Goal: Contribute content: Contribute content

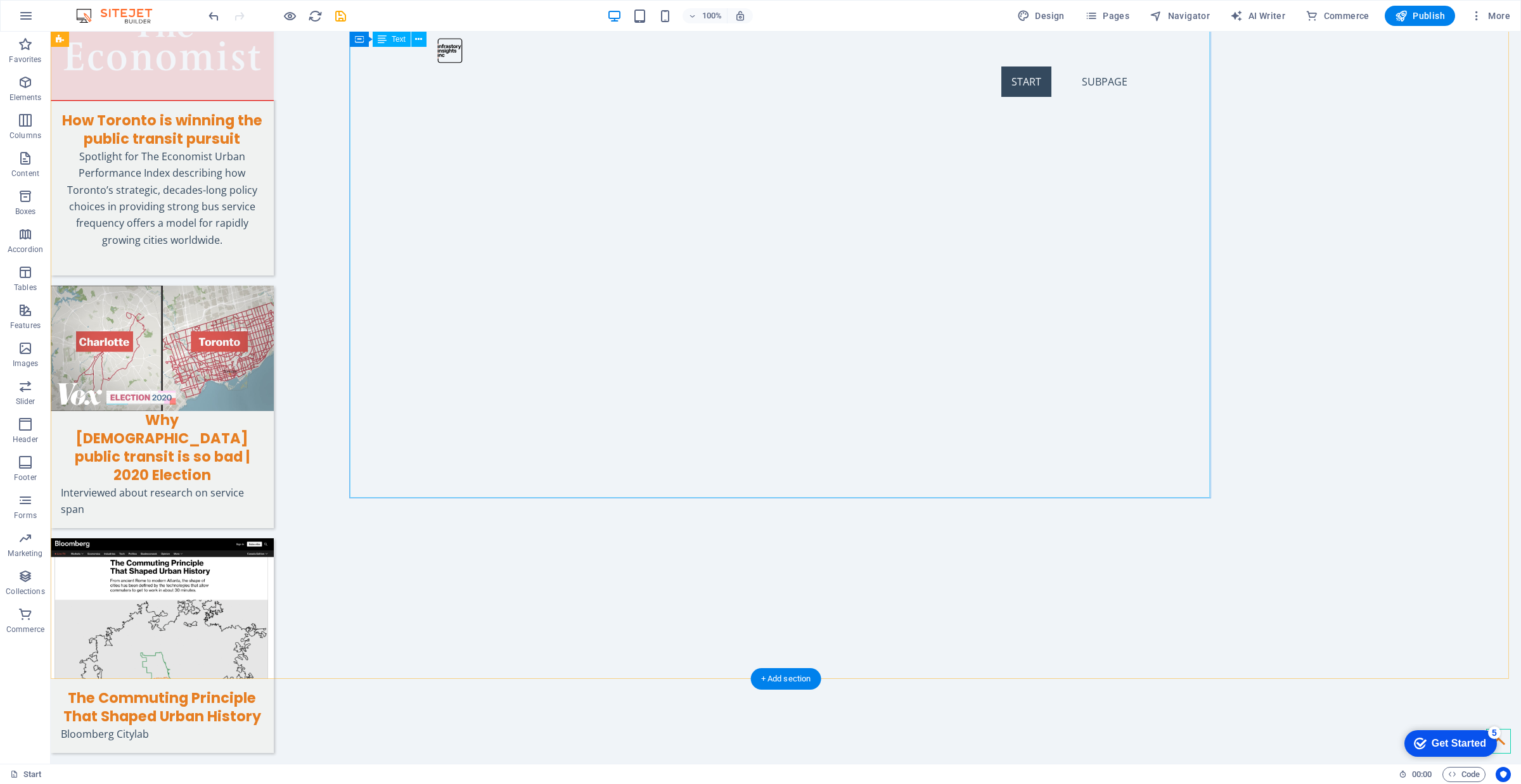
scroll to position [4717, 0]
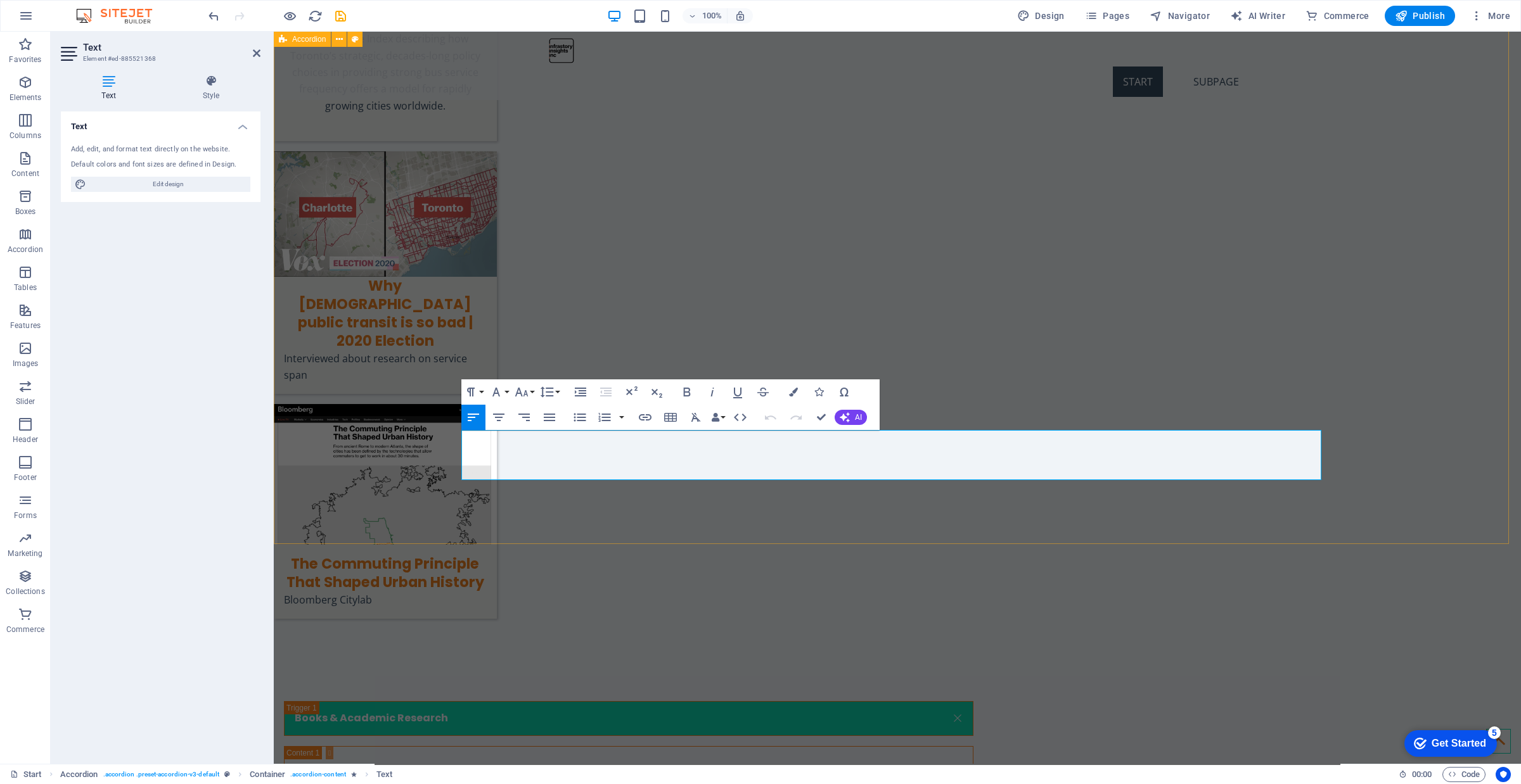
drag, startPoint x: 650, startPoint y: 472, endPoint x: 453, endPoint y: 444, distance: 199.0
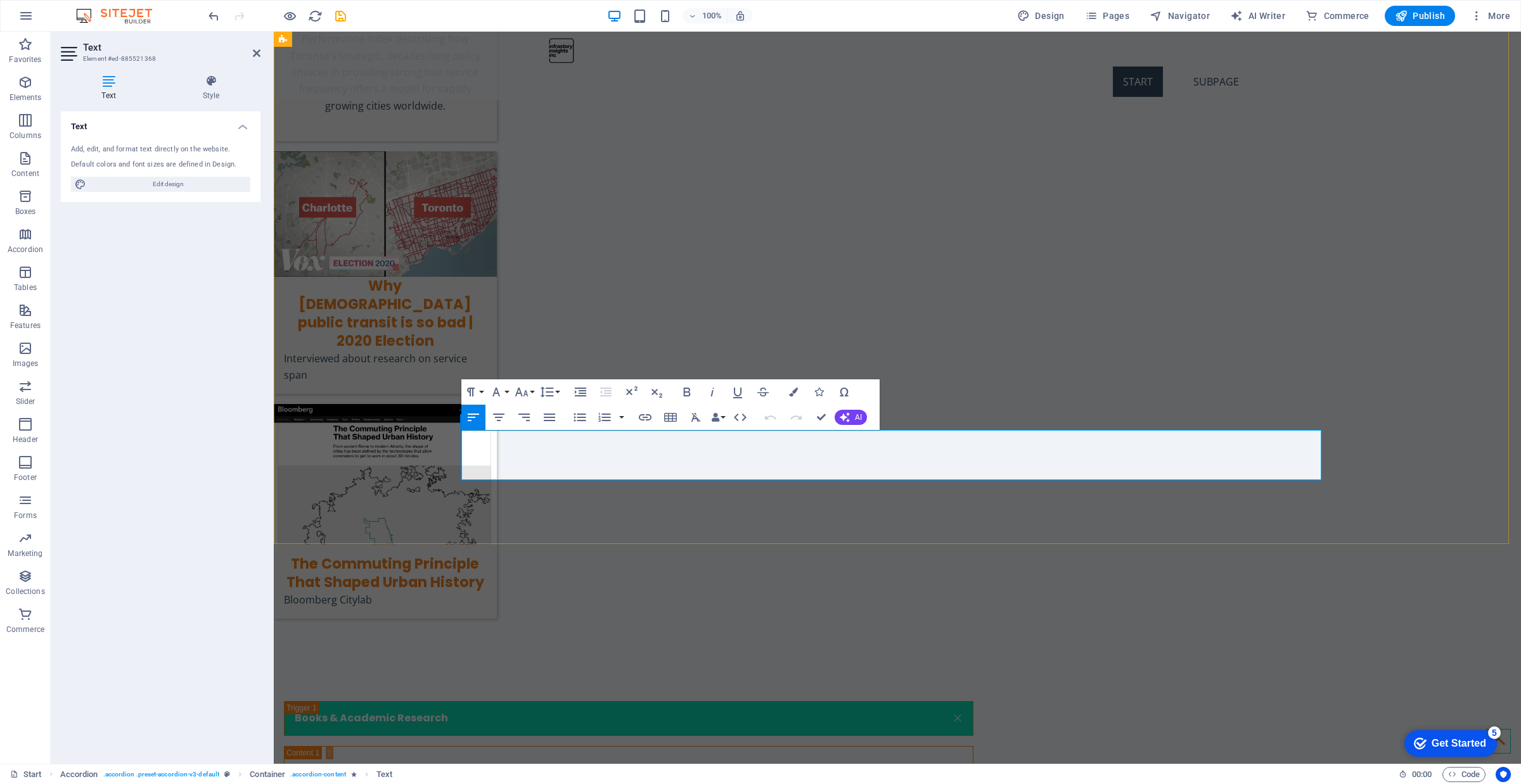
drag, startPoint x: 656, startPoint y: 467, endPoint x: 460, endPoint y: 444, distance: 197.3
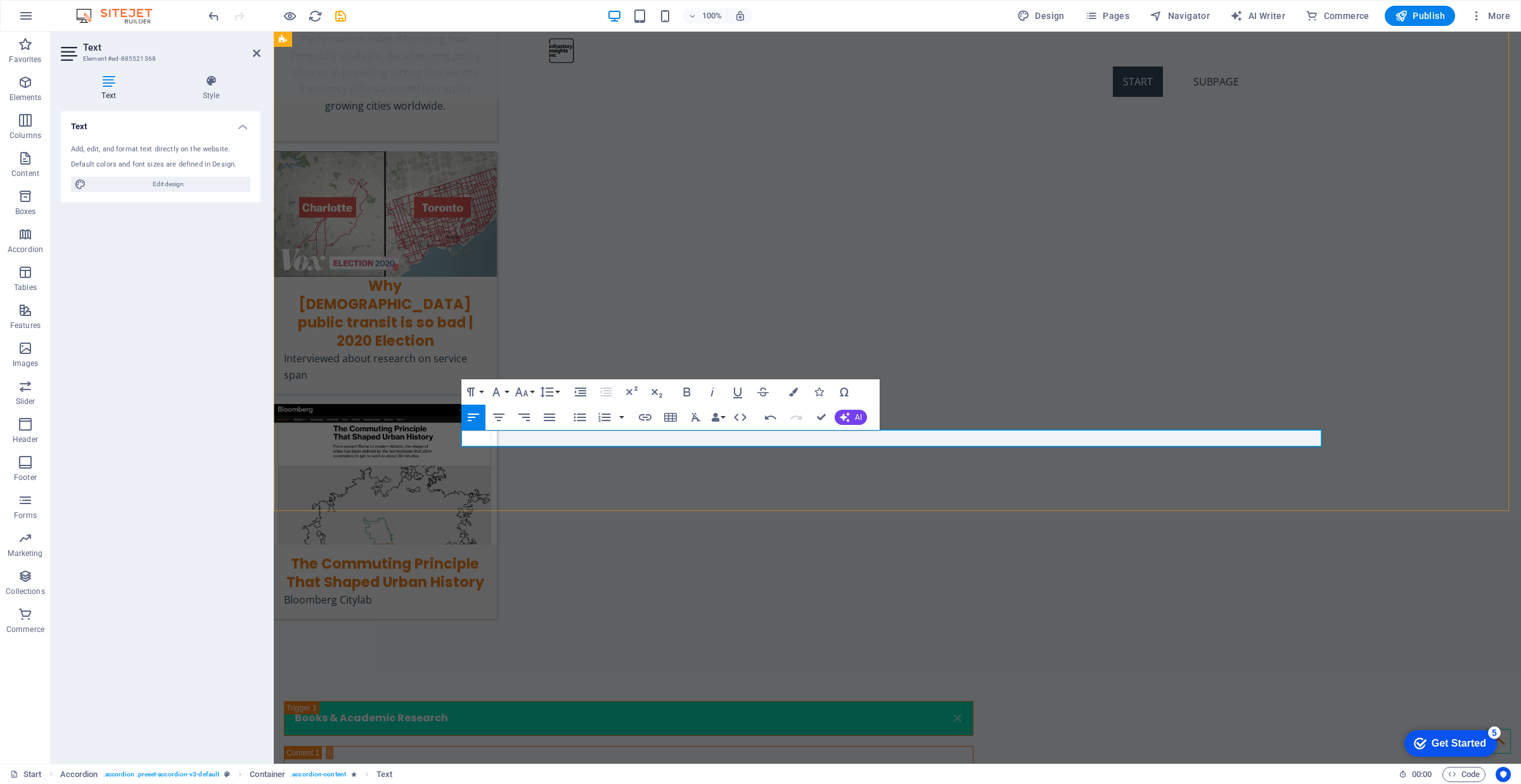
drag, startPoint x: 573, startPoint y: 438, endPoint x: 460, endPoint y: 435, distance: 113.0
drag, startPoint x: 575, startPoint y: 439, endPoint x: 461, endPoint y: 446, distance: 114.2
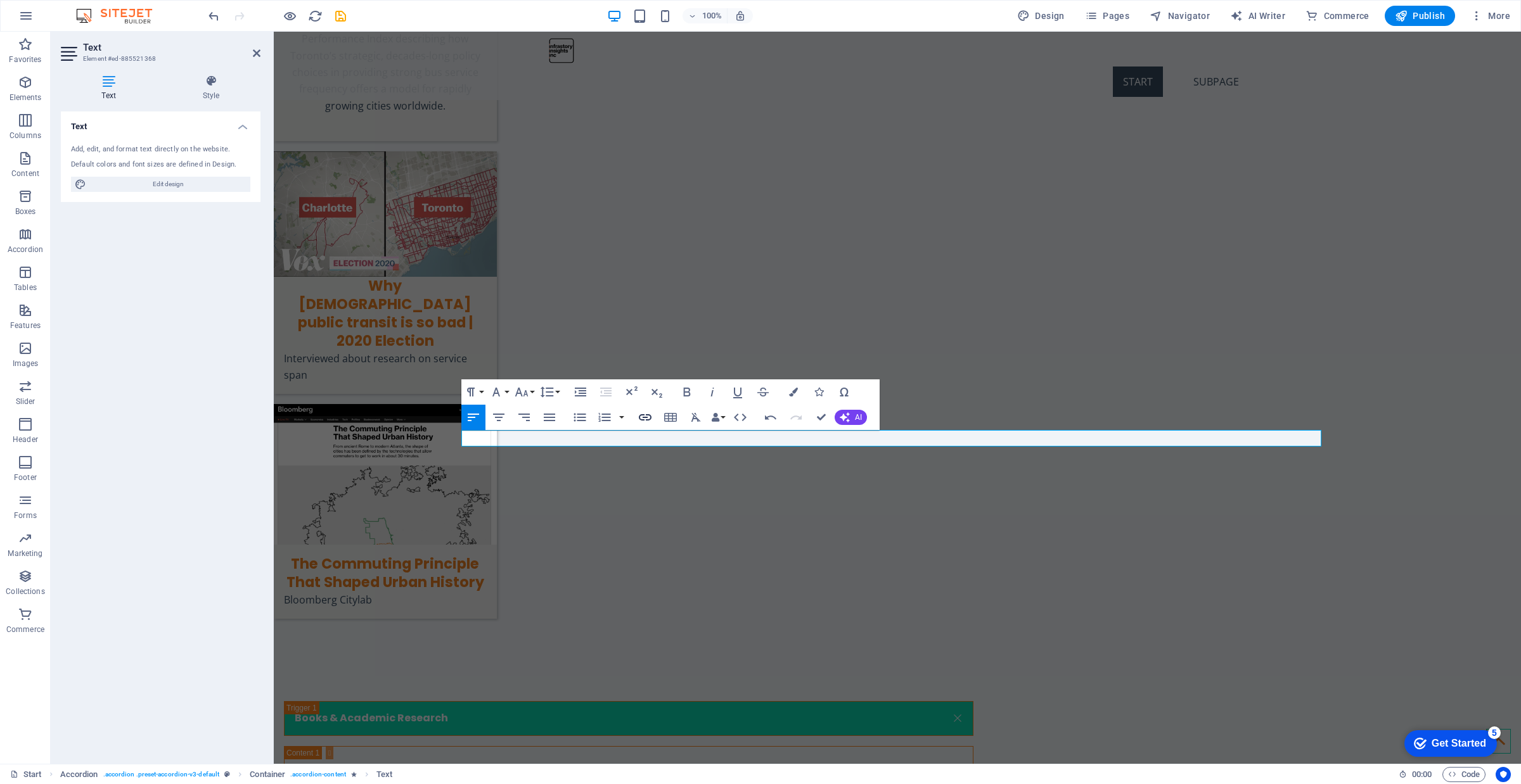
click at [645, 421] on icon "button" at bounding box center [645, 417] width 15 height 15
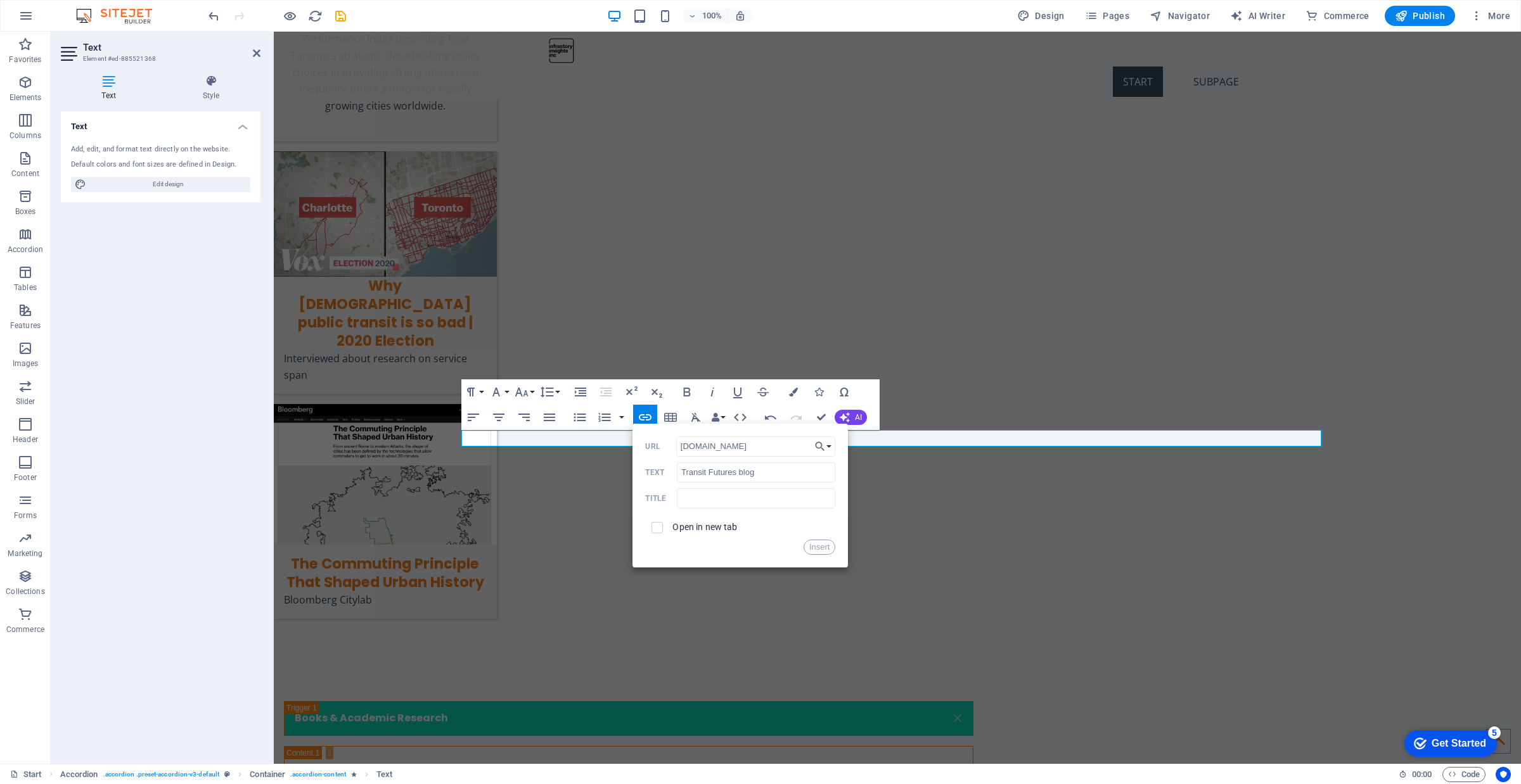
type input "[DOMAIN_NAME]"
click at [704, 530] on label "Open in new tab" at bounding box center [704, 527] width 64 height 10
click at [822, 546] on button "Insert" at bounding box center [819, 548] width 33 height 15
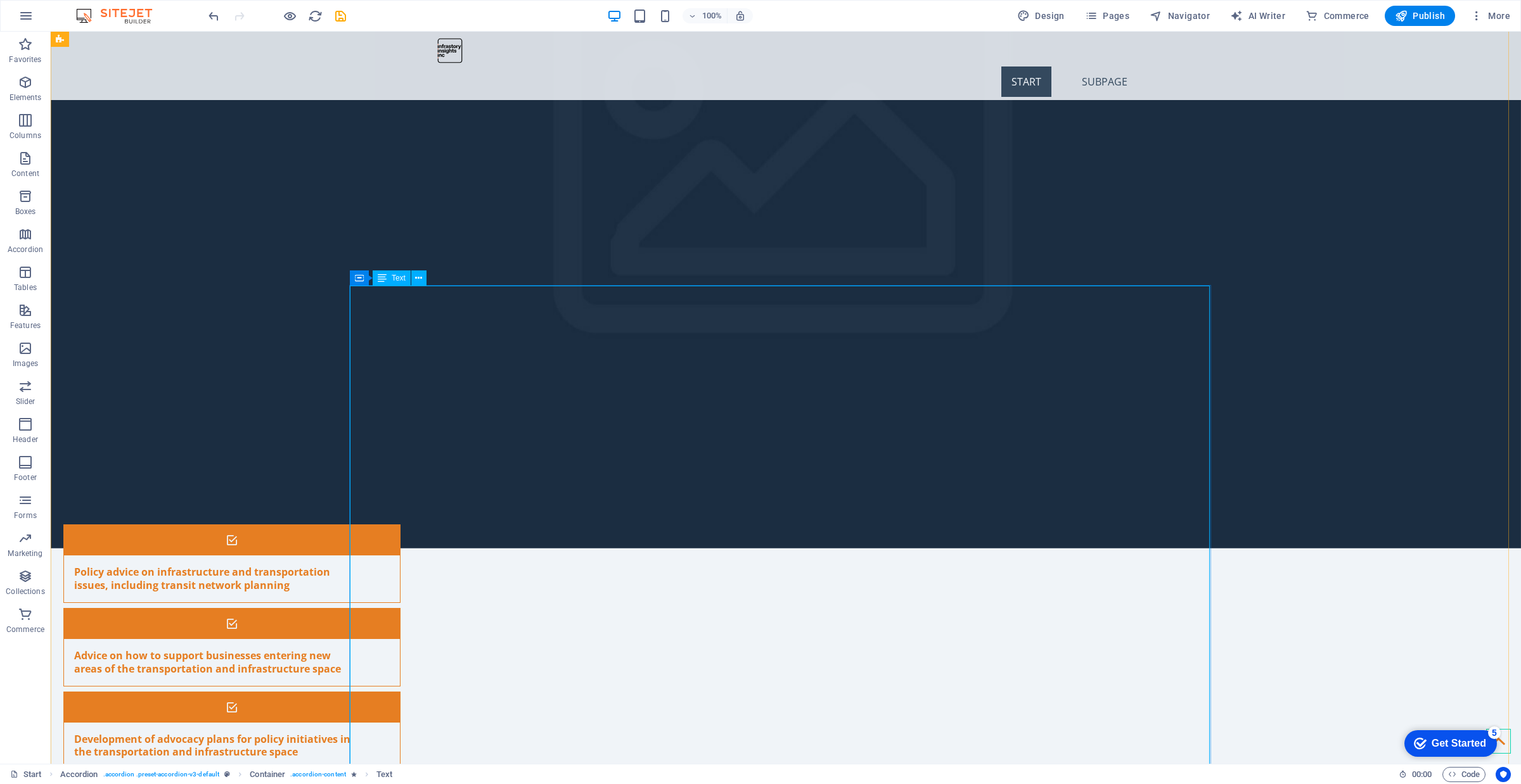
scroll to position [3529, 0]
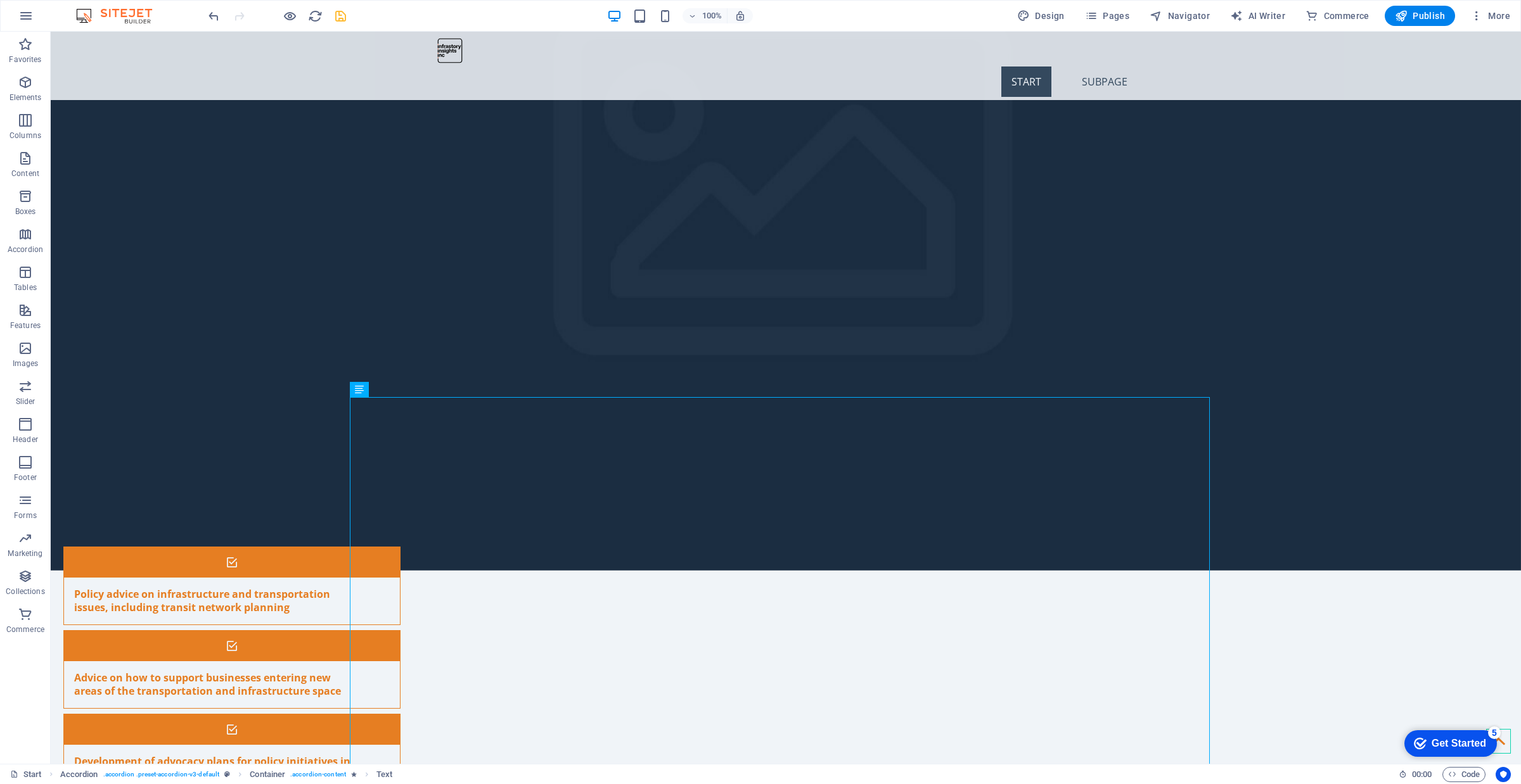
click at [346, 15] on icon "save" at bounding box center [341, 16] width 15 height 15
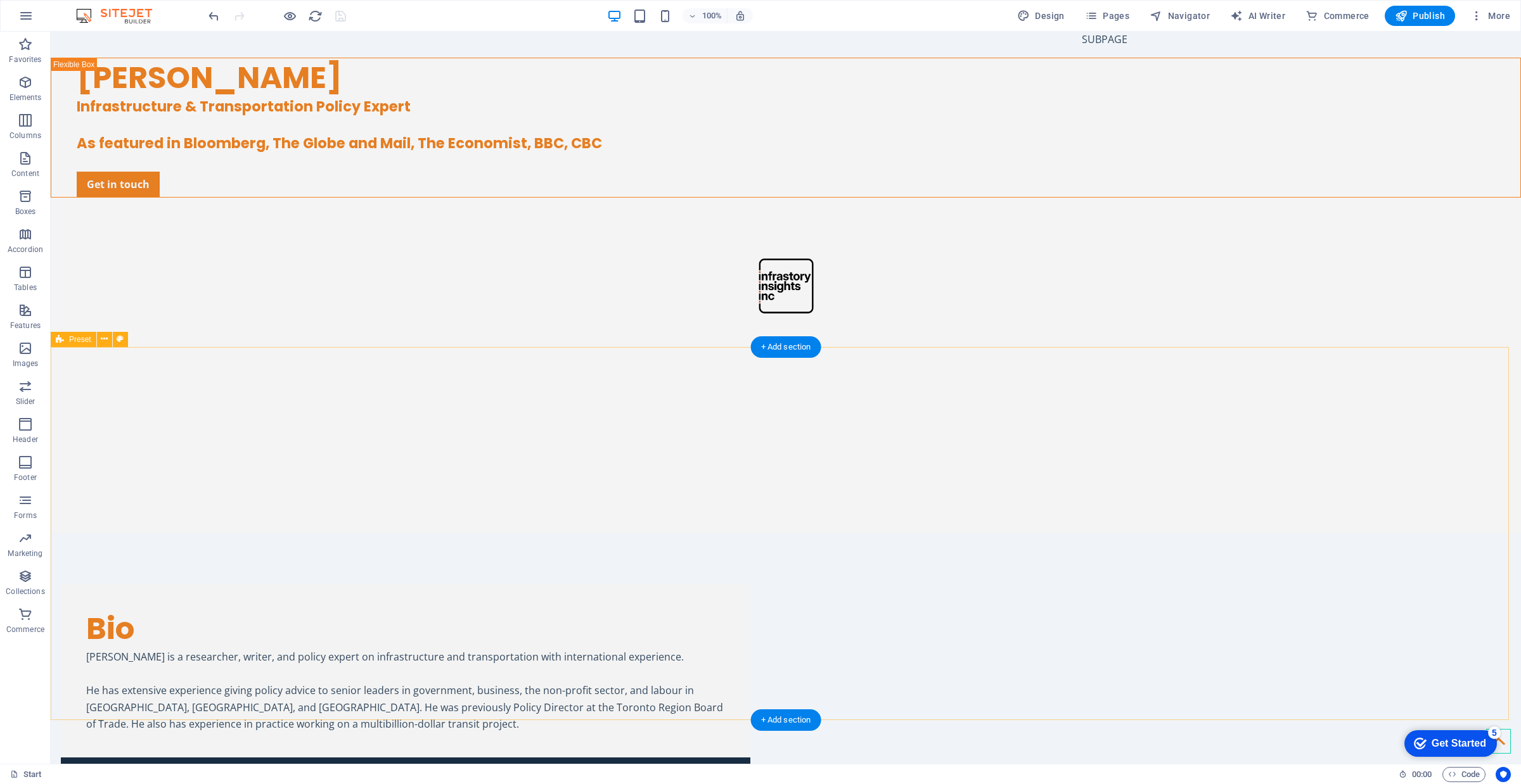
scroll to position [0, 0]
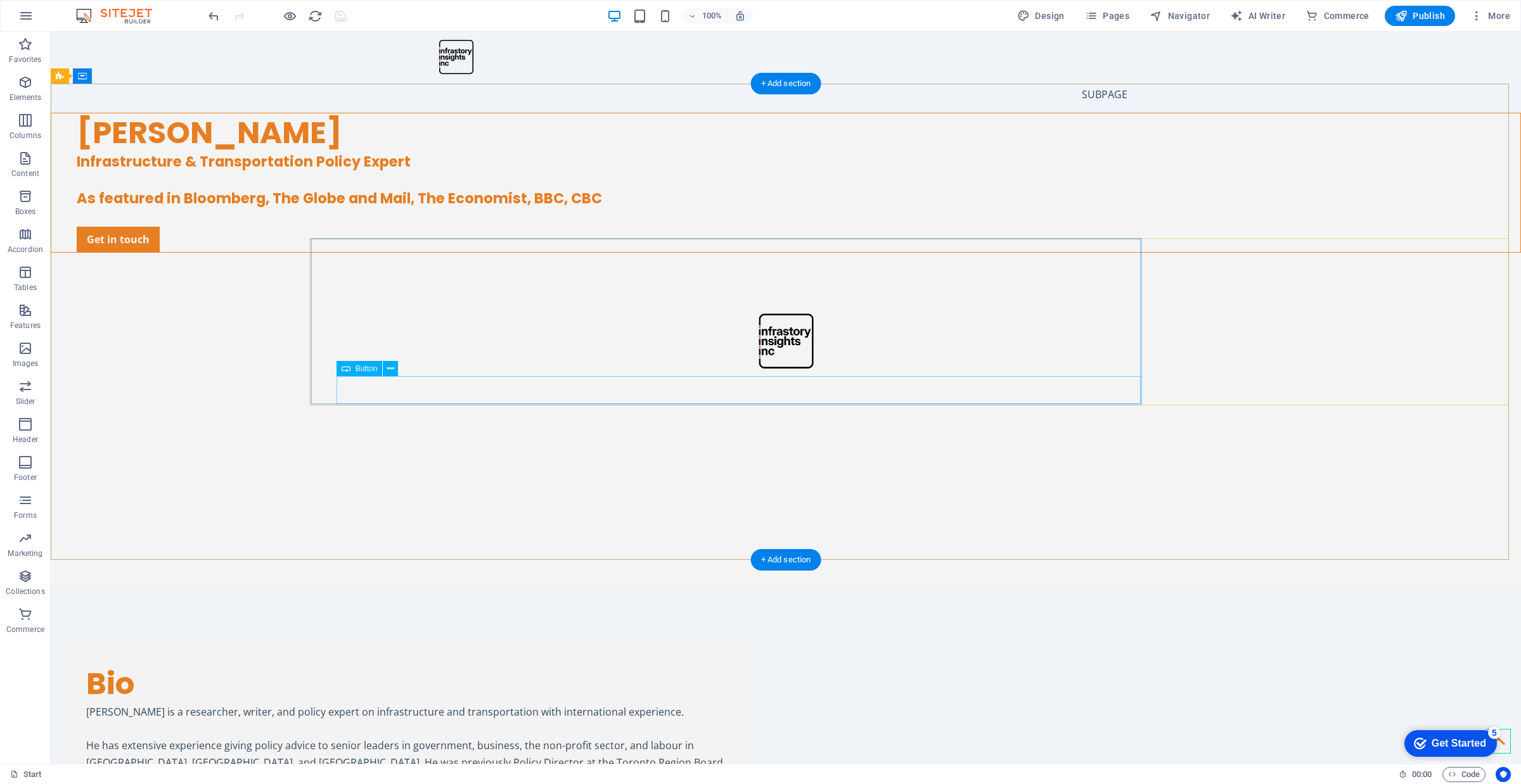
click at [450, 252] on div "Get in touch" at bounding box center [798, 240] width 1444 height 25
click at [462, 252] on div "Get in touch" at bounding box center [798, 240] width 1444 height 25
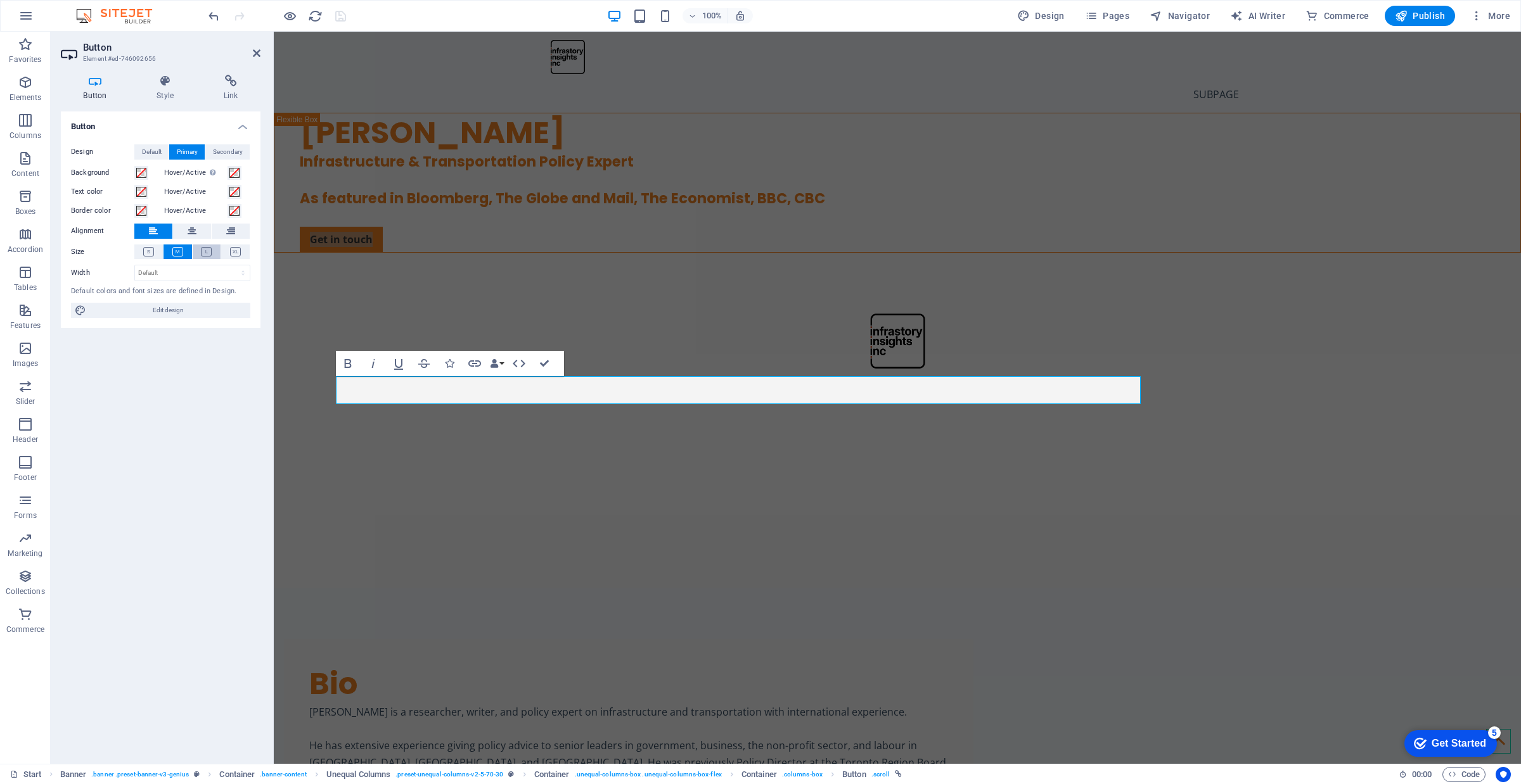
click at [203, 254] on icon at bounding box center [206, 252] width 11 height 10
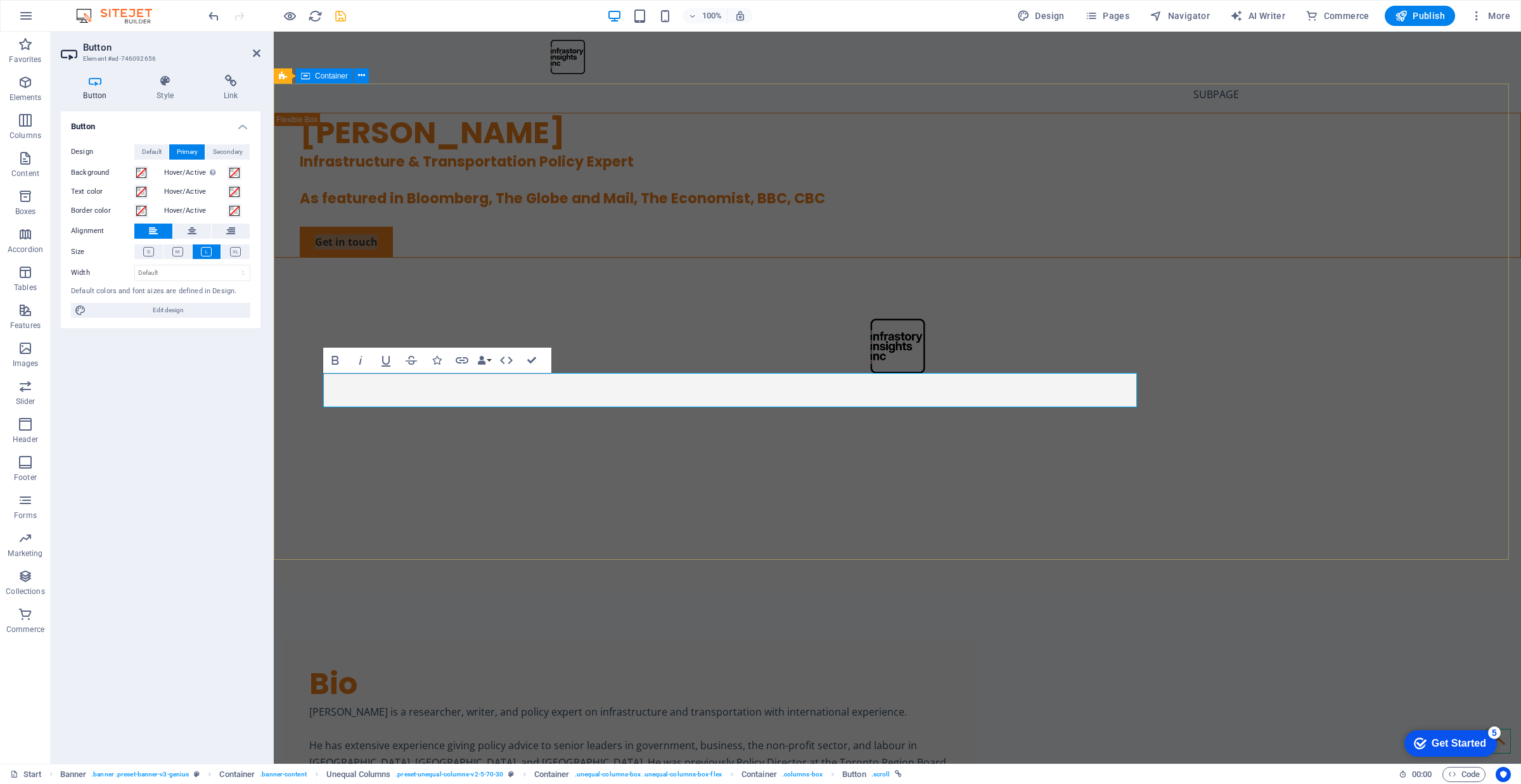
click at [366, 331] on div "[PERSON_NAME] Infrastructure & Transportation Policy Expert As featured in Bloo…" at bounding box center [897, 222] width 1247 height 218
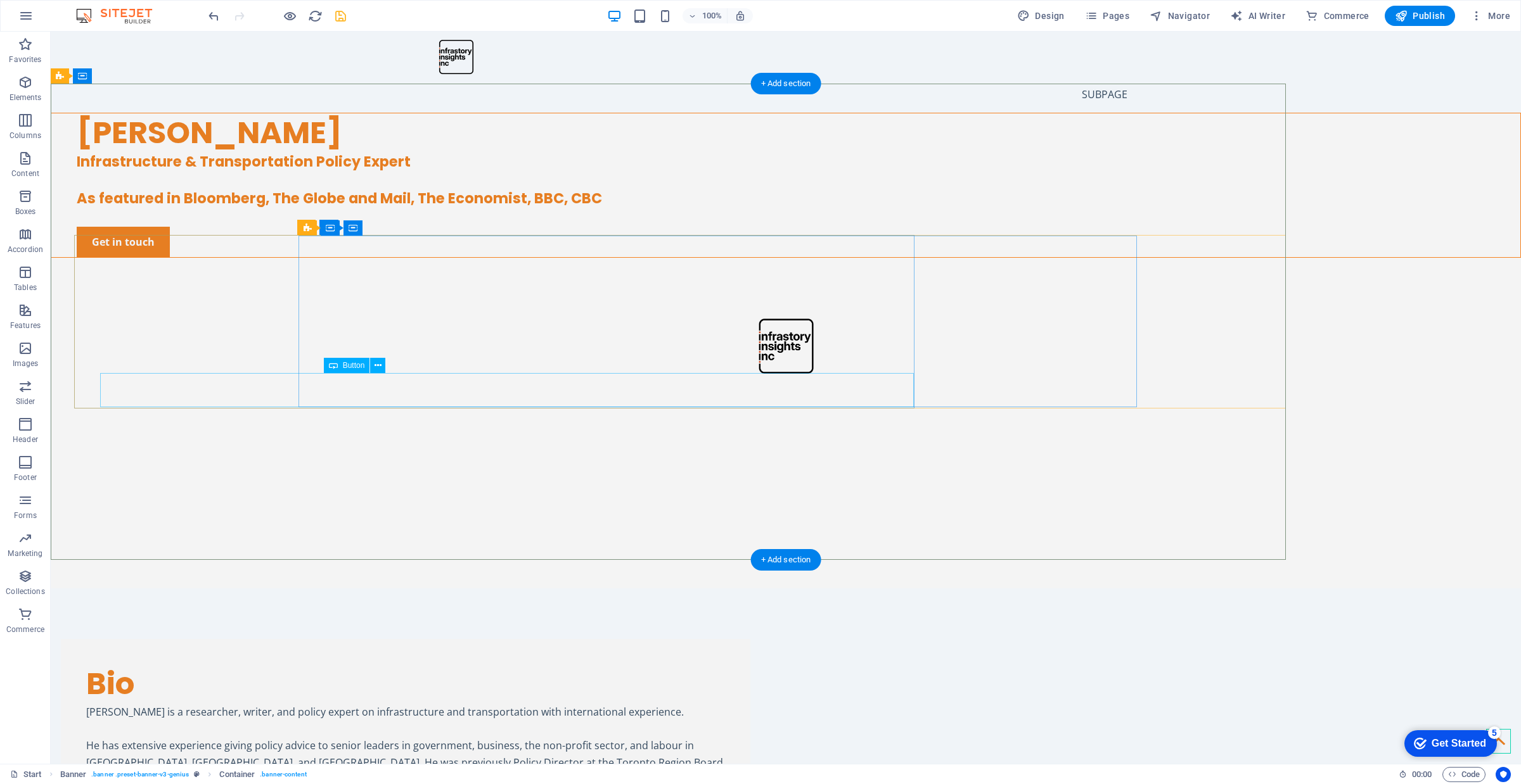
click at [475, 257] on div "Get in touch" at bounding box center [798, 242] width 1444 height 31
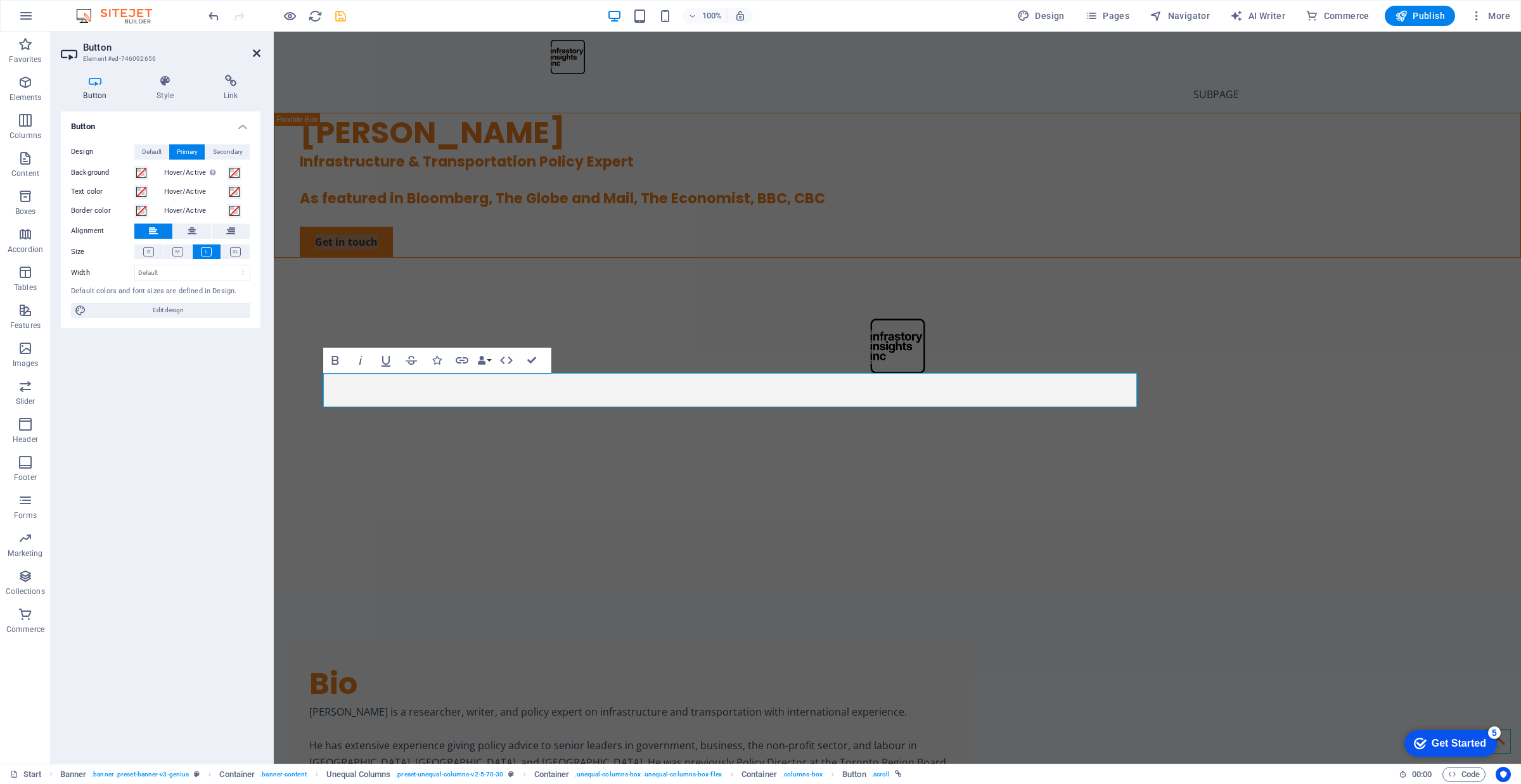
click at [254, 52] on icon at bounding box center [256, 54] width 8 height 10
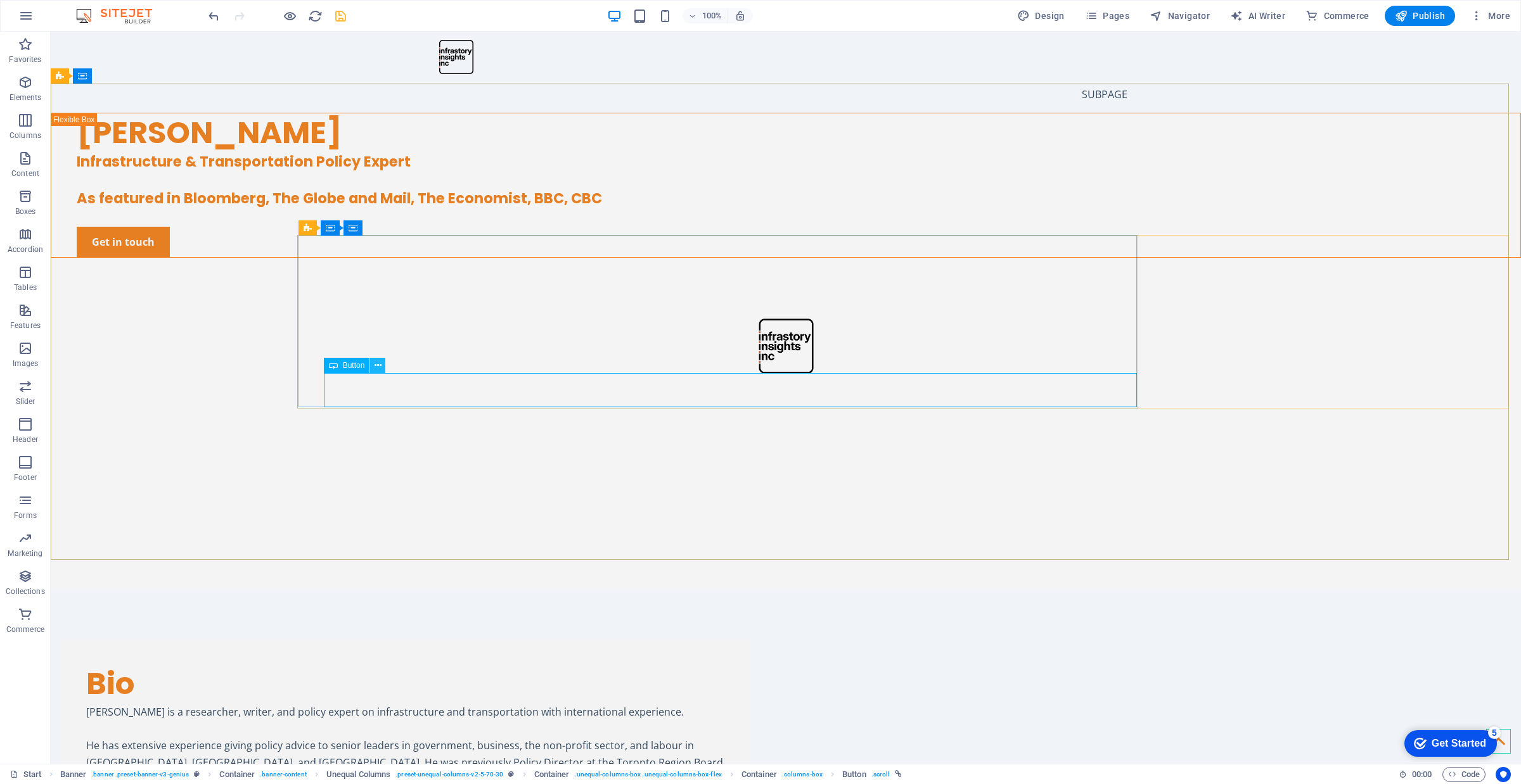
click at [375, 367] on icon at bounding box center [378, 365] width 7 height 13
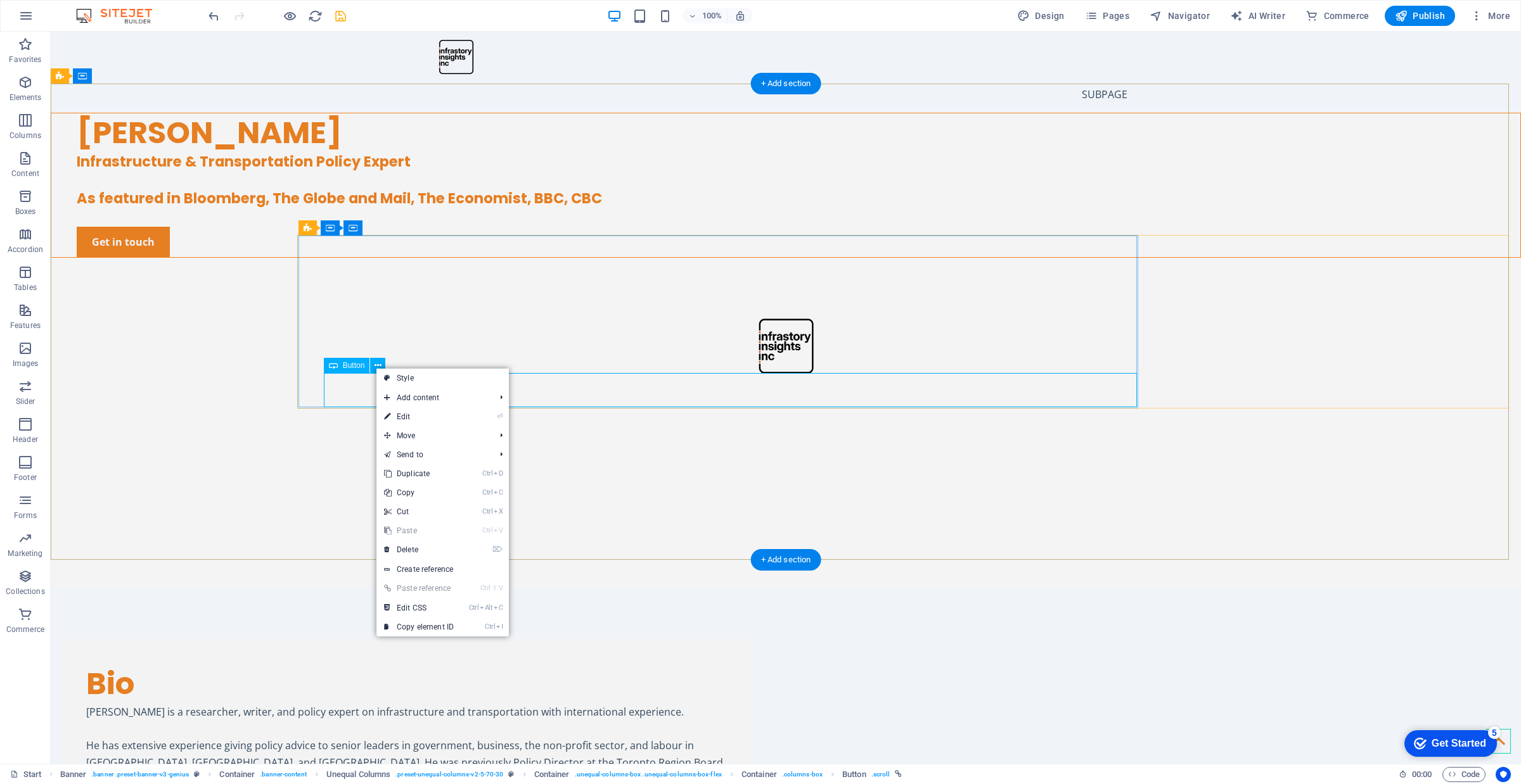
click at [356, 257] on div "Get in touch" at bounding box center [798, 242] width 1444 height 31
click at [453, 257] on div "Get in touch" at bounding box center [798, 242] width 1444 height 31
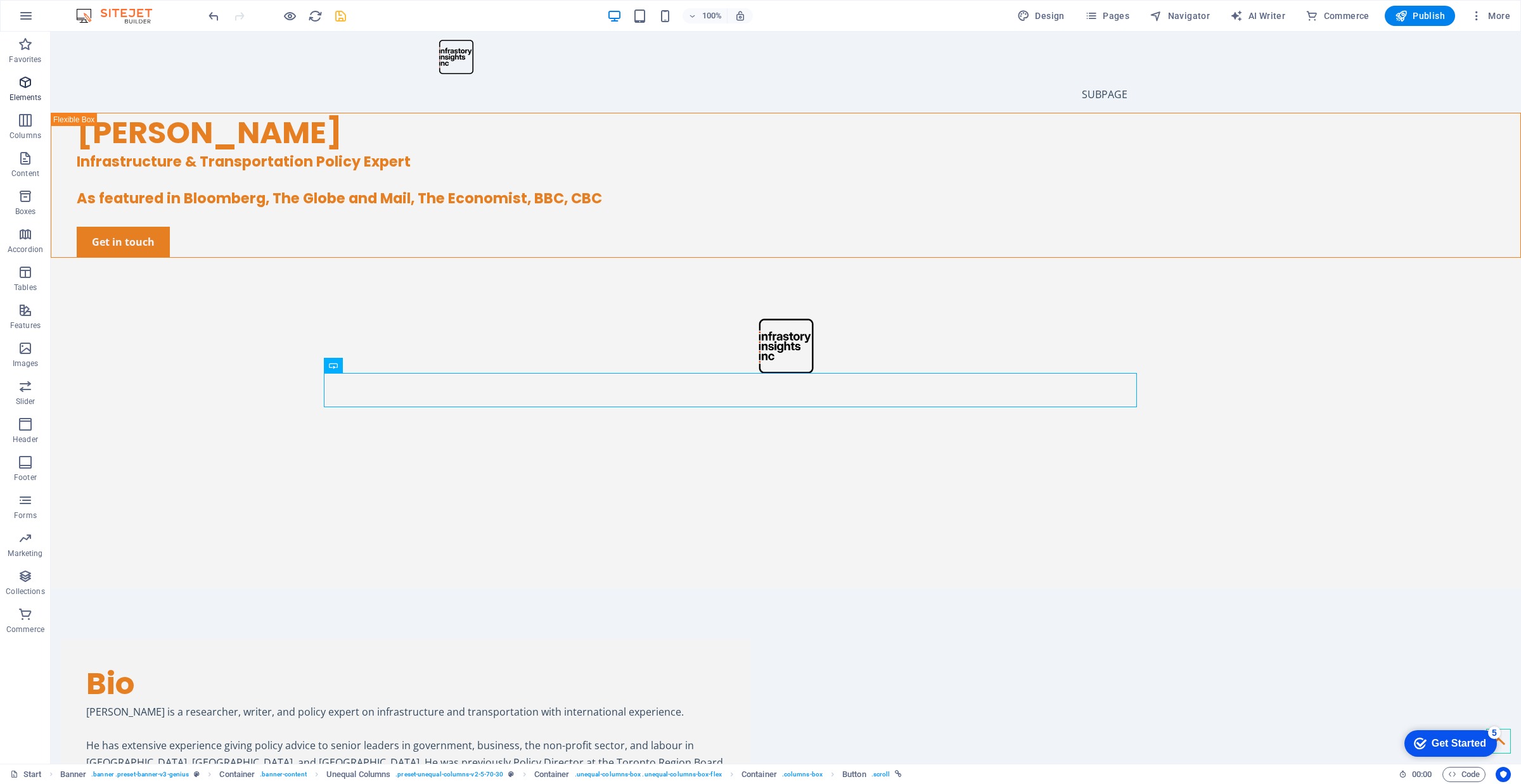
click at [29, 89] on icon "button" at bounding box center [26, 82] width 15 height 15
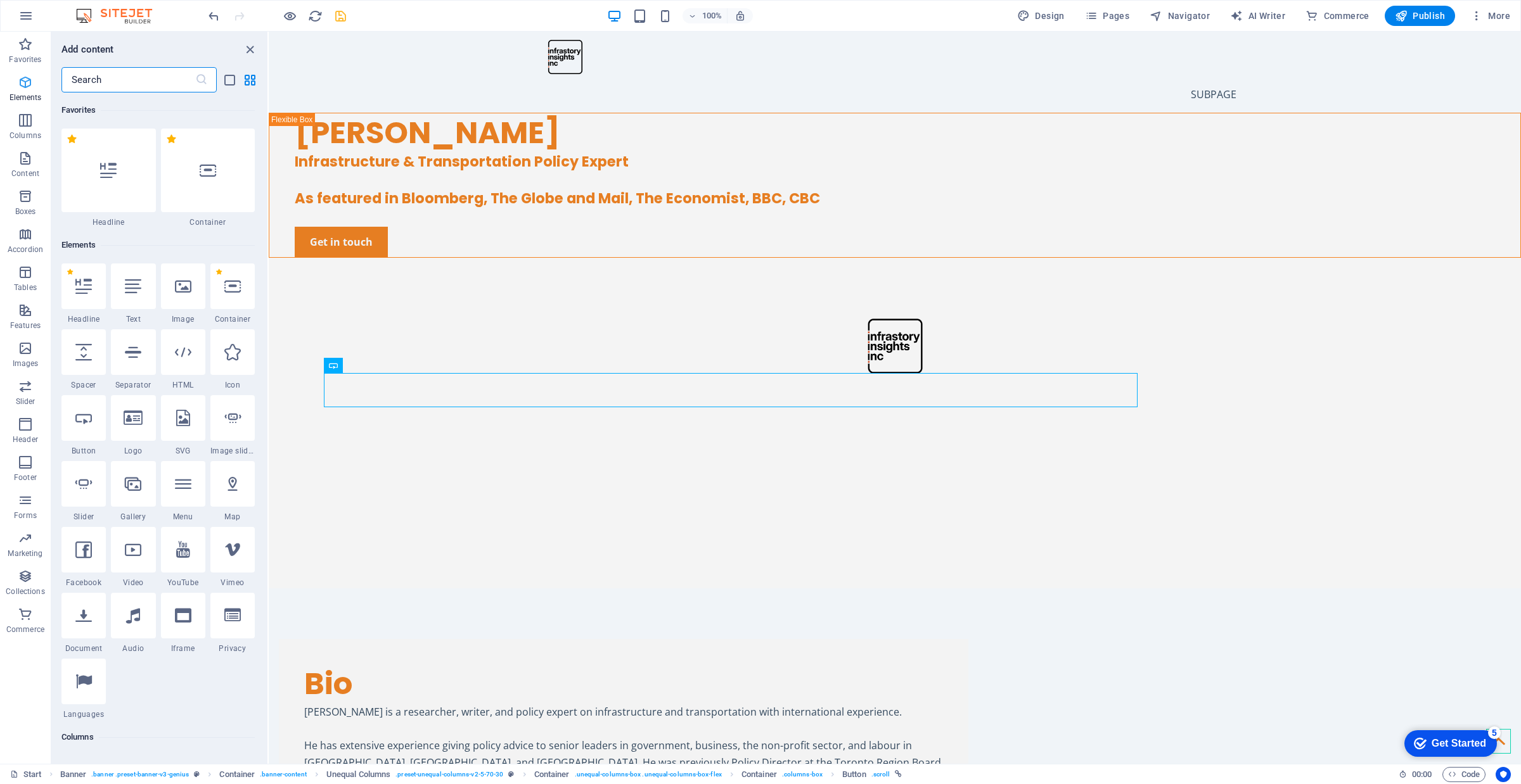
scroll to position [134, 0]
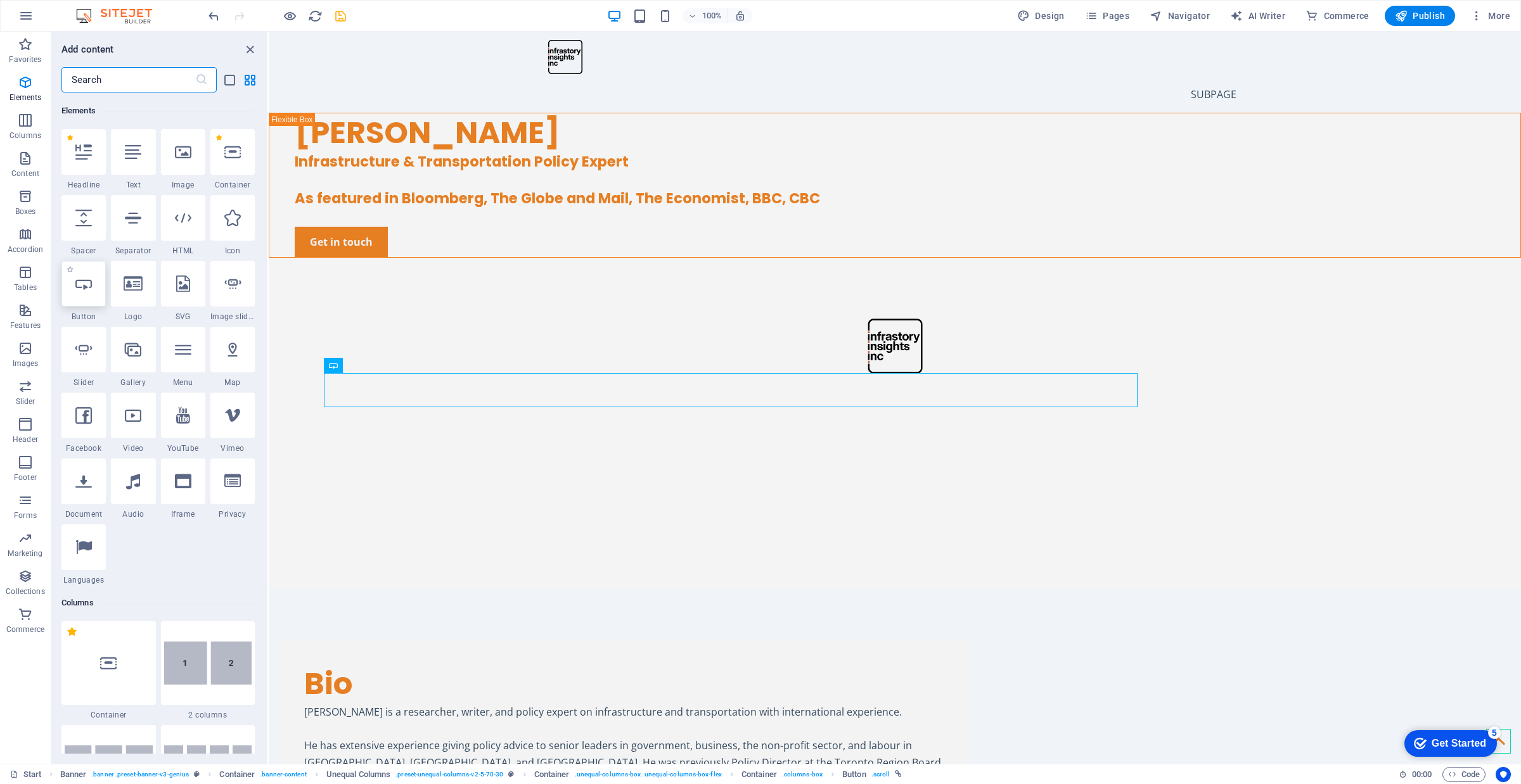
click at [84, 299] on div at bounding box center [84, 284] width 45 height 46
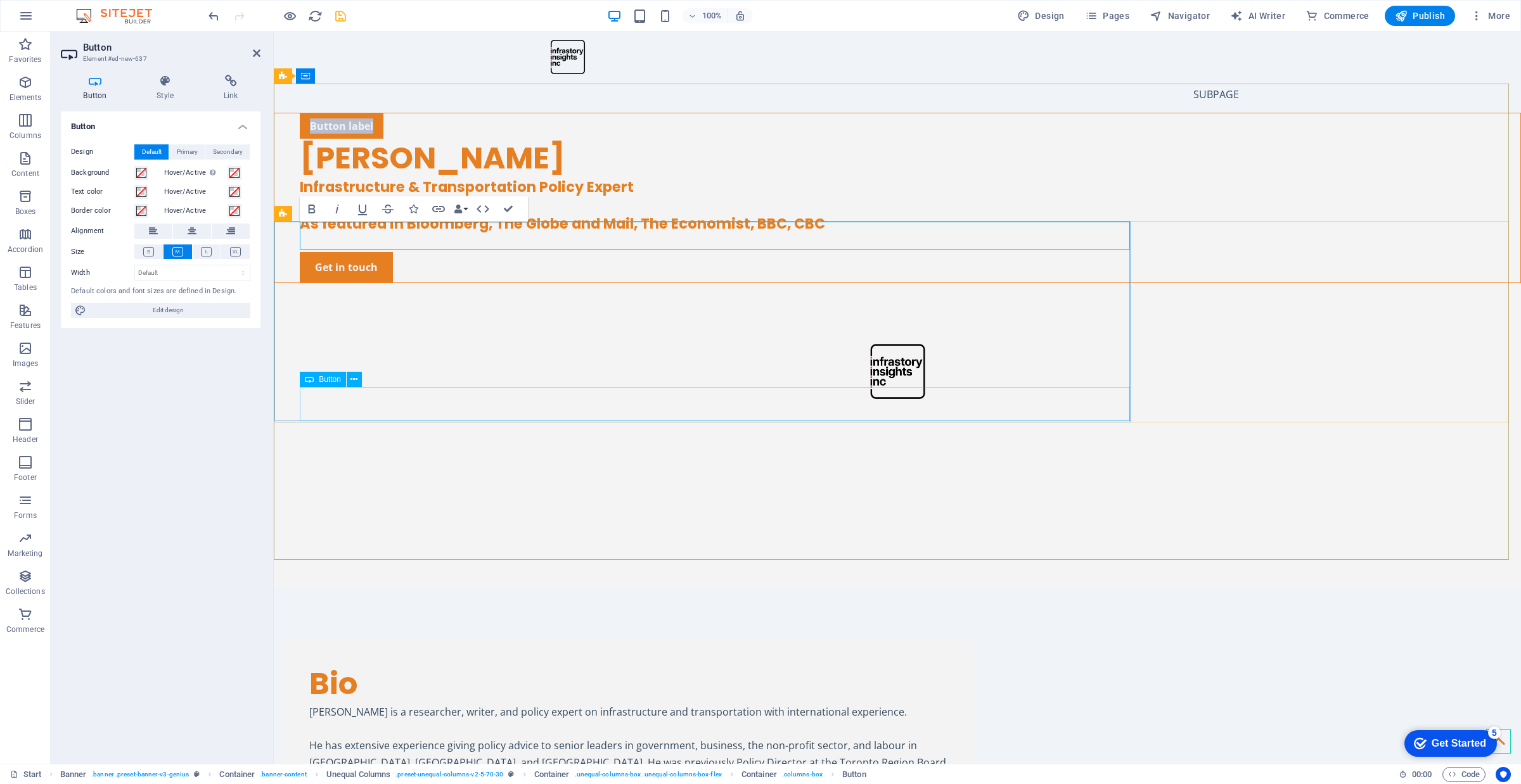
click at [441, 282] on div "Get in touch" at bounding box center [910, 267] width 1221 height 31
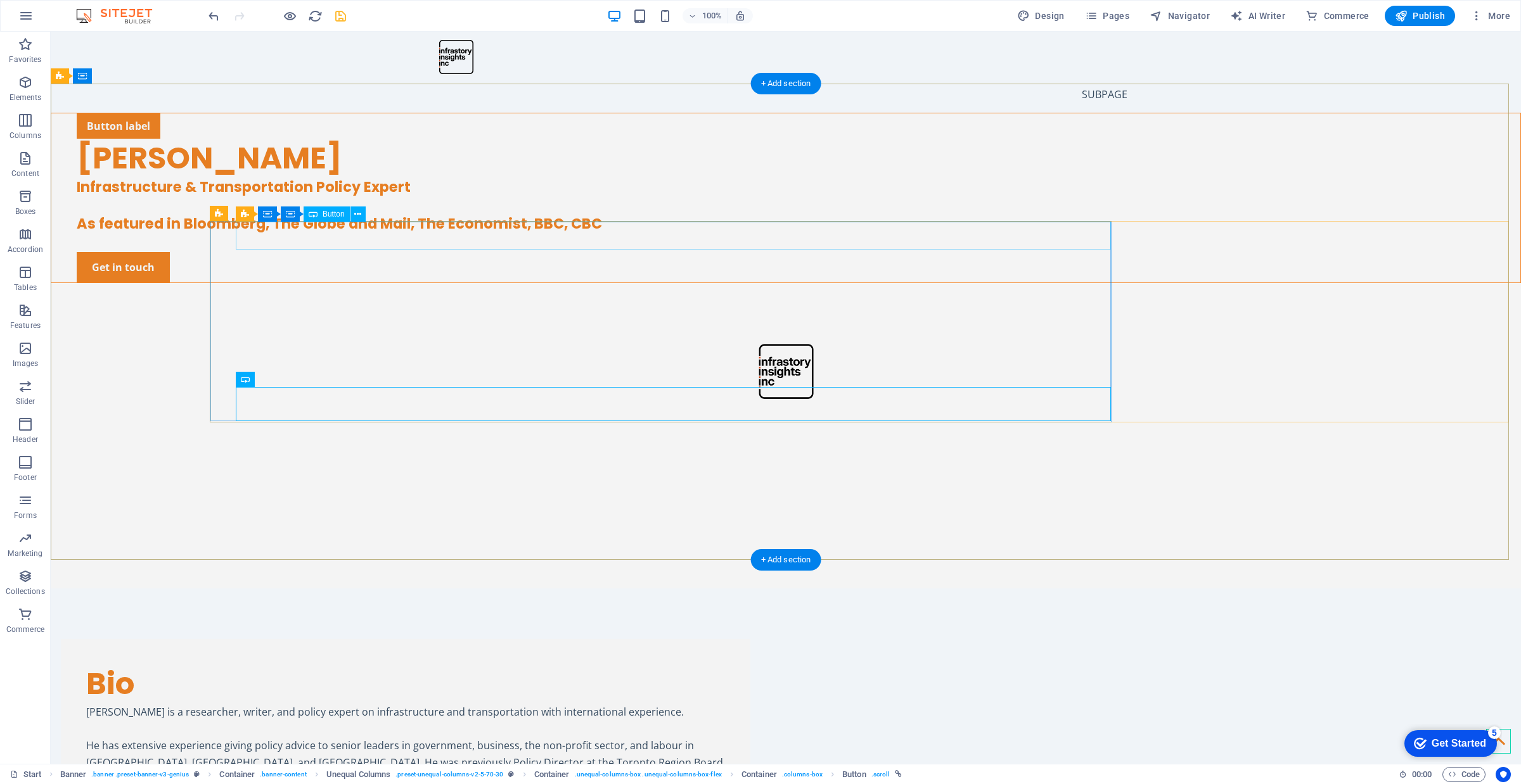
click at [314, 139] on div "Button label" at bounding box center [798, 126] width 1444 height 25
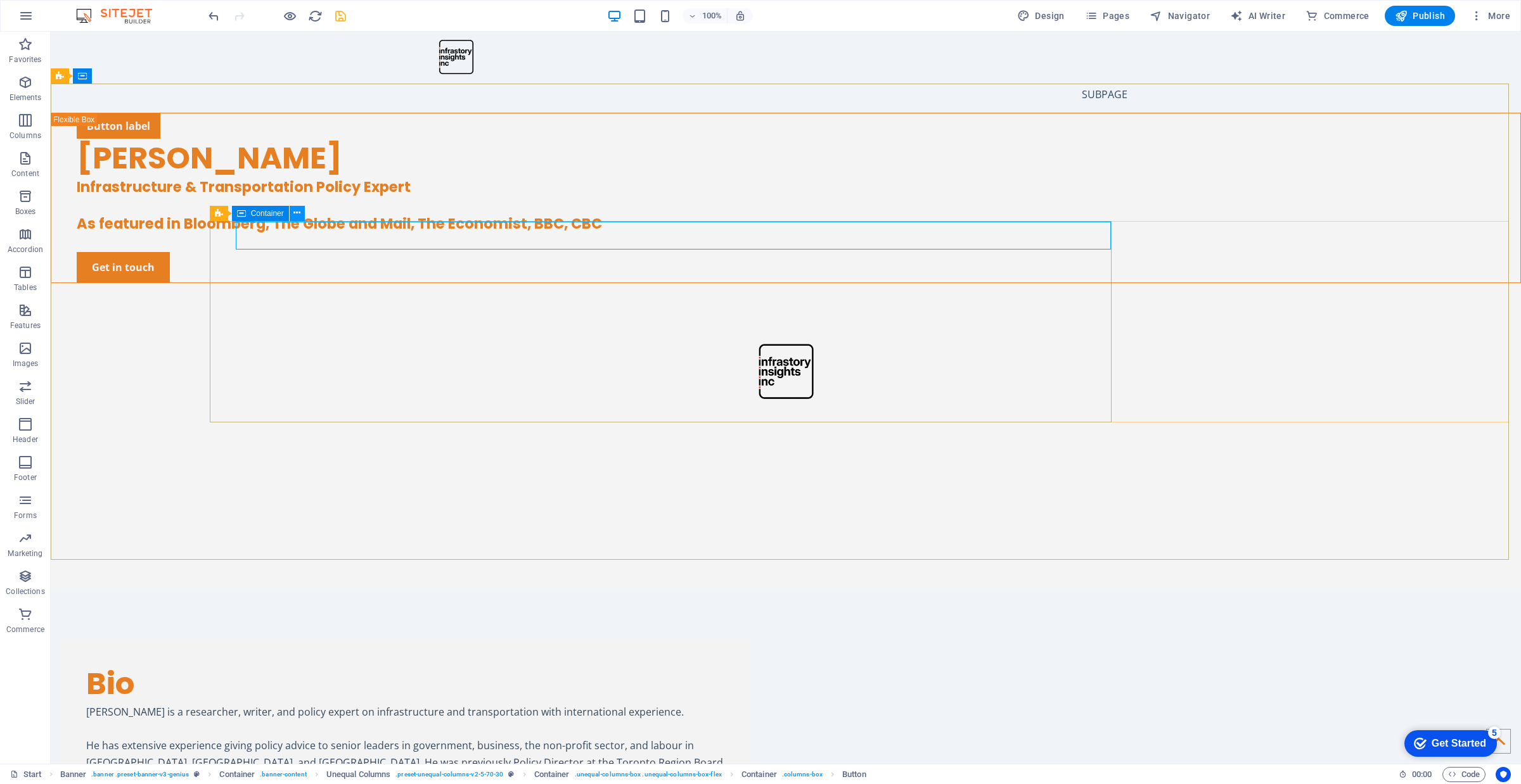
click at [297, 215] on icon at bounding box center [297, 213] width 7 height 13
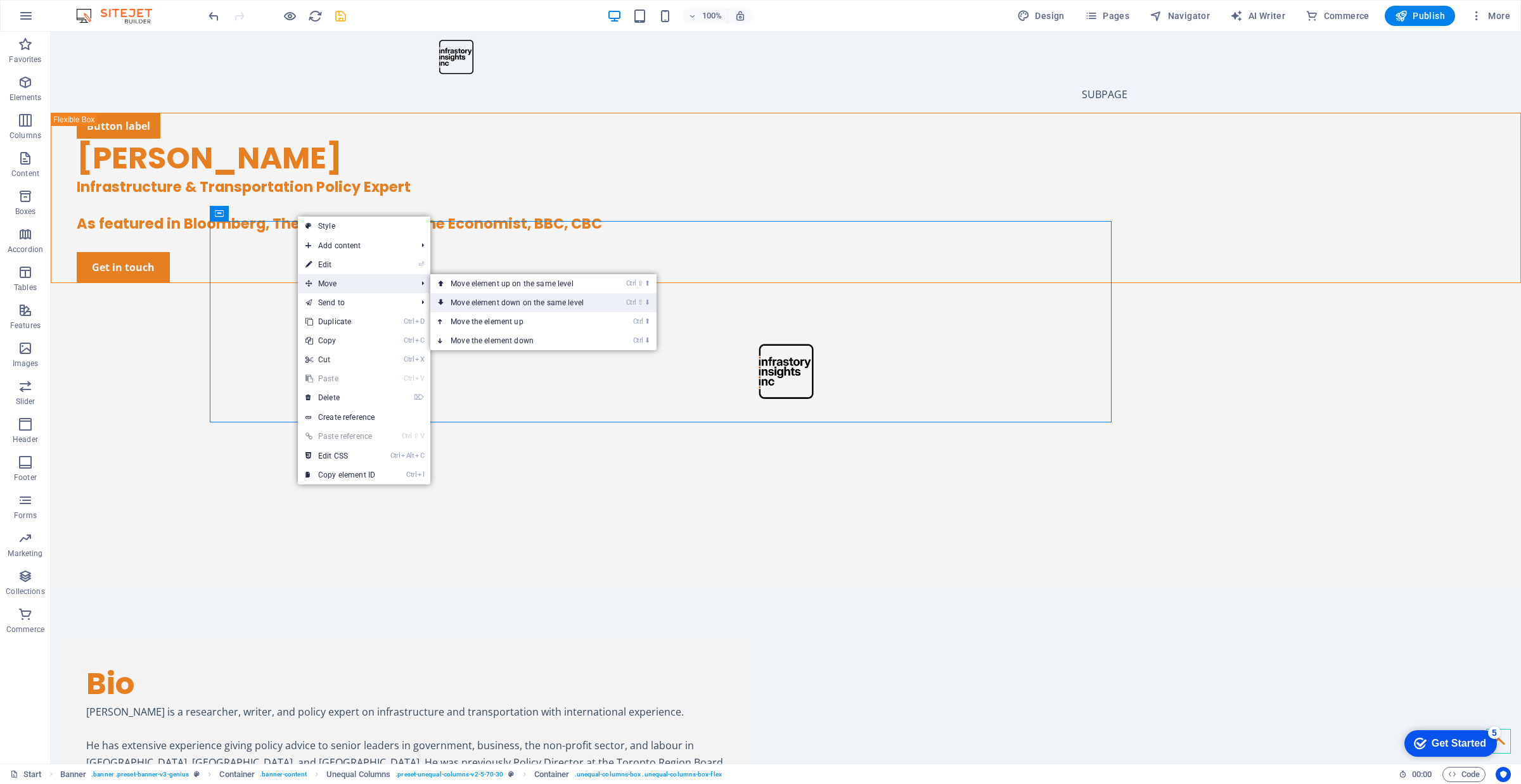
click at [487, 301] on link "Ctrl ⇧ ⬇ Move element down on the same level" at bounding box center [520, 303] width 179 height 19
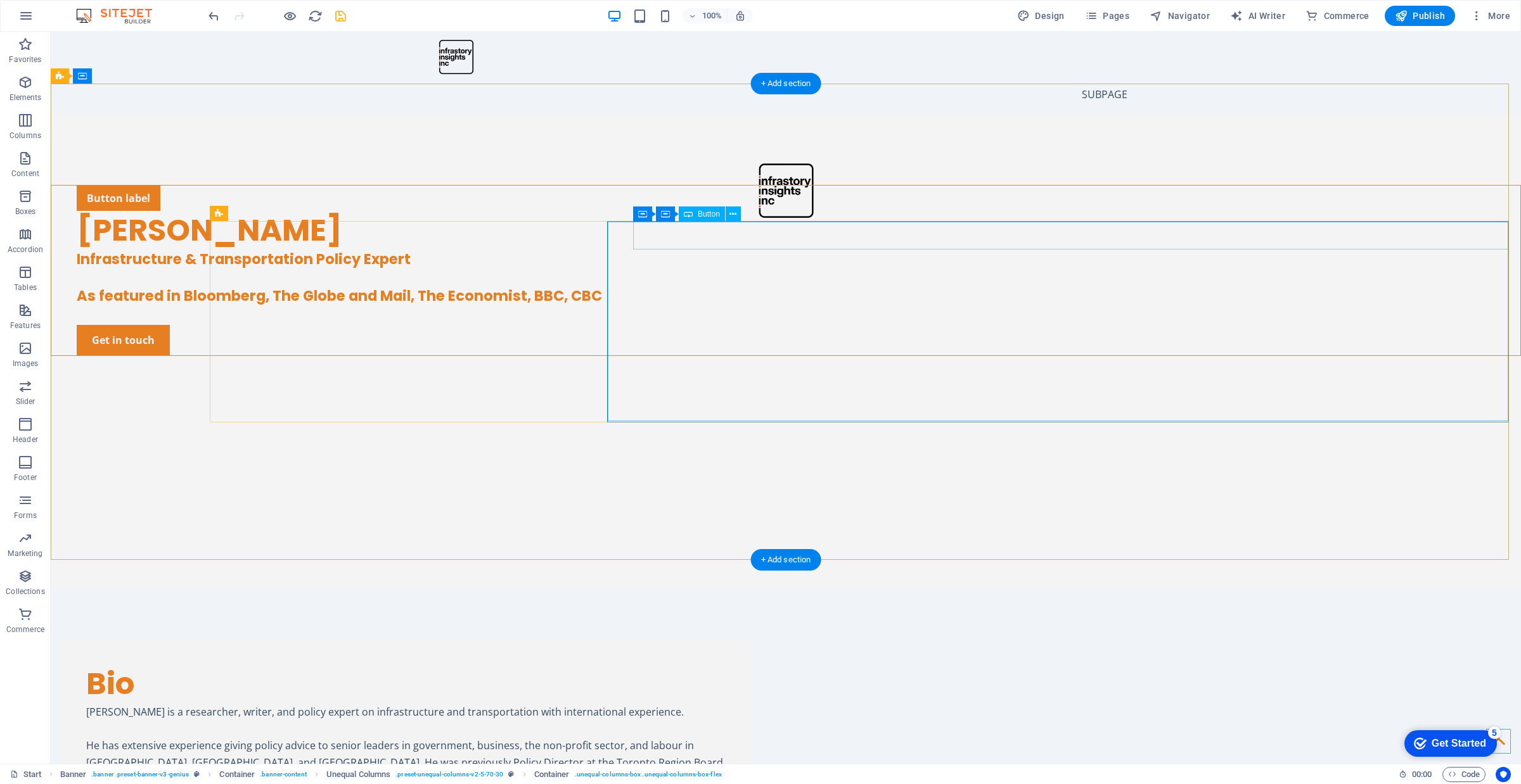
click at [714, 211] on div "Button label" at bounding box center [798, 198] width 1444 height 25
click at [734, 211] on icon at bounding box center [733, 214] width 7 height 13
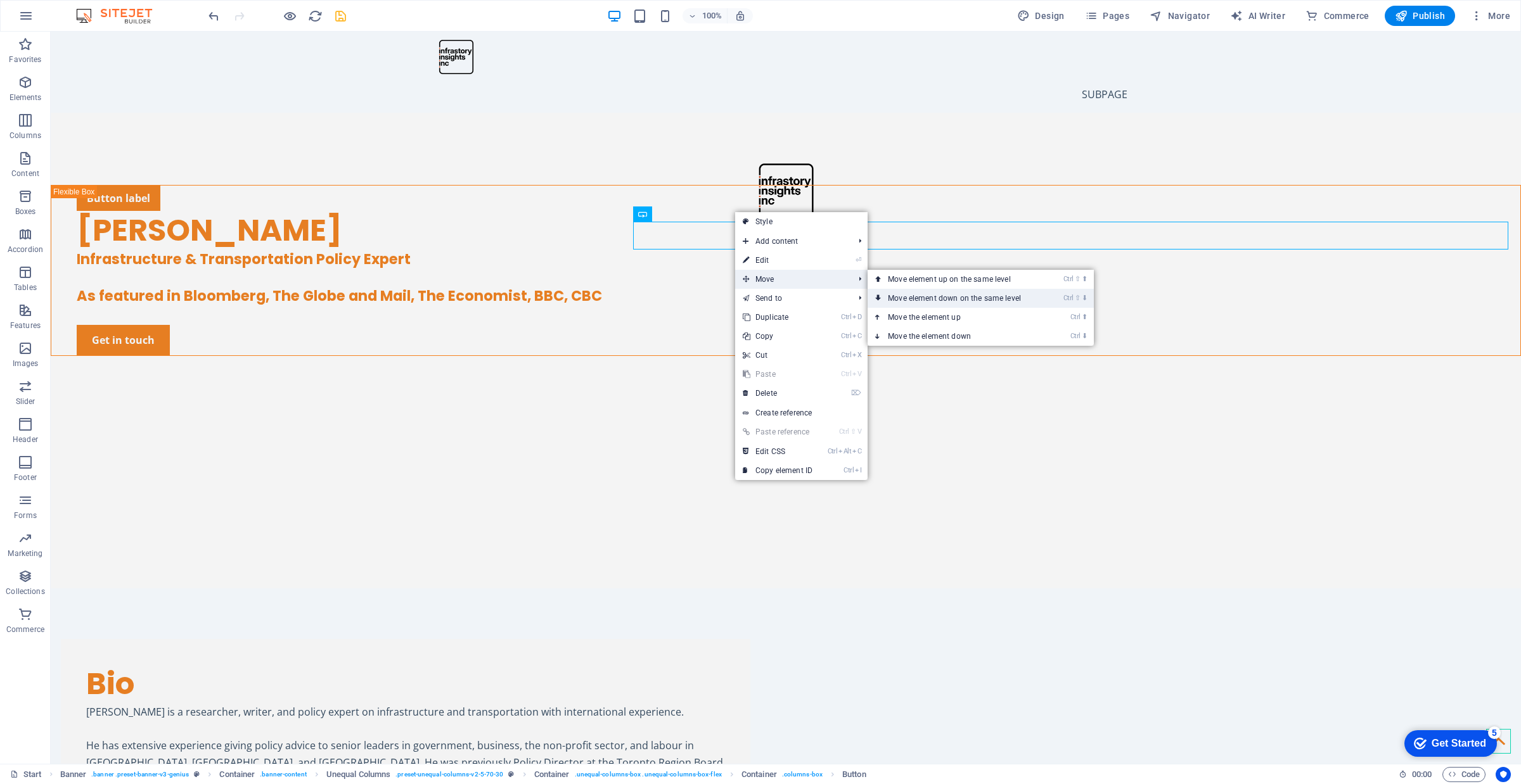
click at [927, 296] on link "Ctrl ⇧ ⬇ Move element down on the same level" at bounding box center [957, 298] width 179 height 19
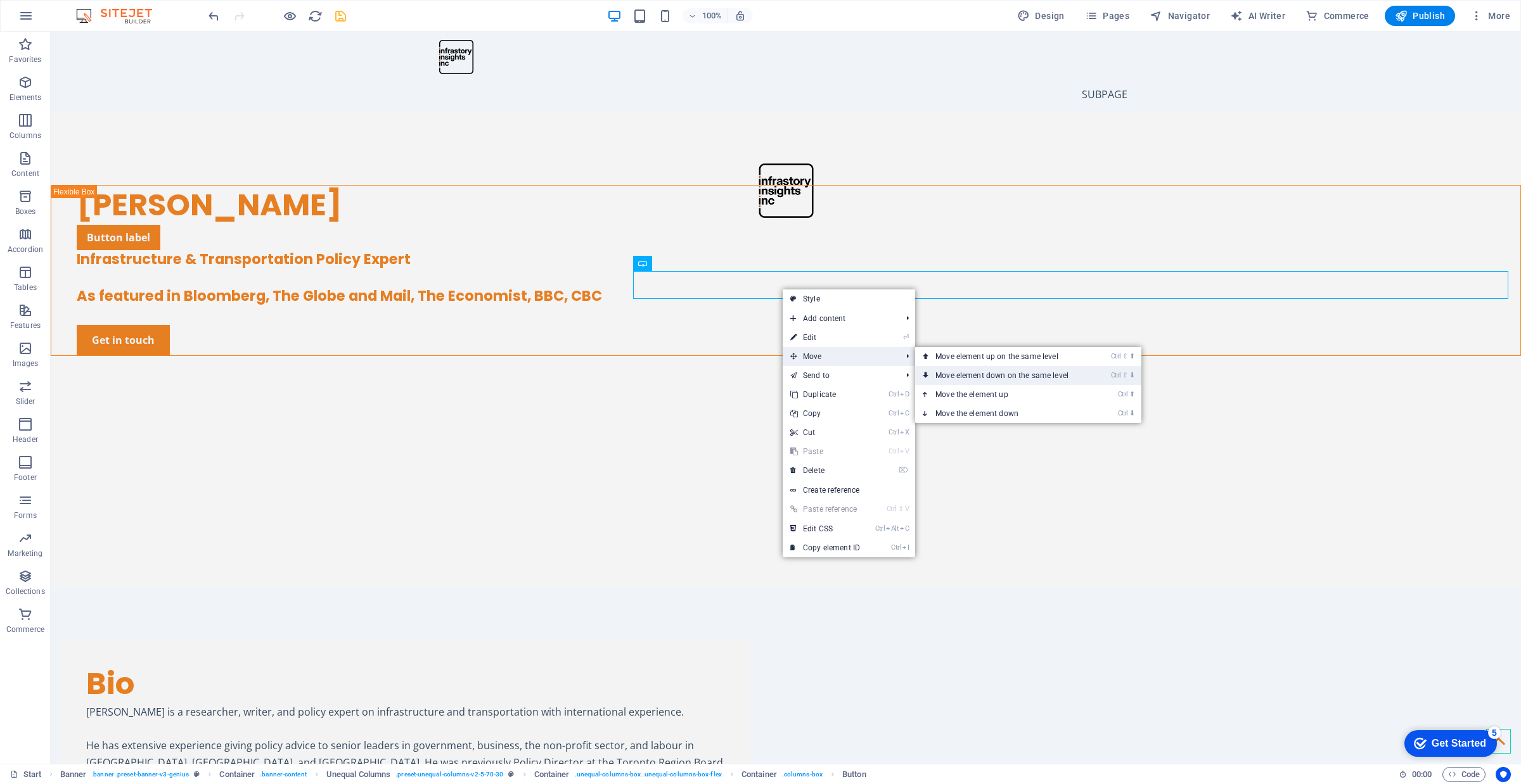
click at [973, 372] on link "Ctrl ⇧ ⬇ Move element down on the same level" at bounding box center [1004, 375] width 179 height 19
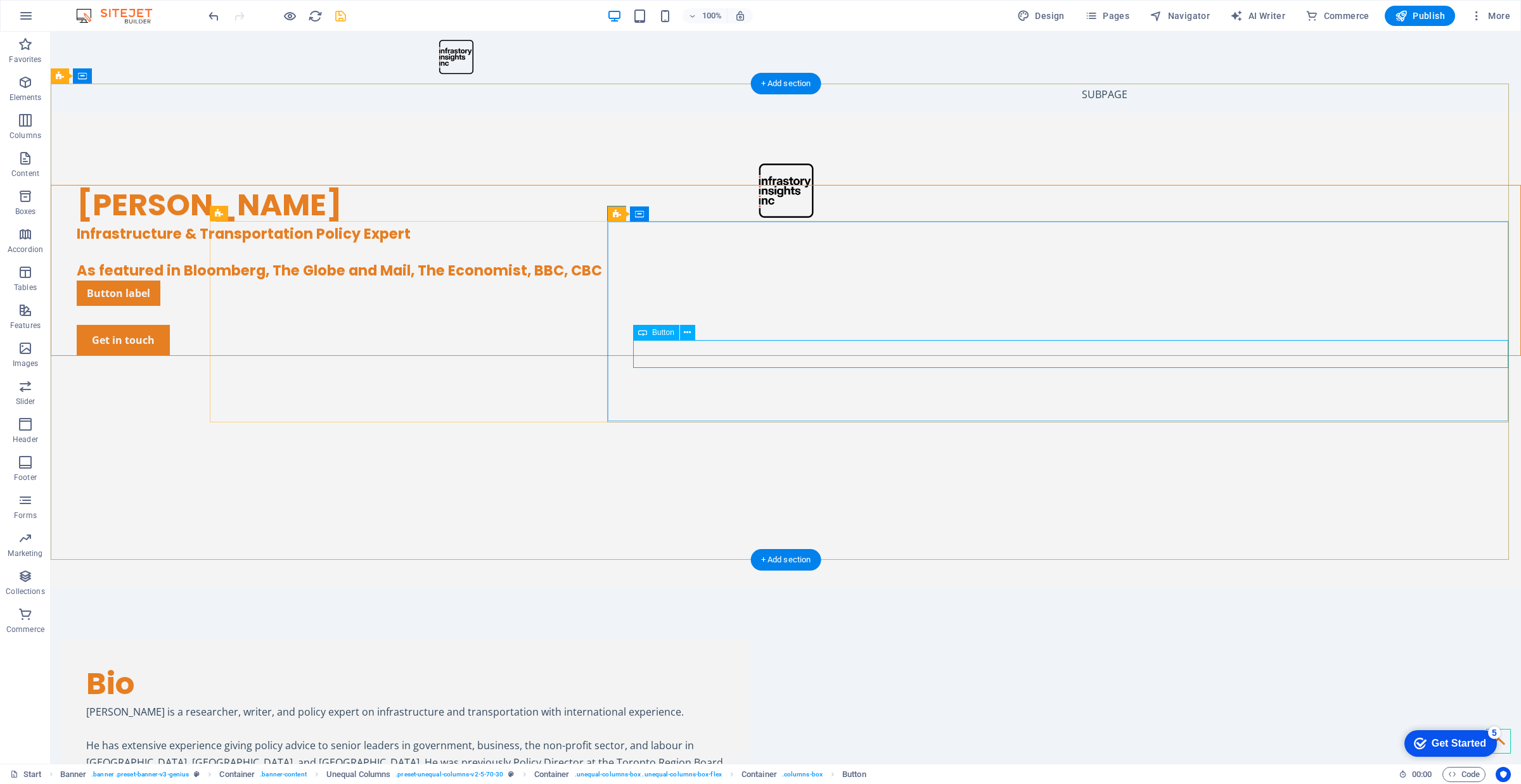
click at [753, 306] on div "Button label" at bounding box center [798, 293] width 1444 height 25
click at [694, 325] on div at bounding box center [798, 316] width 1444 height 19
click at [737, 306] on div "Button label" at bounding box center [798, 293] width 1444 height 25
click at [686, 330] on icon at bounding box center [687, 333] width 7 height 13
click at [652, 356] on span "Spacer" at bounding box center [664, 360] width 24 height 8
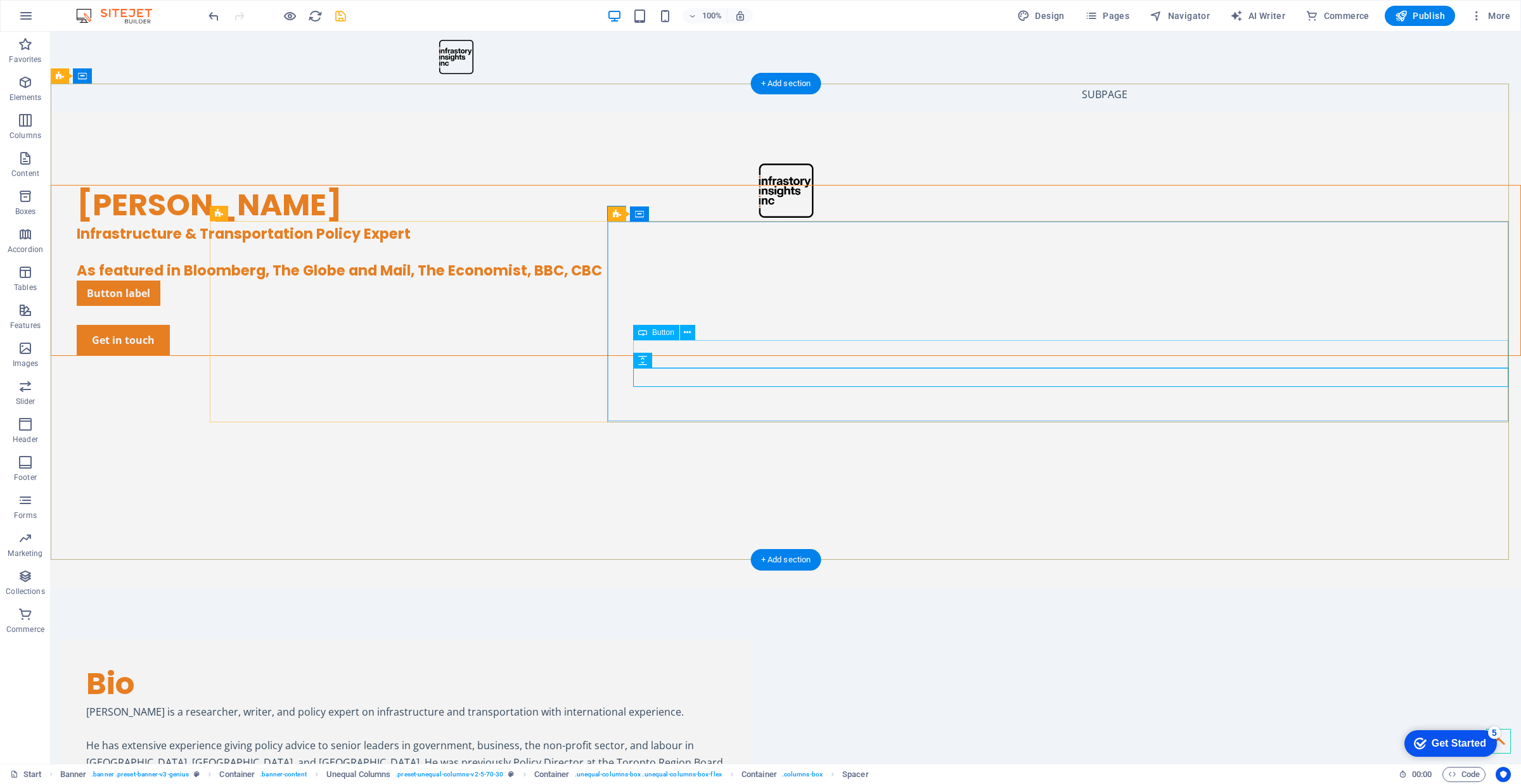
click at [794, 306] on div "Button label" at bounding box center [798, 293] width 1444 height 25
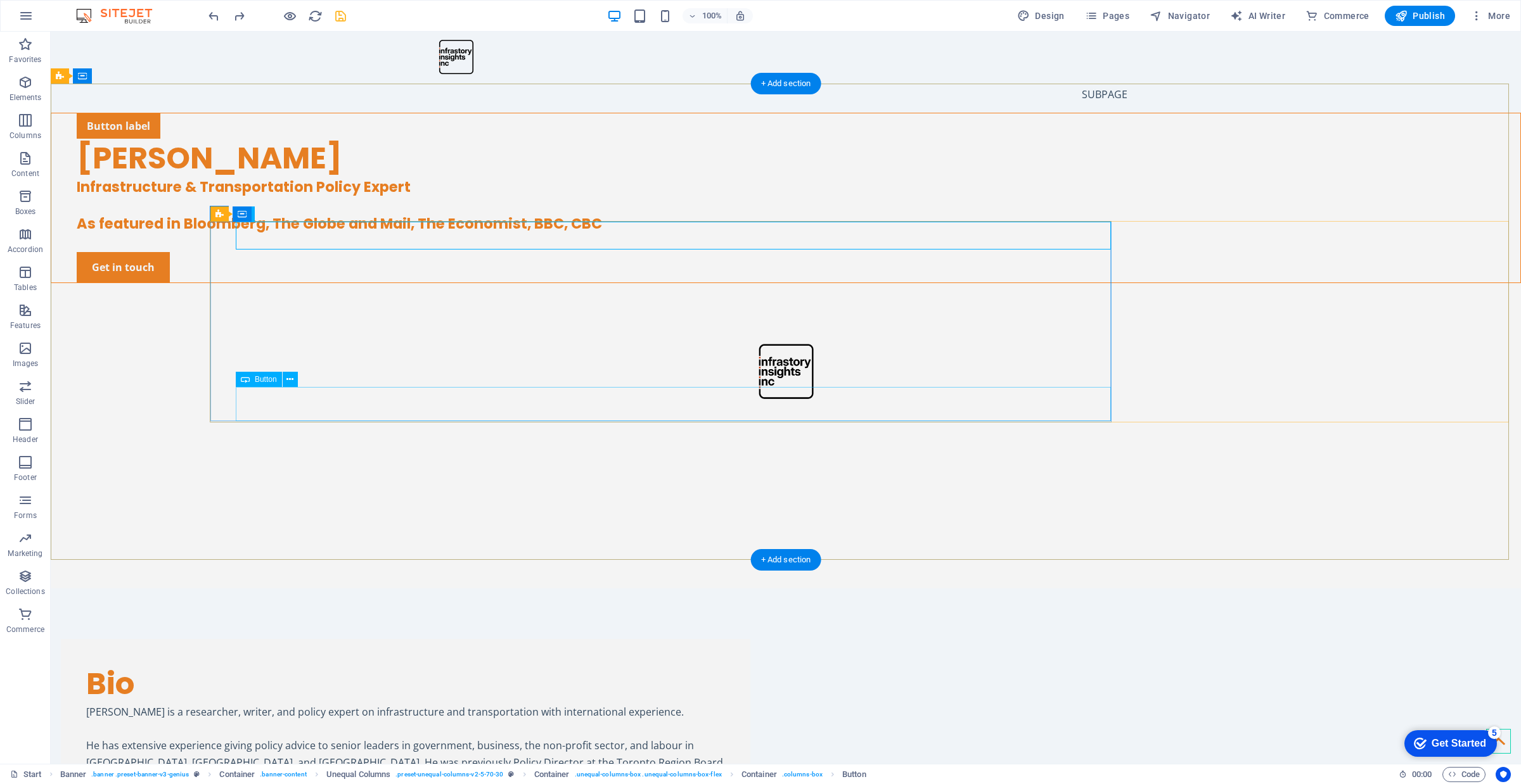
click at [330, 282] on div "Get in touch" at bounding box center [798, 267] width 1444 height 31
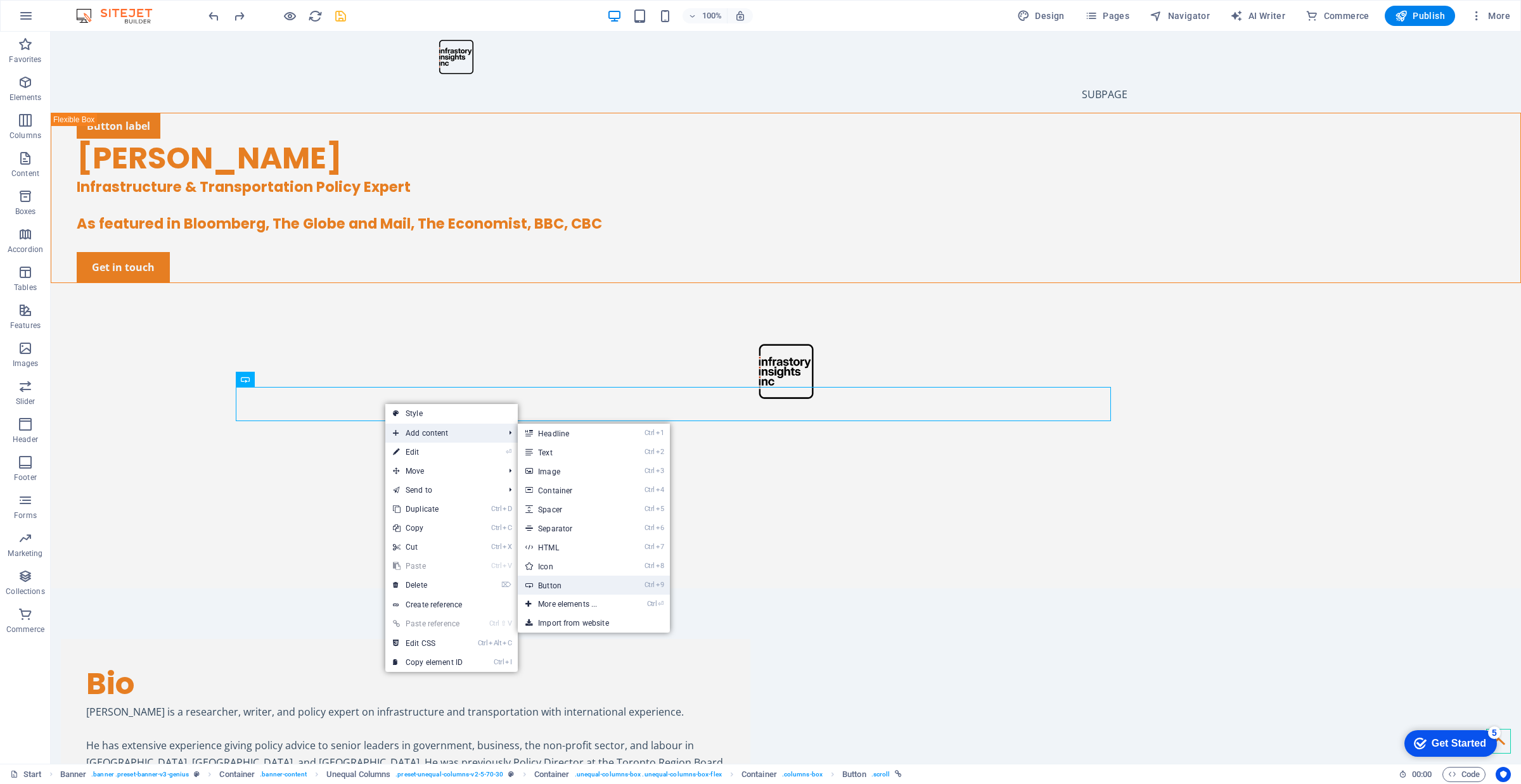
click at [599, 589] on link "Ctrl 9 Button" at bounding box center [570, 585] width 105 height 19
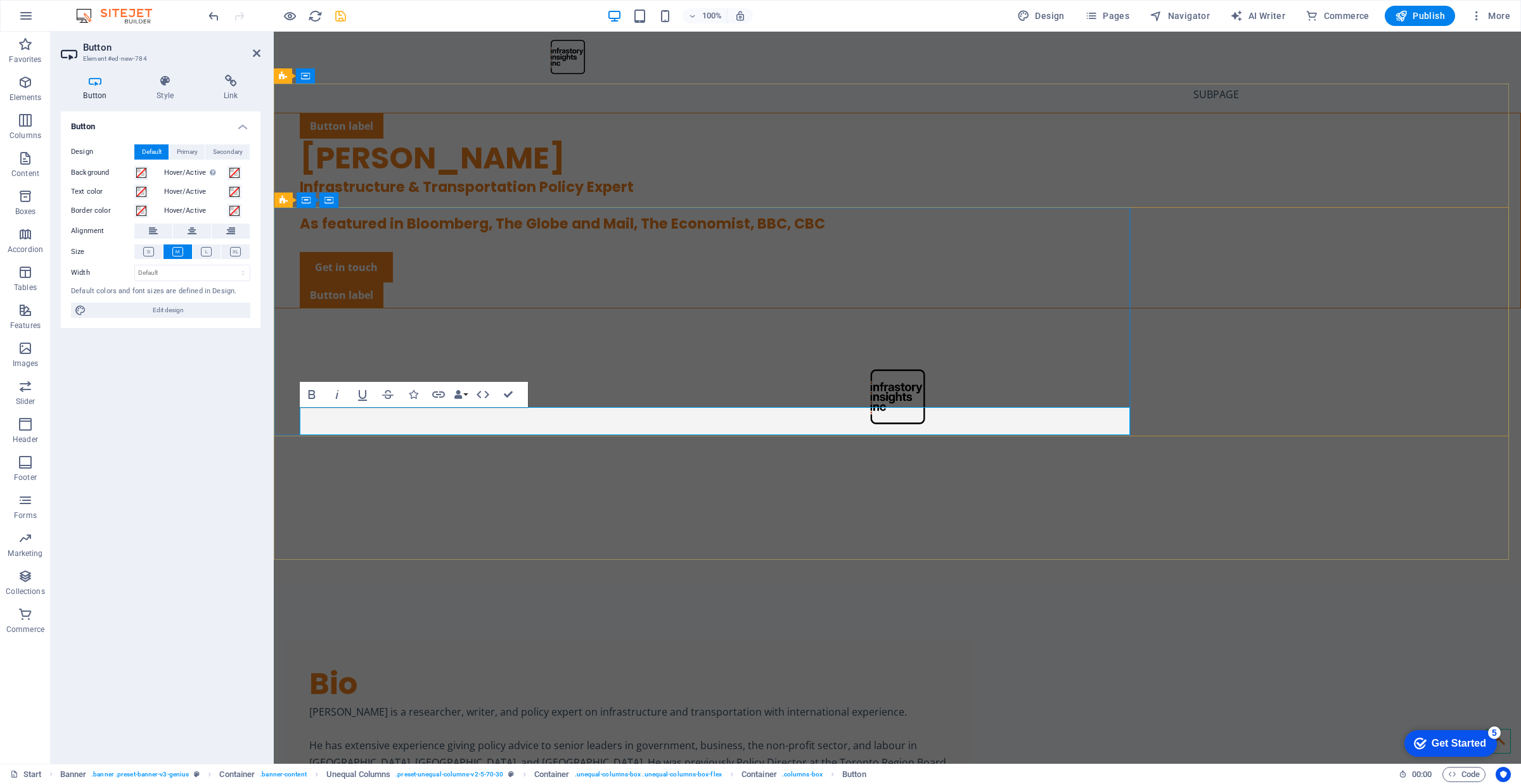
click at [501, 308] on div "Button label" at bounding box center [910, 295] width 1221 height 25
click at [372, 139] on div "Button label" at bounding box center [910, 126] width 1221 height 25
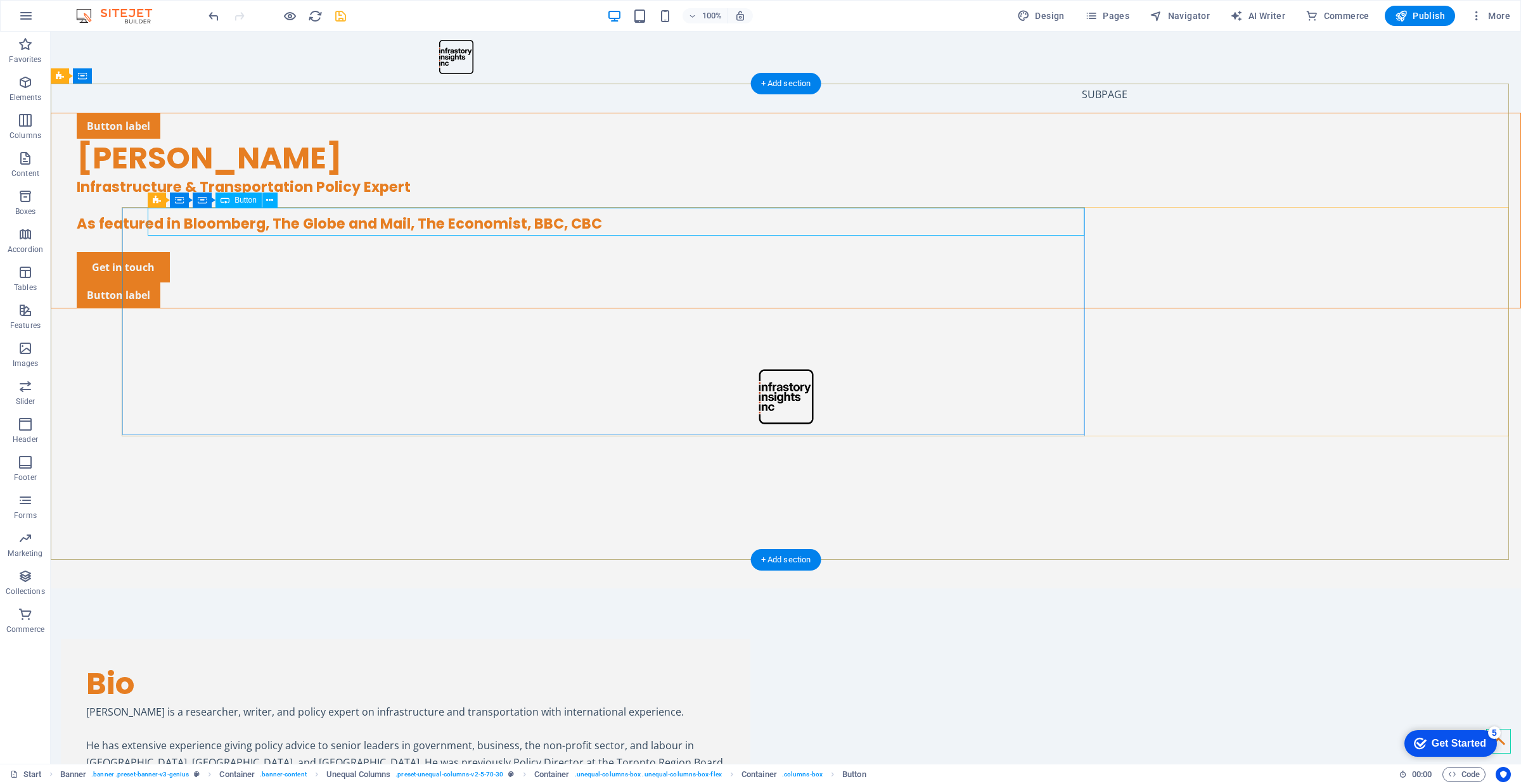
click at [236, 139] on div "Button label" at bounding box center [798, 126] width 1444 height 25
click at [267, 197] on icon at bounding box center [269, 200] width 7 height 13
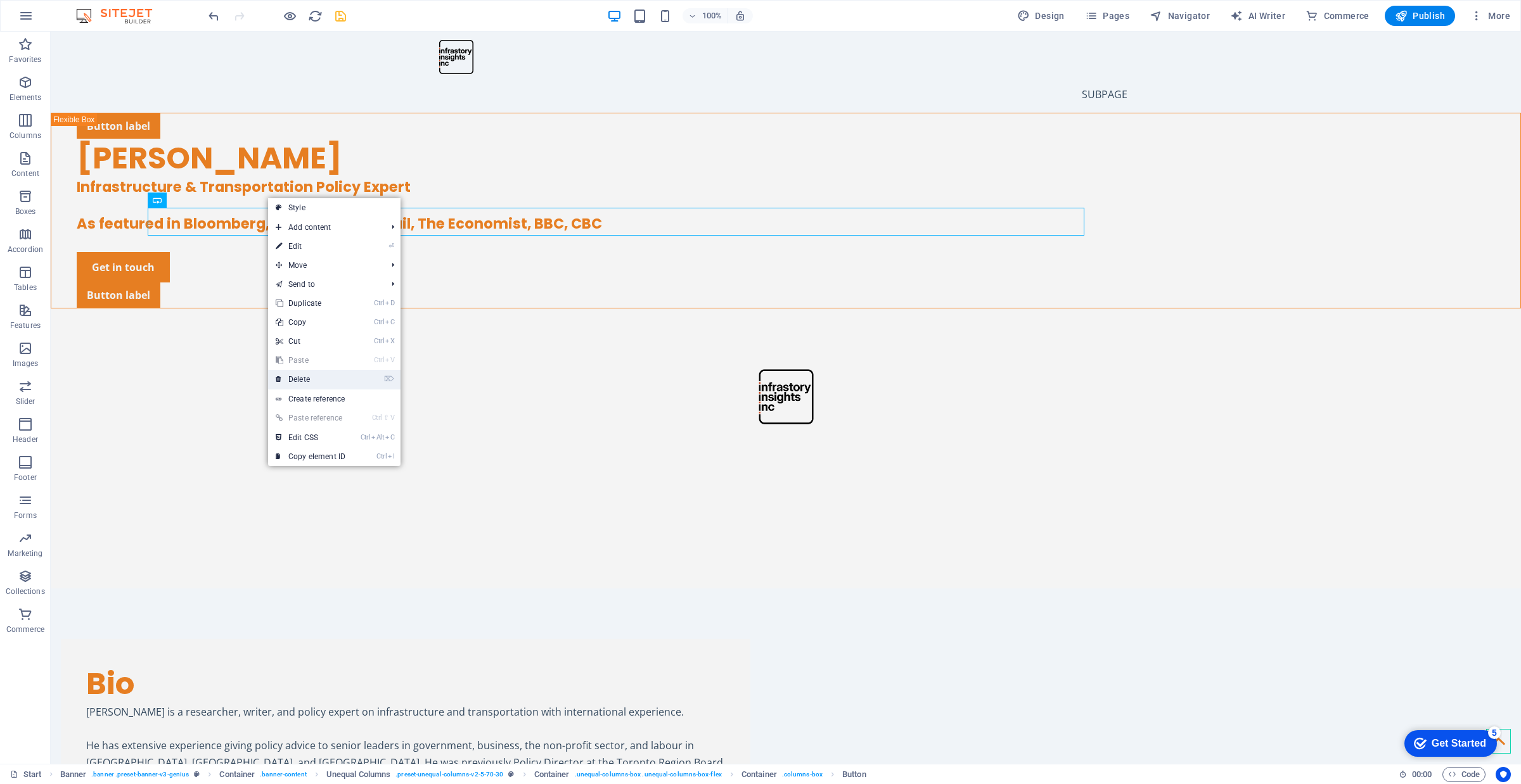
click at [341, 374] on link "⌦ Delete" at bounding box center [310, 379] width 85 height 19
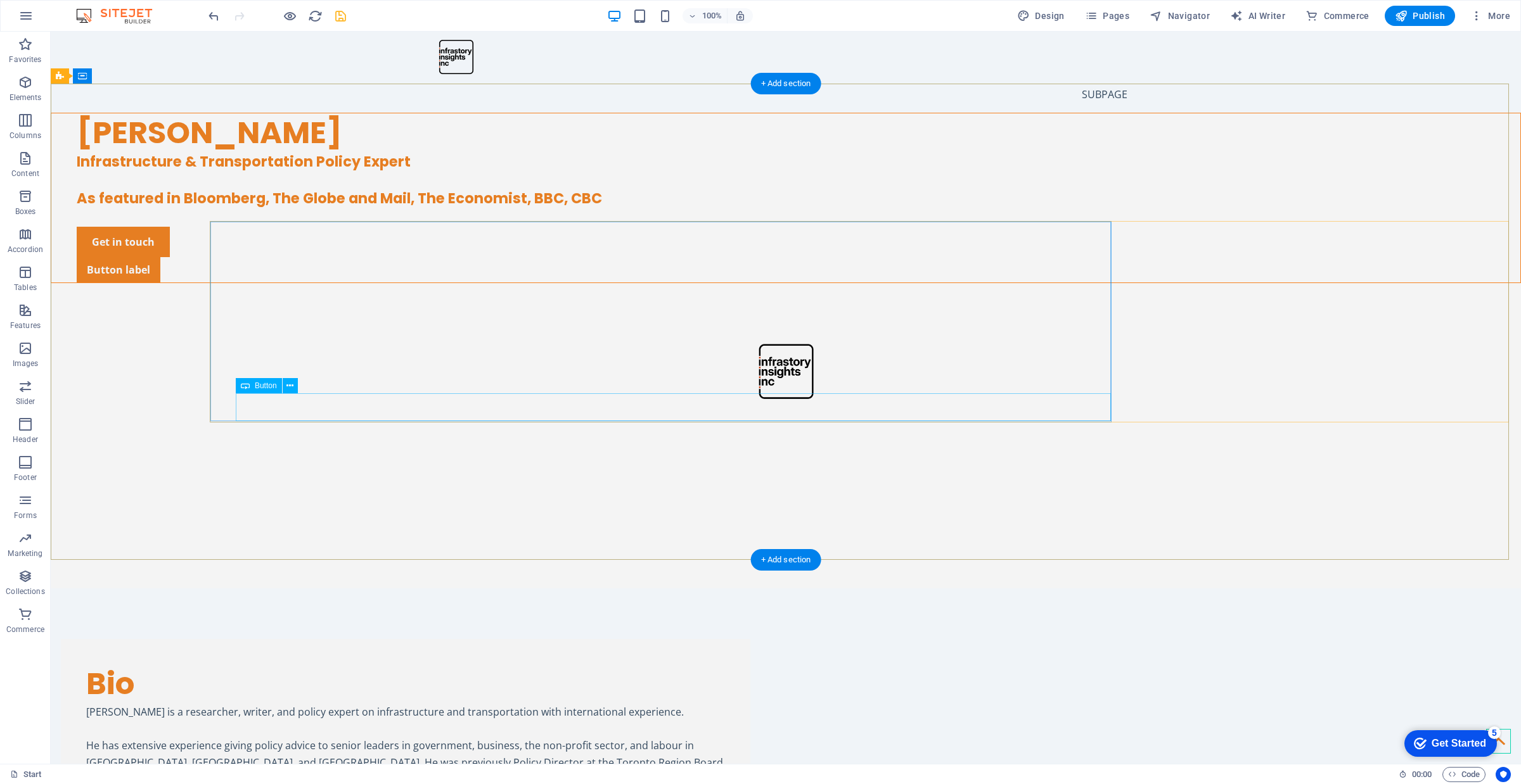
click at [330, 282] on div "Button label" at bounding box center [798, 270] width 1444 height 25
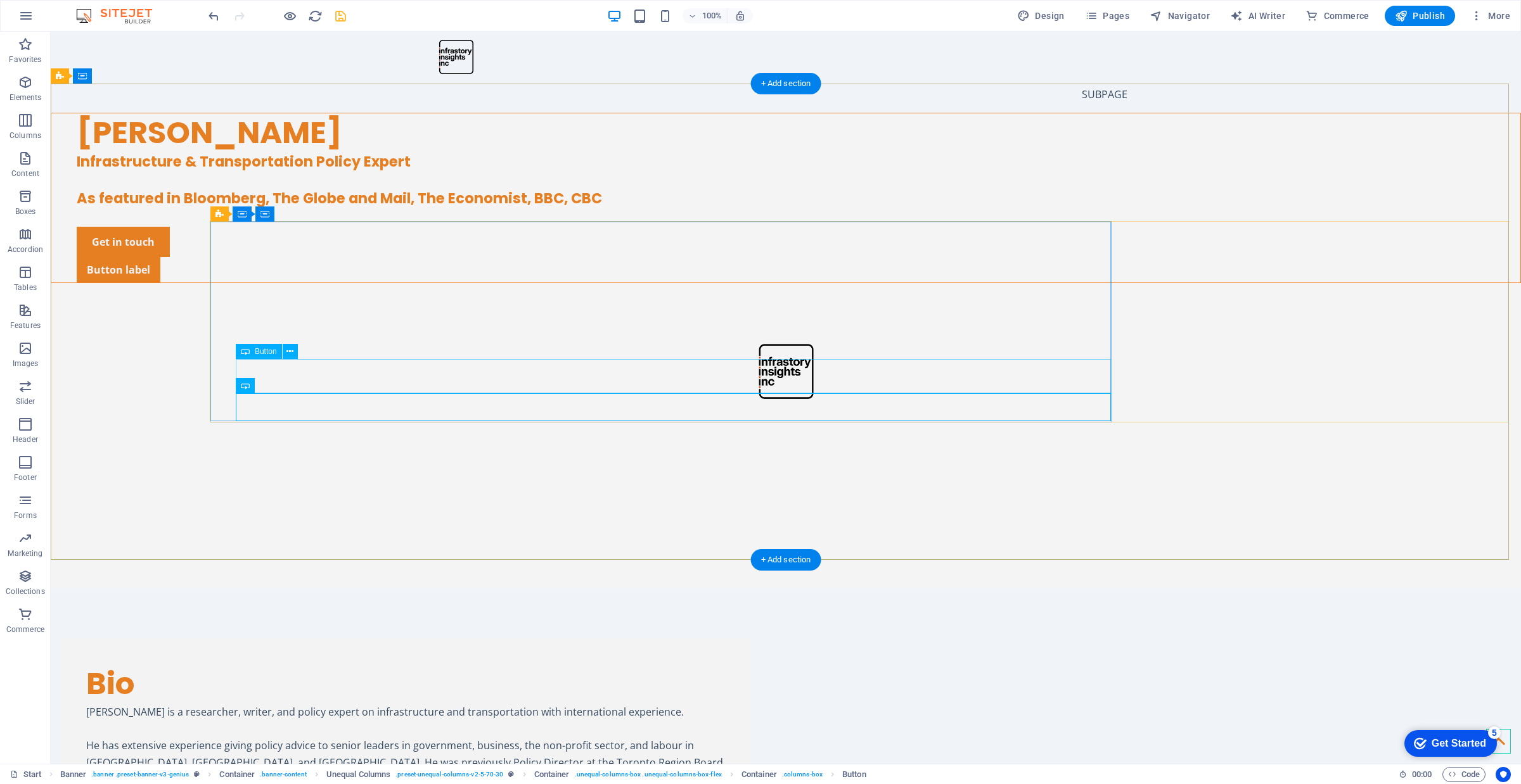
click at [365, 257] on div "Get in touch" at bounding box center [798, 242] width 1444 height 31
click at [334, 282] on div "Button label" at bounding box center [798, 270] width 1444 height 25
click at [292, 385] on icon at bounding box center [290, 386] width 7 height 13
click at [270, 282] on div "Button label" at bounding box center [798, 270] width 1444 height 25
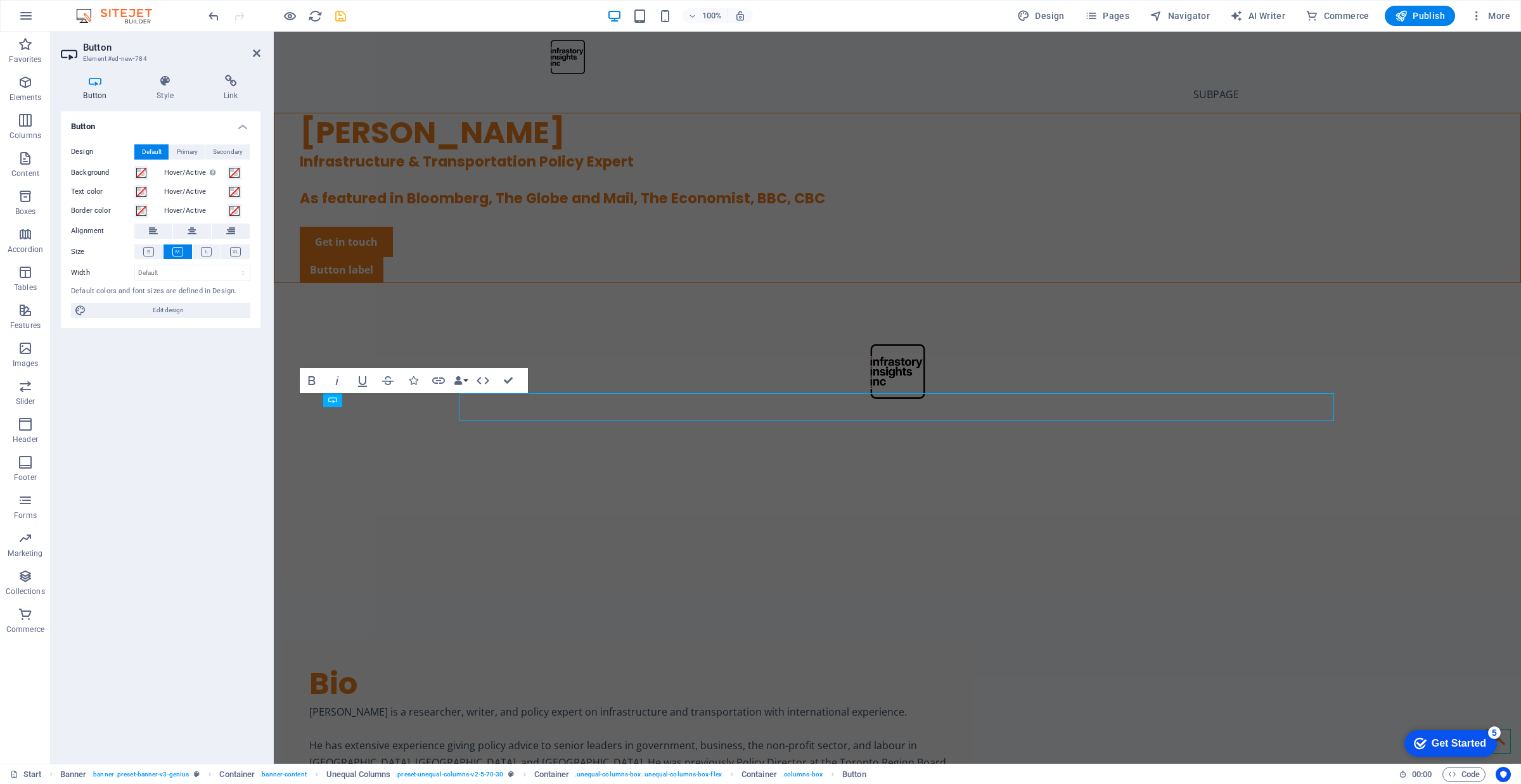
click at [270, 403] on div at bounding box center [272, 398] width 3 height 732
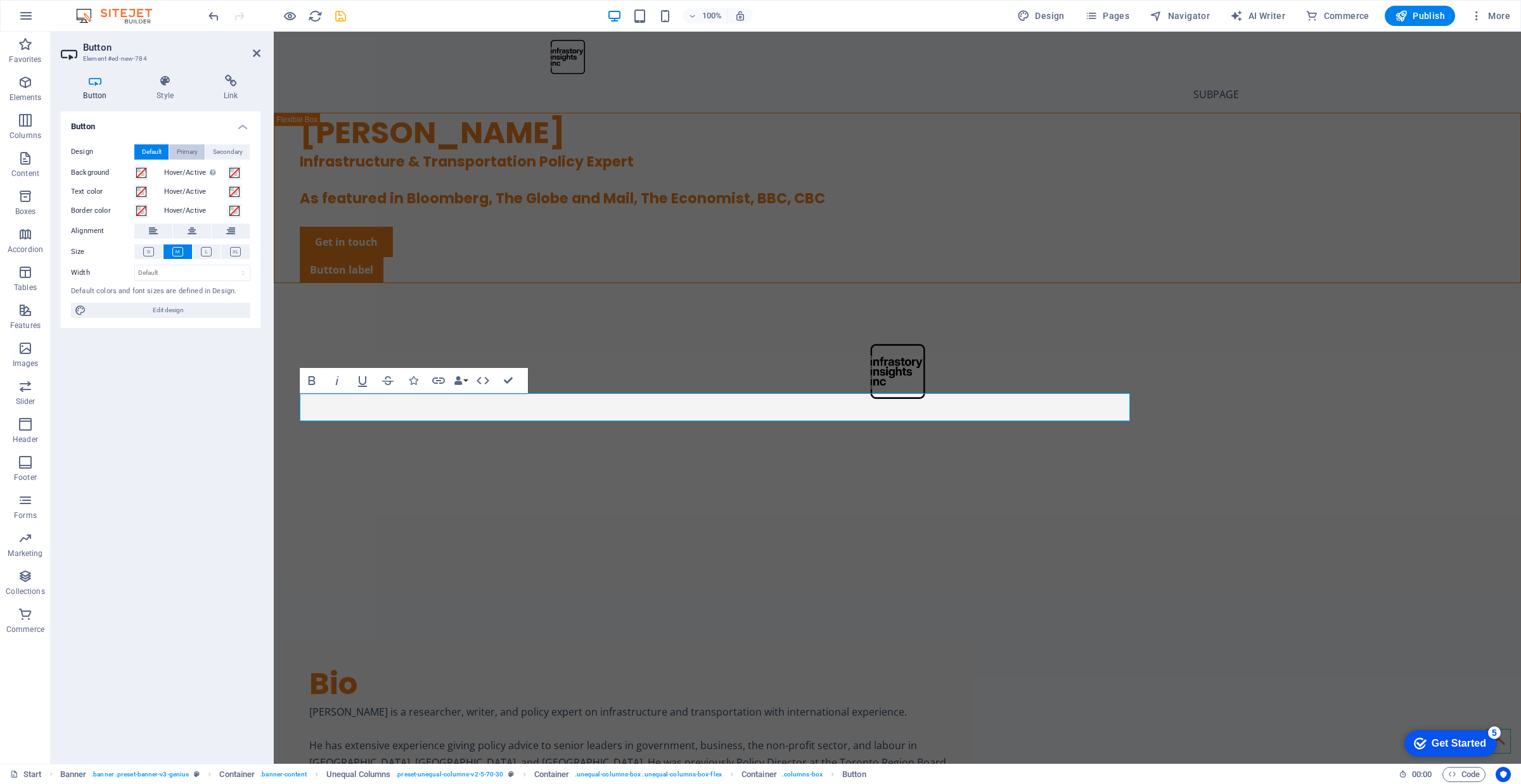
click at [191, 152] on span "Primary" at bounding box center [187, 152] width 21 height 15
click at [163, 152] on button "Default" at bounding box center [152, 152] width 34 height 15
click at [196, 249] on button at bounding box center [207, 252] width 29 height 15
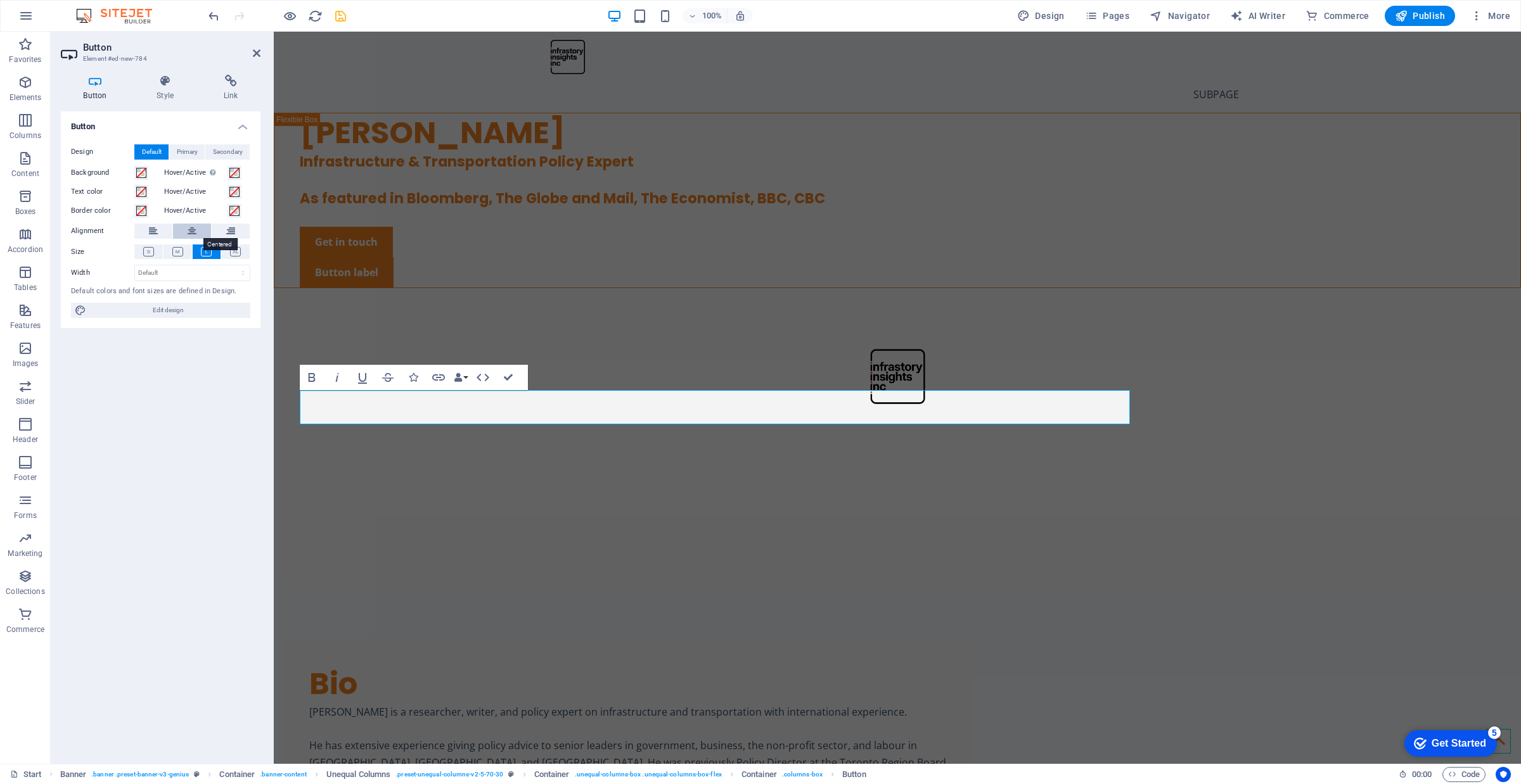
click at [195, 230] on icon at bounding box center [192, 231] width 9 height 15
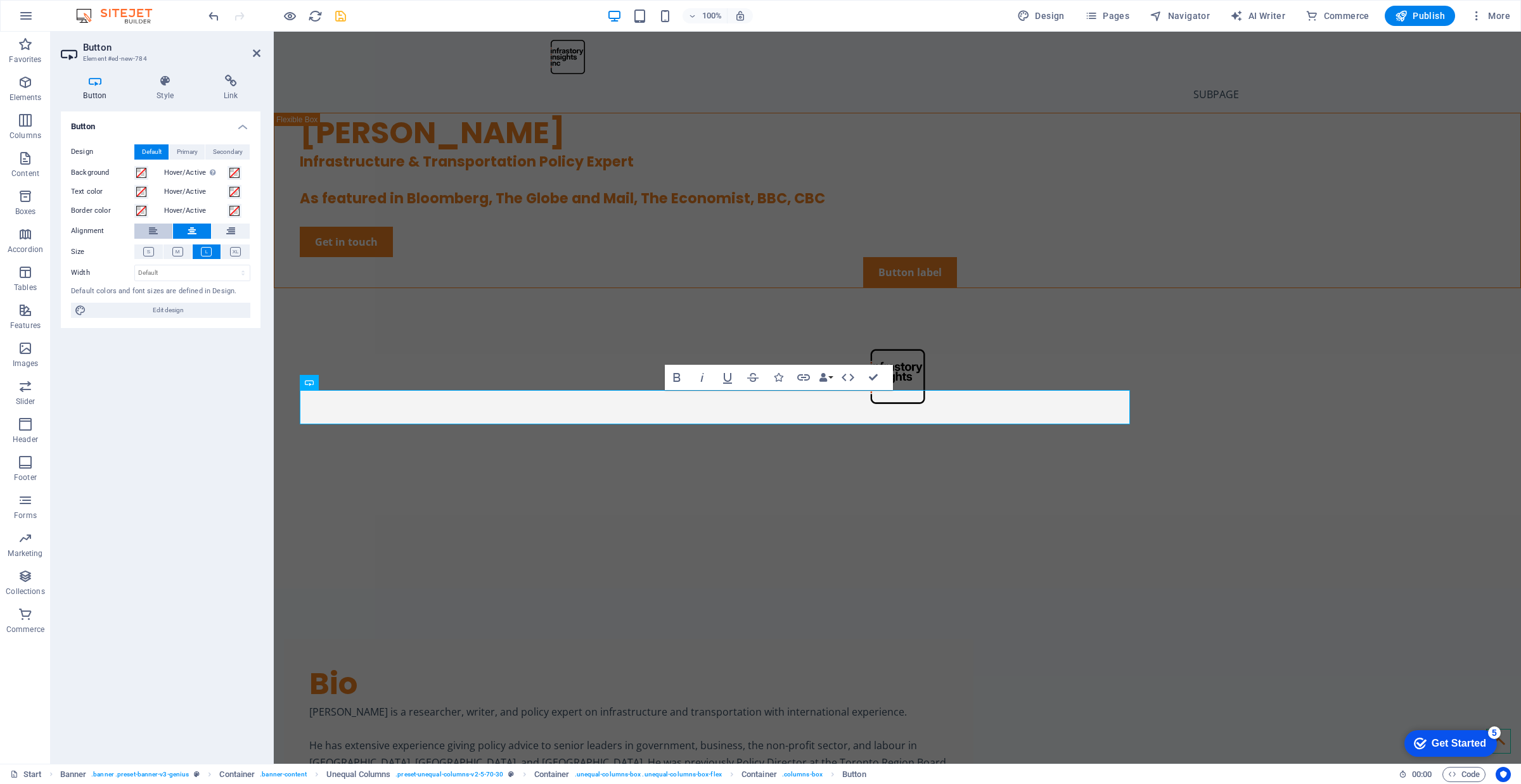
click at [163, 230] on button at bounding box center [154, 231] width 38 height 15
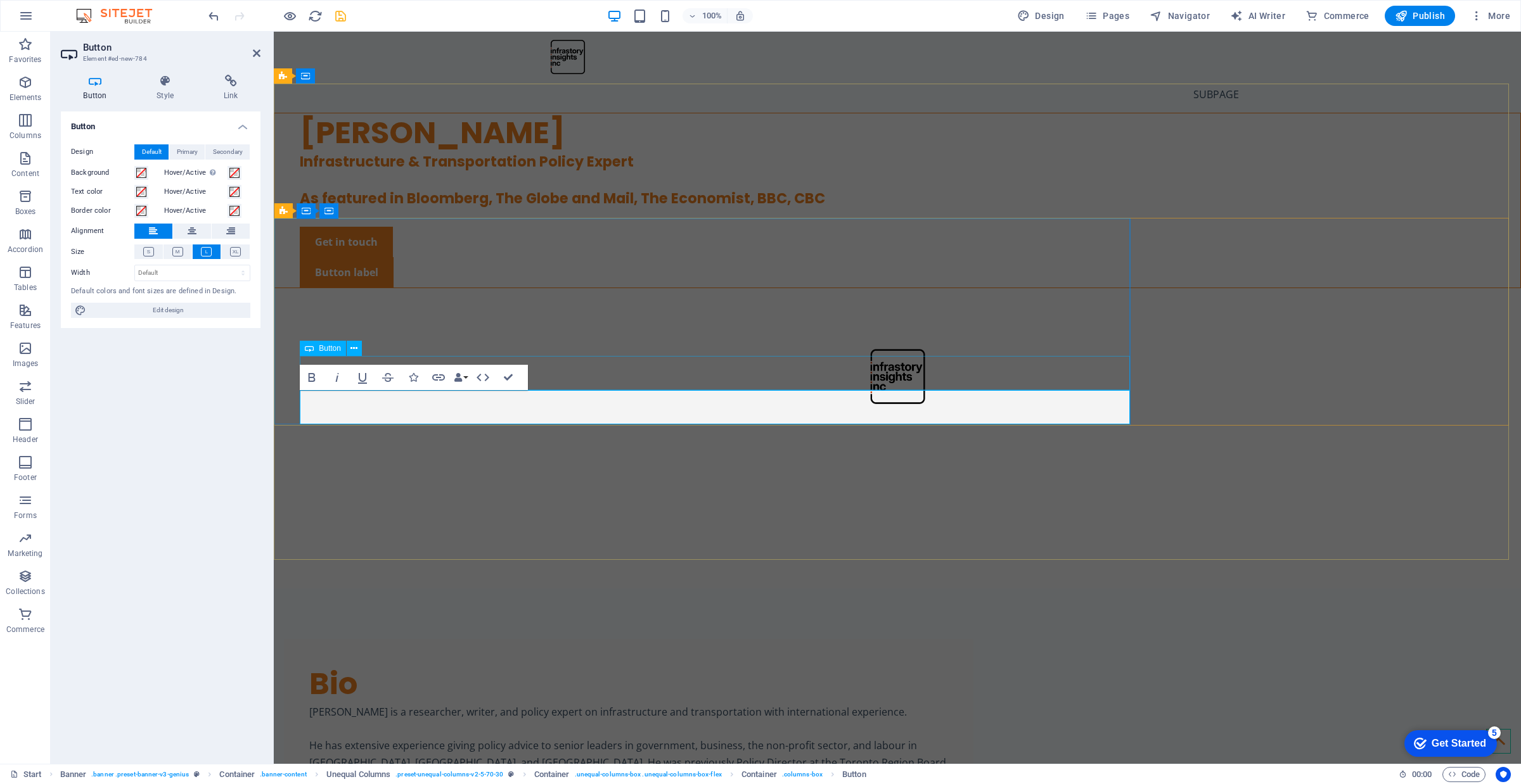
click at [495, 257] on div "Get in touch" at bounding box center [910, 242] width 1221 height 31
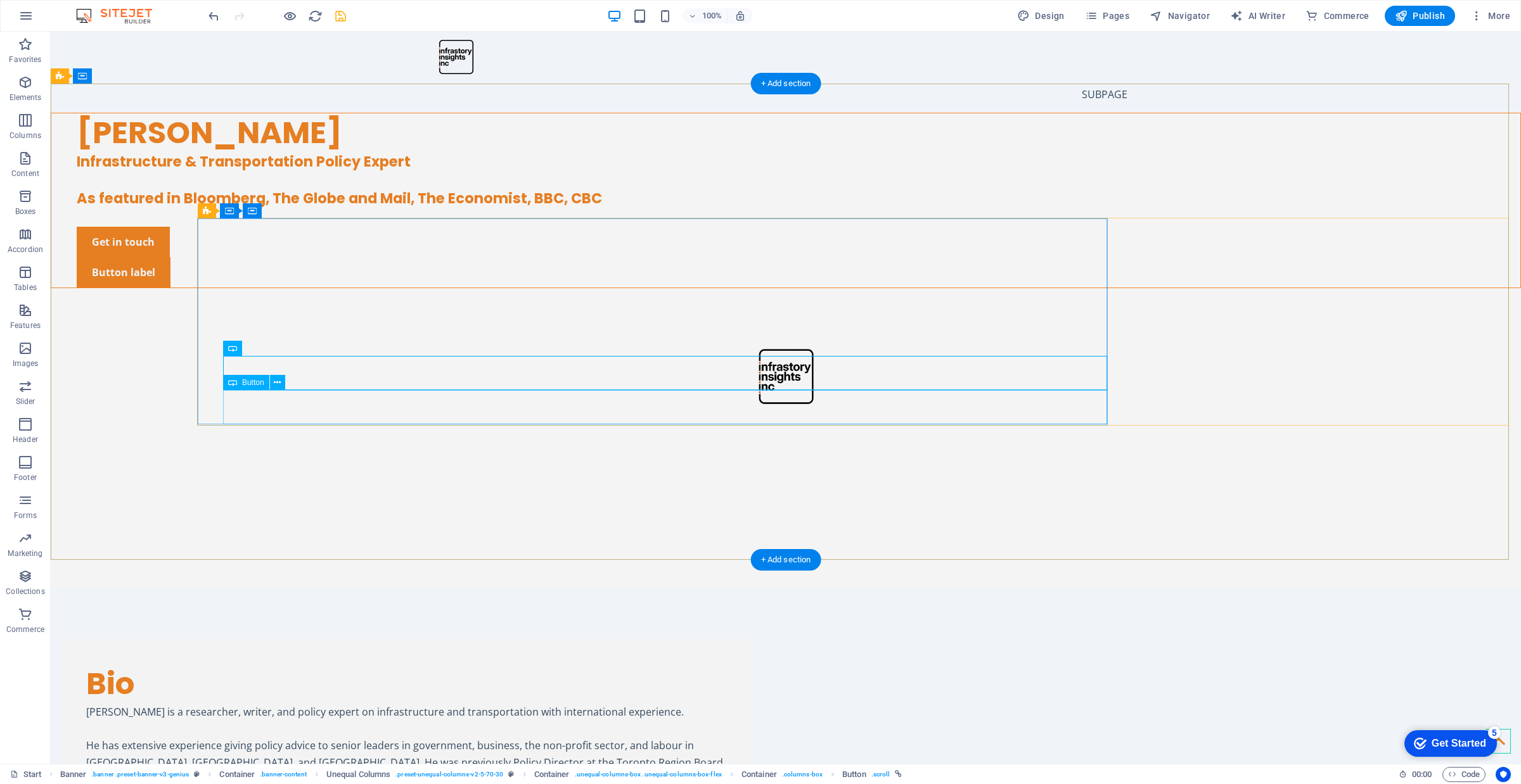
click at [283, 287] on div "Button label" at bounding box center [798, 272] width 1444 height 31
click at [287, 287] on div "Button label" at bounding box center [798, 272] width 1444 height 31
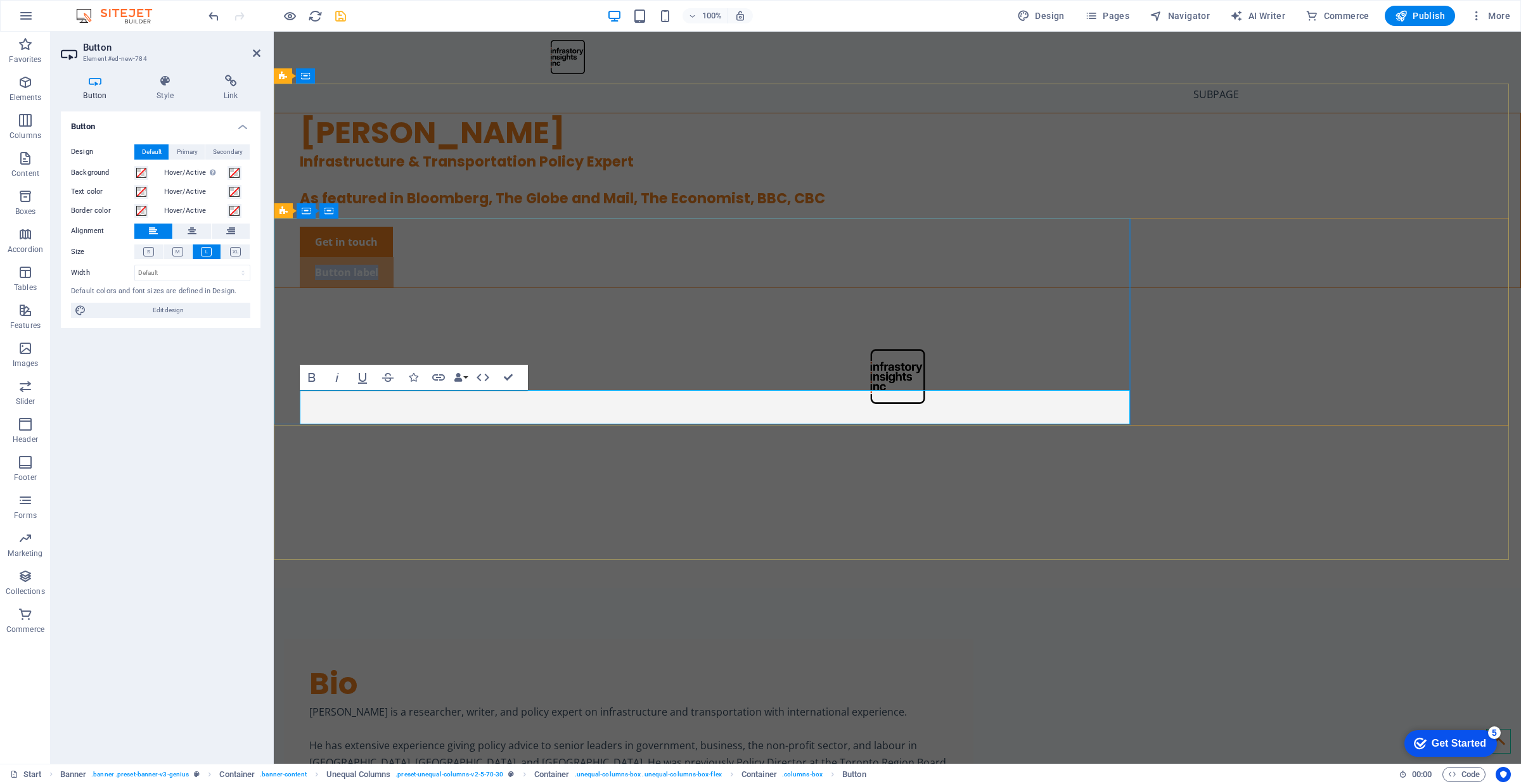
click at [384, 287] on link "Button label" at bounding box center [346, 272] width 94 height 31
drag, startPoint x: 385, startPoint y: 407, endPoint x: 314, endPoint y: 415, distance: 71.4
click at [314, 287] on link "Button label" at bounding box center [346, 272] width 94 height 31
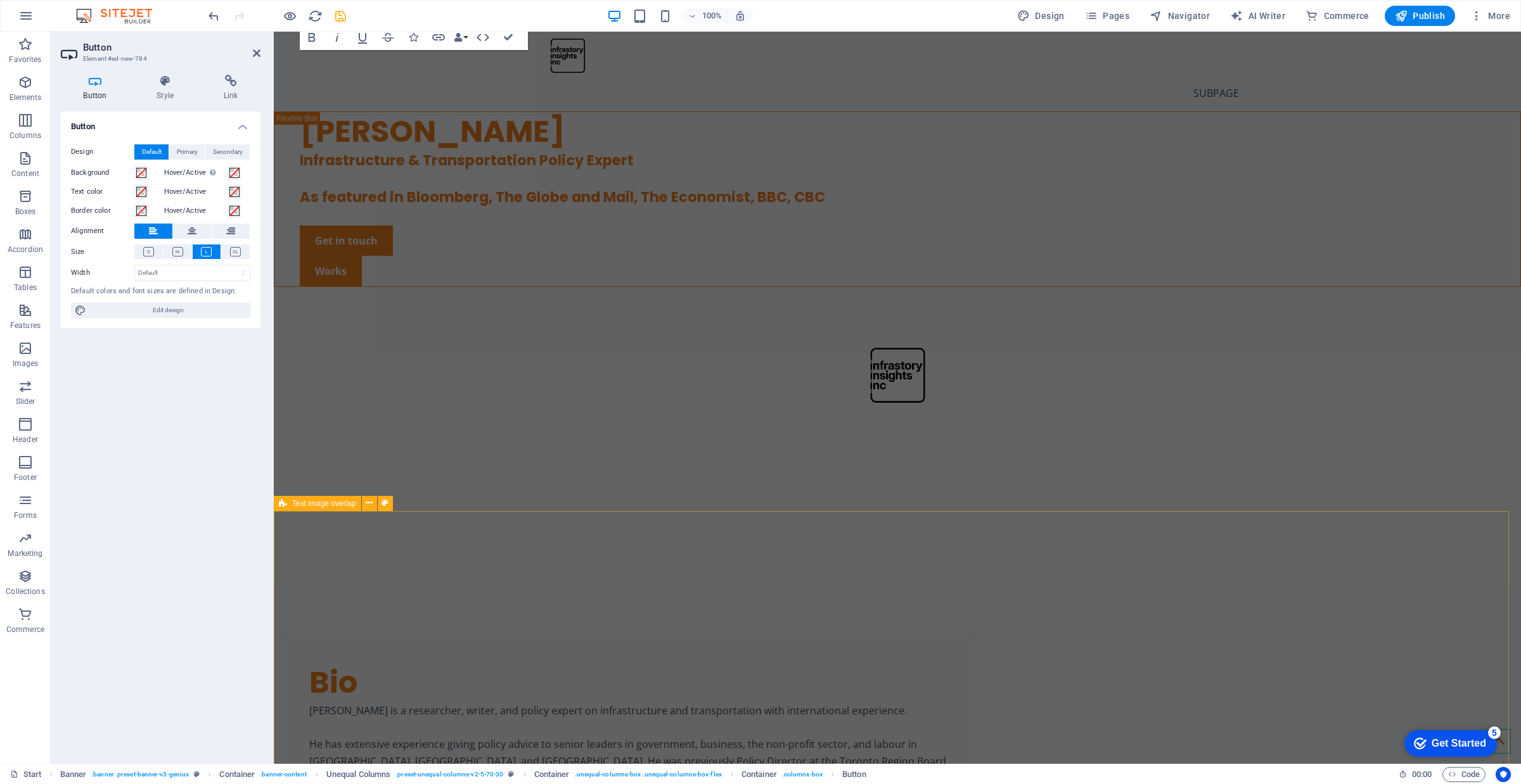
scroll to position [0, 0]
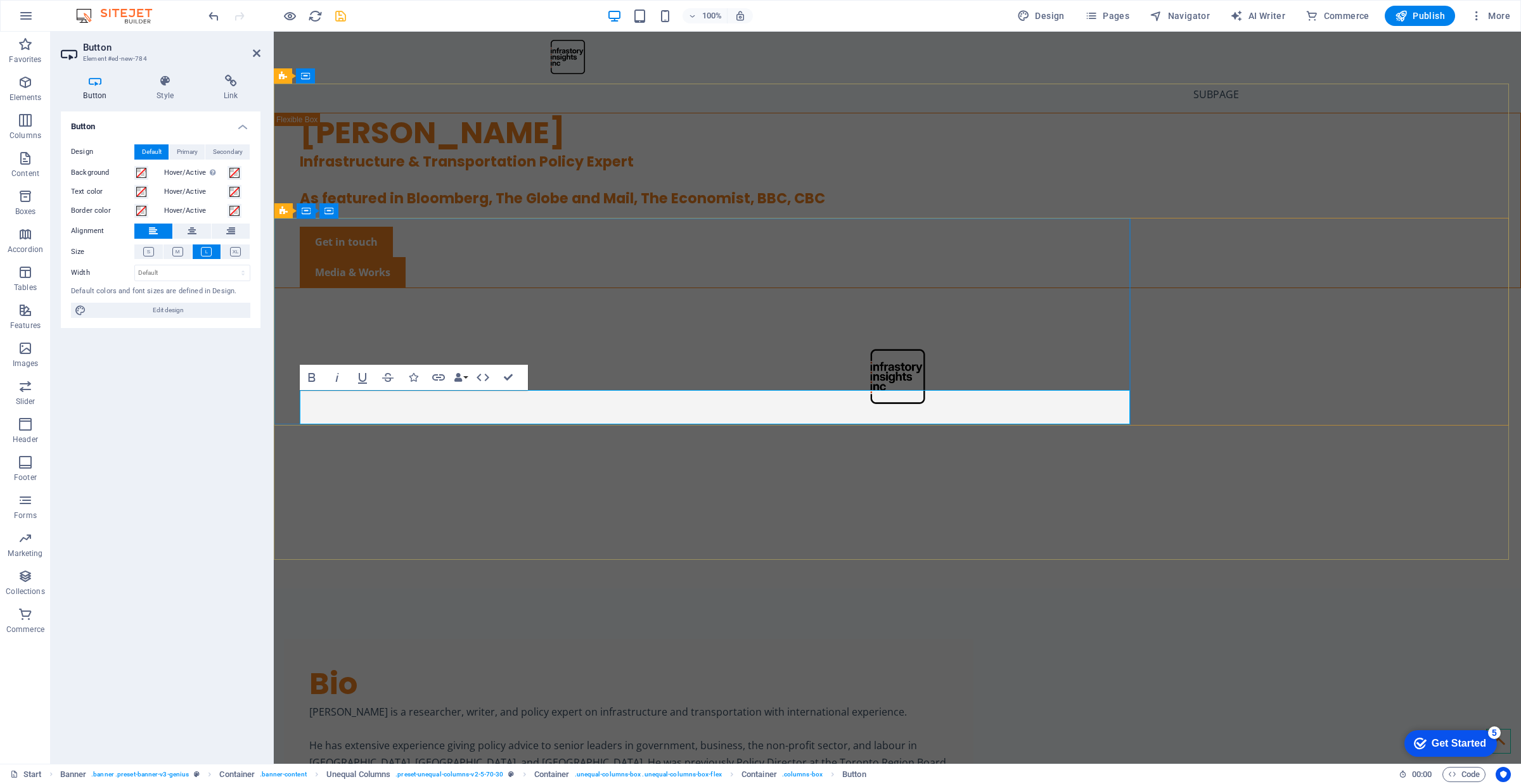
click at [419, 361] on div "[PERSON_NAME] Infrastructure & Transportation Policy Expert As featured in Bloo…" at bounding box center [897, 237] width 1247 height 249
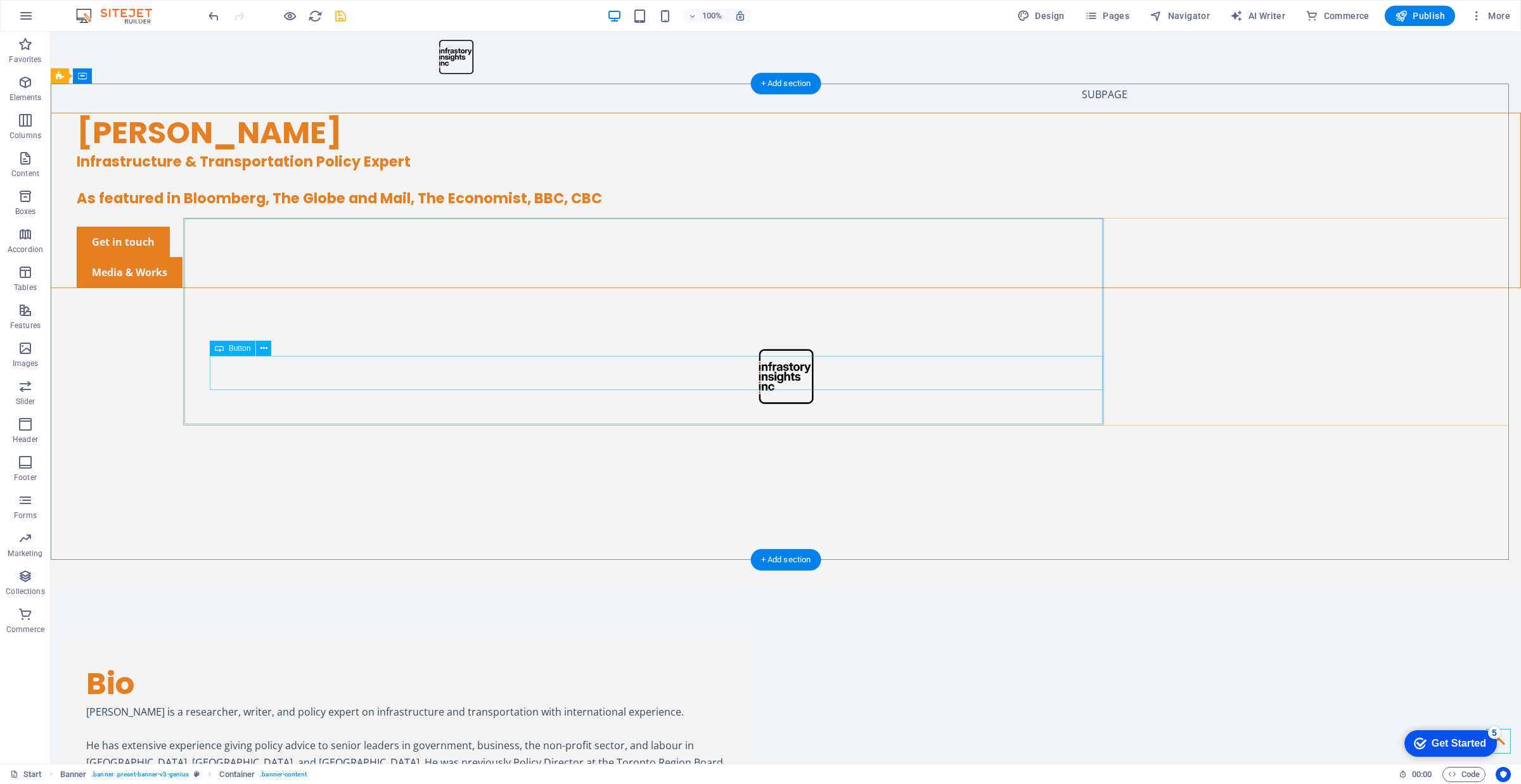
click at [383, 257] on div "Get in touch" at bounding box center [798, 242] width 1444 height 31
click at [346, 257] on div "Get in touch" at bounding box center [798, 242] width 1444 height 31
click at [264, 347] on icon at bounding box center [263, 349] width 7 height 13
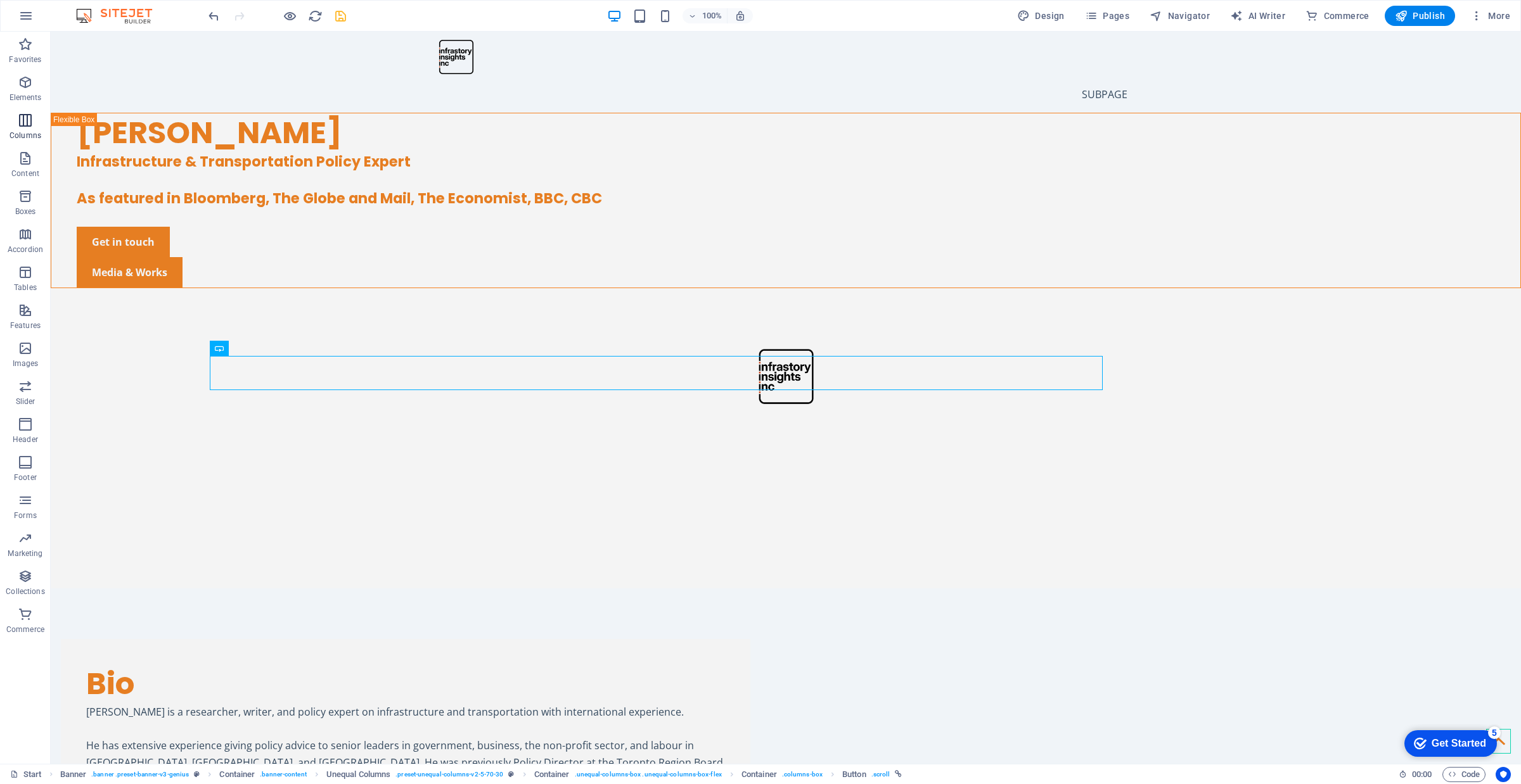
click at [29, 115] on icon "button" at bounding box center [26, 120] width 15 height 15
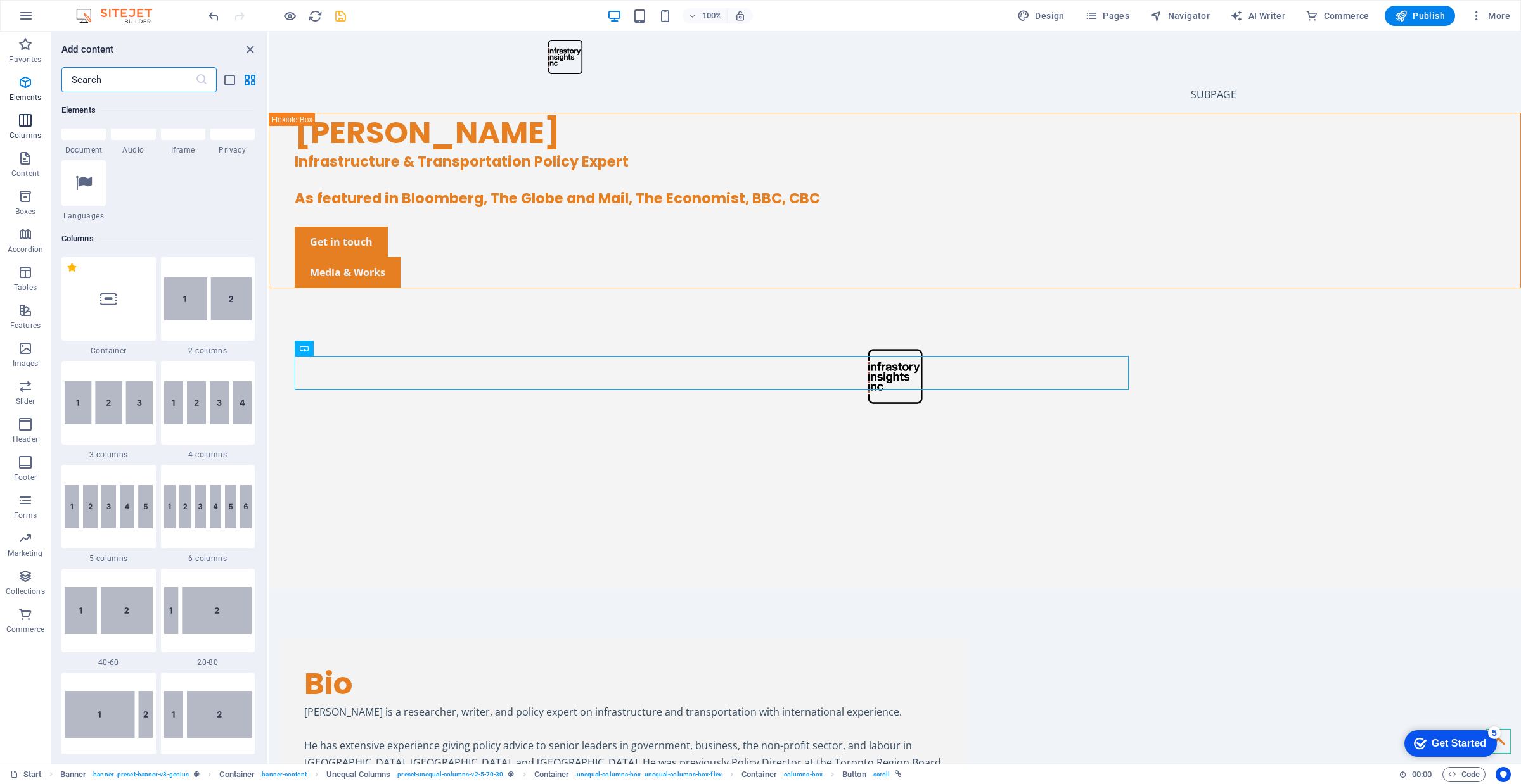
scroll to position [627, 0]
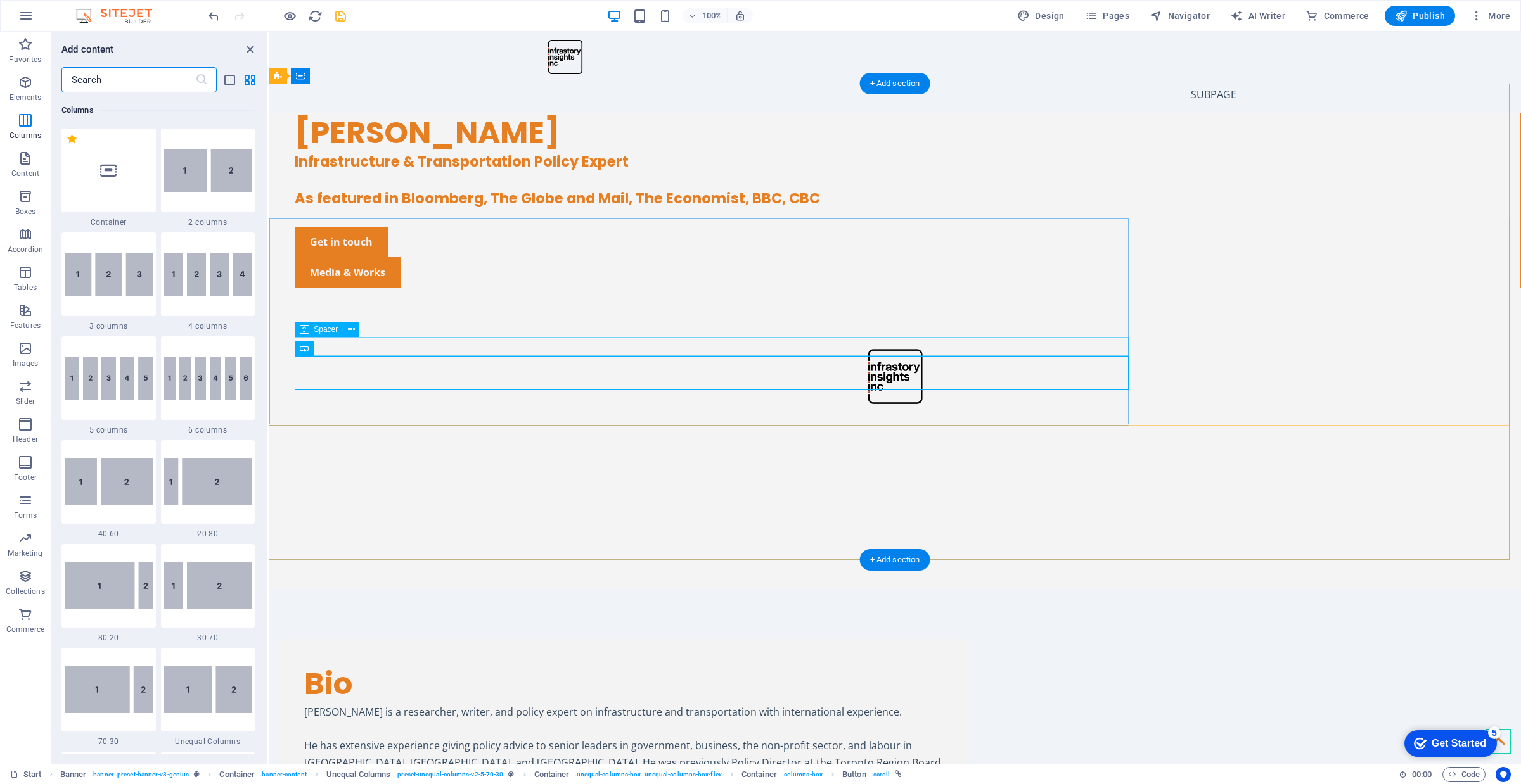
click at [410, 227] on div at bounding box center [907, 217] width 1226 height 19
click at [209, 198] on div at bounding box center [208, 170] width 94 height 83
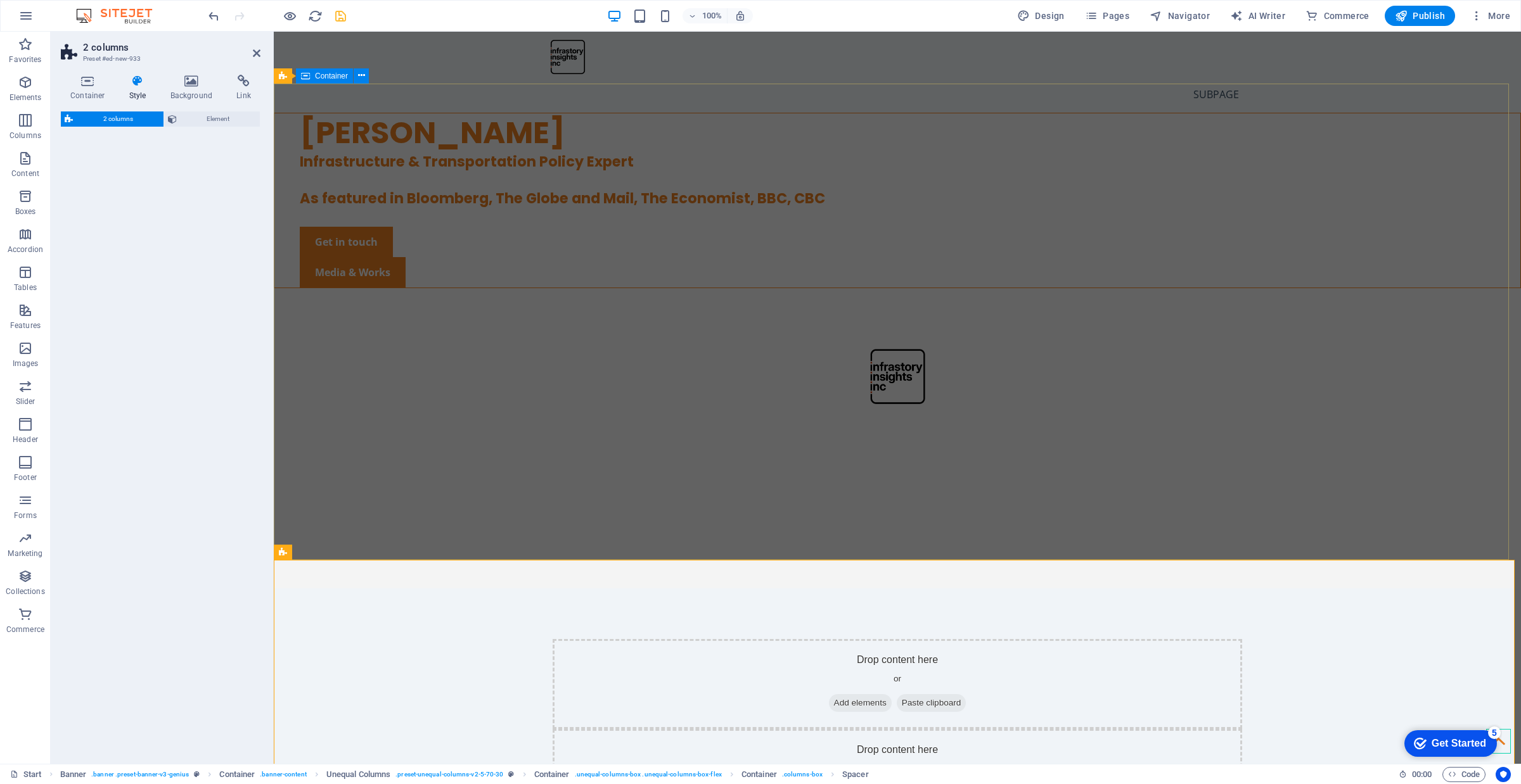
select select "rem"
select select "preset-columns-two-v2-default"
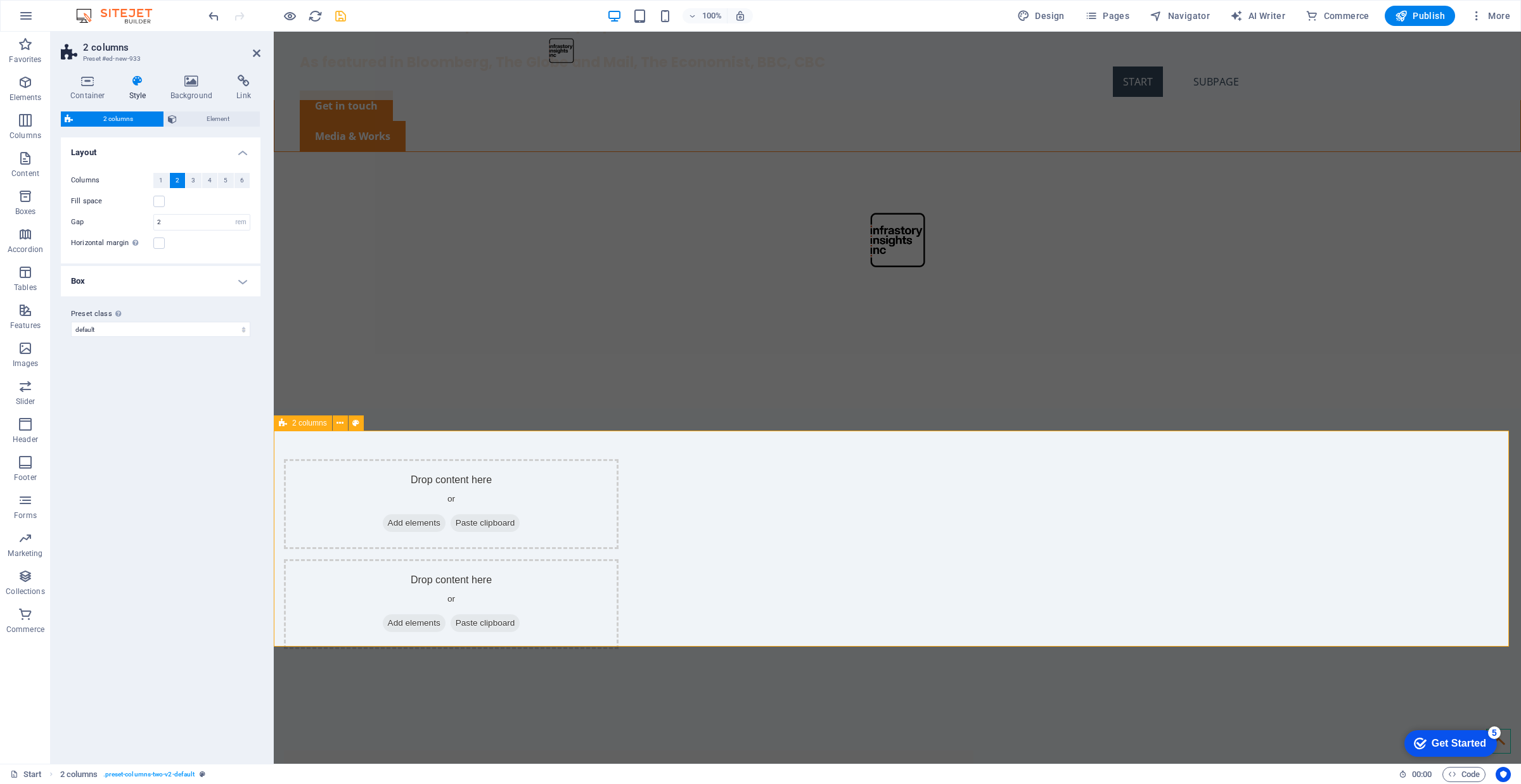
scroll to position [75, 0]
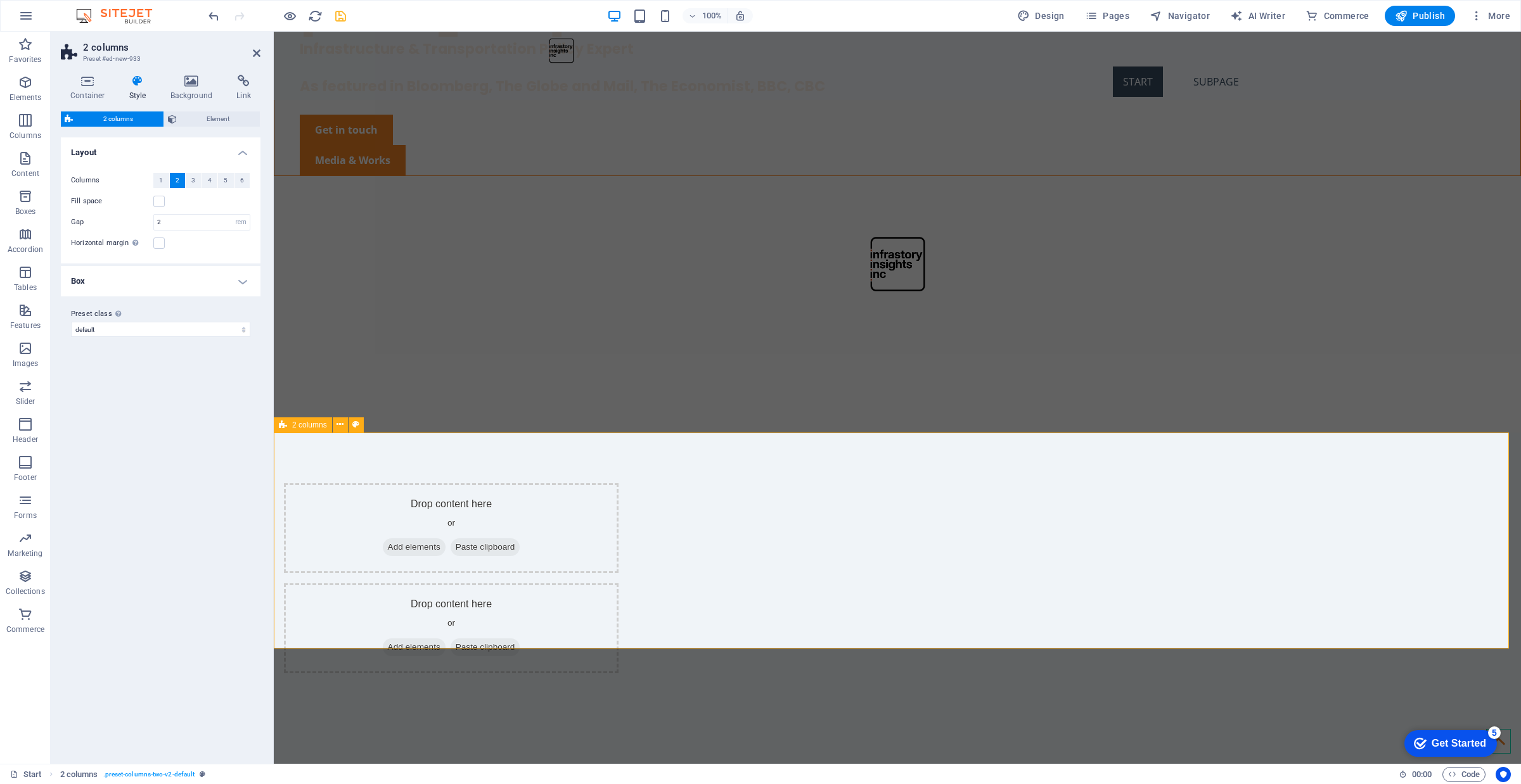
click at [713, 466] on div "Drop content here or Add elements Paste clipboard Drop content here or Add elem…" at bounding box center [897, 578] width 1247 height 291
click at [339, 426] on icon at bounding box center [340, 425] width 7 height 13
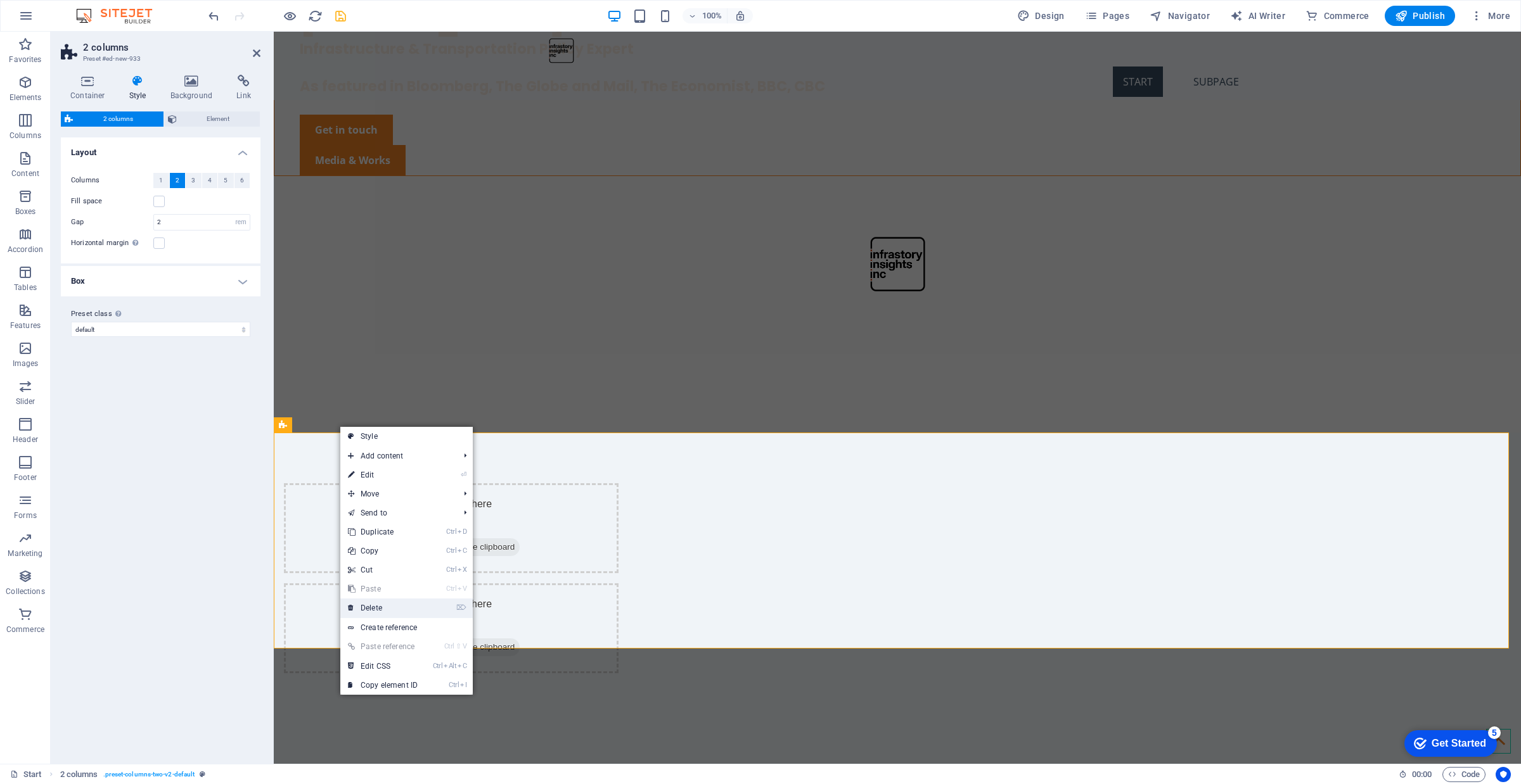
click at [416, 613] on link "⌦ Delete" at bounding box center [383, 608] width 85 height 19
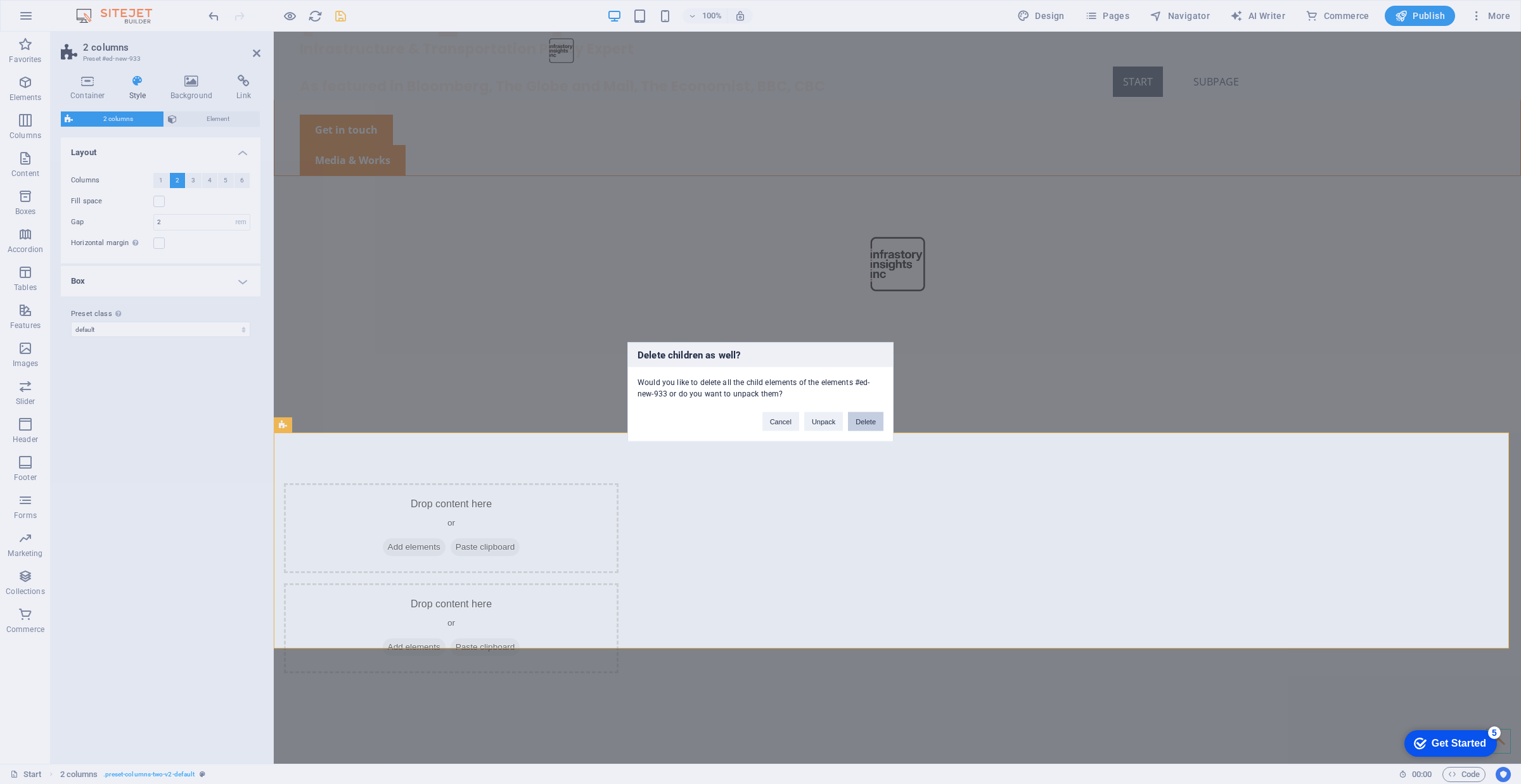
click at [874, 428] on button "Delete" at bounding box center [866, 422] width 36 height 19
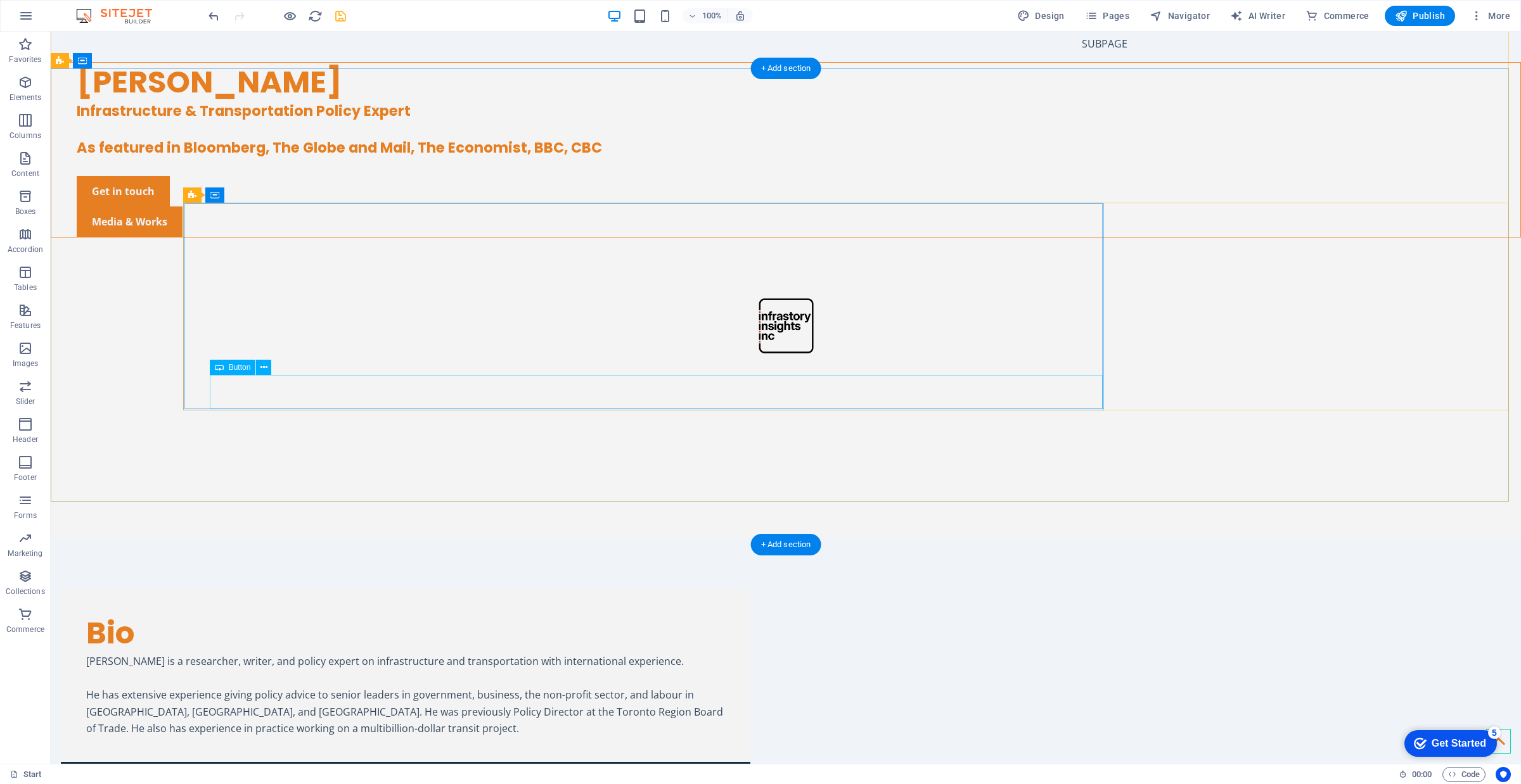
scroll to position [0, 0]
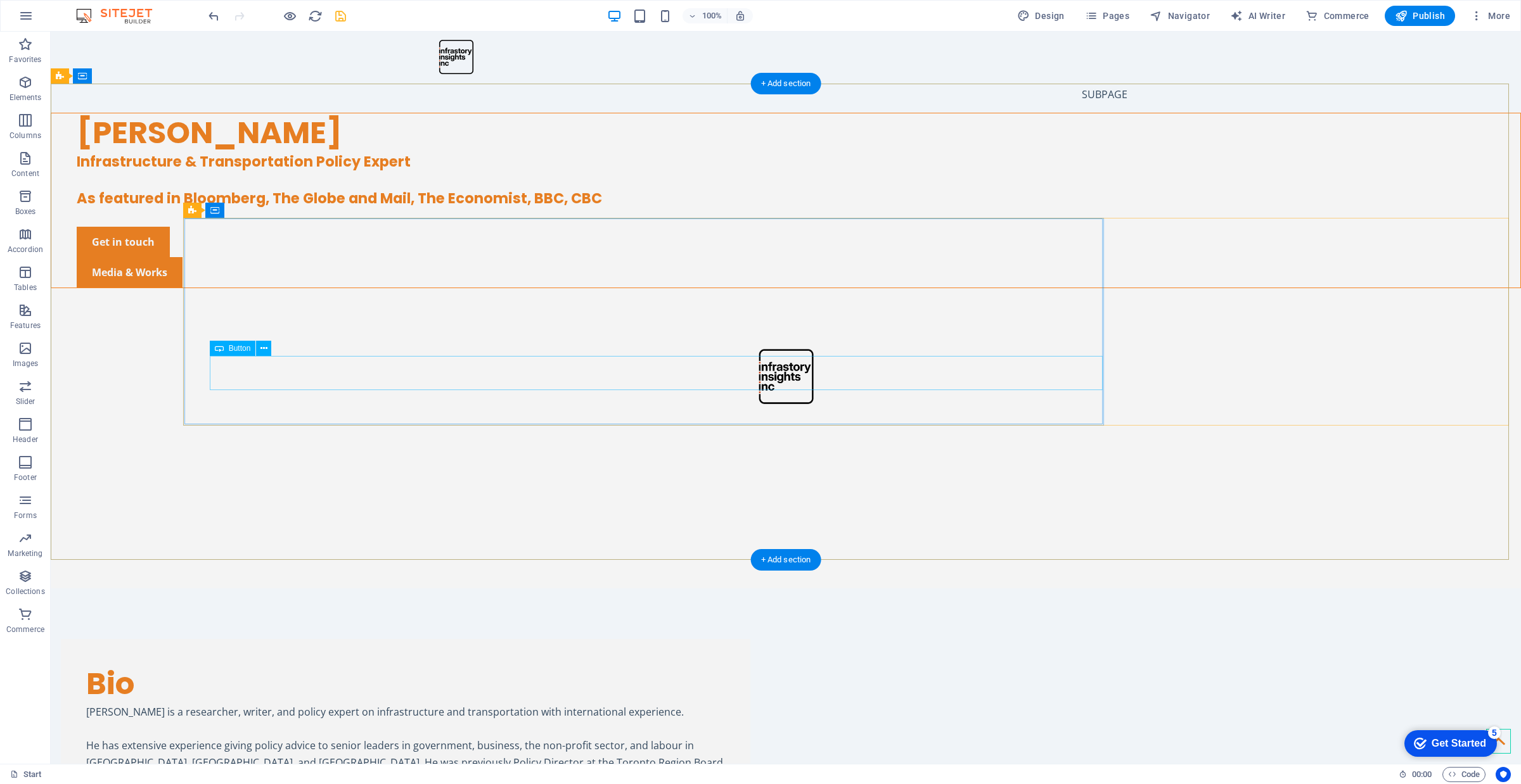
click at [384, 257] on div "Get in touch" at bounding box center [798, 242] width 1444 height 31
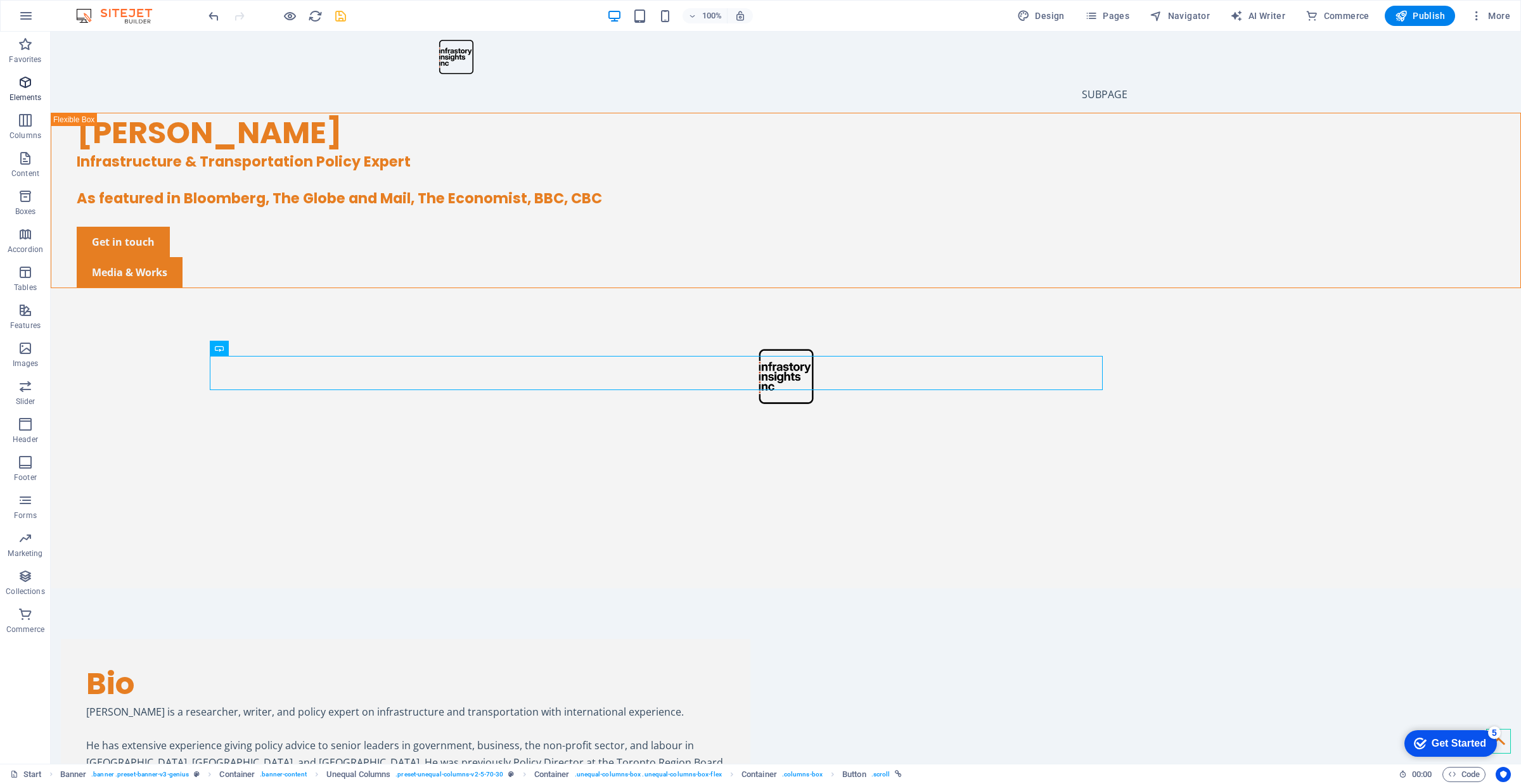
click at [27, 84] on icon "button" at bounding box center [26, 82] width 15 height 15
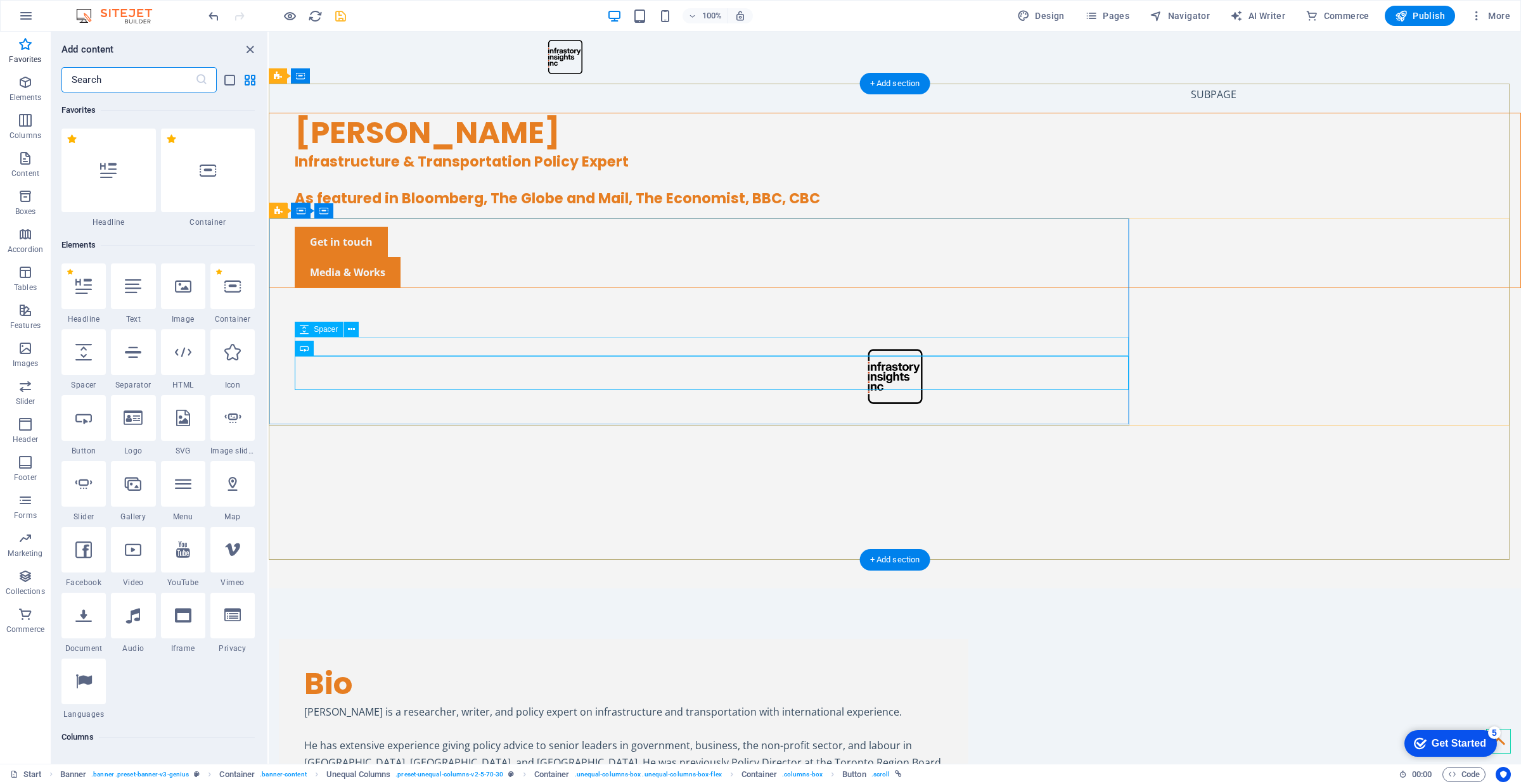
click at [372, 227] on div at bounding box center [907, 217] width 1226 height 19
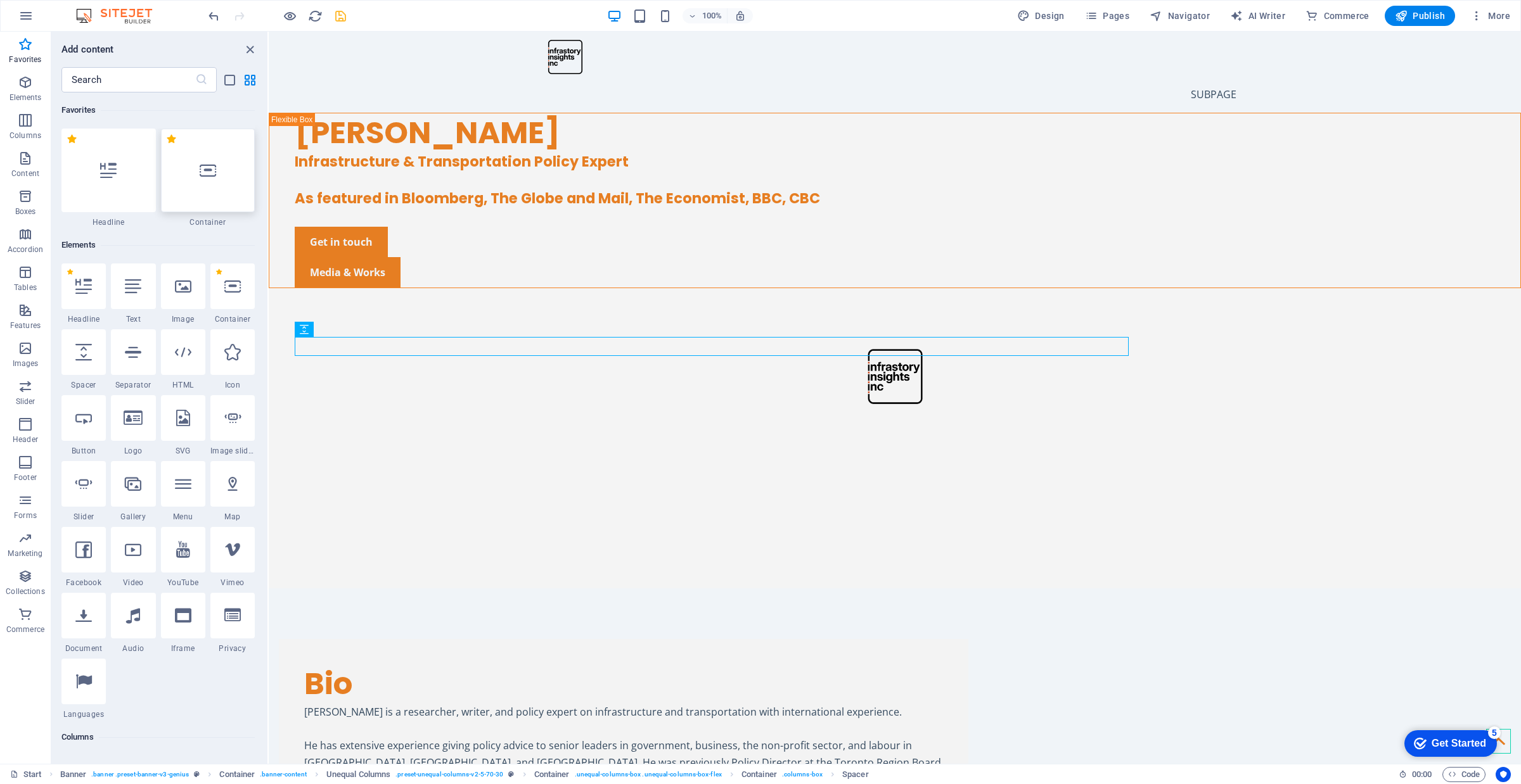
drag, startPoint x: 202, startPoint y: 171, endPoint x: 189, endPoint y: 347, distance: 176.5
click at [202, 171] on icon at bounding box center [208, 170] width 17 height 17
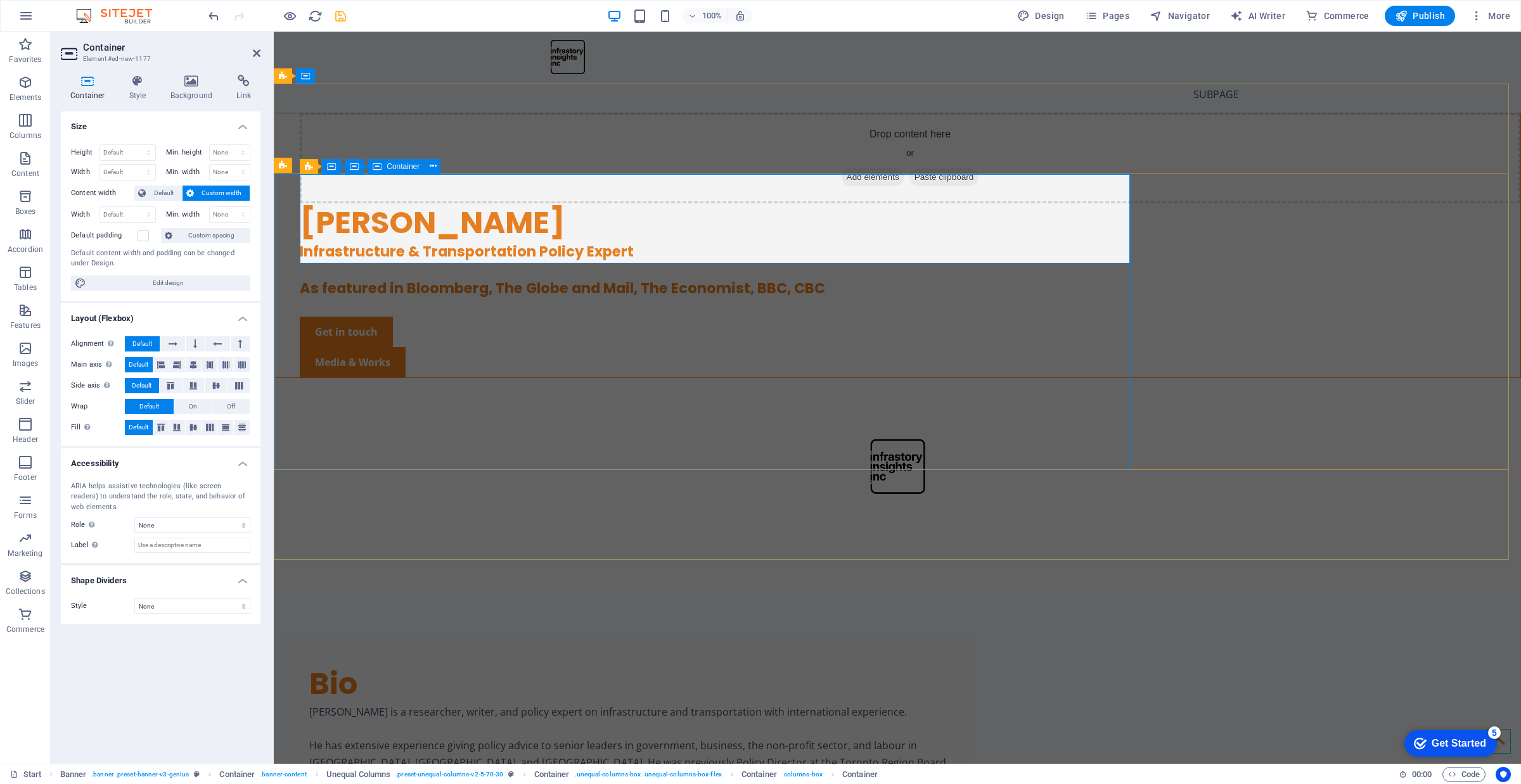
click at [512, 203] on div "Drop content here or Add elements Paste clipboard" at bounding box center [910, 158] width 1221 height 90
click at [430, 162] on icon at bounding box center [433, 166] width 7 height 13
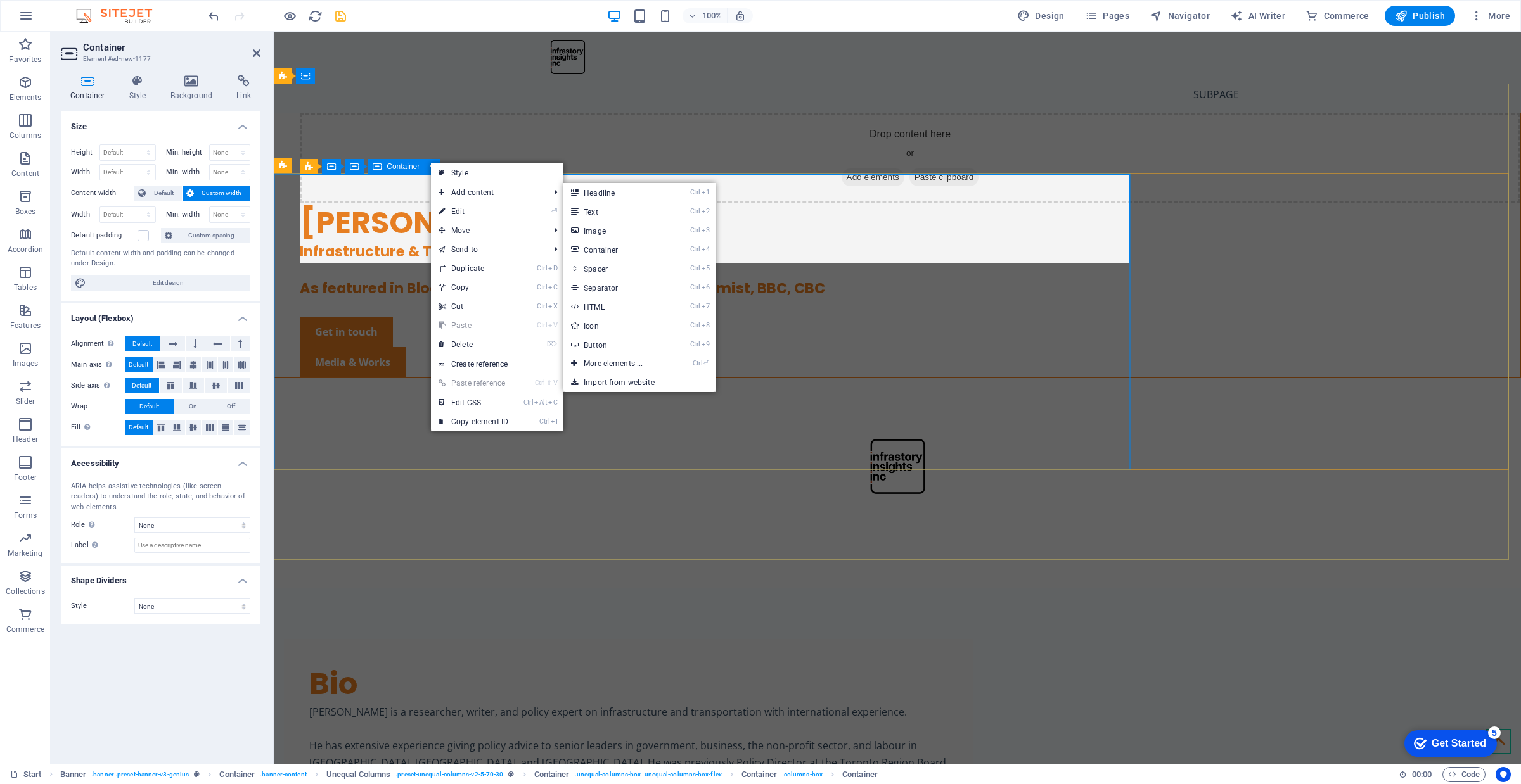
click at [337, 203] on div "Drop content here or Add elements Paste clipboard" at bounding box center [910, 158] width 1221 height 90
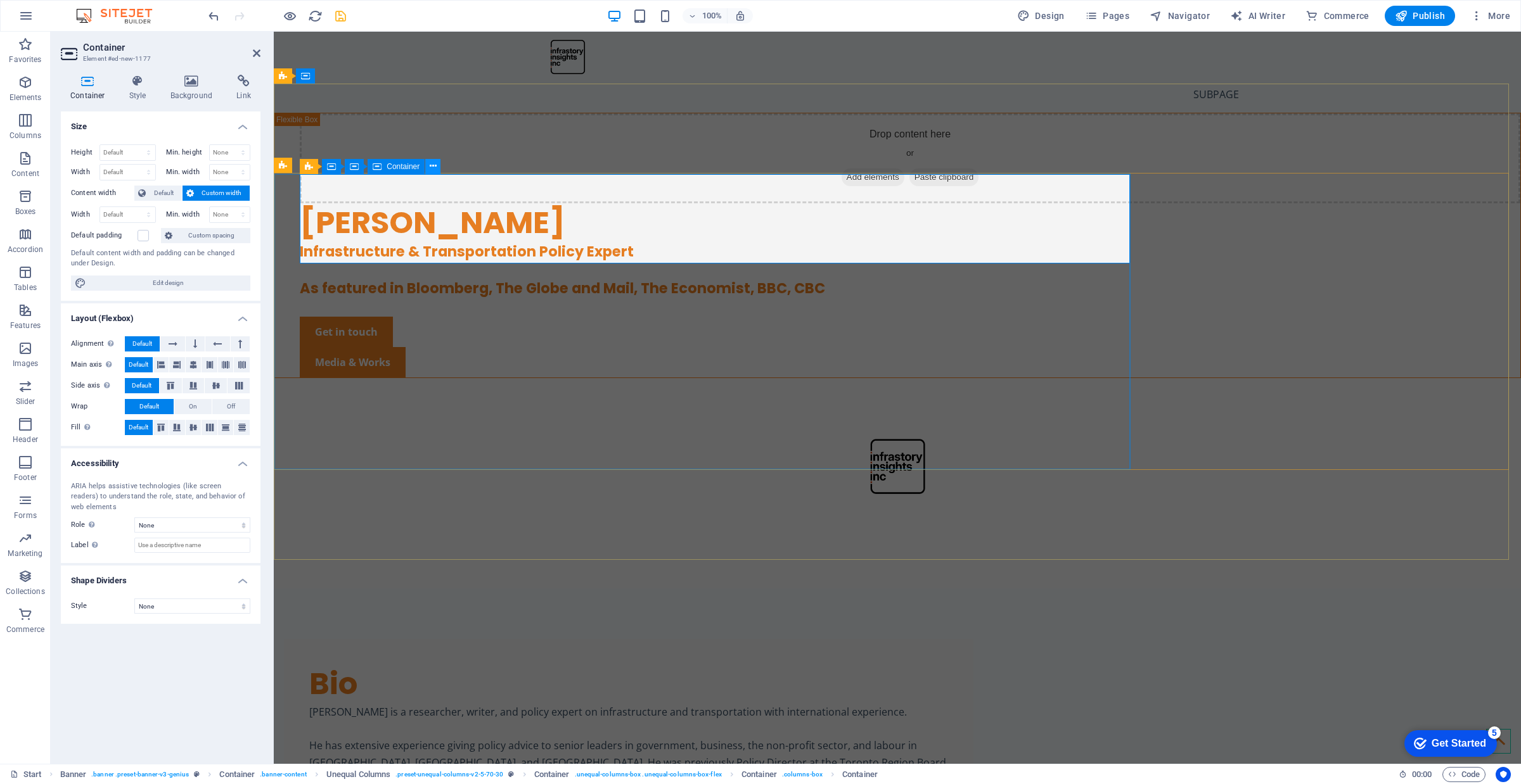
click at [433, 161] on icon at bounding box center [433, 166] width 7 height 13
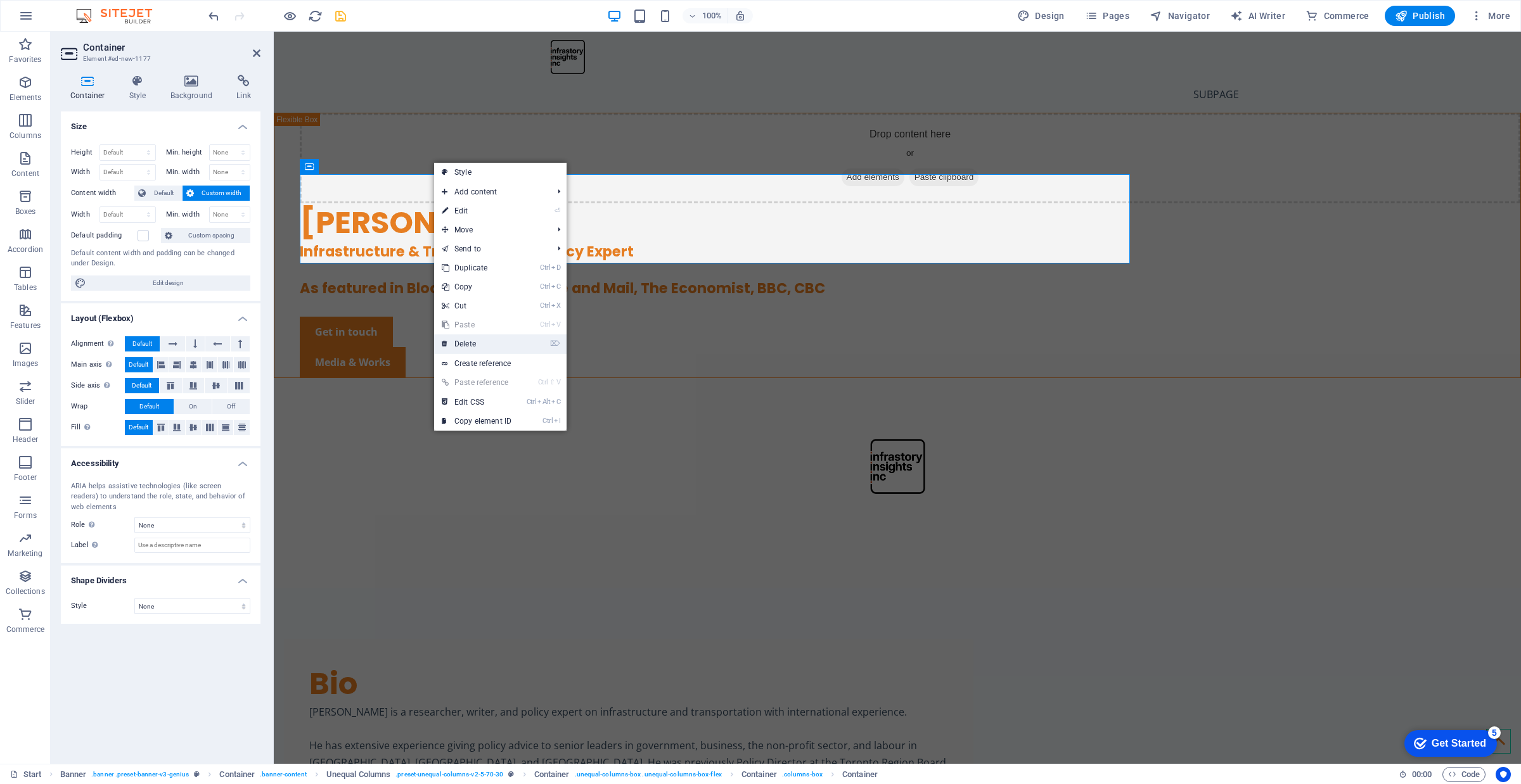
click at [488, 351] on link "⌦ Delete" at bounding box center [476, 344] width 85 height 19
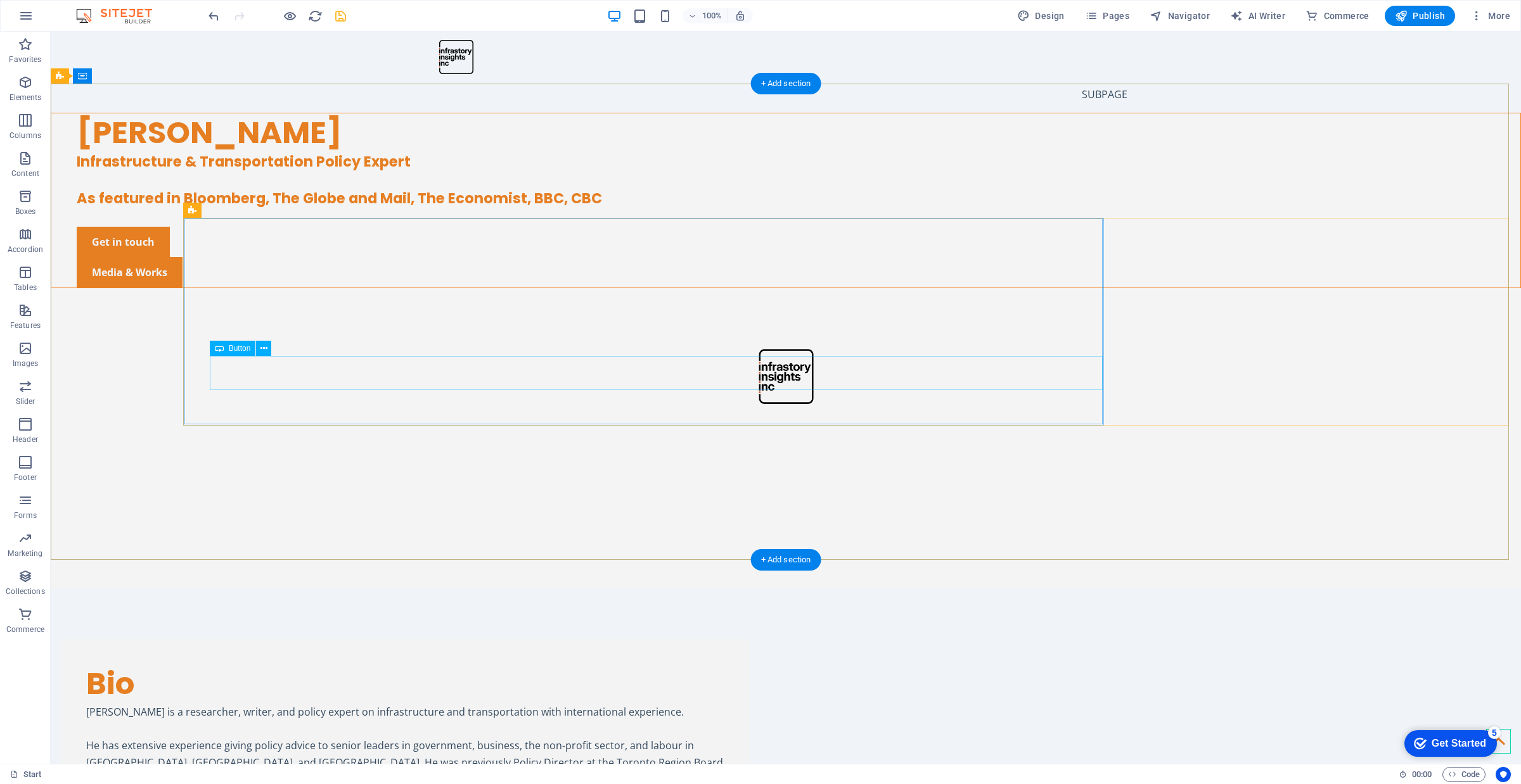
click at [353, 257] on div "Get in touch" at bounding box center [798, 242] width 1444 height 31
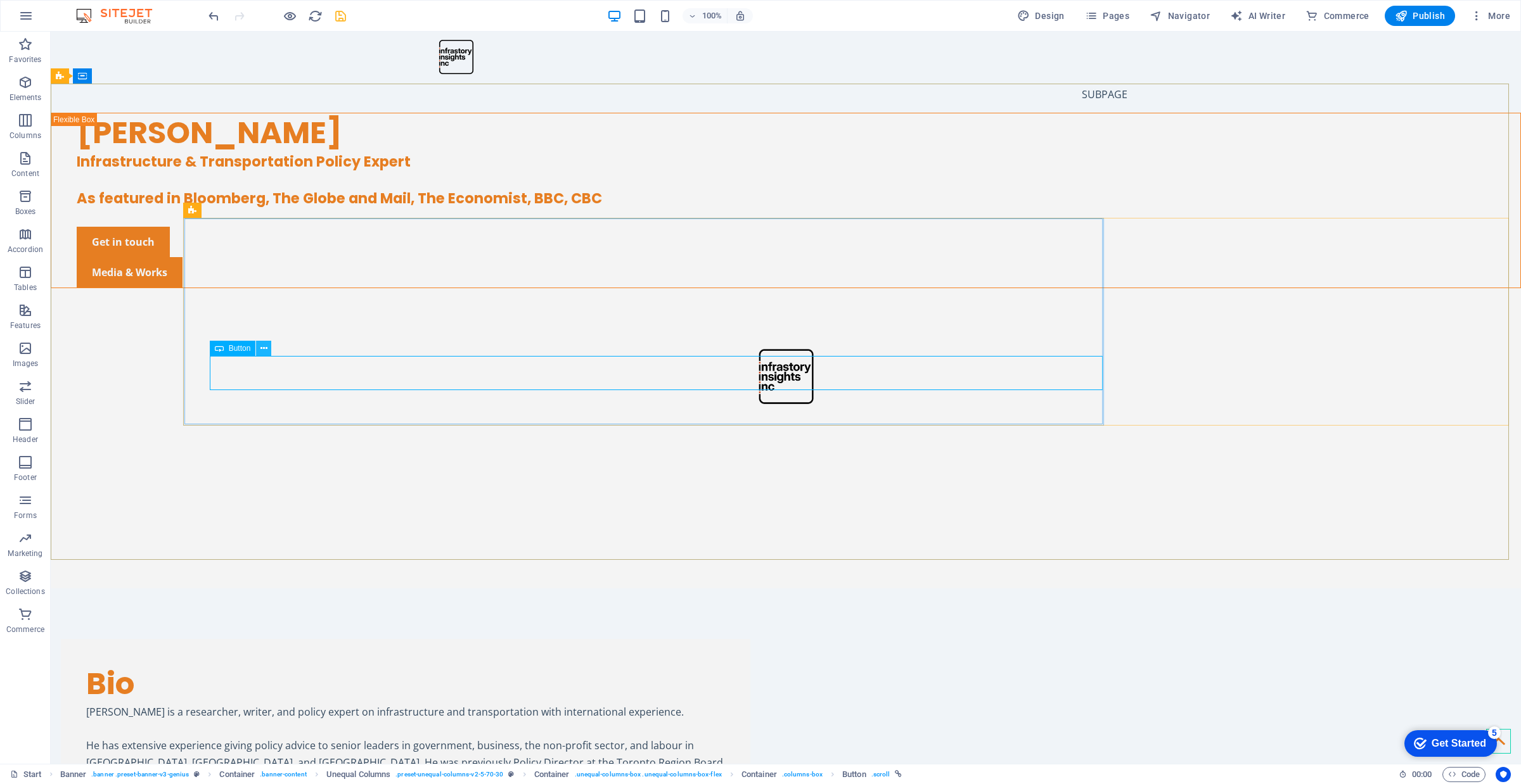
click at [261, 347] on icon at bounding box center [263, 349] width 7 height 13
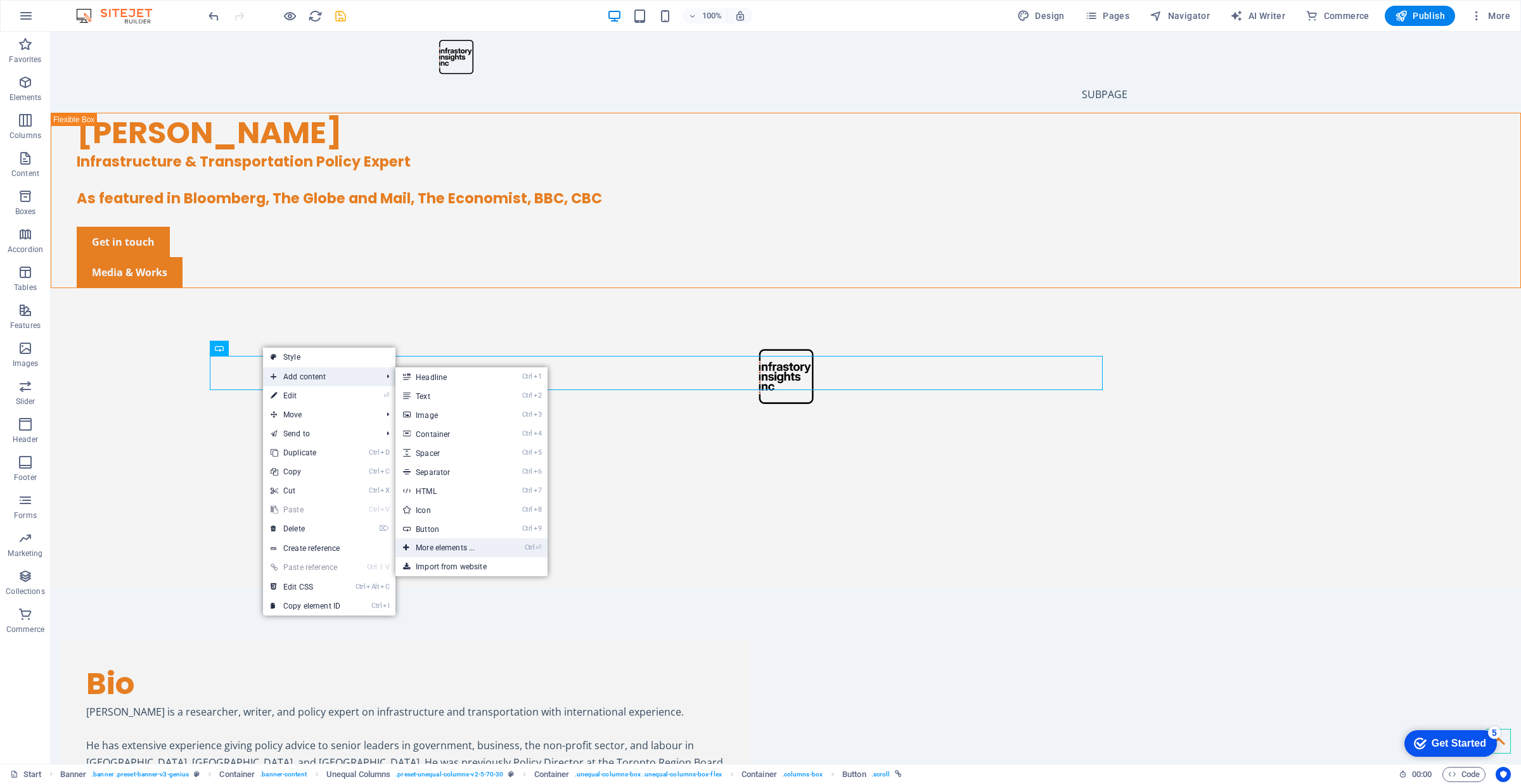
drag, startPoint x: 457, startPoint y: 553, endPoint x: 345, endPoint y: 462, distance: 144.3
click at [457, 553] on link "Ctrl ⏎ More elements ..." at bounding box center [448, 548] width 105 height 19
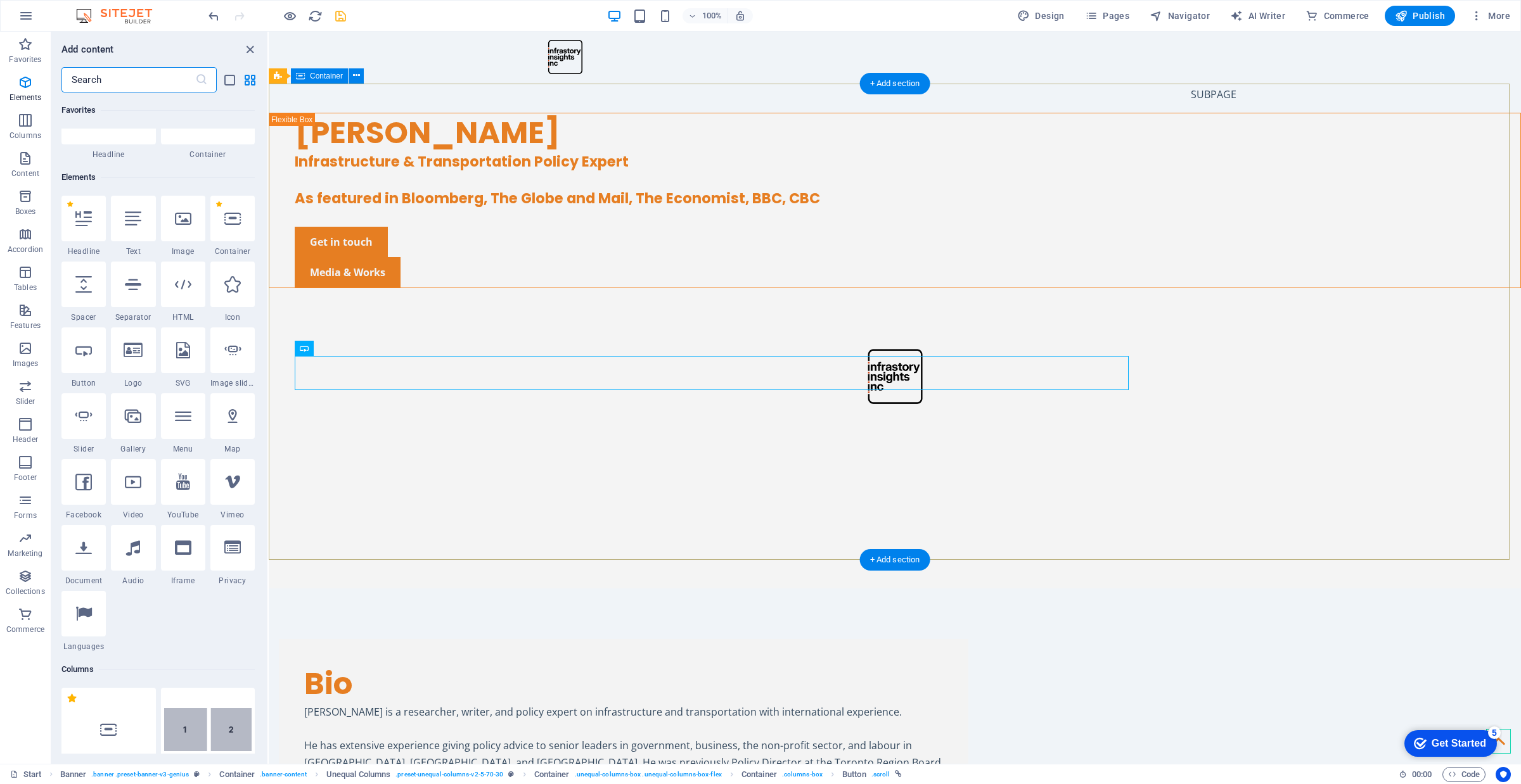
scroll to position [134, 0]
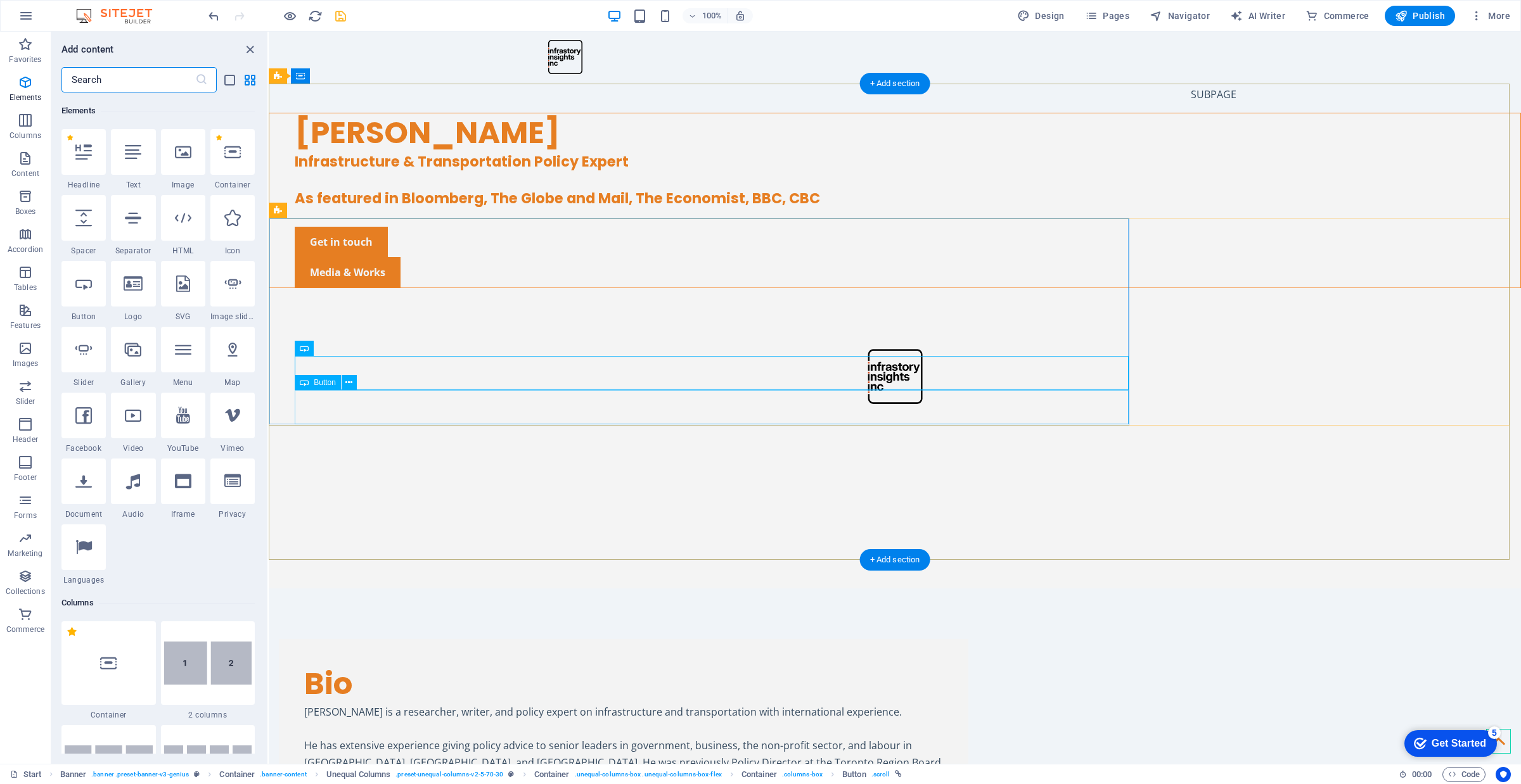
click at [435, 287] on div "Media & Works" at bounding box center [907, 272] width 1226 height 31
click at [371, 287] on div "Media & Works" at bounding box center [907, 272] width 1226 height 31
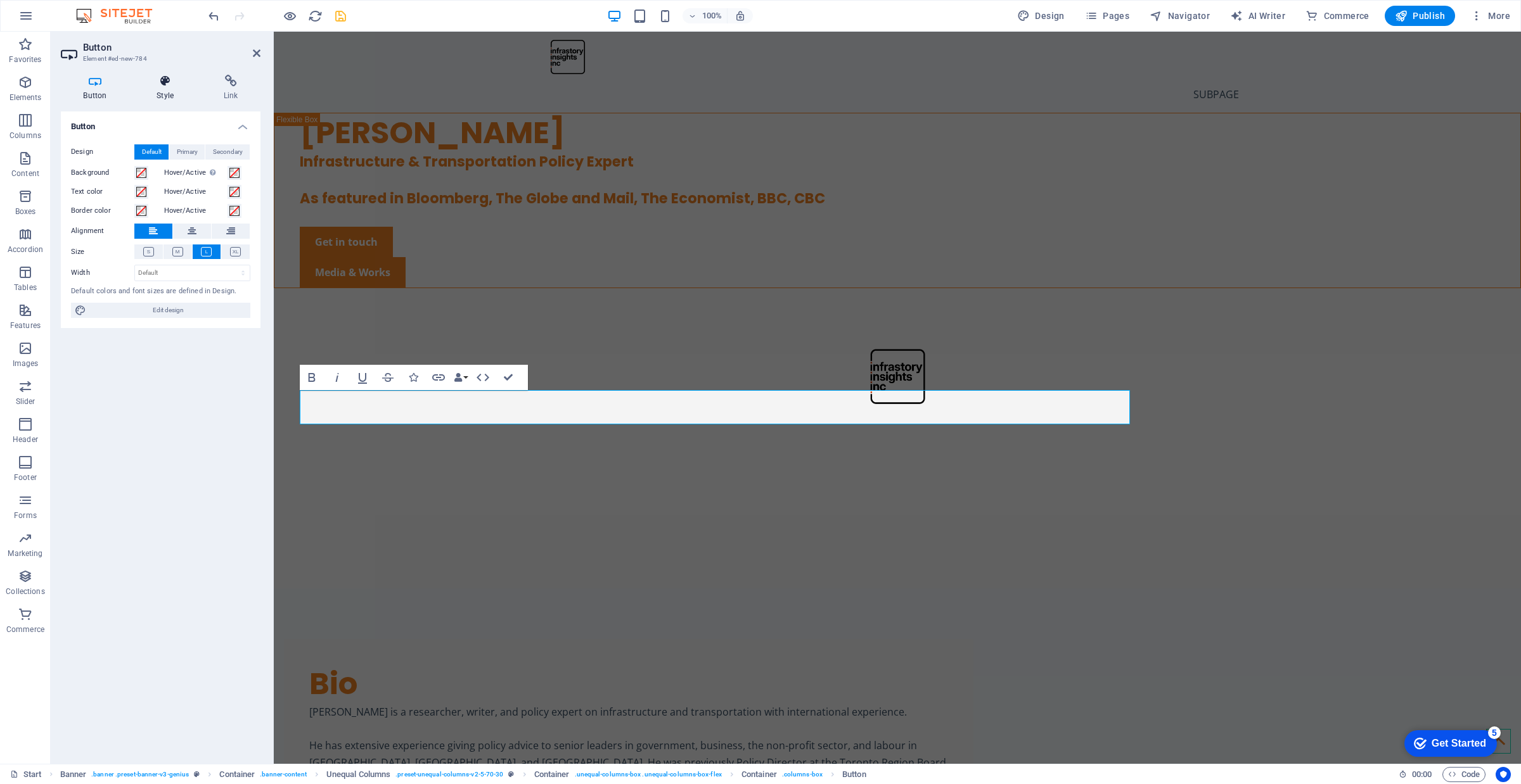
click at [154, 86] on icon at bounding box center [165, 81] width 62 height 13
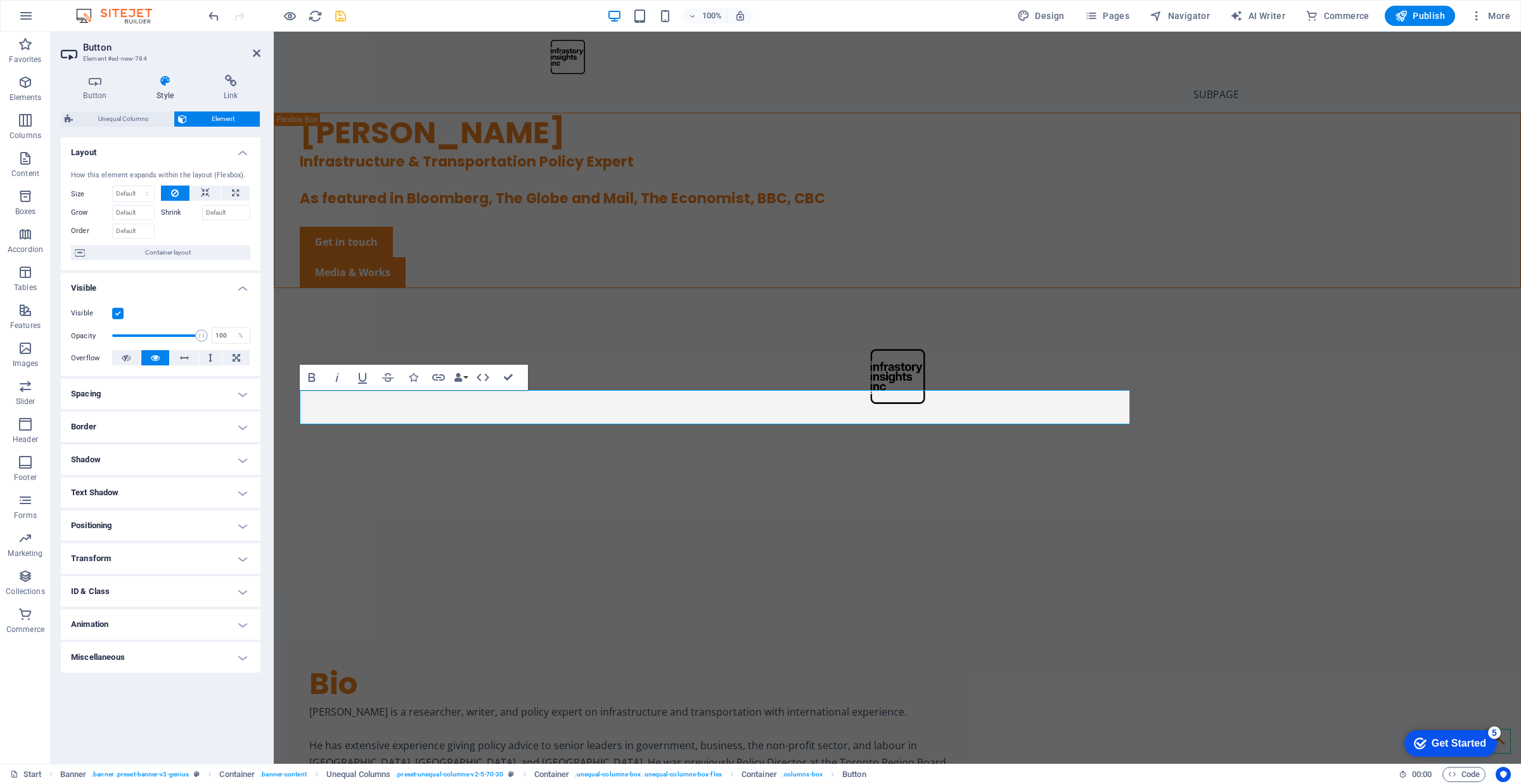
click at [223, 397] on h4 "Spacing" at bounding box center [160, 394] width 200 height 31
click at [227, 477] on h4 "Border" at bounding box center [160, 477] width 200 height 31
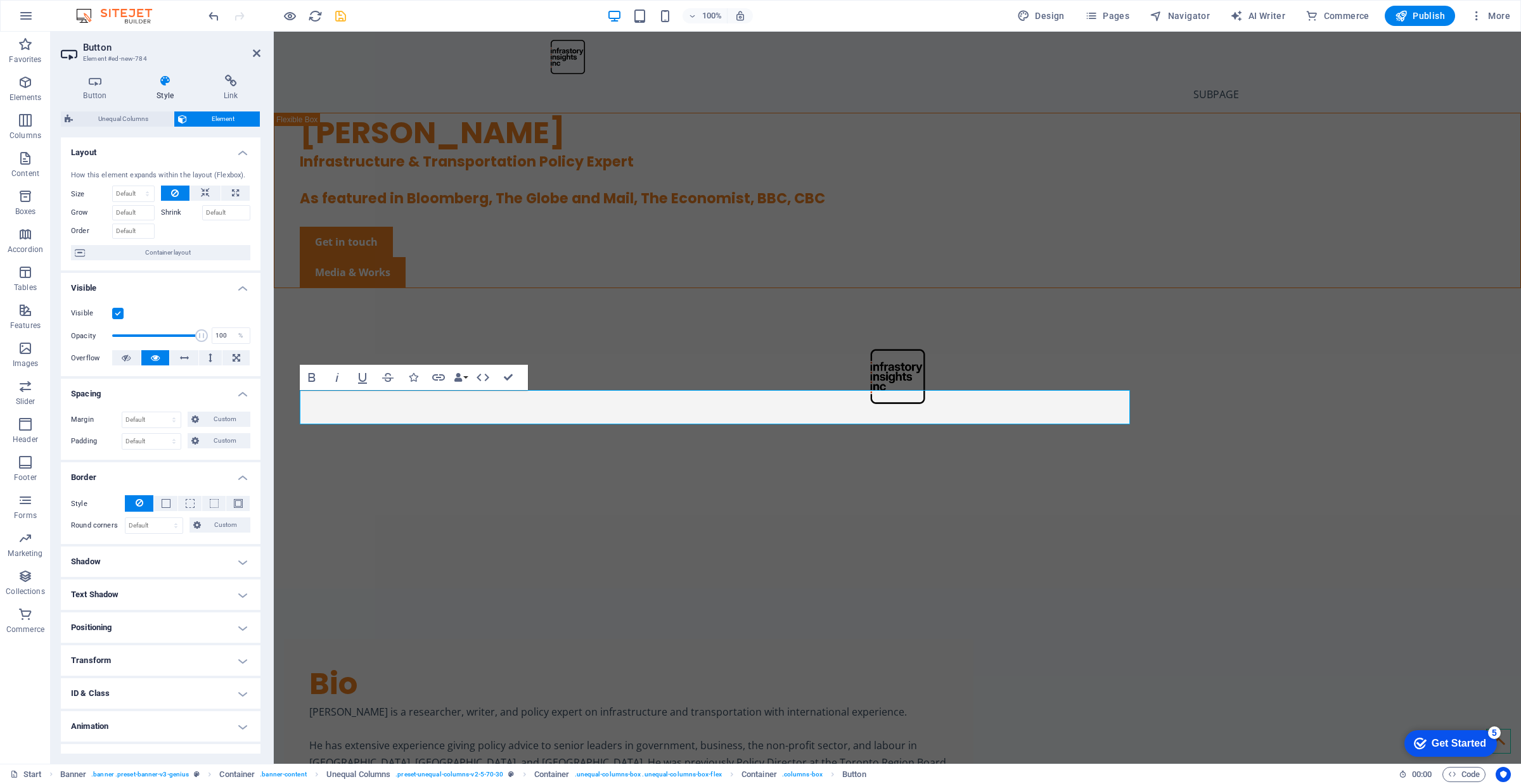
click at [226, 475] on h4 "Border" at bounding box center [160, 474] width 200 height 23
click at [226, 583] on h4 "Positioning" at bounding box center [160, 576] width 200 height 31
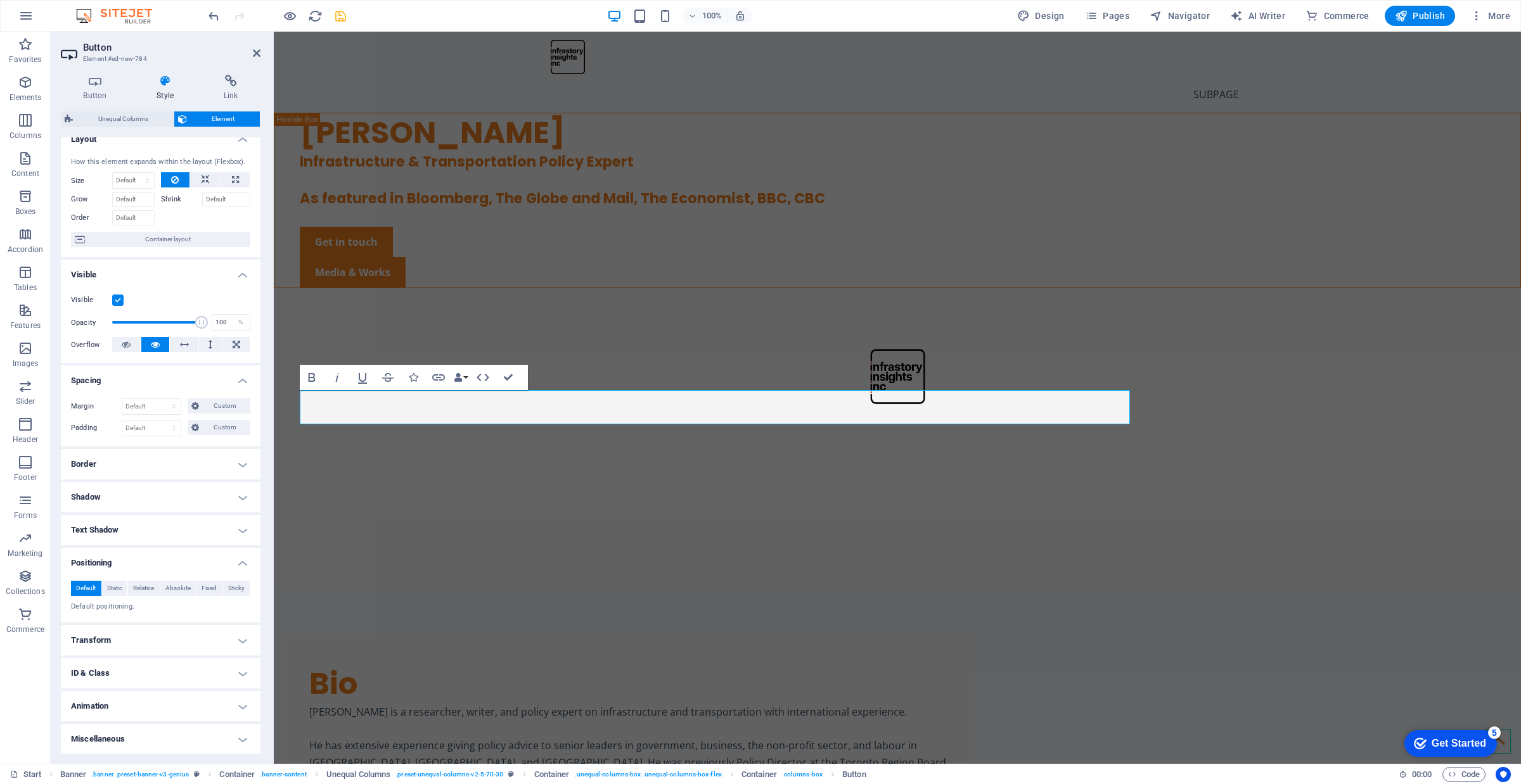
click at [195, 641] on h4 "Transform" at bounding box center [160, 641] width 200 height 31
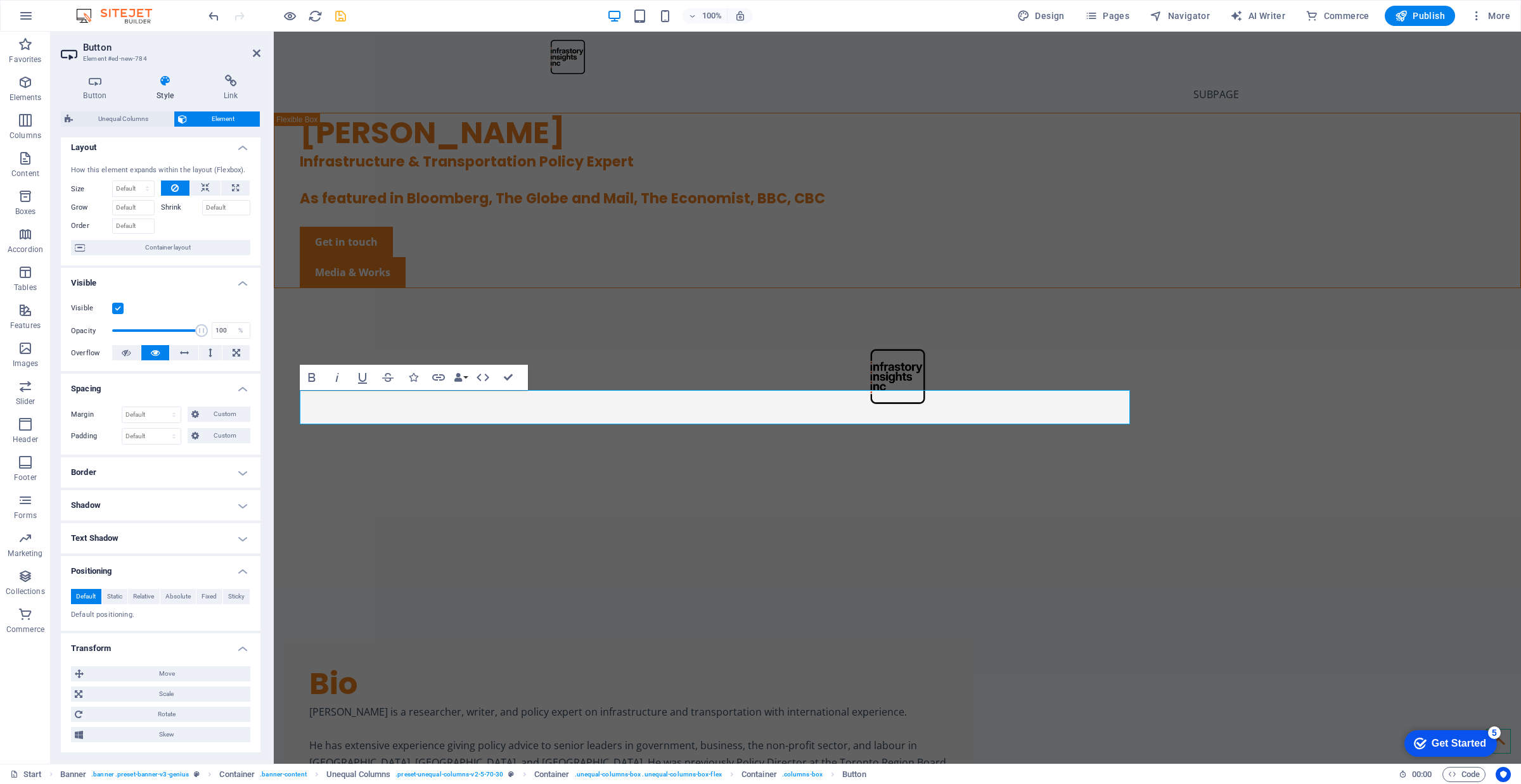
scroll to position [0, 0]
click at [193, 475] on h4 "Border" at bounding box center [160, 477] width 200 height 31
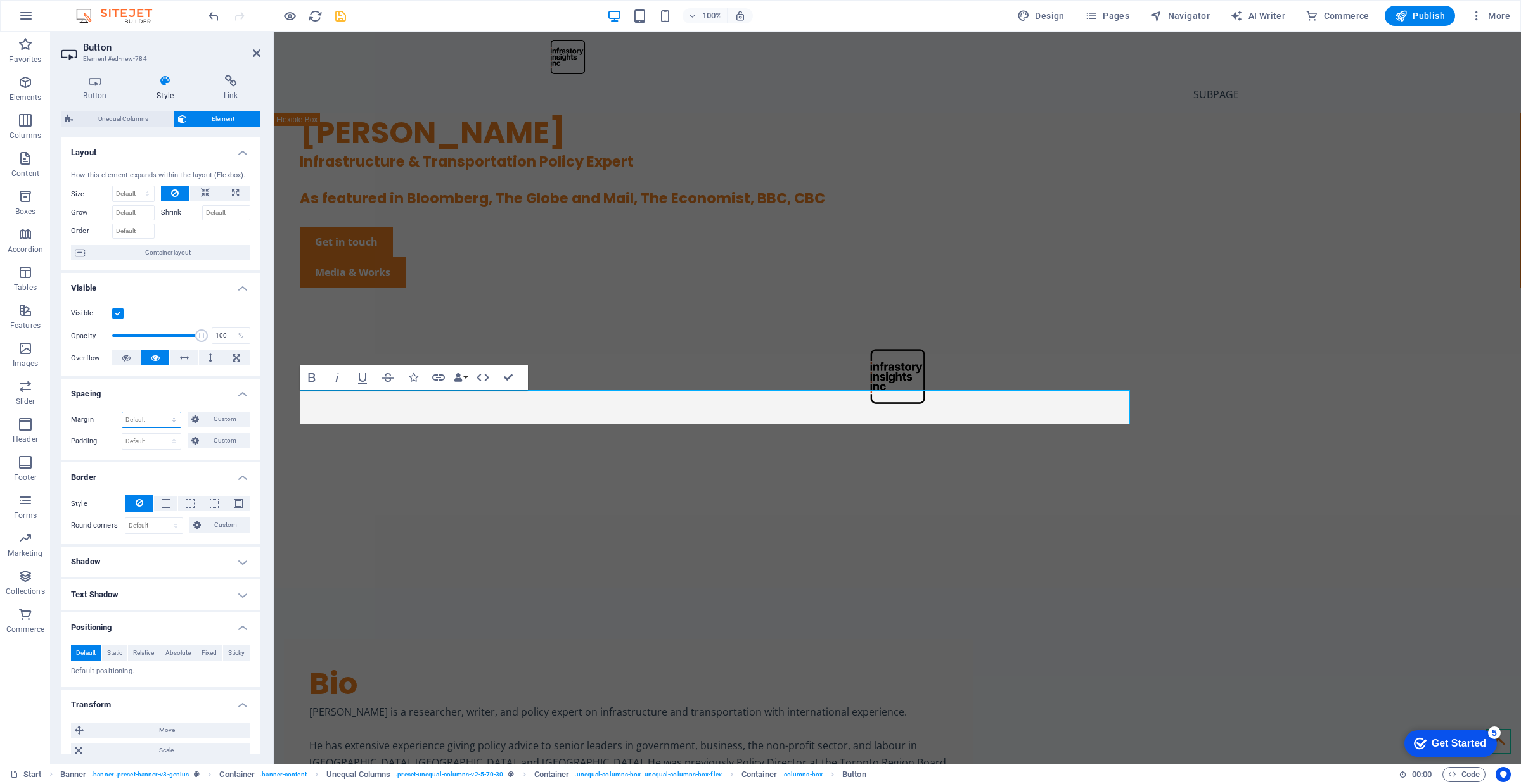
click at [158, 415] on select "Default auto px % rem vw vh Custom" at bounding box center [151, 420] width 58 height 15
click at [122, 412] on select "Default auto px % rem vw vh Custom" at bounding box center [151, 420] width 58 height 15
select select "DISABLED_OPTION_VALUE"
click at [159, 442] on select "Default px rem % vh vw Custom" at bounding box center [151, 442] width 58 height 15
click at [122, 435] on select "Default px rem % vh vw Custom" at bounding box center [151, 442] width 58 height 15
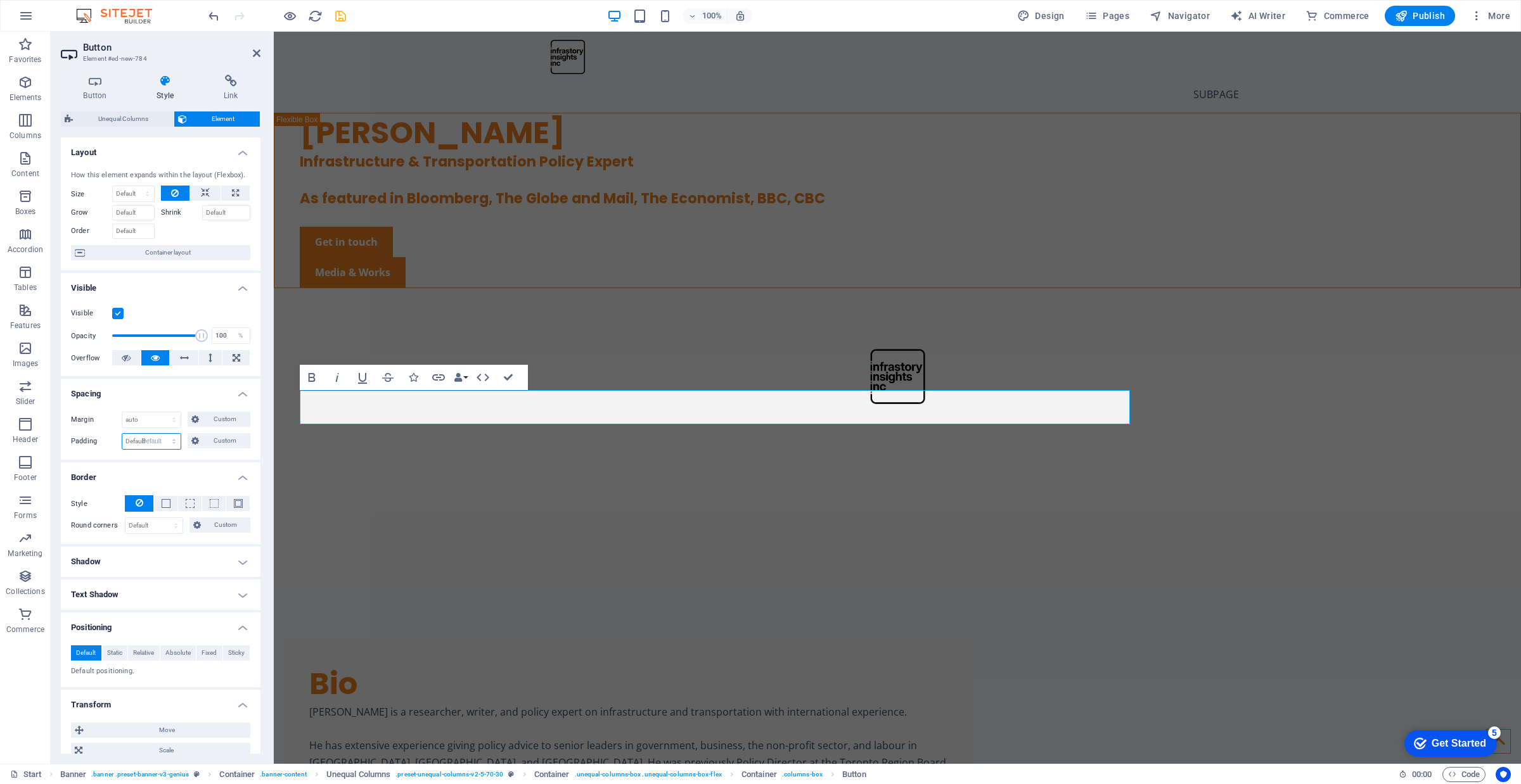
select select "DISABLED_OPTION_VALUE"
click at [124, 456] on div "Margin Default auto px % rem vw vh Custom Custom auto px % rem vw vh auto px % …" at bounding box center [160, 430] width 200 height 58
click at [210, 416] on span "Custom" at bounding box center [224, 419] width 44 height 15
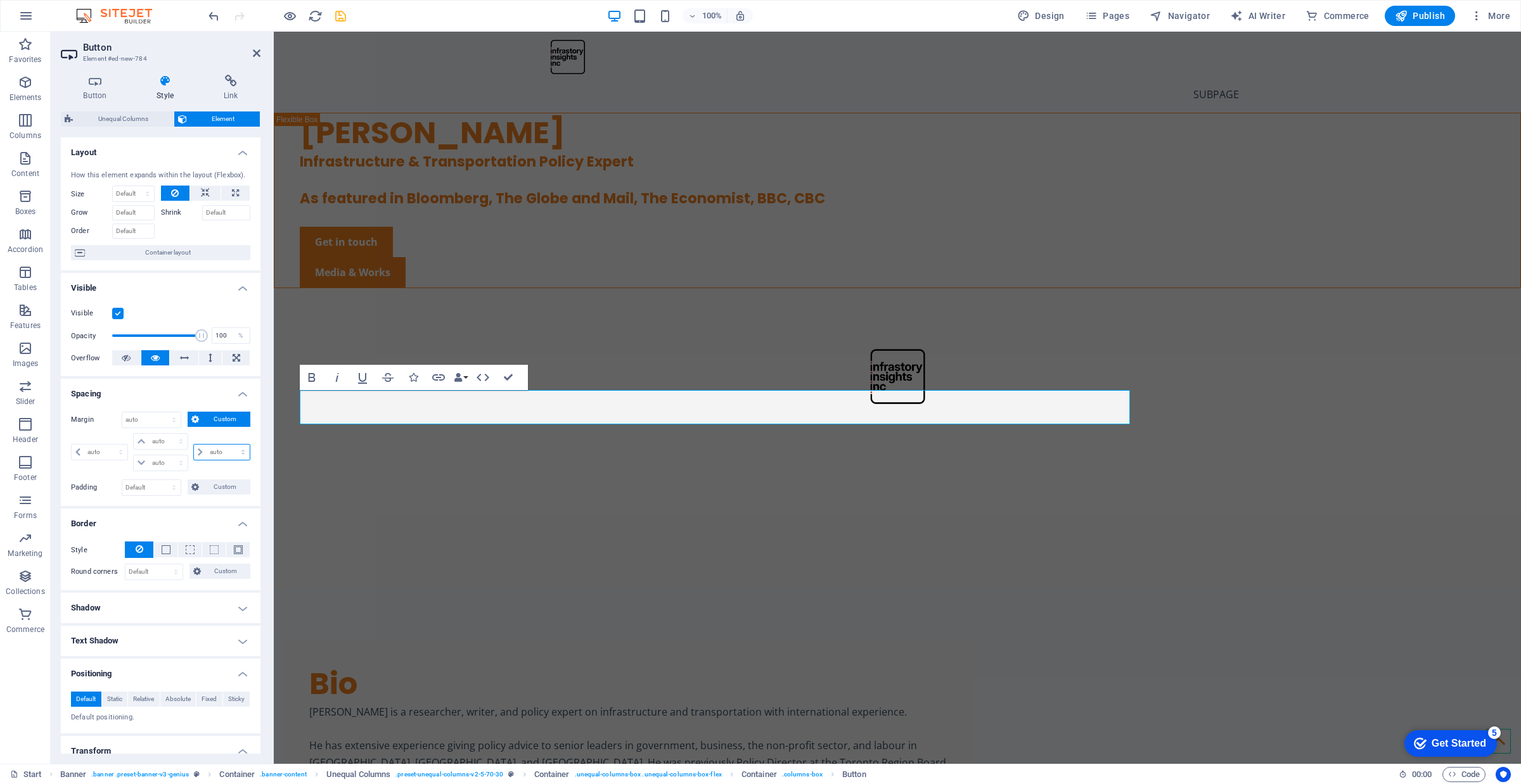
click at [238, 454] on select "auto px % rem vw vh" at bounding box center [221, 453] width 55 height 15
click at [223, 476] on div "Margin Default auto px % rem vw vh Custom Custom auto px % rem vw vh auto px % …" at bounding box center [160, 454] width 200 height 105
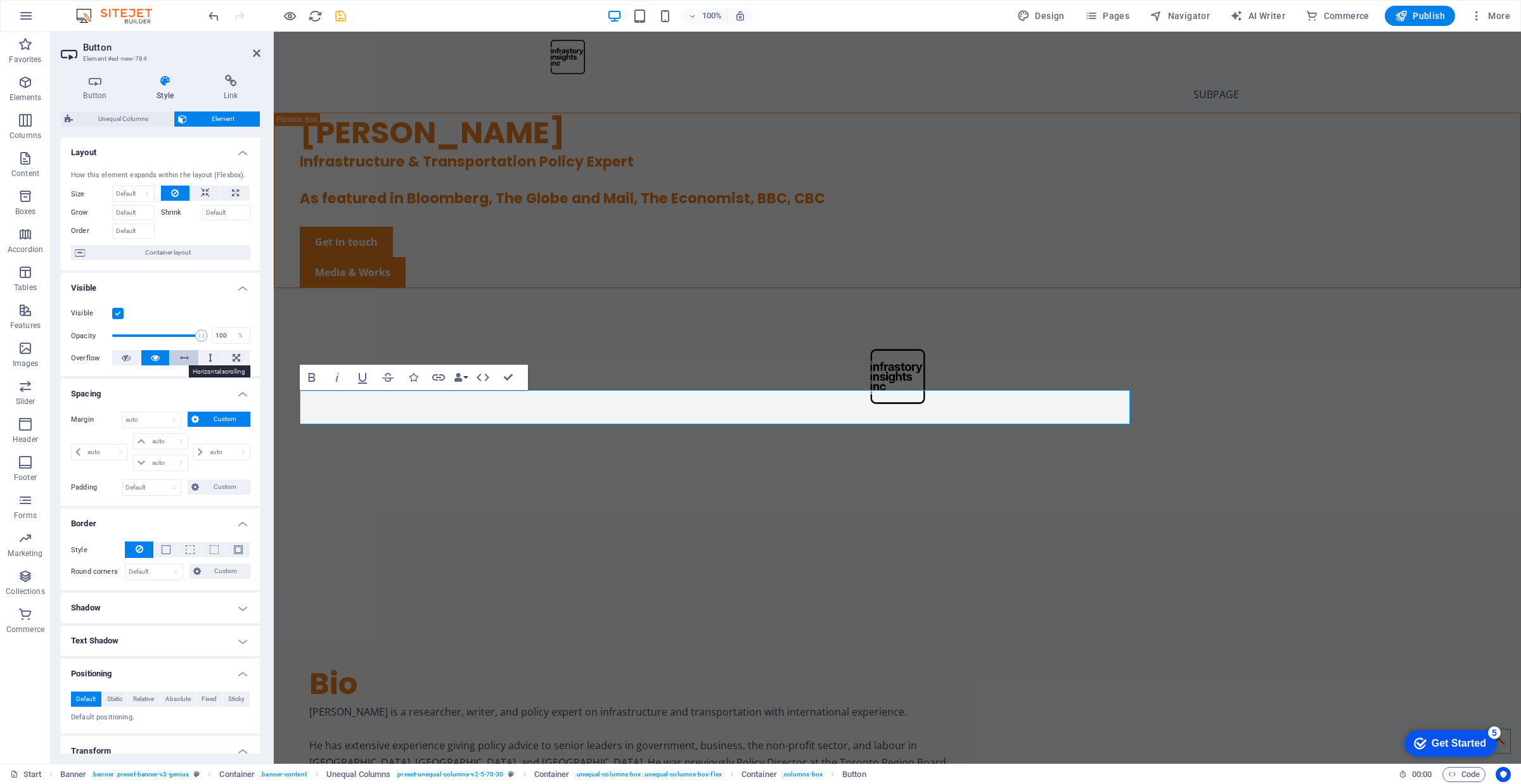
click at [184, 364] on icon at bounding box center [184, 358] width 9 height 15
click at [157, 356] on icon at bounding box center [155, 358] width 9 height 15
click at [205, 191] on icon at bounding box center [205, 193] width 9 height 15
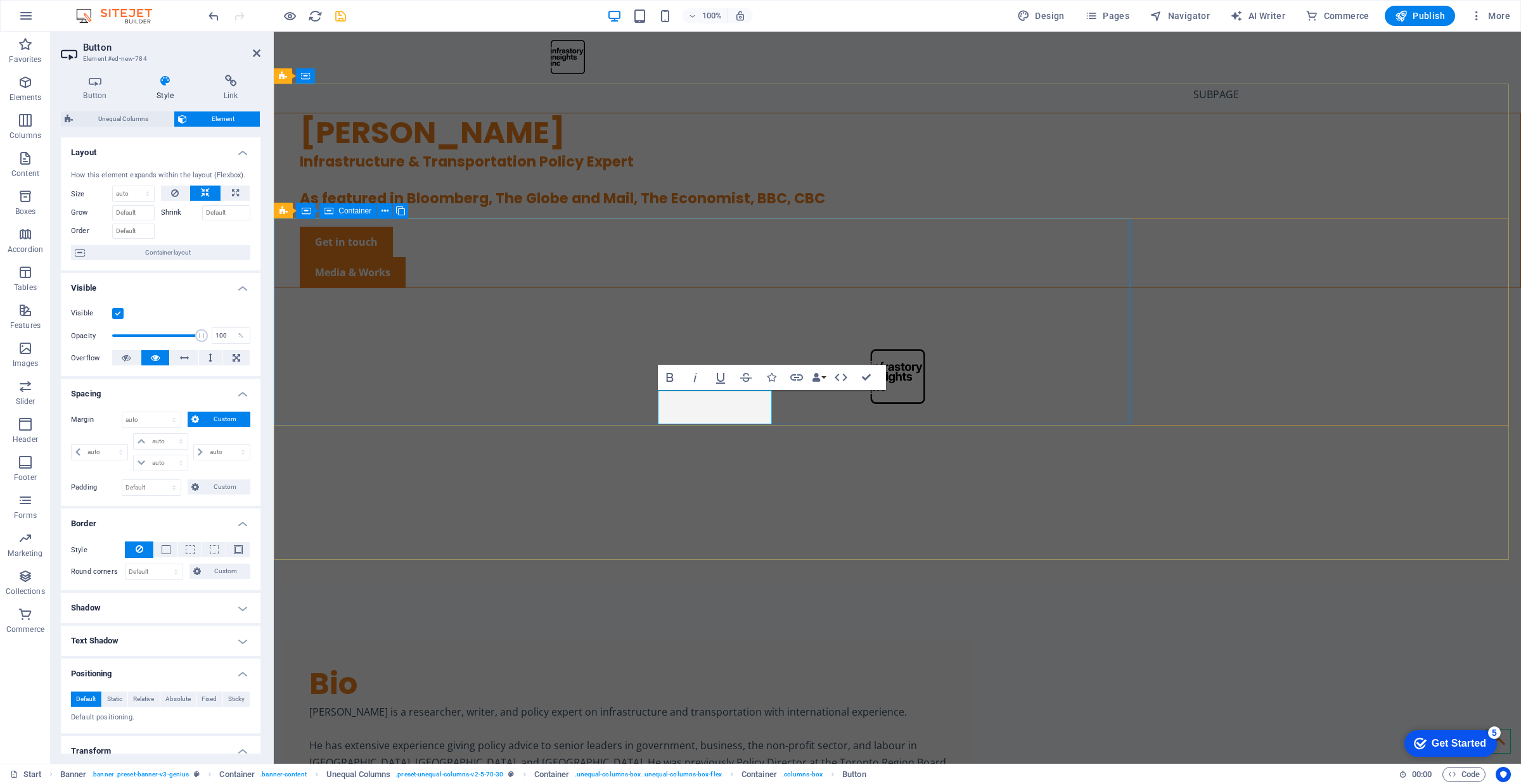
click at [409, 288] on div "[PERSON_NAME] Infrastructure & Transportation Policy Expert As featured in Bloo…" at bounding box center [897, 201] width 1246 height 175
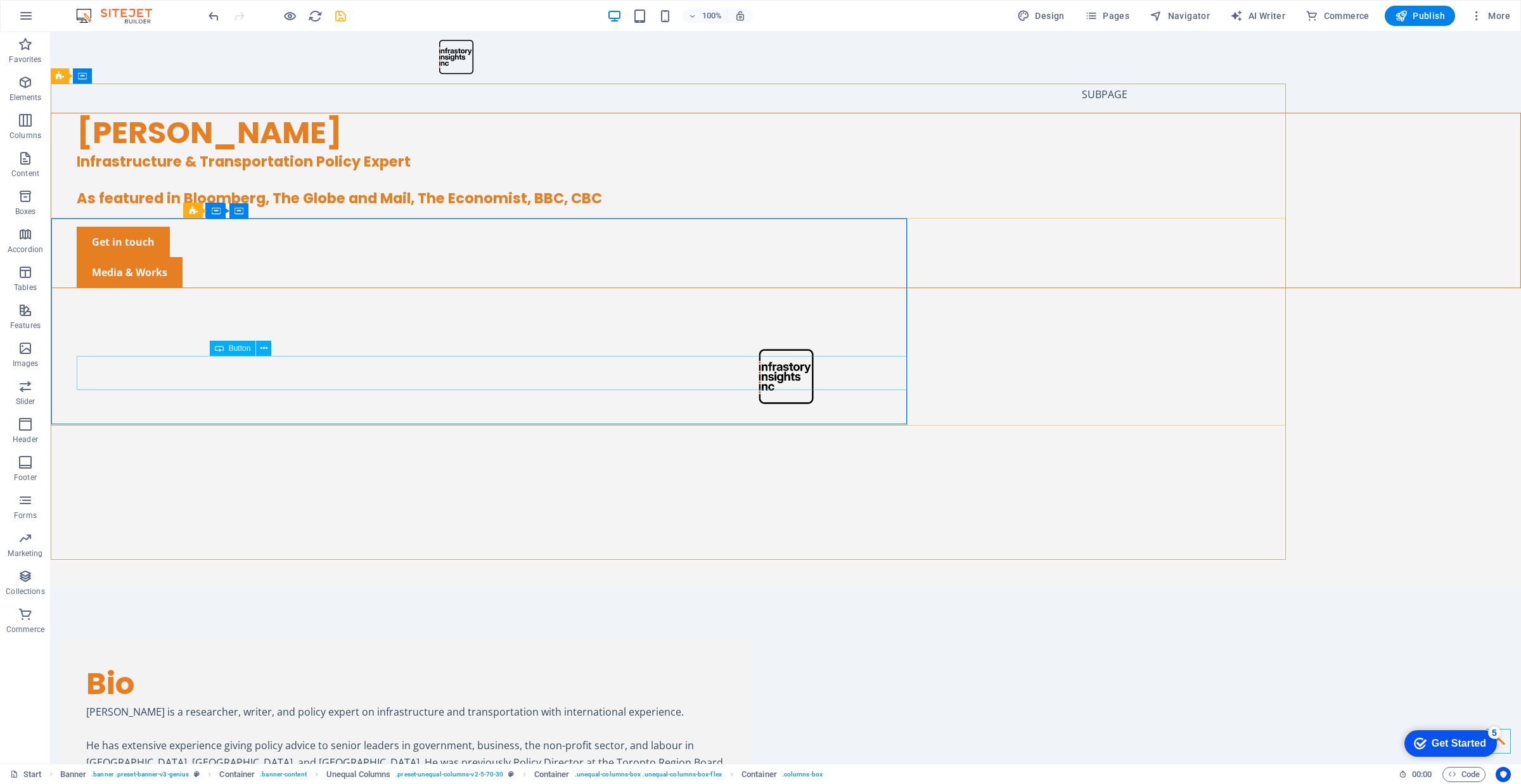
click at [420, 257] on div "Get in touch" at bounding box center [798, 242] width 1444 height 31
click at [347, 257] on div "Get in touch" at bounding box center [798, 242] width 1444 height 31
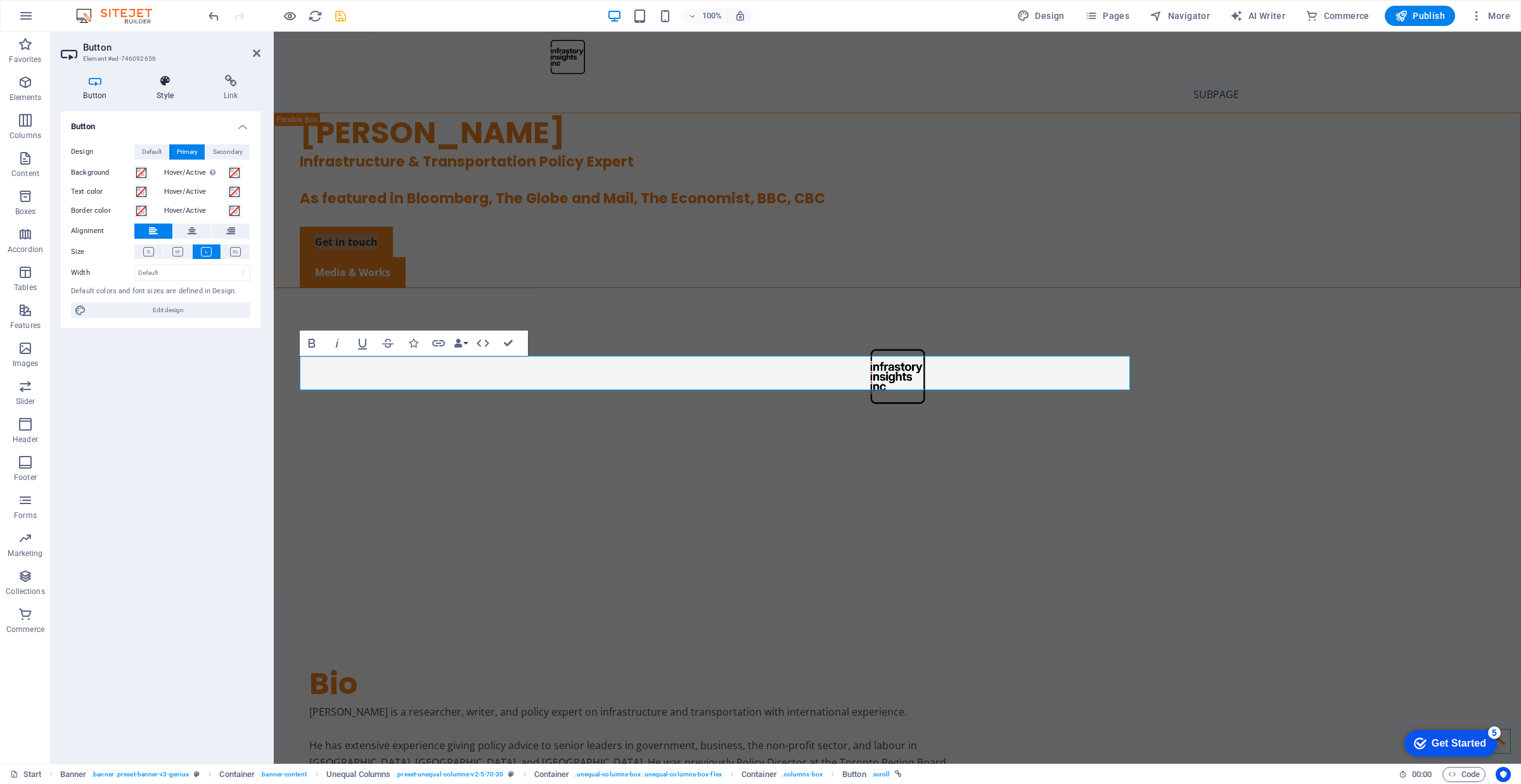
click at [165, 79] on icon at bounding box center [165, 81] width 62 height 13
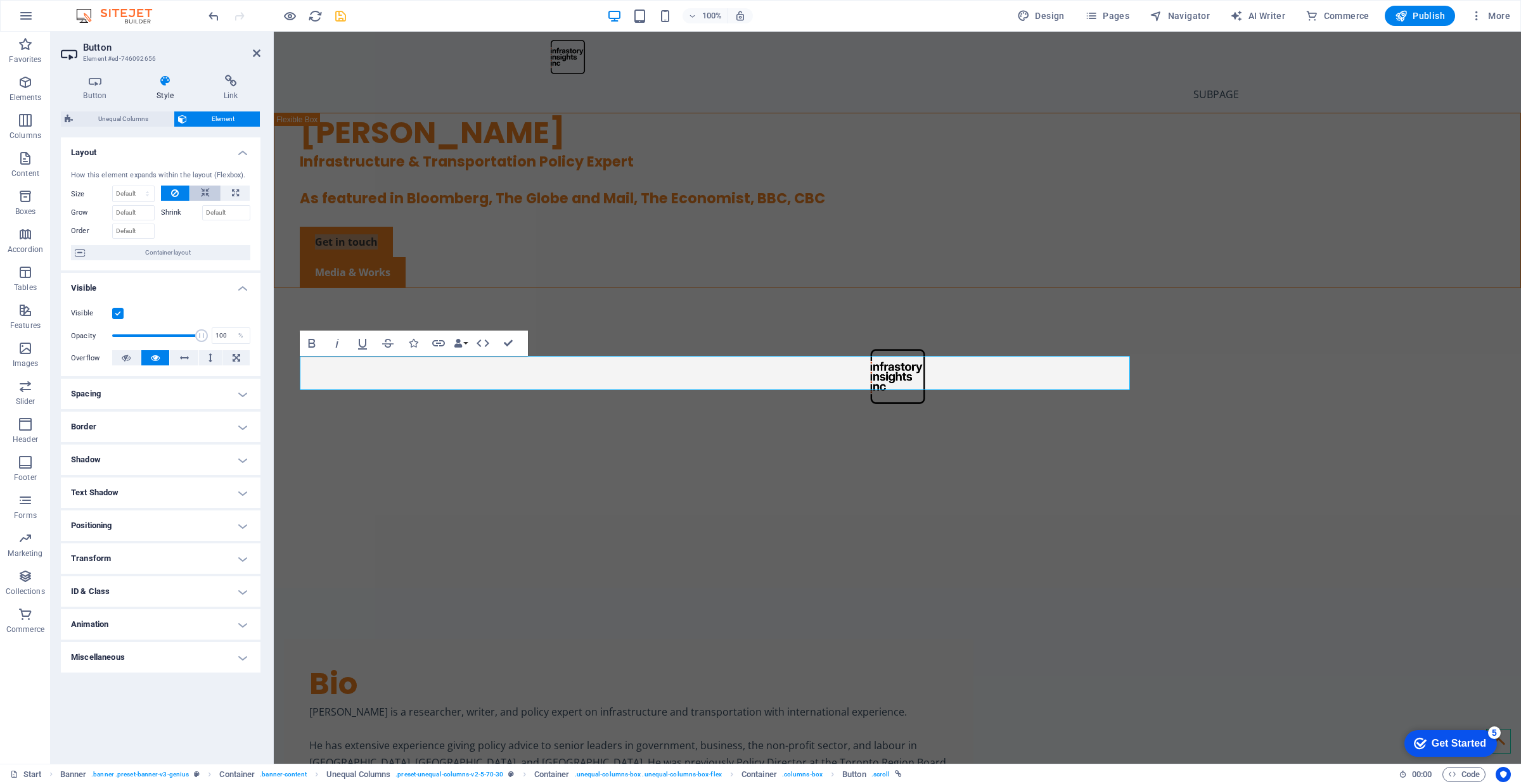
click at [205, 192] on icon at bounding box center [205, 193] width 9 height 15
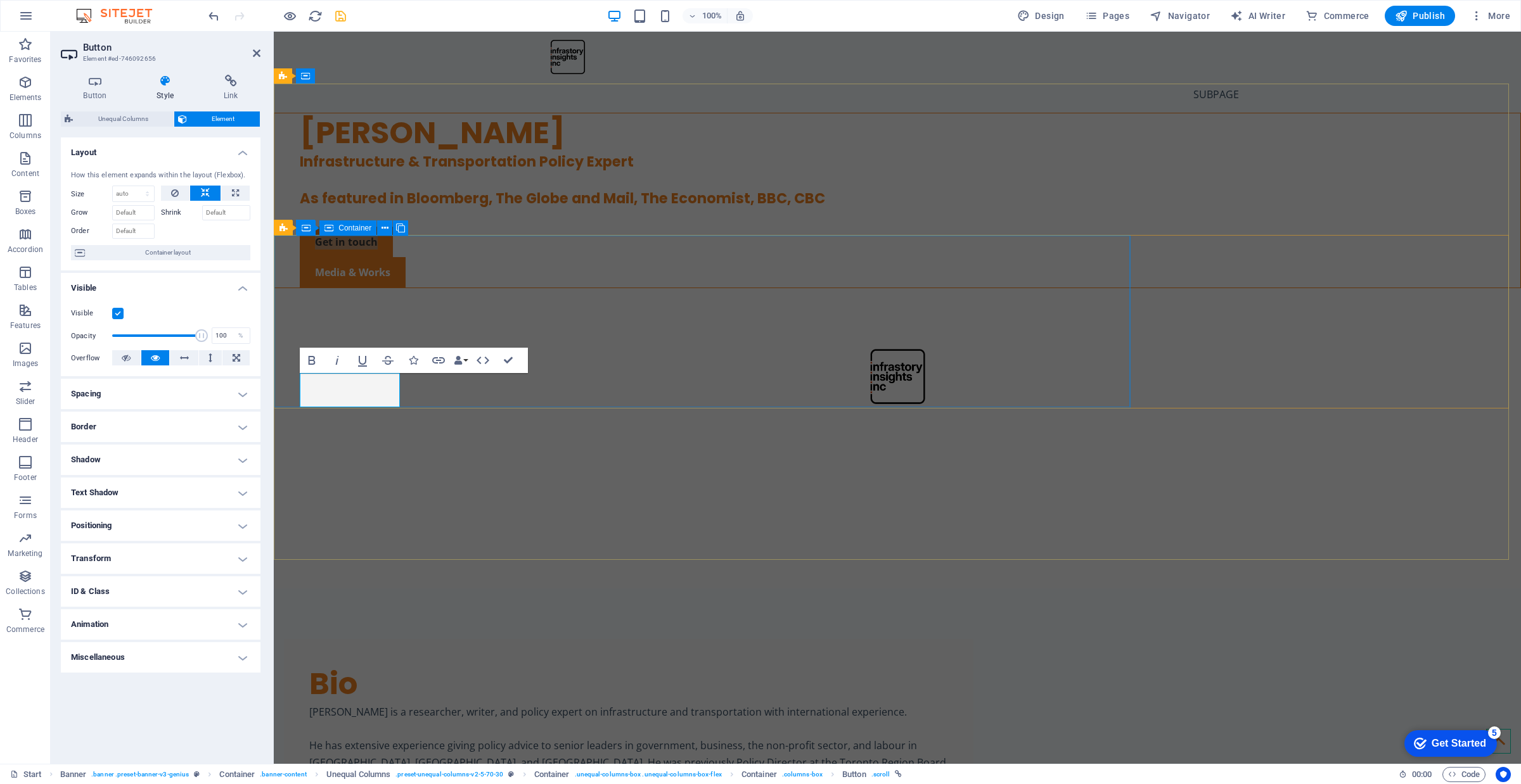
click at [676, 288] on div "[PERSON_NAME] Infrastructure & Transportation Policy Expert As featured in Bloo…" at bounding box center [897, 201] width 1246 height 175
click at [1000, 288] on div "[PERSON_NAME] Infrastructure & Transportation Policy Expert As featured in Bloo…" at bounding box center [897, 201] width 1246 height 175
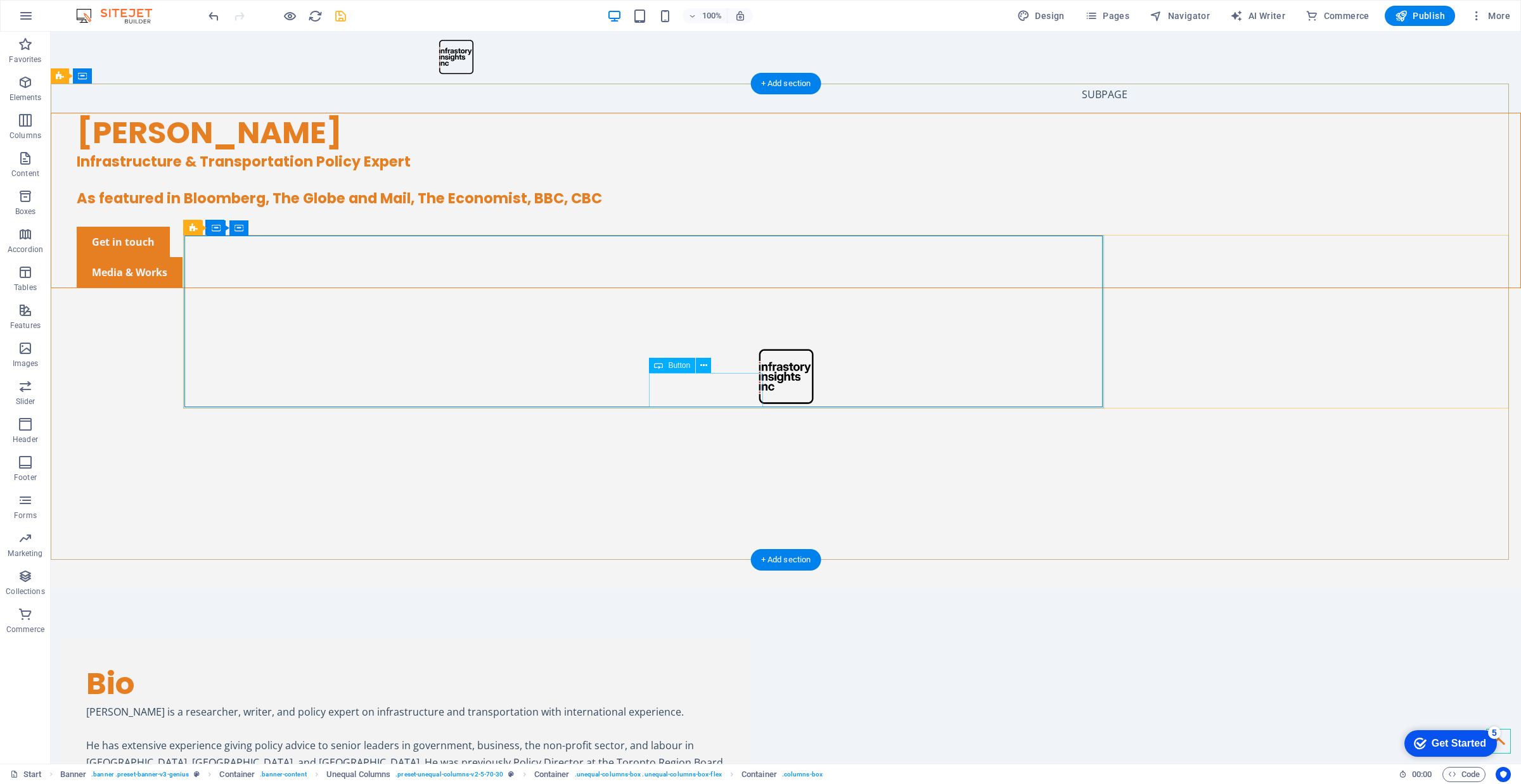
click at [707, 287] on div "Media & Works" at bounding box center [798, 272] width 1444 height 31
click at [293, 257] on div "Get in touch" at bounding box center [798, 242] width 1444 height 31
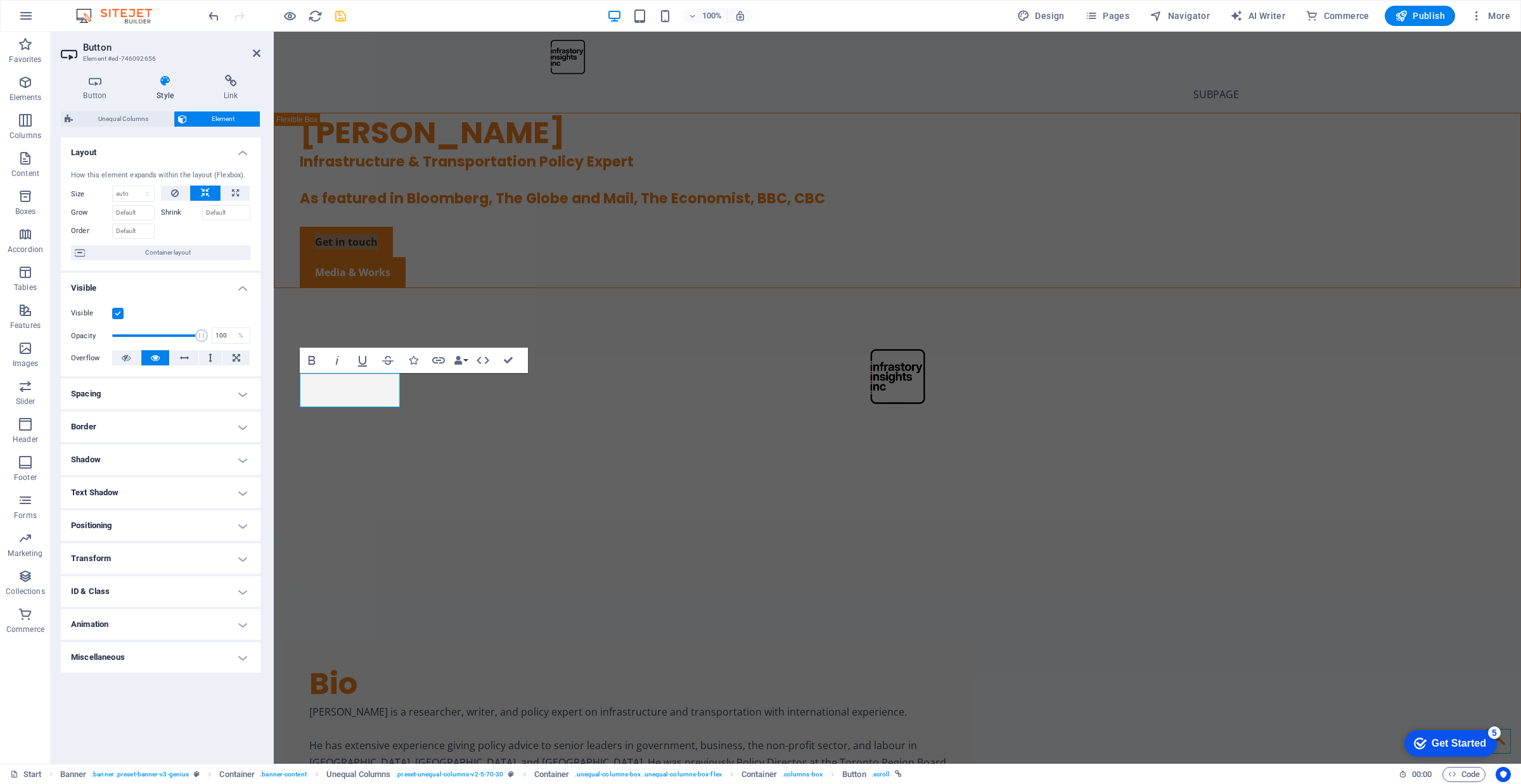
click at [194, 390] on h4 "Spacing" at bounding box center [160, 394] width 200 height 31
click at [194, 390] on h4 "Spacing" at bounding box center [160, 390] width 200 height 23
click at [384, 257] on link "Get in touch" at bounding box center [346, 242] width 93 height 31
click at [115, 87] on icon at bounding box center [94, 81] width 68 height 13
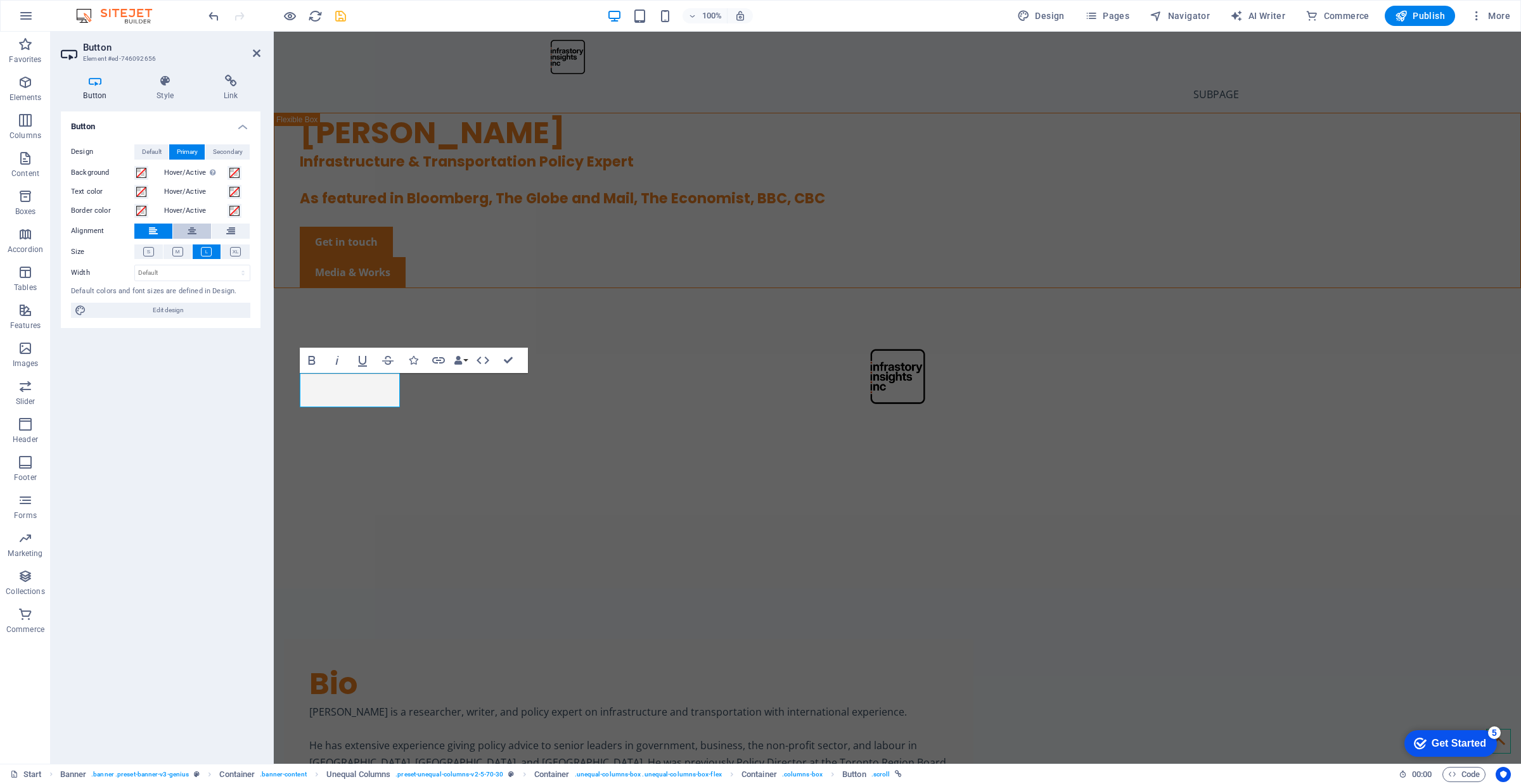
click at [198, 230] on button at bounding box center [192, 231] width 38 height 15
click at [214, 365] on div "Button Design Default Primary Secondary Background Hover/Active Switch to previ…" at bounding box center [160, 433] width 200 height 642
click at [168, 89] on h4 "Style" at bounding box center [168, 88] width 67 height 27
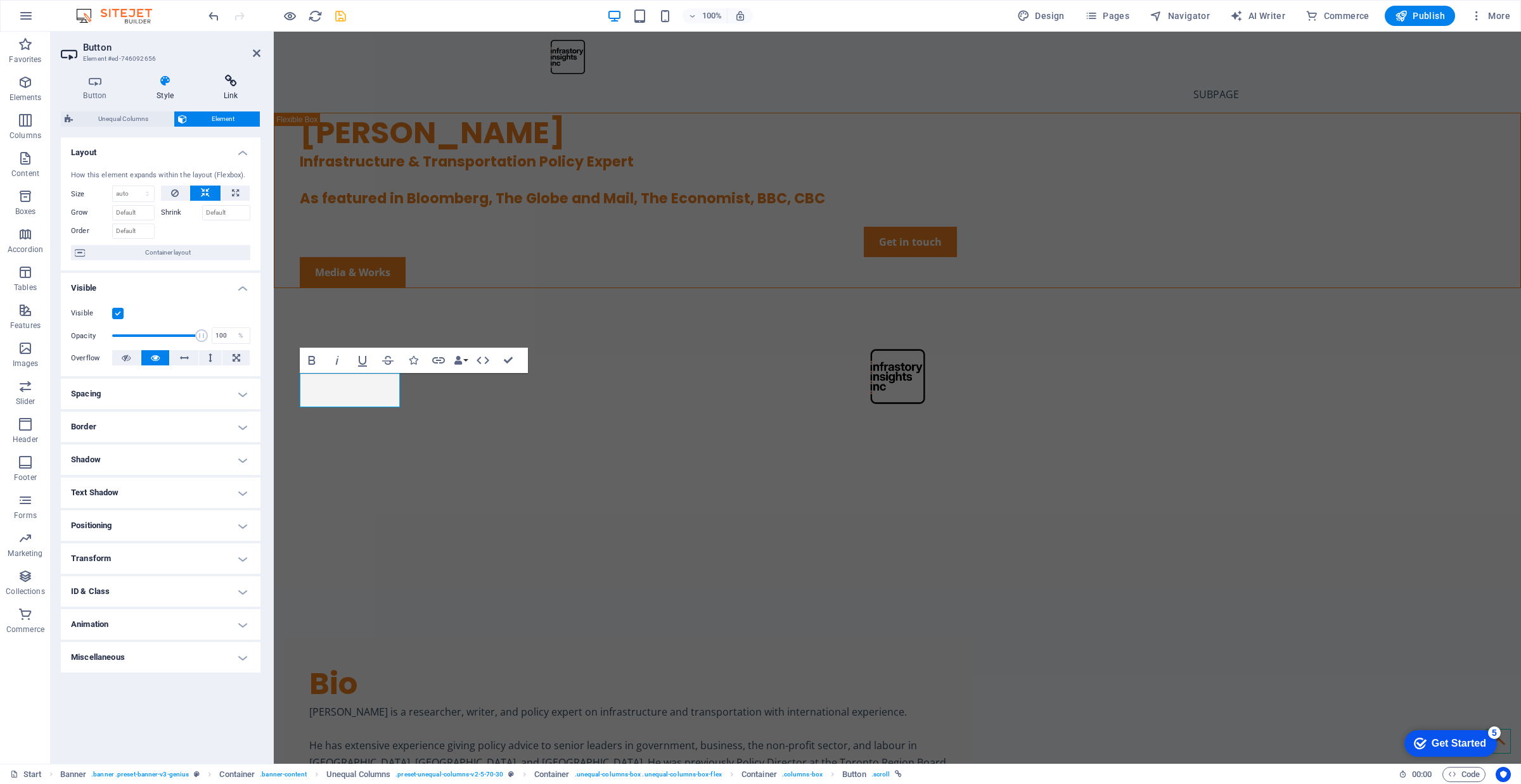
click at [219, 80] on icon at bounding box center [230, 81] width 59 height 13
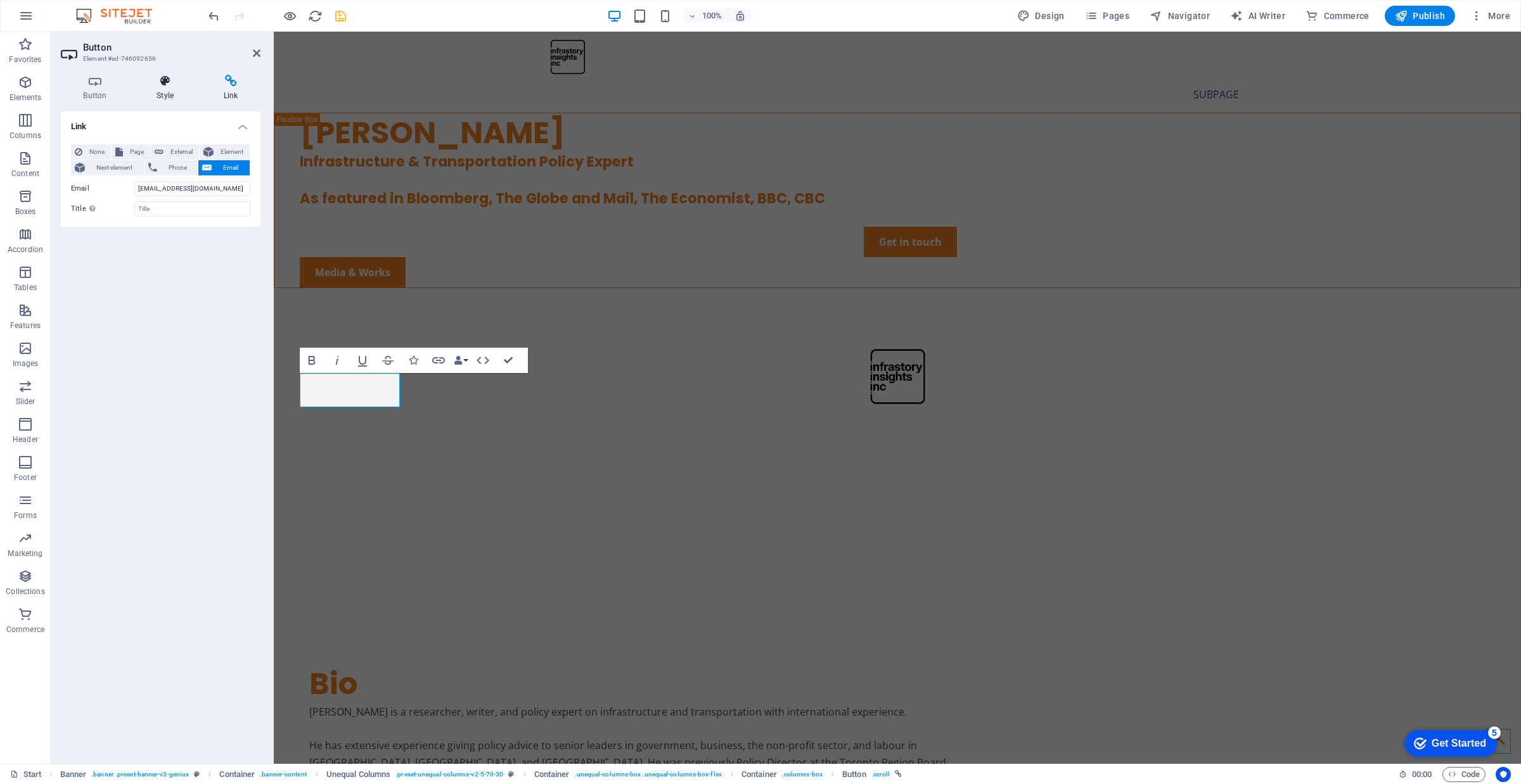
click at [161, 80] on icon at bounding box center [165, 81] width 62 height 13
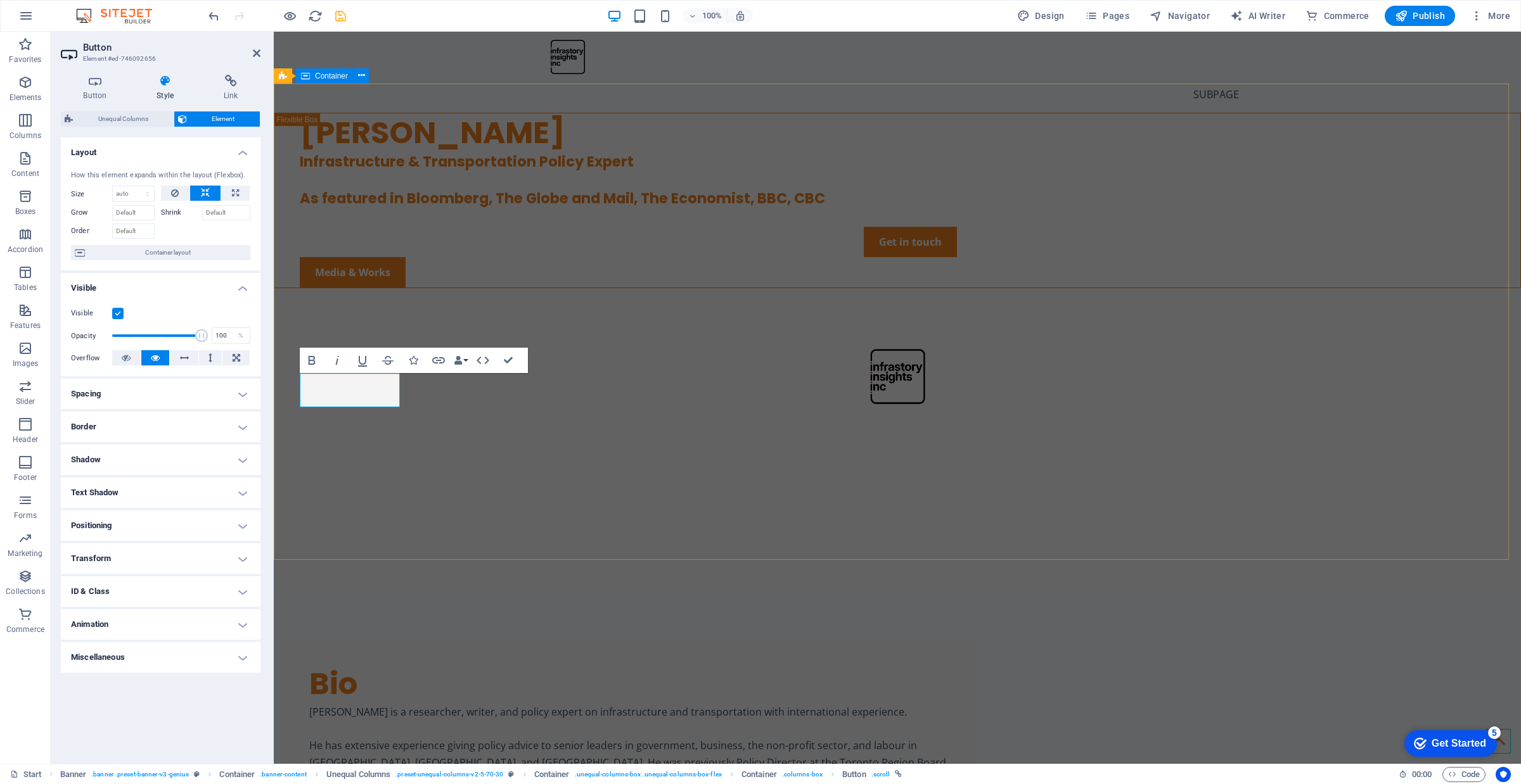
click at [518, 361] on div "[PERSON_NAME] Infrastructure & Transportation Policy Expert As featured in Bloo…" at bounding box center [897, 237] width 1247 height 249
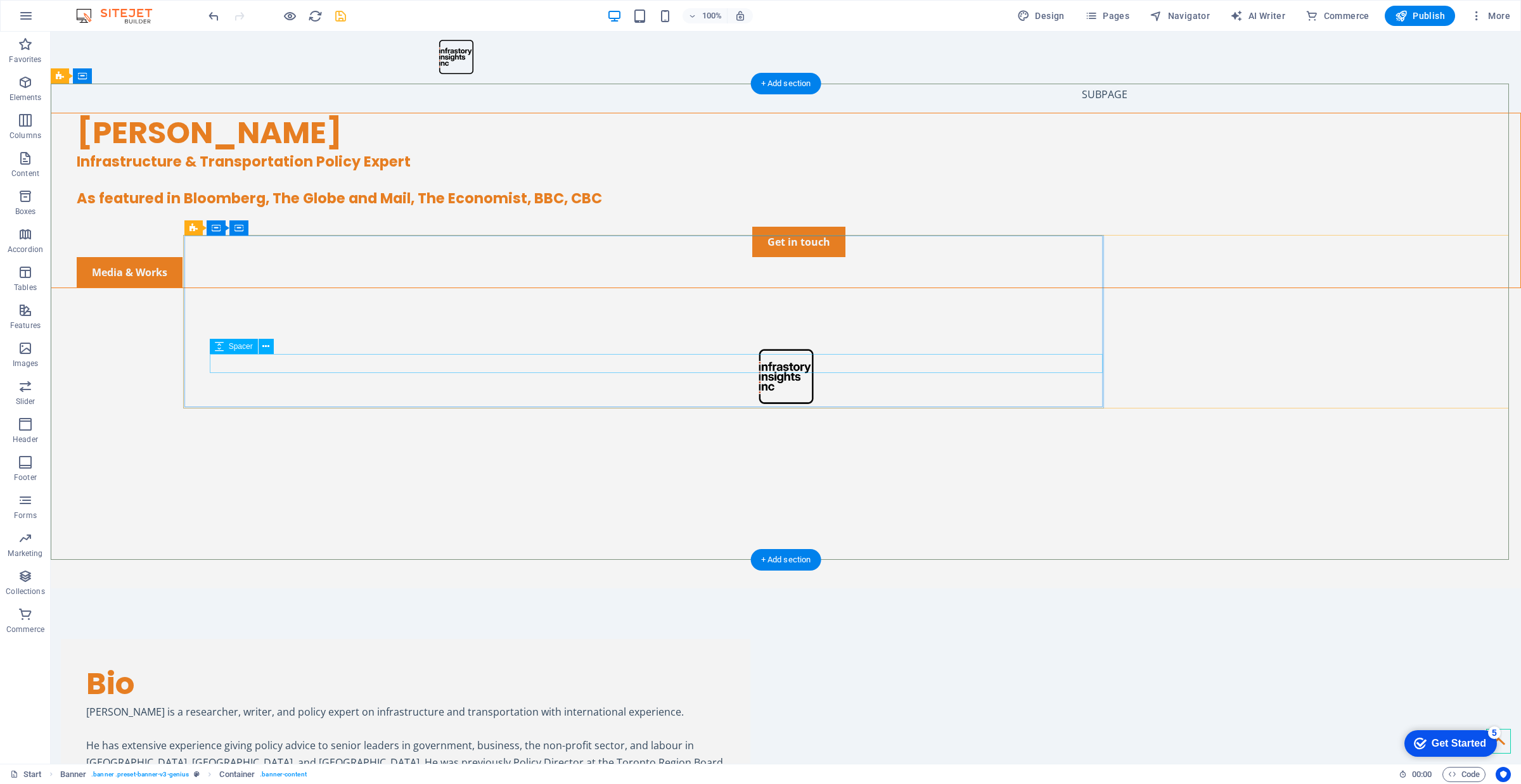
click at [453, 227] on div at bounding box center [798, 217] width 1444 height 19
click at [445, 288] on div "[PERSON_NAME] Infrastructure & Transportation Policy Expert As featured in Bloo…" at bounding box center [785, 201] width 1469 height 175
click at [692, 287] on div "Media & Works" at bounding box center [798, 272] width 1444 height 31
click at [272, 257] on div "Get in touch" at bounding box center [798, 242] width 1444 height 31
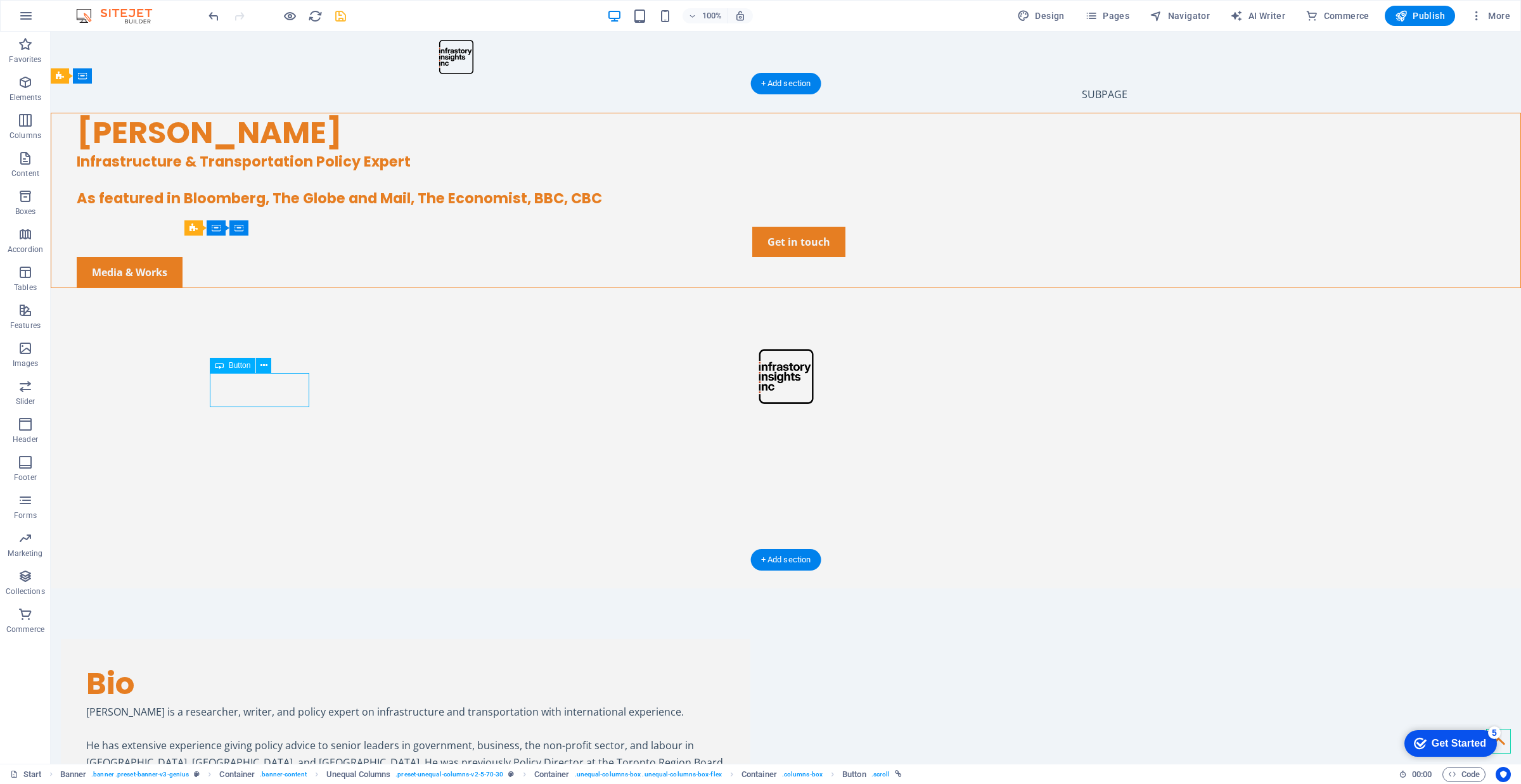
click at [272, 257] on div "Get in touch" at bounding box center [798, 242] width 1444 height 31
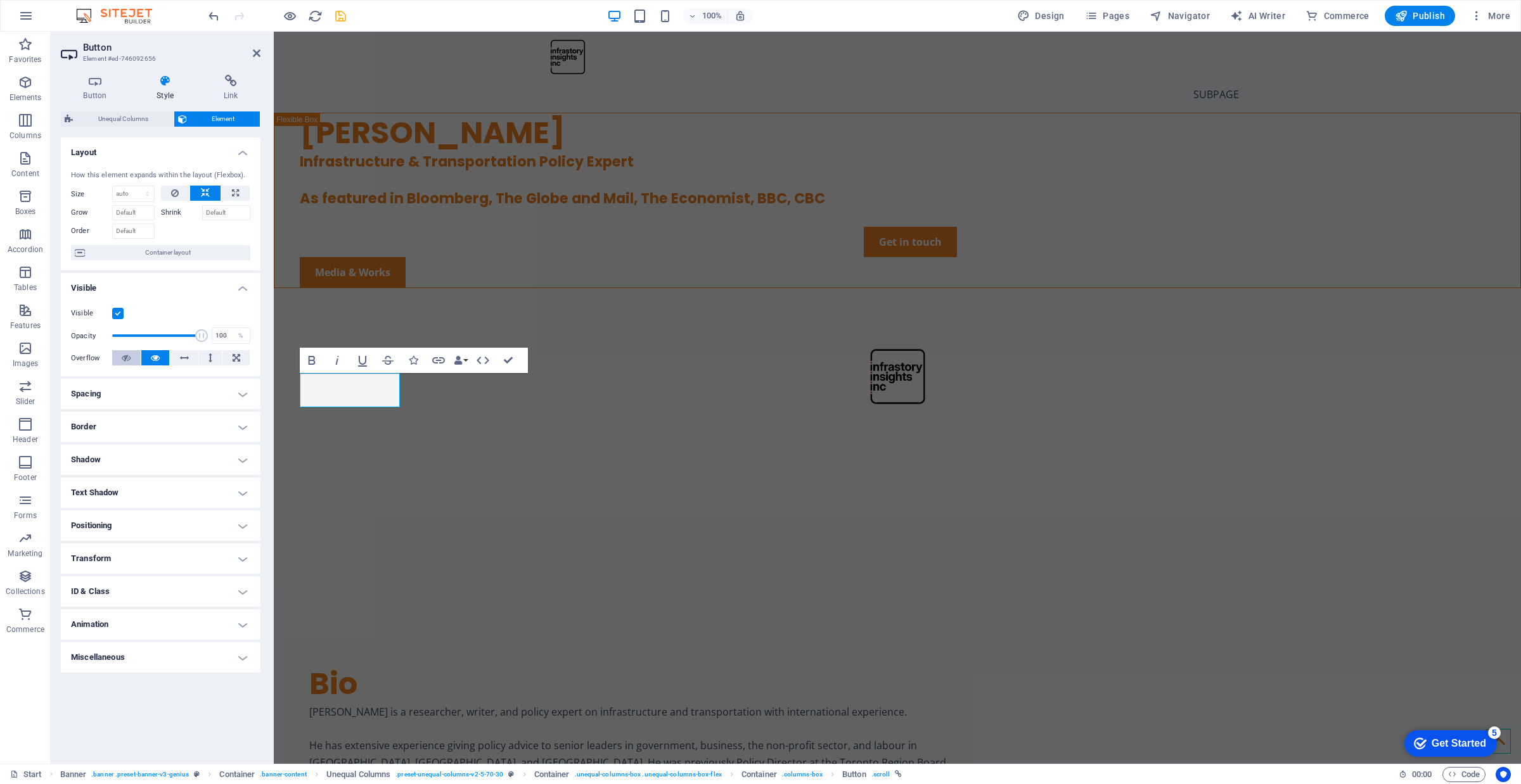
click at [134, 358] on button at bounding box center [126, 358] width 29 height 15
click at [159, 356] on icon at bounding box center [155, 358] width 9 height 15
click at [191, 395] on h4 "Spacing" at bounding box center [160, 394] width 200 height 31
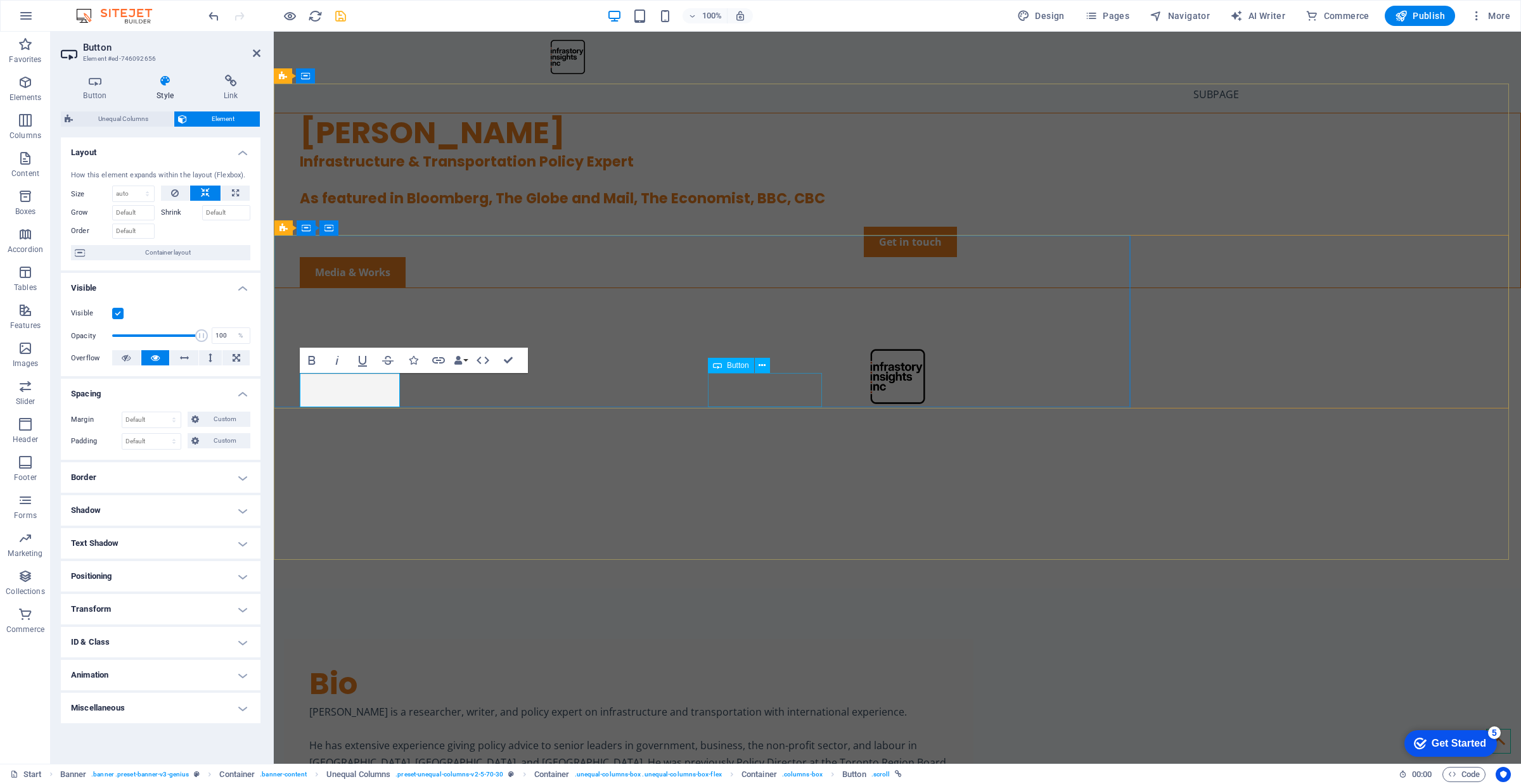
click at [763, 287] on div "Media & Works" at bounding box center [910, 272] width 1221 height 31
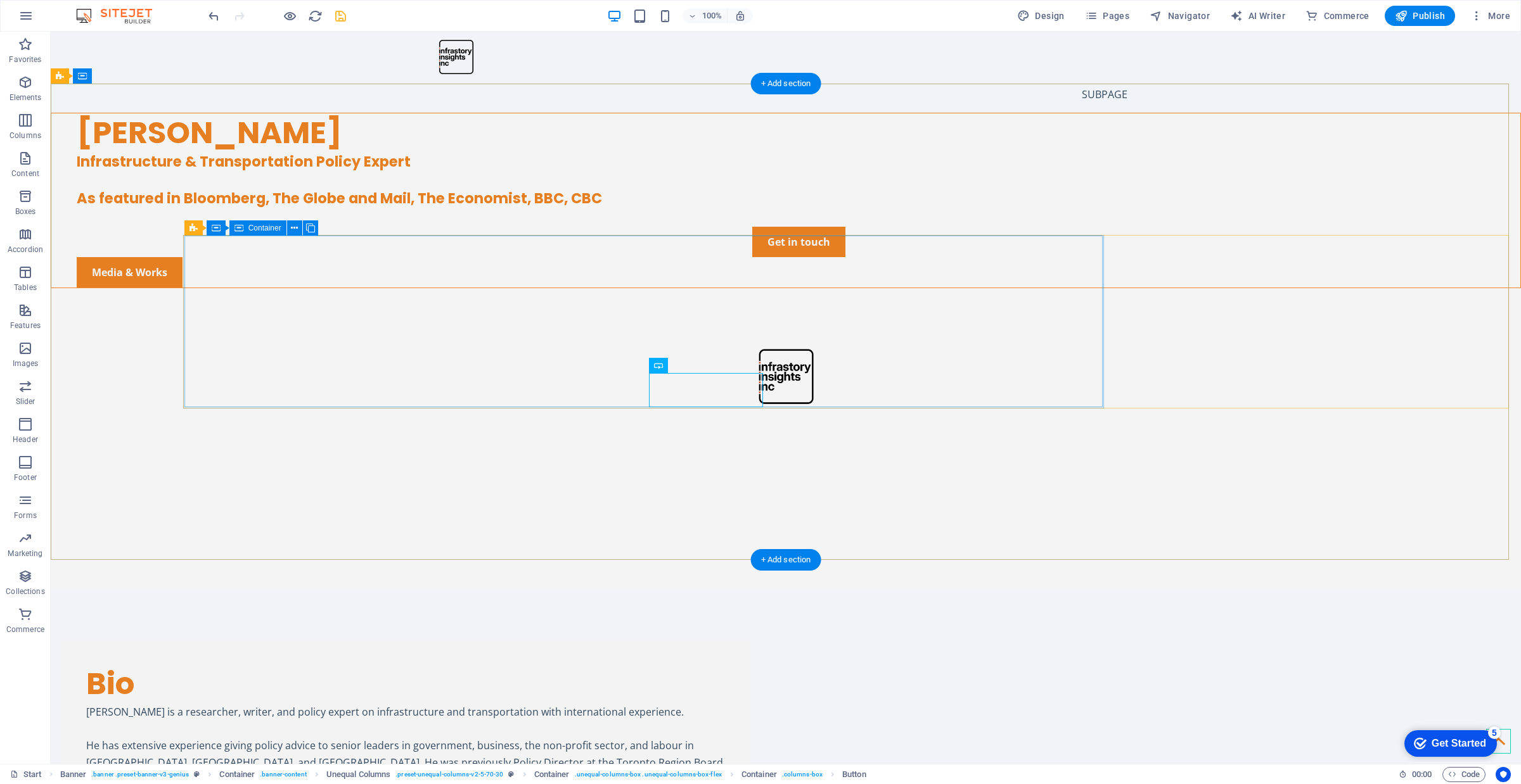
click at [763, 288] on div "[PERSON_NAME] Infrastructure & Transportation Policy Expert As featured in Bloo…" at bounding box center [785, 201] width 1469 height 175
click at [541, 287] on div "Media & Works" at bounding box center [798, 272] width 1444 height 31
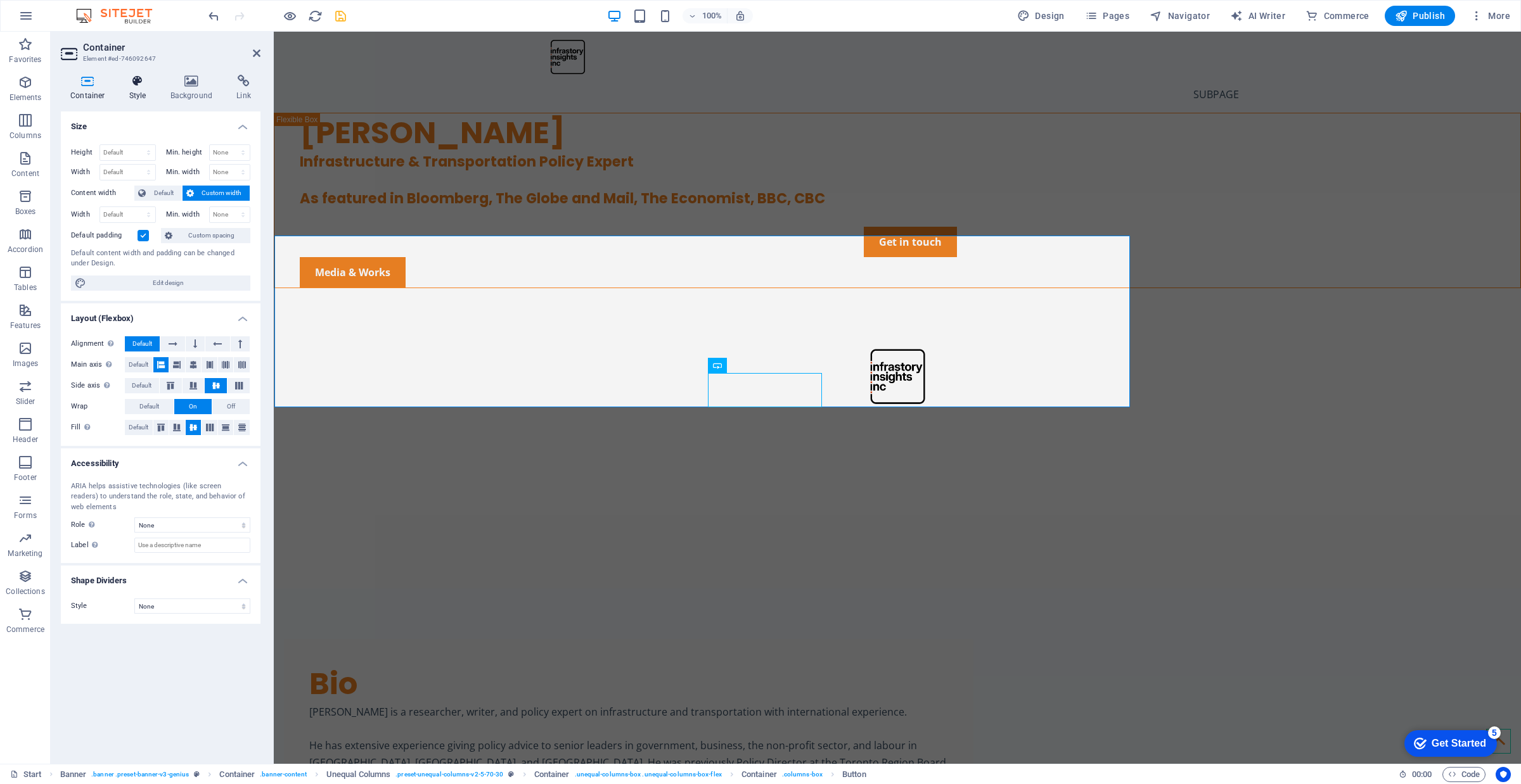
click at [146, 90] on h4 "Style" at bounding box center [140, 88] width 41 height 27
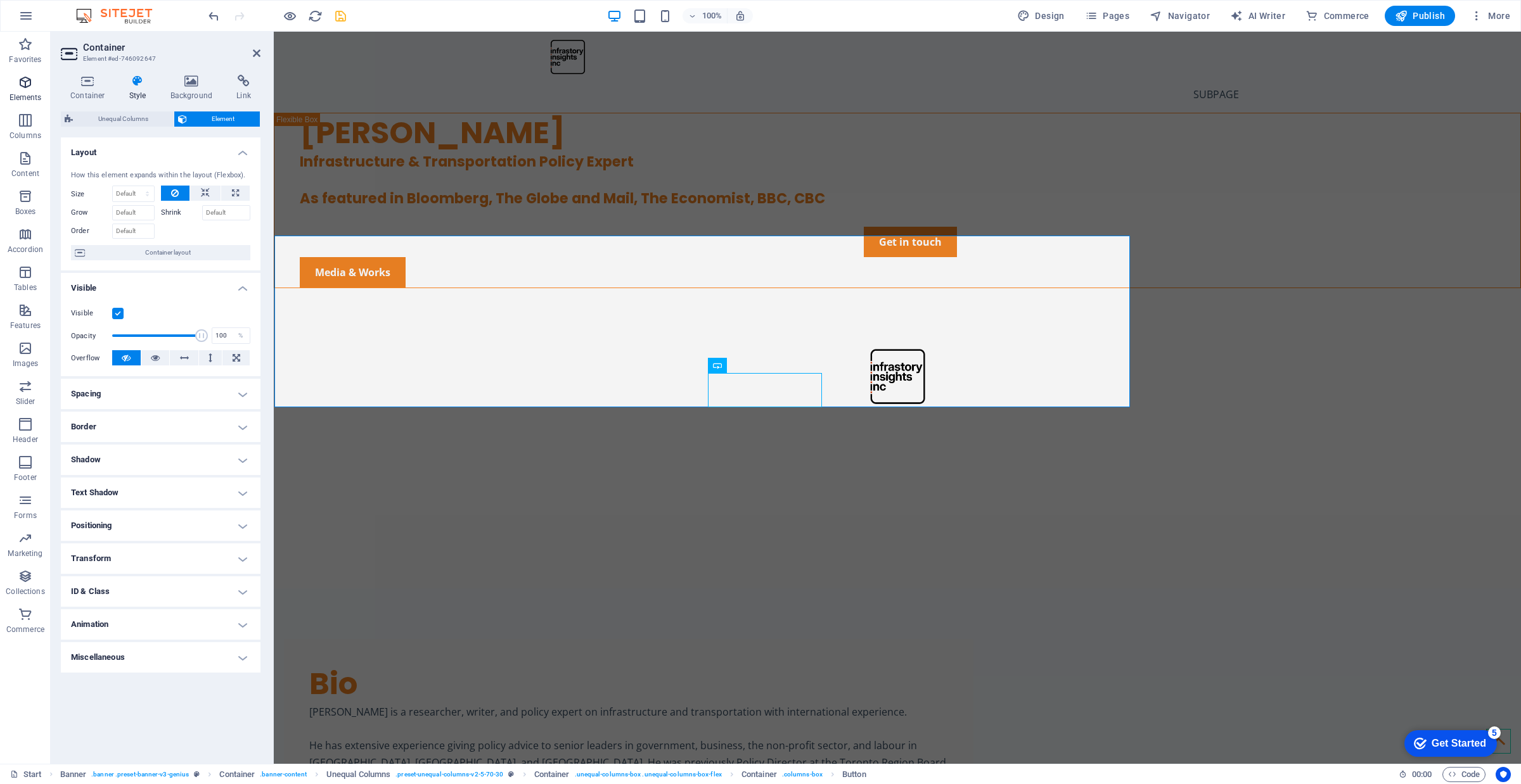
click at [49, 82] on span "Elements" at bounding box center [25, 90] width 50 height 31
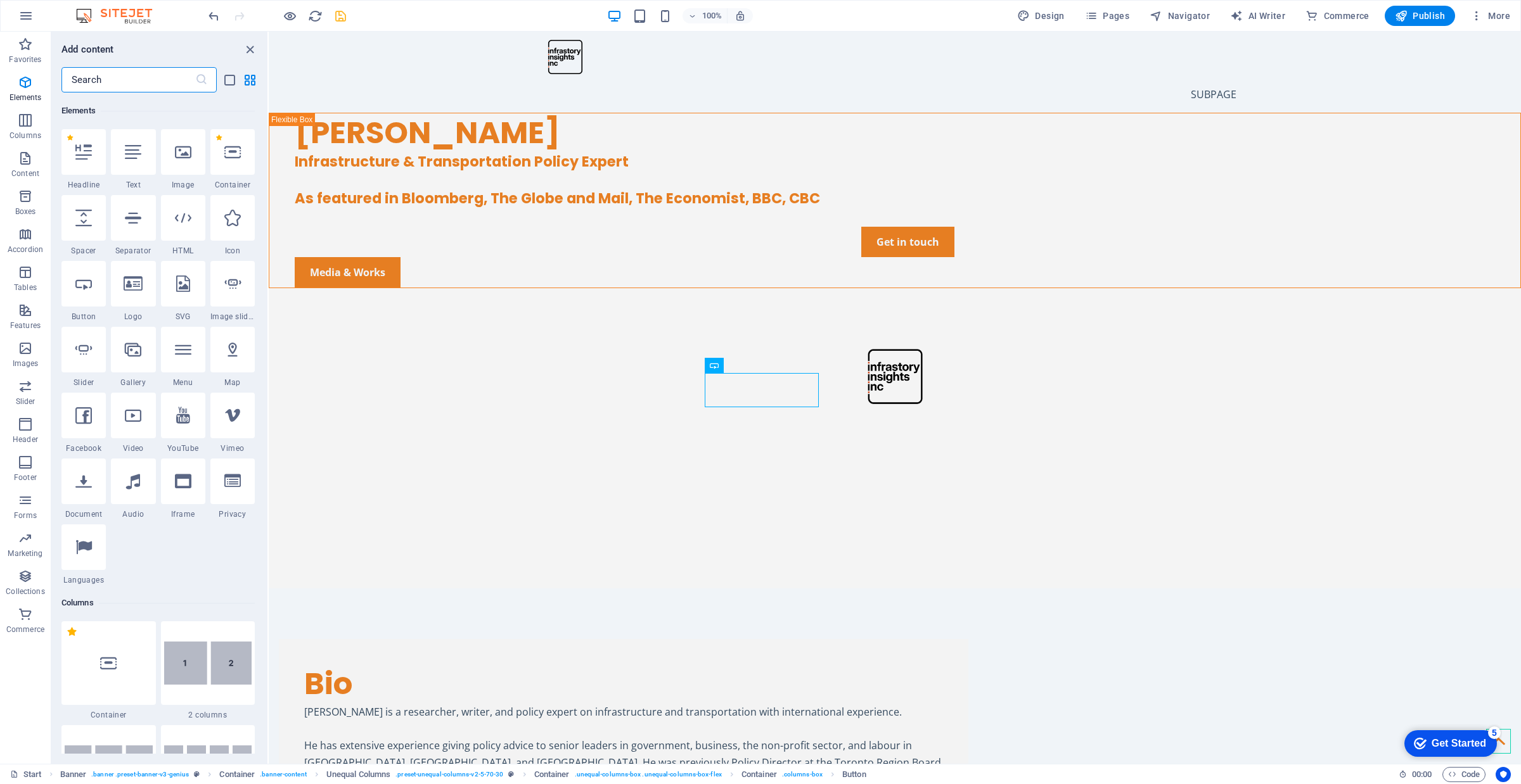
scroll to position [134, 0]
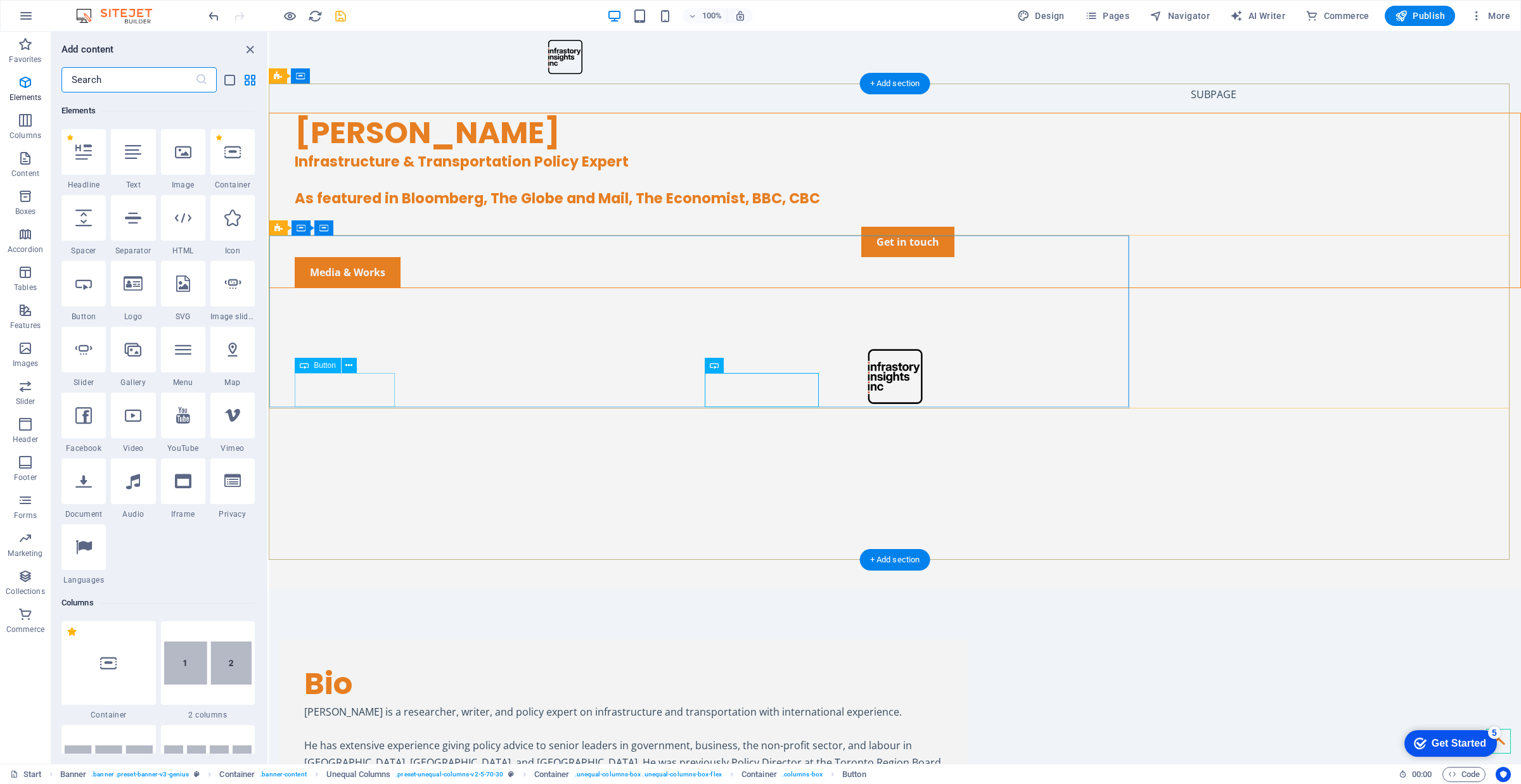
click at [343, 257] on div "Get in touch" at bounding box center [907, 242] width 1226 height 31
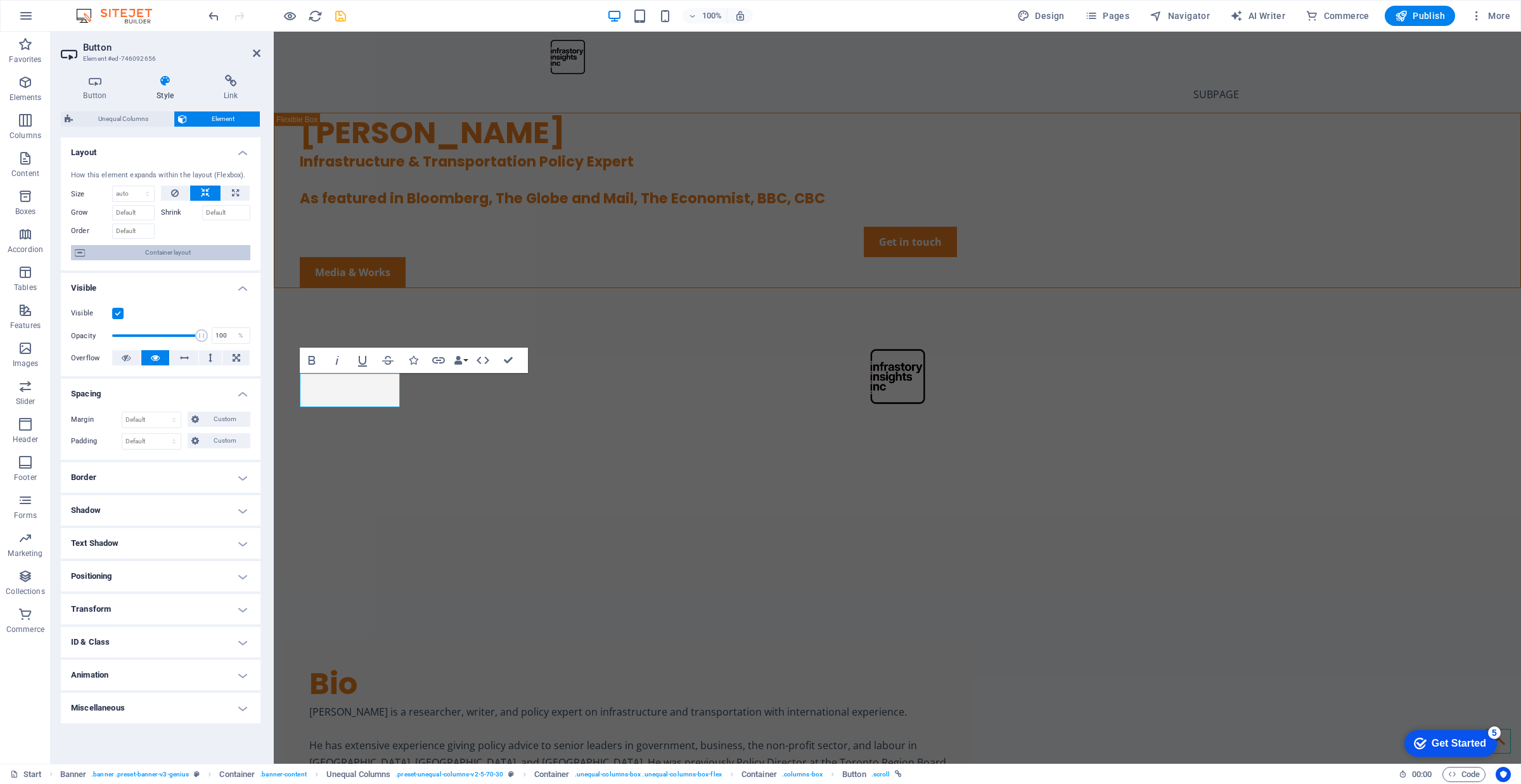
click at [159, 255] on span "Container layout" at bounding box center [167, 253] width 158 height 15
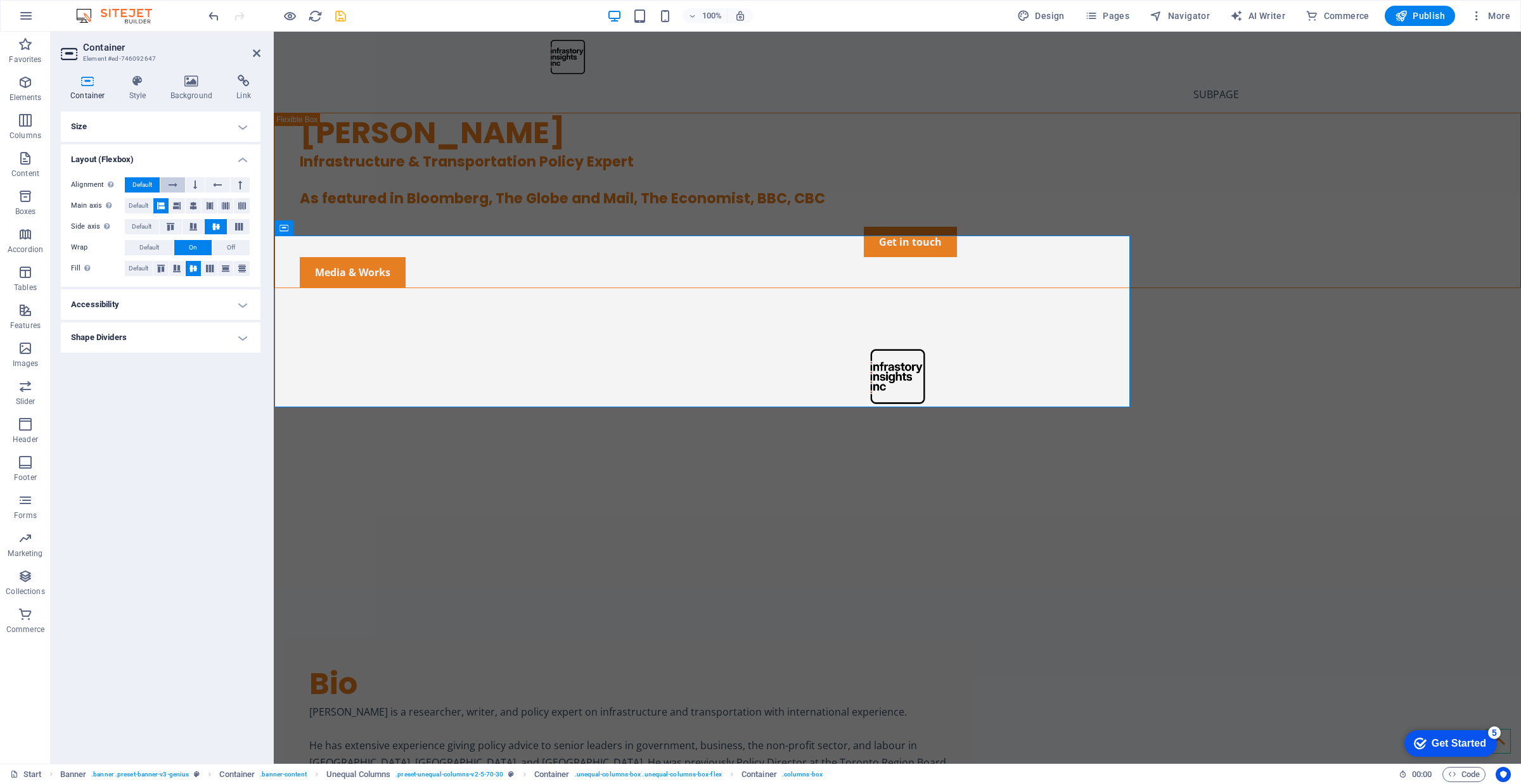
click at [174, 181] on icon at bounding box center [173, 185] width 9 height 15
click at [154, 181] on button "Default" at bounding box center [142, 185] width 35 height 15
click at [158, 305] on h4 "Accessibility" at bounding box center [160, 305] width 200 height 31
click at [158, 305] on h4 "Accessibility" at bounding box center [160, 301] width 200 height 23
click at [194, 89] on h4 "Background" at bounding box center [194, 88] width 66 height 27
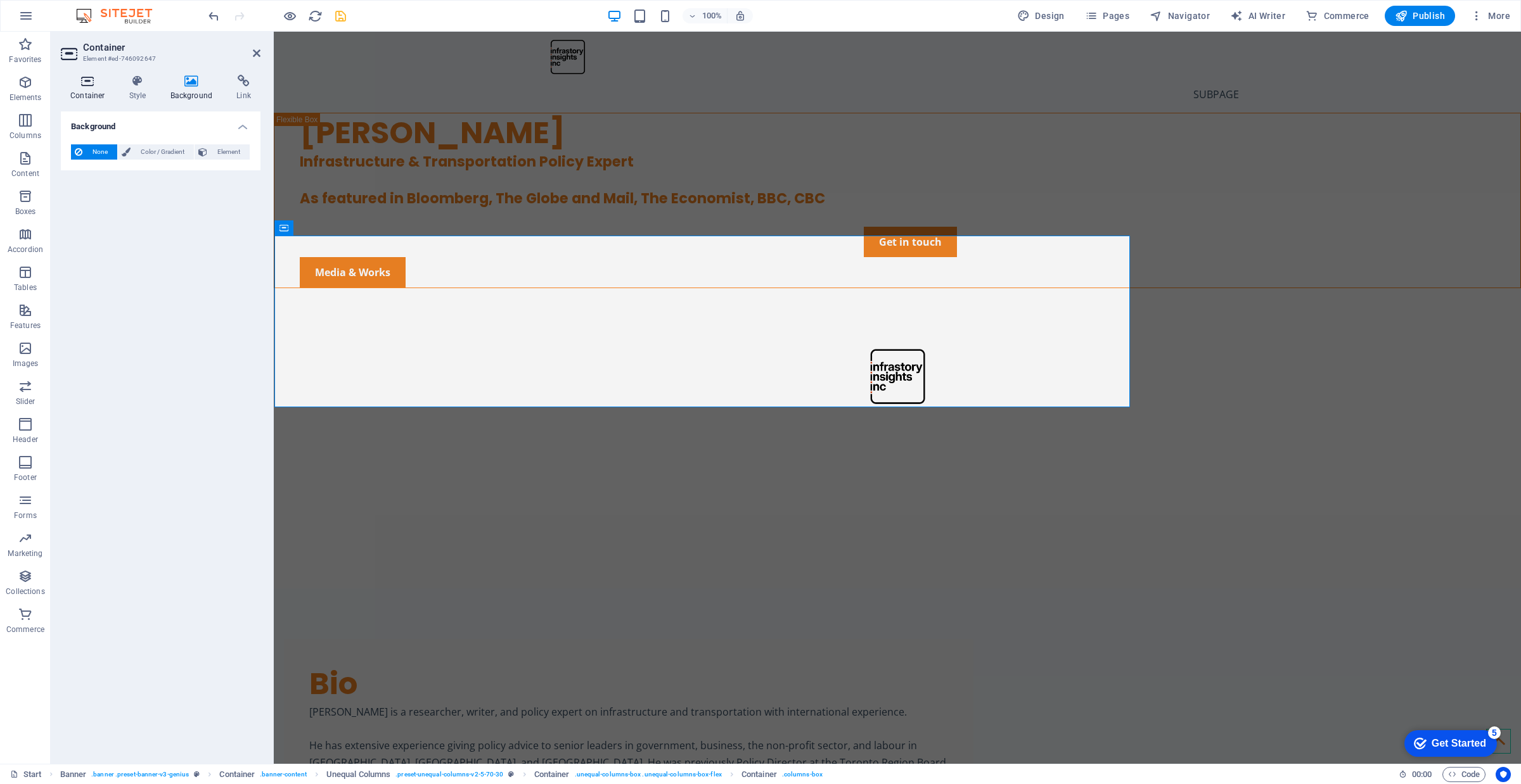
click at [83, 87] on h4 "Container" at bounding box center [90, 88] width 59 height 27
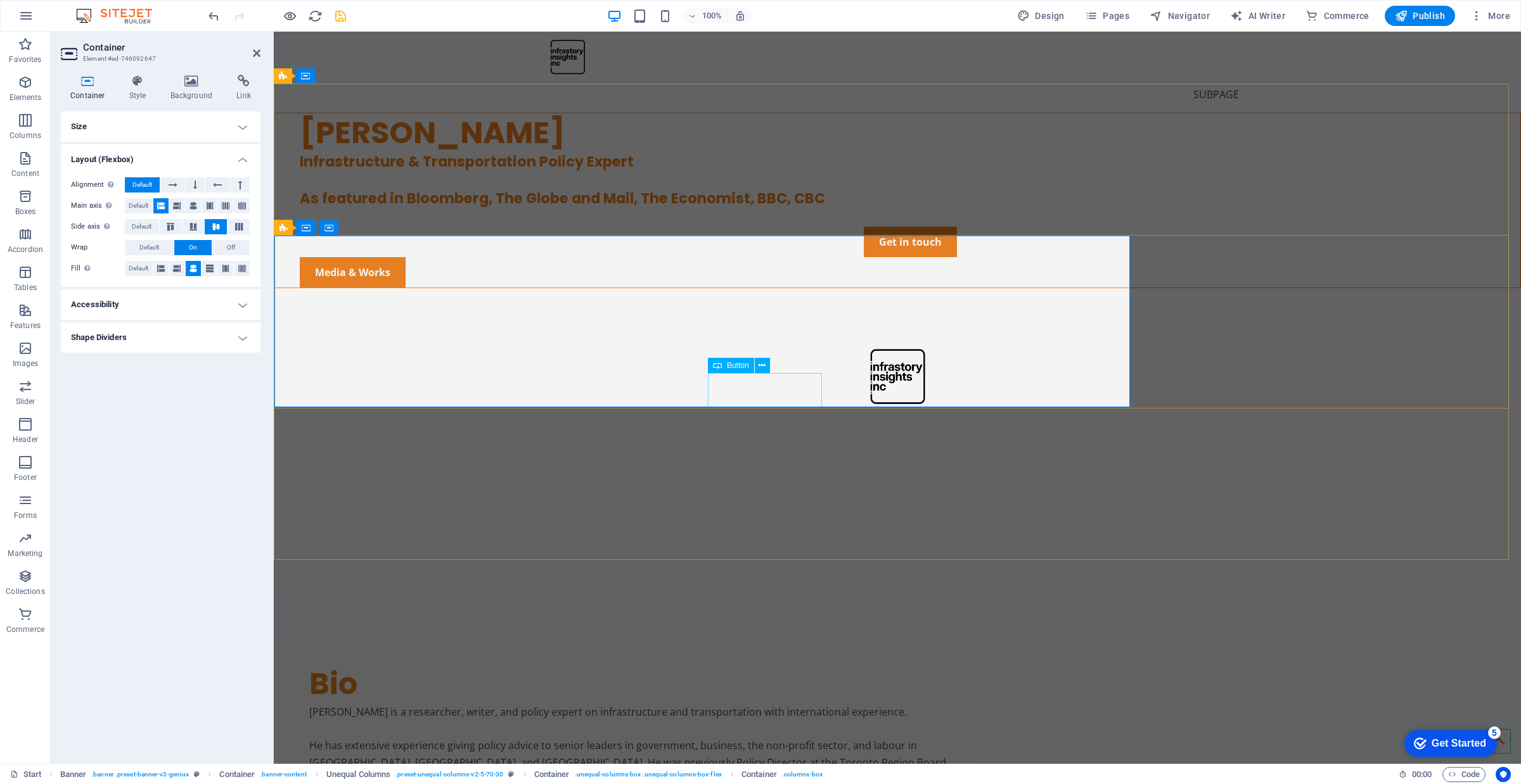
click at [742, 287] on div "Media & Works" at bounding box center [910, 272] width 1221 height 31
click at [790, 287] on div "Media & Works" at bounding box center [910, 272] width 1221 height 31
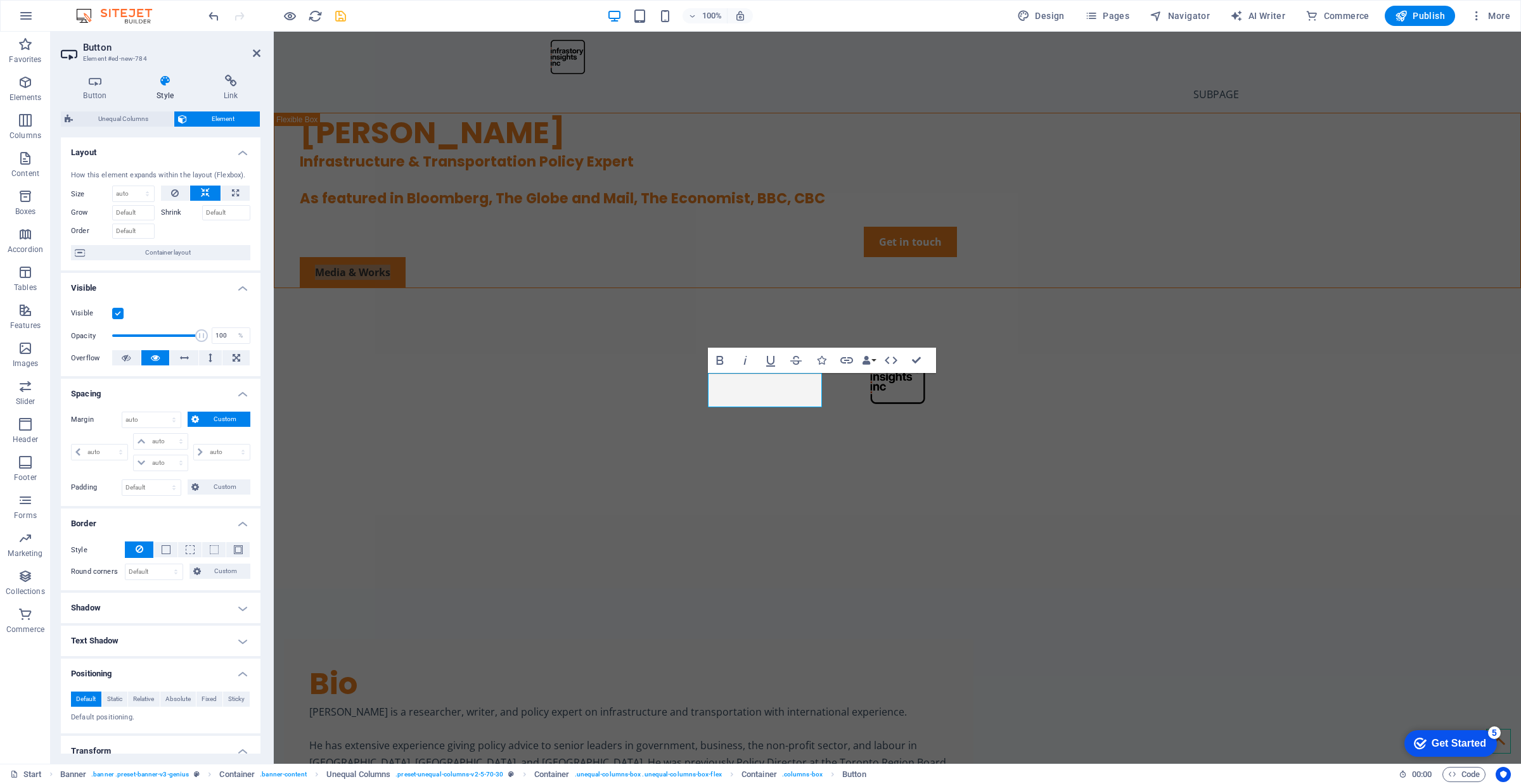
click at [170, 89] on h4 "Style" at bounding box center [168, 88] width 67 height 27
click at [239, 89] on h4 "Link" at bounding box center [230, 88] width 59 height 27
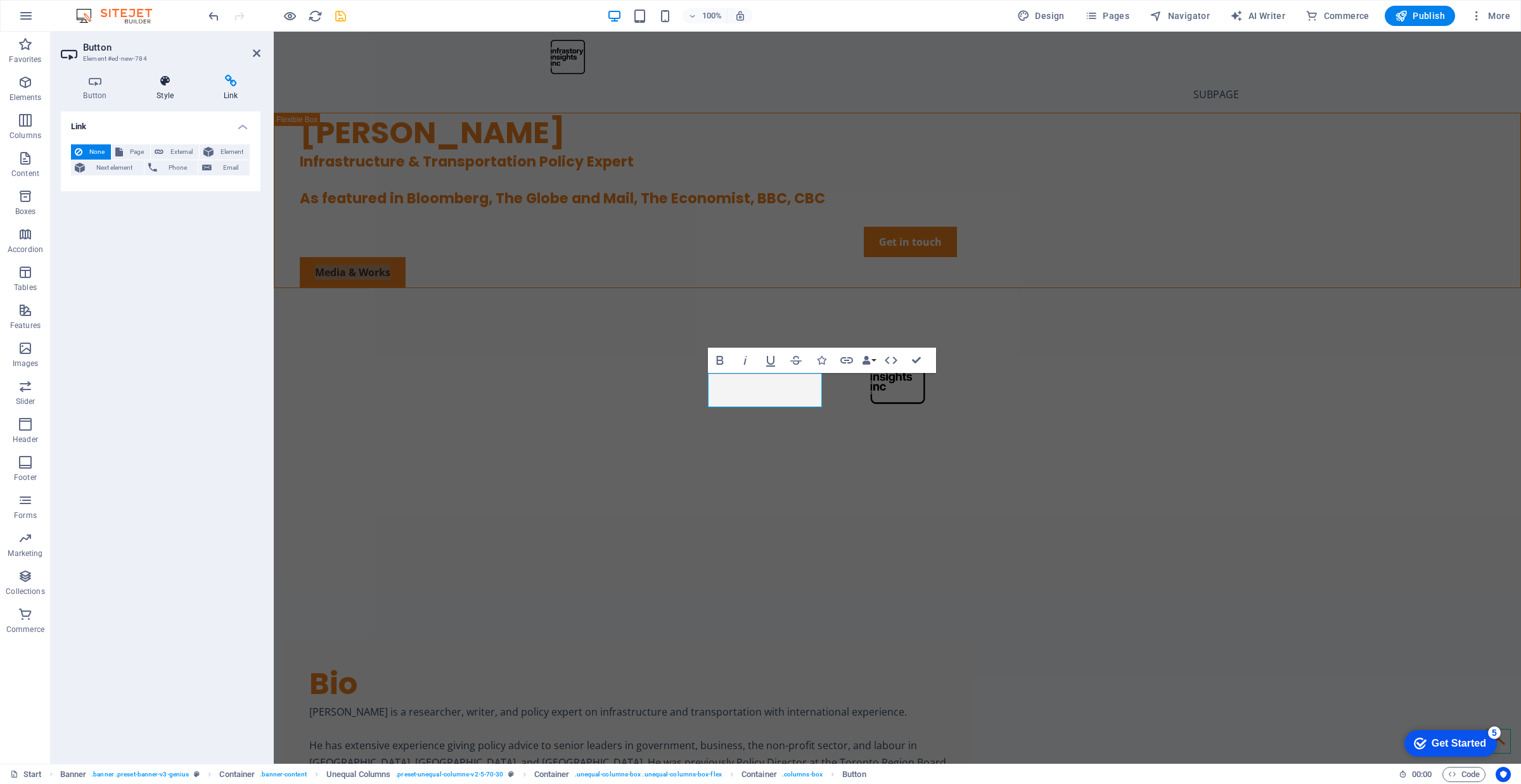
click at [147, 89] on h4 "Style" at bounding box center [168, 88] width 67 height 27
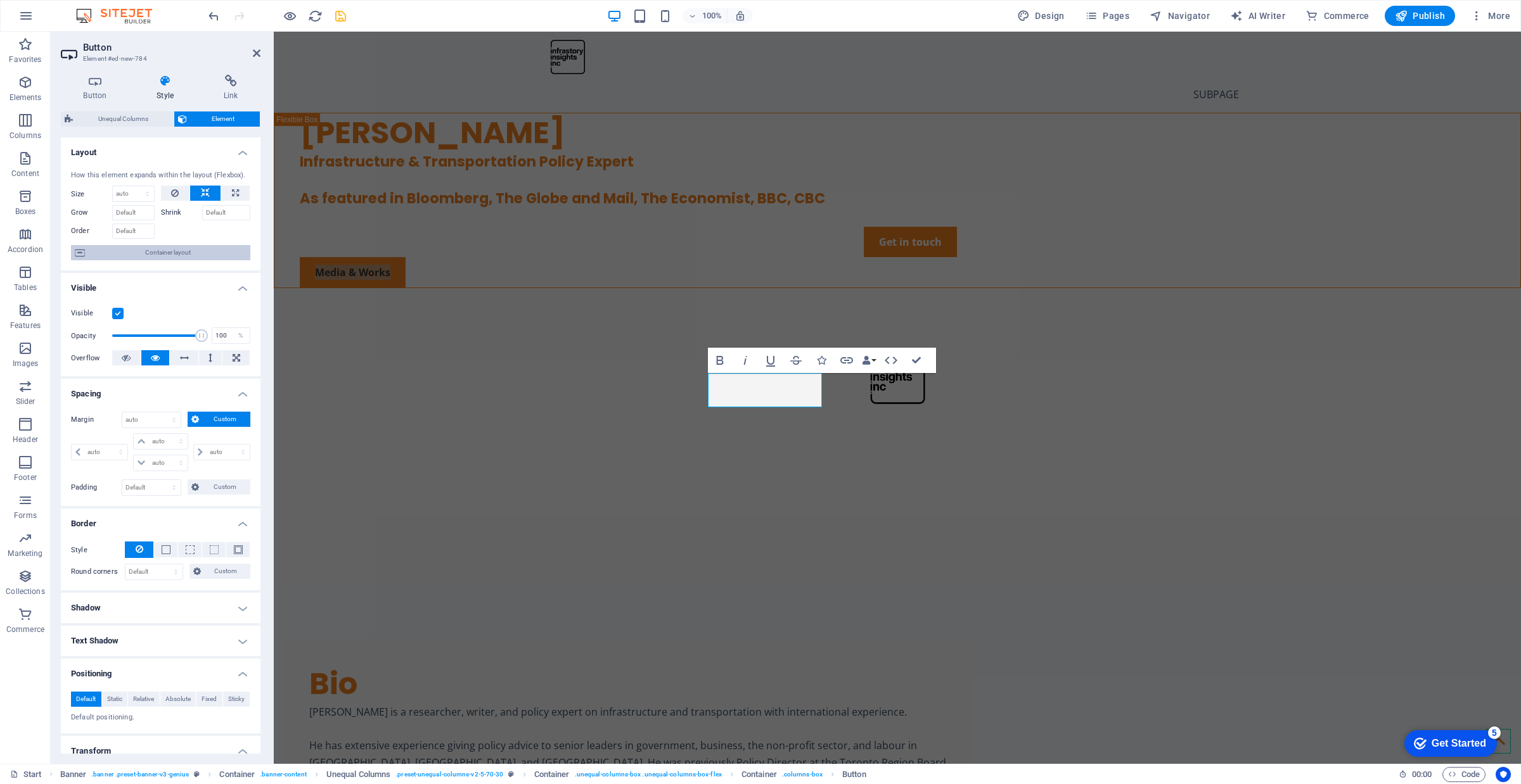
click at [184, 249] on span "Container layout" at bounding box center [167, 253] width 158 height 15
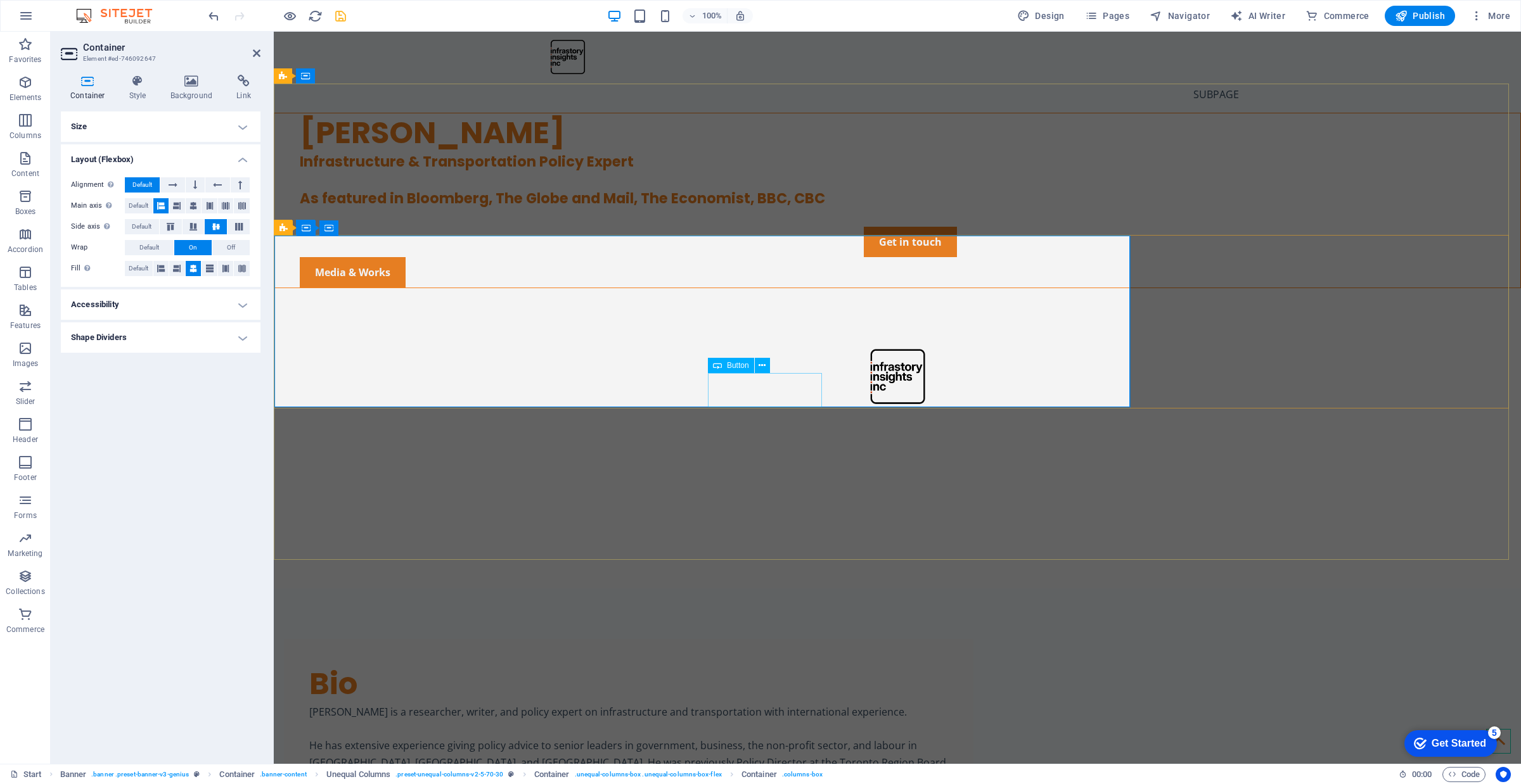
click at [790, 287] on div "Media & Works" at bounding box center [910, 272] width 1221 height 31
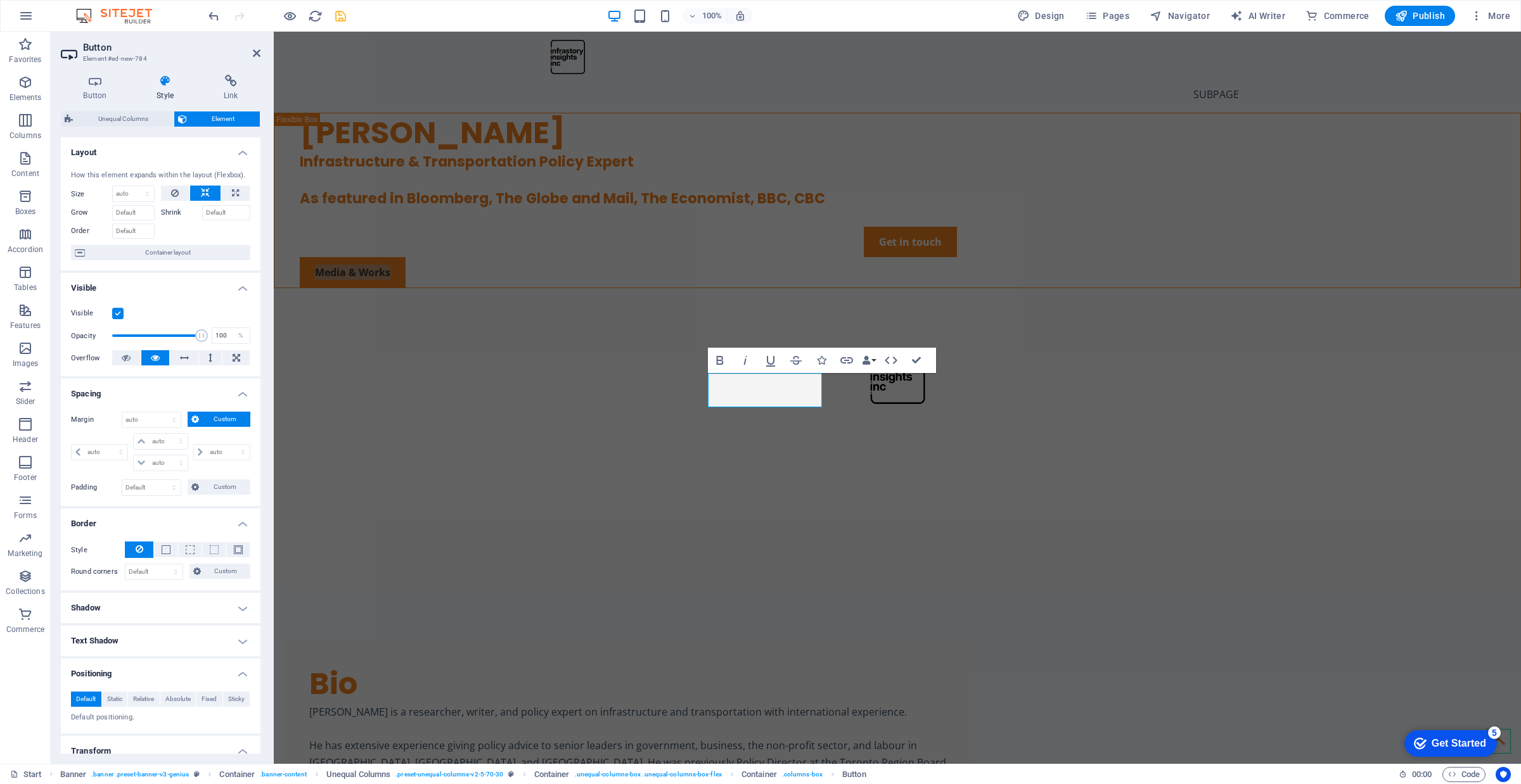
click at [200, 418] on button "Custom" at bounding box center [219, 419] width 62 height 15
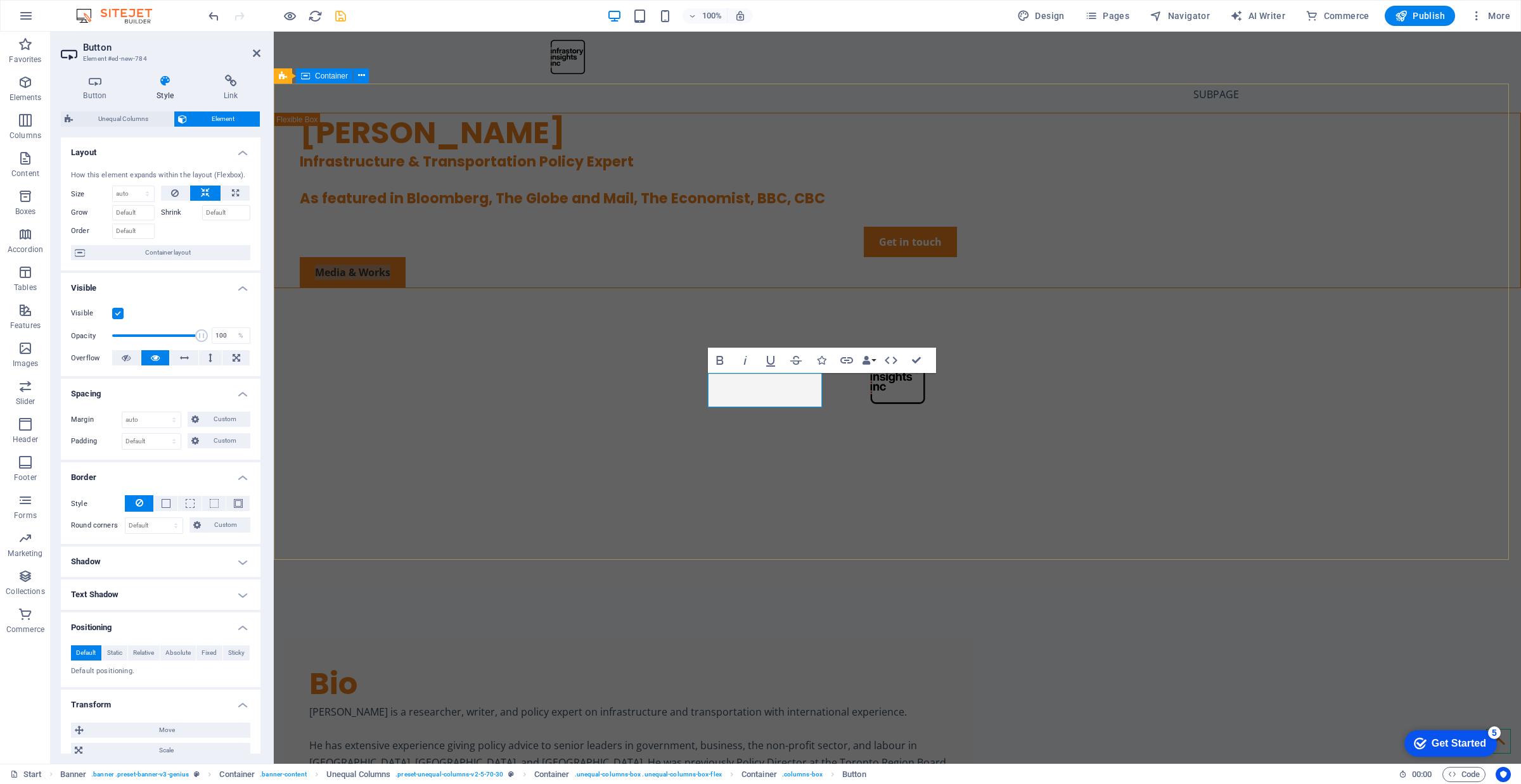
click at [650, 361] on div "[PERSON_NAME] Infrastructure & Transportation Policy Expert As featured in Bloo…" at bounding box center [897, 237] width 1247 height 249
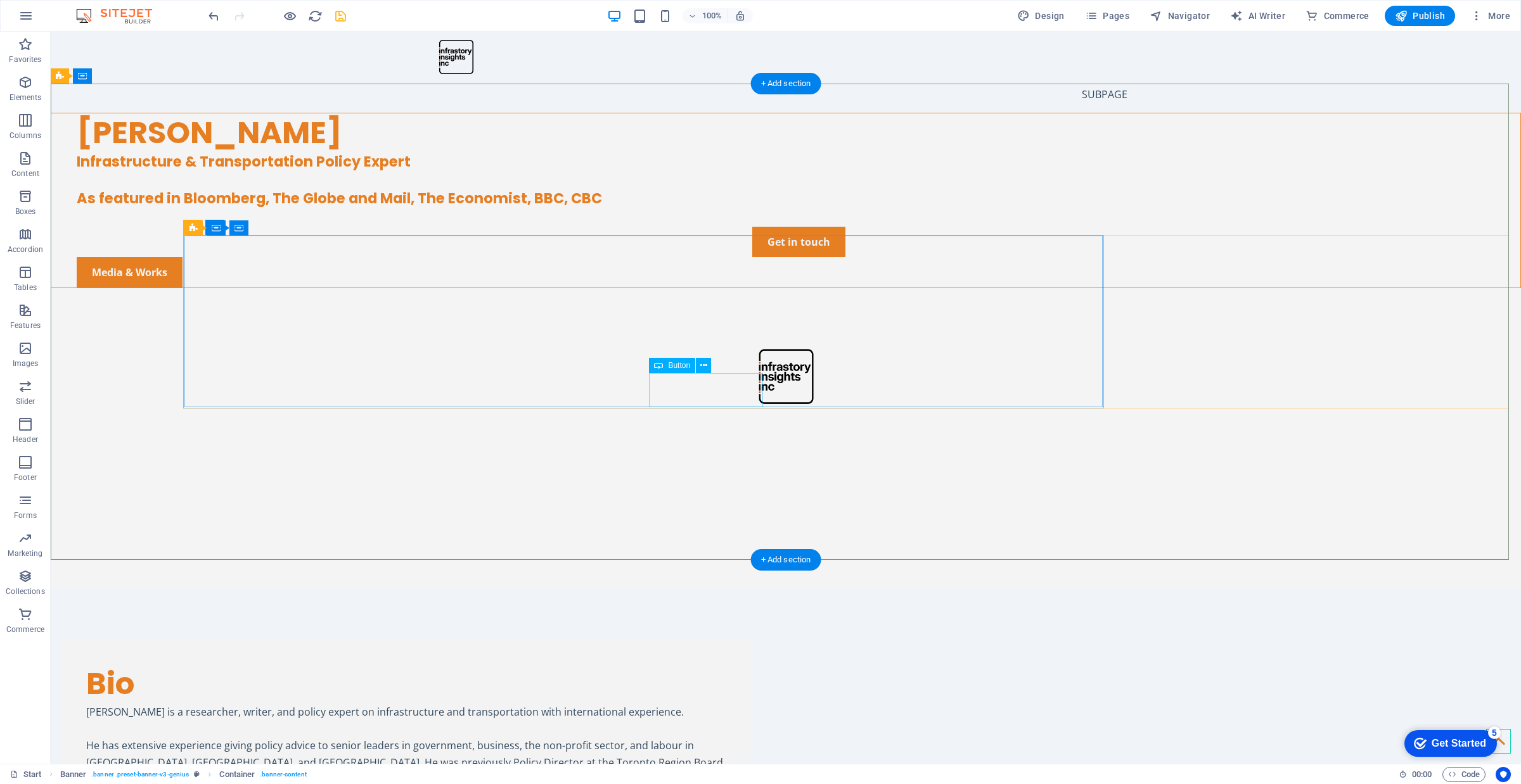
click at [723, 287] on div "Media & Works" at bounding box center [798, 272] width 1444 height 31
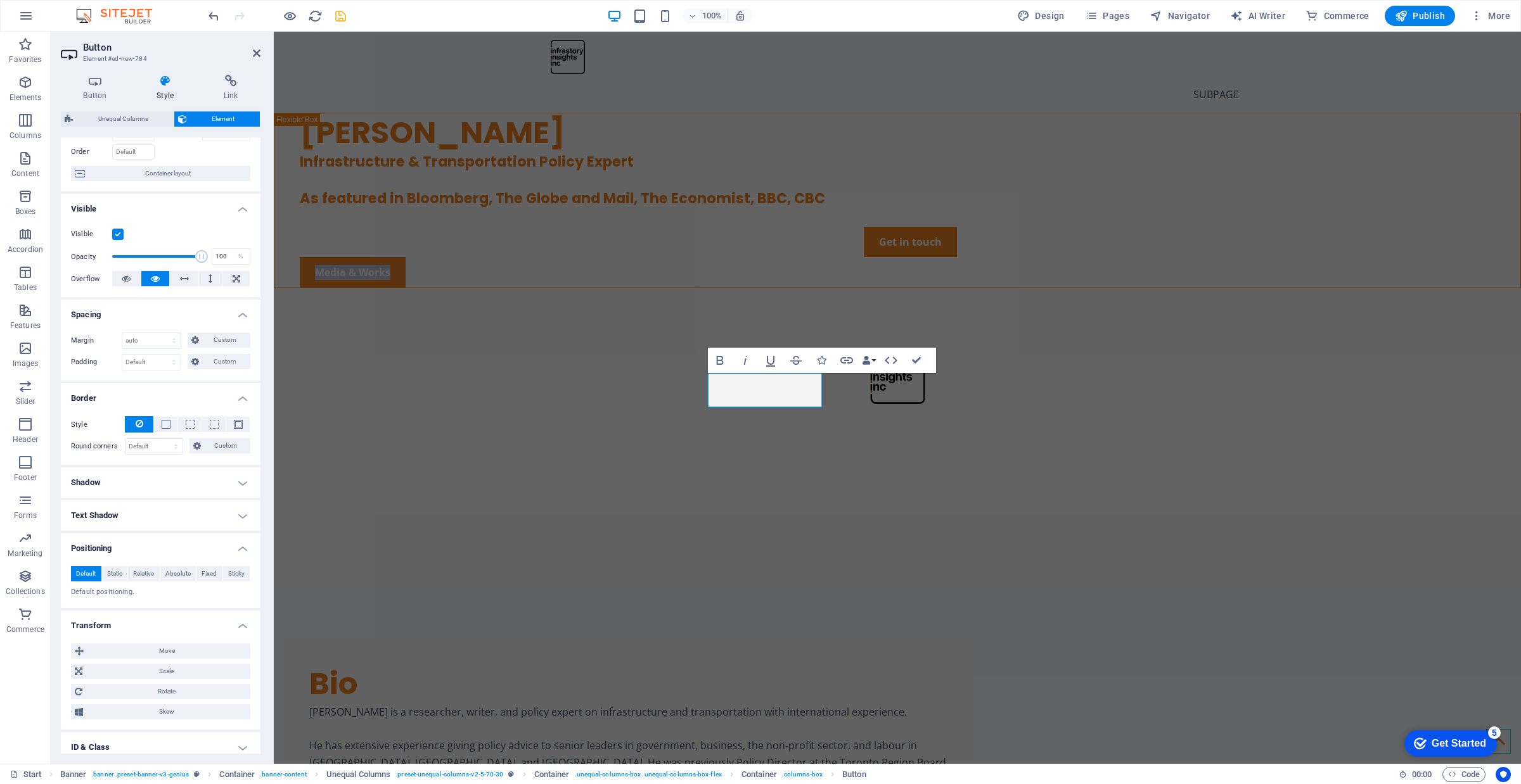
scroll to position [153, 0]
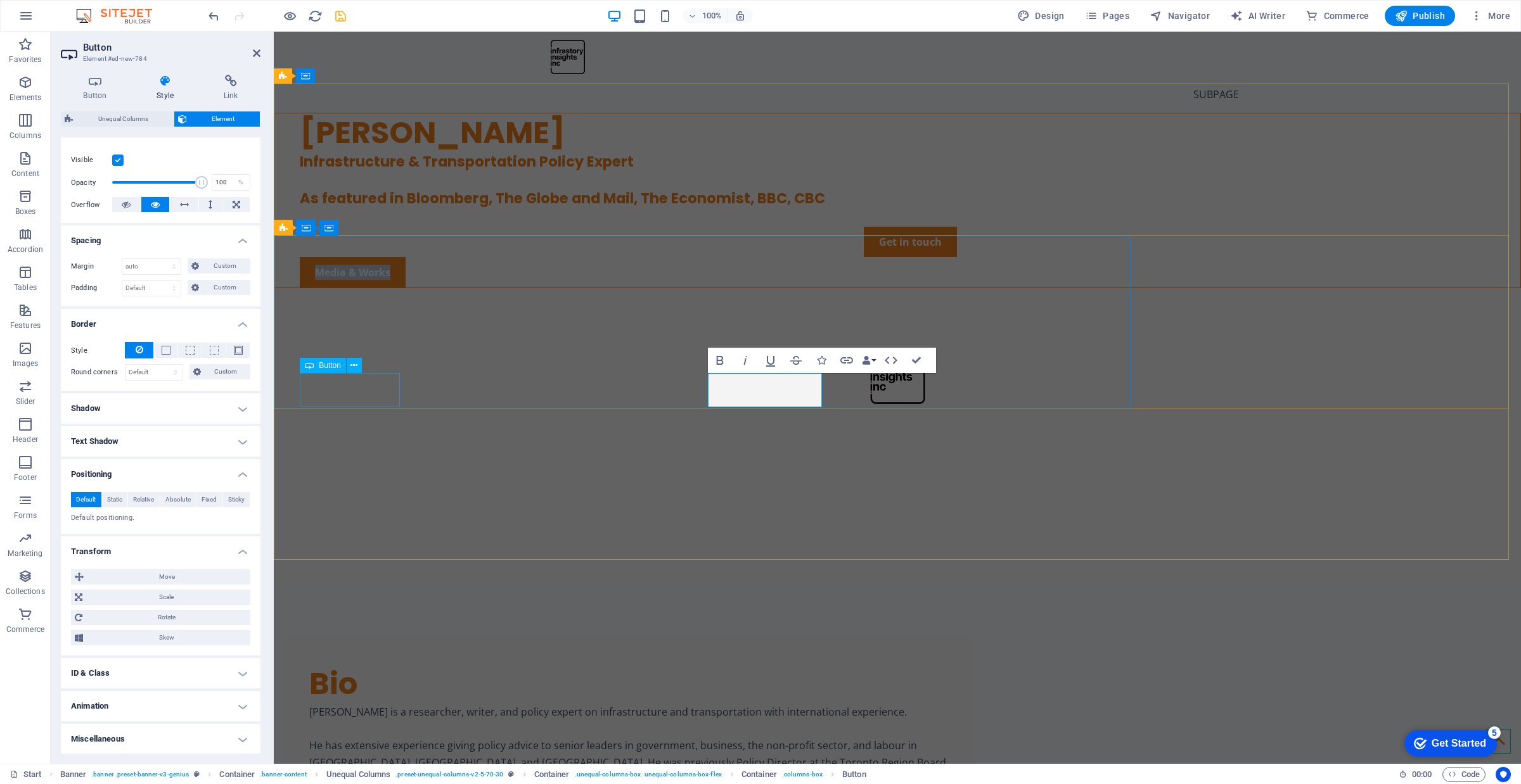
click at [387, 257] on div "Get in touch" at bounding box center [910, 242] width 1221 height 31
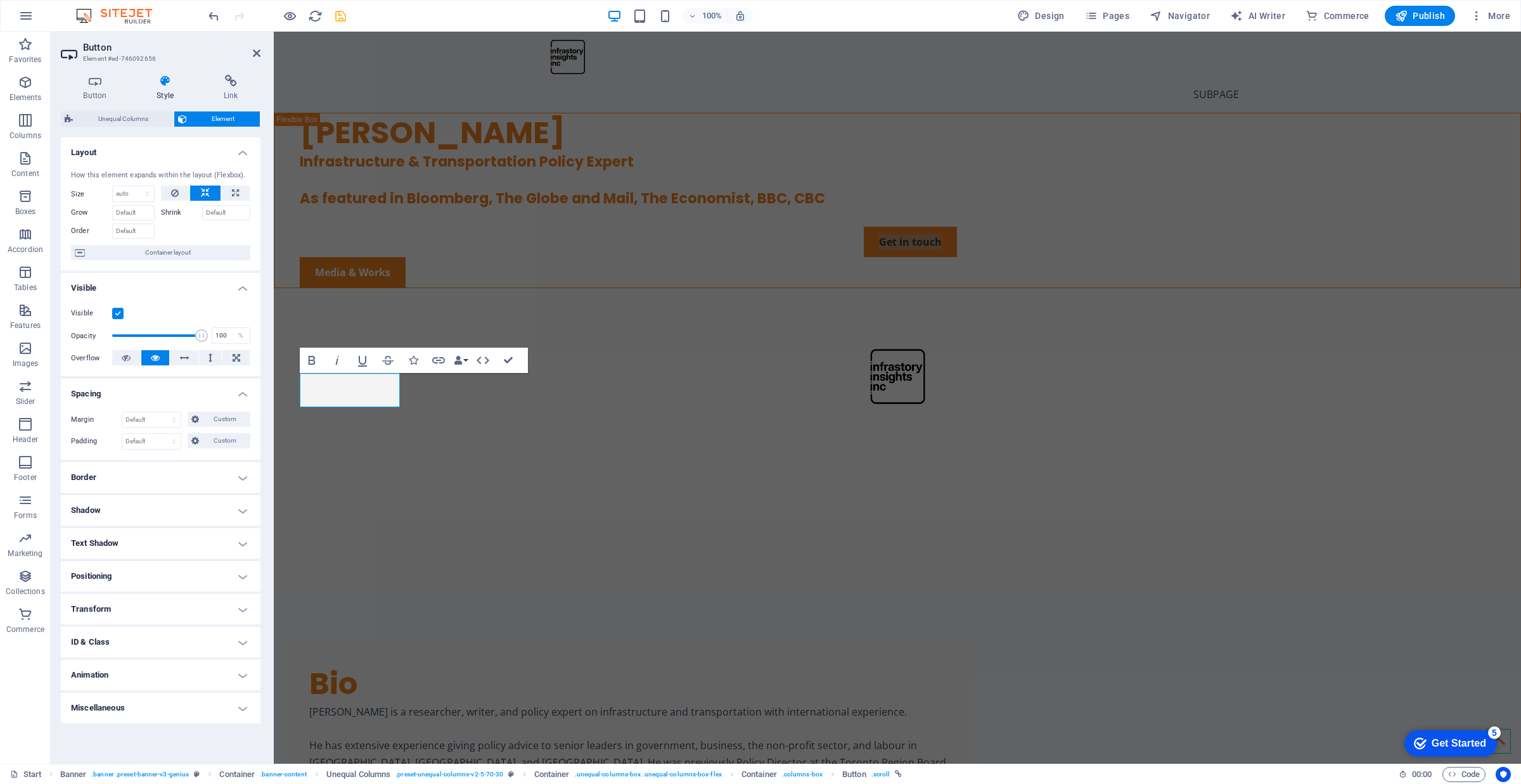
click at [185, 577] on h4 "Positioning" at bounding box center [160, 576] width 200 height 31
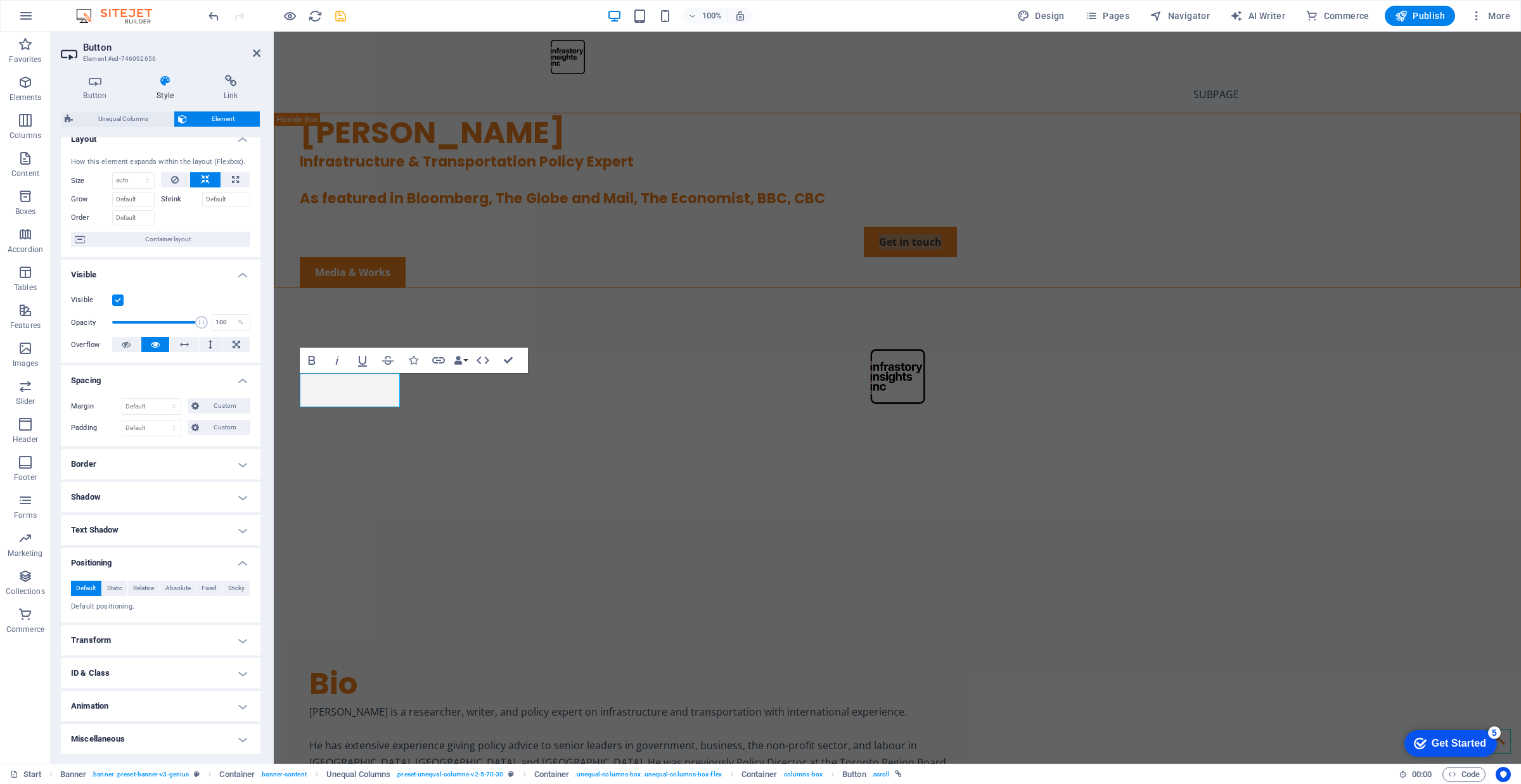
click at [190, 463] on h4 "Border" at bounding box center [160, 465] width 200 height 31
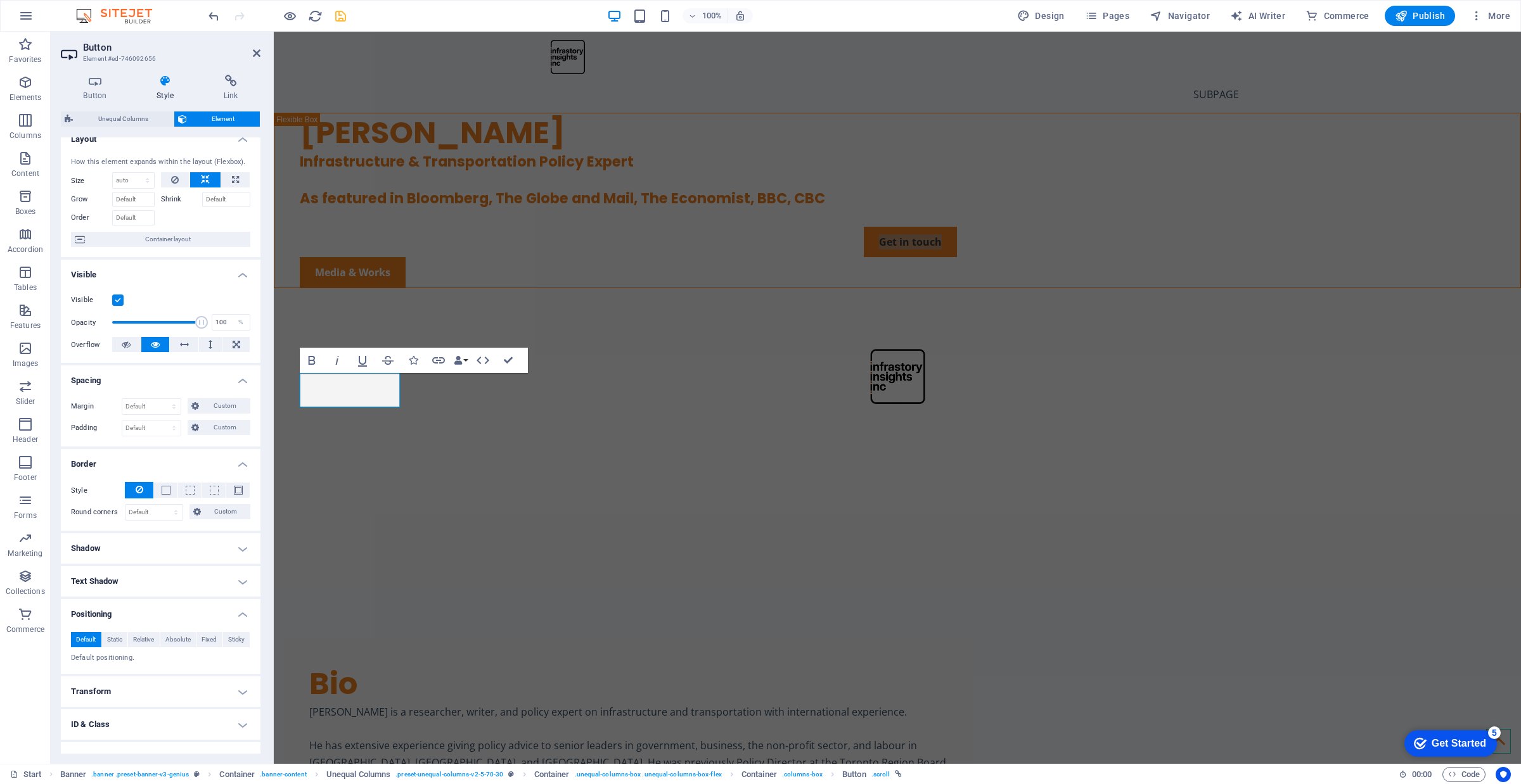
click at [190, 463] on h4 "Border" at bounding box center [160, 461] width 200 height 23
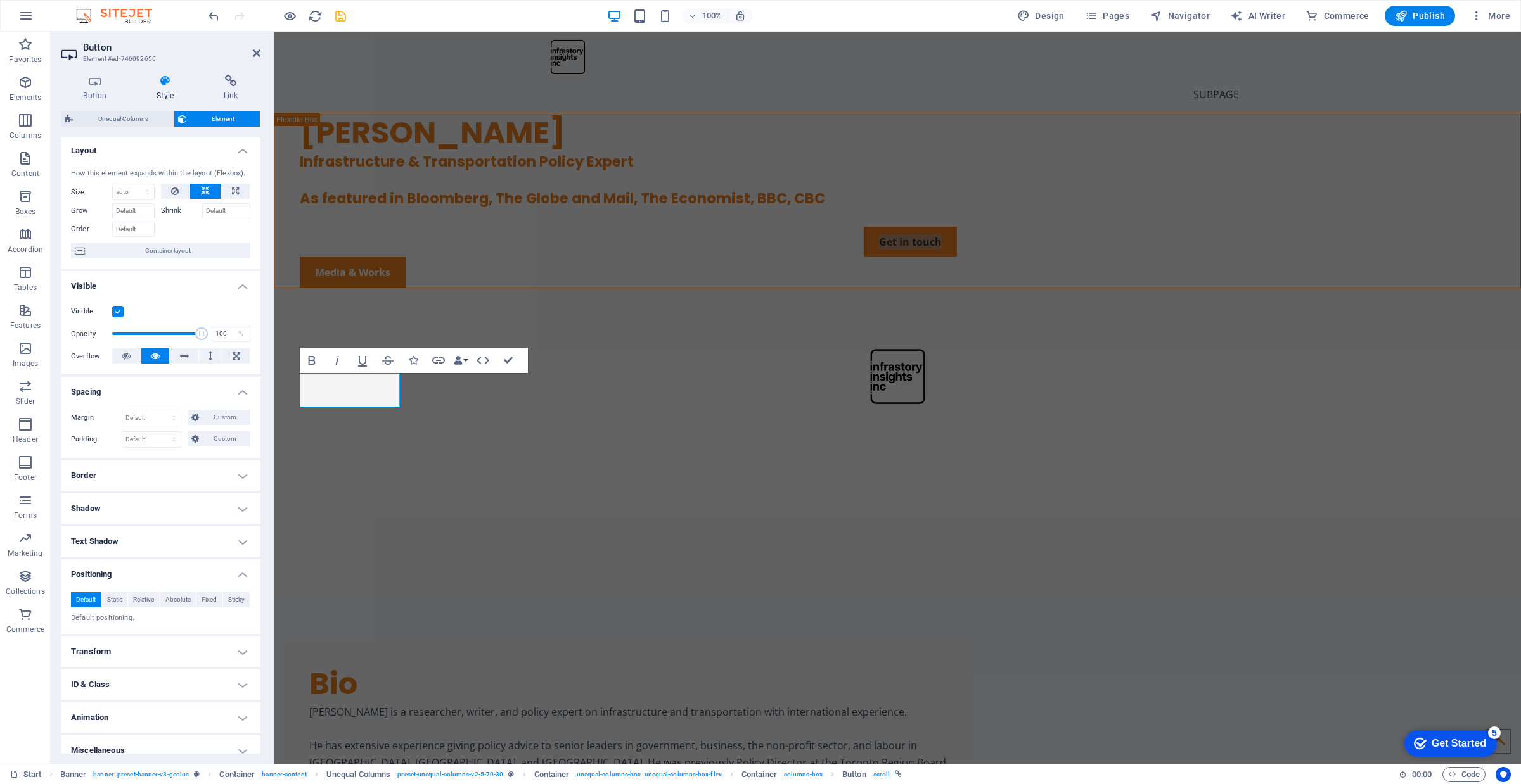
scroll to position [0, 0]
click at [544, 288] on div "[PERSON_NAME] Infrastructure & Transportation Policy Expert As featured in Bloo…" at bounding box center [897, 201] width 1246 height 175
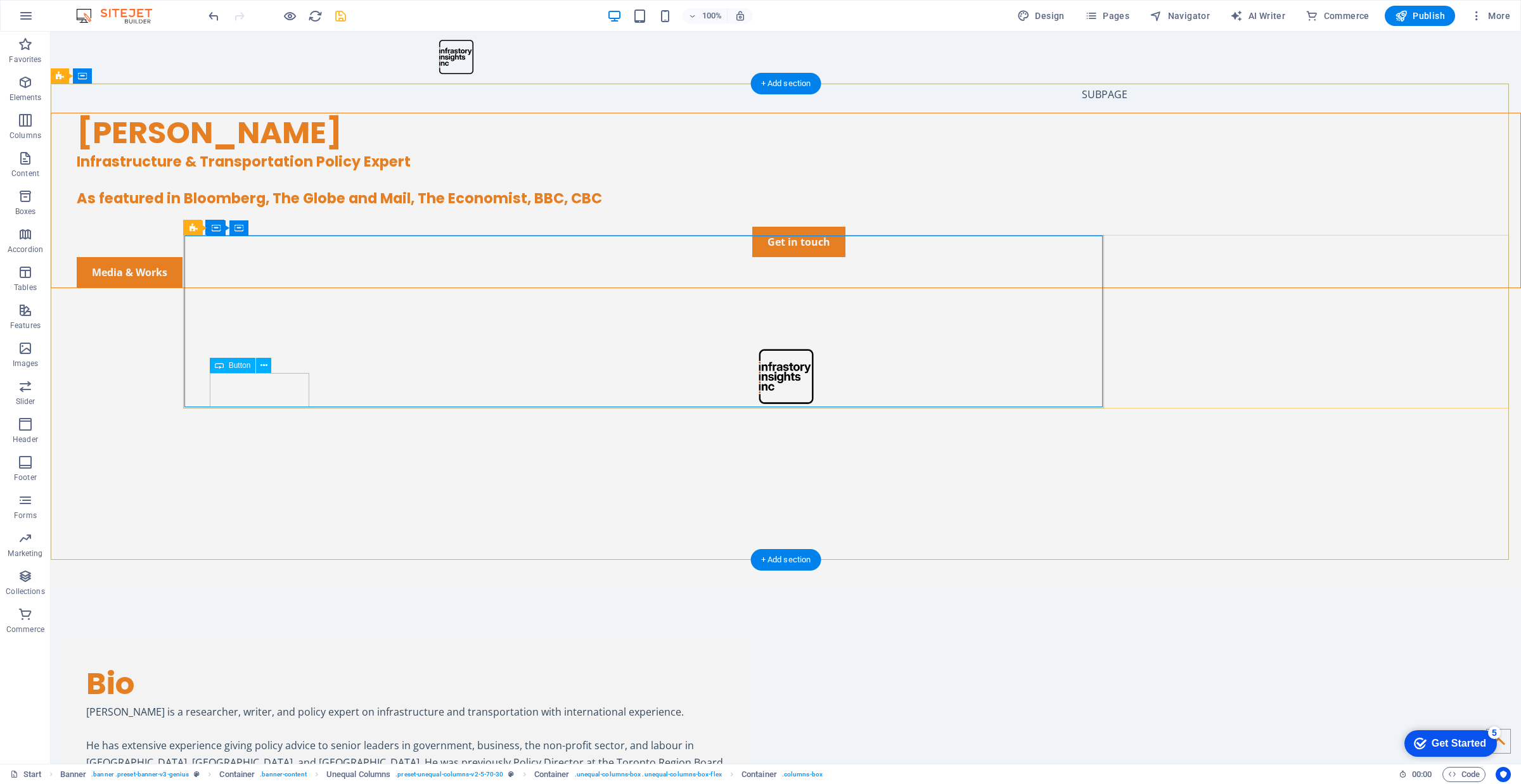
click at [300, 257] on div "Get in touch" at bounding box center [798, 242] width 1444 height 31
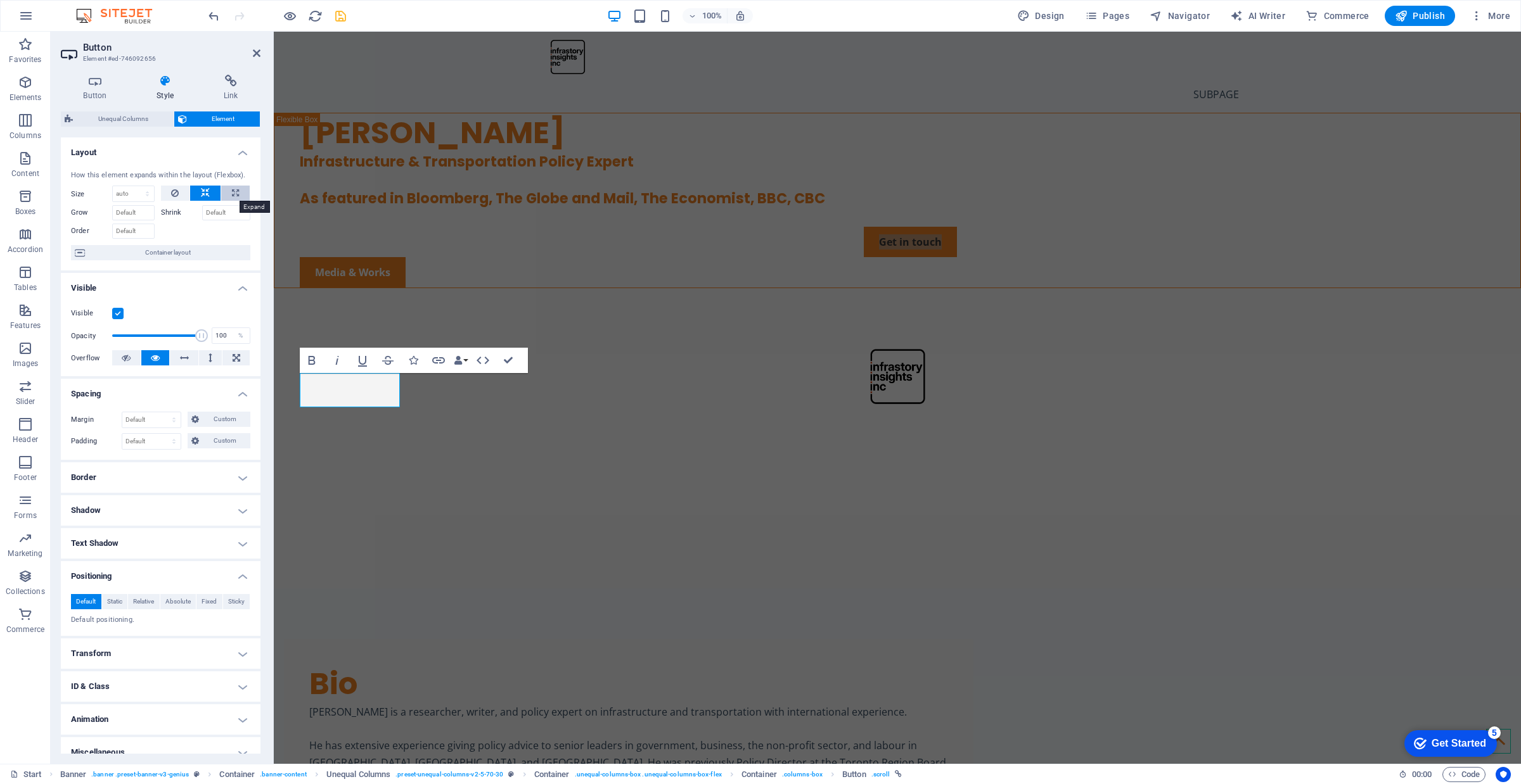
click at [235, 195] on icon at bounding box center [235, 193] width 7 height 15
type input "100"
select select "%"
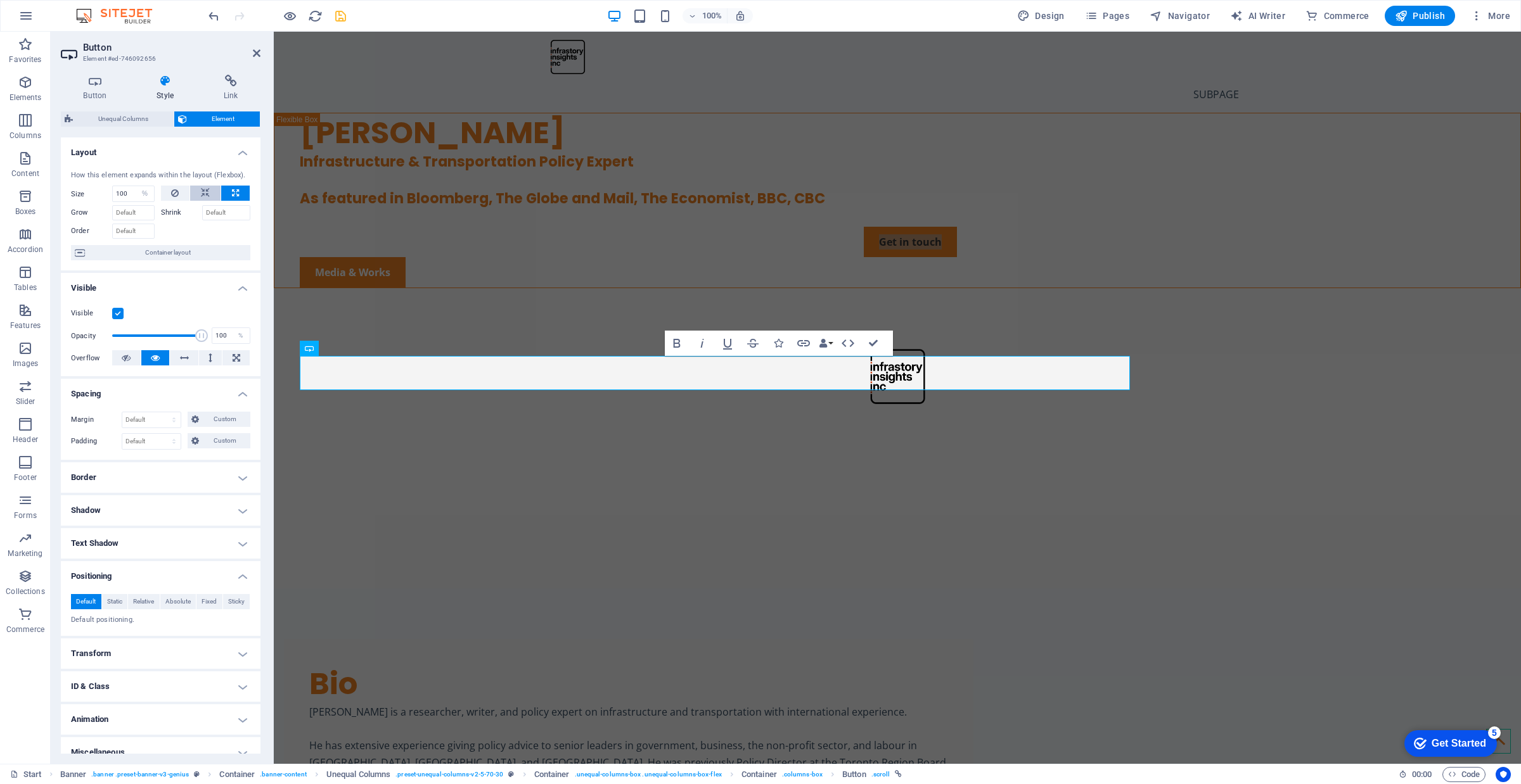
click at [214, 193] on button at bounding box center [205, 193] width 31 height 15
select select "DISABLED_OPTION_VALUE"
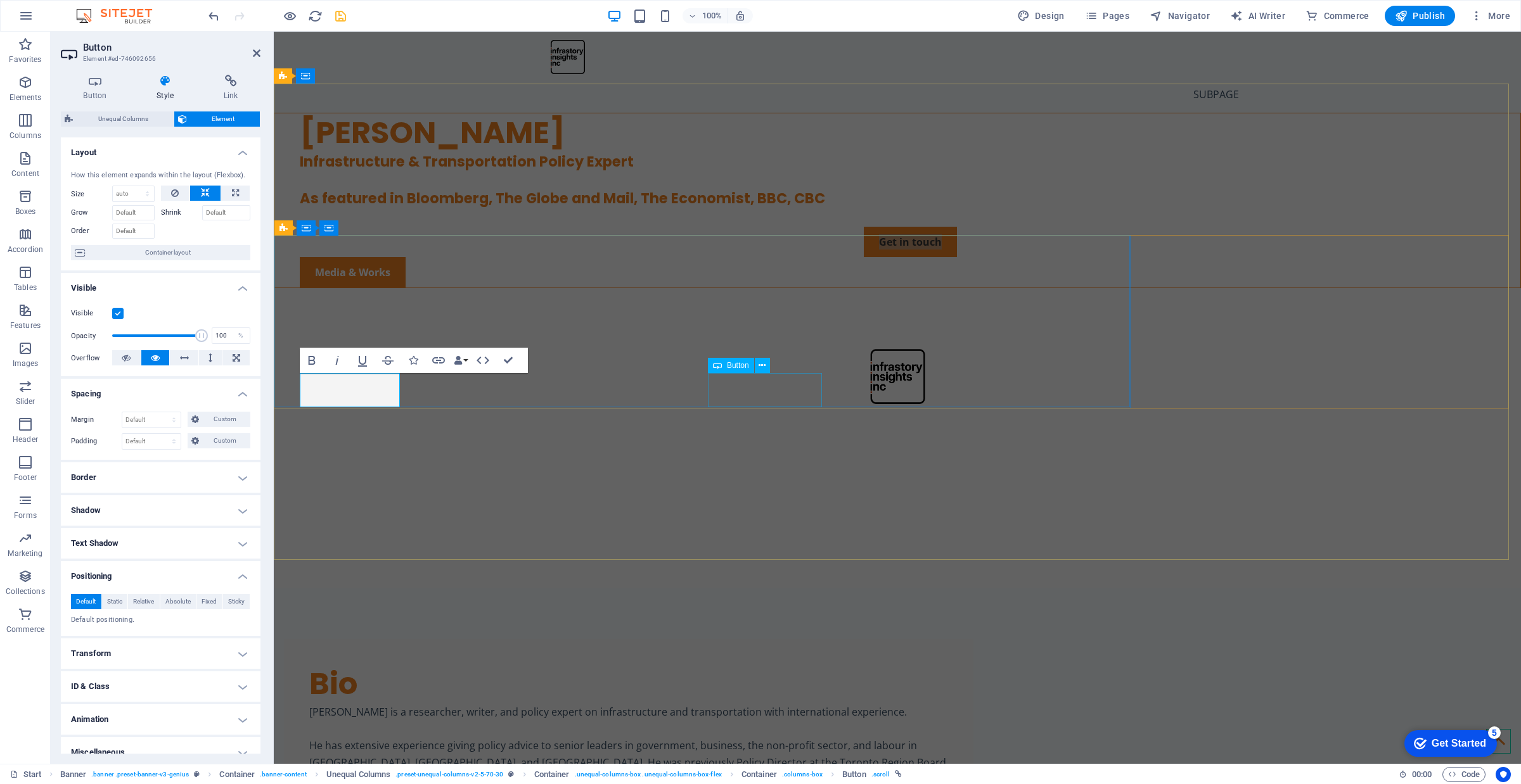
click at [786, 287] on div "Media & Works" at bounding box center [910, 272] width 1221 height 31
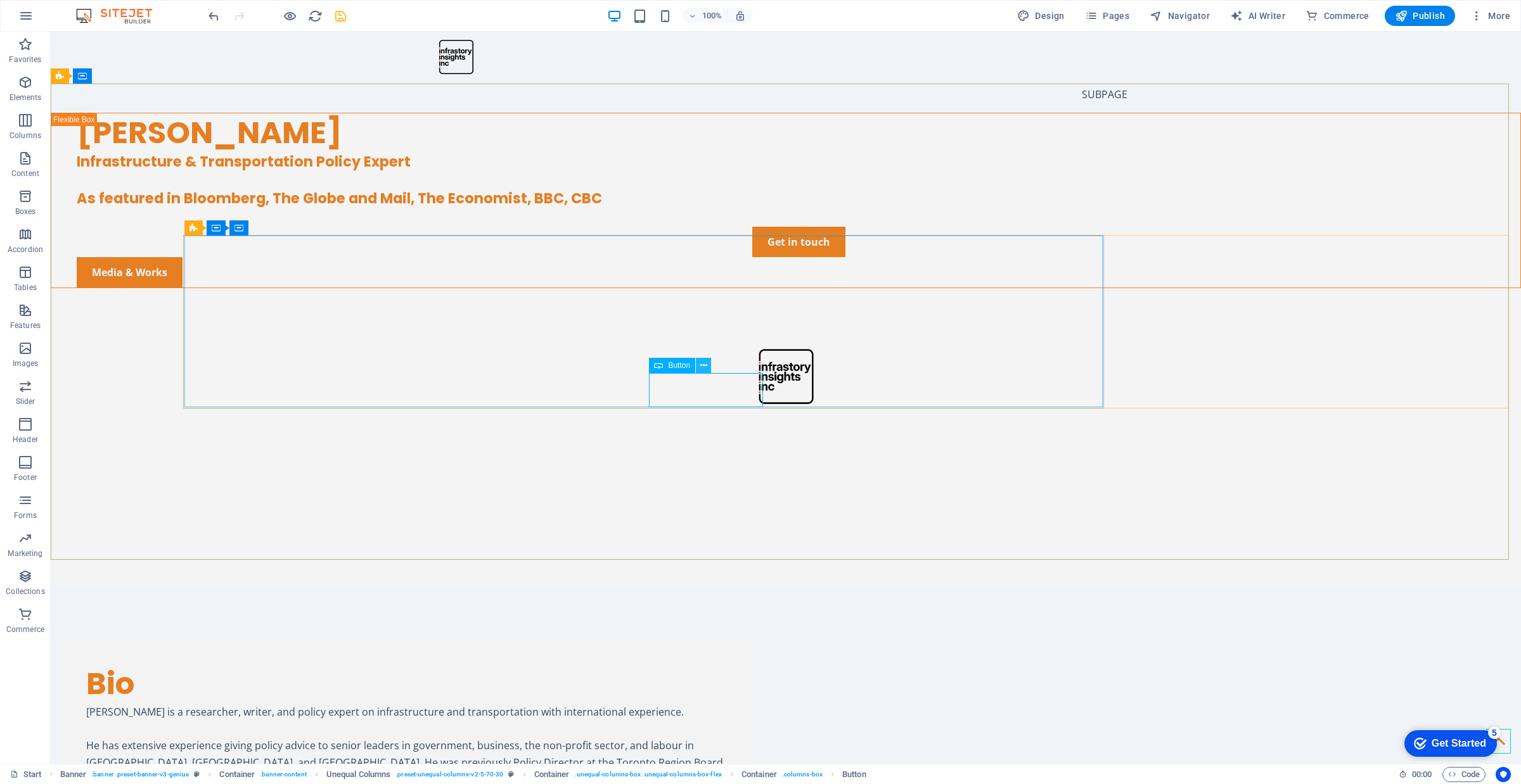
click at [707, 366] on button at bounding box center [703, 365] width 15 height 15
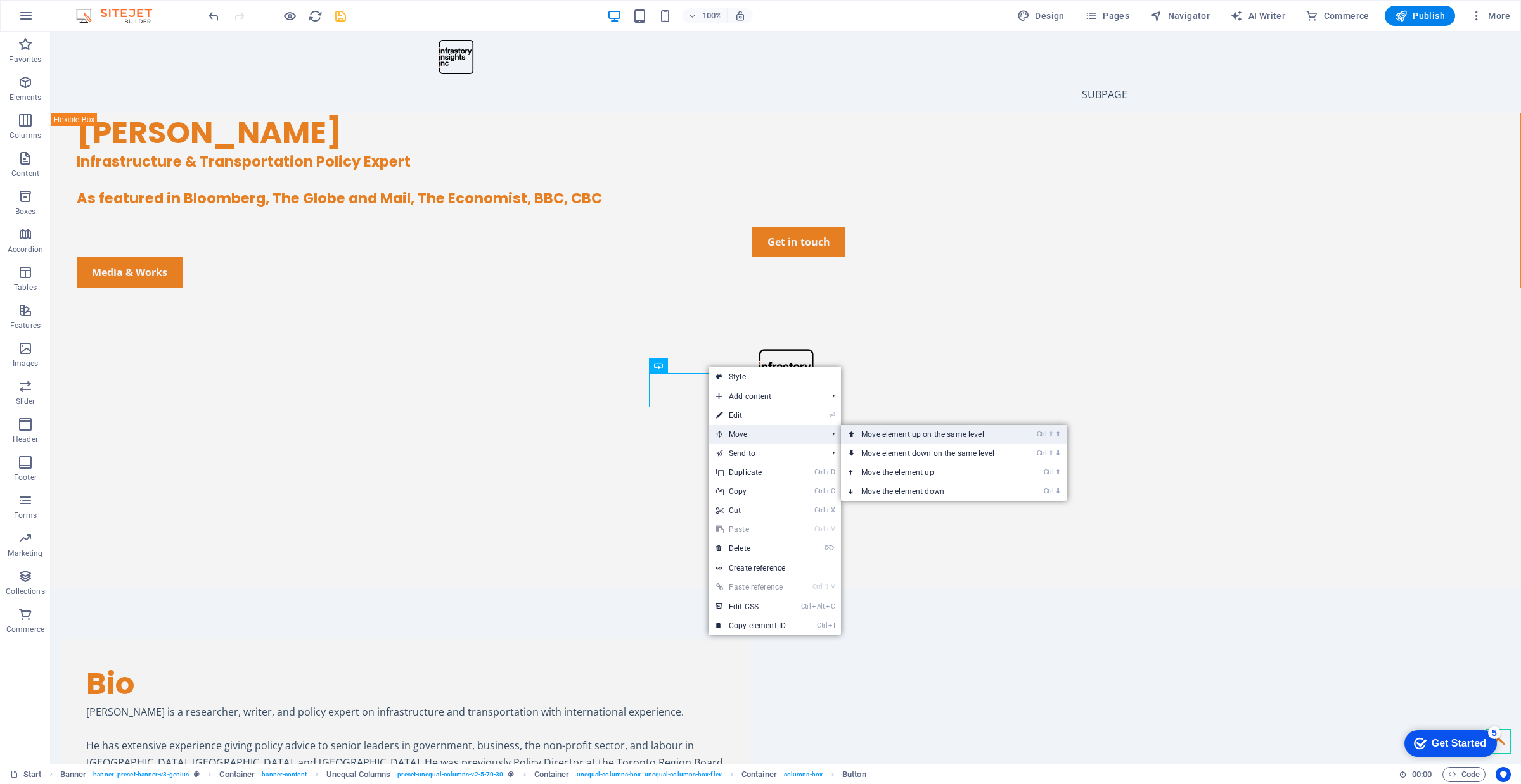
click at [935, 439] on link "Ctrl ⇧ ⬆ Move element up on the same level" at bounding box center [930, 435] width 179 height 19
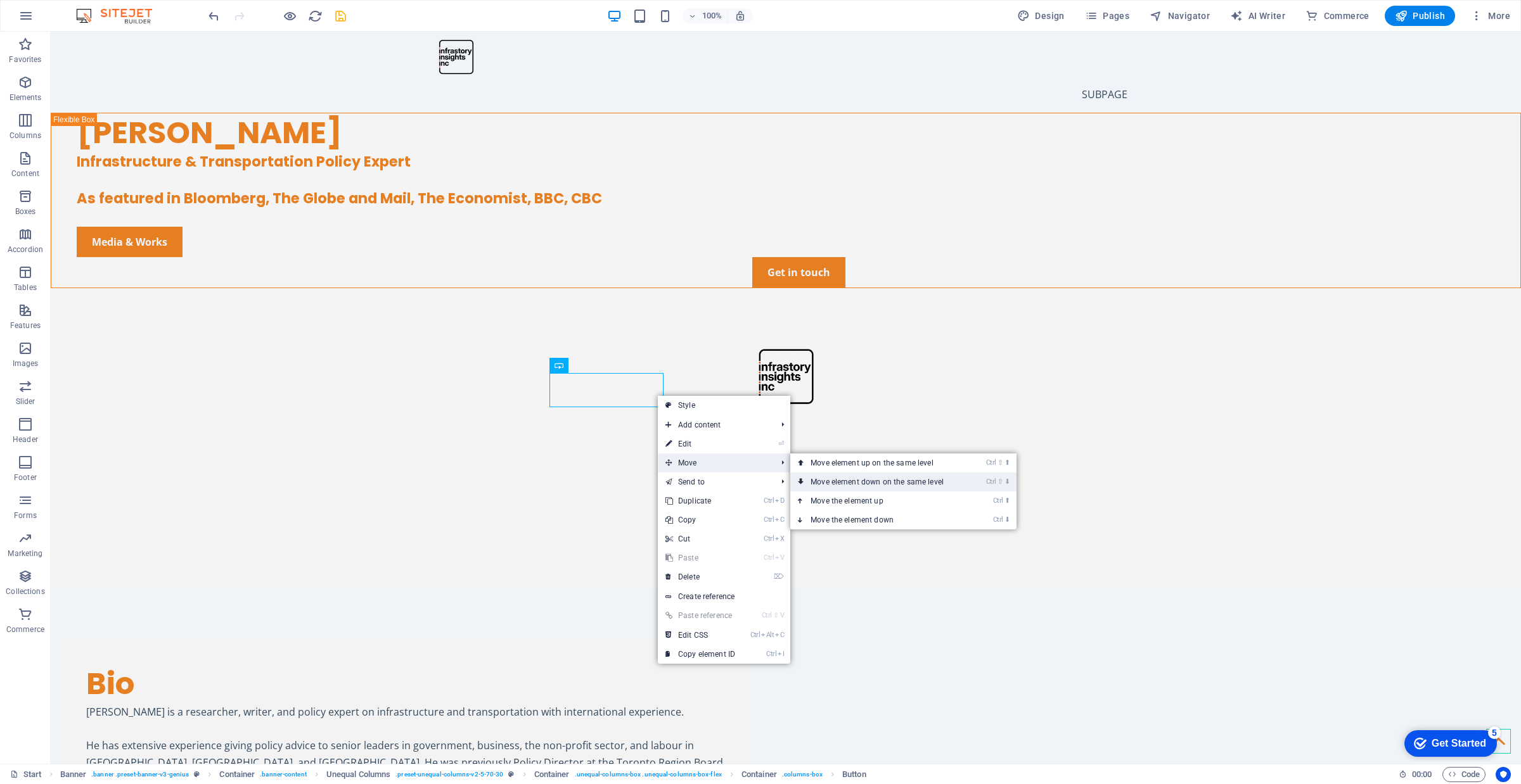
click at [853, 478] on link "Ctrl ⇧ ⬇ Move element down on the same level" at bounding box center [879, 482] width 179 height 19
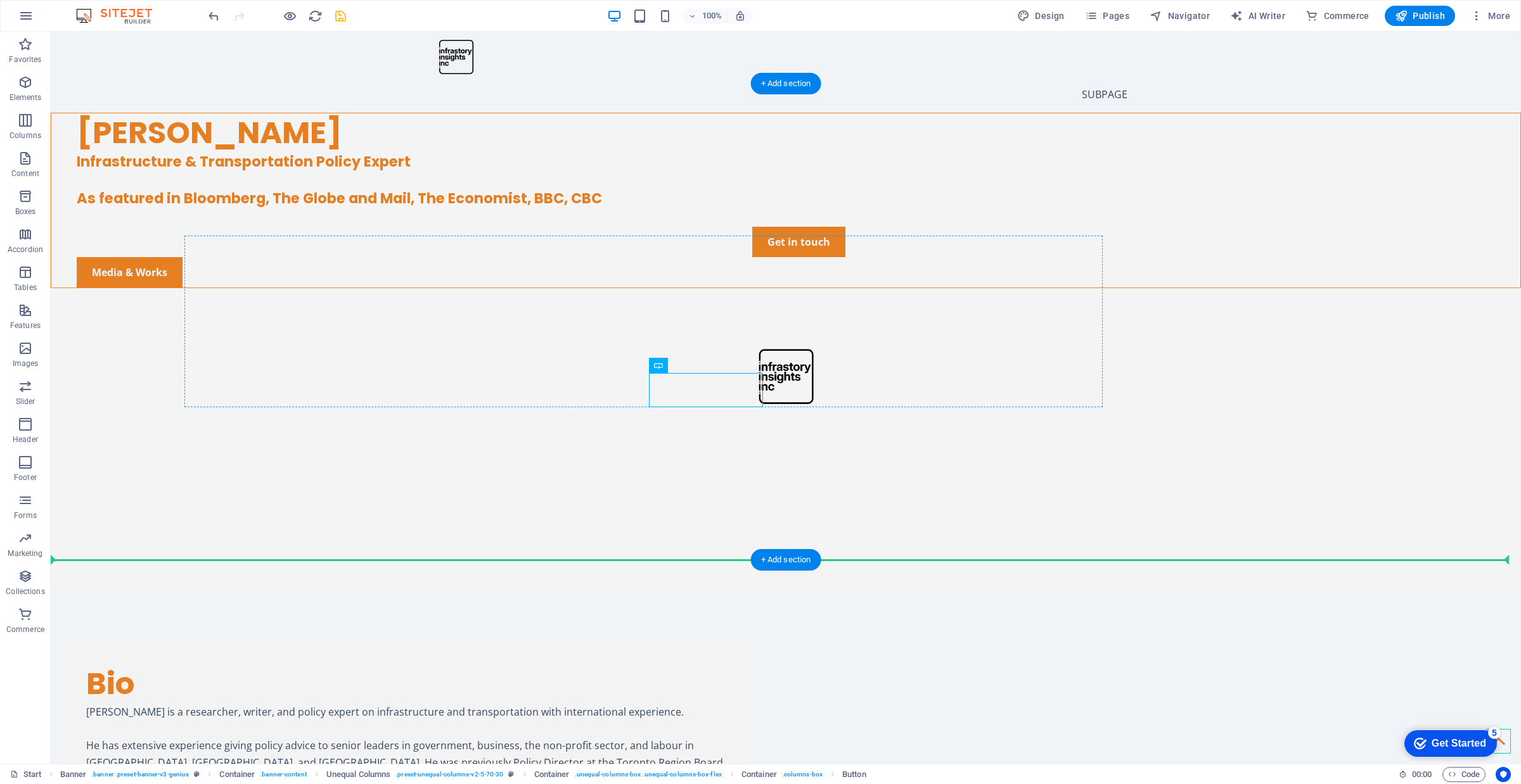
drag, startPoint x: 692, startPoint y: 388, endPoint x: 346, endPoint y: 388, distance: 346.0
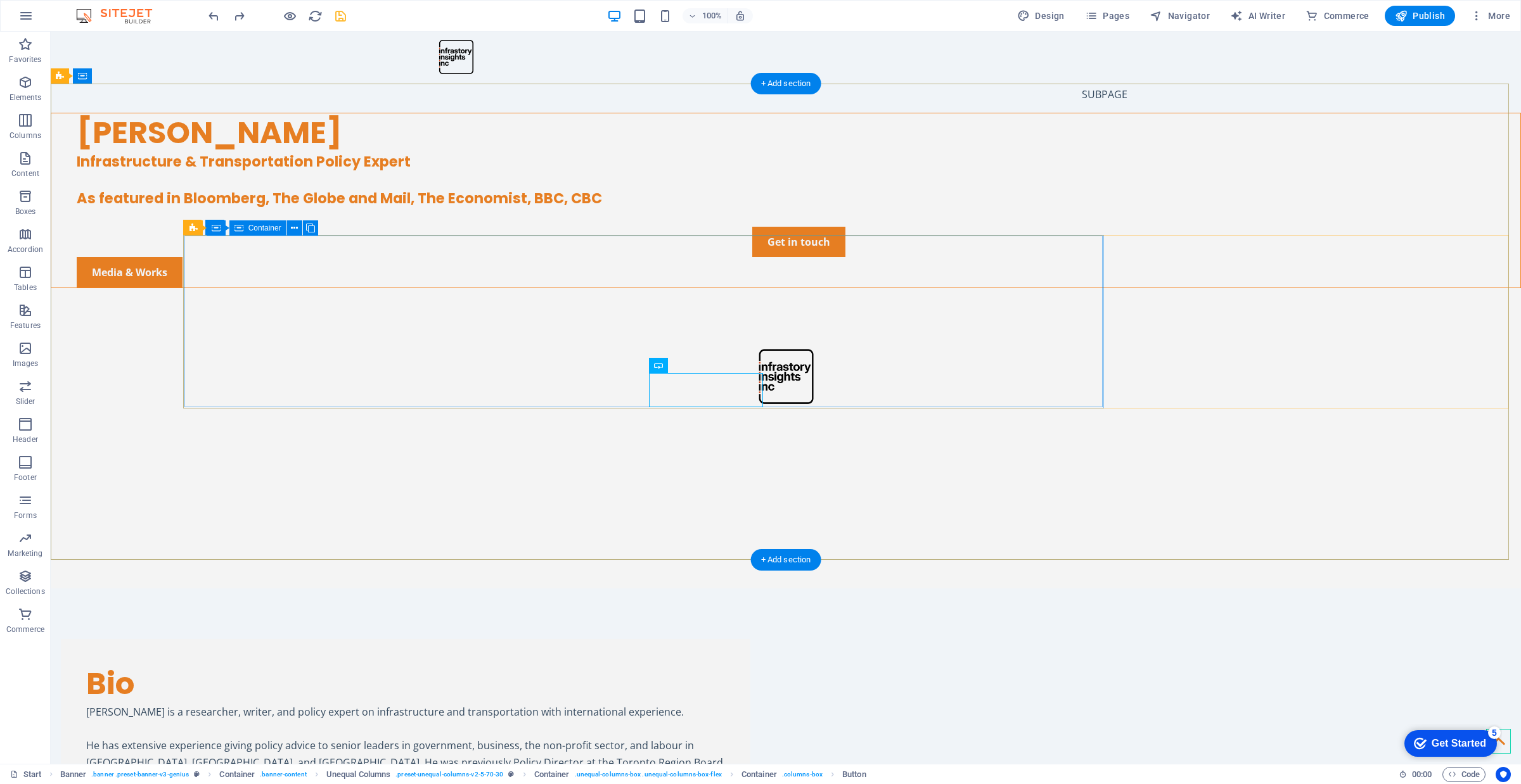
click at [501, 288] on div "[PERSON_NAME] Infrastructure & Transportation Policy Expert As featured in Bloo…" at bounding box center [785, 201] width 1469 height 175
click at [284, 257] on div "Get in touch" at bounding box center [798, 242] width 1444 height 31
click at [668, 287] on div "Media & Works" at bounding box center [798, 272] width 1444 height 31
click at [372, 288] on div "[PERSON_NAME] Infrastructure & Transportation Policy Expert As featured in Bloo…" at bounding box center [785, 201] width 1469 height 175
click at [198, 288] on div "[PERSON_NAME] Infrastructure & Transportation Policy Expert As featured in Bloo…" at bounding box center [785, 201] width 1469 height 175
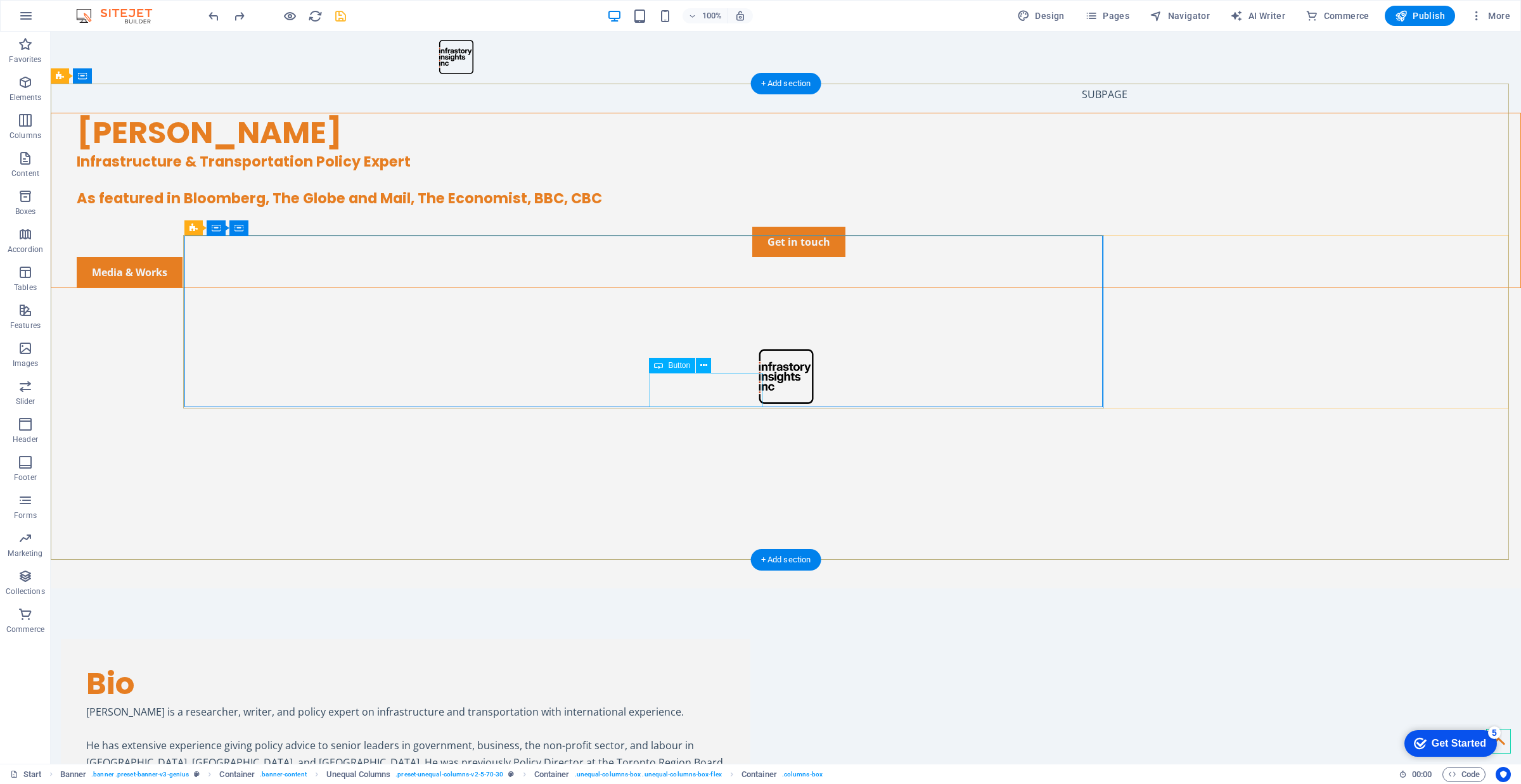
click at [673, 287] on div "Media & Works" at bounding box center [798, 272] width 1444 height 31
click at [693, 287] on div "Media & Works" at bounding box center [798, 272] width 1444 height 31
click at [285, 257] on div "Get in touch" at bounding box center [798, 242] width 1444 height 31
click at [304, 257] on div "Get in touch" at bounding box center [798, 242] width 1444 height 31
click at [267, 362] on button at bounding box center [263, 365] width 15 height 15
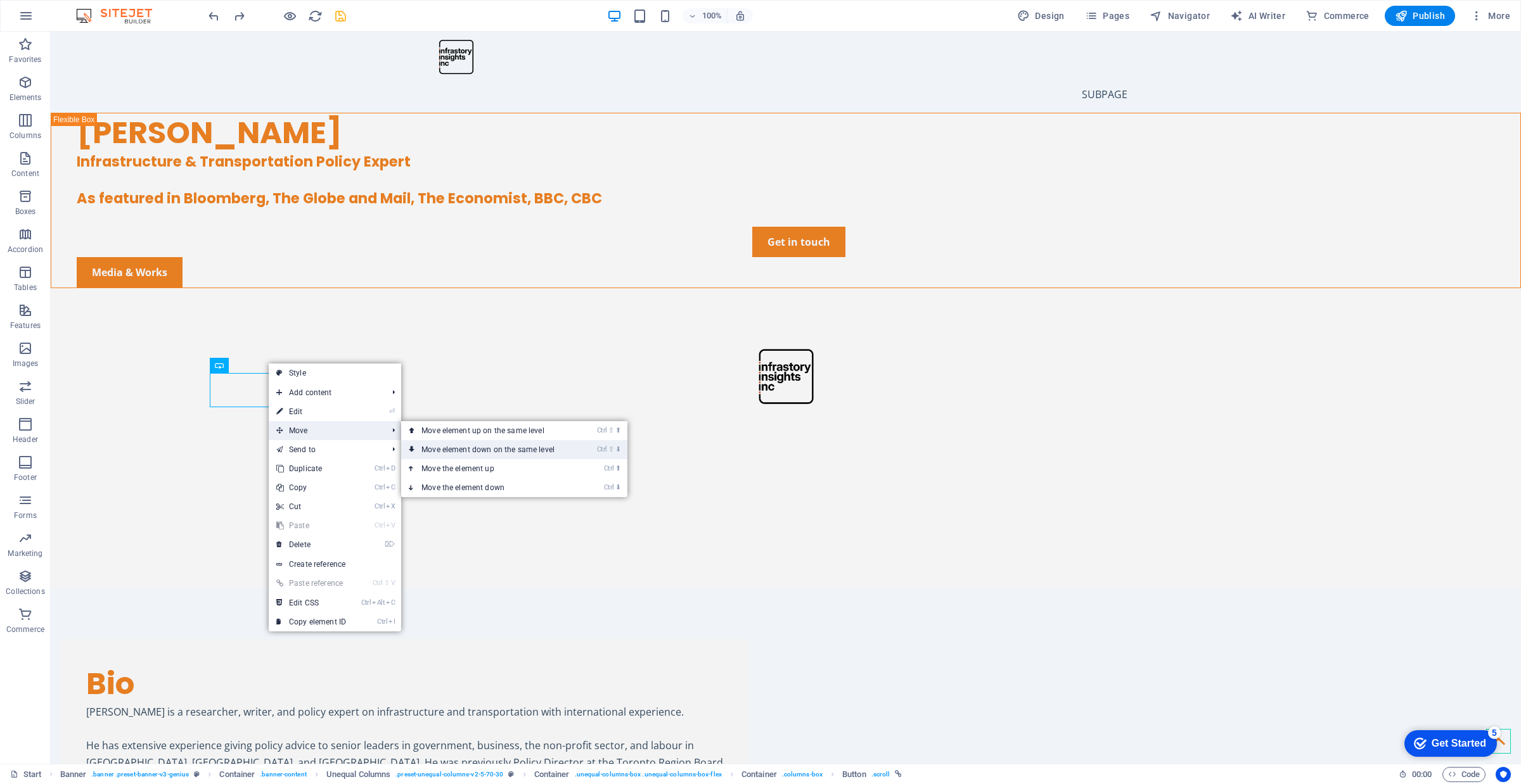
click at [444, 445] on link "Ctrl ⇧ ⬇ Move element down on the same level" at bounding box center [490, 450] width 179 height 19
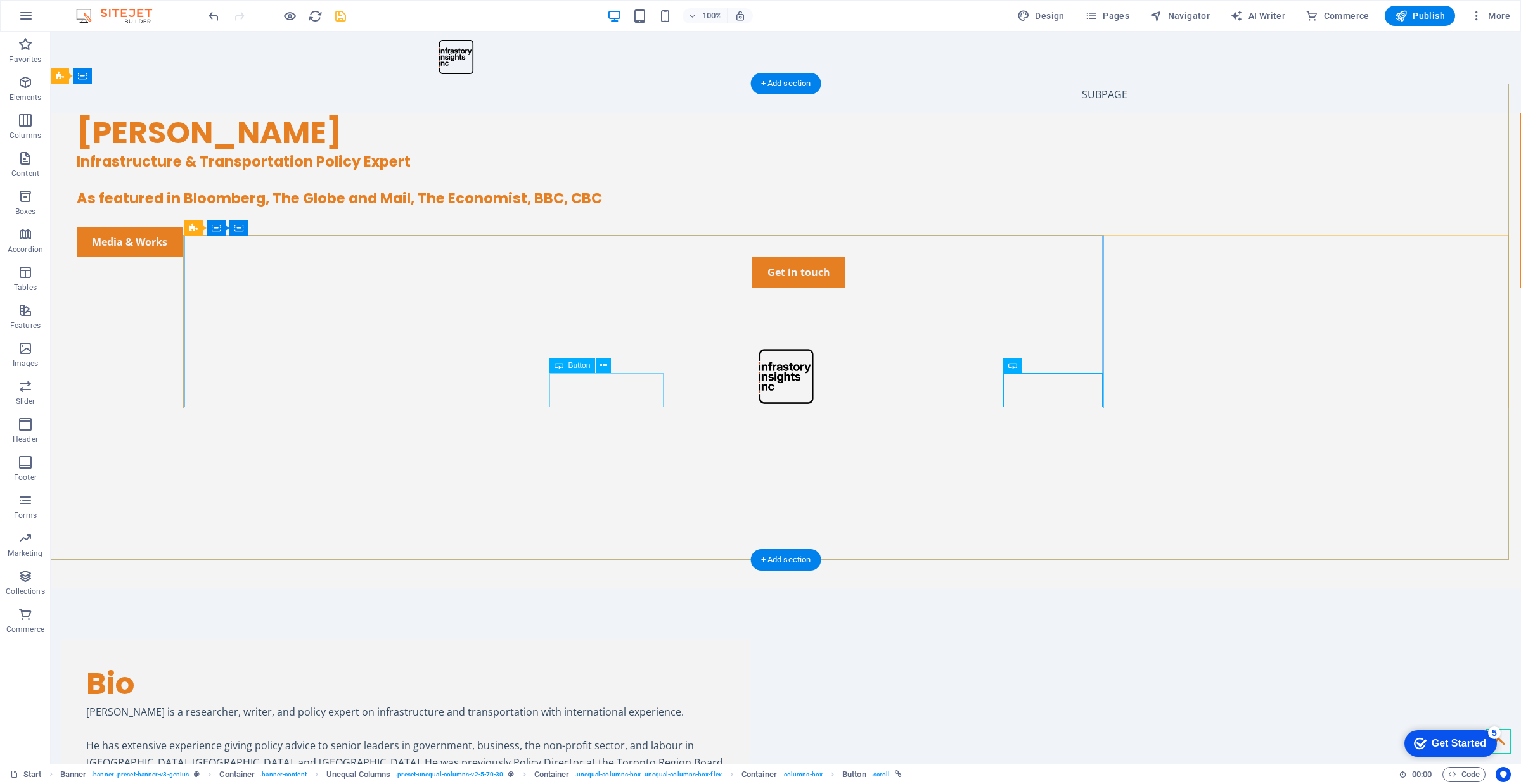
click at [625, 257] on div "Media & Works" at bounding box center [798, 242] width 1444 height 31
click at [1040, 287] on div "Get in touch" at bounding box center [798, 272] width 1444 height 31
click at [614, 257] on div "Media & Works" at bounding box center [798, 242] width 1444 height 31
click at [587, 257] on div "Media & Works" at bounding box center [798, 242] width 1444 height 31
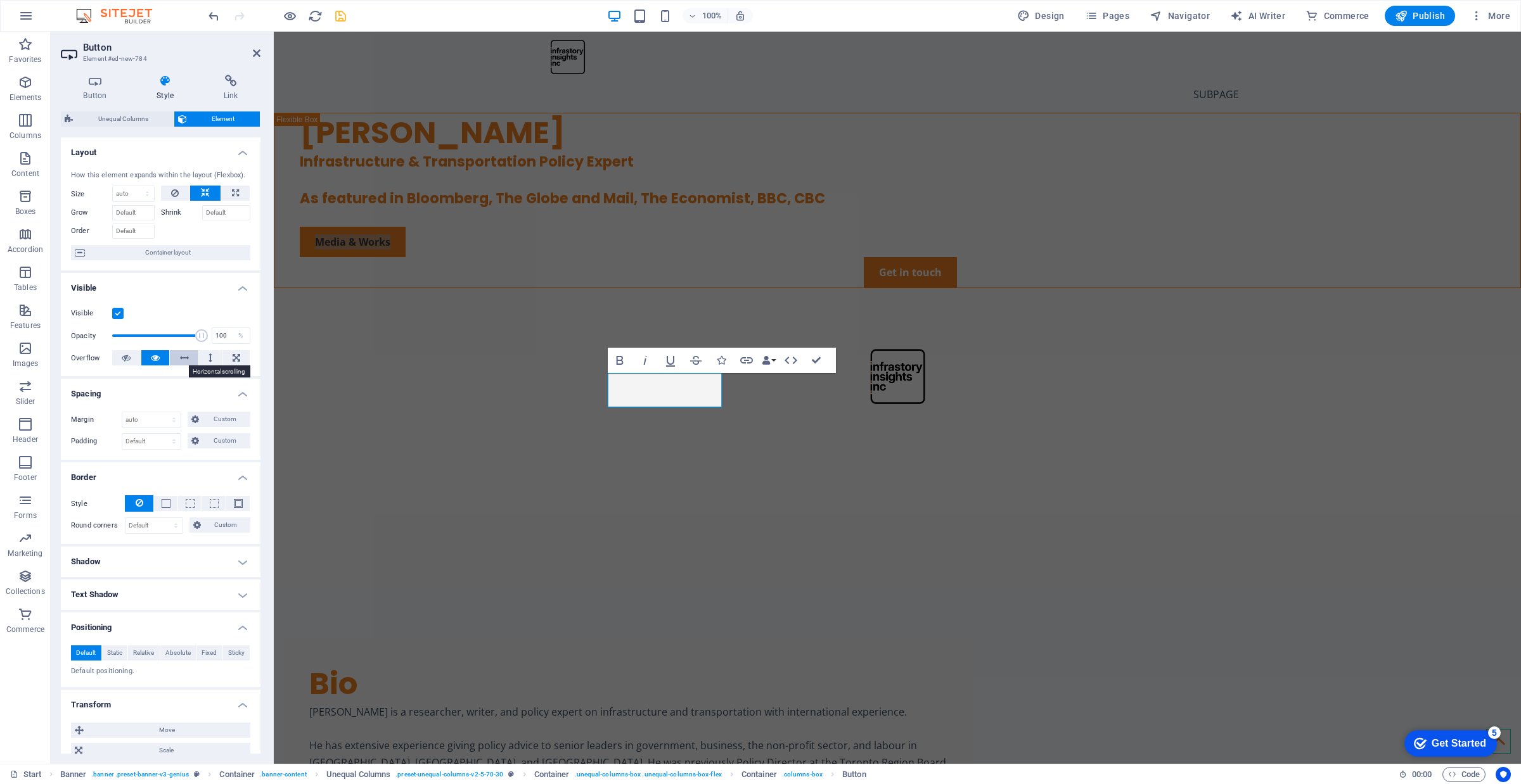
click at [182, 361] on icon at bounding box center [184, 358] width 9 height 15
click at [157, 364] on icon at bounding box center [155, 358] width 9 height 15
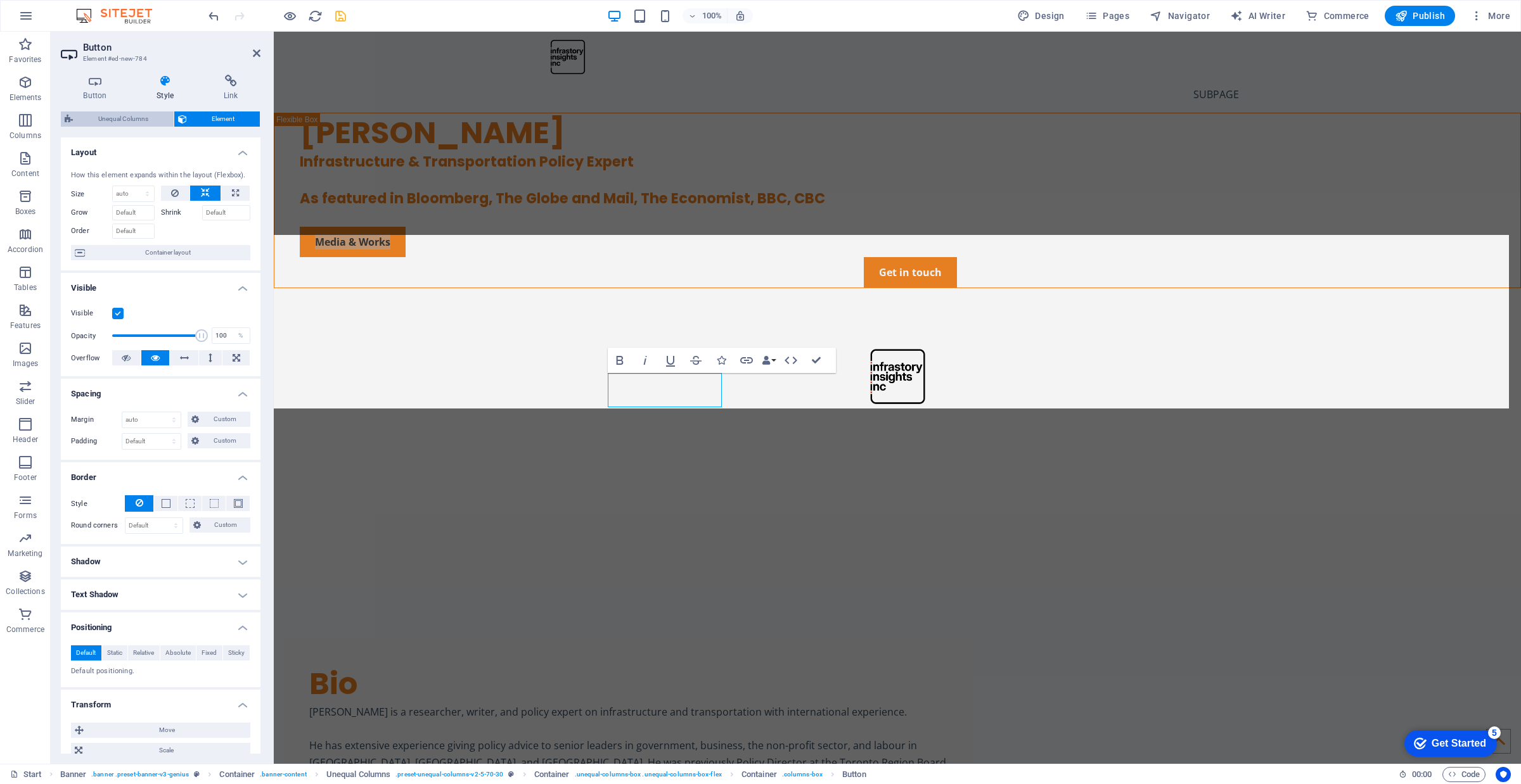
click at [153, 122] on span "Unequal Columns" at bounding box center [123, 119] width 93 height 15
select select "%"
select select "rem"
select select "preset-unequal-columns-v2-5-70-30"
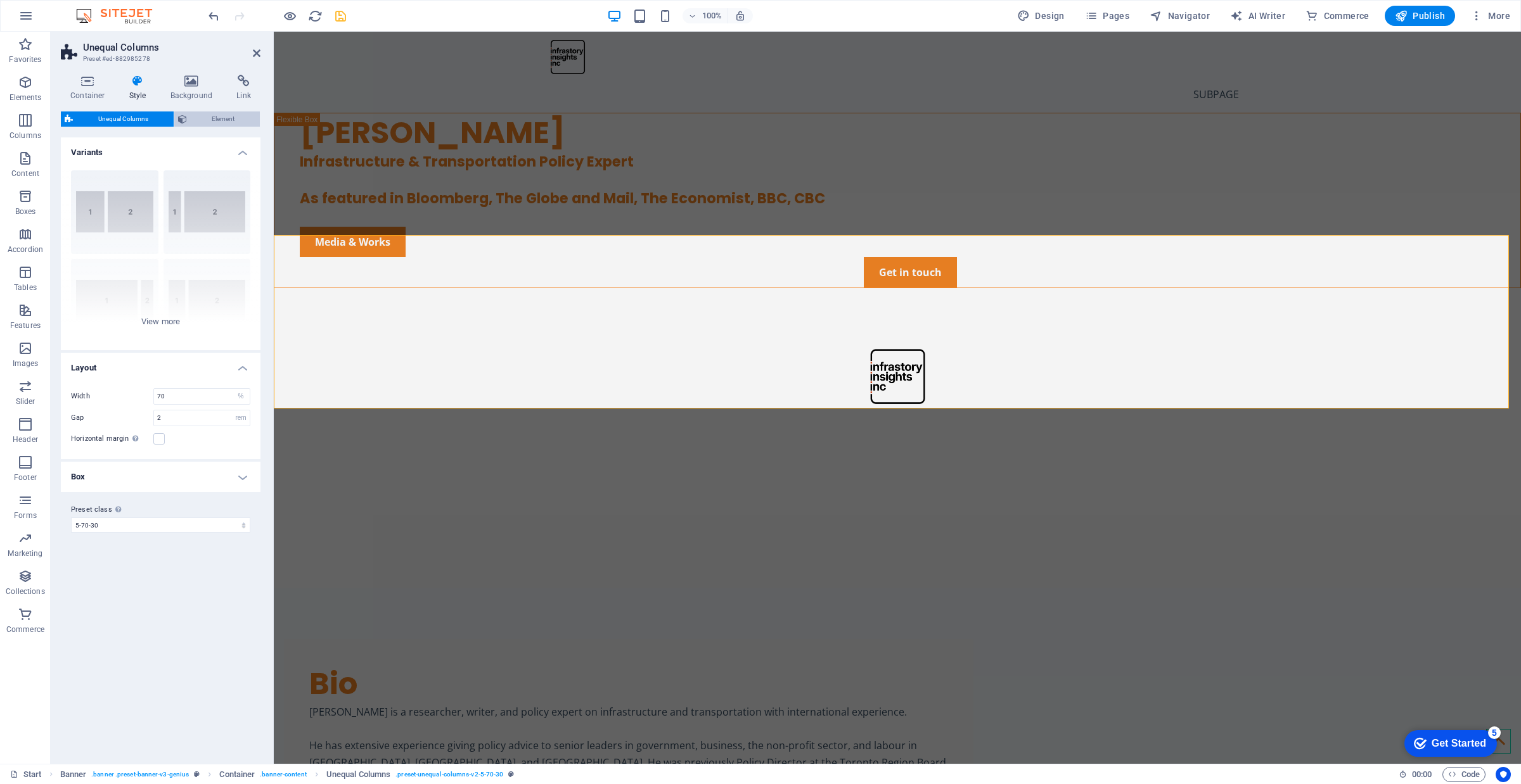
click at [196, 116] on span "Element" at bounding box center [223, 119] width 66 height 15
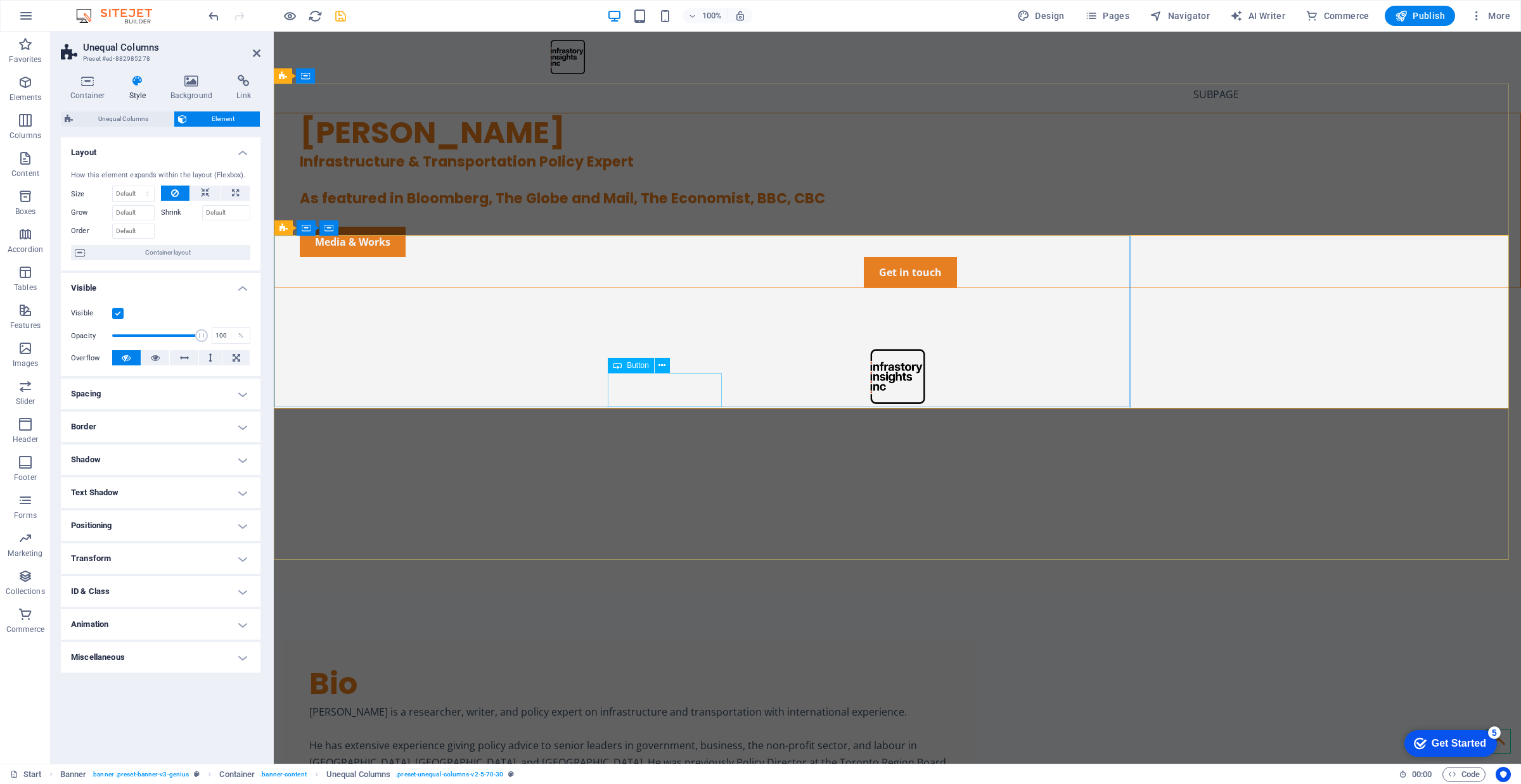
click at [665, 257] on div "Media & Works" at bounding box center [910, 242] width 1221 height 31
click at [663, 257] on div "Media & Works" at bounding box center [910, 242] width 1221 height 31
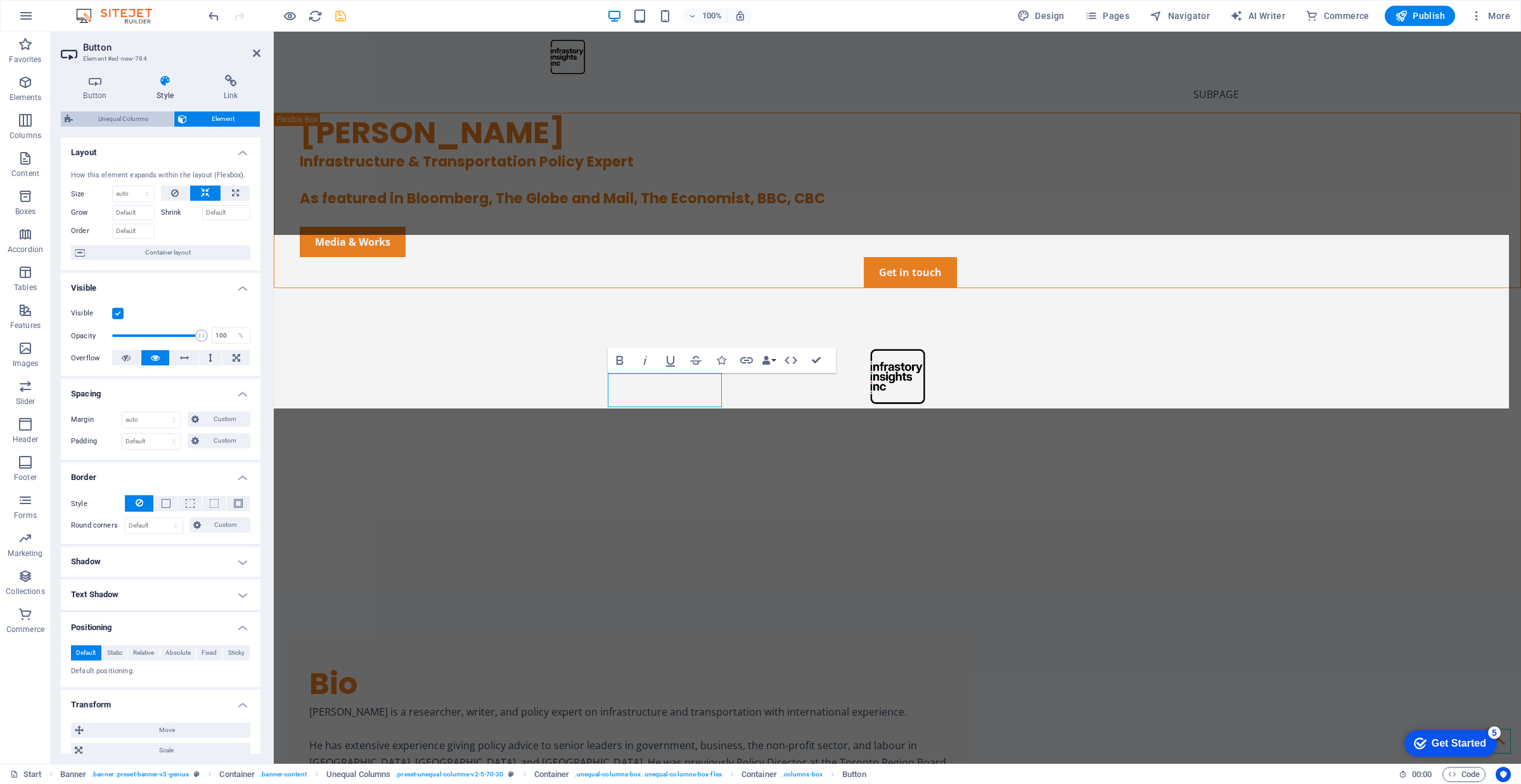
click at [147, 116] on span "Unequal Columns" at bounding box center [123, 119] width 93 height 15
select select "%"
select select "rem"
select select "preset-unequal-columns-v2-5-70-30"
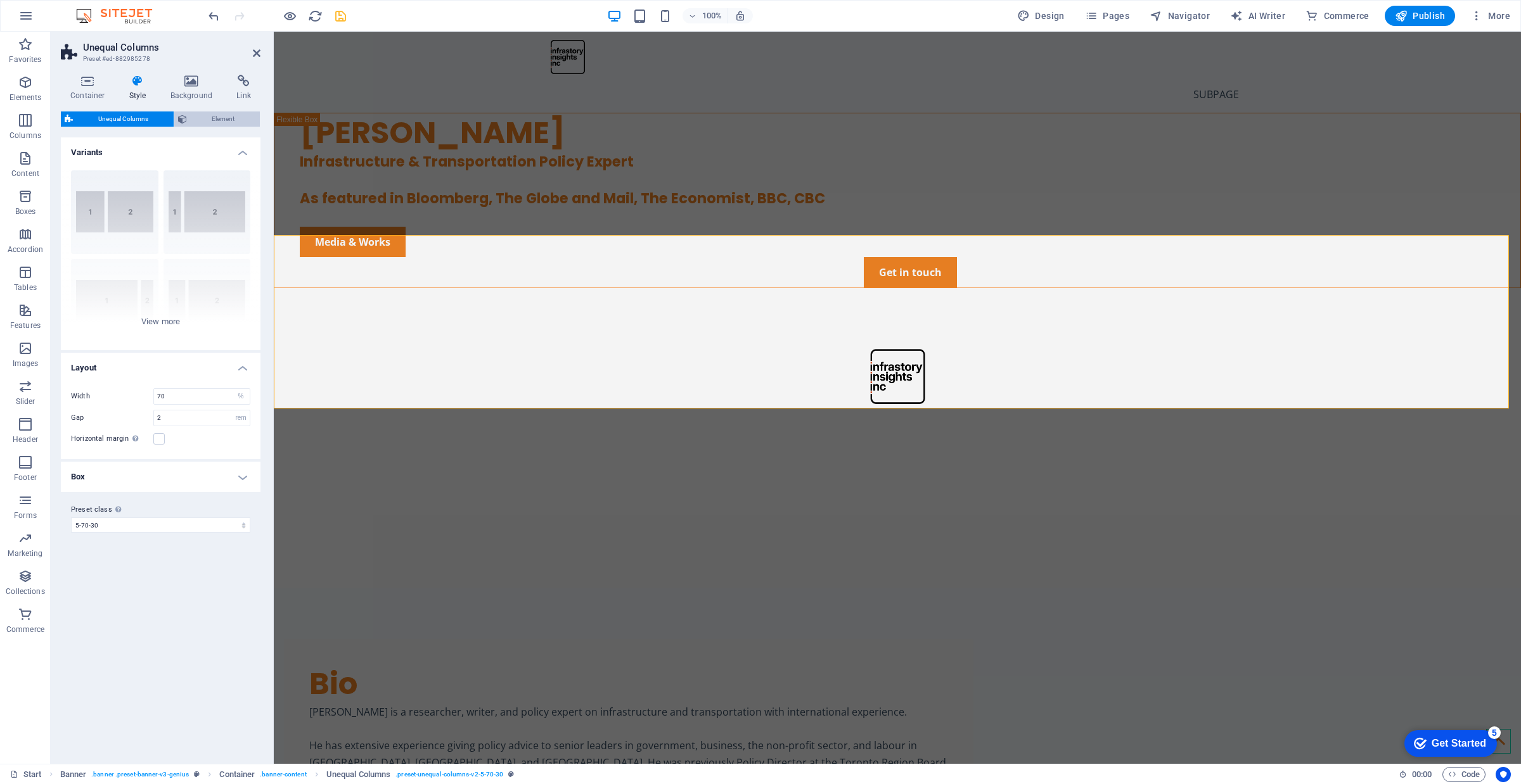
click at [214, 120] on span "Element" at bounding box center [223, 119] width 66 height 15
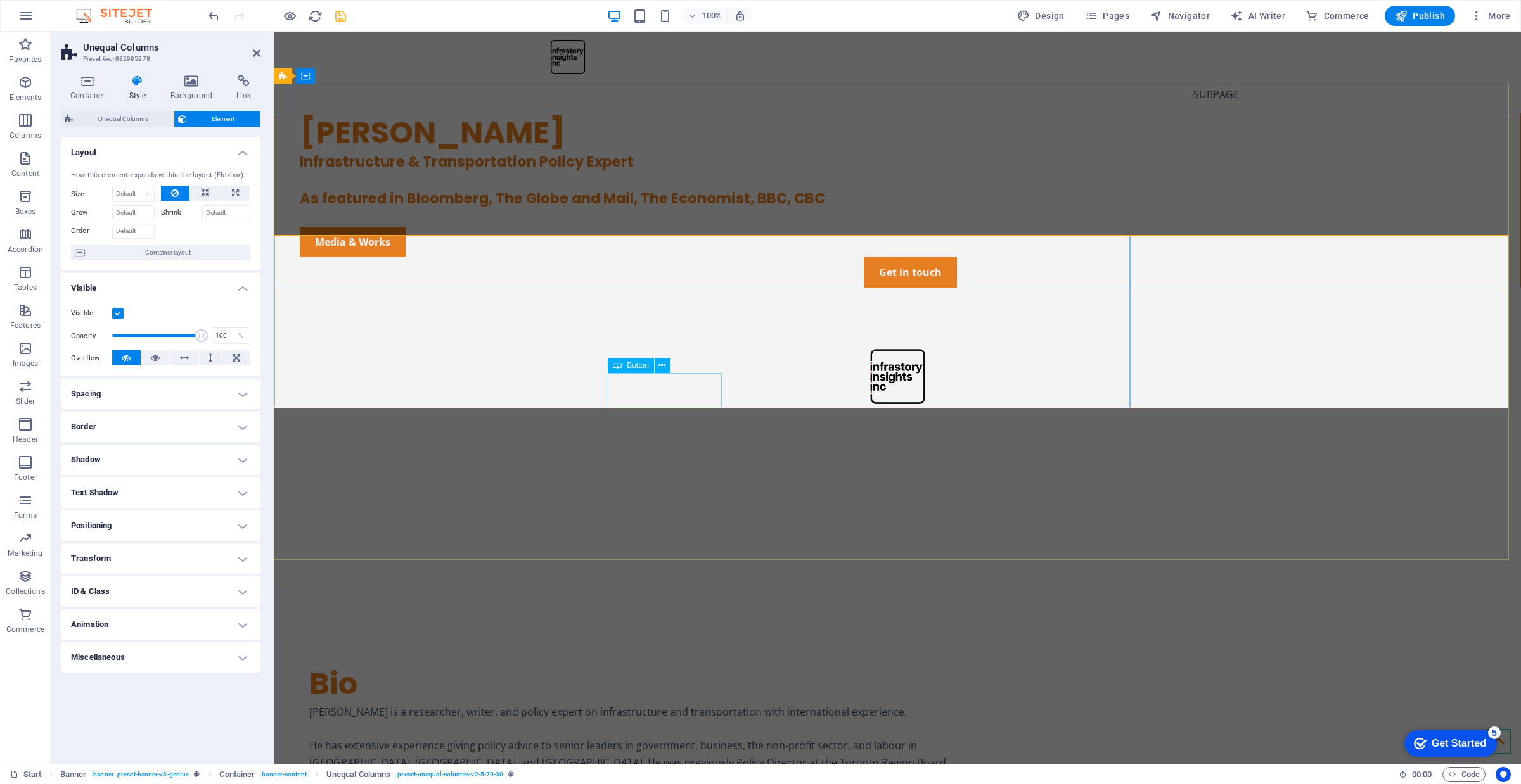
click at [681, 257] on div "Media & Works" at bounding box center [910, 242] width 1221 height 31
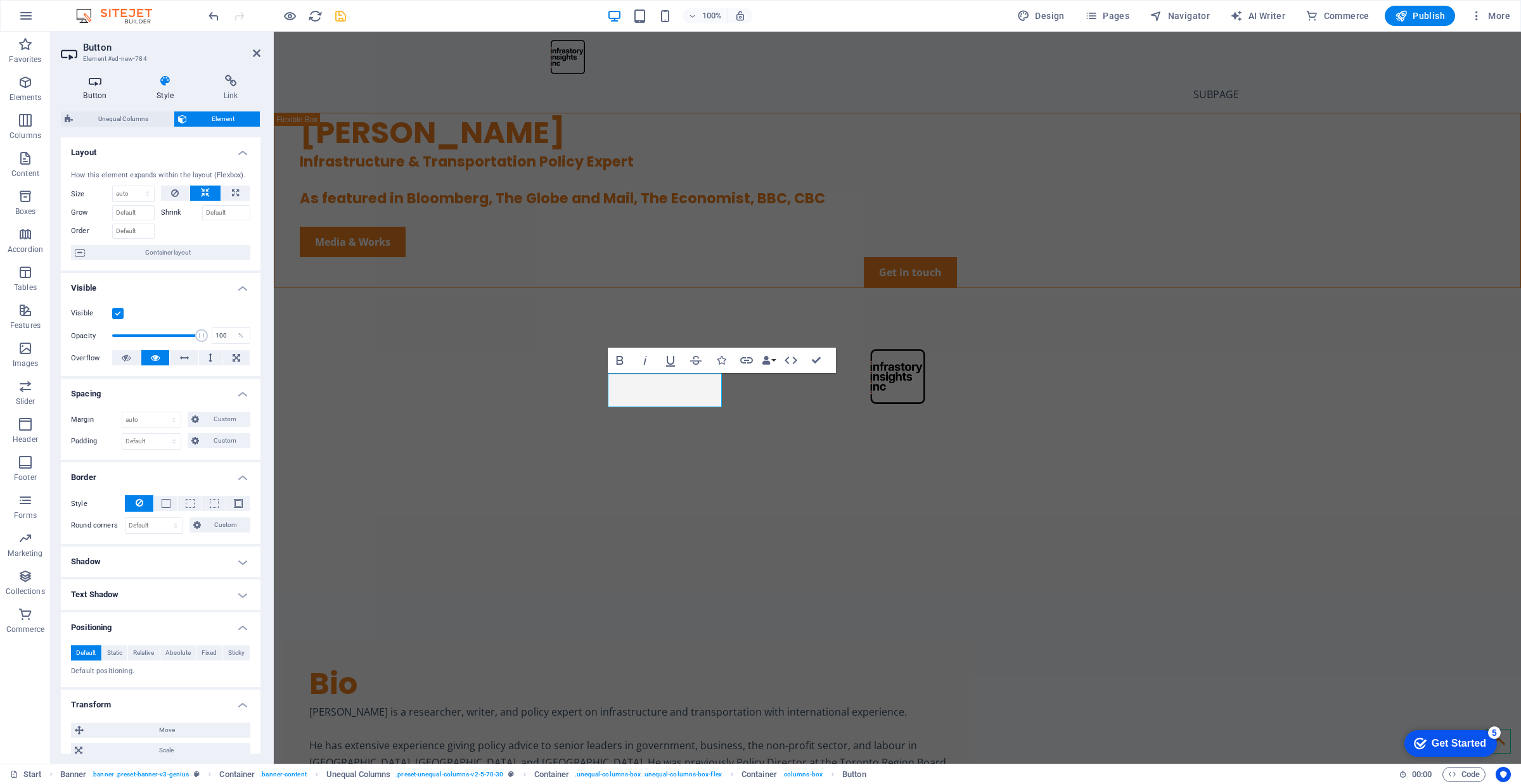
click at [115, 87] on icon at bounding box center [94, 81] width 68 height 13
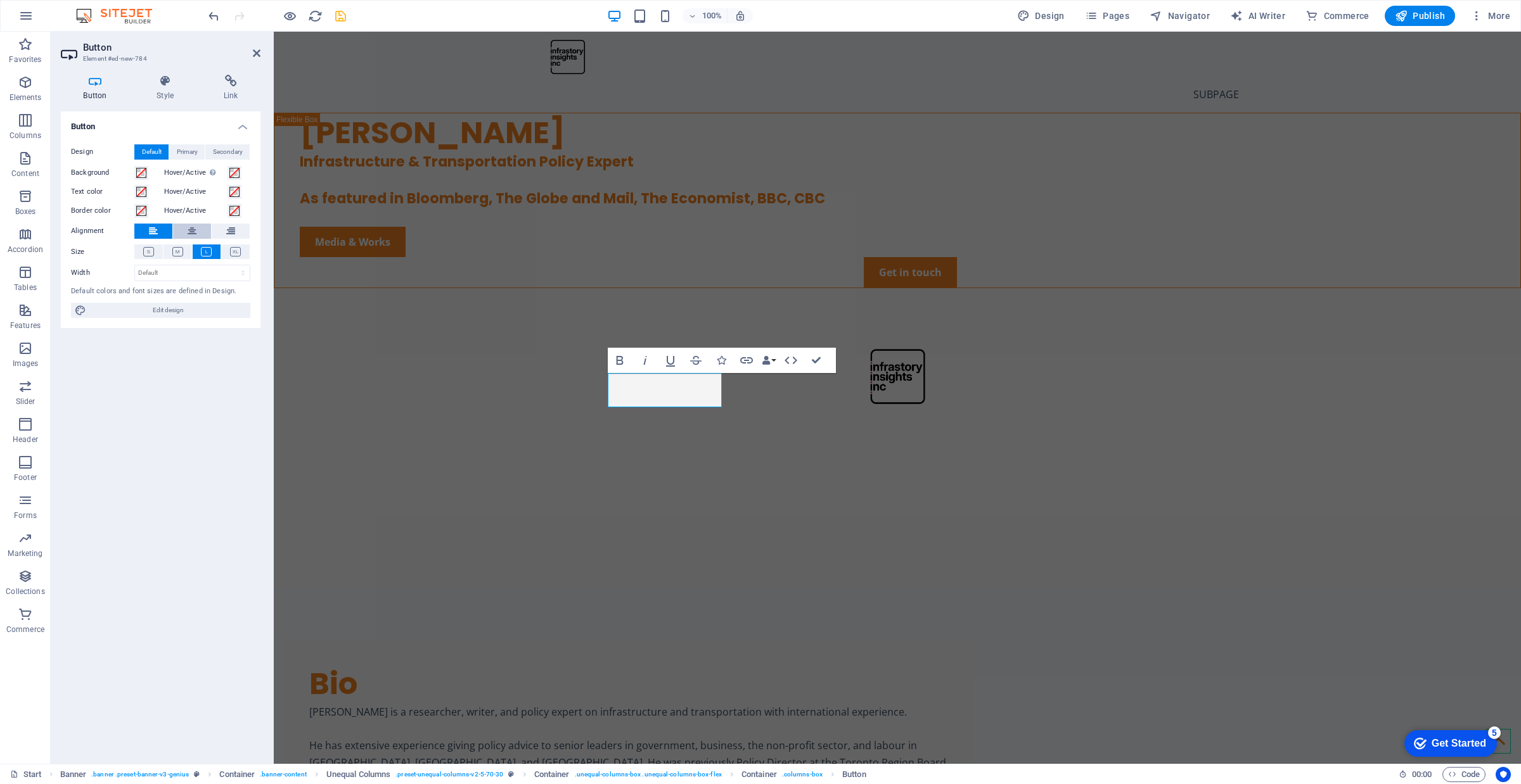
click at [184, 226] on button at bounding box center [192, 231] width 38 height 15
click at [145, 229] on button at bounding box center [154, 231] width 38 height 15
click at [152, 252] on icon at bounding box center [149, 252] width 11 height 10
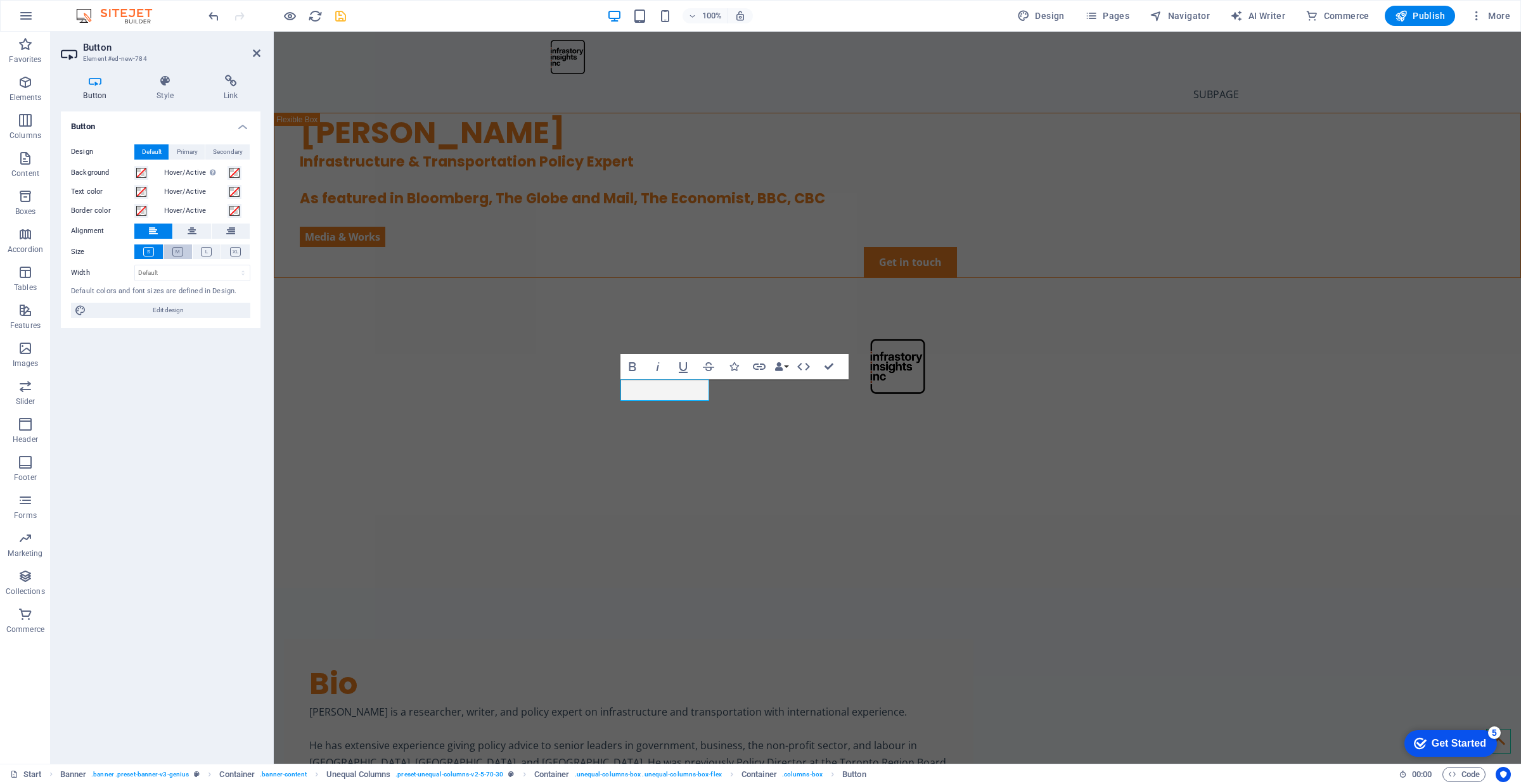
click at [170, 248] on button at bounding box center [177, 252] width 29 height 15
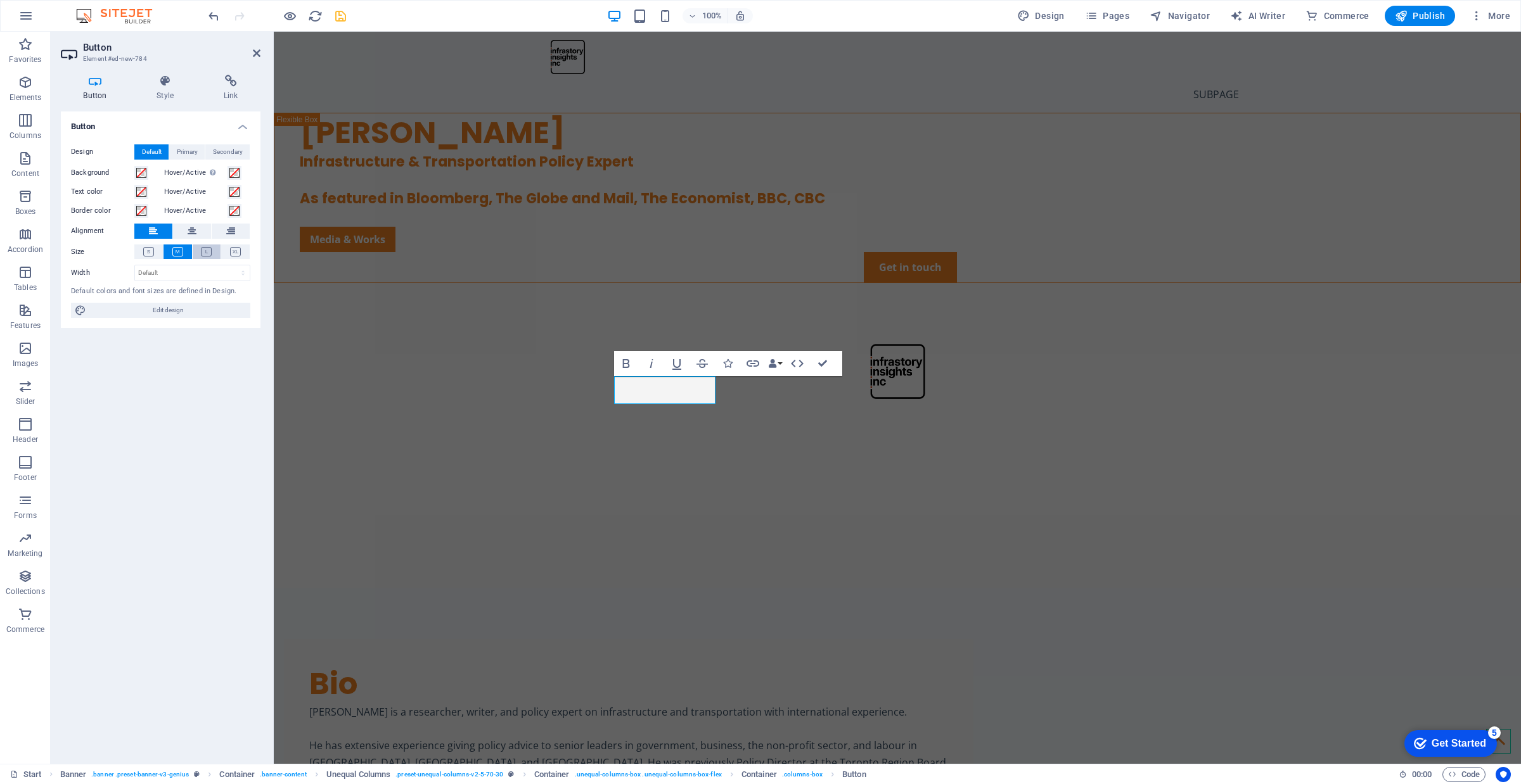
click at [205, 249] on icon at bounding box center [206, 252] width 11 height 10
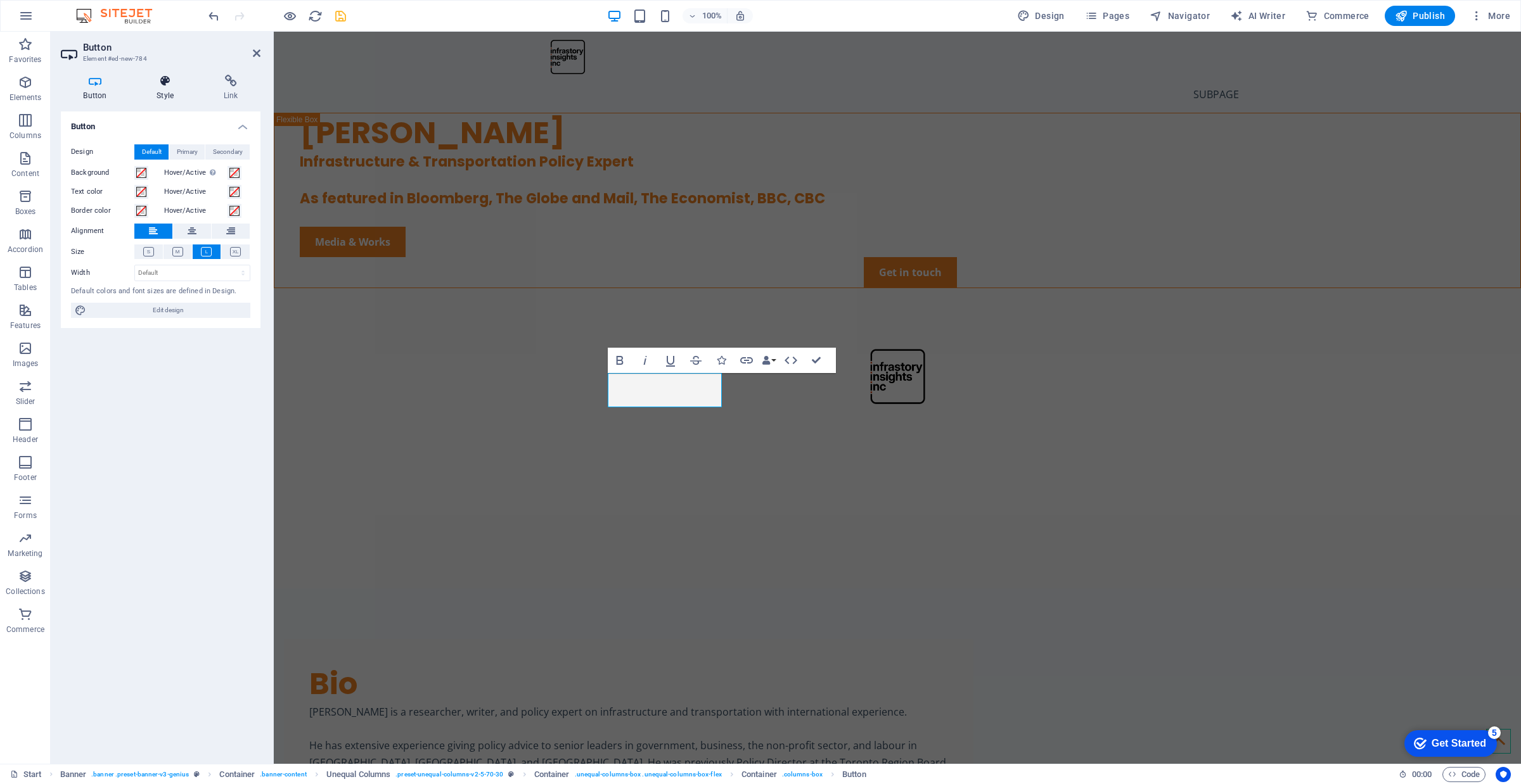
click at [163, 92] on h4 "Style" at bounding box center [168, 88] width 67 height 27
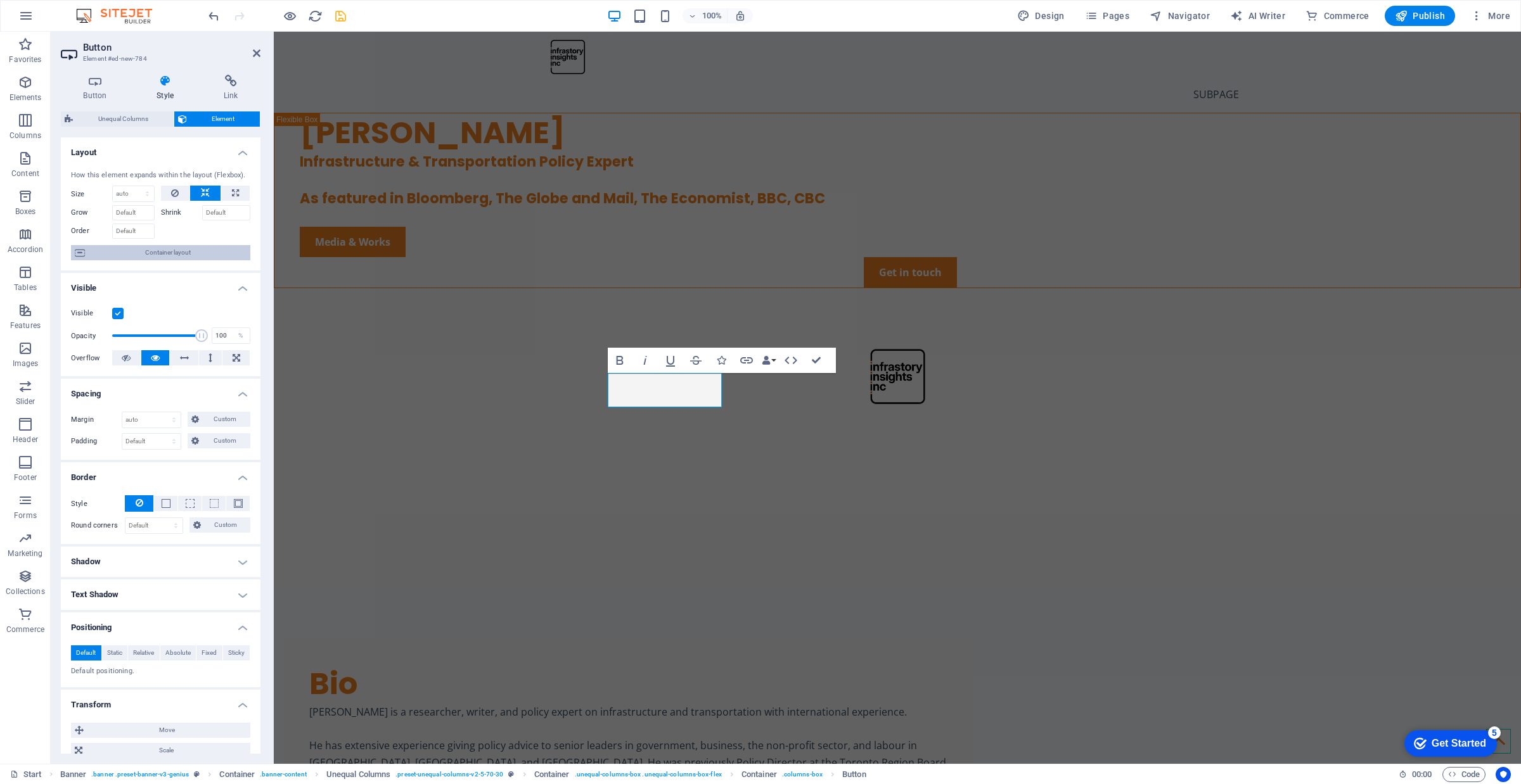
click at [144, 257] on span "Container layout" at bounding box center [167, 253] width 158 height 15
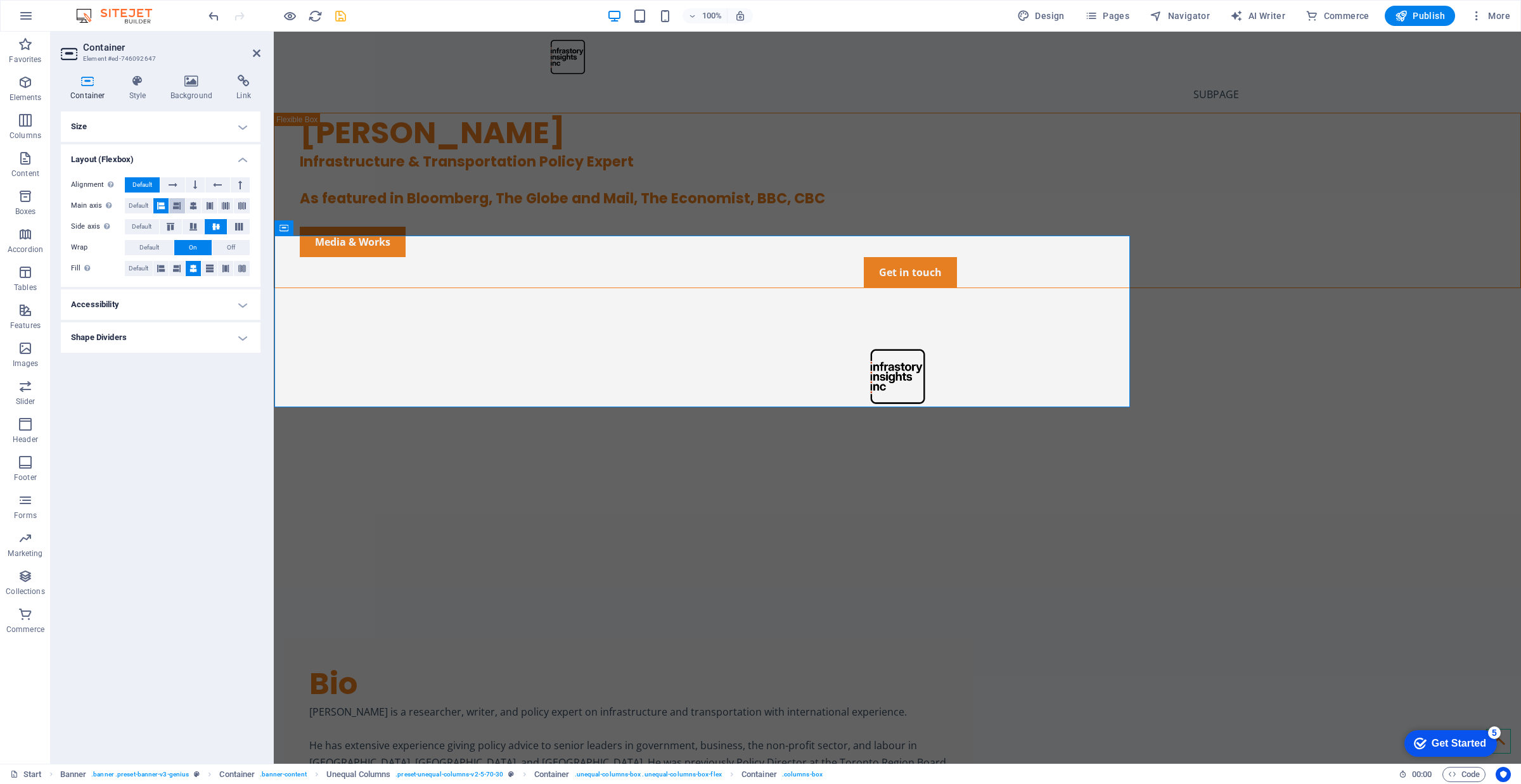
click at [175, 203] on icon at bounding box center [177, 206] width 8 height 15
click at [160, 201] on icon at bounding box center [161, 206] width 8 height 15
click at [168, 203] on button at bounding box center [161, 206] width 16 height 15
click at [202, 204] on button at bounding box center [209, 206] width 16 height 15
click at [177, 206] on icon at bounding box center [177, 206] width 8 height 15
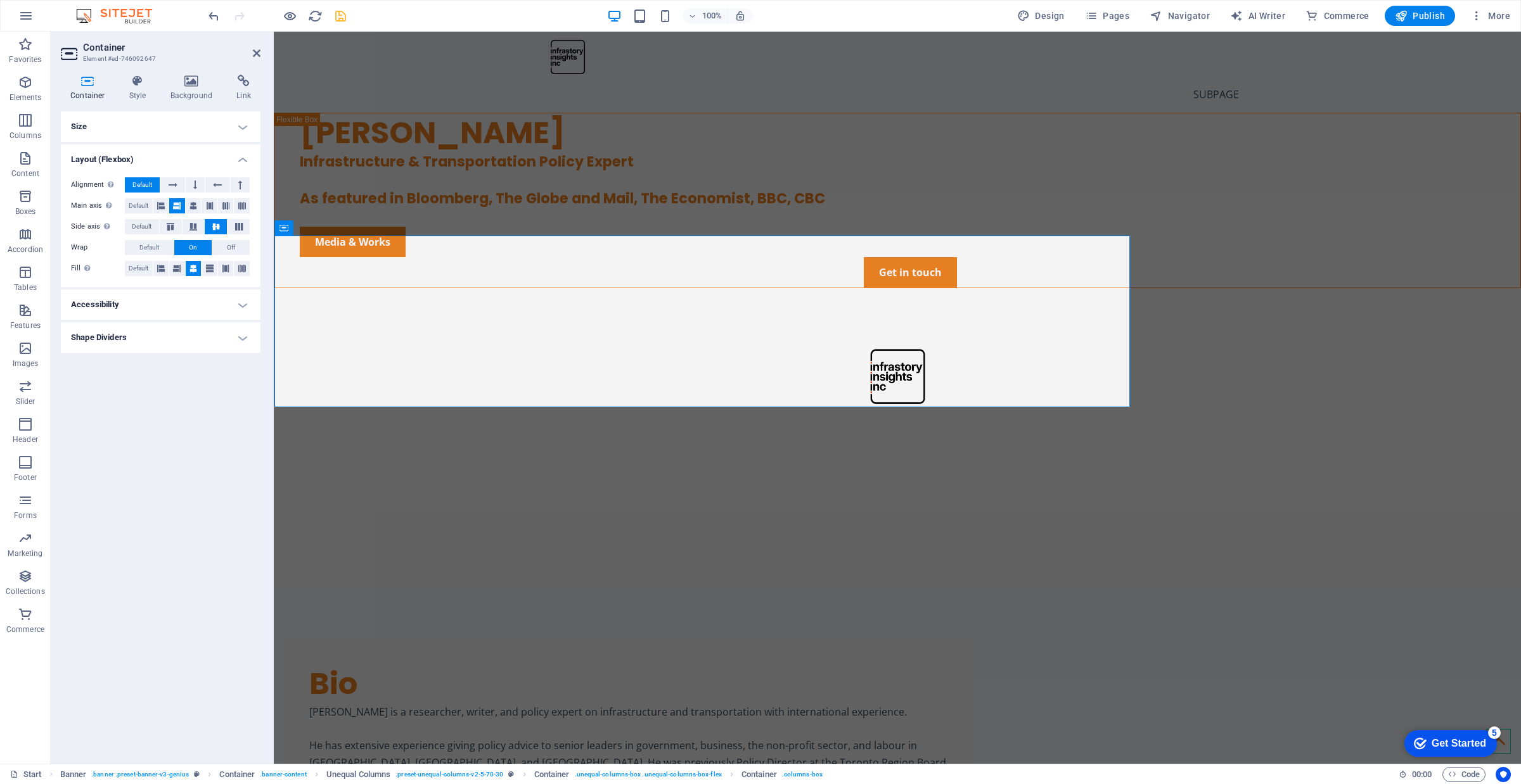
click at [170, 201] on button at bounding box center [177, 206] width 16 height 15
click at [149, 83] on icon at bounding box center [138, 81] width 36 height 13
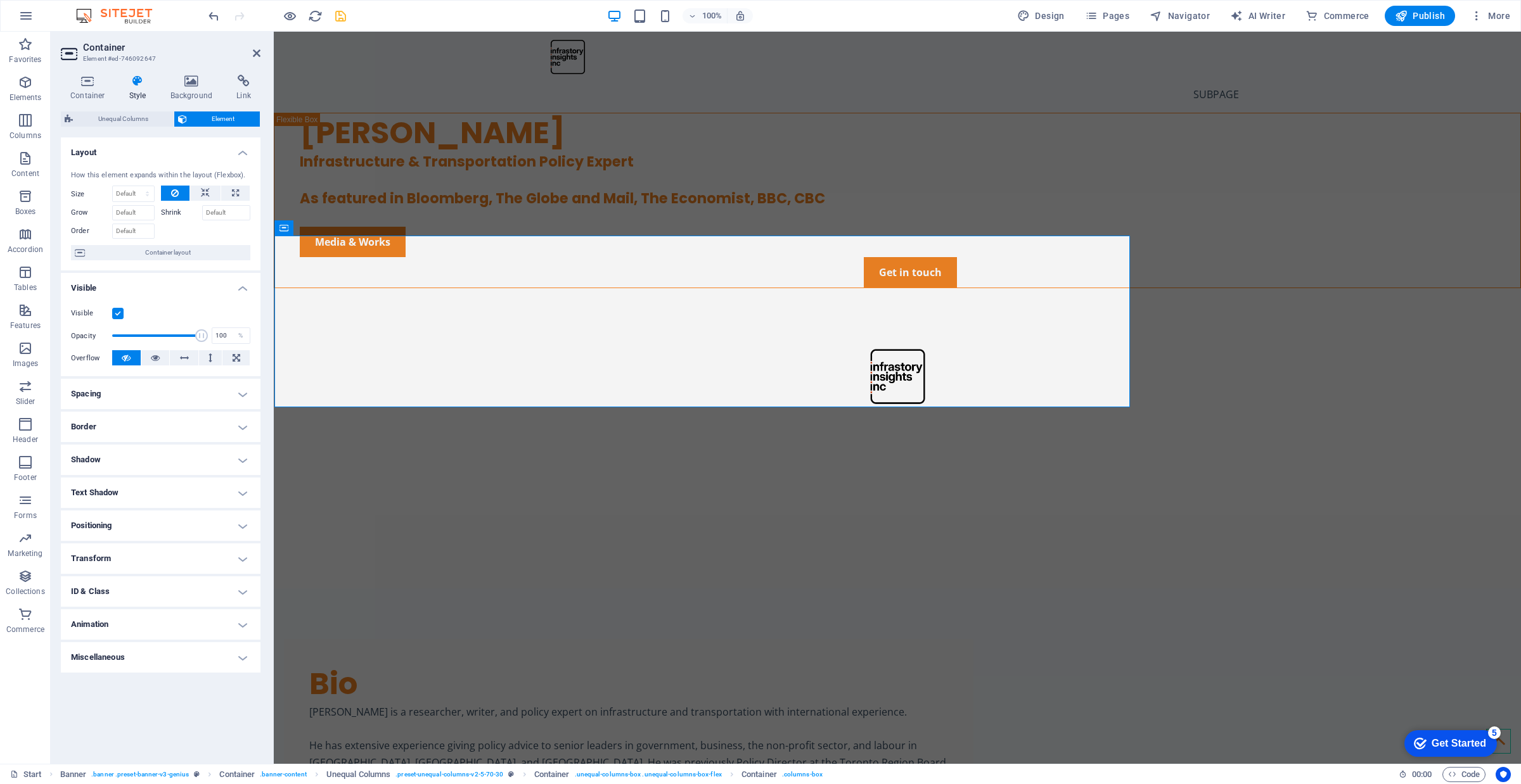
click at [203, 121] on span "Element" at bounding box center [223, 119] width 66 height 15
click at [138, 401] on h4 "Spacing" at bounding box center [160, 394] width 200 height 31
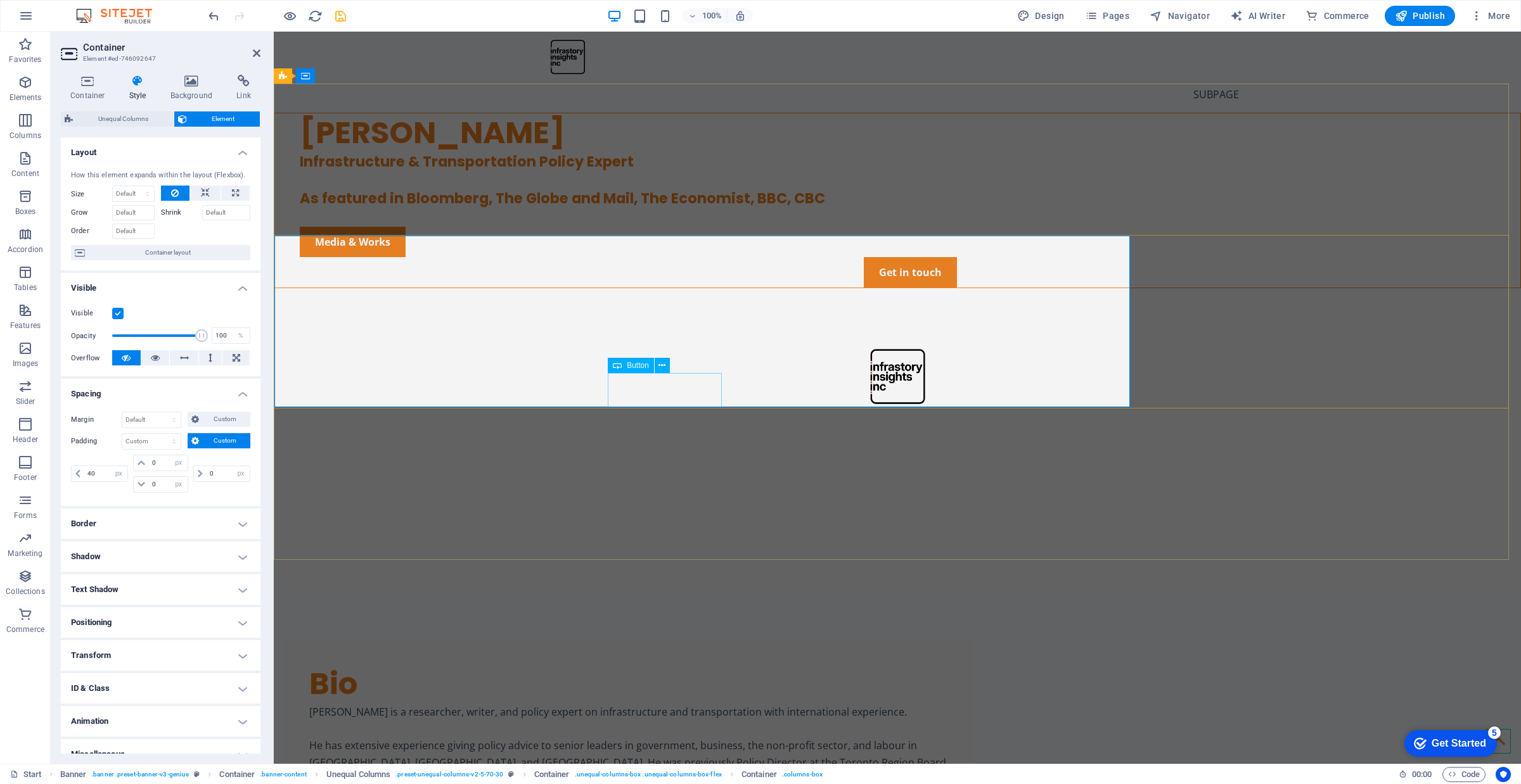
click at [677, 257] on div "Media & Works" at bounding box center [910, 242] width 1221 height 31
click at [637, 365] on span "Button" at bounding box center [638, 365] width 22 height 8
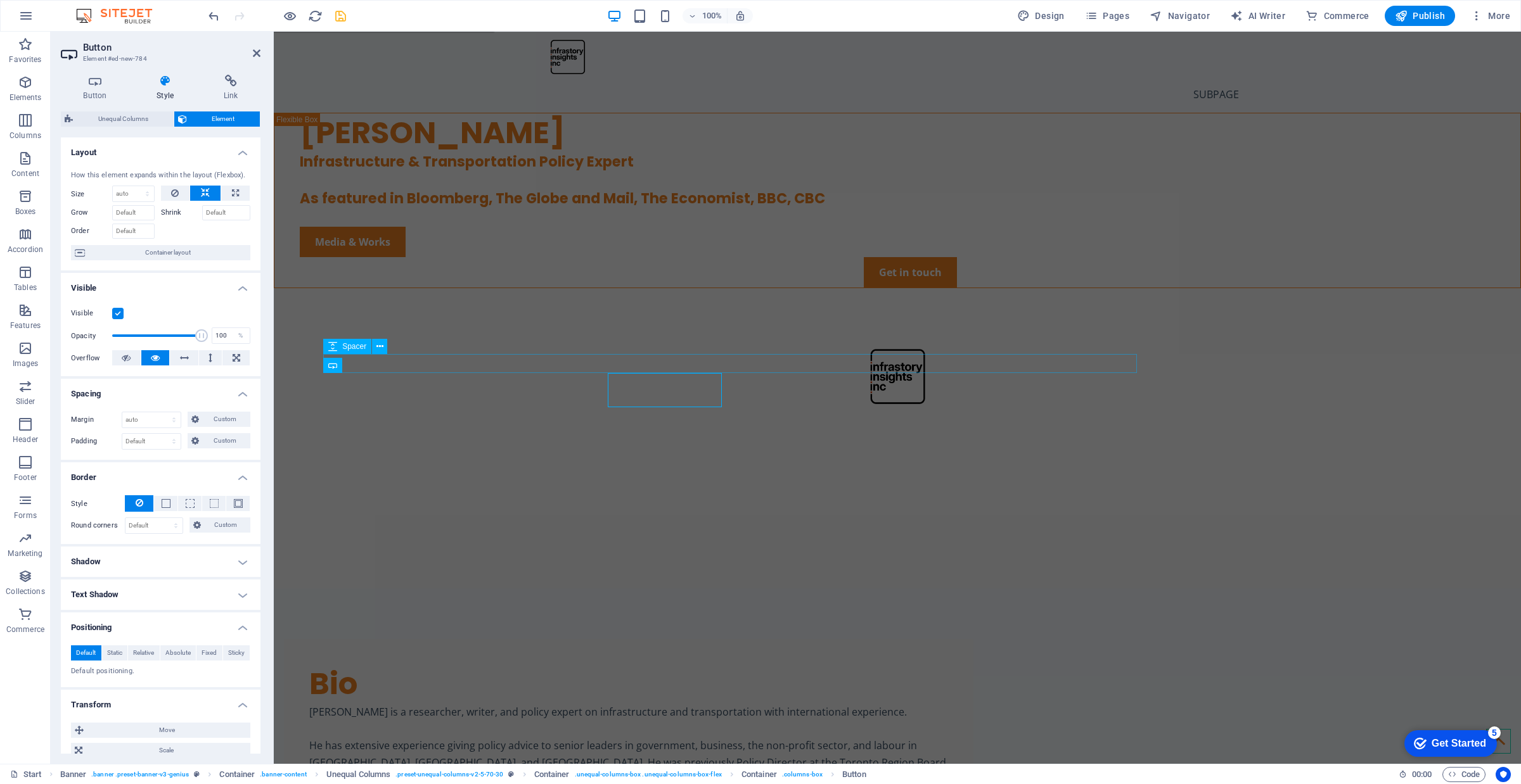
click at [637, 227] on div at bounding box center [910, 217] width 1221 height 19
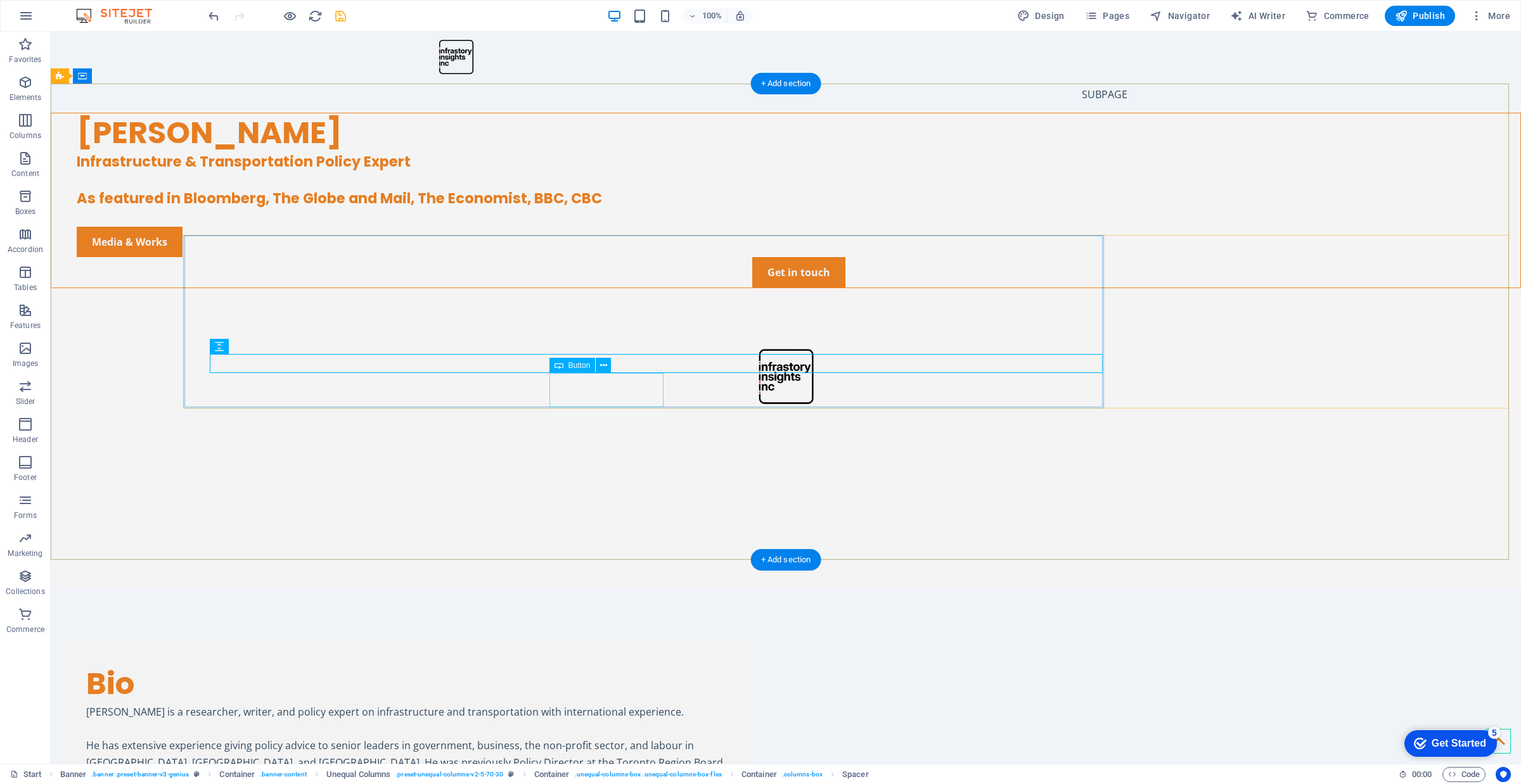
click at [626, 257] on div "Media & Works" at bounding box center [798, 242] width 1444 height 31
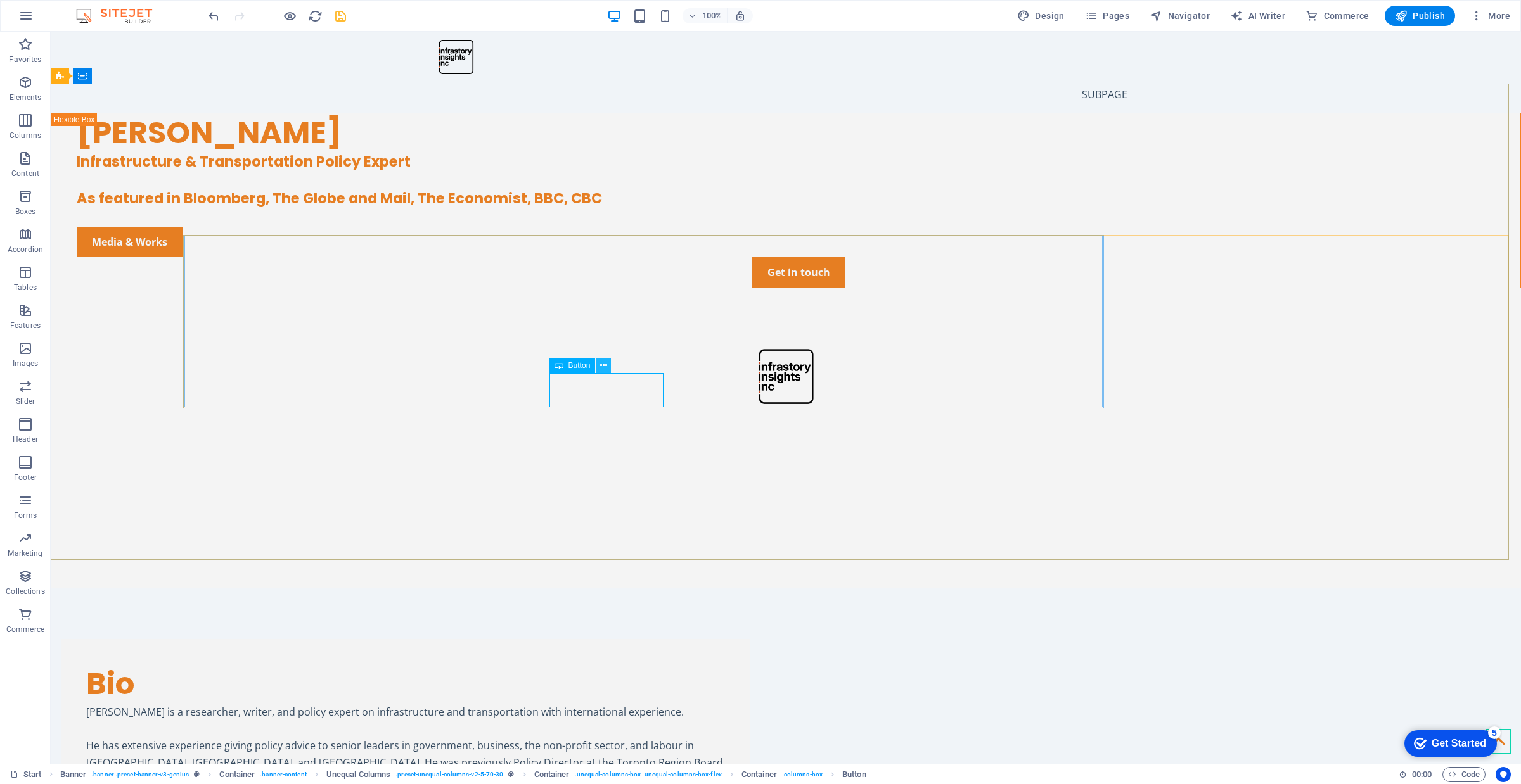
click at [600, 365] on icon at bounding box center [603, 365] width 7 height 13
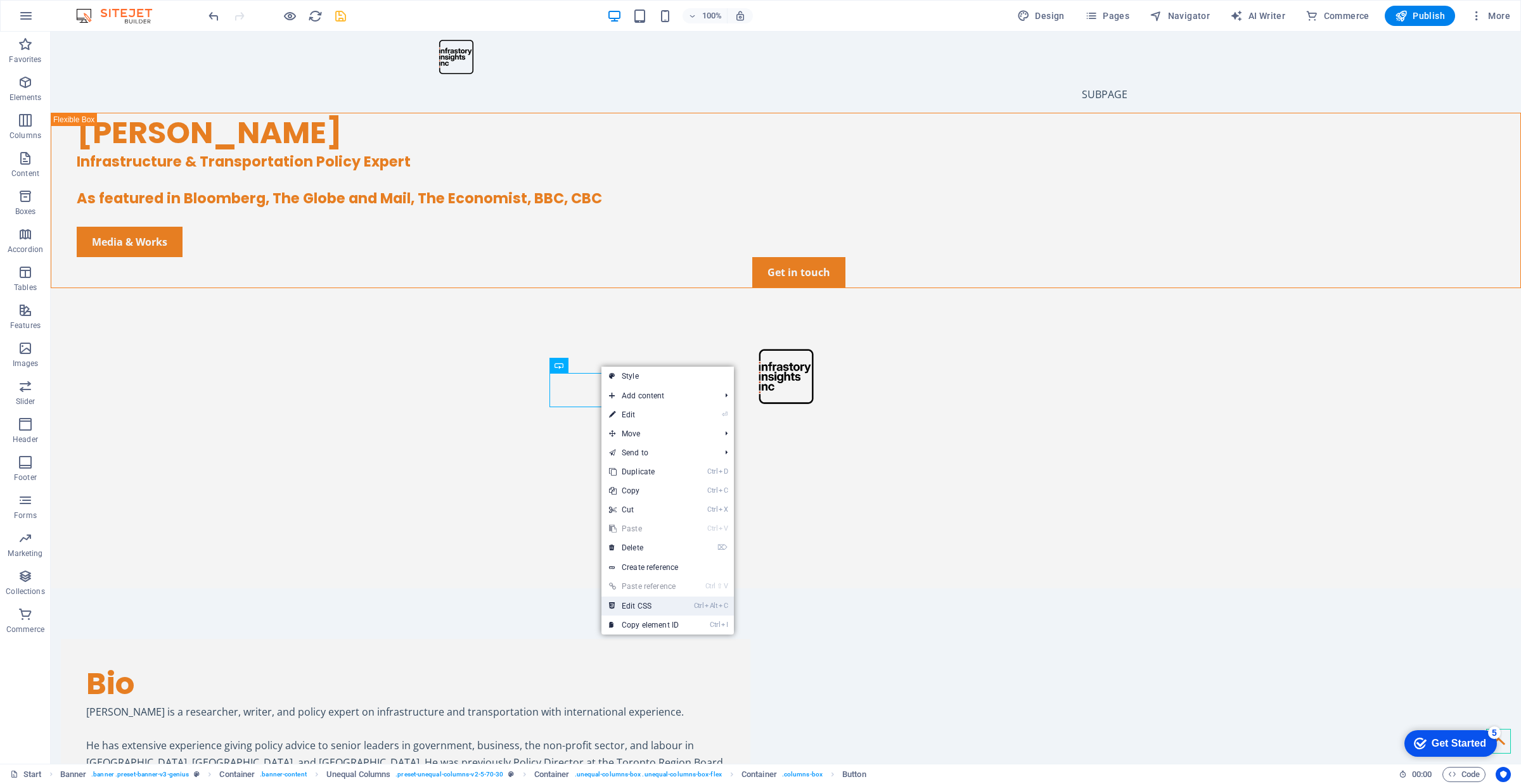
click at [673, 606] on link "Ctrl Alt C Edit CSS" at bounding box center [643, 606] width 85 height 19
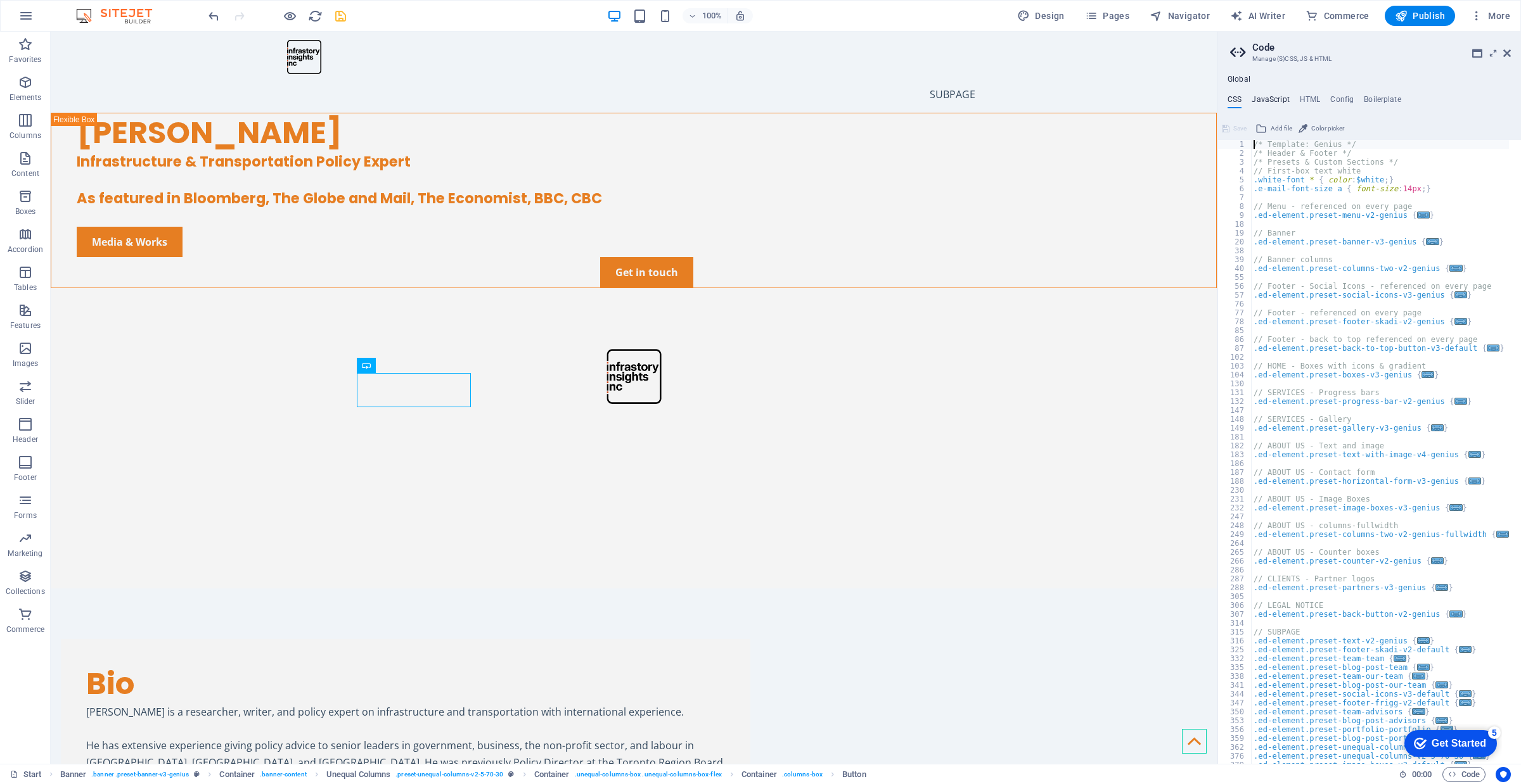
click at [1268, 102] on h4 "JavaScript" at bounding box center [1270, 102] width 38 height 14
type textarea "/* JS for preset "Counter V2" */"
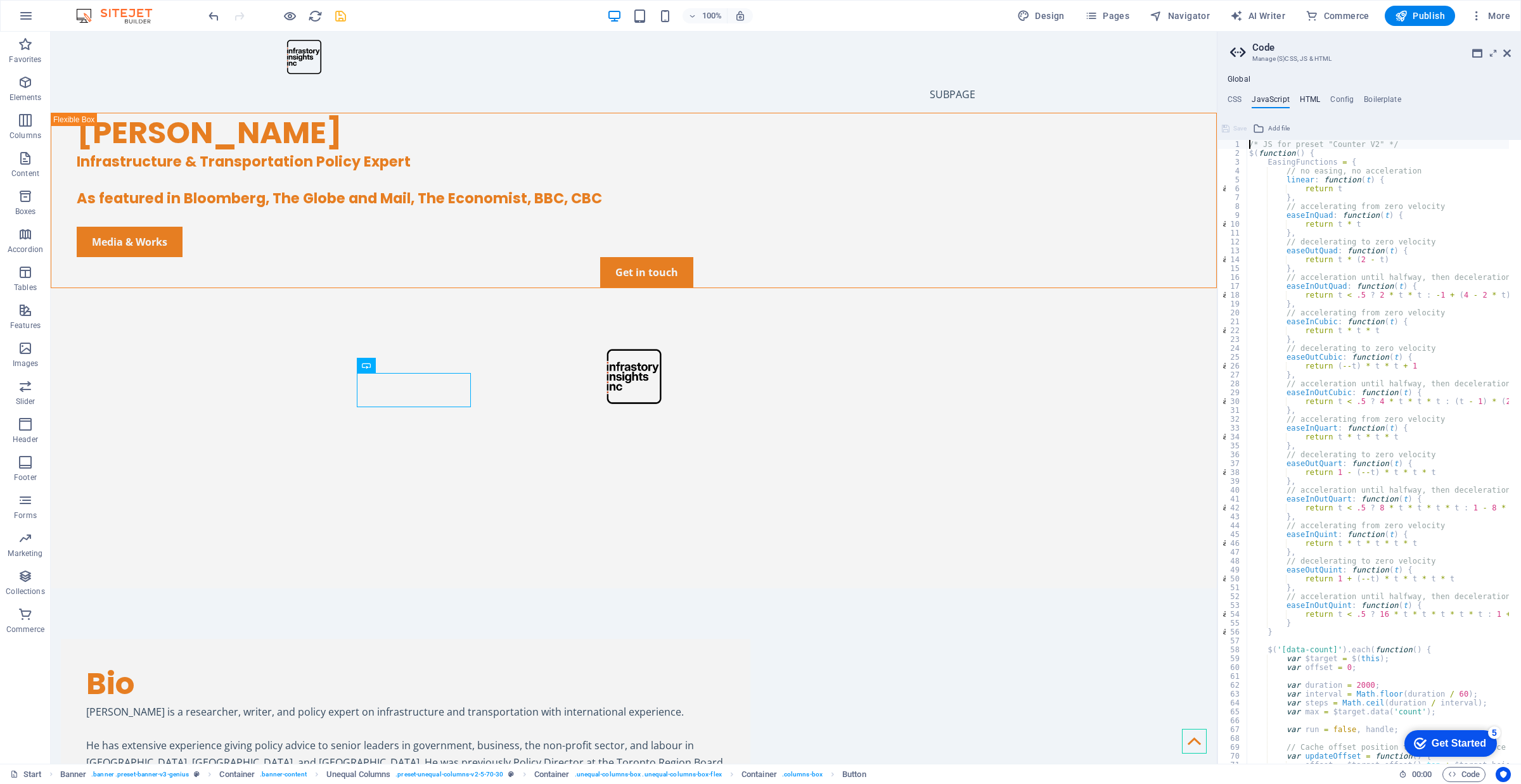
click at [1311, 99] on h4 "HTML" at bounding box center [1310, 102] width 21 height 14
type textarea "<a href="#main-content" class="wv-link-content button">Skip to main content</a>"
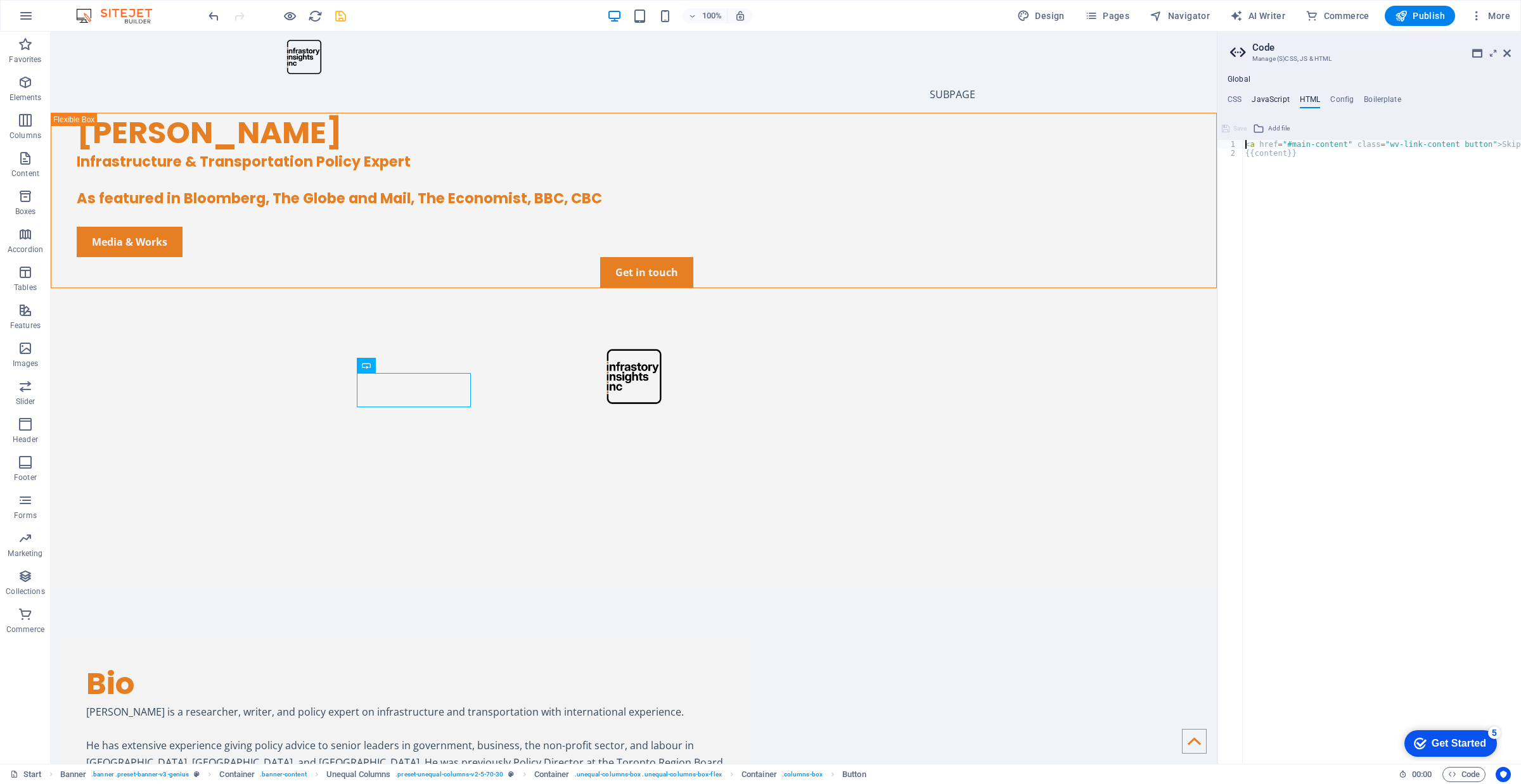
click at [1286, 100] on h4 "JavaScript" at bounding box center [1270, 102] width 38 height 14
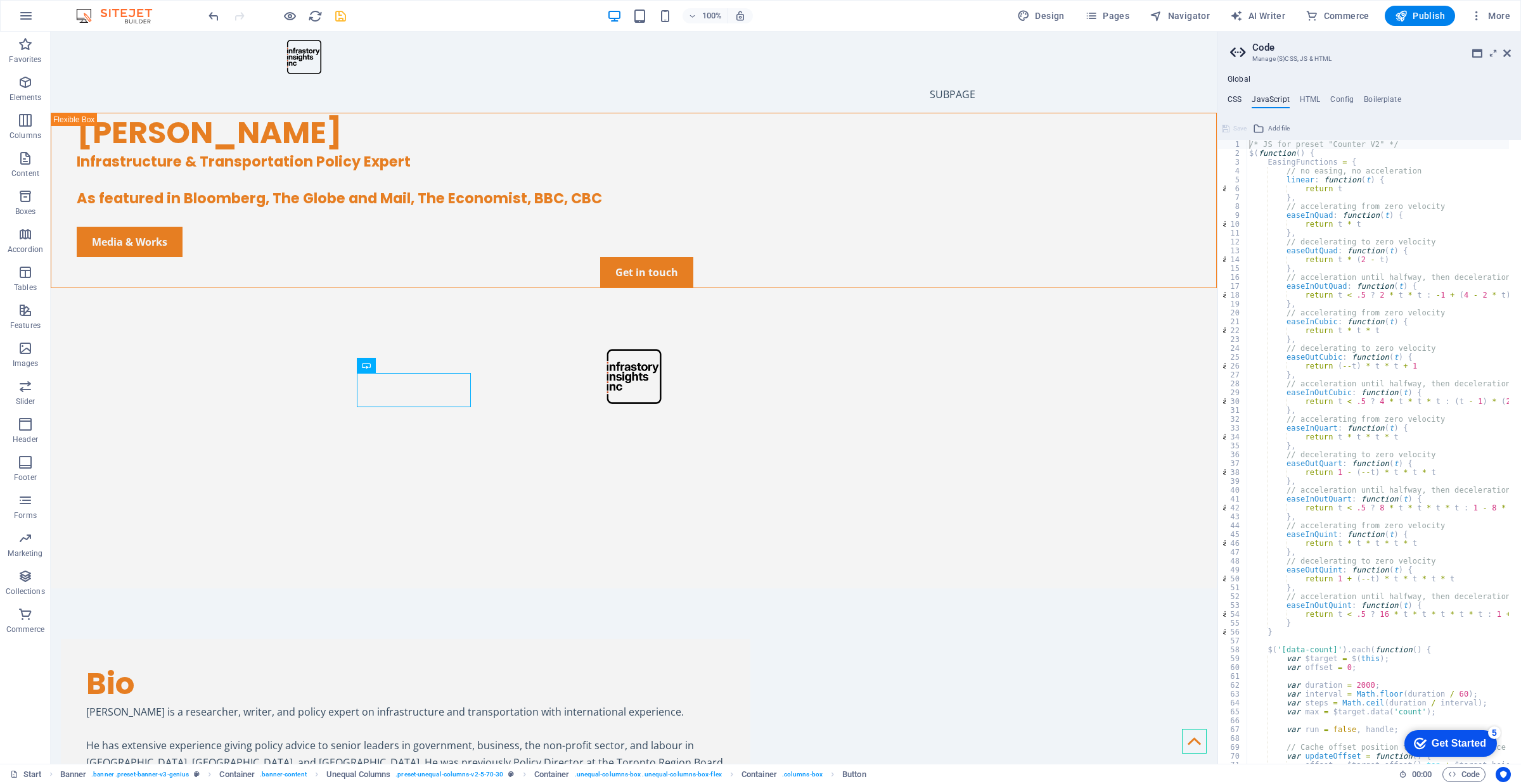
click at [1238, 97] on h4 "CSS" at bounding box center [1235, 102] width 14 height 14
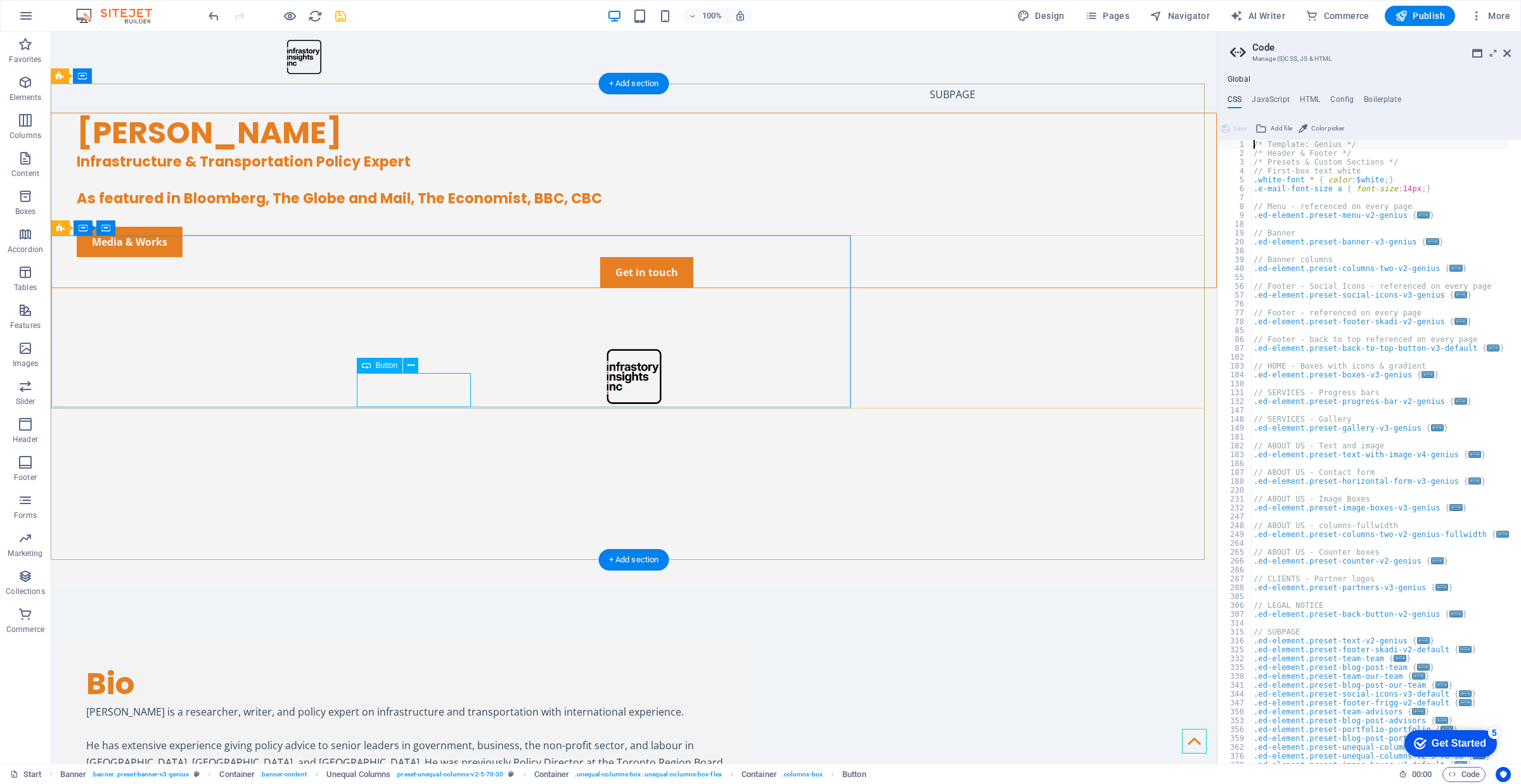
click at [409, 257] on div "Media & Works" at bounding box center [646, 242] width 1140 height 31
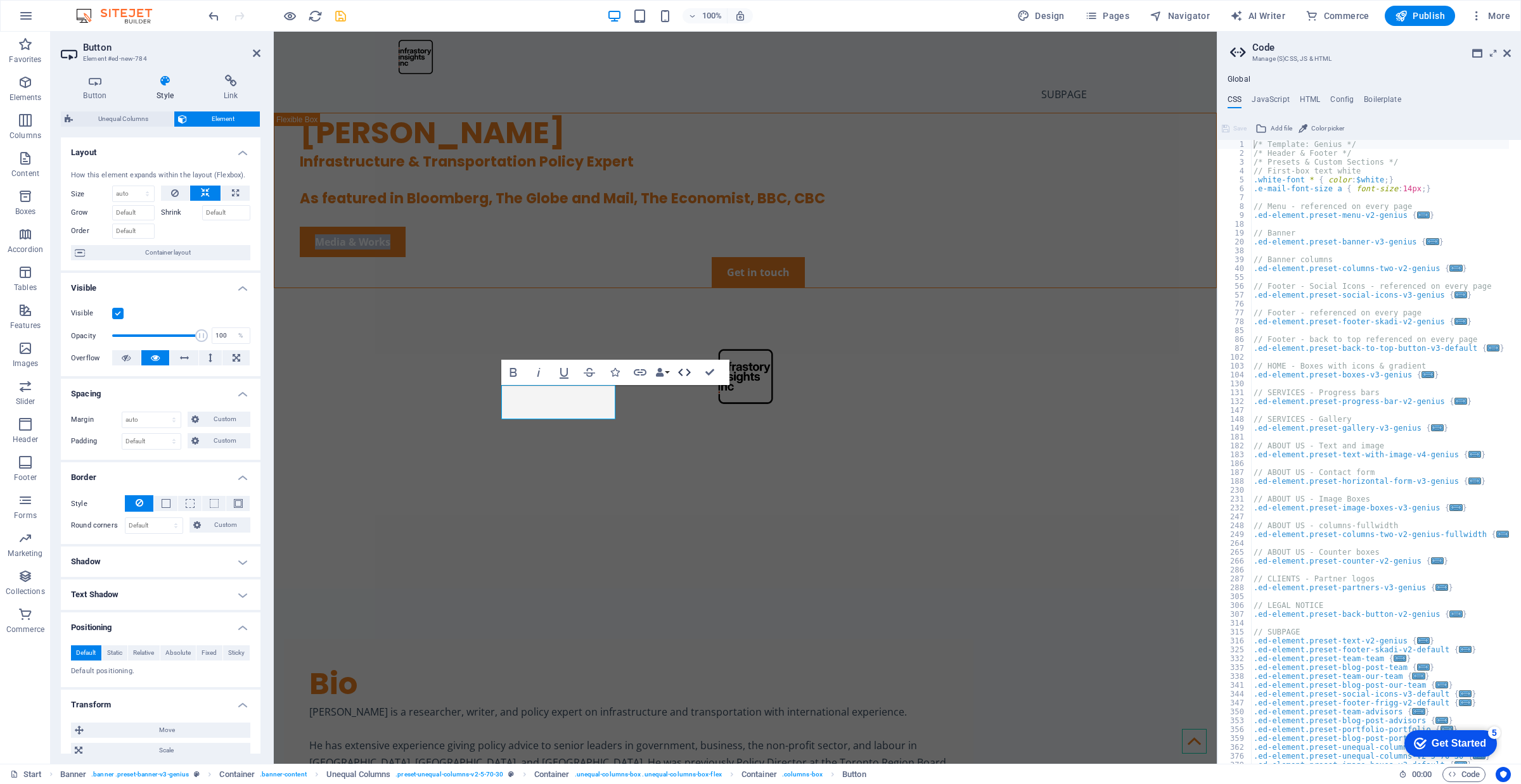
click at [686, 377] on icon "button" at bounding box center [684, 372] width 15 height 15
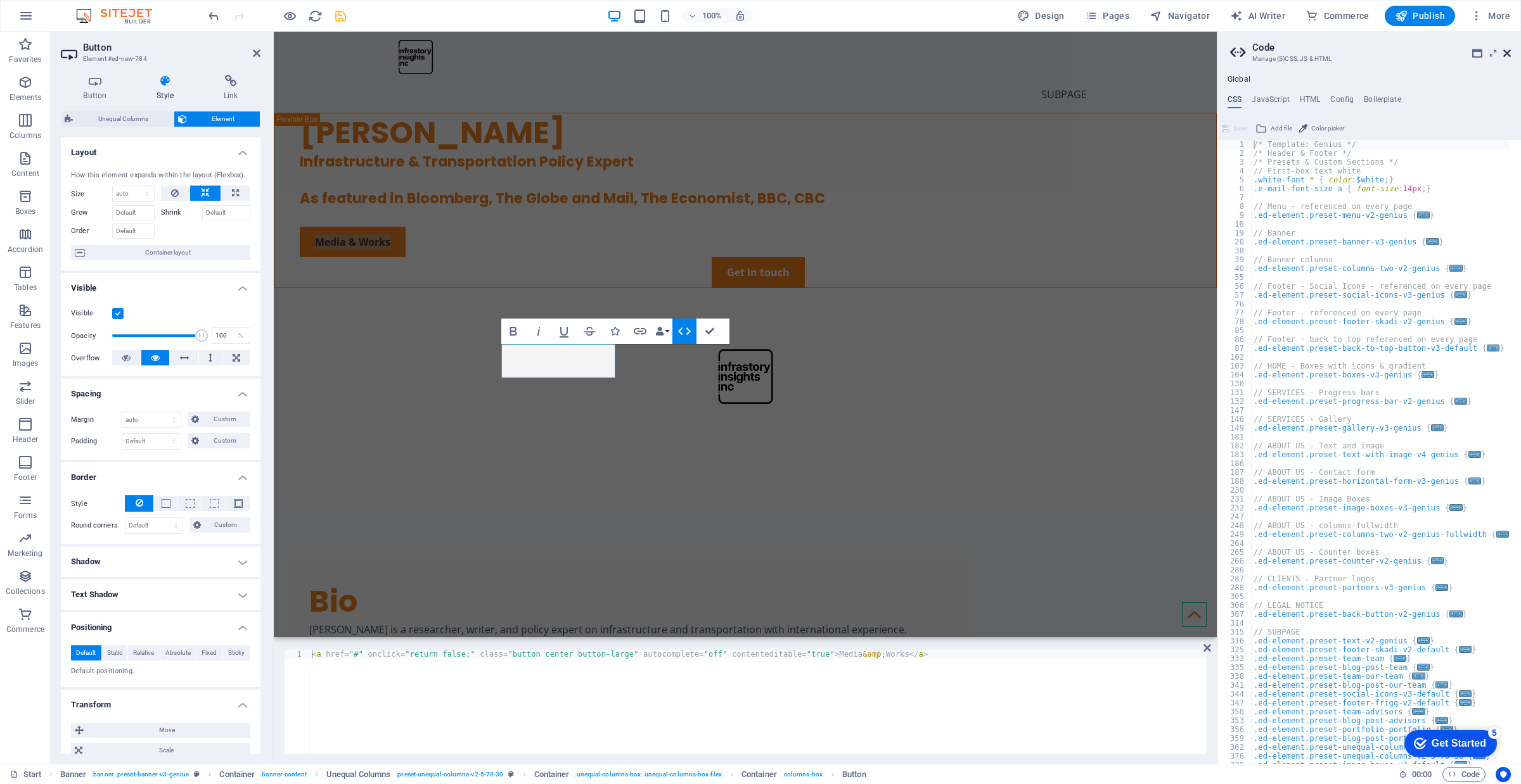
click at [1505, 52] on icon at bounding box center [1507, 54] width 8 height 10
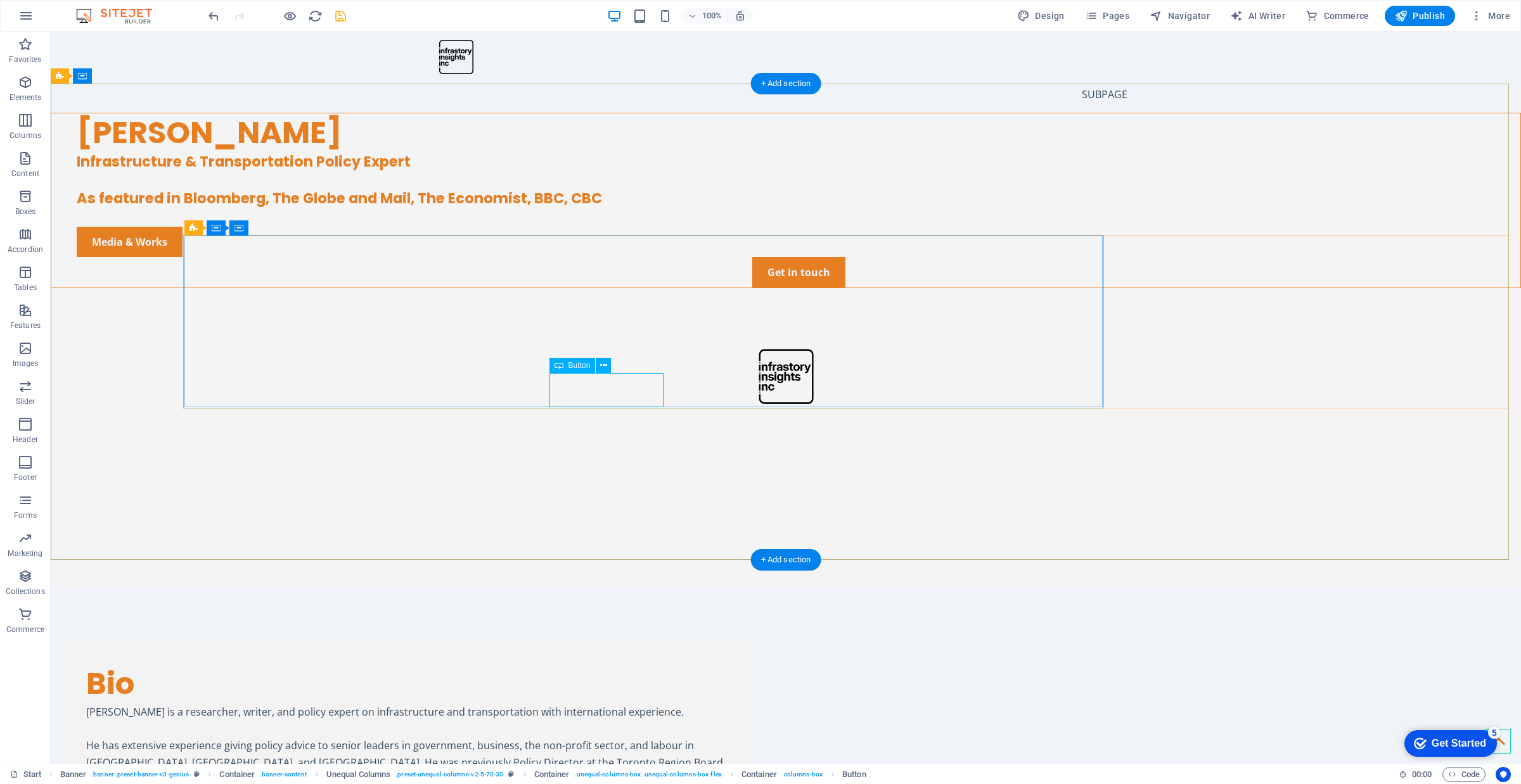
click at [628, 257] on div "Media & Works" at bounding box center [798, 242] width 1444 height 31
click at [632, 257] on div "Media & Works" at bounding box center [798, 242] width 1444 height 31
click at [636, 257] on div "Media & Works" at bounding box center [798, 242] width 1444 height 31
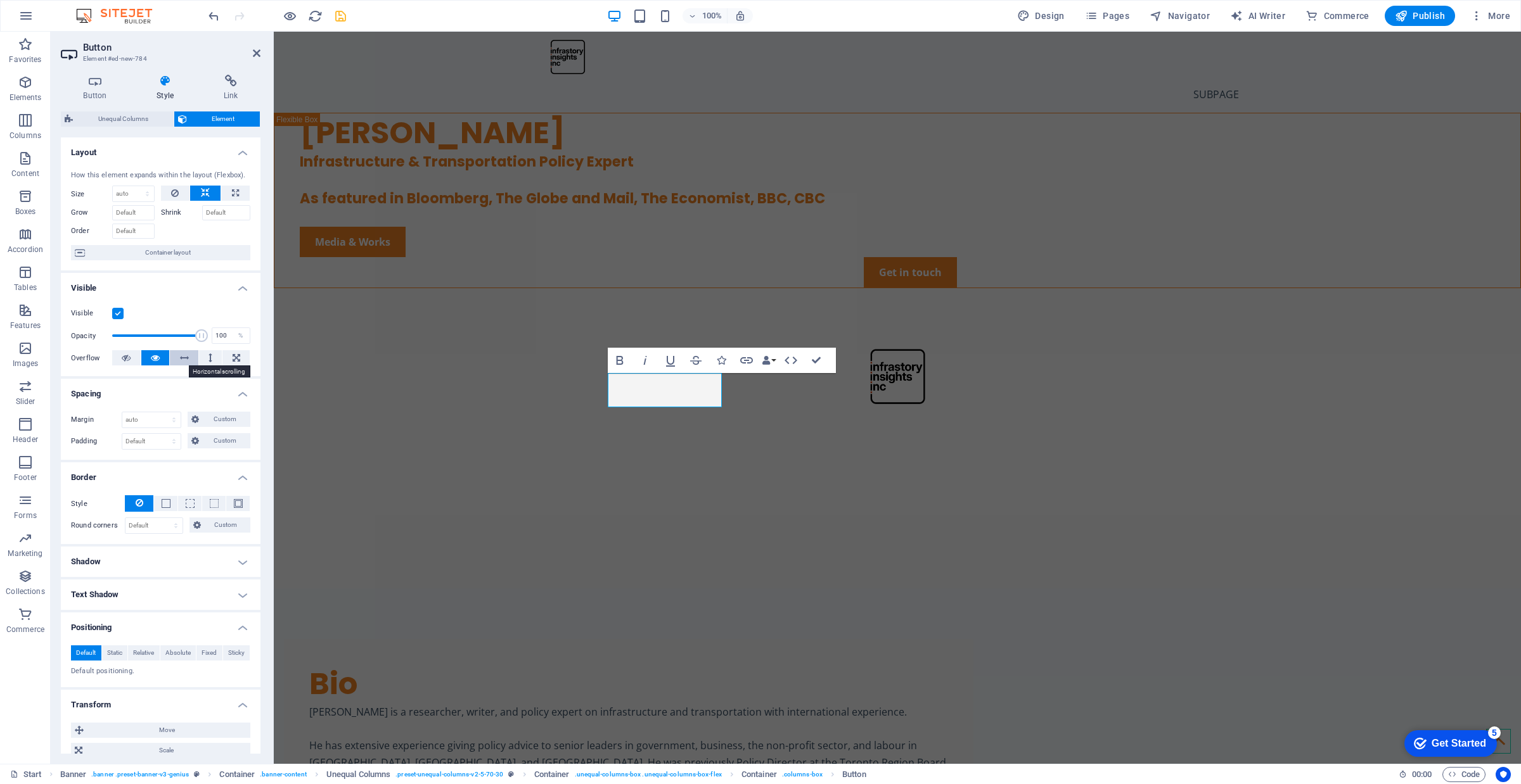
click at [184, 361] on icon at bounding box center [184, 358] width 9 height 15
click at [168, 358] on button at bounding box center [156, 358] width 29 height 15
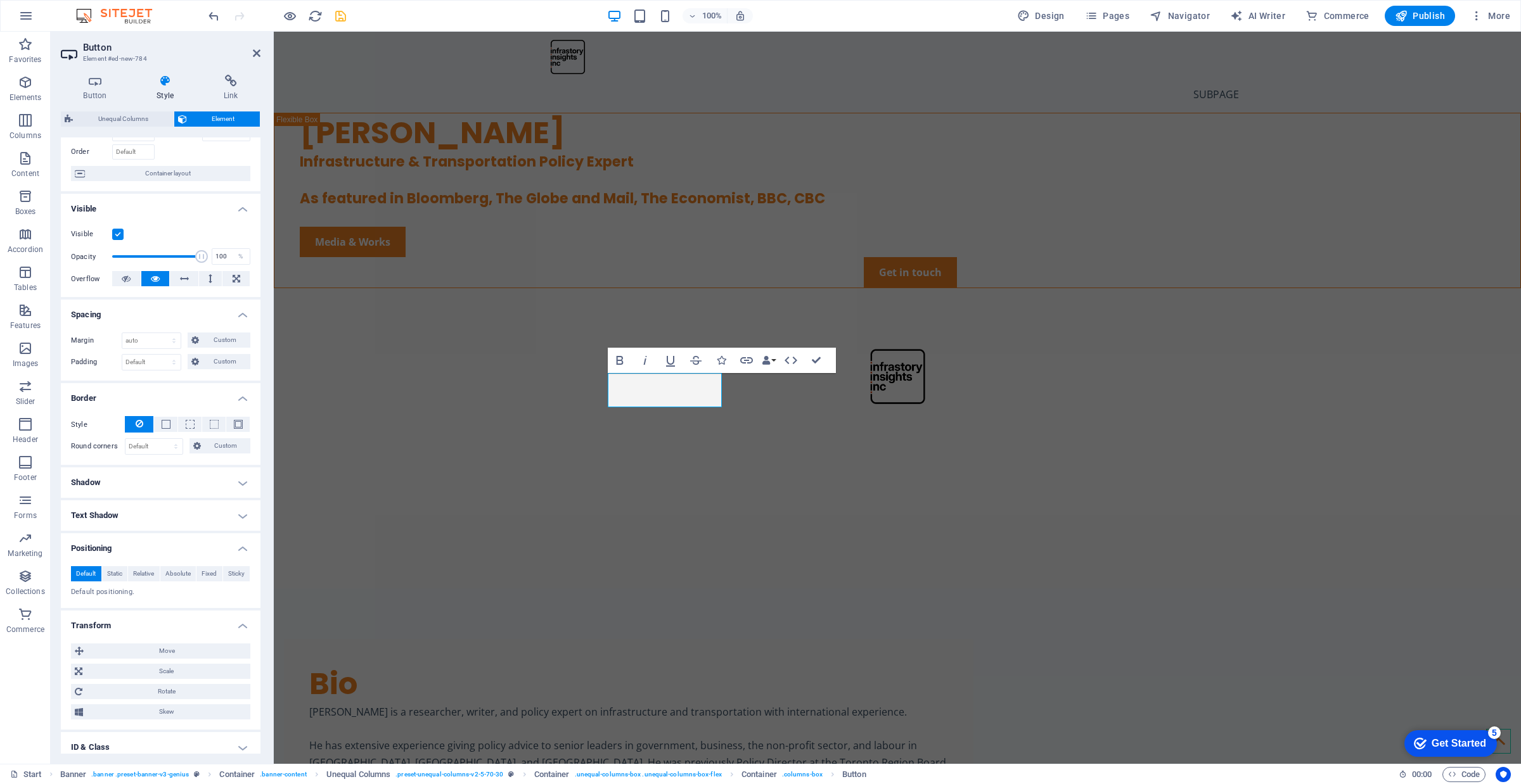
scroll to position [153, 0]
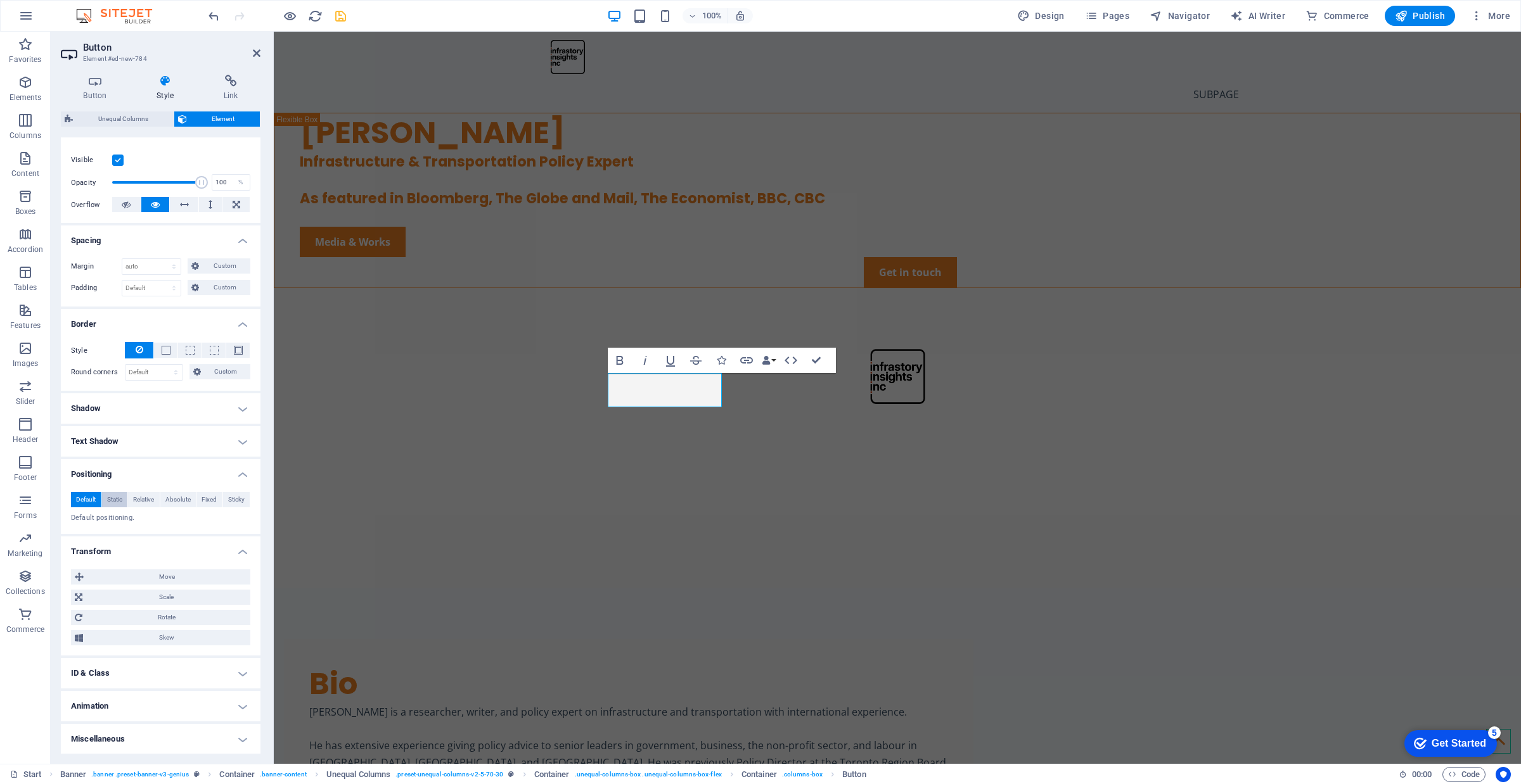
click at [121, 502] on span "Static" at bounding box center [115, 500] width 15 height 15
click at [93, 502] on span "Default" at bounding box center [85, 500] width 20 height 15
click at [155, 574] on span "Move" at bounding box center [166, 577] width 159 height 15
click at [127, 602] on input "0" at bounding box center [138, 601] width 39 height 15
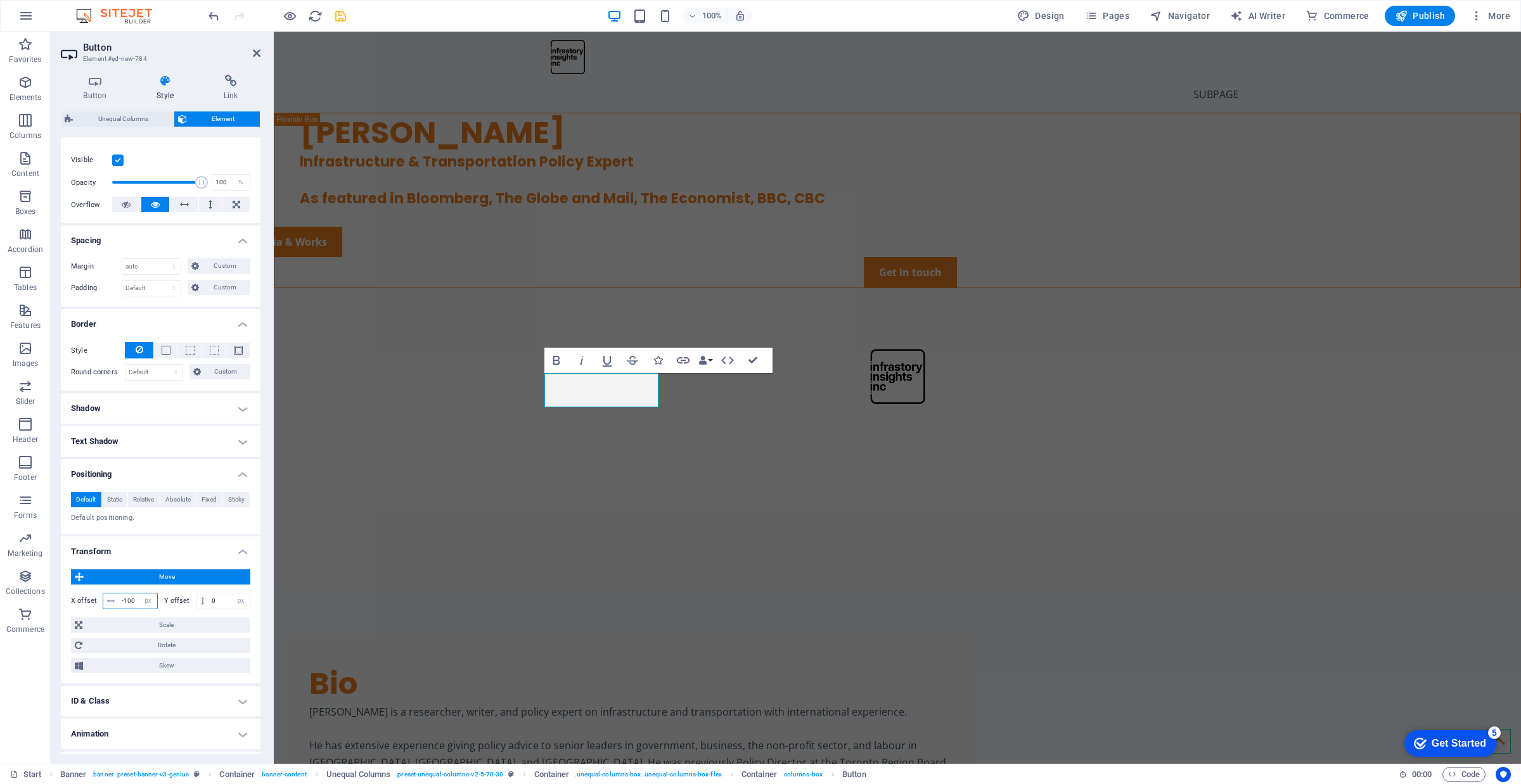
click at [132, 600] on input "-100" at bounding box center [138, 601] width 39 height 15
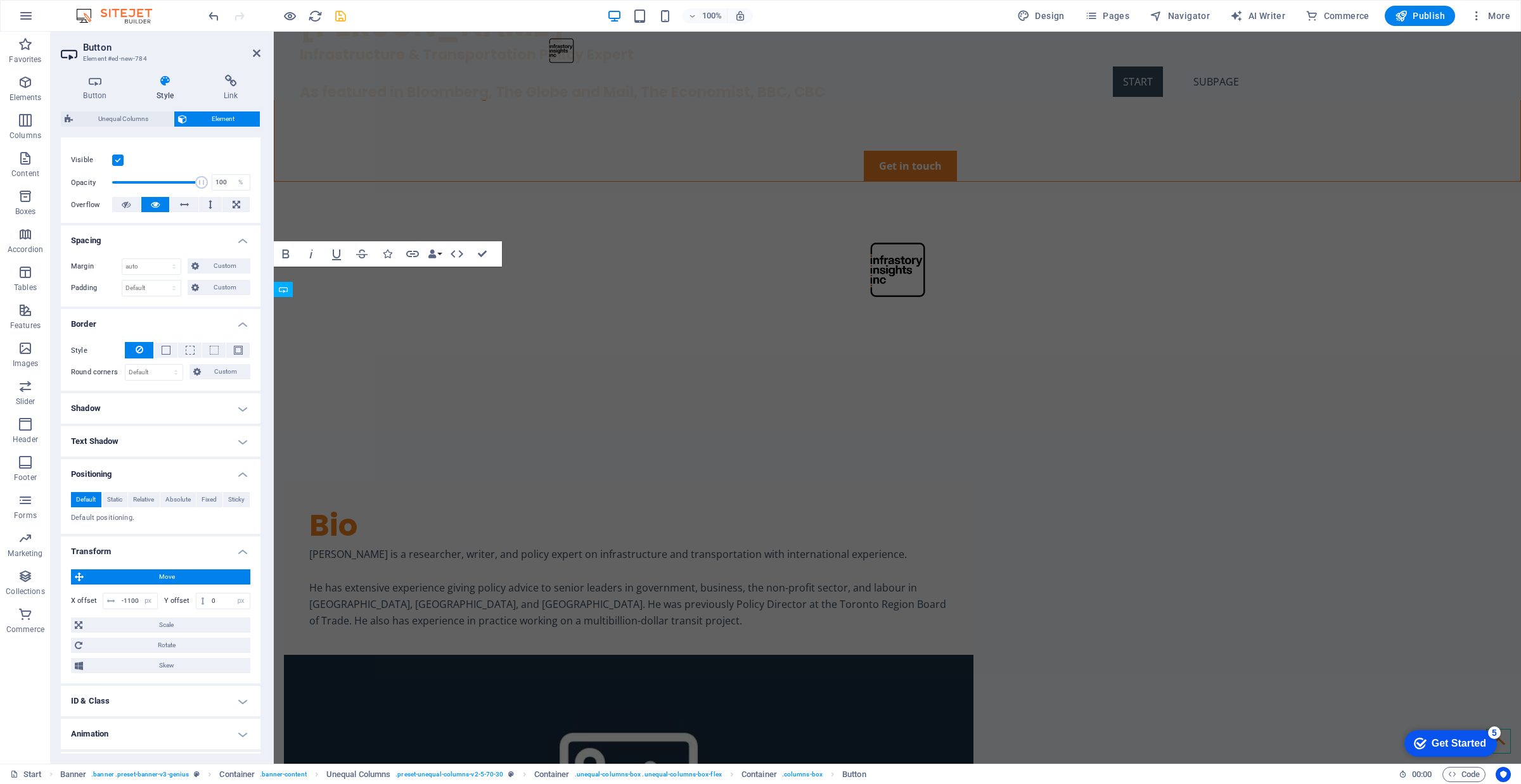
scroll to position [74, 0]
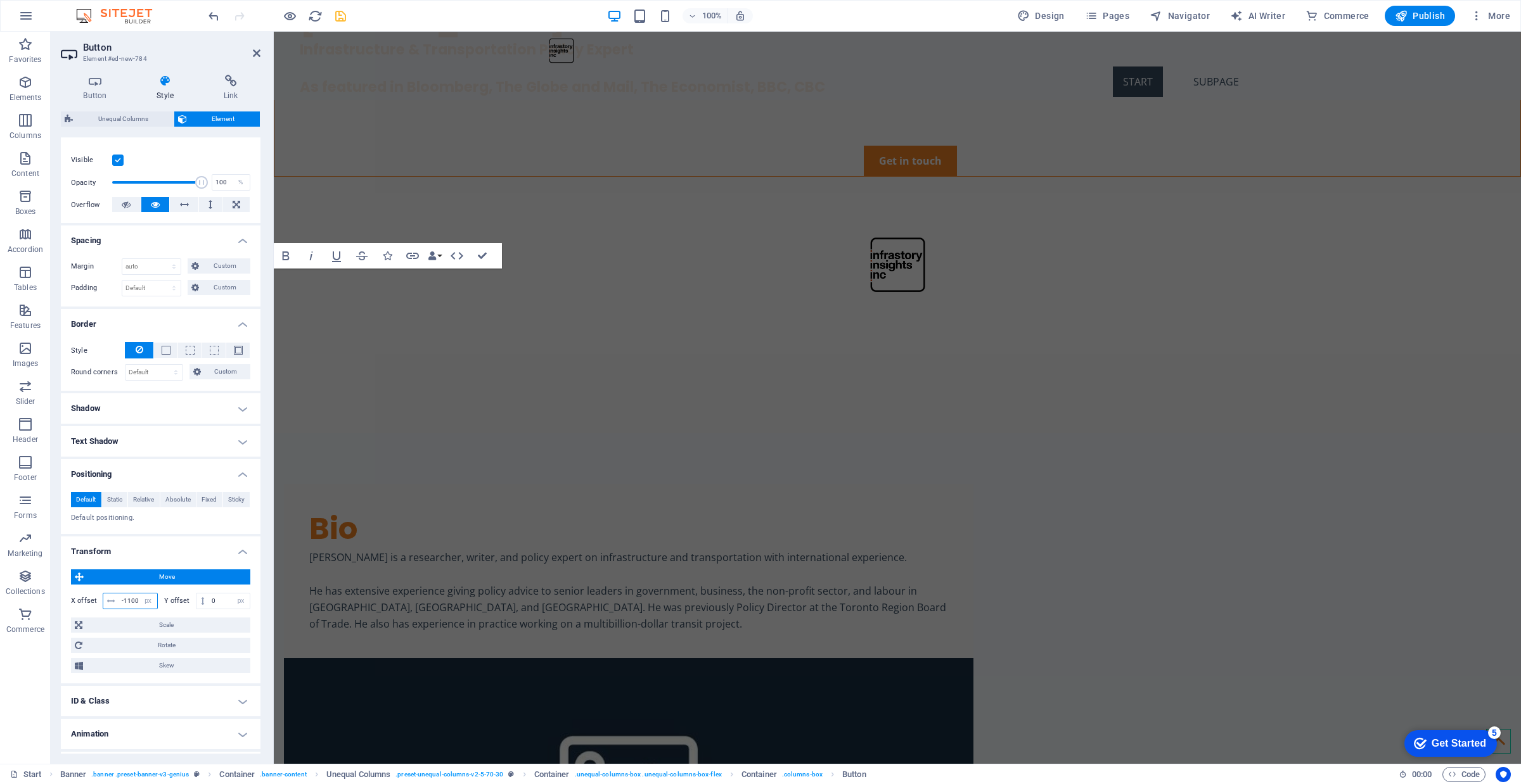
click at [136, 602] on input "-1100" at bounding box center [138, 601] width 39 height 15
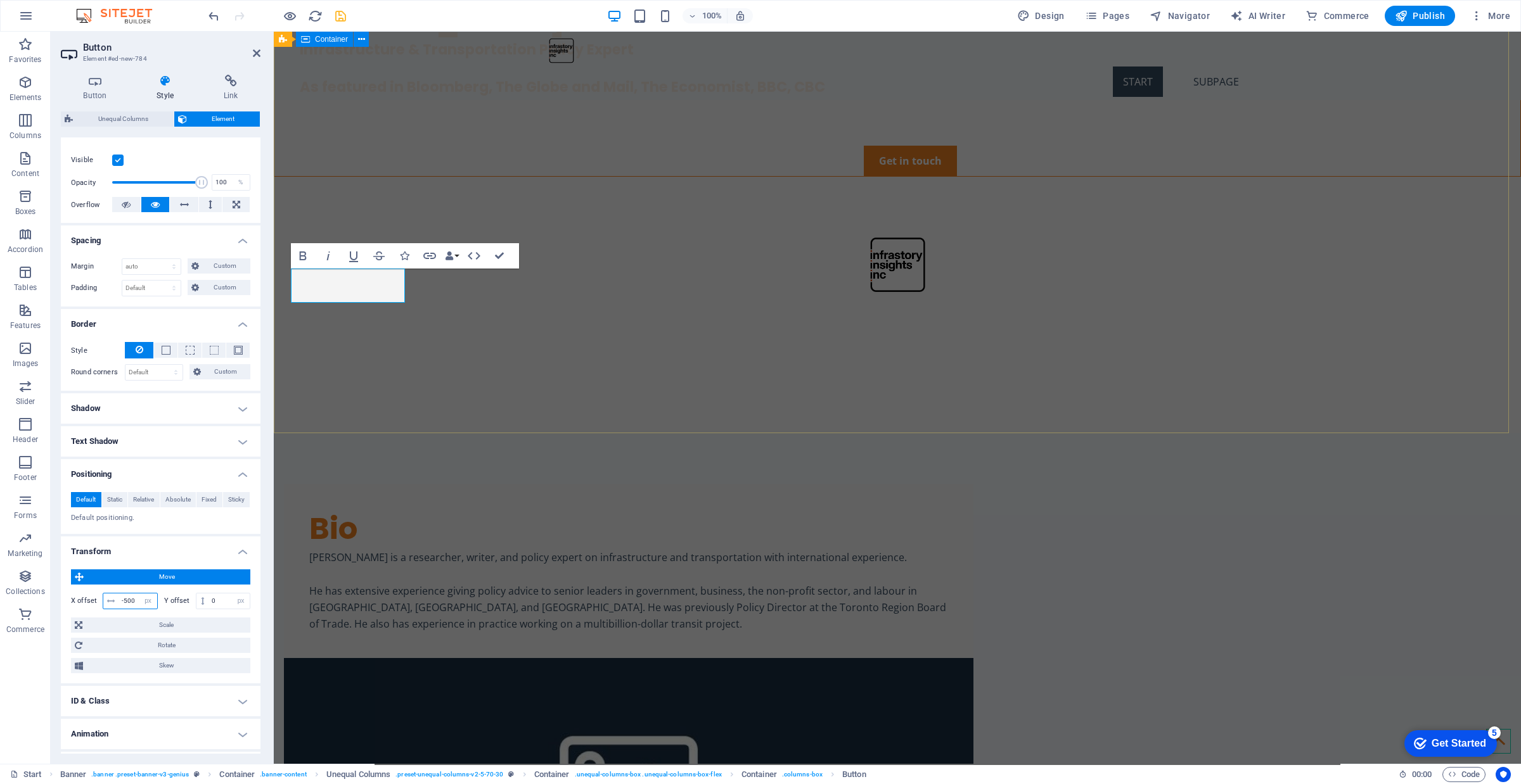
type input "-500"
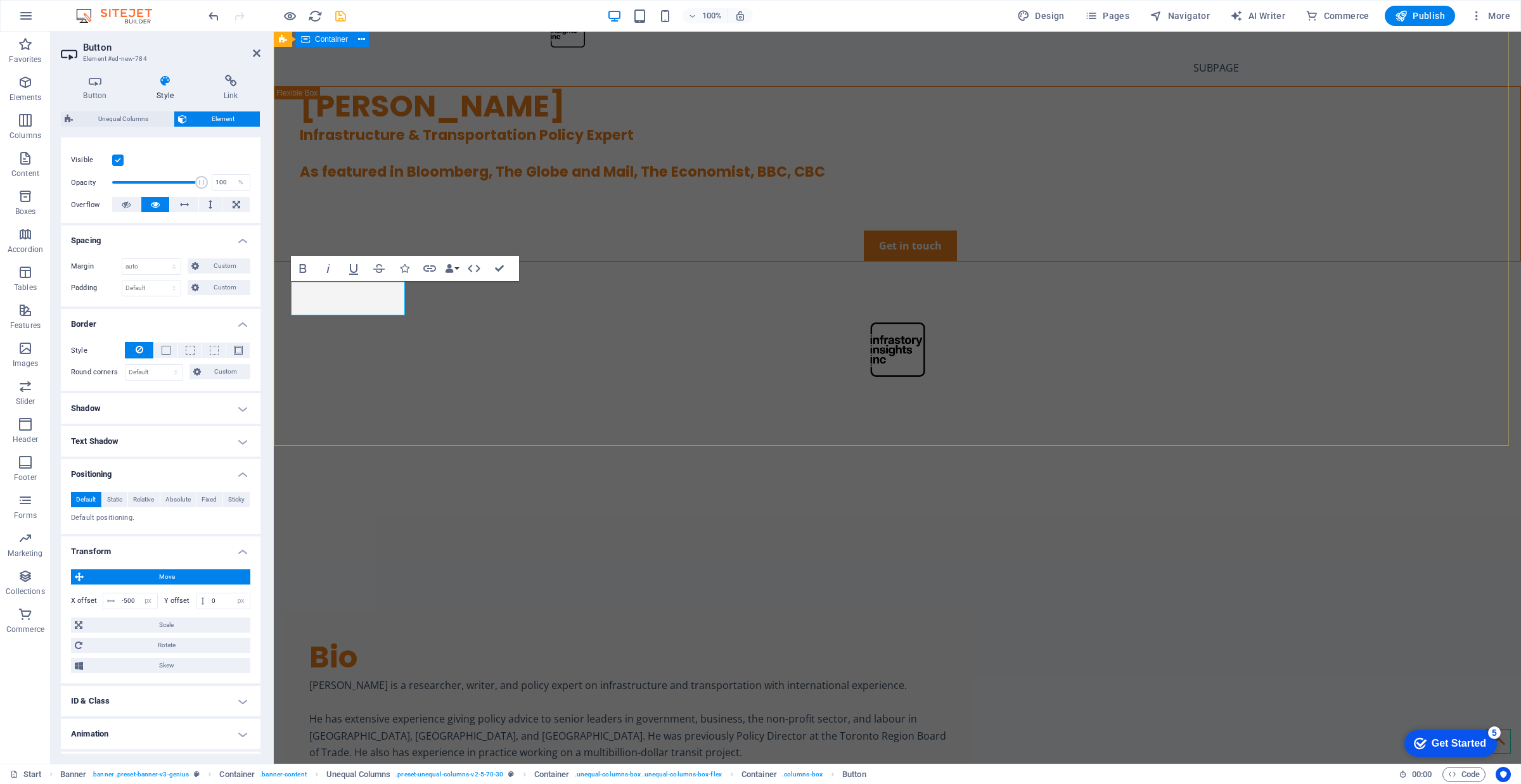
scroll to position [0, 0]
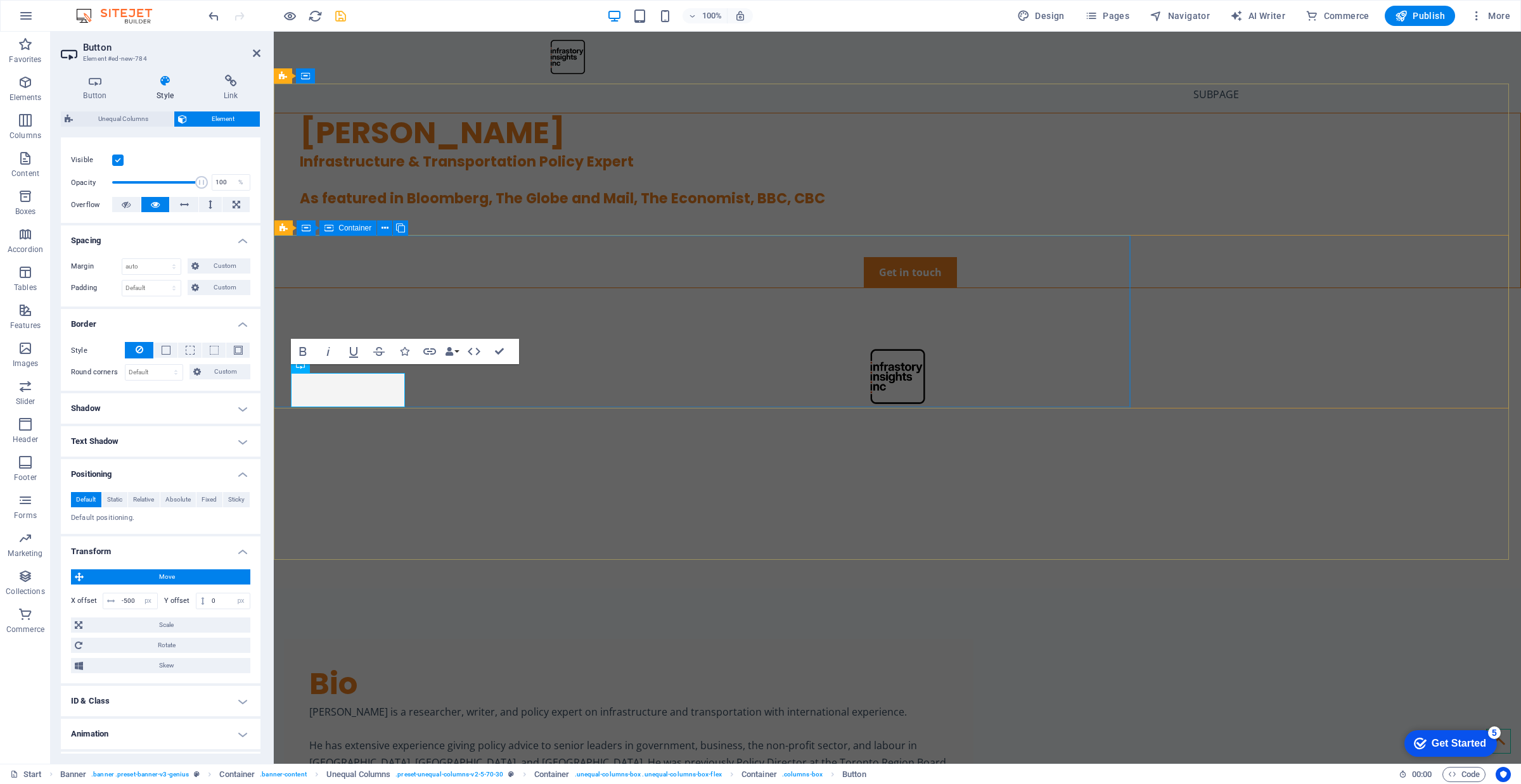
click at [586, 288] on div "[PERSON_NAME] Infrastructure & Transportation Policy Expert As featured in Bloo…" at bounding box center [897, 201] width 1246 height 175
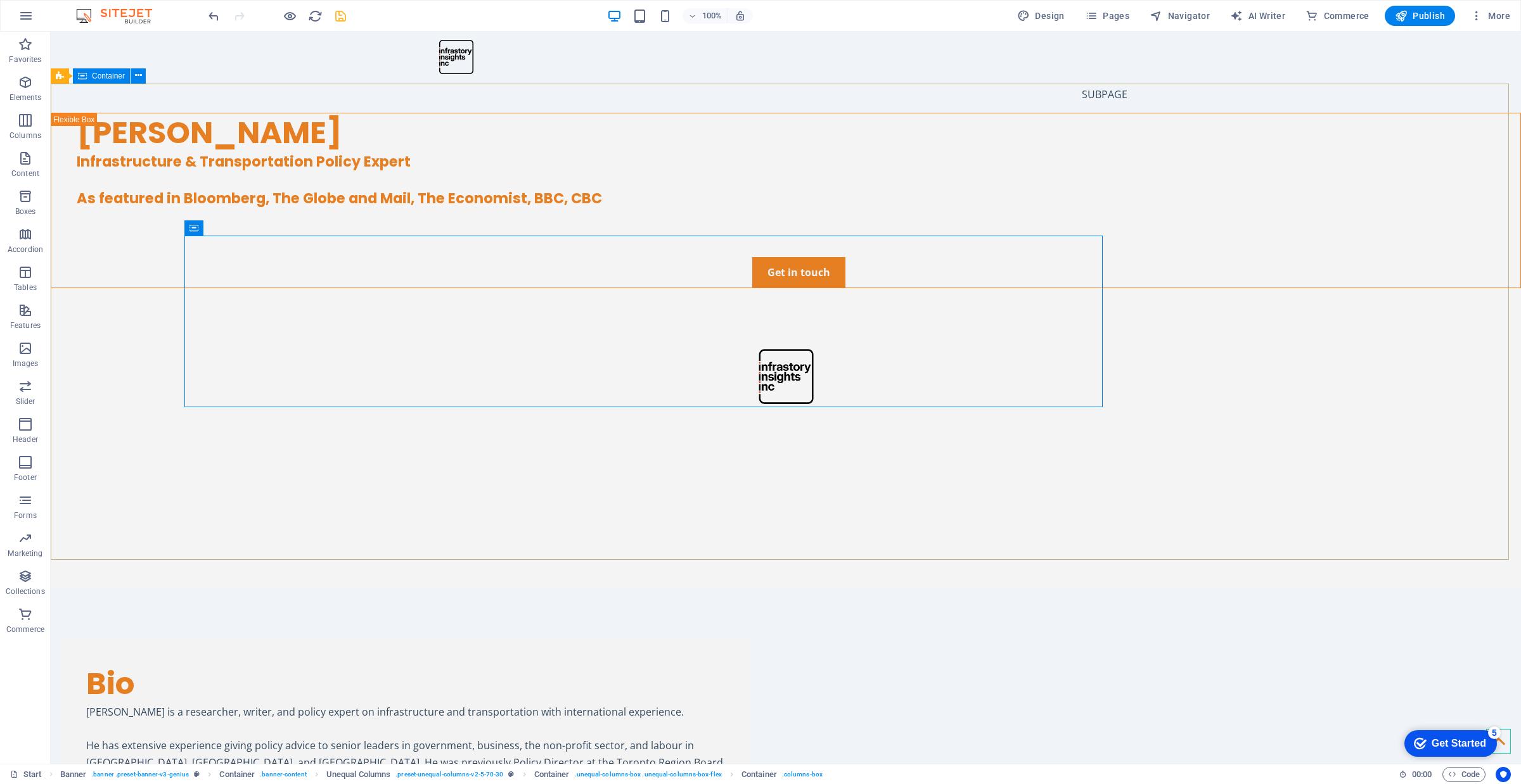
click at [591, 361] on div "[PERSON_NAME] Infrastructure & Transportation Policy Expert As featured in Bloo…" at bounding box center [785, 237] width 1470 height 249
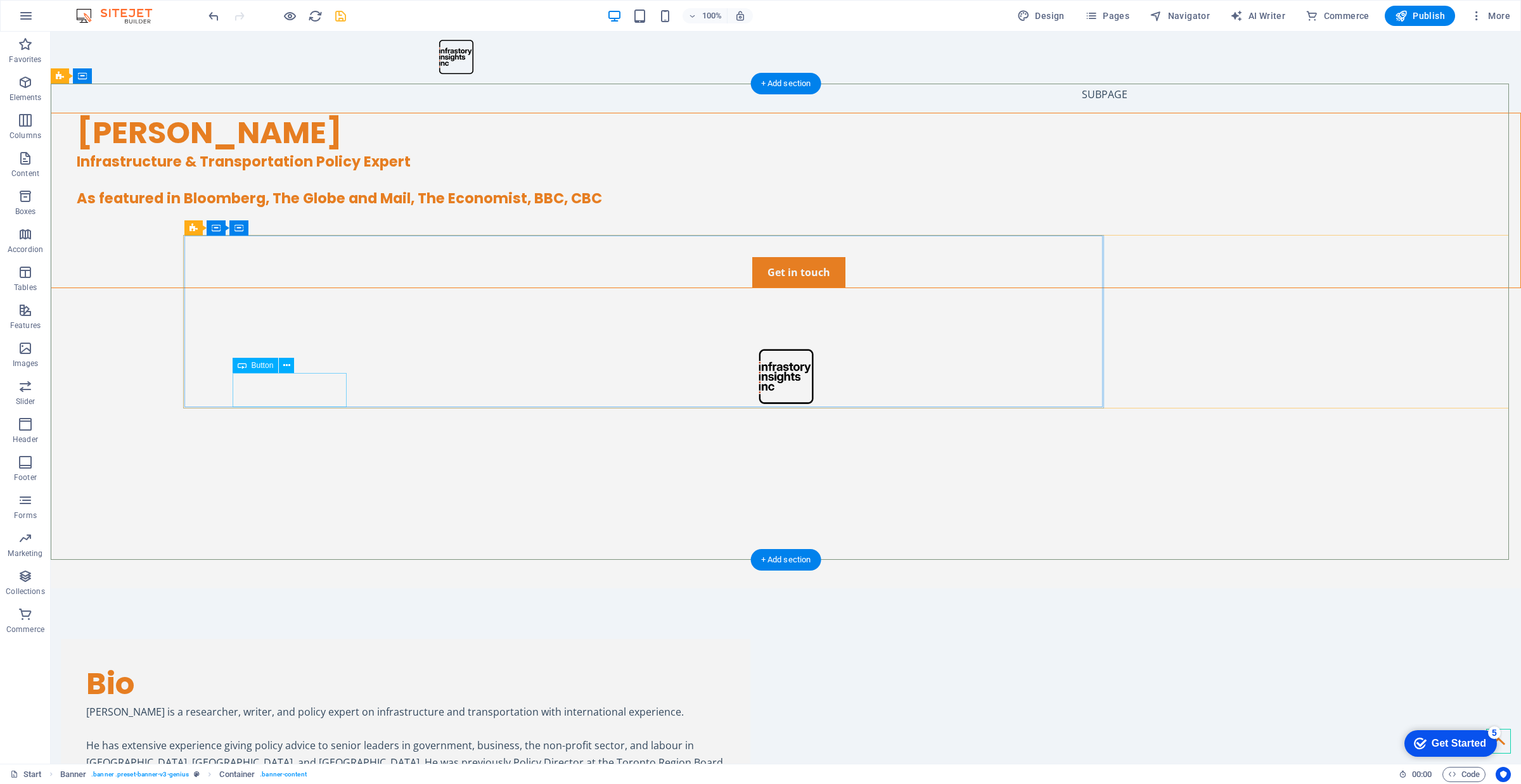
click at [332, 257] on div "Media & Works" at bounding box center [481, 242] width 1444 height 31
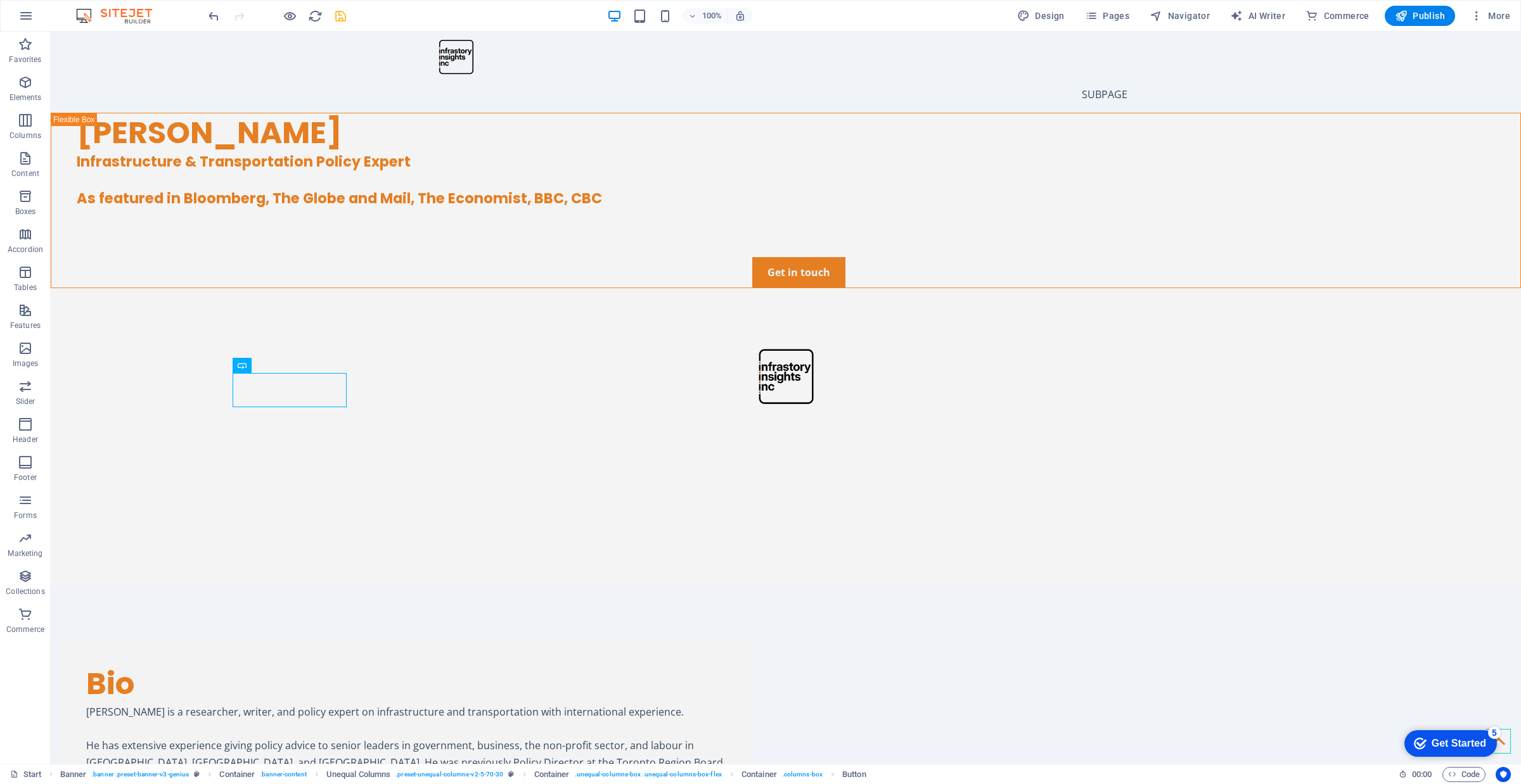
click at [635, 15] on div "100%" at bounding box center [680, 16] width 147 height 20
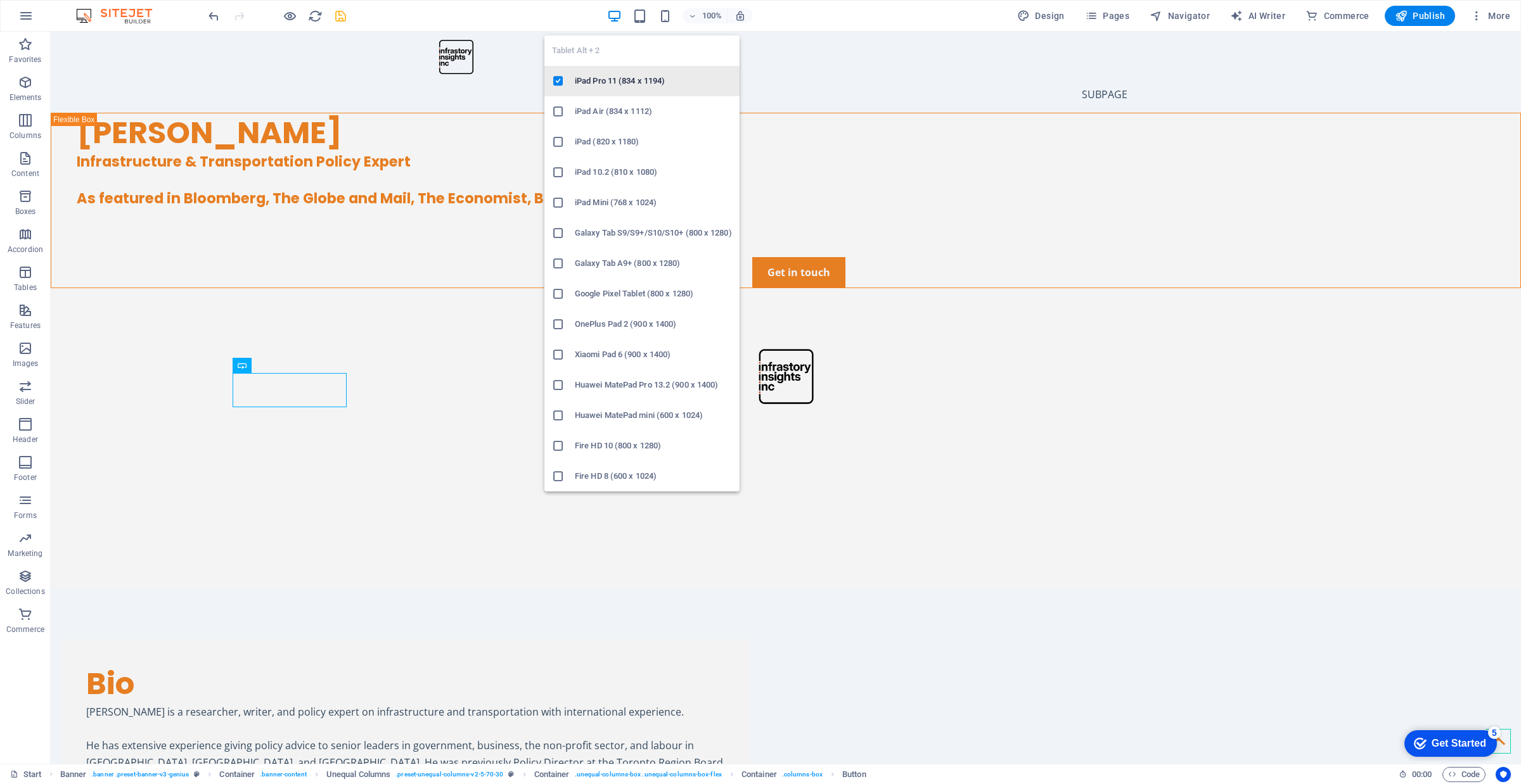
click at [622, 83] on h6 "iPad Pro 11 (834 x 1194)" at bounding box center [653, 81] width 157 height 15
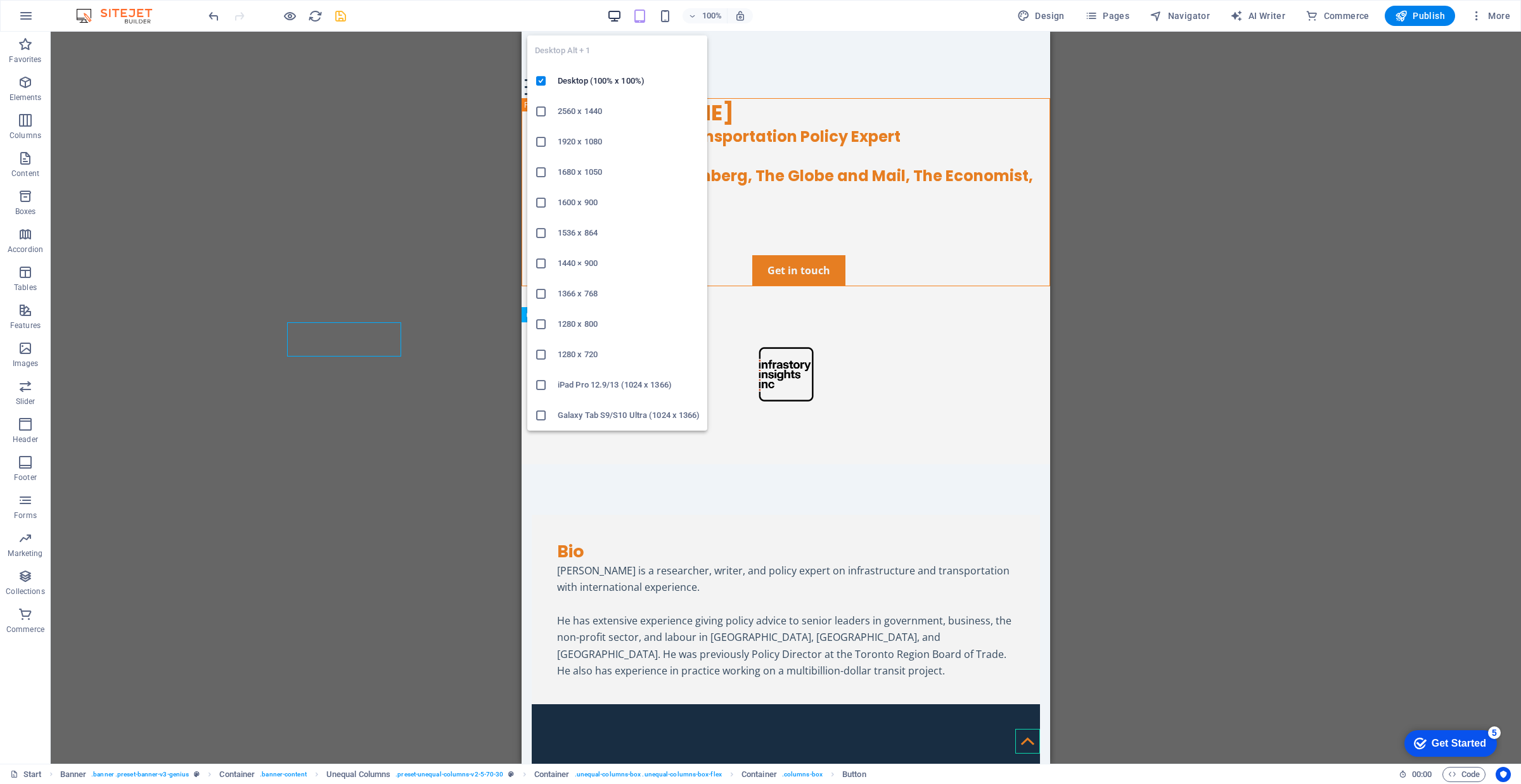
click at [619, 15] on icon "button" at bounding box center [614, 16] width 15 height 15
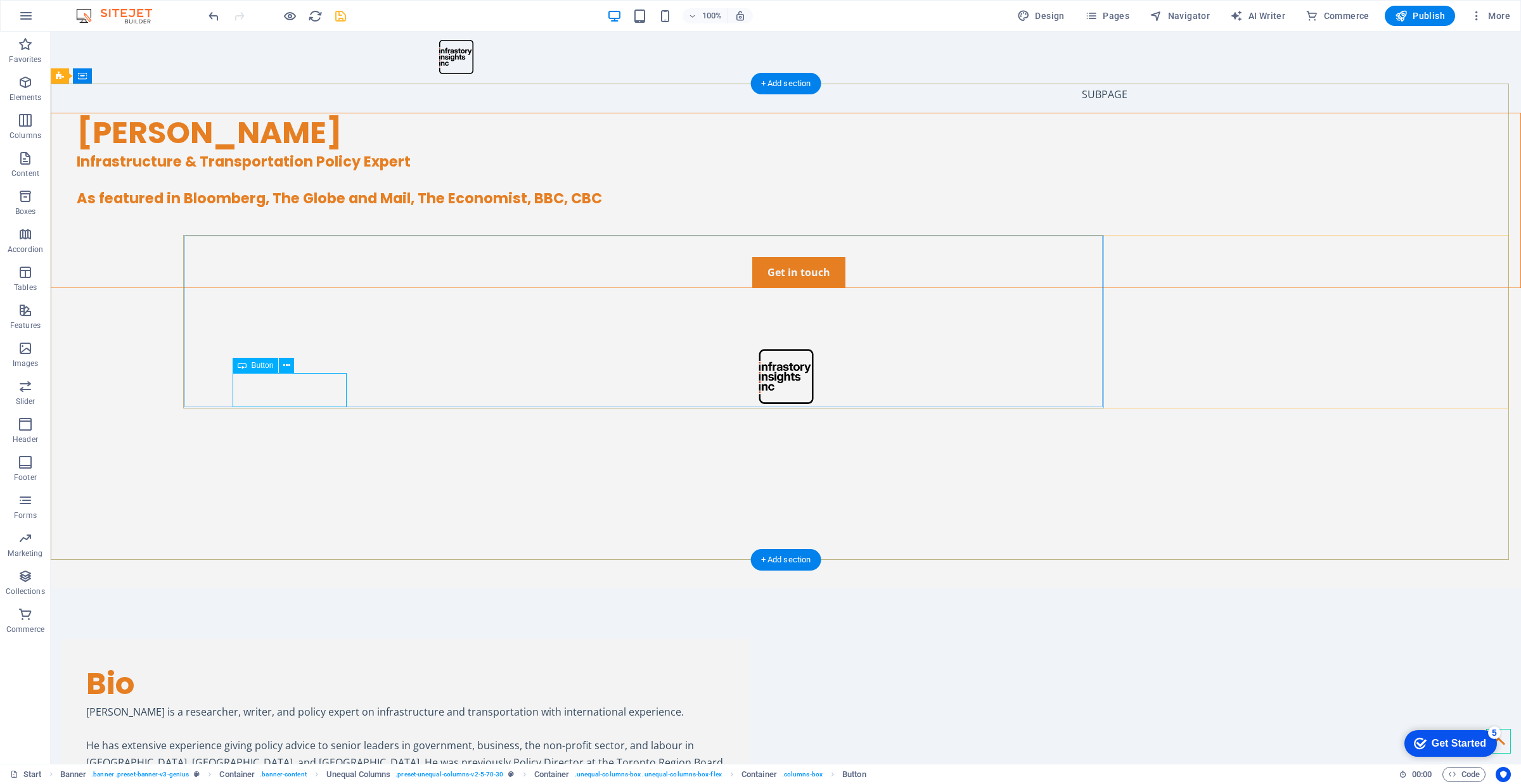
click at [290, 257] on div "Media & Works" at bounding box center [481, 242] width 1444 height 31
select select "px"
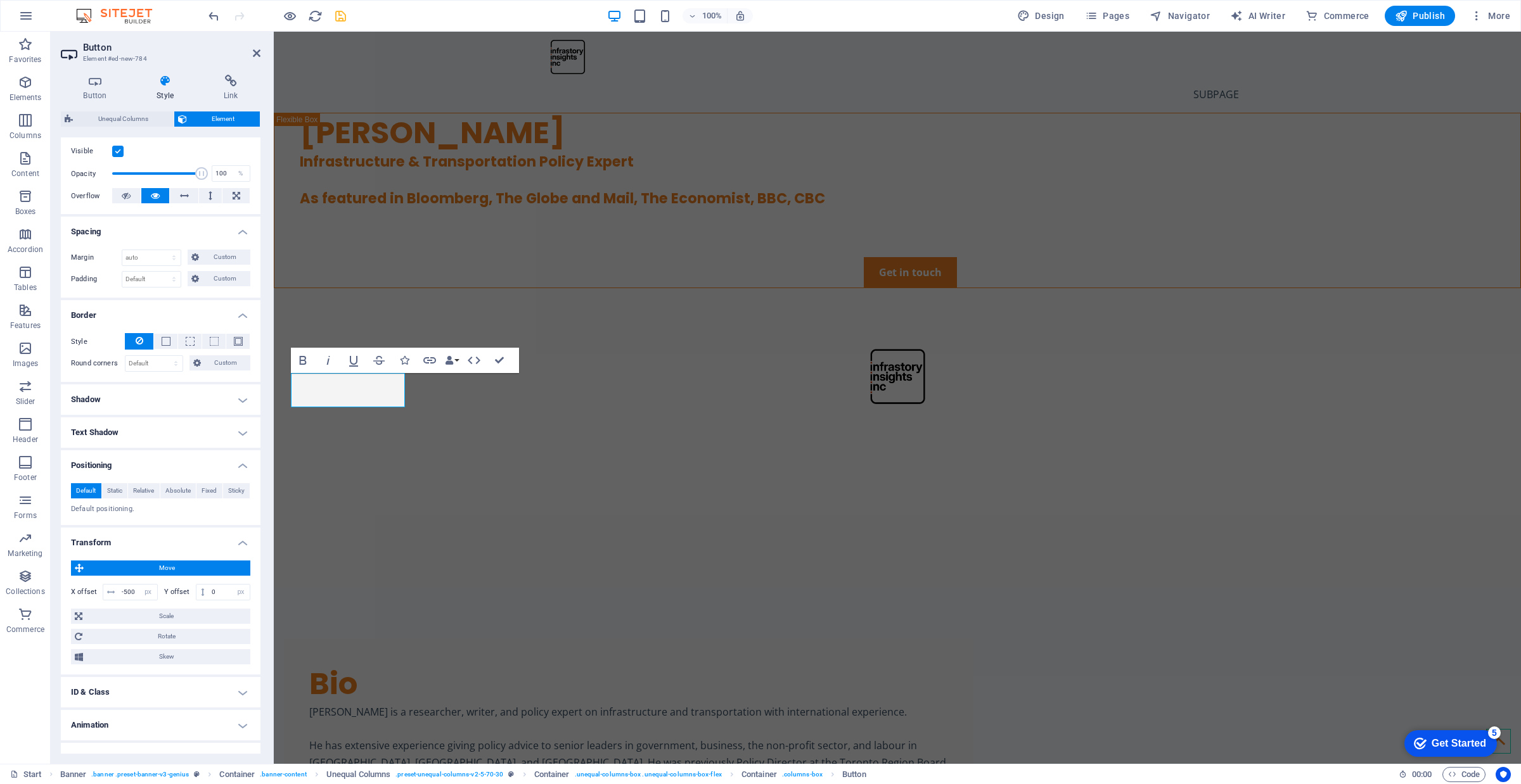
scroll to position [181, 0]
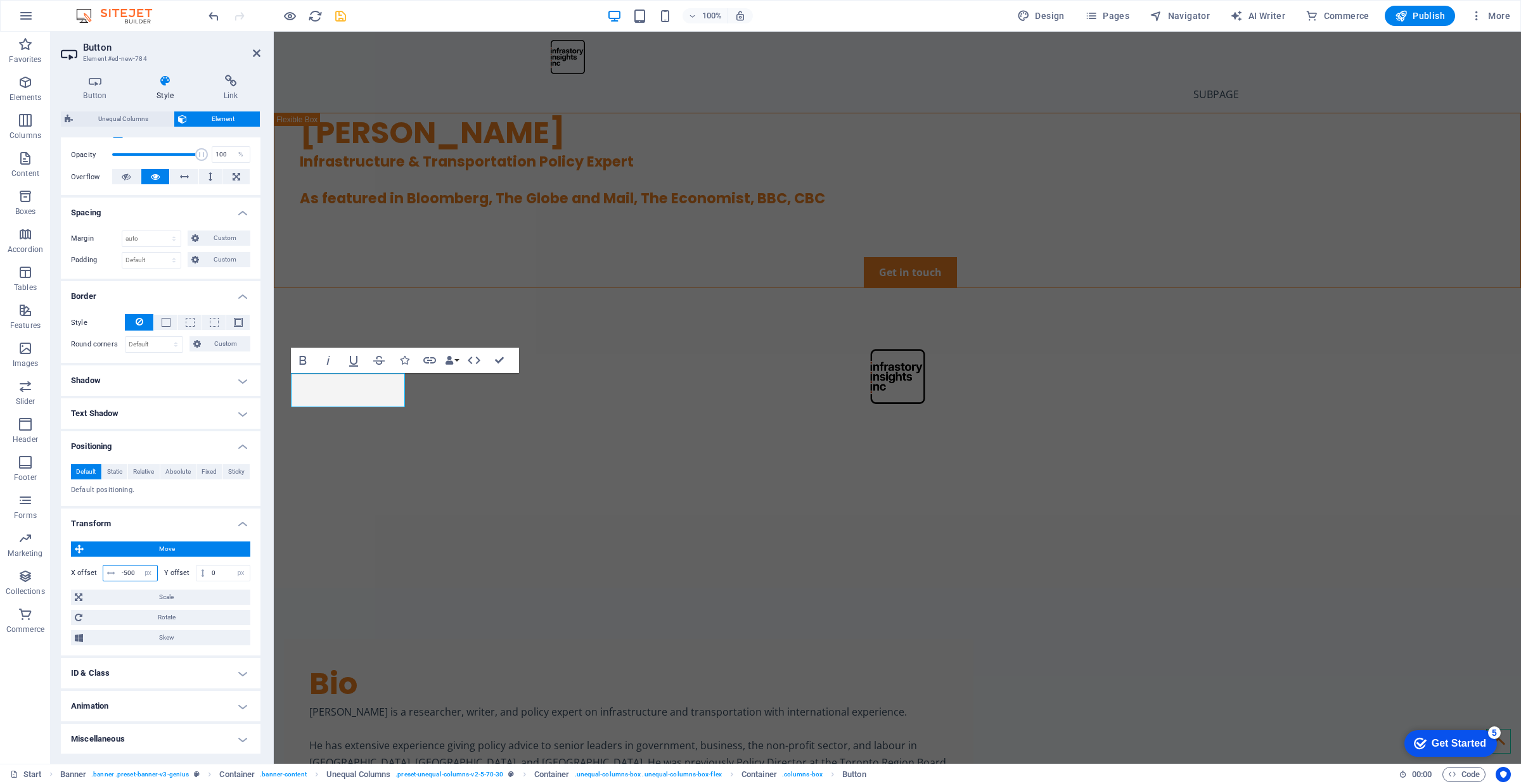
click at [132, 570] on input "-500" at bounding box center [138, 573] width 39 height 15
type input "-5"
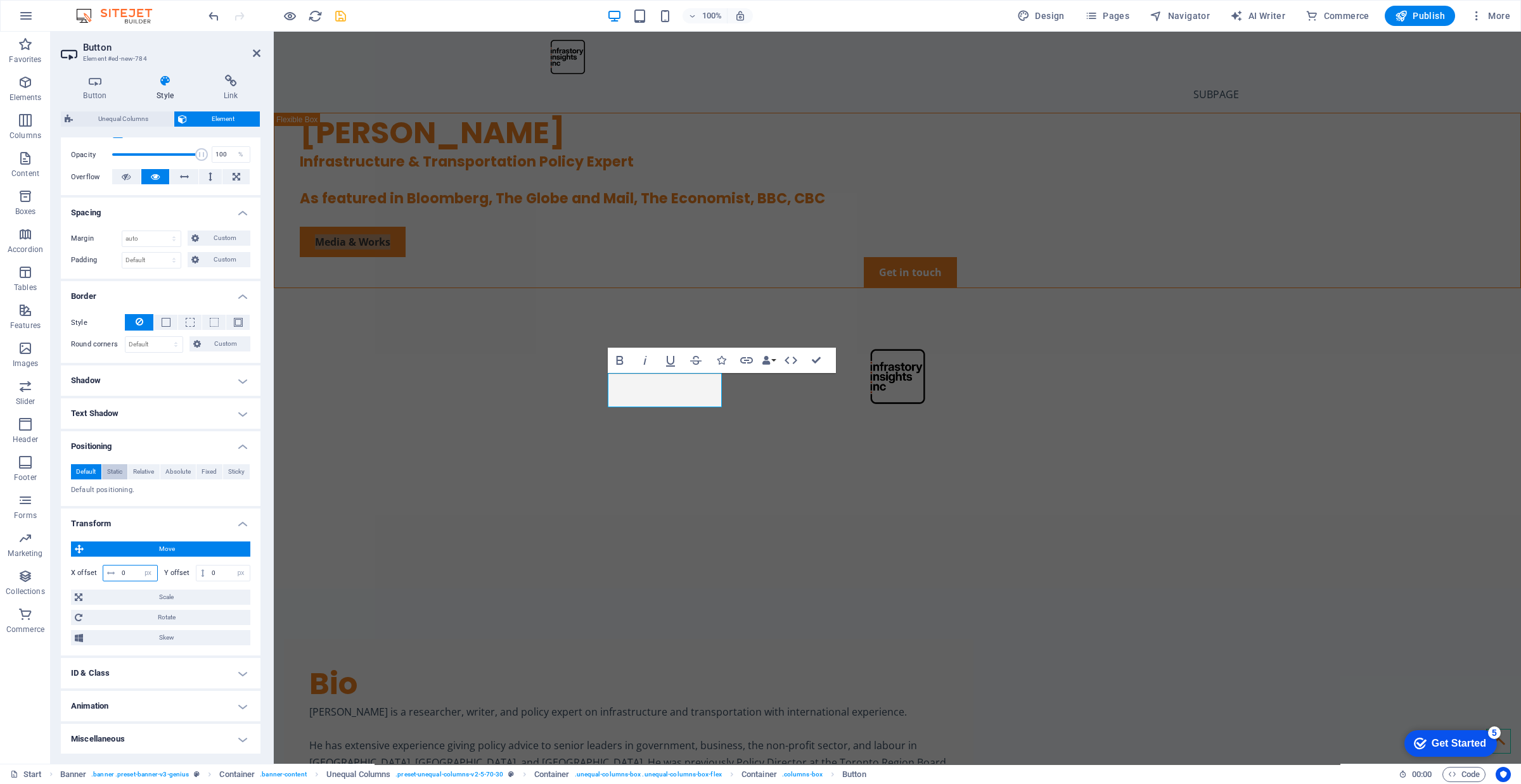
type input "0"
click at [119, 469] on span "Static" at bounding box center [115, 472] width 15 height 15
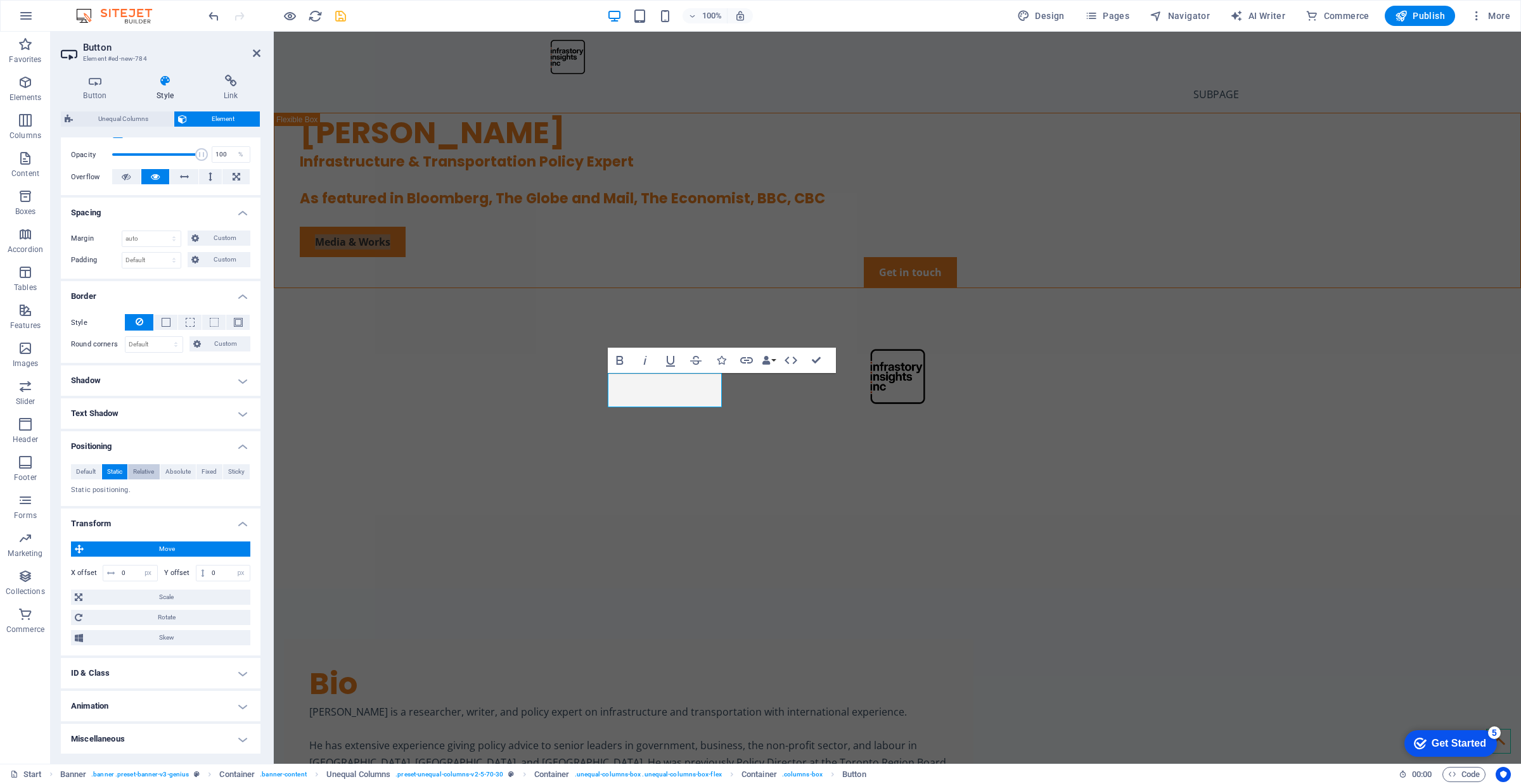
click at [150, 470] on span "Relative" at bounding box center [143, 472] width 21 height 15
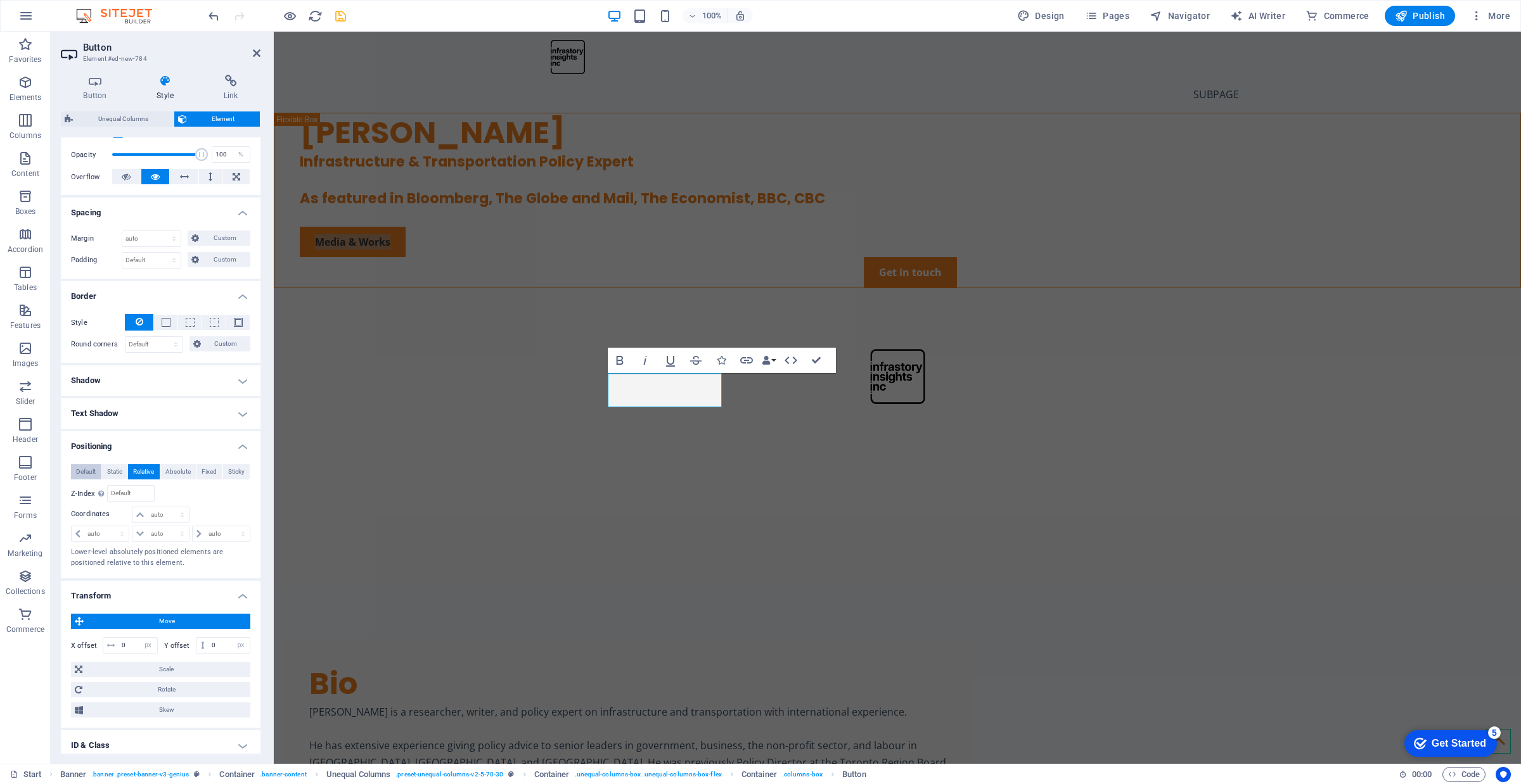
click at [87, 477] on span "Default" at bounding box center [85, 472] width 20 height 15
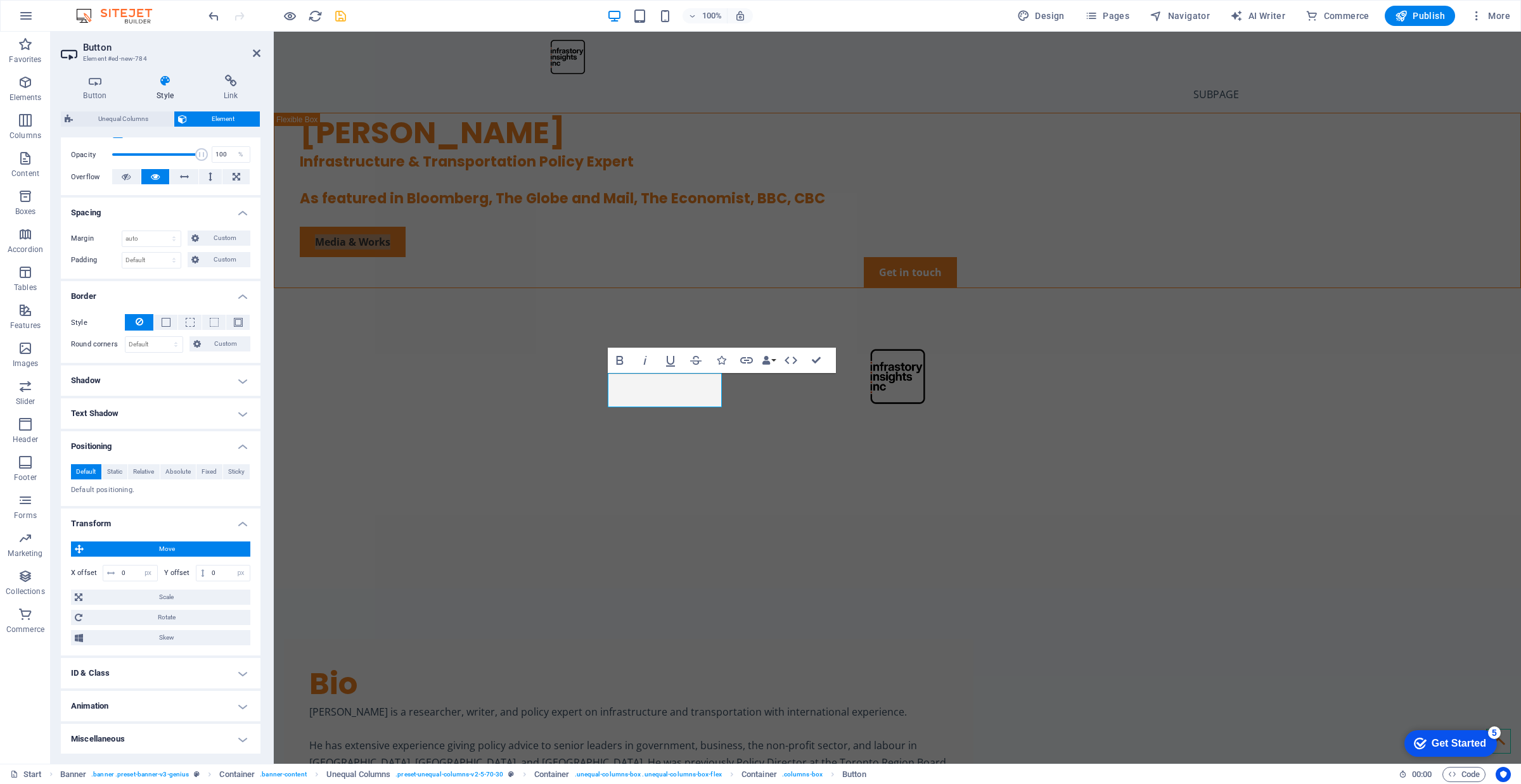
click at [140, 675] on h4 "ID & Class" at bounding box center [160, 673] width 200 height 31
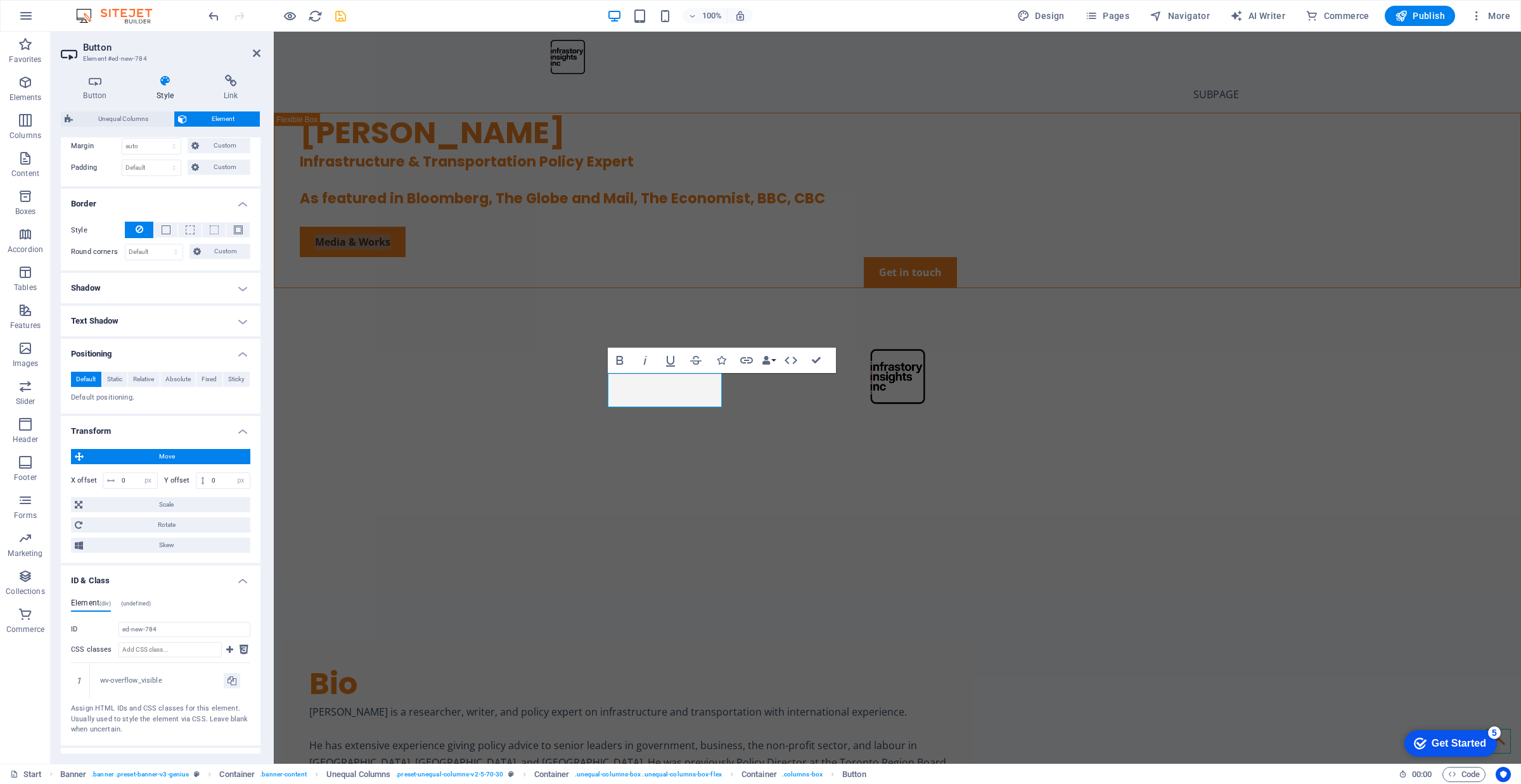
scroll to position [331, 0]
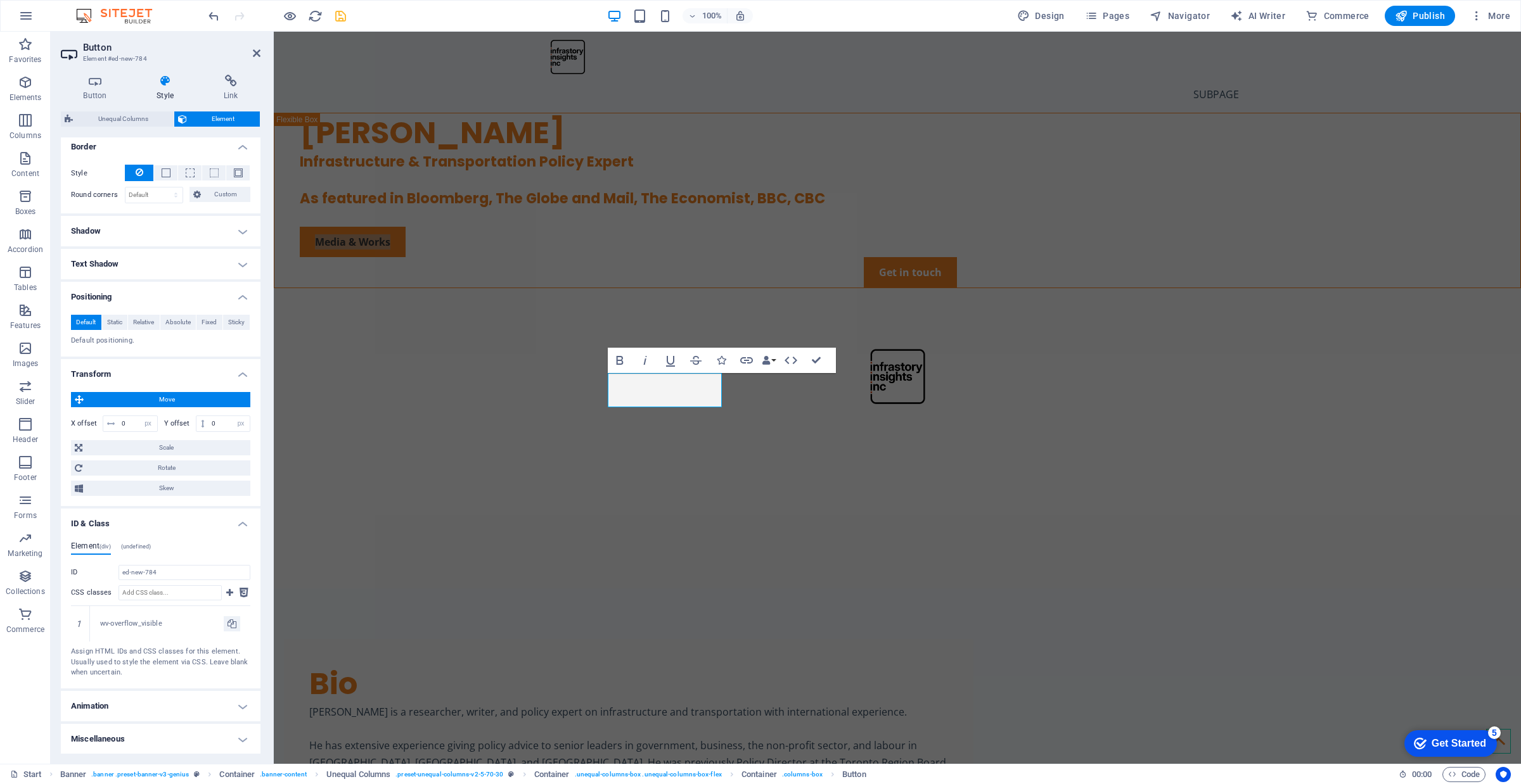
click at [144, 704] on h4 "Animation" at bounding box center [160, 706] width 200 height 31
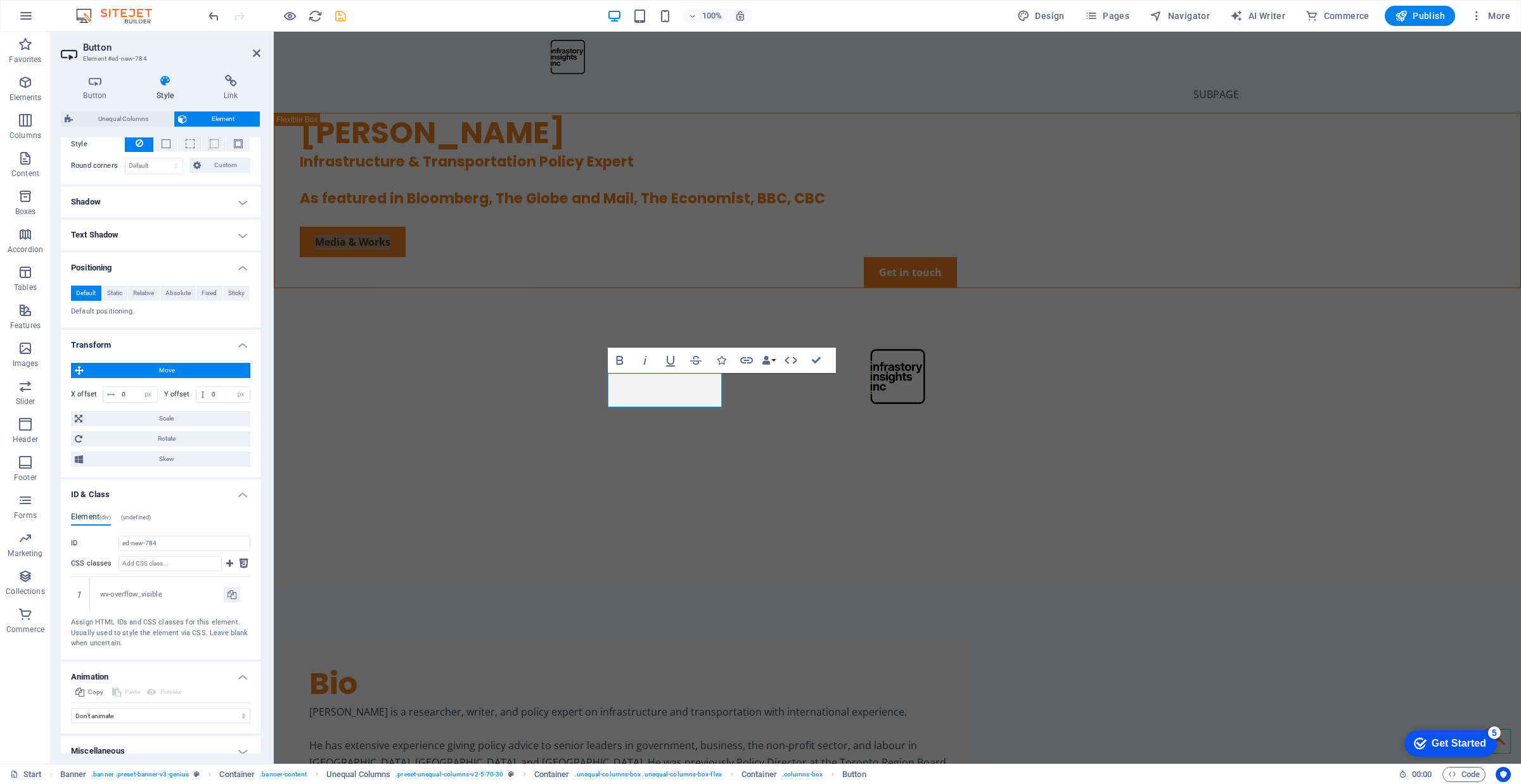
scroll to position [372, 0]
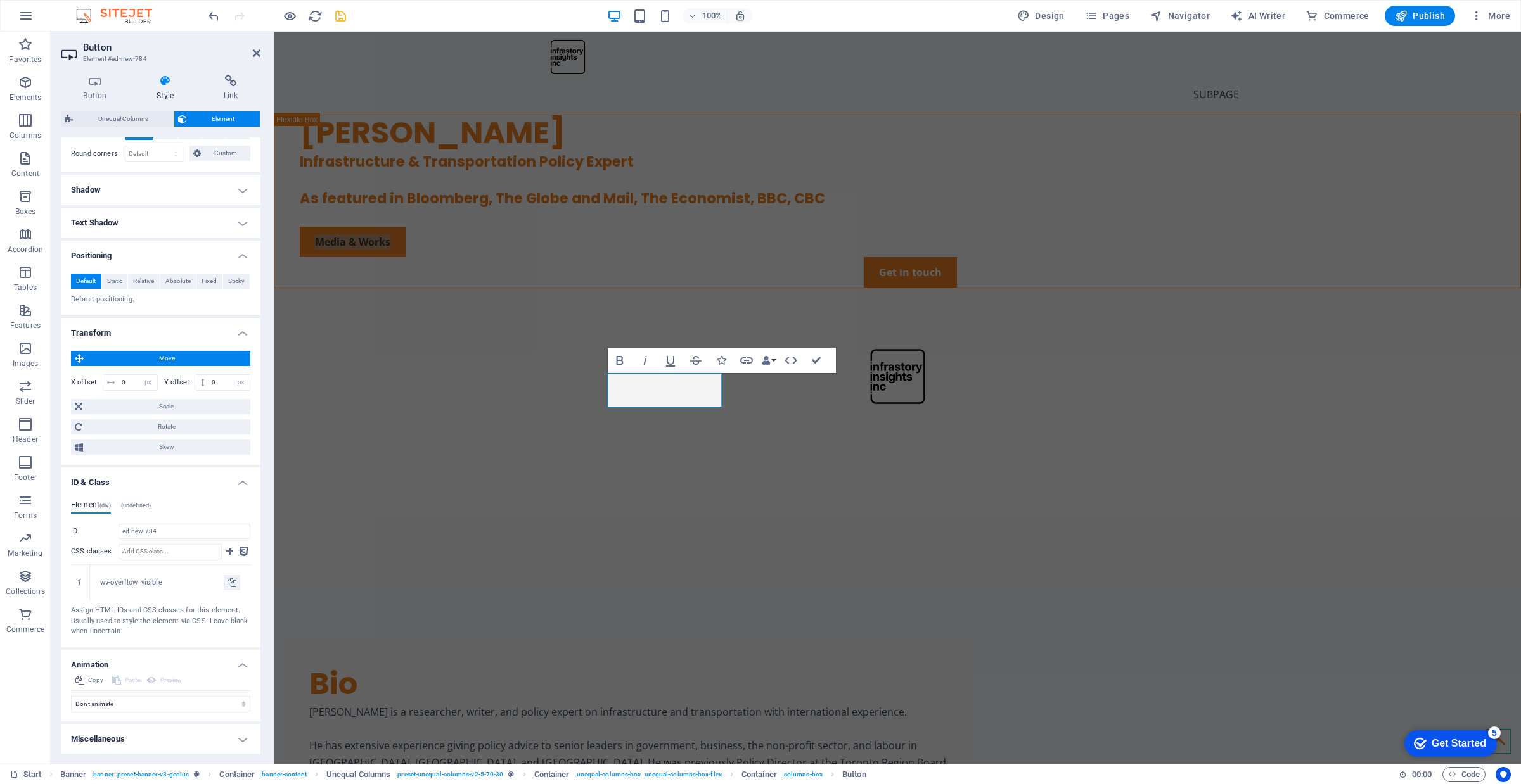
click at [210, 732] on h4 "Miscellaneous" at bounding box center [160, 739] width 200 height 31
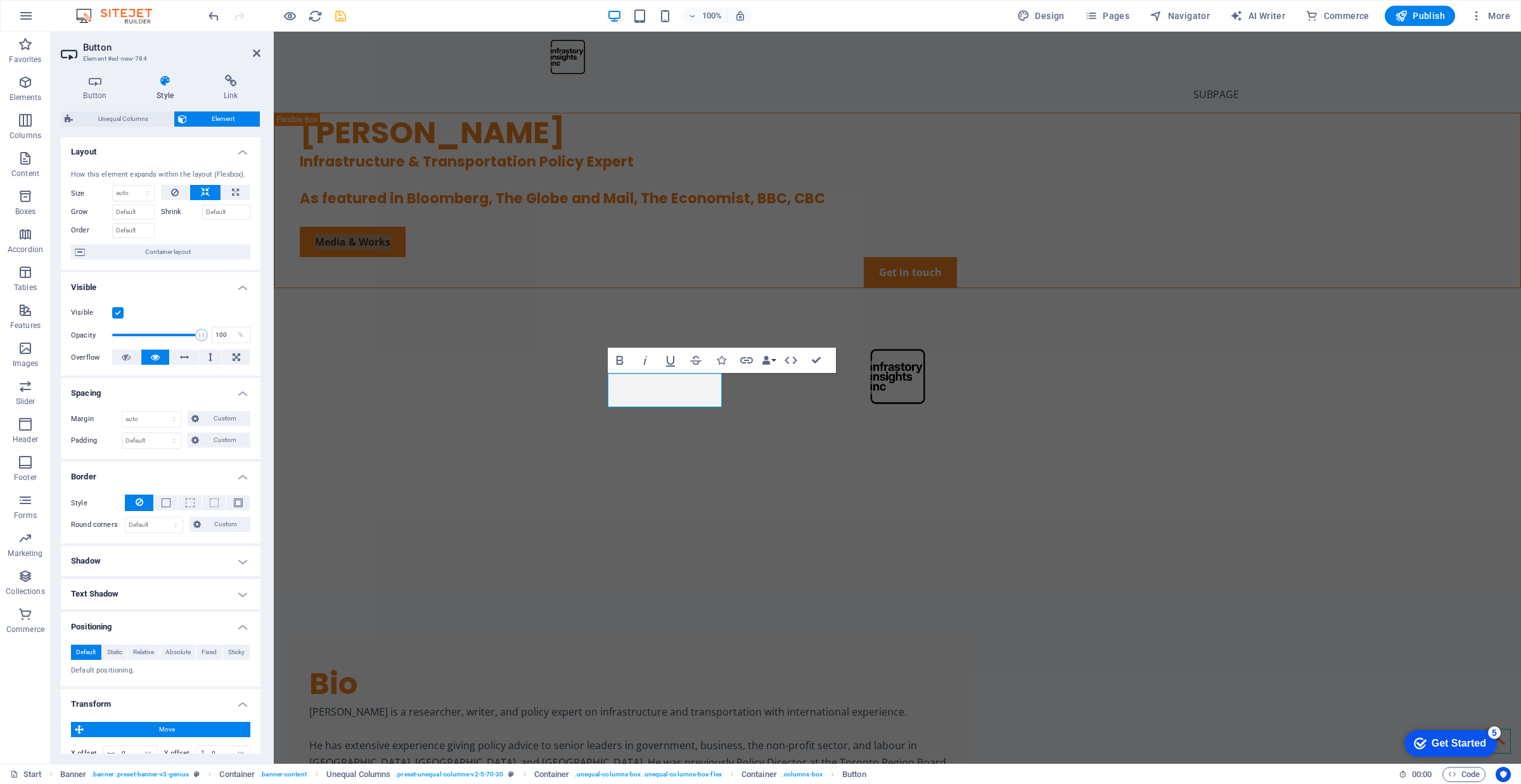
scroll to position [0, 0]
click at [780, 288] on div "[PERSON_NAME] Infrastructure & Transportation Policy Expert As featured in Bloo…" at bounding box center [897, 201] width 1246 height 175
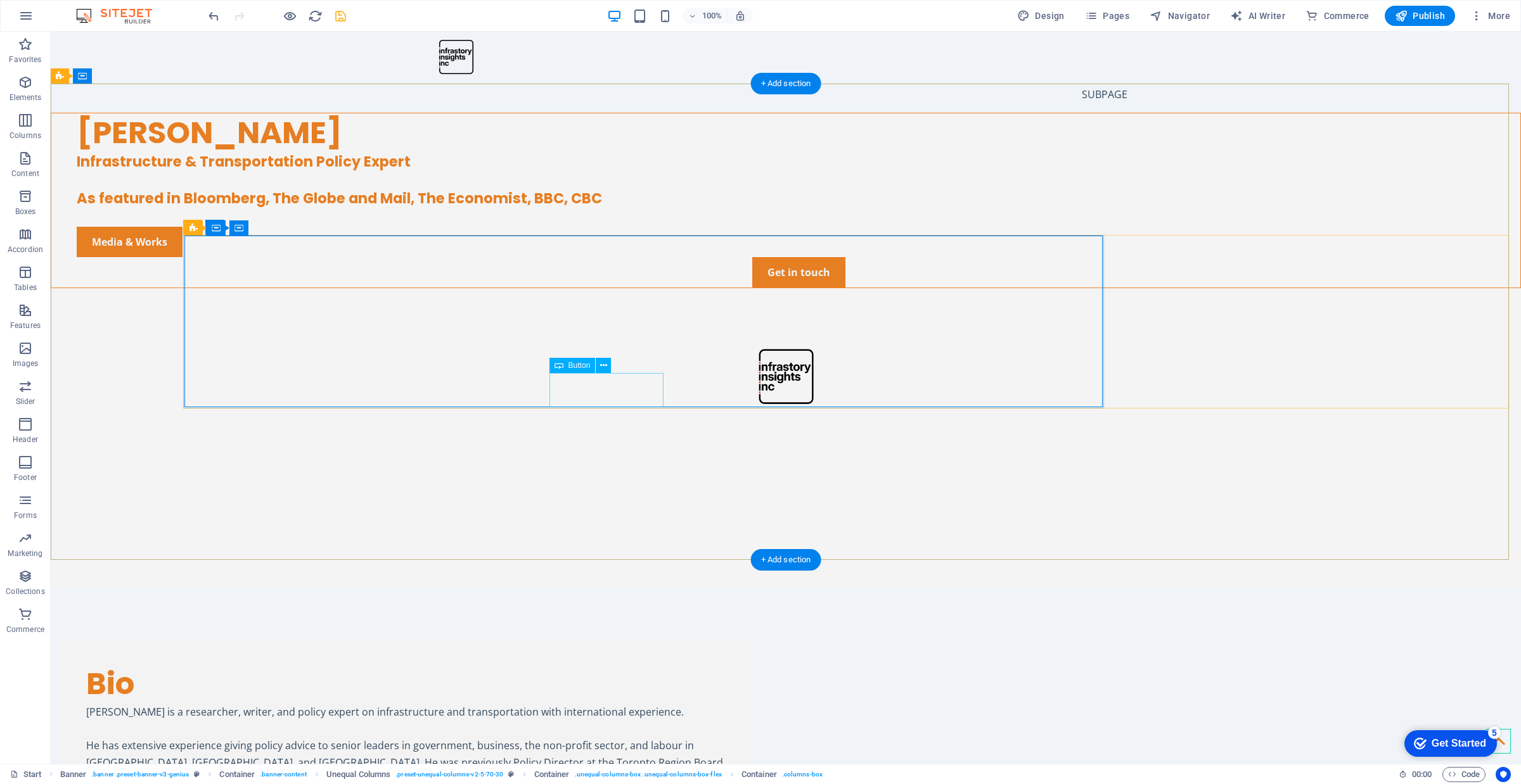
click at [561, 257] on div "Media & Works" at bounding box center [798, 242] width 1444 height 31
click at [431, 288] on div "[PERSON_NAME] Infrastructure & Transportation Policy Expert As featured in Bloo…" at bounding box center [785, 201] width 1469 height 175
click at [198, 288] on div "[PERSON_NAME] Infrastructure & Transportation Policy Expert As featured in Bloo…" at bounding box center [785, 201] width 1469 height 175
click at [1065, 287] on div "Get in touch" at bounding box center [798, 272] width 1444 height 31
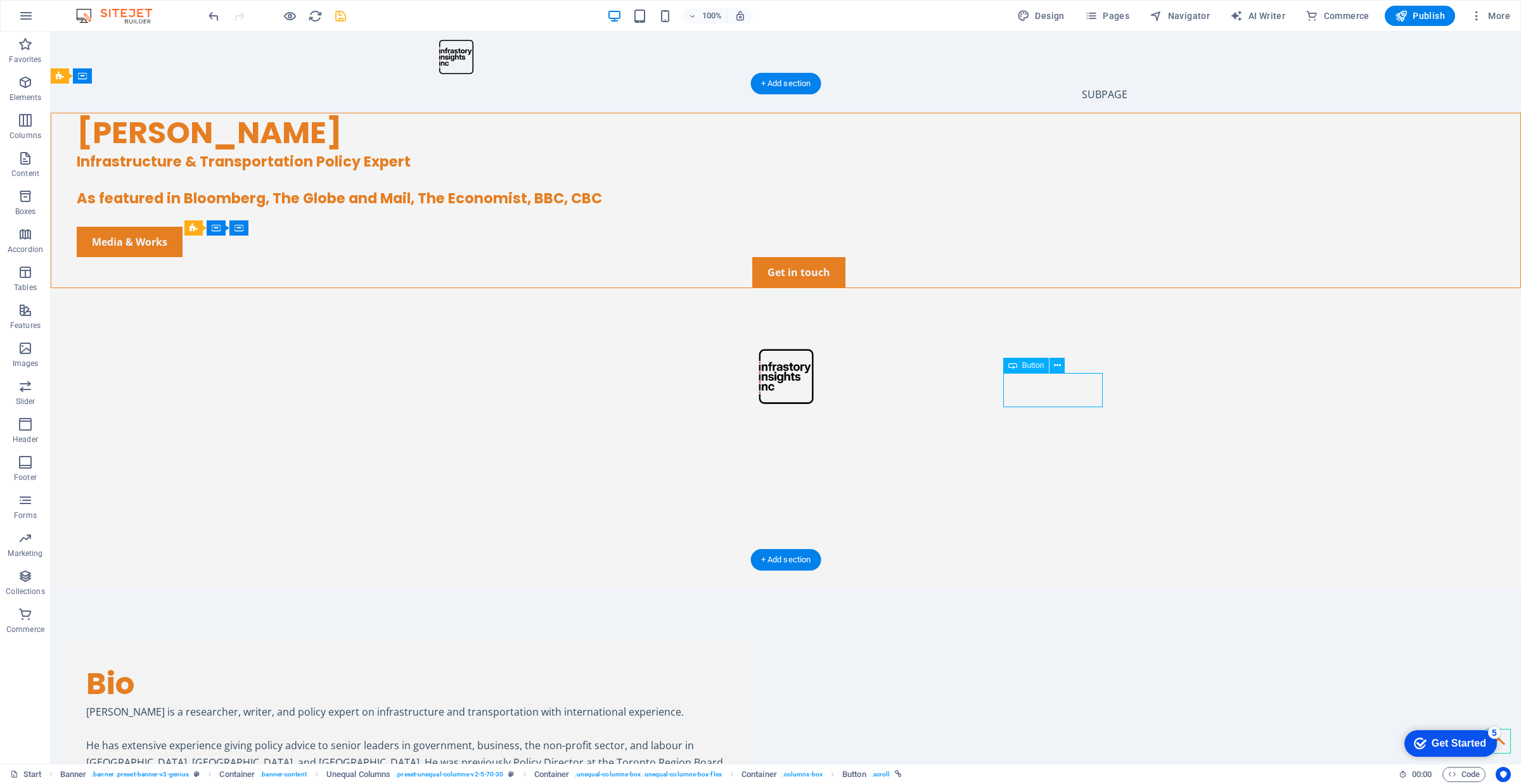
click at [1065, 287] on div "Get in touch" at bounding box center [798, 272] width 1444 height 31
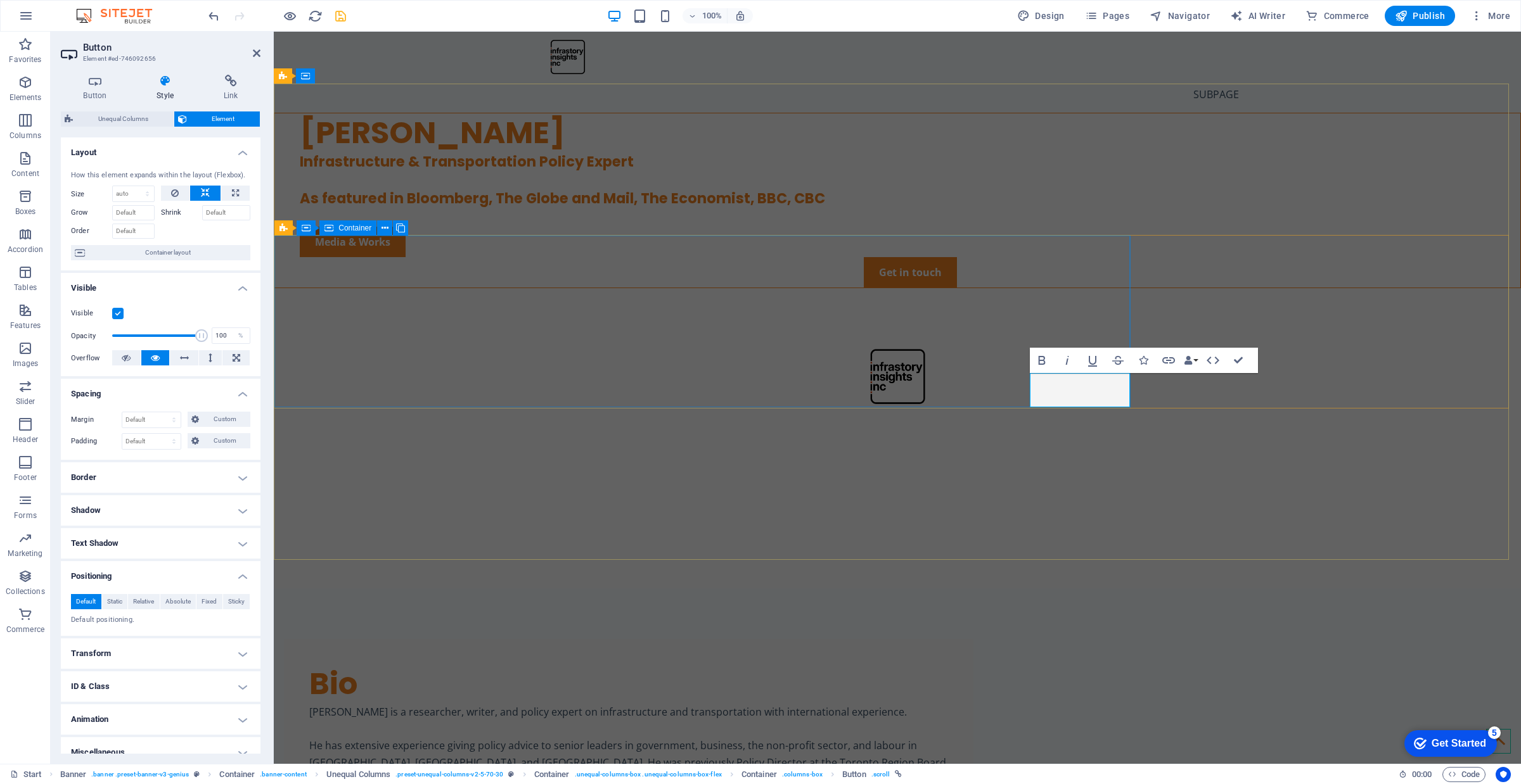
click at [425, 288] on div "[PERSON_NAME] Infrastructure & Transportation Policy Expert As featured in Bloo…" at bounding box center [897, 201] width 1246 height 175
select select "px"
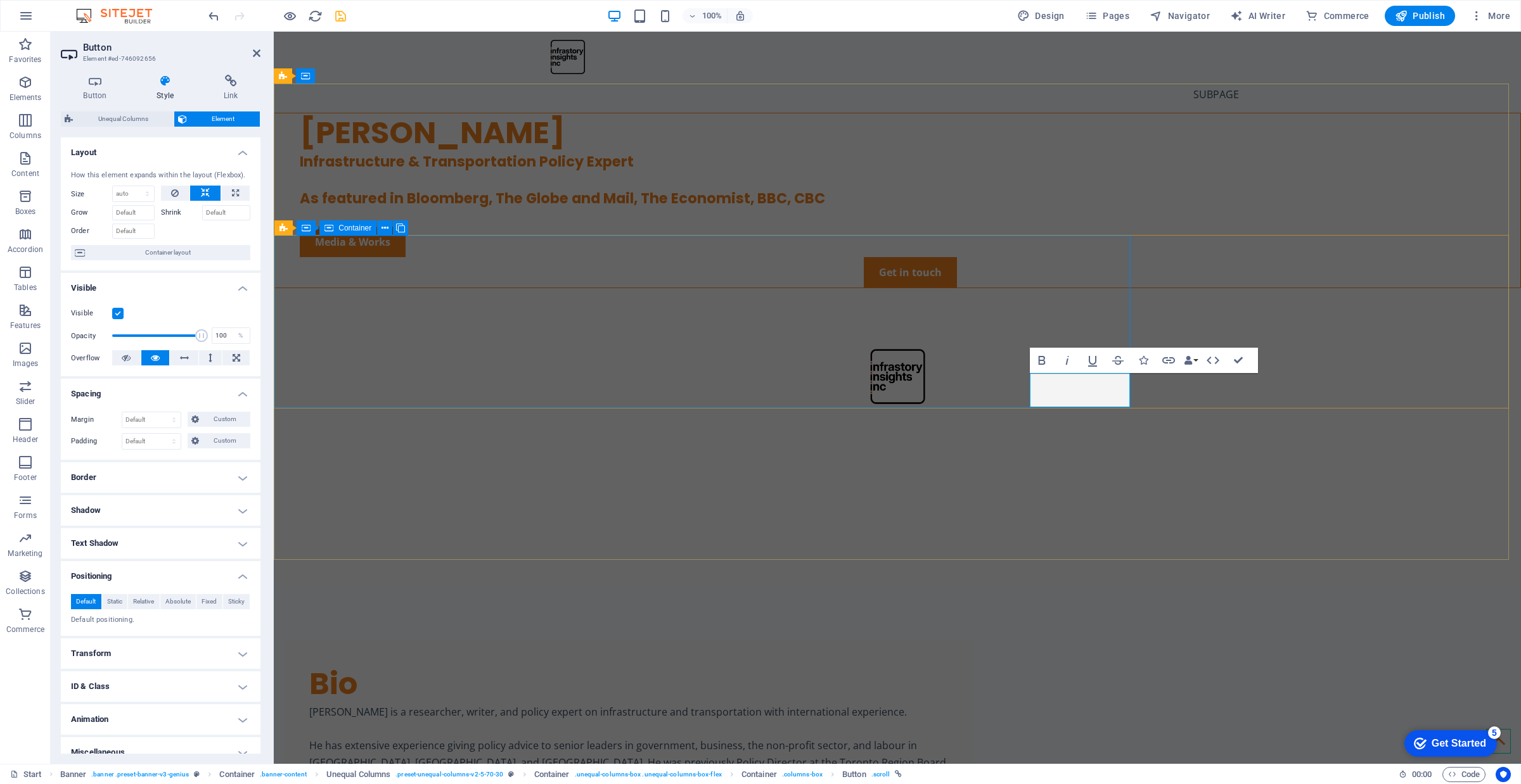
select select "px"
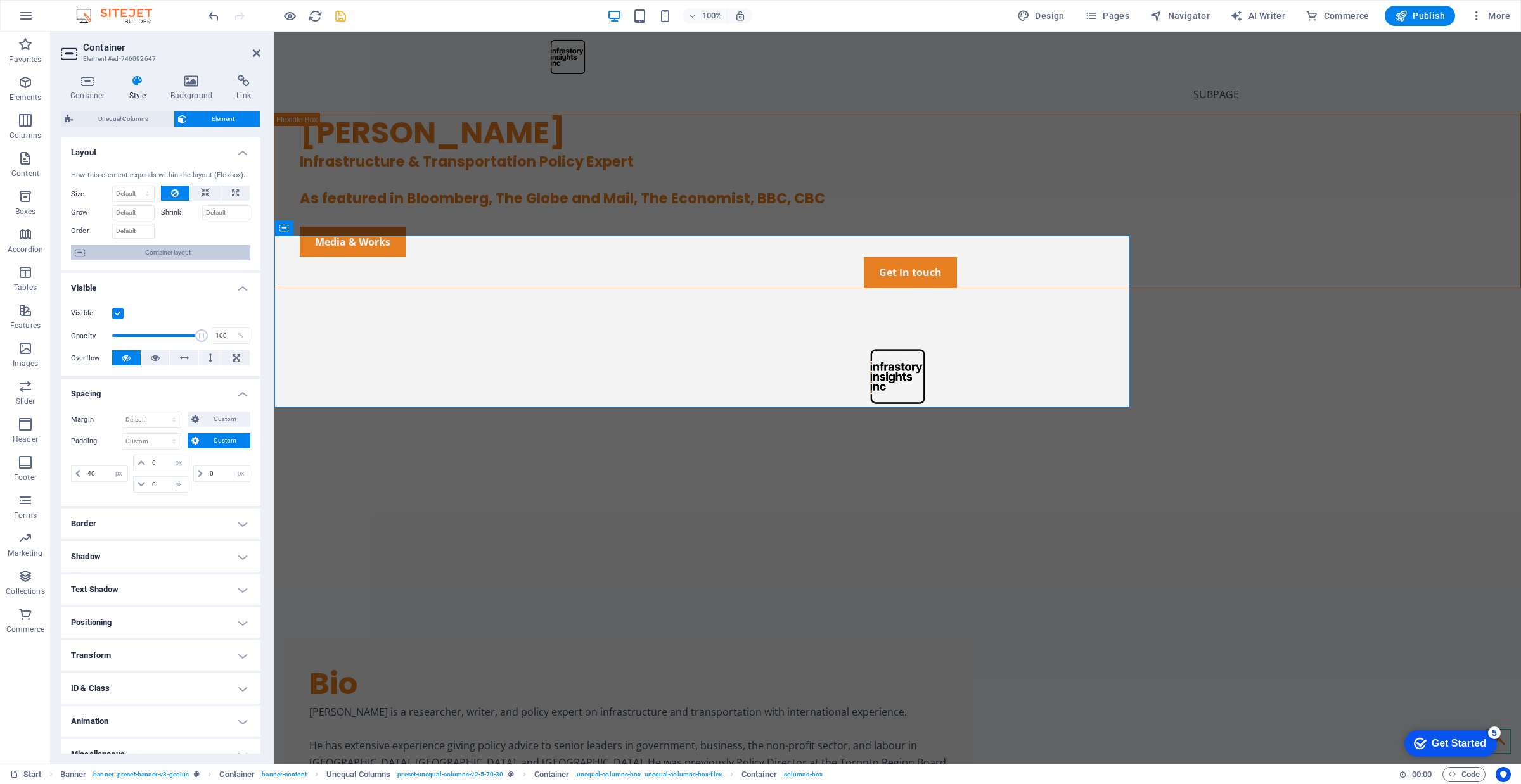
click at [172, 252] on span "Container layout" at bounding box center [167, 253] width 158 height 15
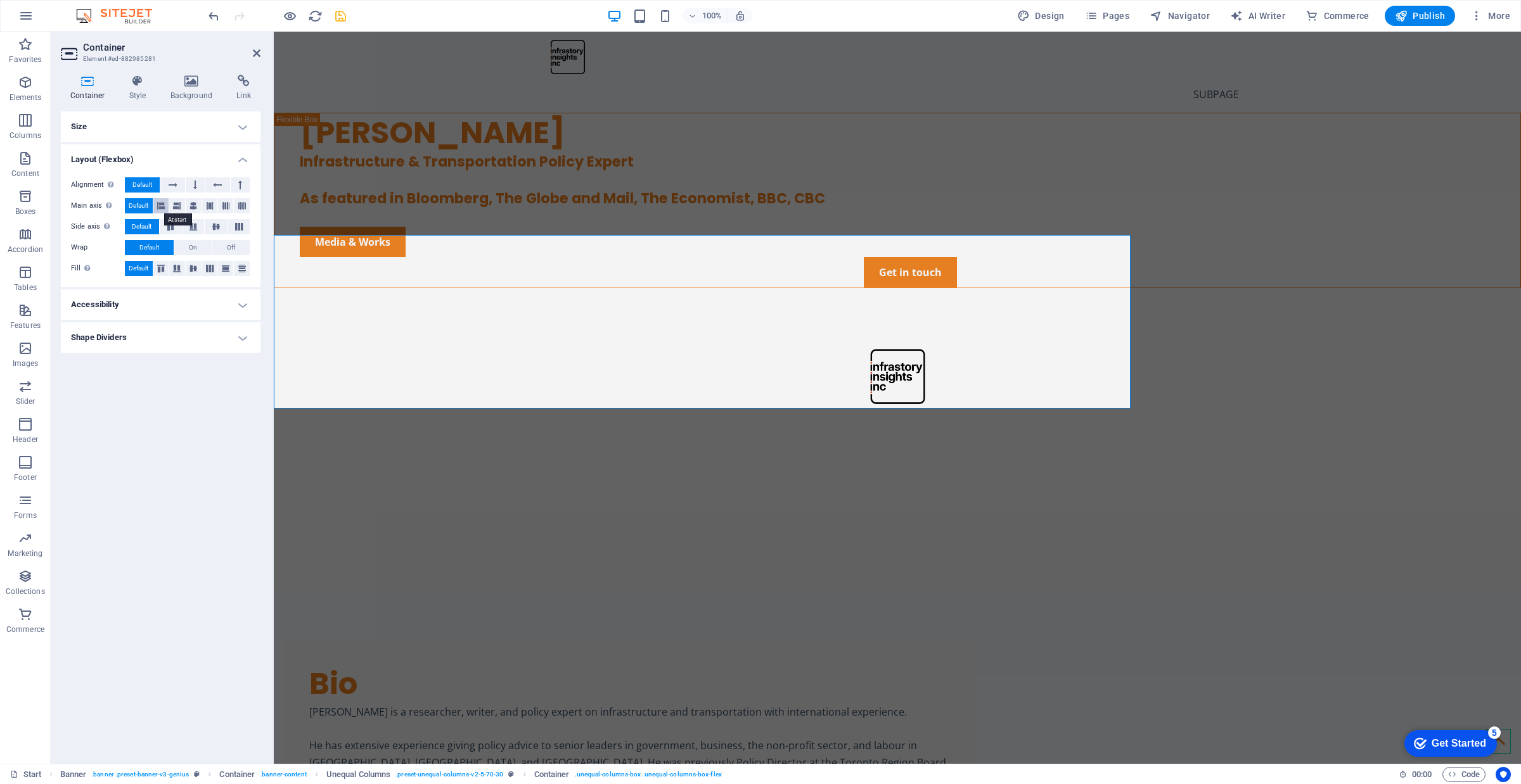
click at [159, 209] on icon at bounding box center [161, 206] width 8 height 15
click at [143, 208] on span "Default" at bounding box center [138, 206] width 20 height 15
click at [143, 91] on h4 "Style" at bounding box center [140, 88] width 41 height 27
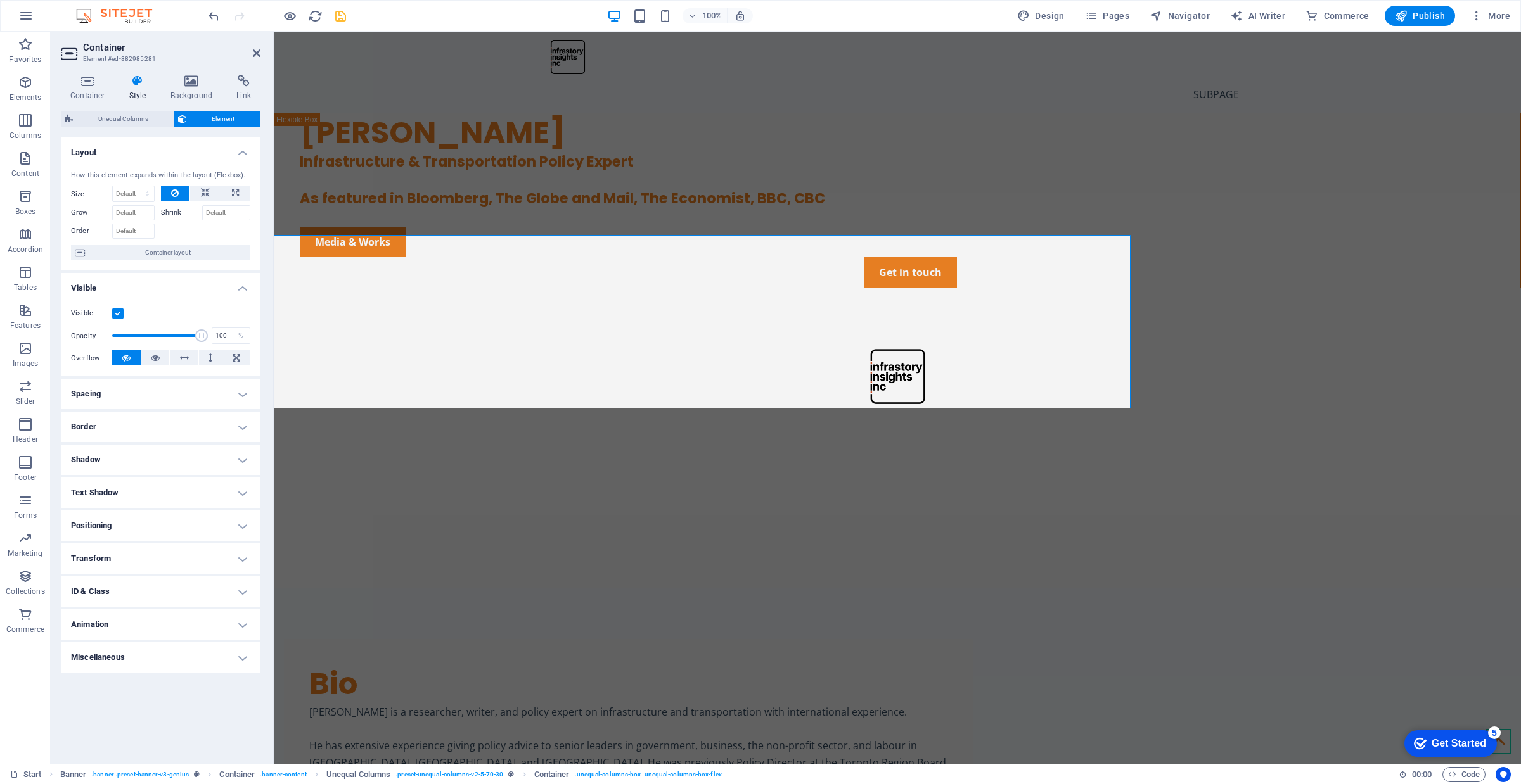
click at [161, 400] on h4 "Spacing" at bounding box center [160, 394] width 200 height 31
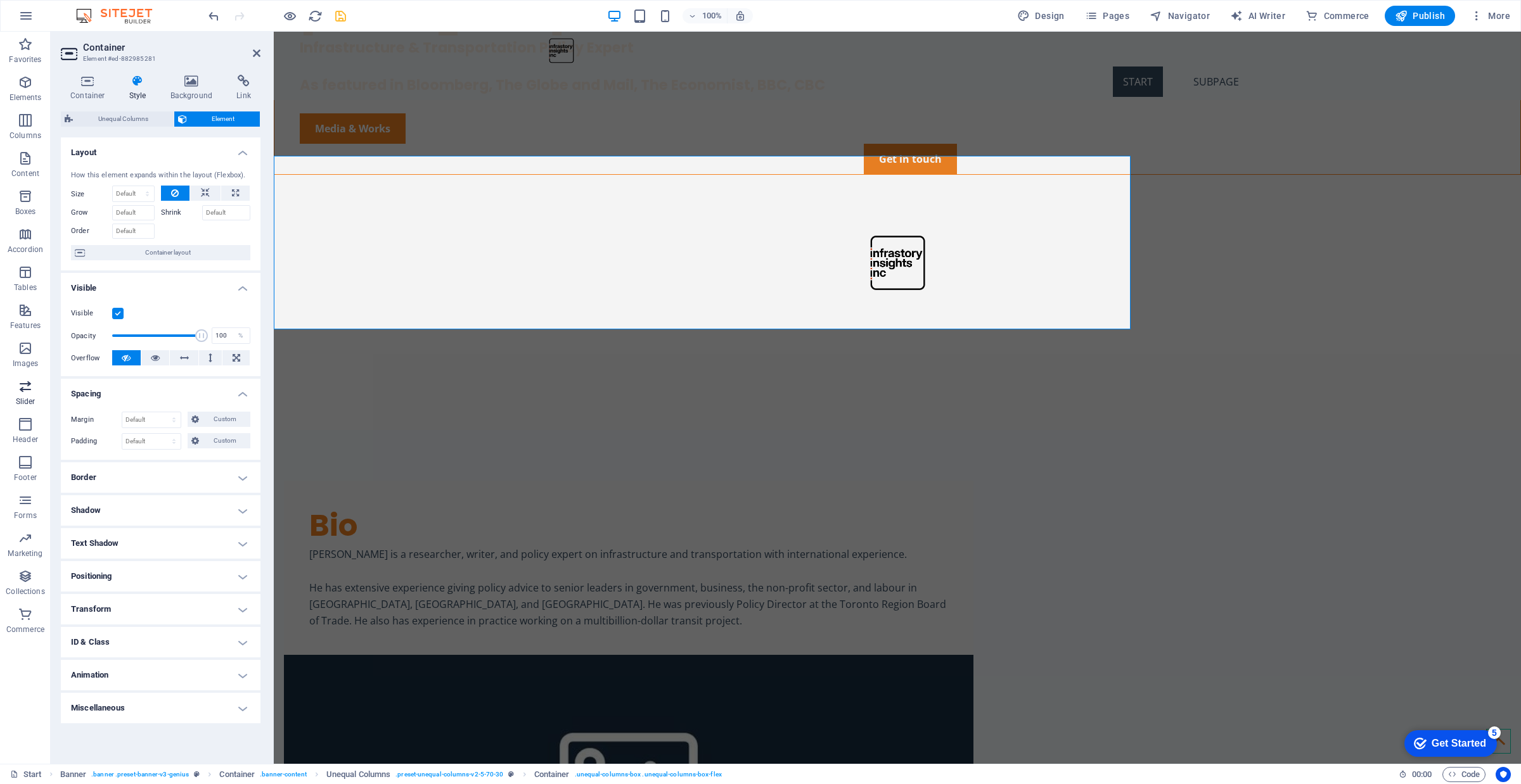
scroll to position [74, 0]
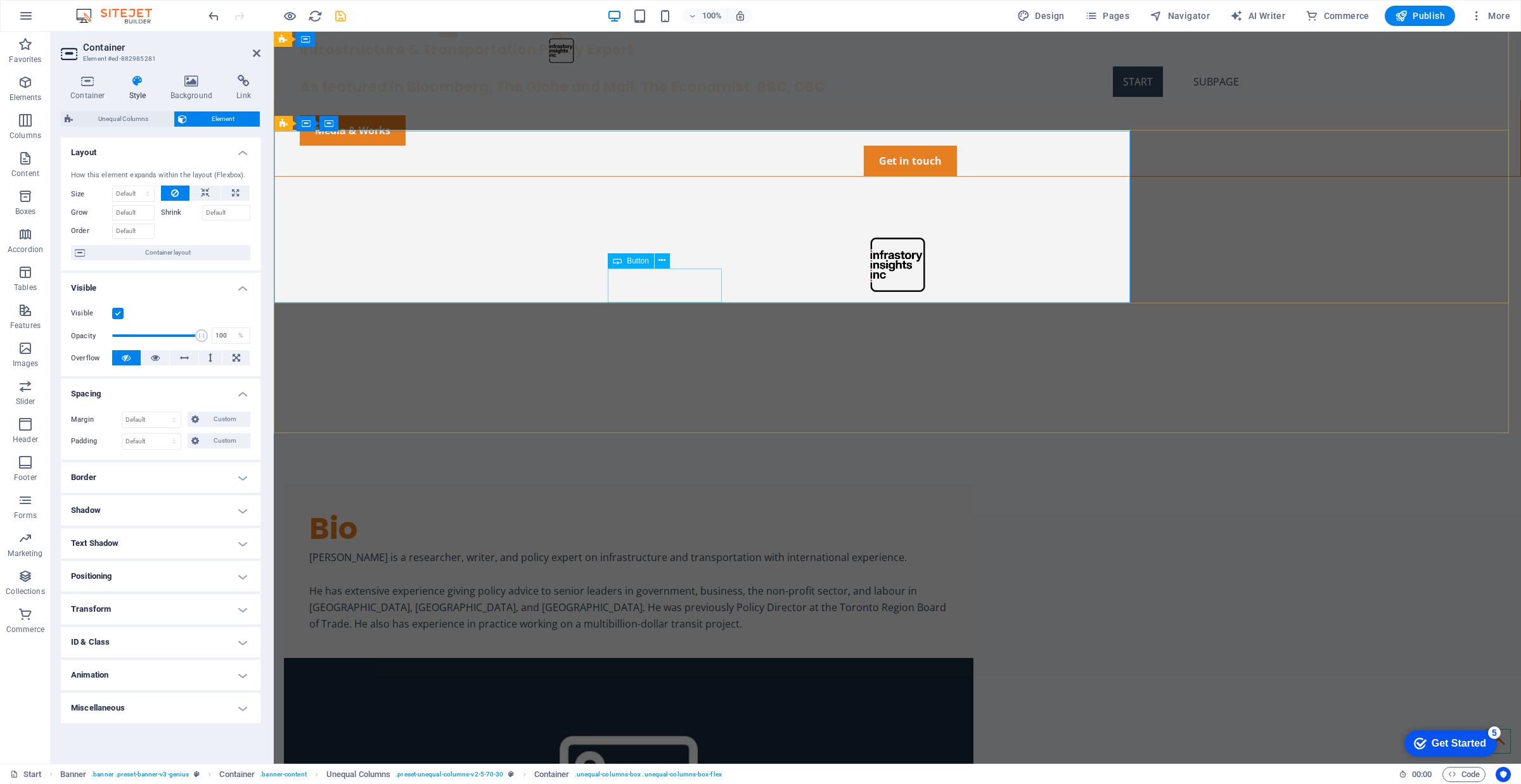
click at [656, 146] on div "Media & Works" at bounding box center [910, 131] width 1221 height 31
click at [1085, 176] on div "Get in touch" at bounding box center [910, 161] width 1221 height 31
click at [699, 146] on div "Media & Works" at bounding box center [910, 131] width 1221 height 31
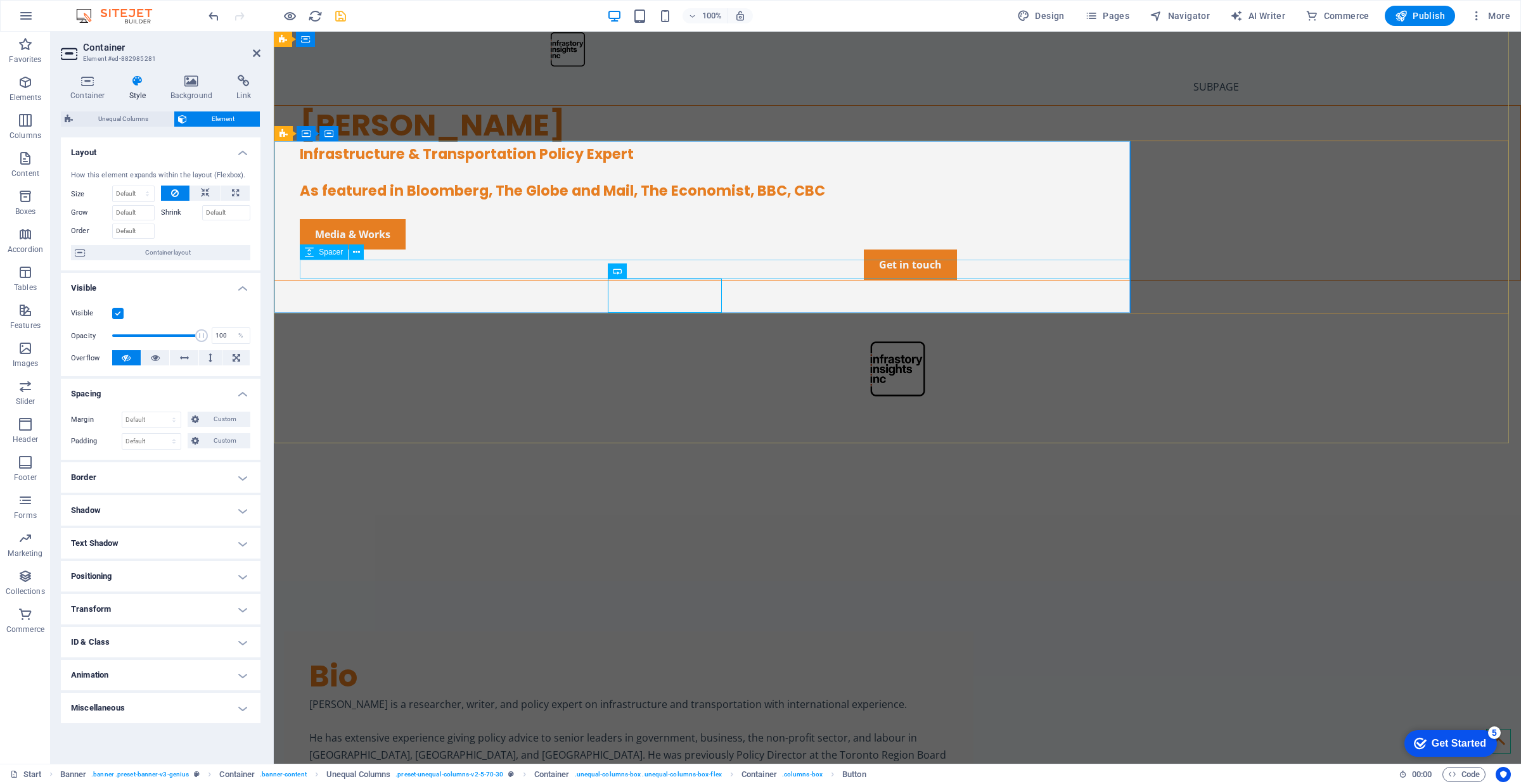
scroll to position [0, 0]
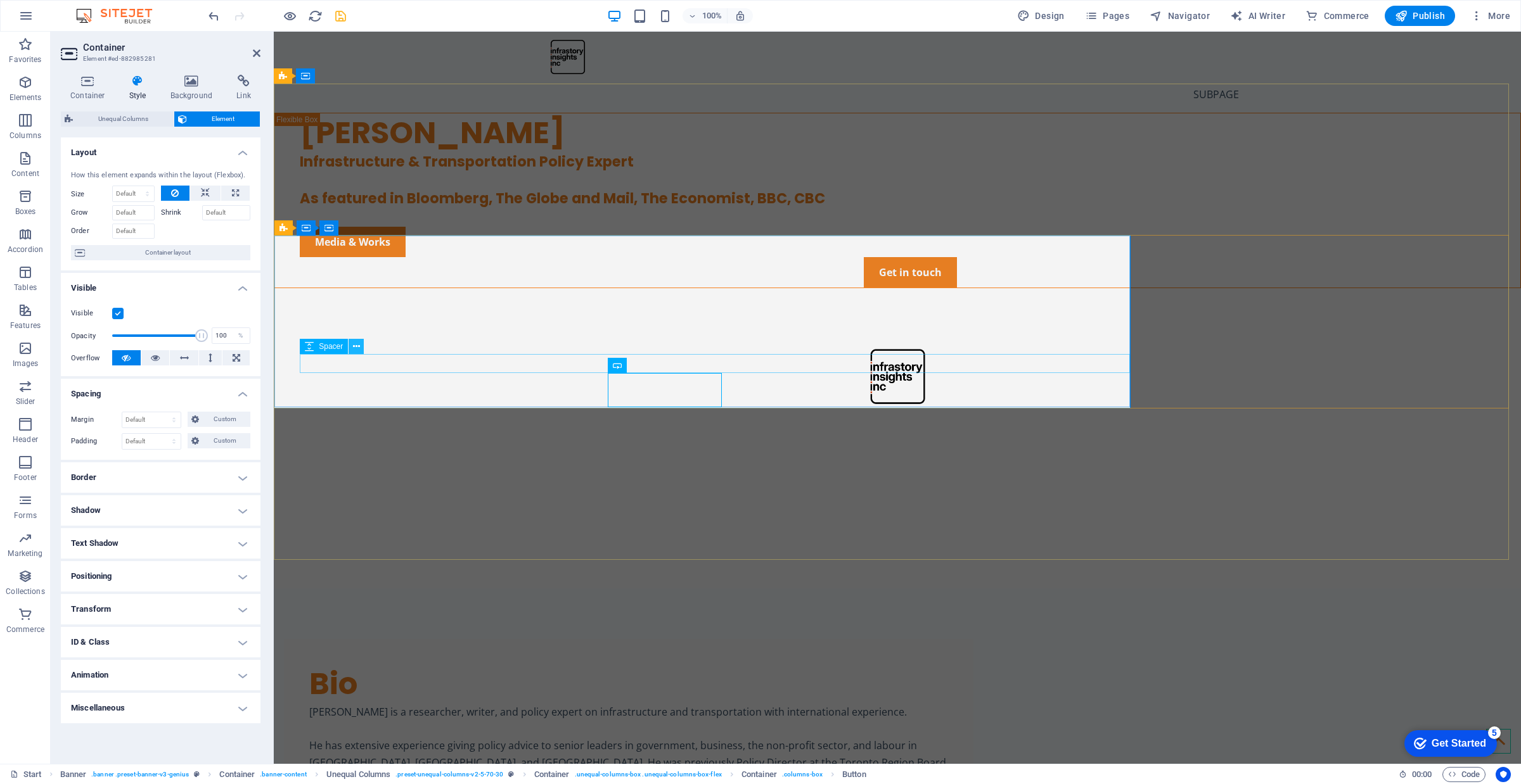
click at [358, 344] on icon at bounding box center [356, 347] width 7 height 13
click at [719, 257] on div "Media & Works" at bounding box center [910, 242] width 1221 height 31
click at [665, 366] on icon at bounding box center [661, 365] width 7 height 13
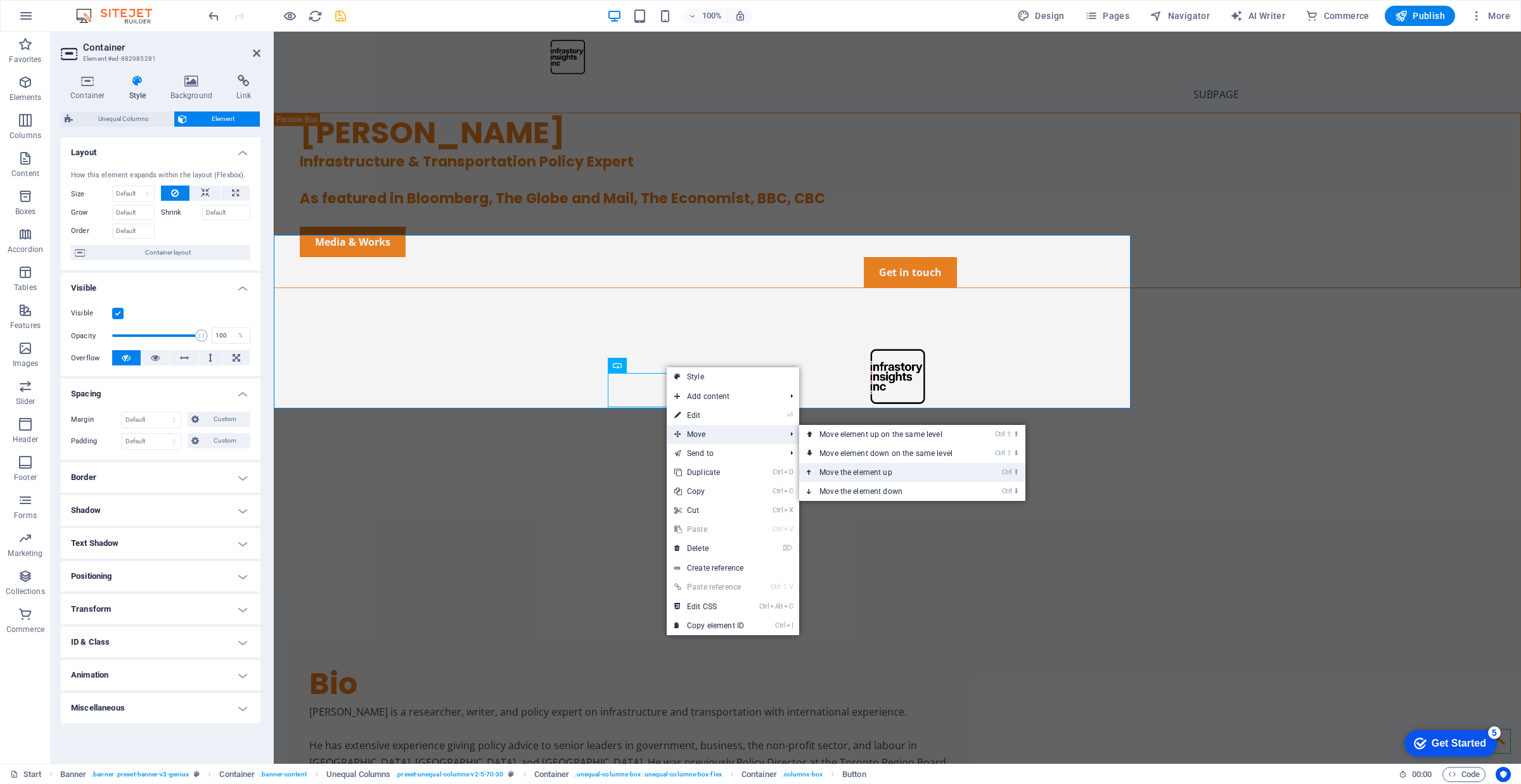
click at [881, 479] on link "Ctrl ⬆ Move the element up" at bounding box center [888, 472] width 179 height 19
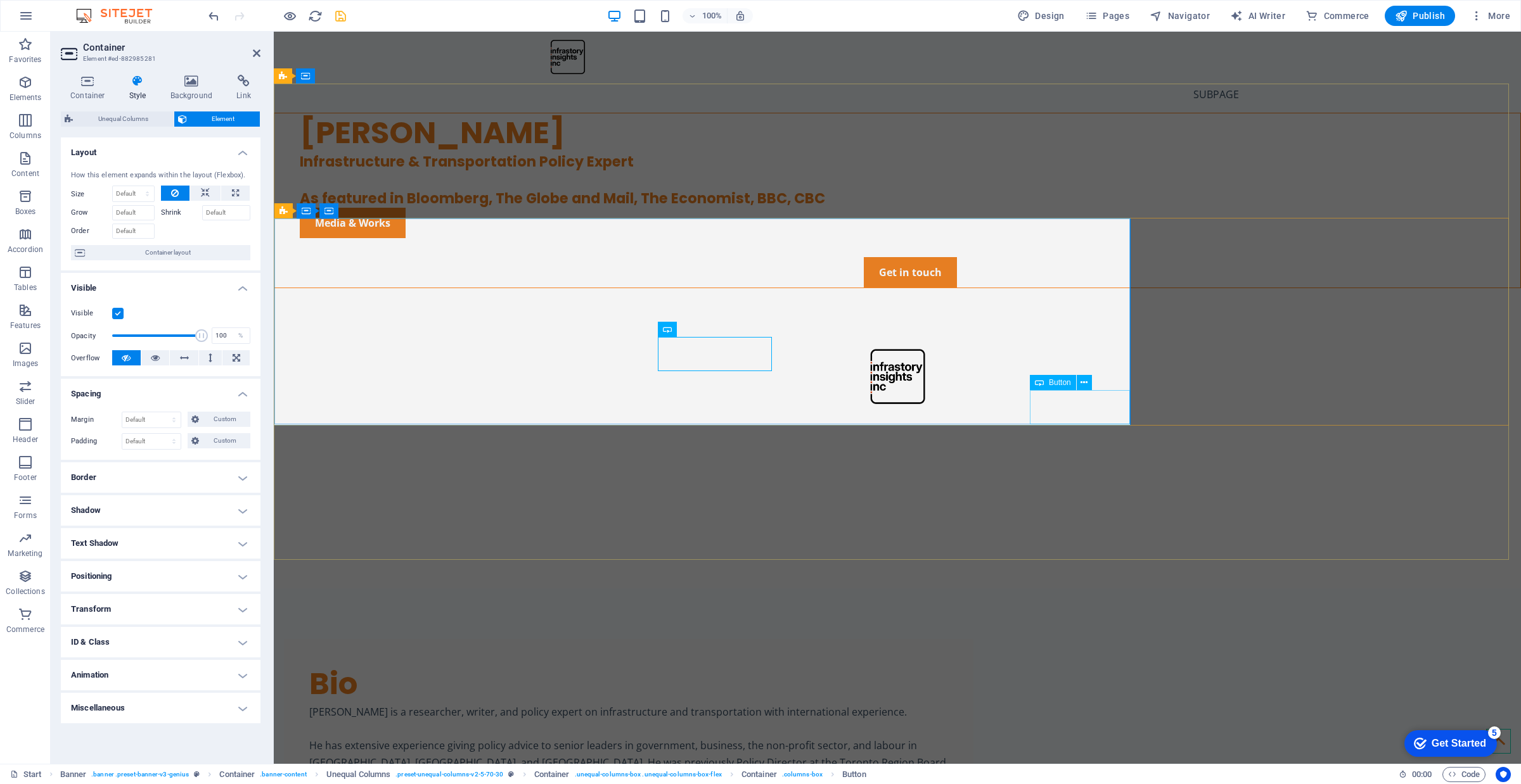
click at [1075, 287] on div "Get in touch" at bounding box center [910, 272] width 1221 height 31
click at [1084, 384] on icon at bounding box center [1084, 382] width 7 height 13
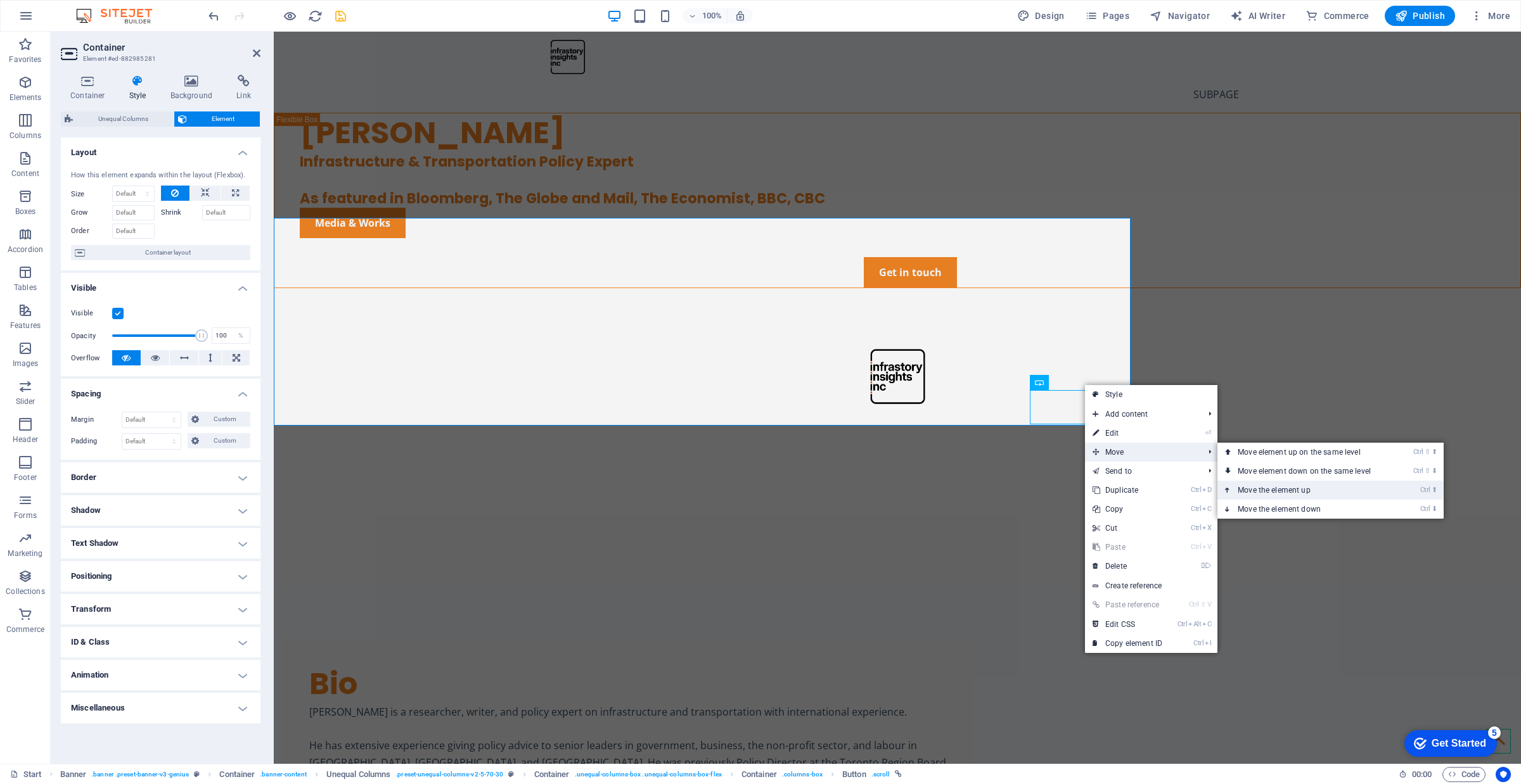
click at [1316, 492] on link "Ctrl ⬆ Move the element up" at bounding box center [1307, 490] width 179 height 19
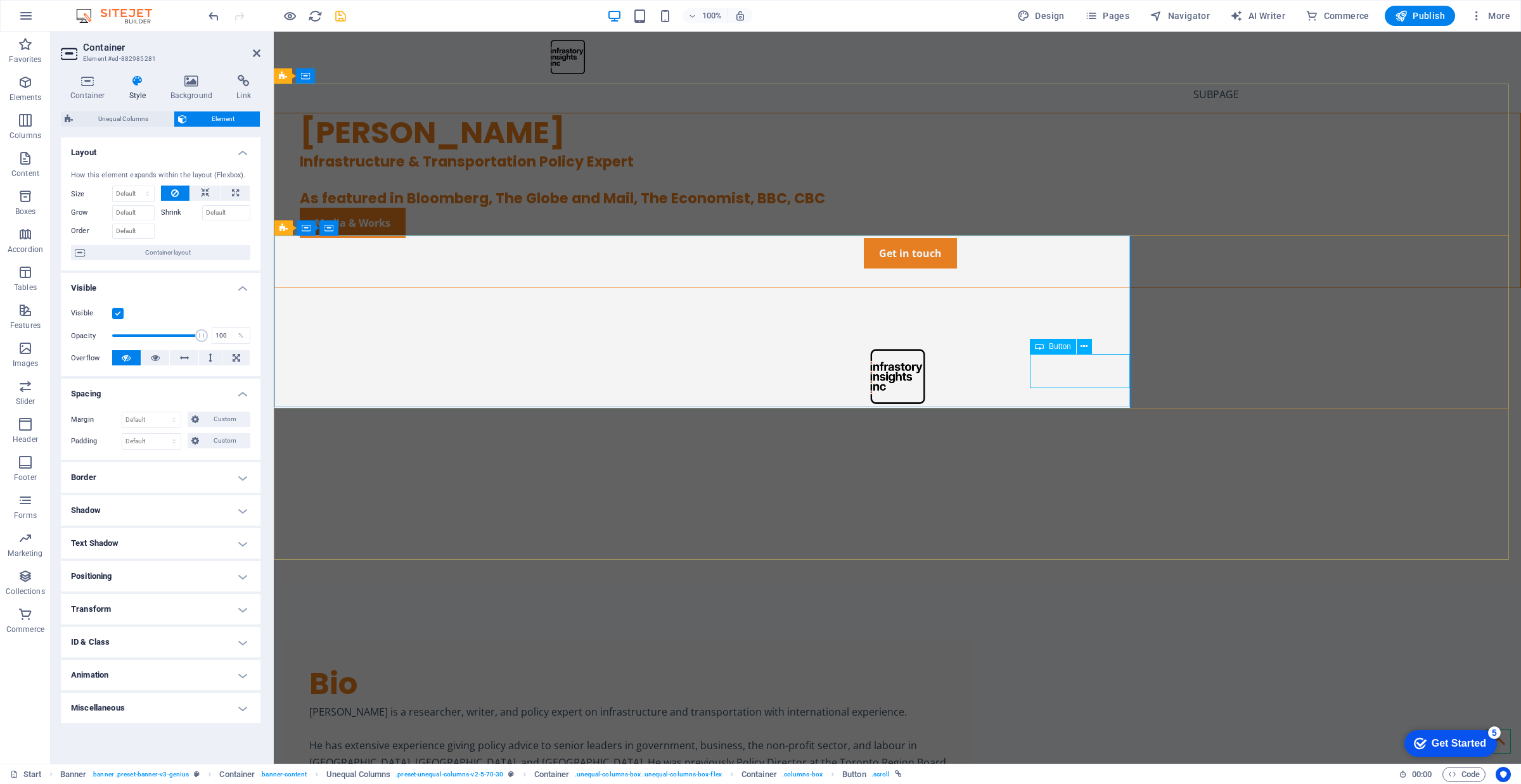
click at [1034, 268] on div "Get in touch" at bounding box center [910, 254] width 1221 height 31
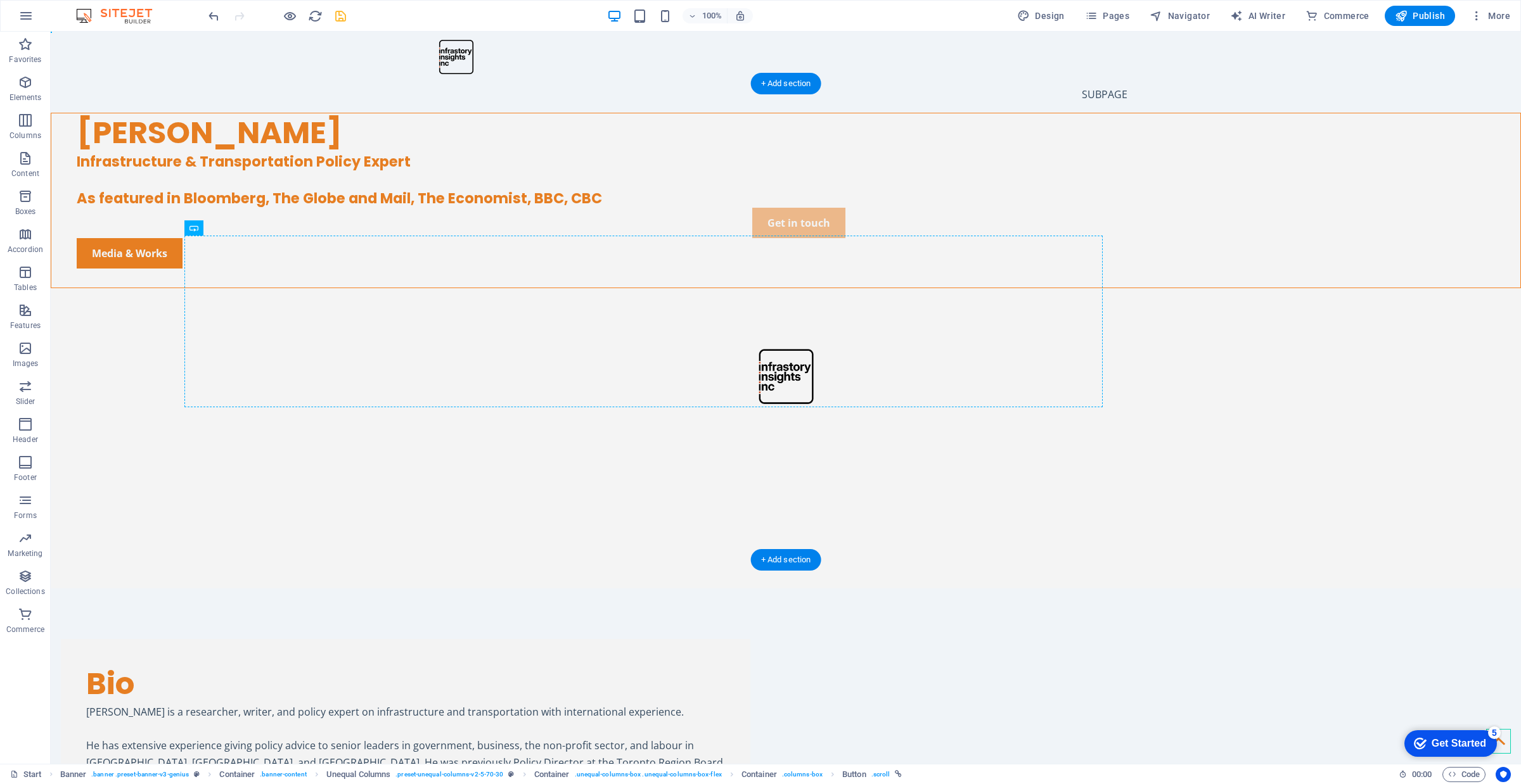
drag, startPoint x: 831, startPoint y: 370, endPoint x: 555, endPoint y: 381, distance: 276.2
click at [694, 268] on div "Media & Works" at bounding box center [798, 254] width 1444 height 31
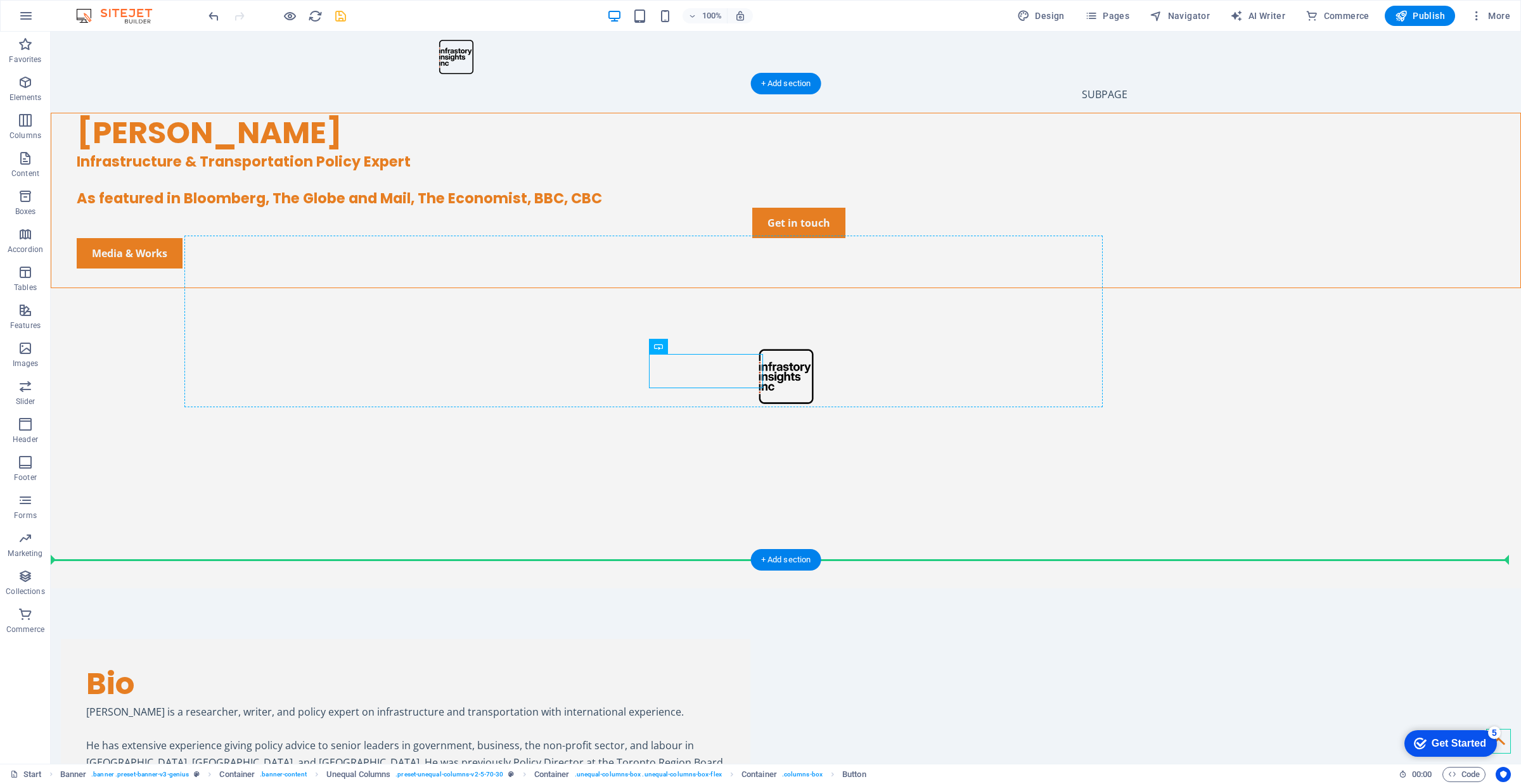
drag, startPoint x: 720, startPoint y: 371, endPoint x: 342, endPoint y: 372, distance: 378.0
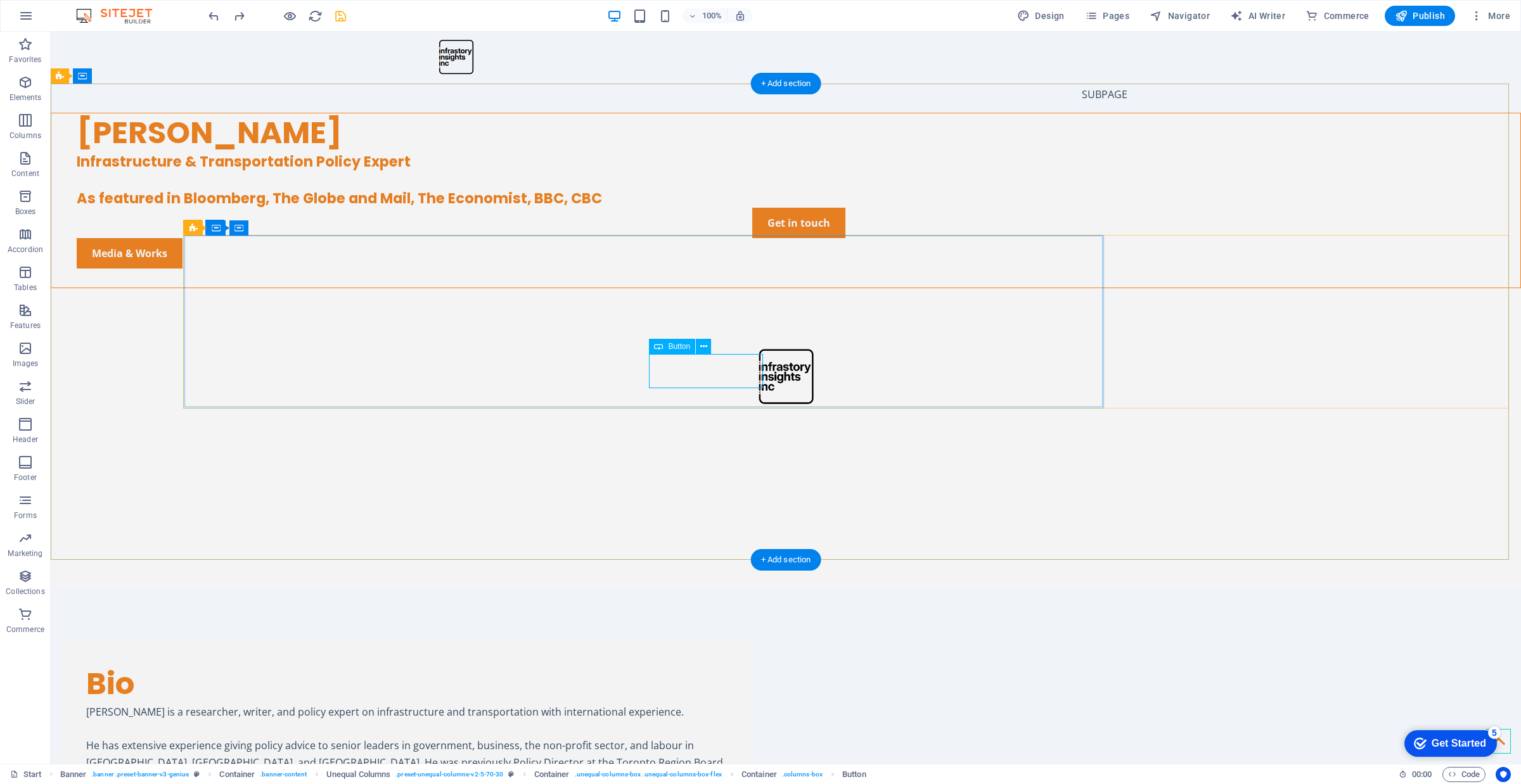
click at [707, 268] on div "Media & Works" at bounding box center [798, 254] width 1444 height 31
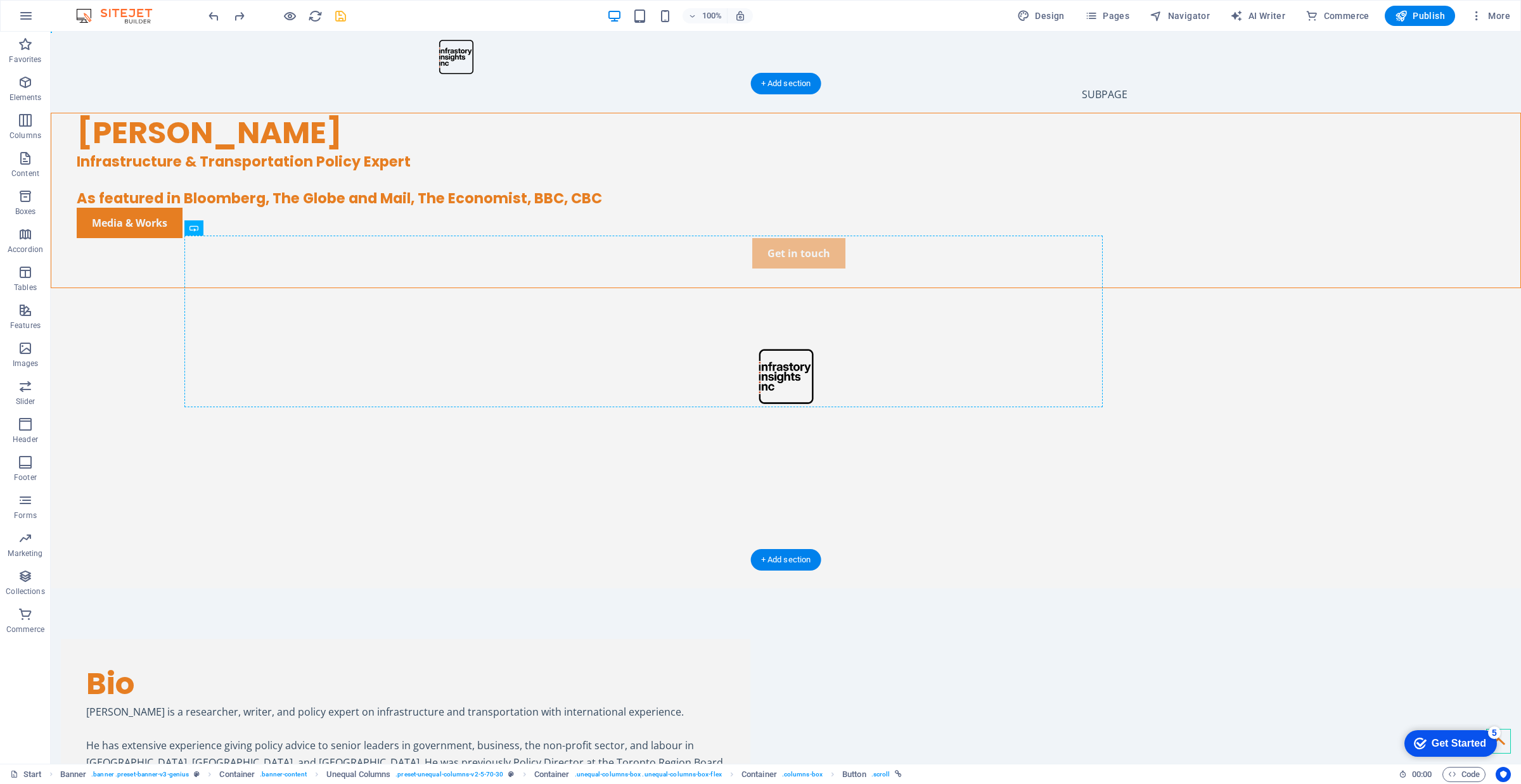
drag, startPoint x: 280, startPoint y: 375, endPoint x: 760, endPoint y: 379, distance: 480.0
click at [615, 238] on div "Media & Works" at bounding box center [798, 223] width 1444 height 31
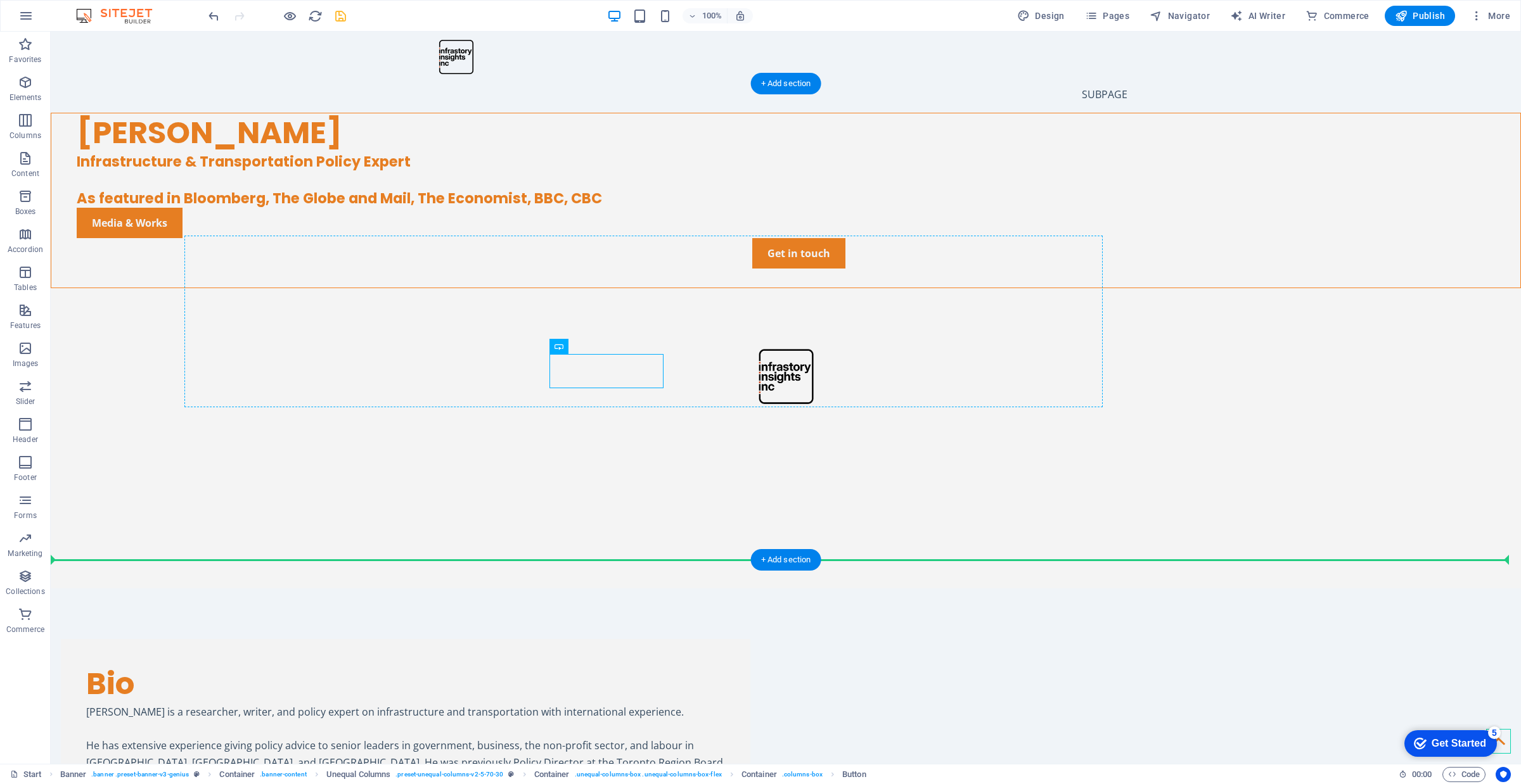
drag, startPoint x: 629, startPoint y: 372, endPoint x: 340, endPoint y: 371, distance: 289.0
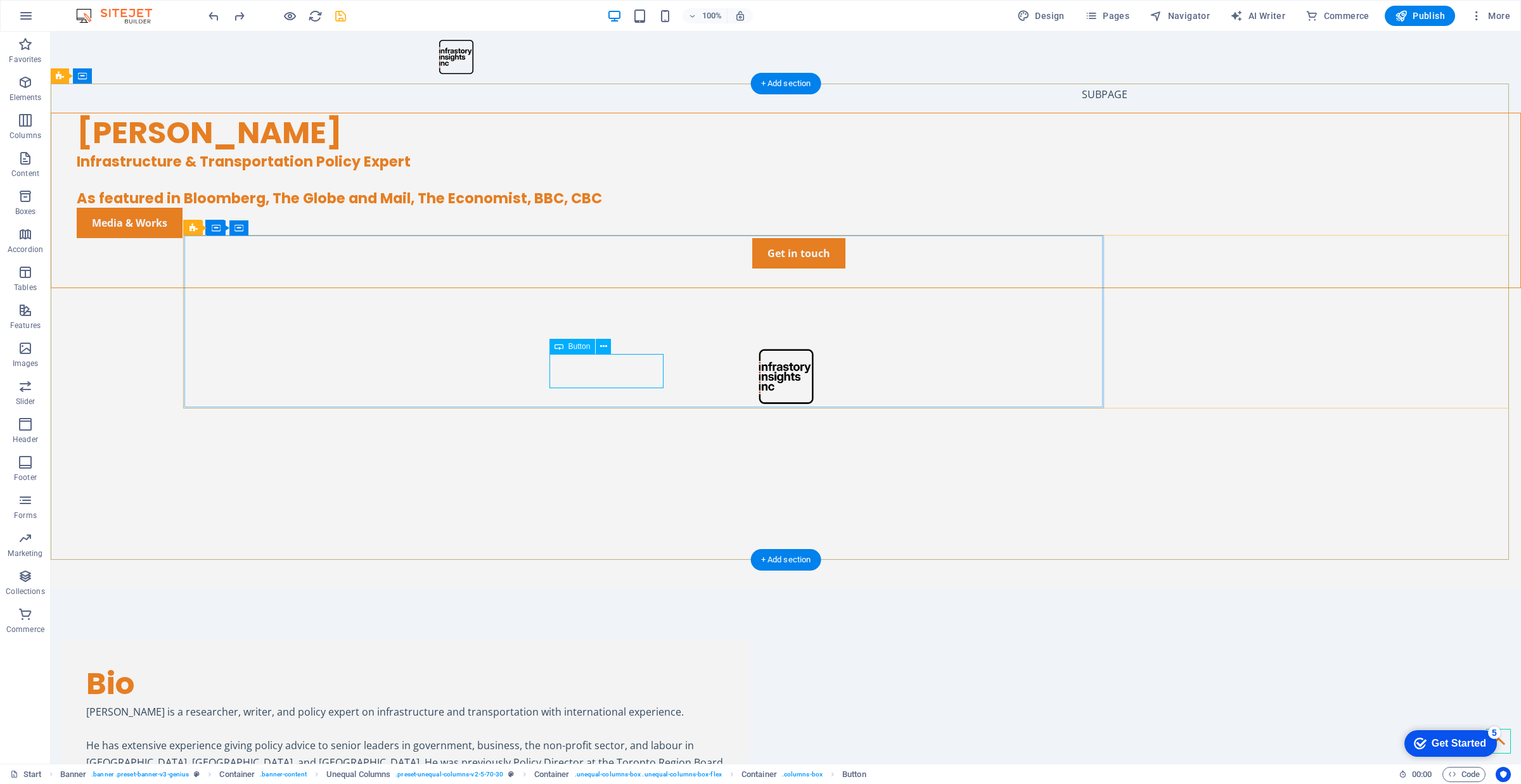
click at [578, 238] on div "Media & Works" at bounding box center [798, 223] width 1444 height 31
click at [604, 344] on icon at bounding box center [603, 347] width 7 height 13
click at [562, 238] on div "Media & Works" at bounding box center [798, 223] width 1444 height 31
select select "px"
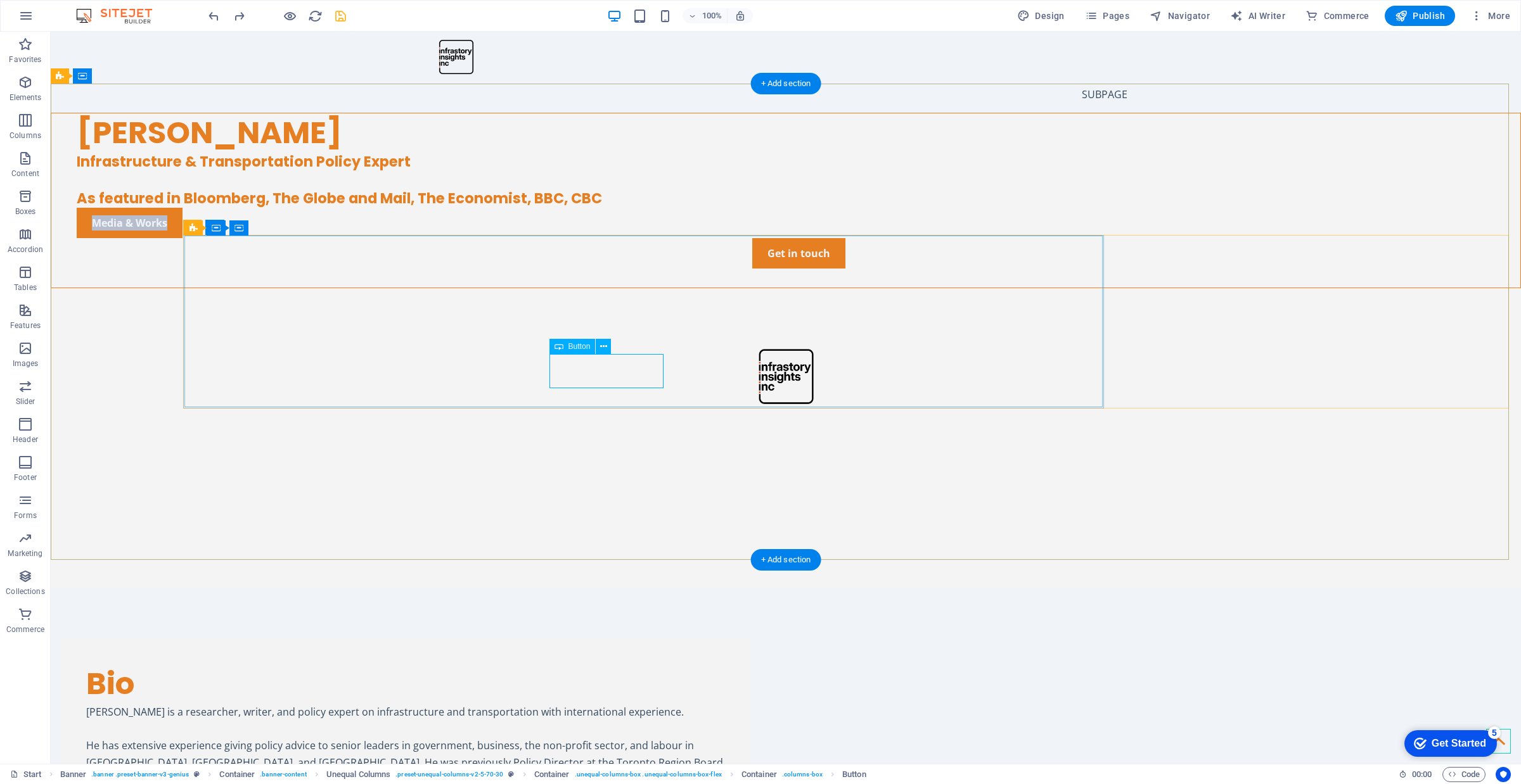
select select "px"
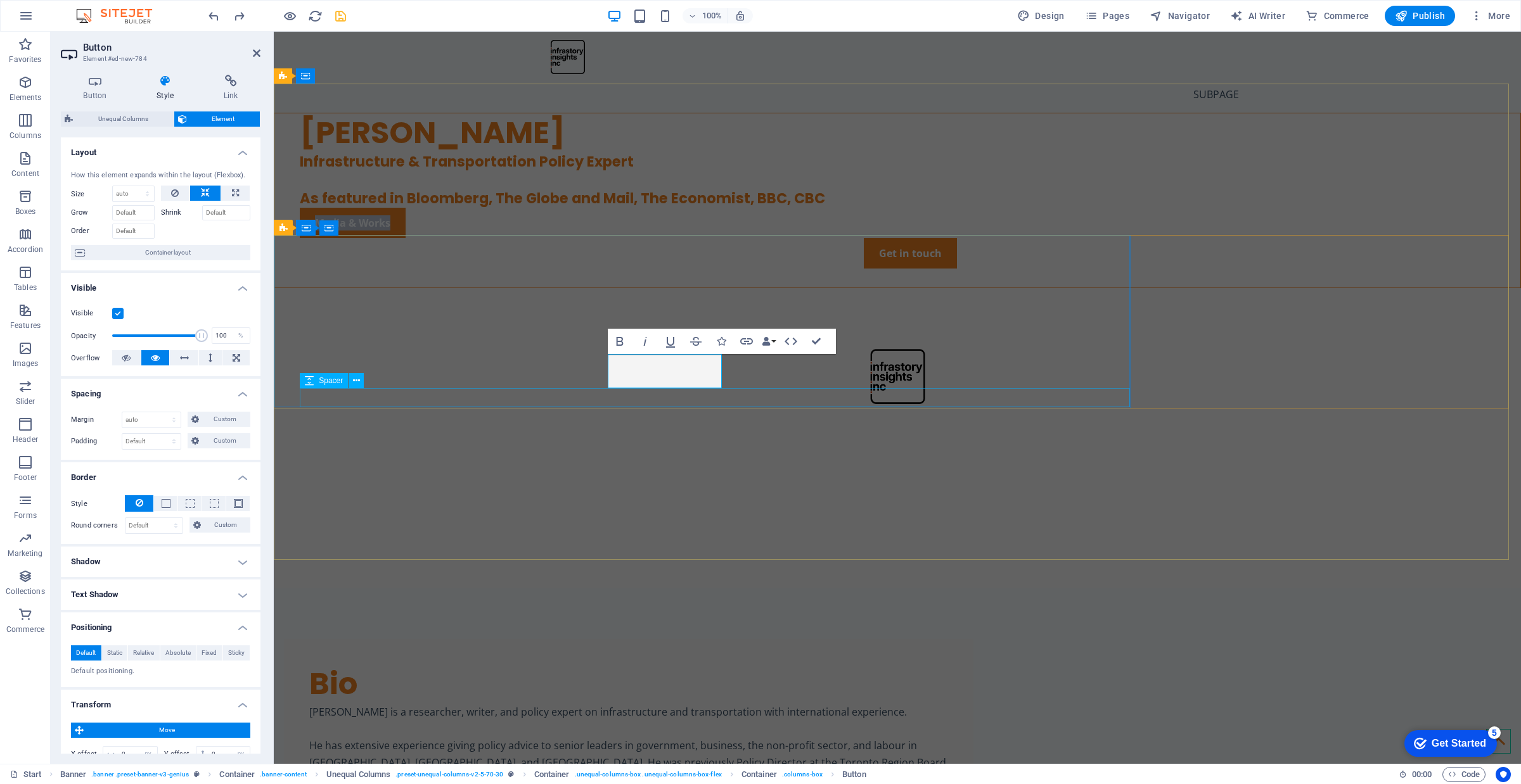
click at [319, 287] on div at bounding box center [910, 278] width 1221 height 19
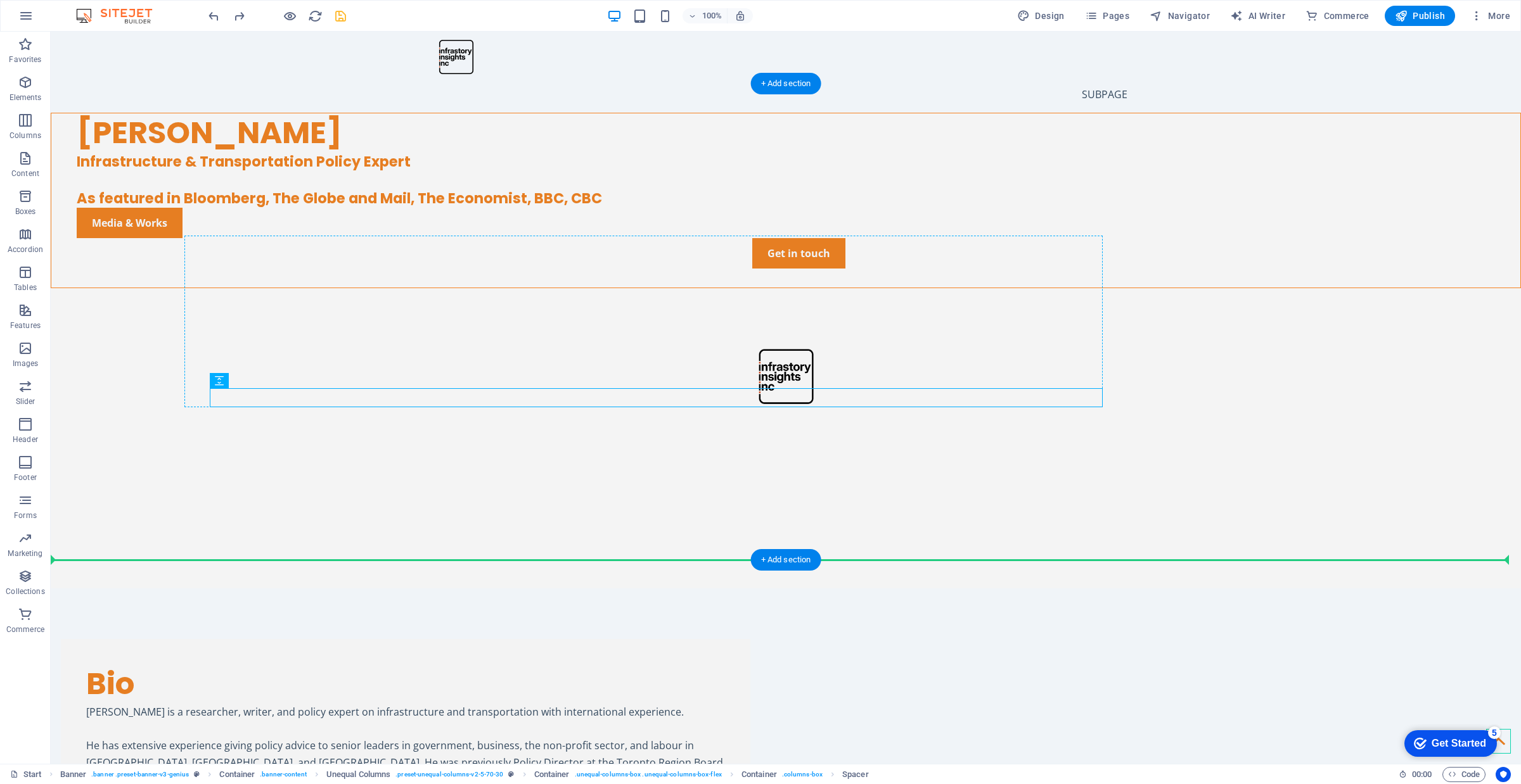
drag, startPoint x: 385, startPoint y: 396, endPoint x: 394, endPoint y: 368, distance: 29.4
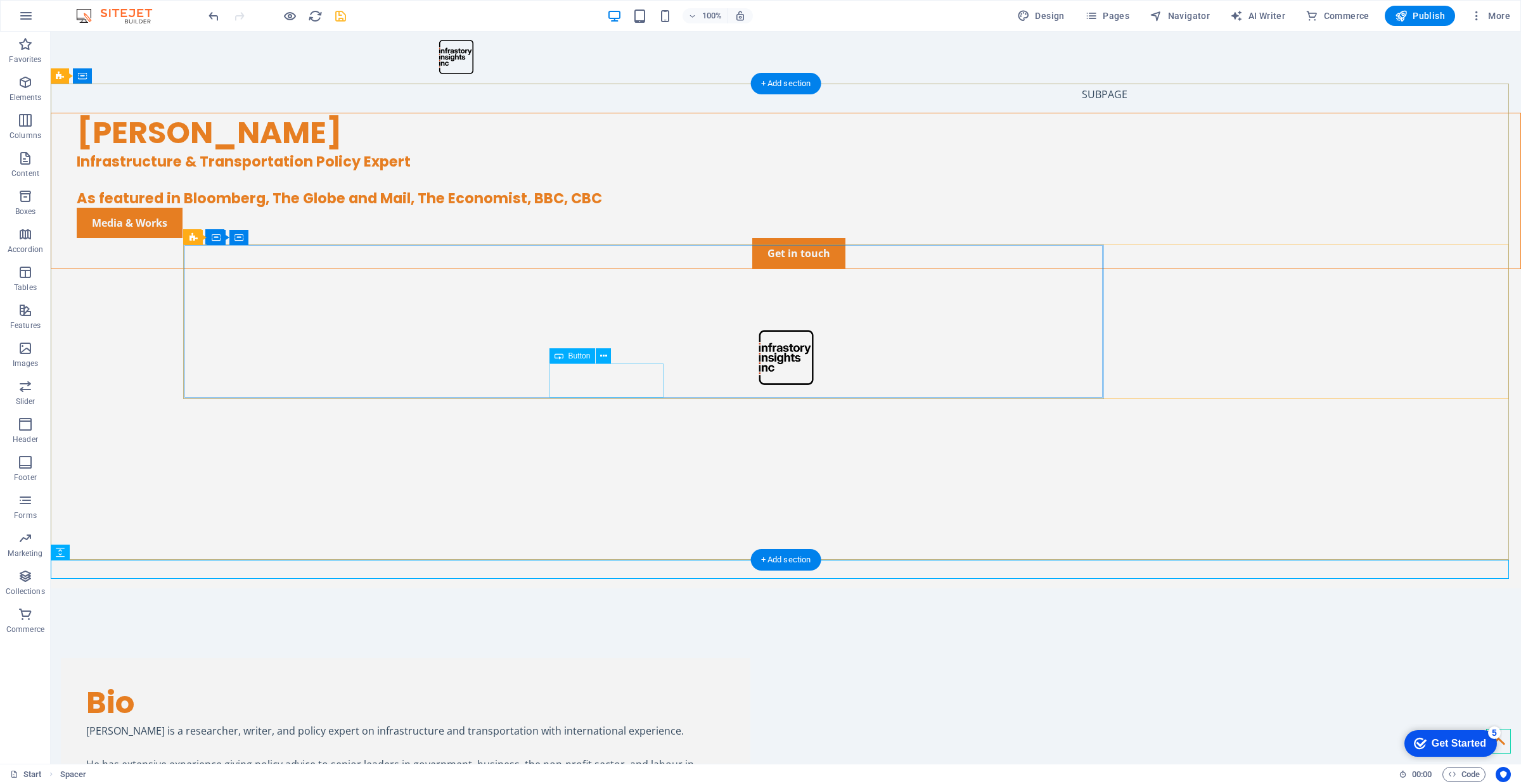
click at [621, 238] on div "Media & Works" at bounding box center [798, 223] width 1444 height 31
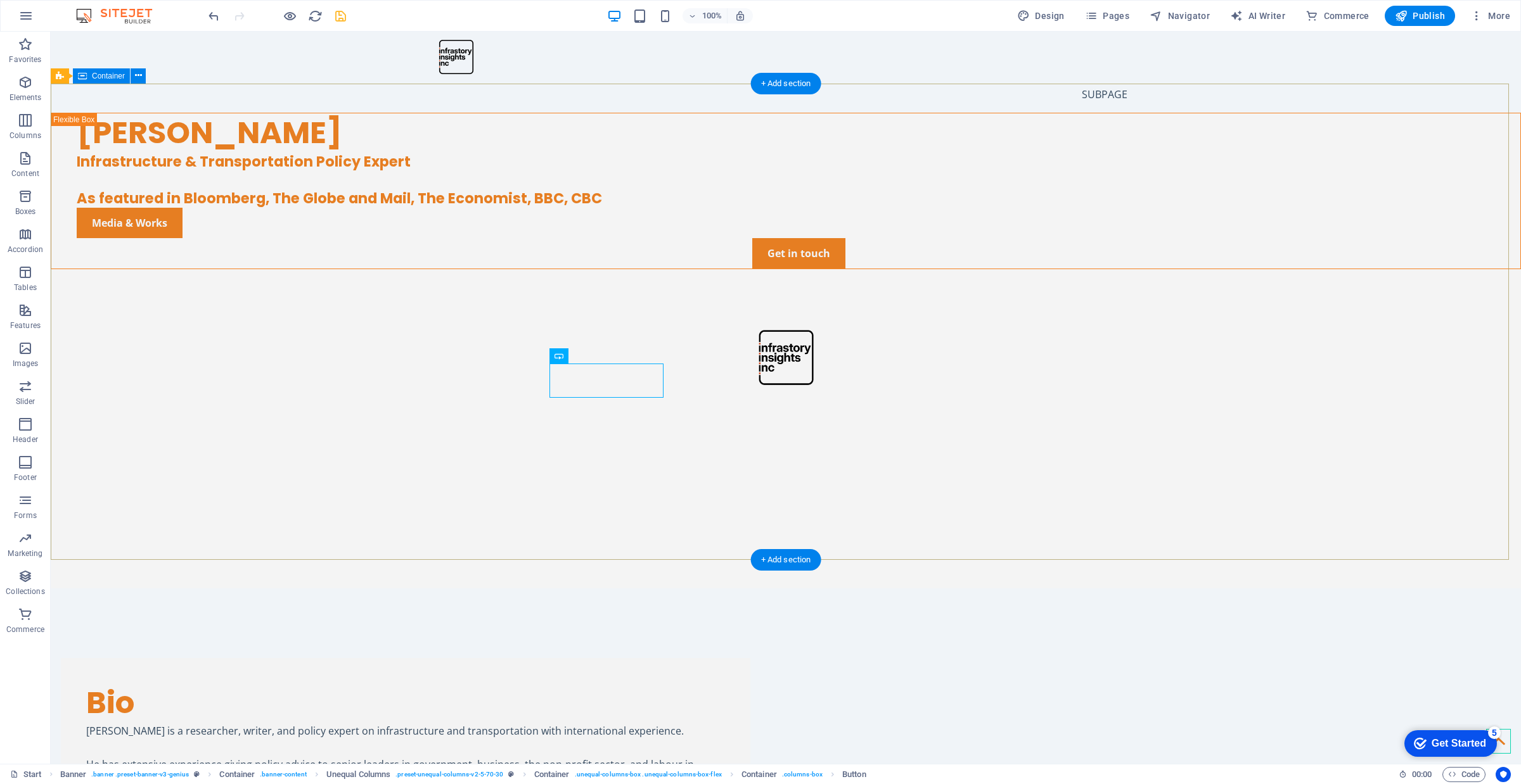
click at [718, 342] on div "[PERSON_NAME] Infrastructure & Transportation Policy Expert As featured in Bloo…" at bounding box center [785, 228] width 1470 height 229
click at [689, 342] on div "[PERSON_NAME] Infrastructure & Transportation Policy Expert As featured in Bloo…" at bounding box center [785, 228] width 1470 height 229
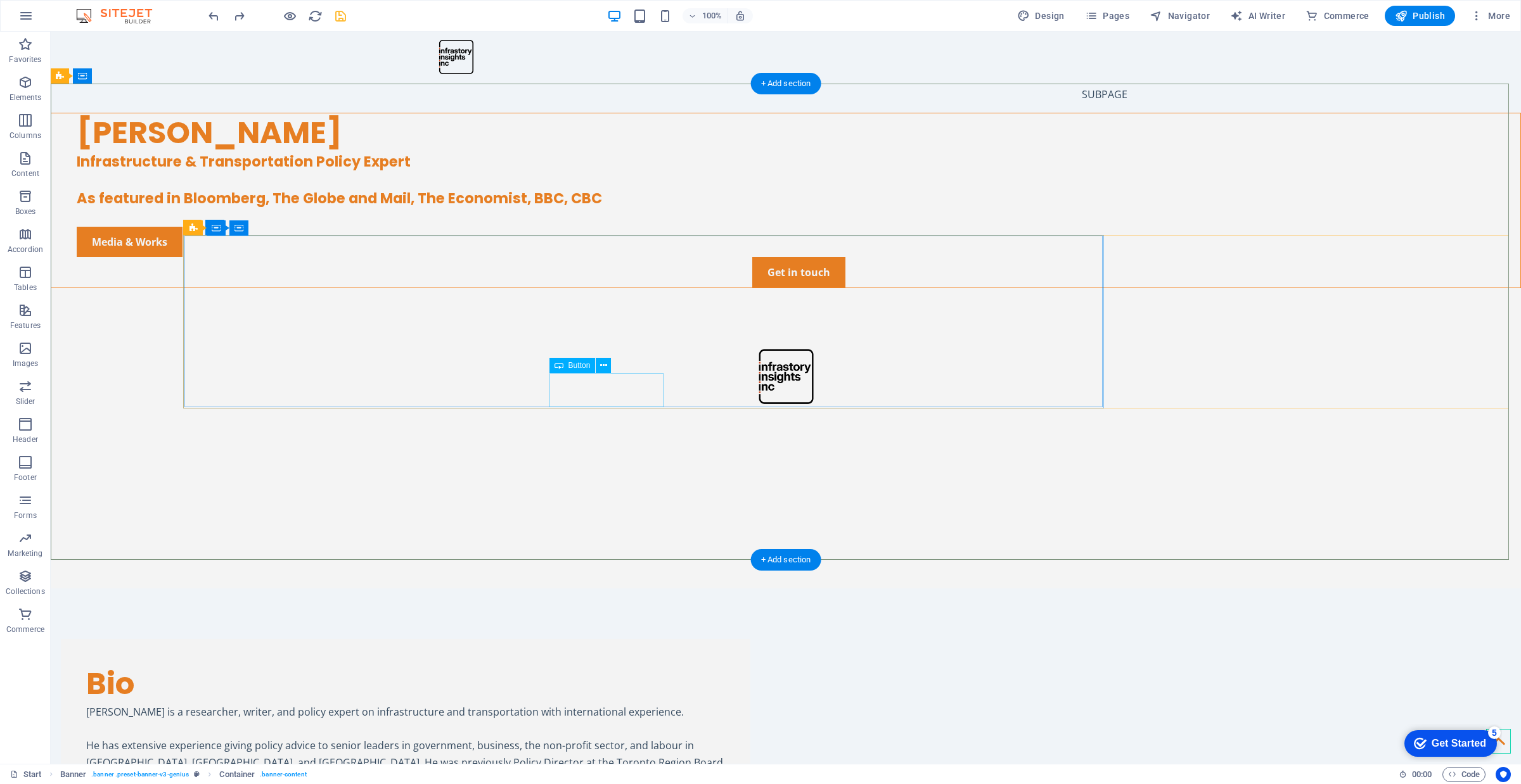
click at [604, 257] on div "Media & Works" at bounding box center [798, 242] width 1444 height 31
click at [529, 208] on div "Infrastructure & Transportation Policy Expert As featured in Bloomberg, The Glo…" at bounding box center [798, 180] width 1444 height 55
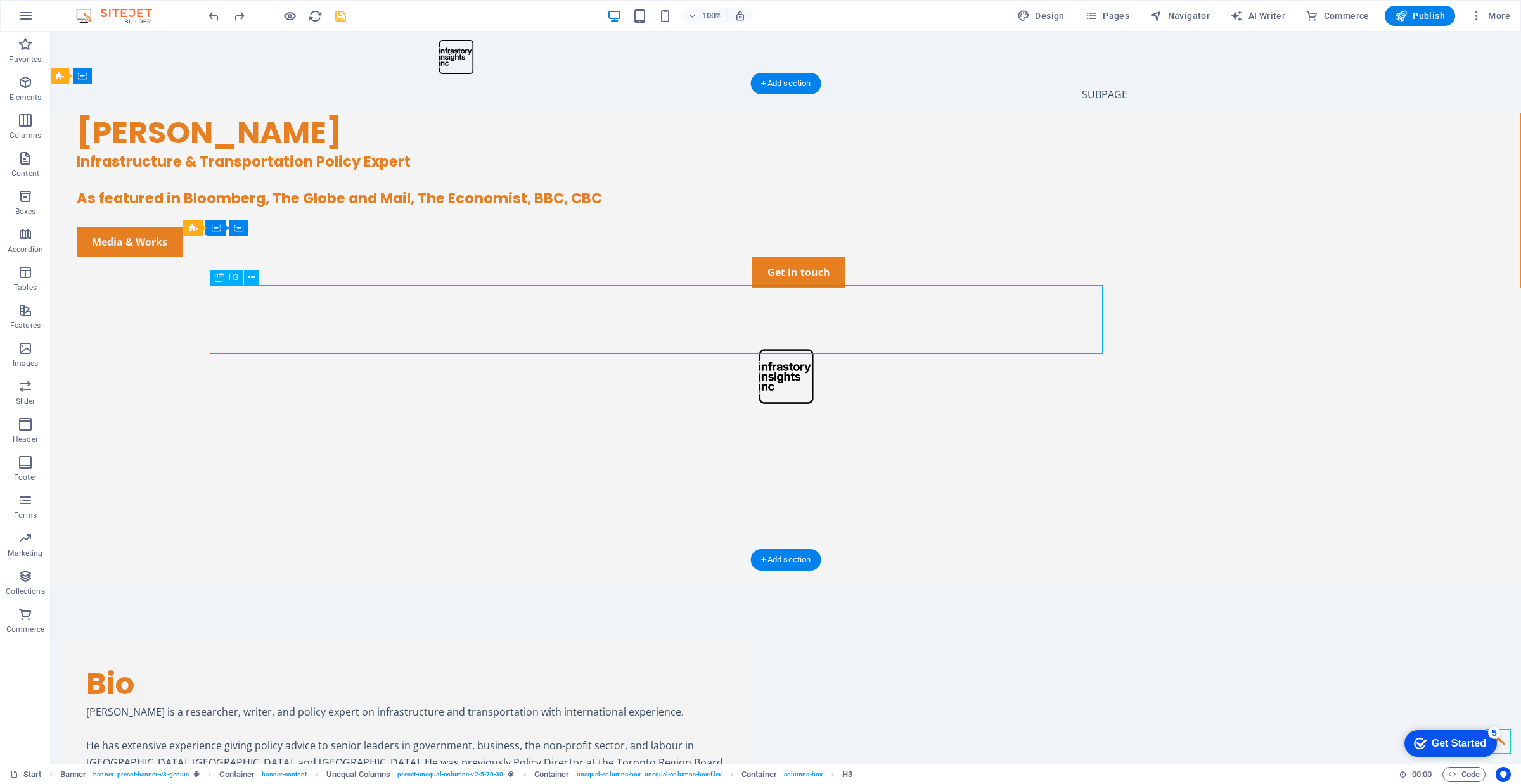
click at [452, 208] on div "Infrastructure & Transportation Policy Expert As featured in Bloomberg, The Glo…" at bounding box center [798, 180] width 1444 height 55
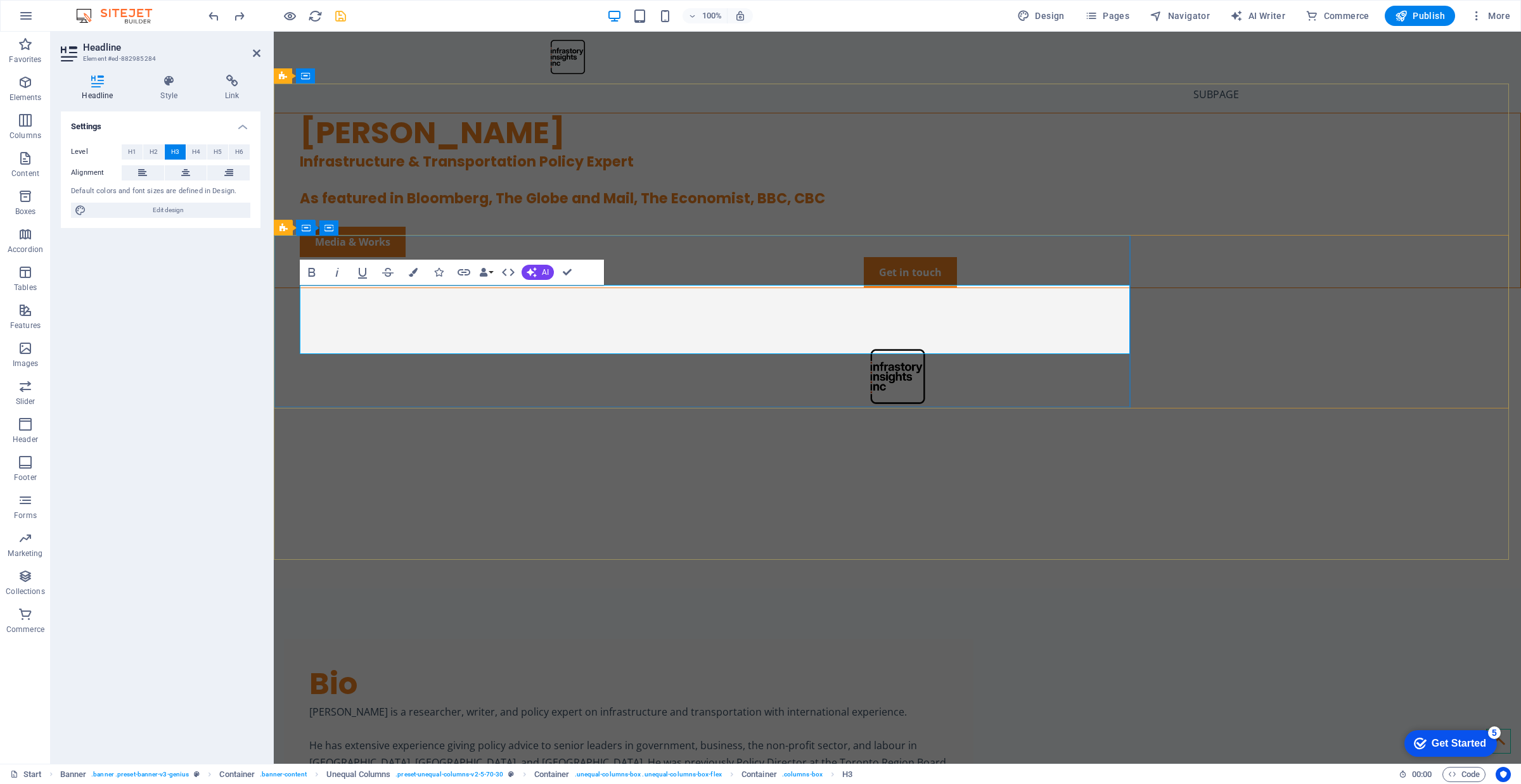
click at [325, 208] on h3 "Infrastructure & Transportation Policy Expert As featured in Bloomberg, The Glo…" at bounding box center [910, 180] width 1221 height 55
click at [321, 208] on h3 "Infrastructure & Transportation Policy Expert As featured in Bloomberg, The Glo…" at bounding box center [910, 180] width 1221 height 55
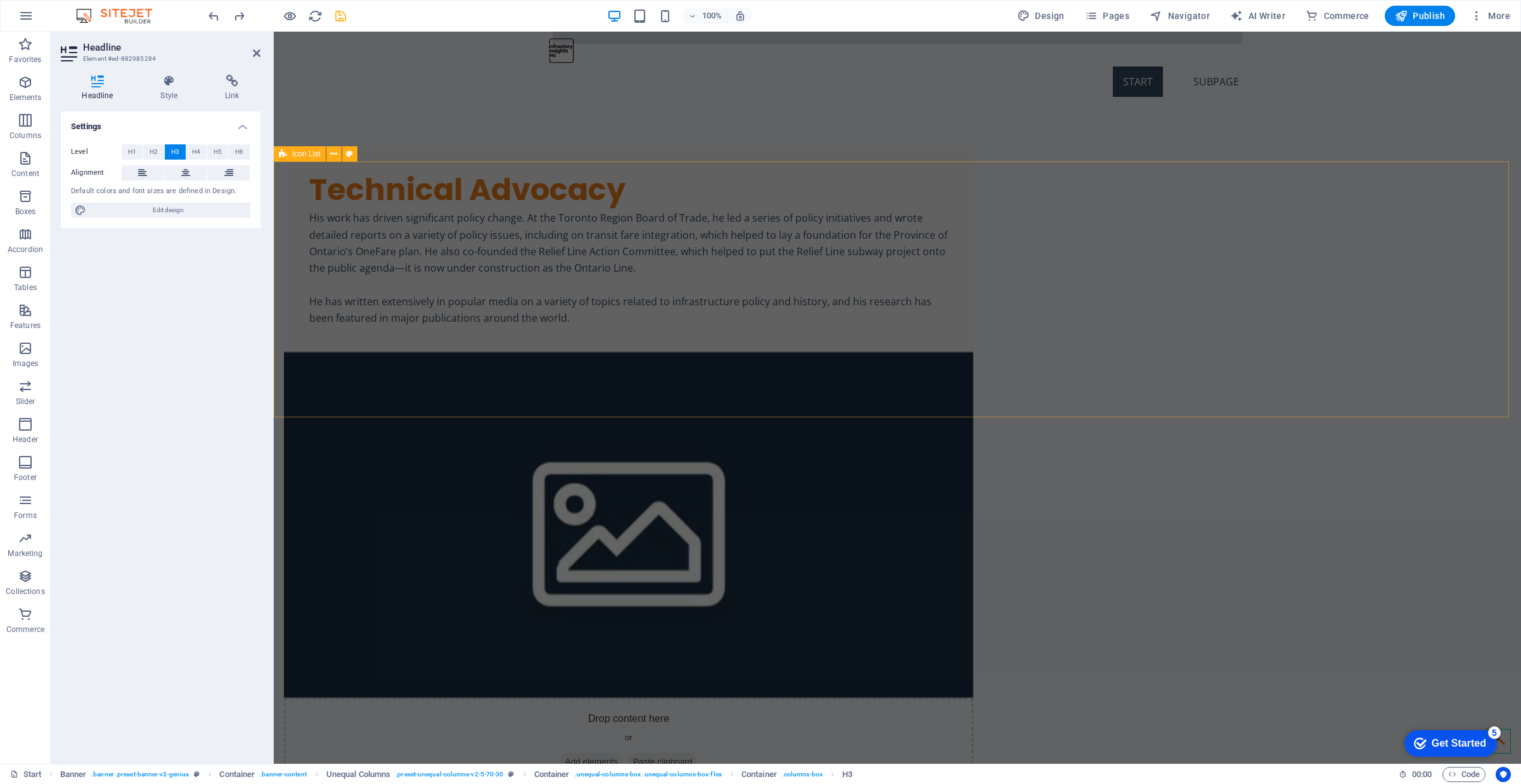
scroll to position [2766, 0]
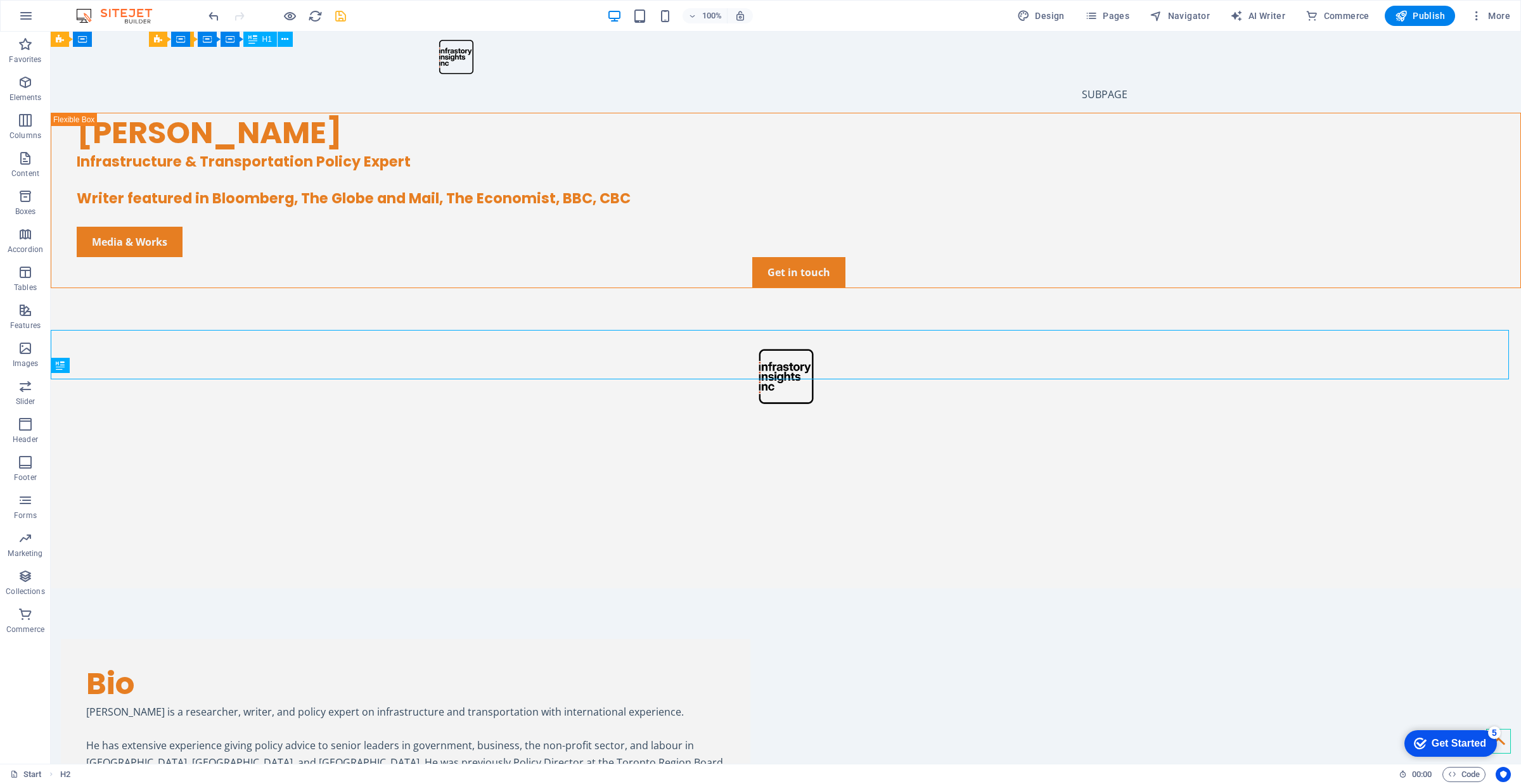
scroll to position [2620, 0]
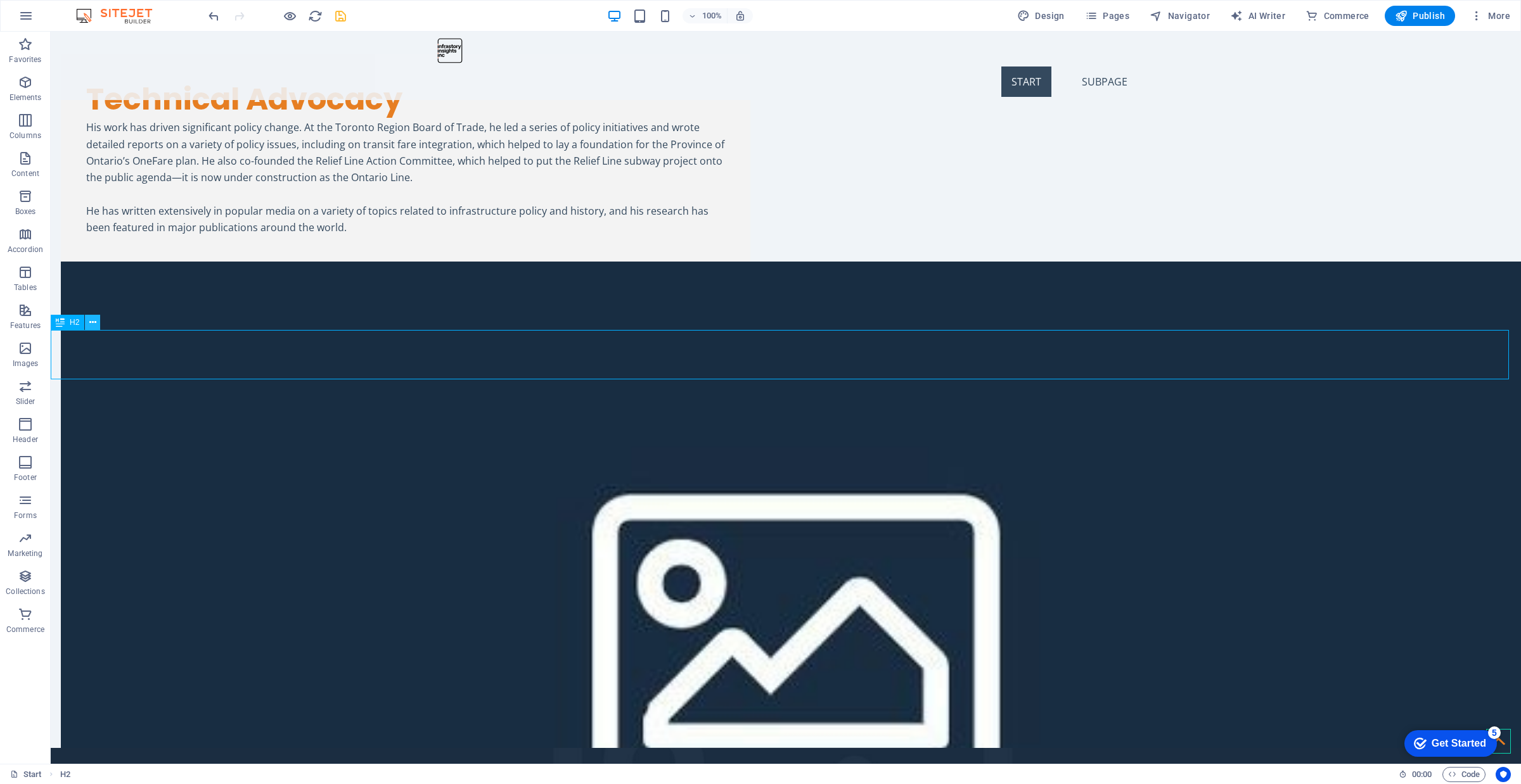
click at [92, 317] on icon at bounding box center [92, 323] width 7 height 13
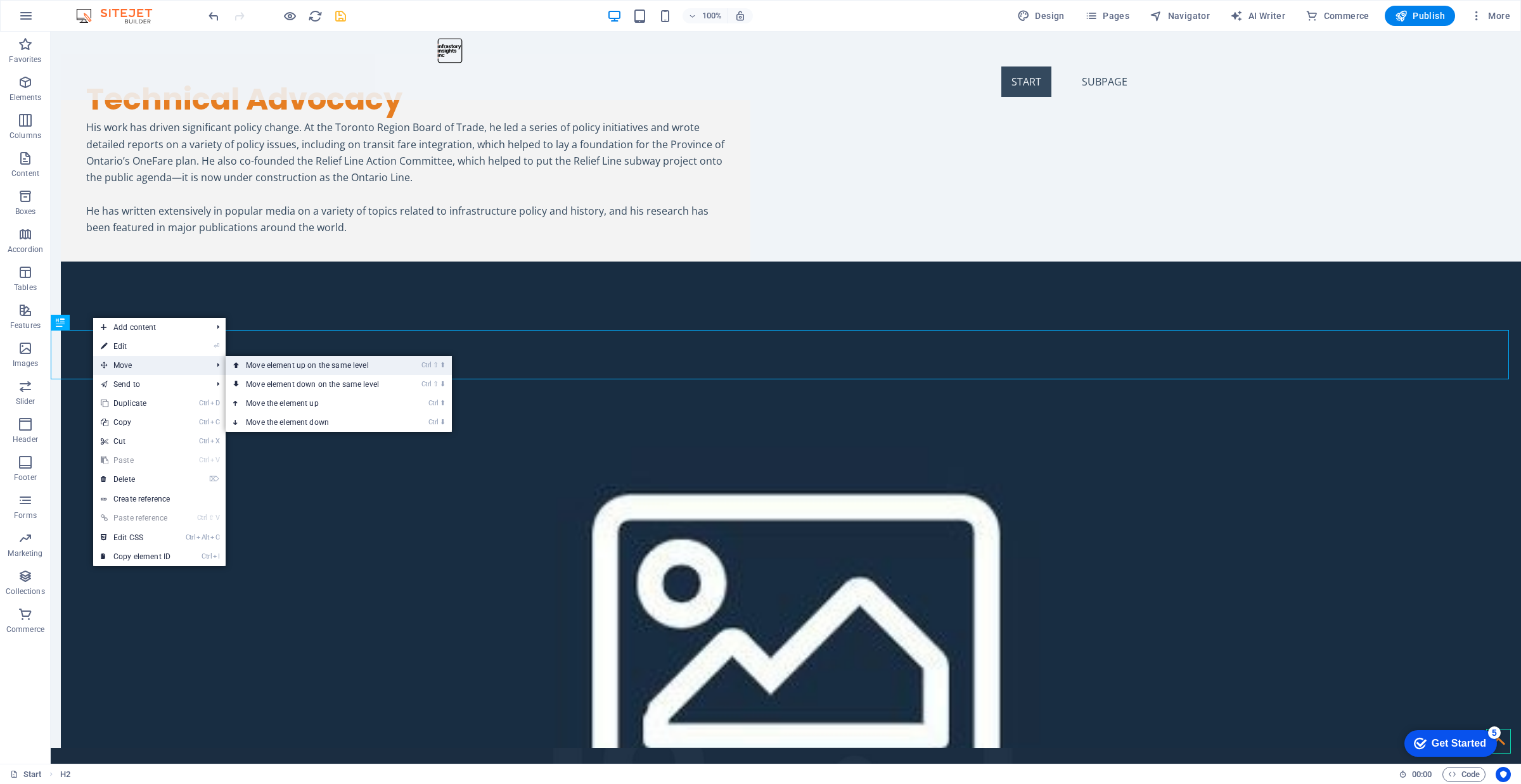
click at [307, 363] on link "Ctrl ⇧ ⬆ Move element up on the same level" at bounding box center [315, 365] width 179 height 19
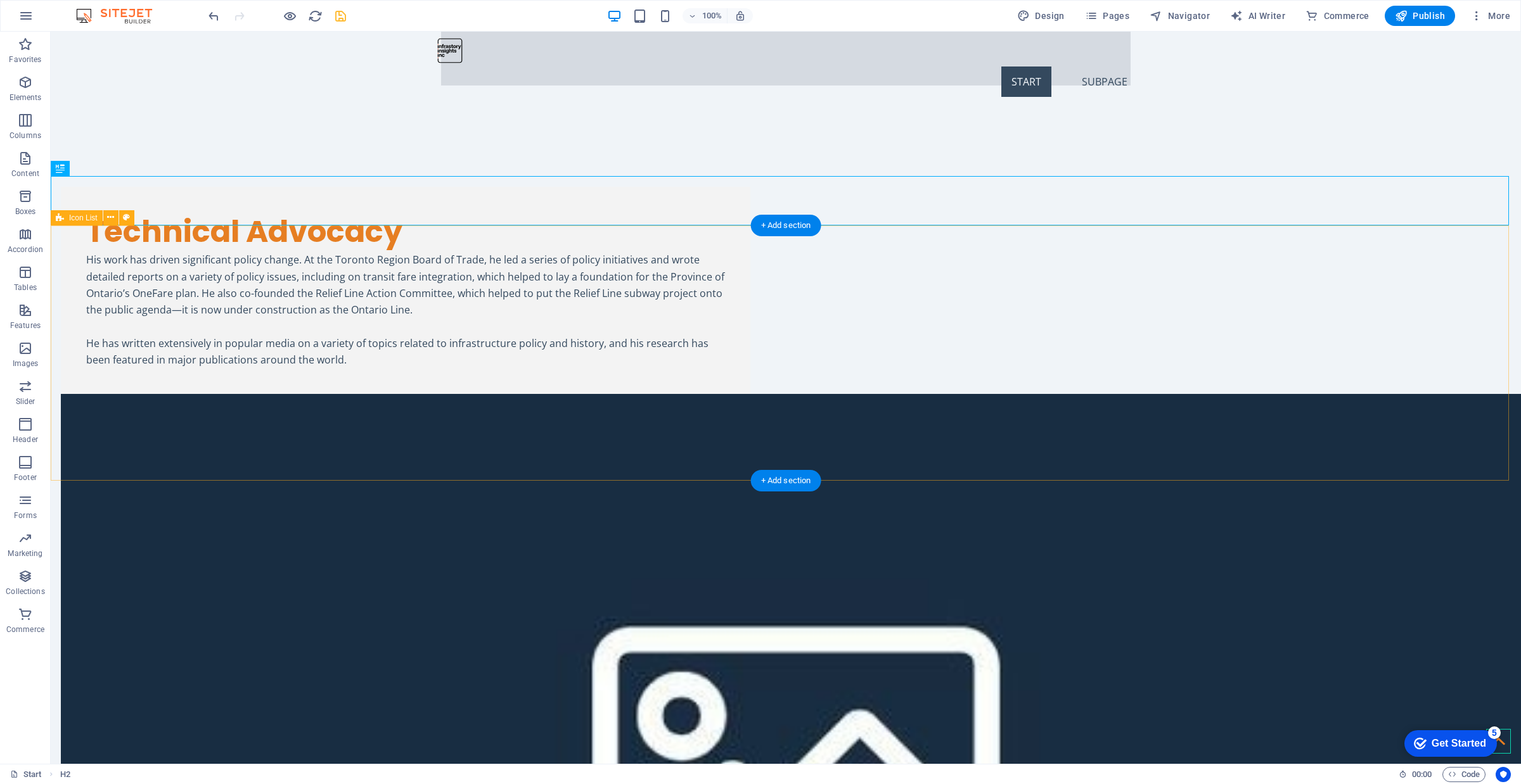
scroll to position [2382, 0]
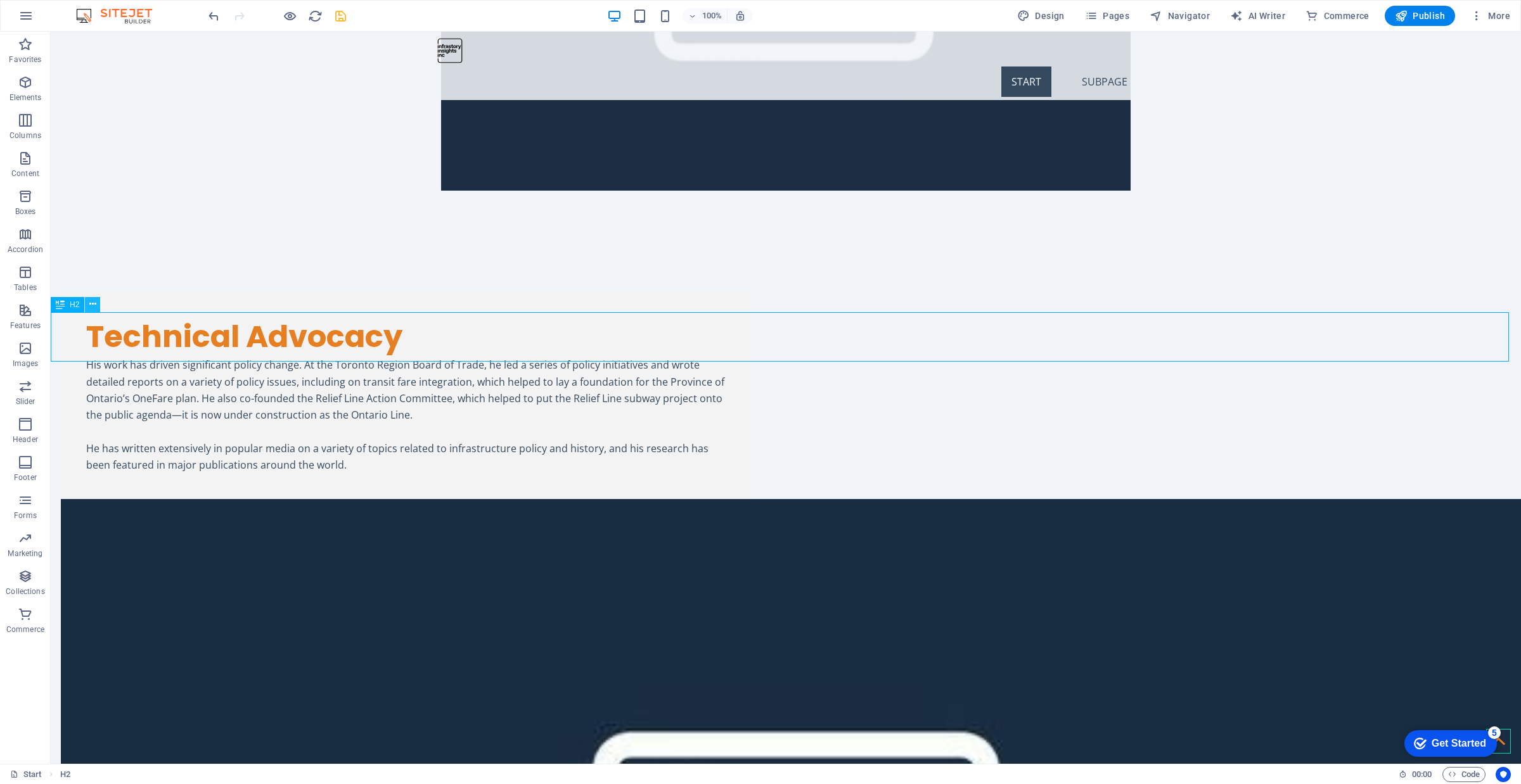
click at [90, 302] on icon at bounding box center [92, 304] width 7 height 13
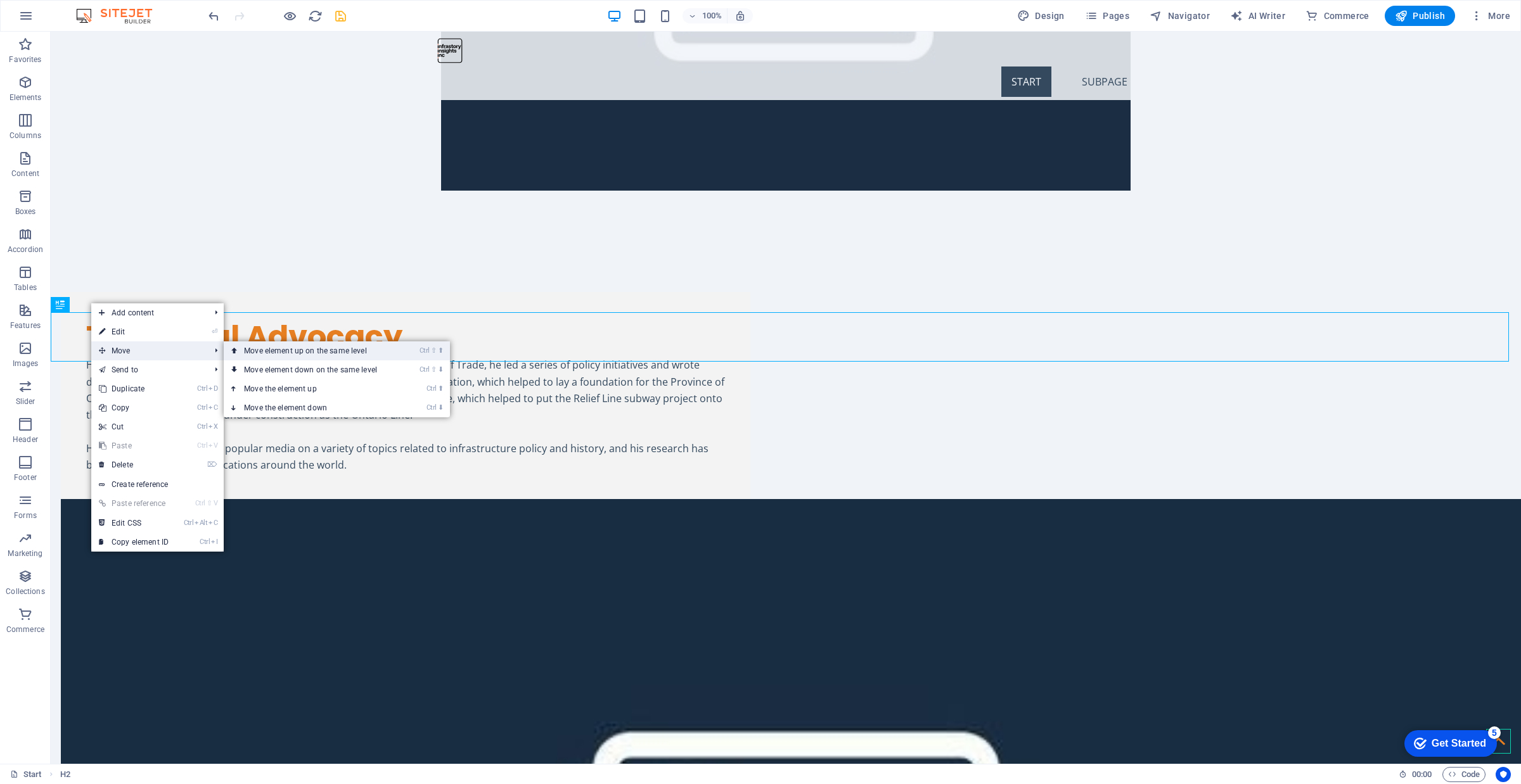
click at [272, 347] on link "Ctrl ⇧ ⬆ Move element up on the same level" at bounding box center [313, 351] width 179 height 19
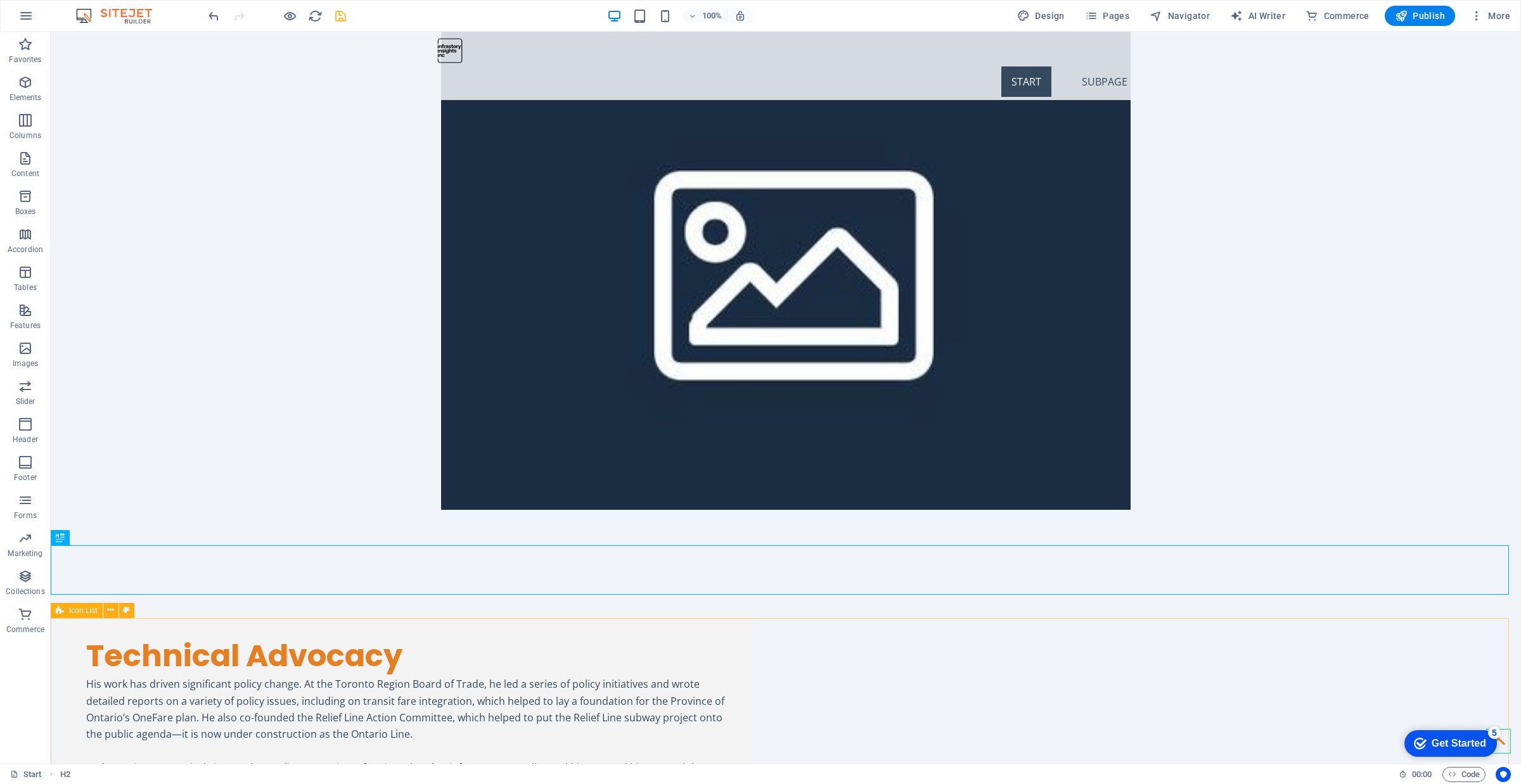
scroll to position [2145, 0]
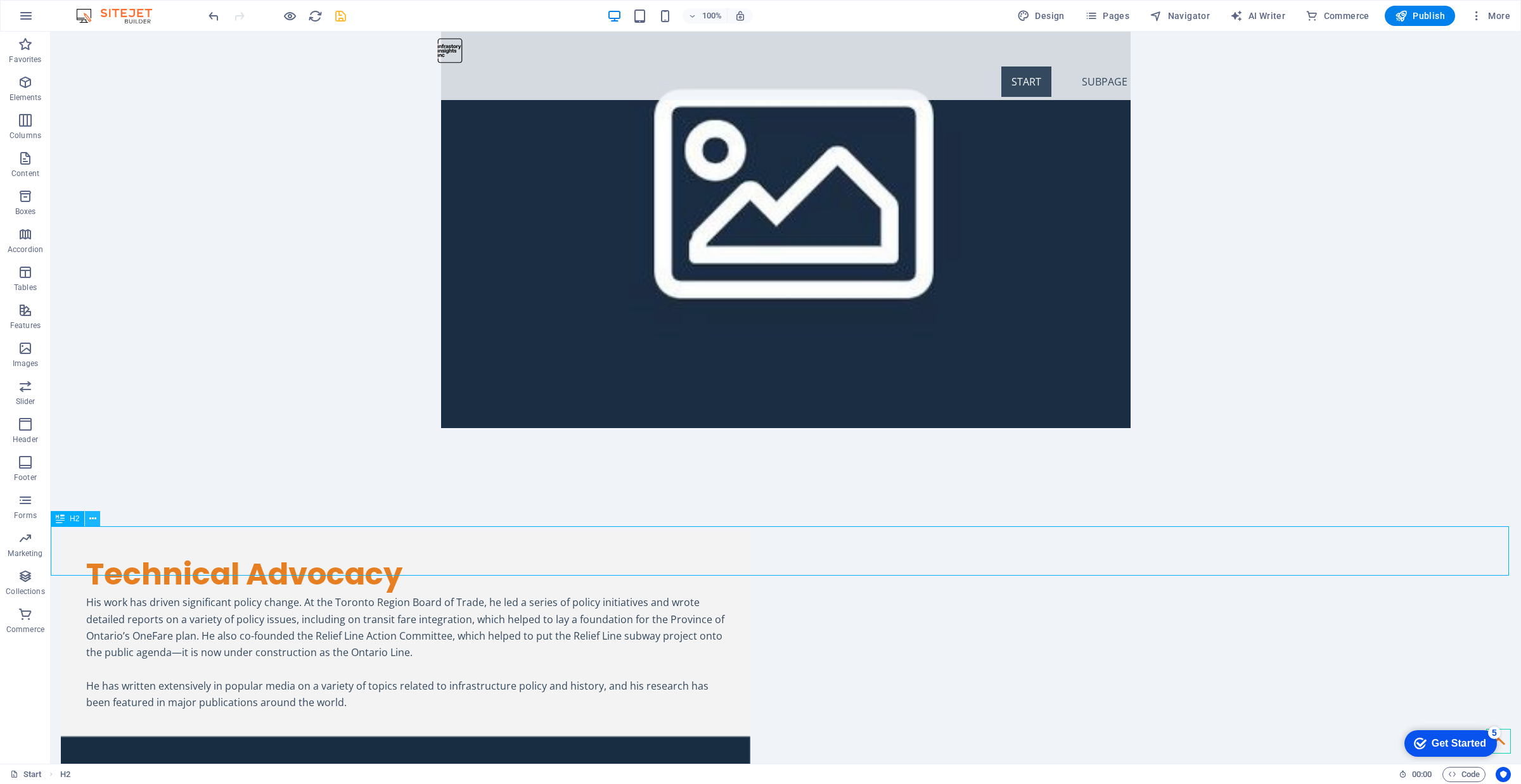
click at [96, 518] on button at bounding box center [92, 519] width 15 height 15
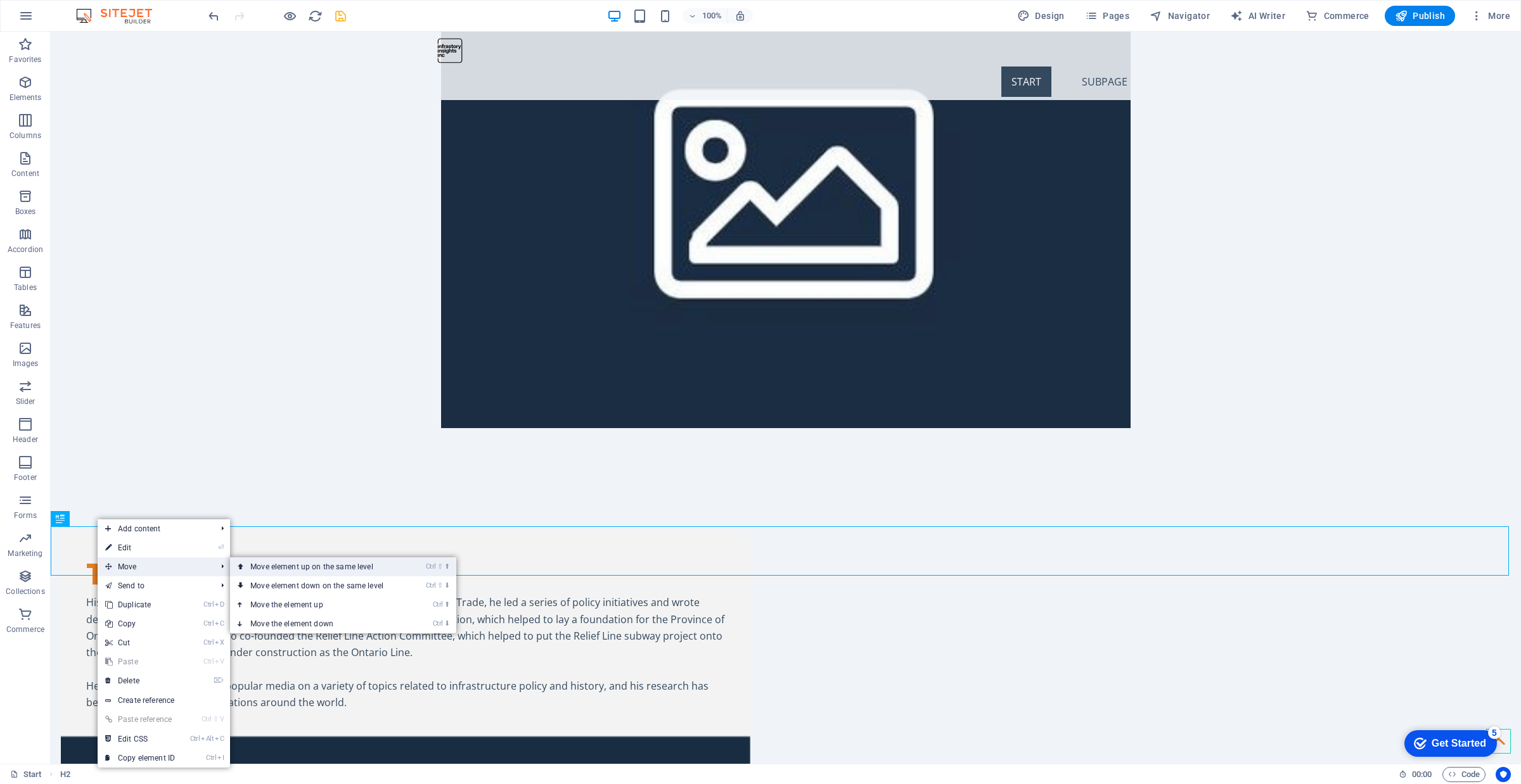
click at [293, 568] on link "Ctrl ⇧ ⬆ Move element up on the same level" at bounding box center [320, 567] width 179 height 19
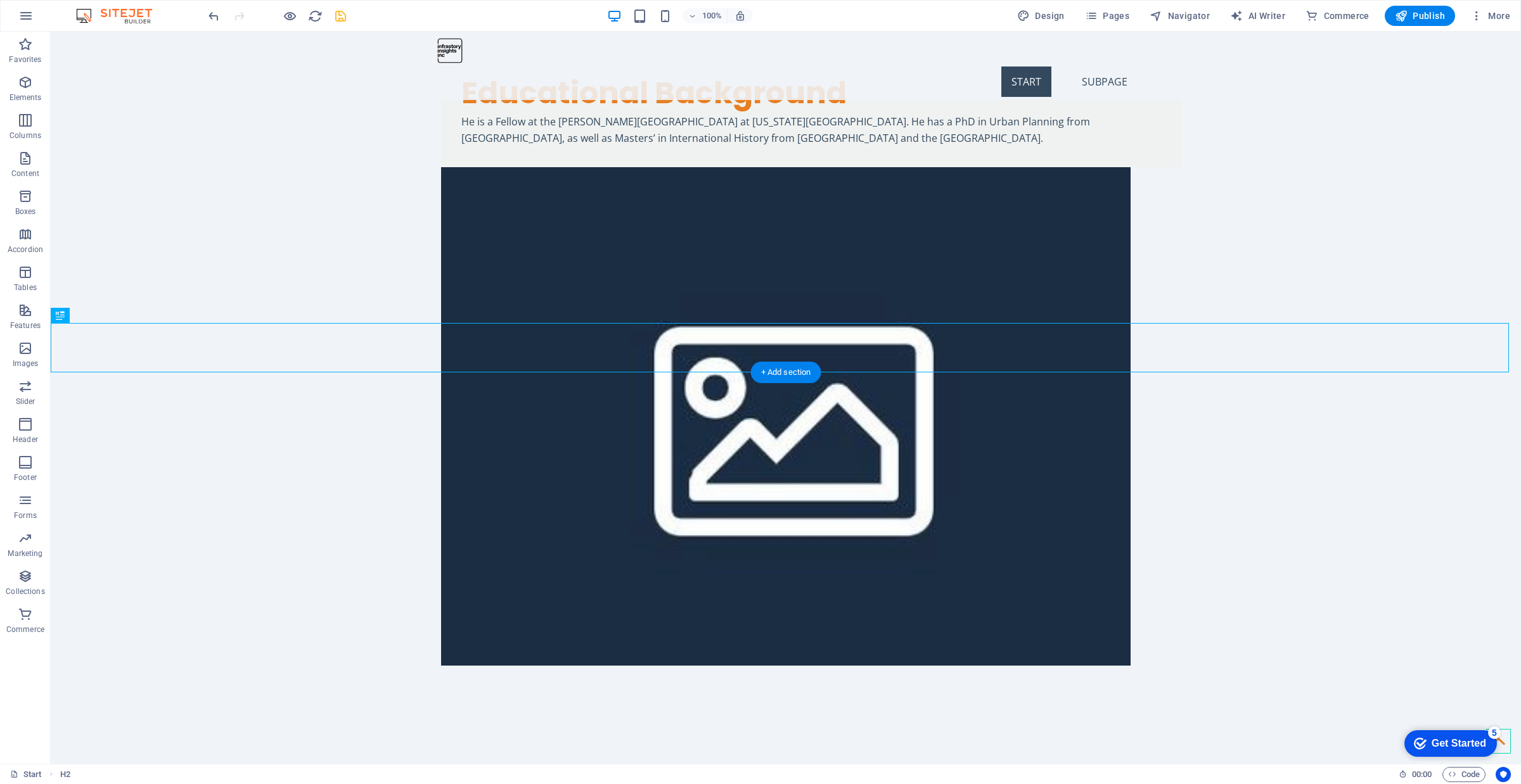
scroll to position [1828, 0]
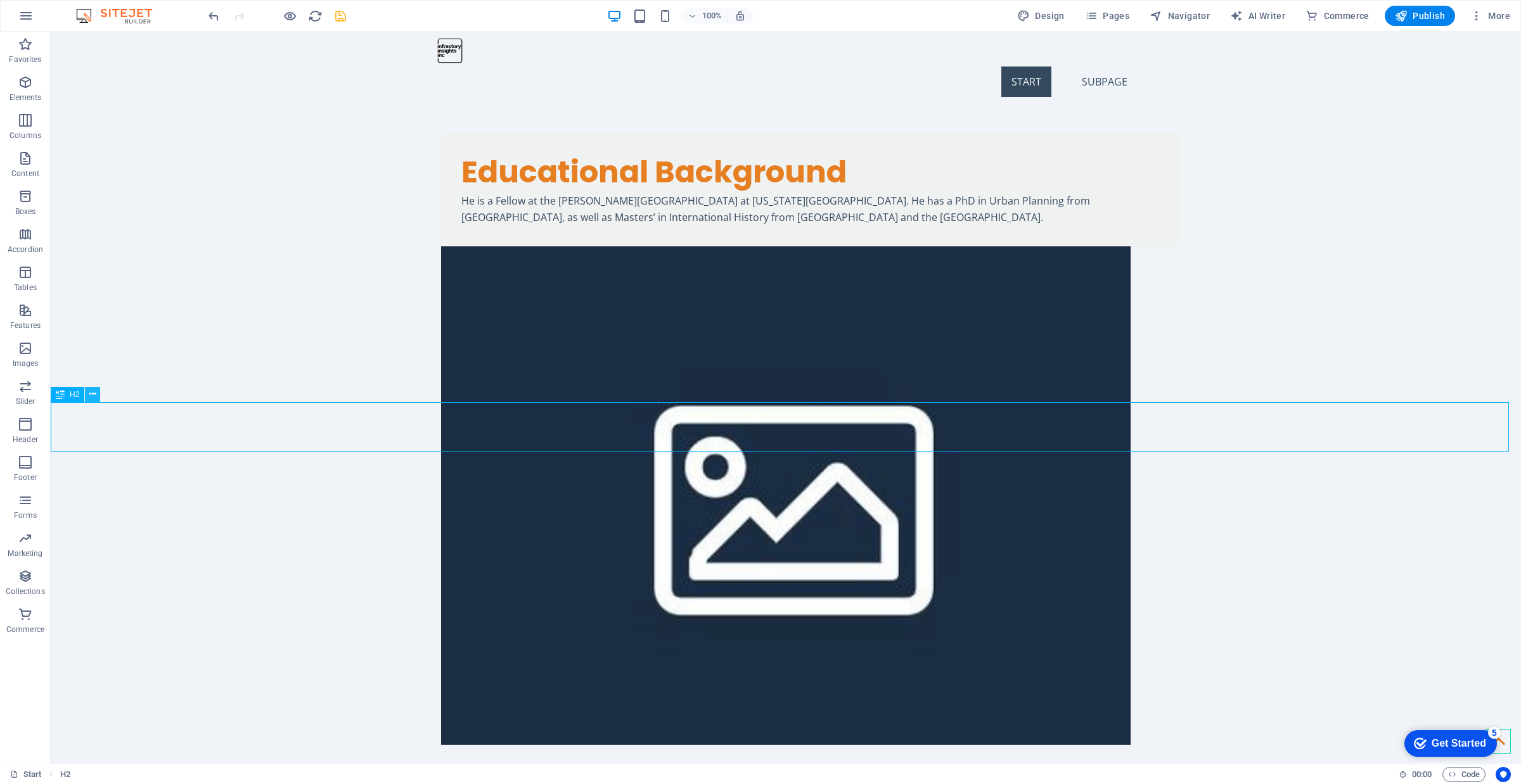
click at [92, 391] on icon at bounding box center [92, 394] width 7 height 13
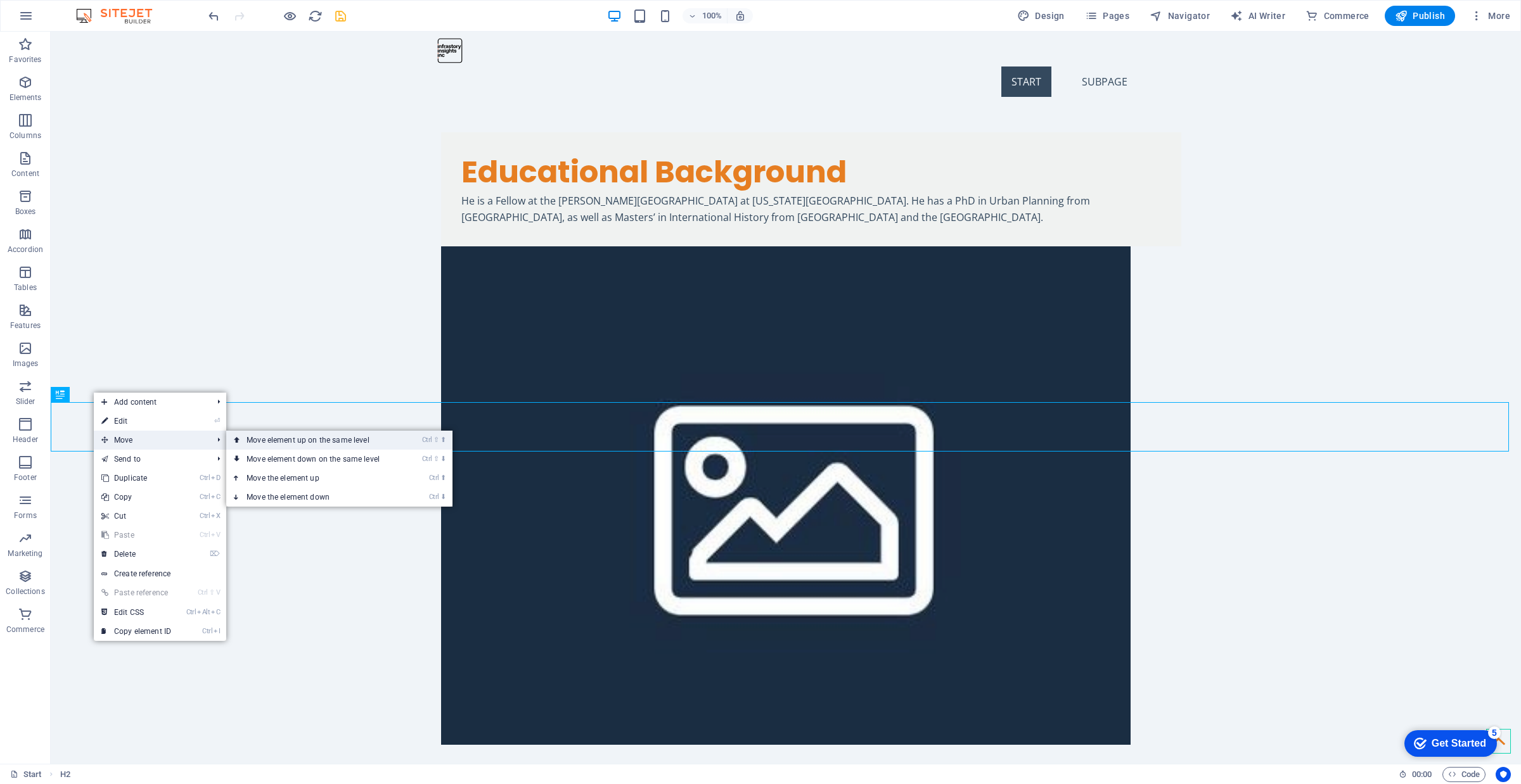
click at [290, 440] on link "Ctrl ⇧ ⬆ Move element up on the same level" at bounding box center [316, 440] width 179 height 19
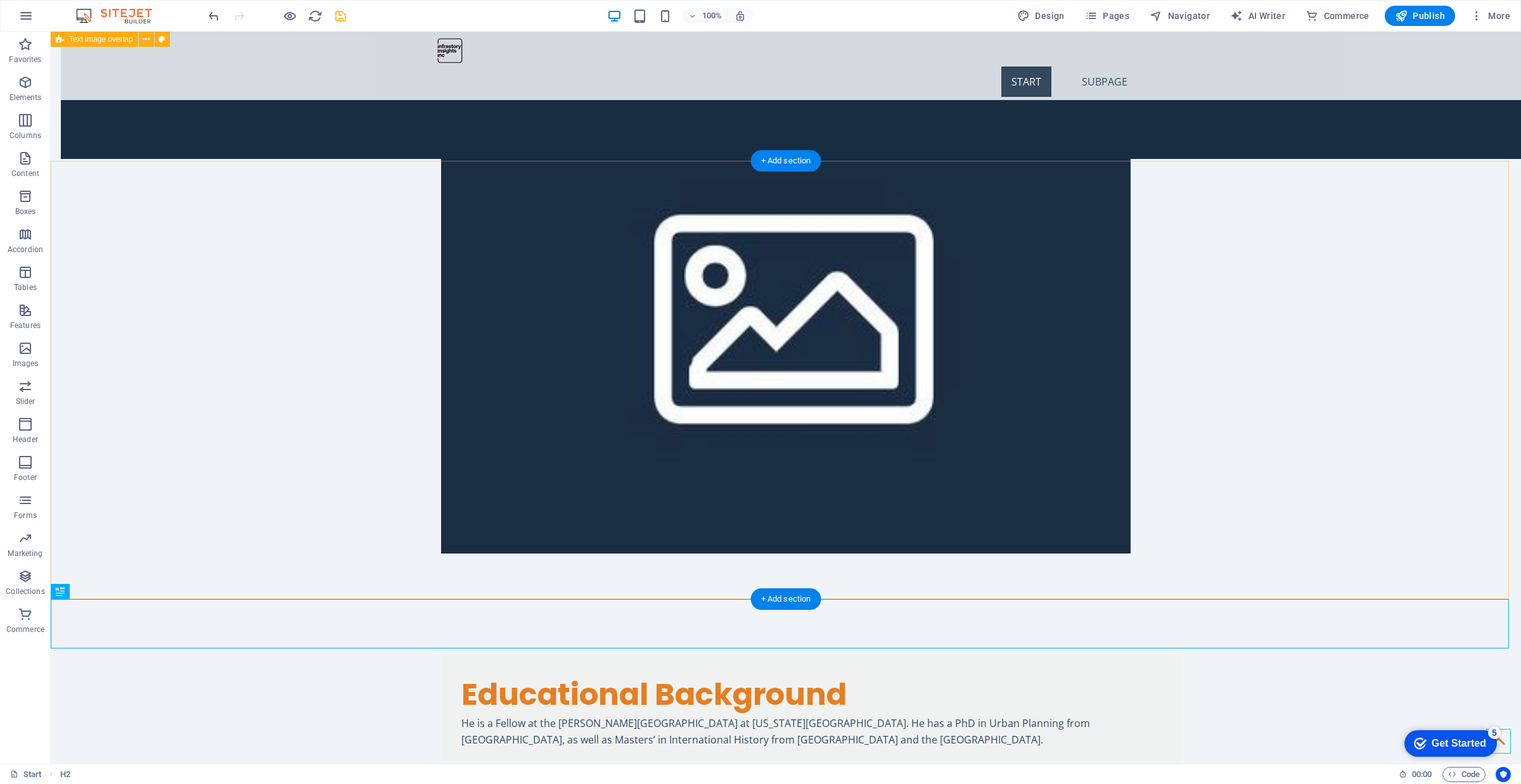
scroll to position [1147, 0]
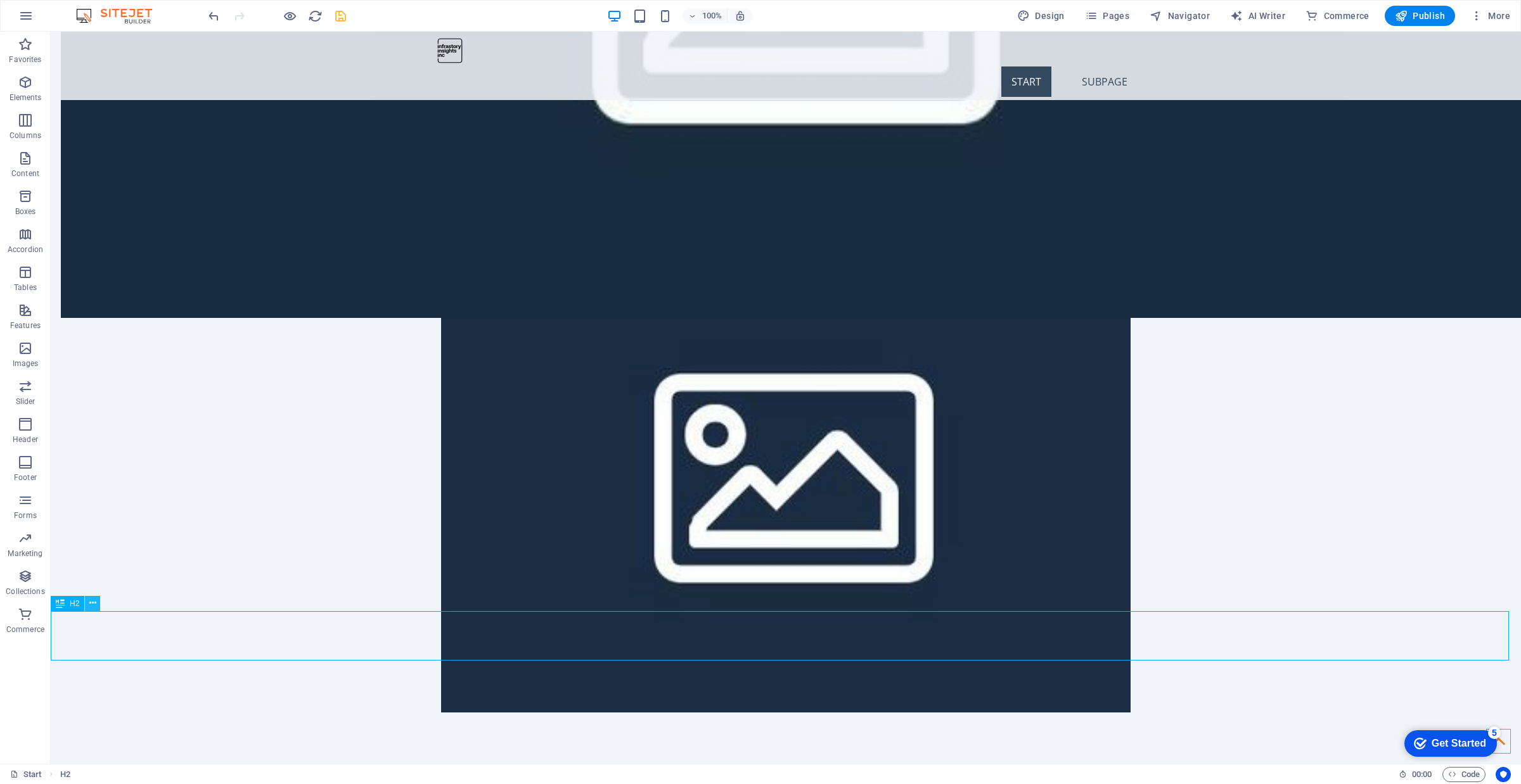
click at [96, 606] on button at bounding box center [92, 604] width 15 height 15
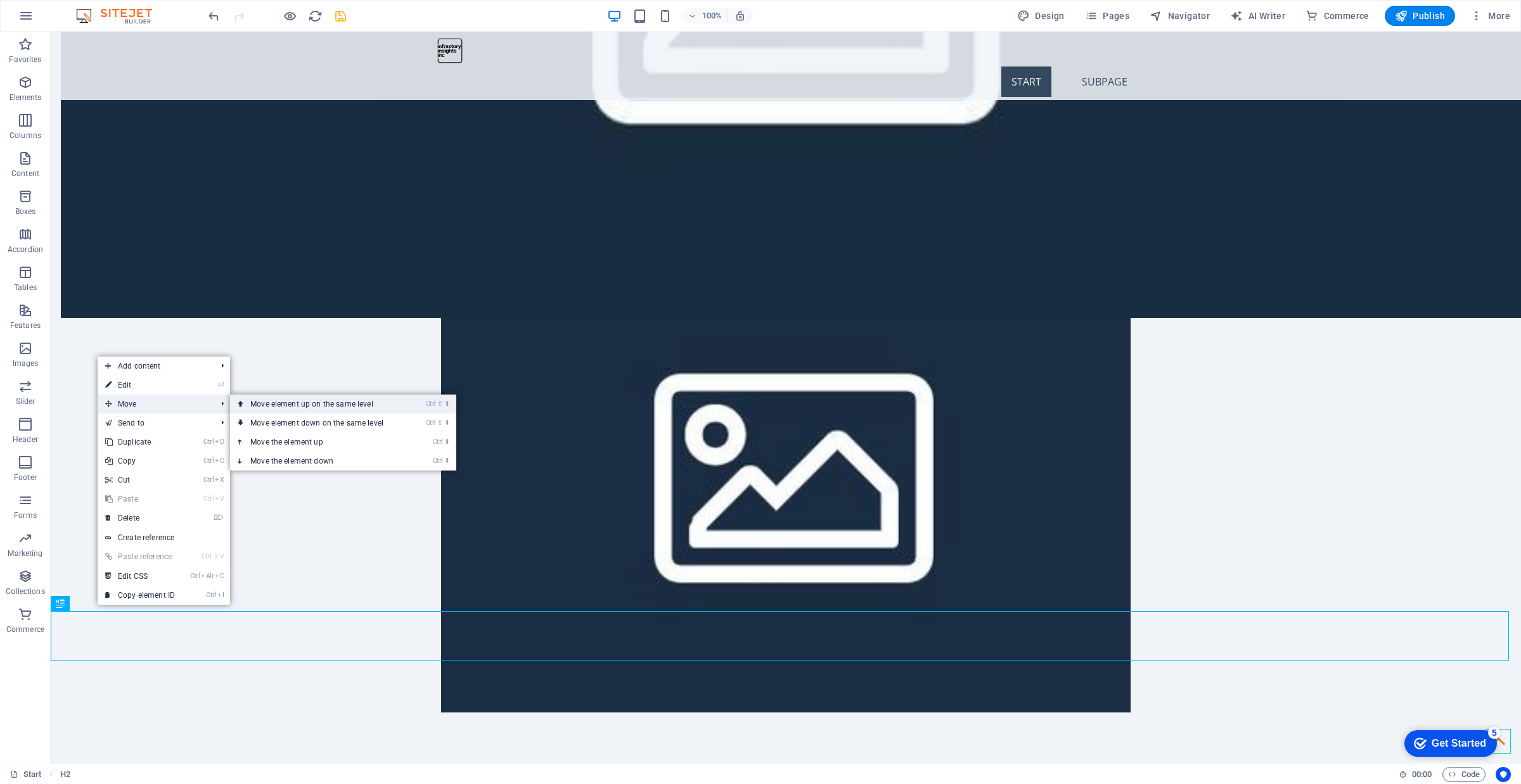
click at [273, 400] on link "Ctrl ⇧ ⬆ Move element up on the same level" at bounding box center [320, 404] width 179 height 19
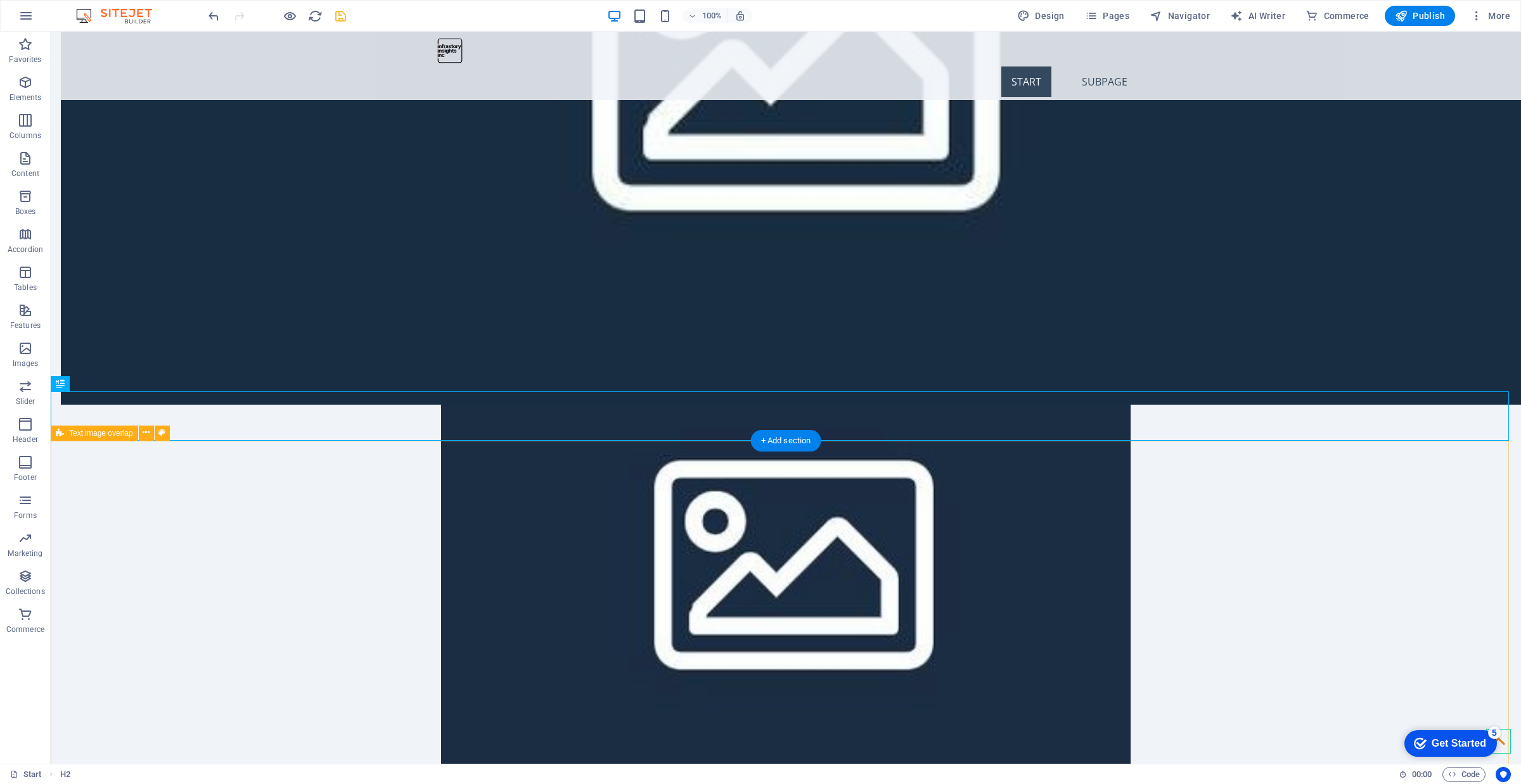
scroll to position [909, 0]
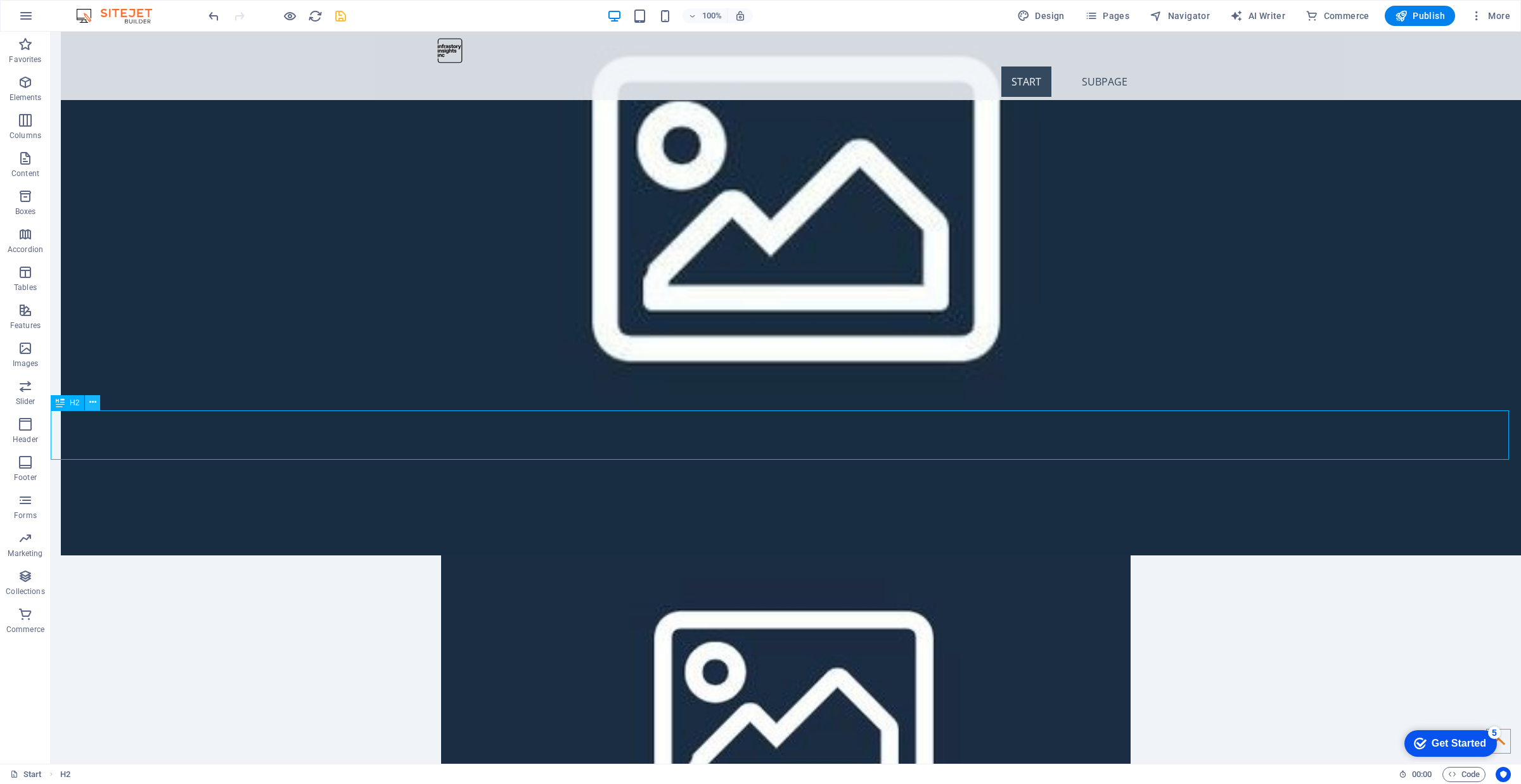
click at [93, 400] on icon at bounding box center [92, 402] width 7 height 13
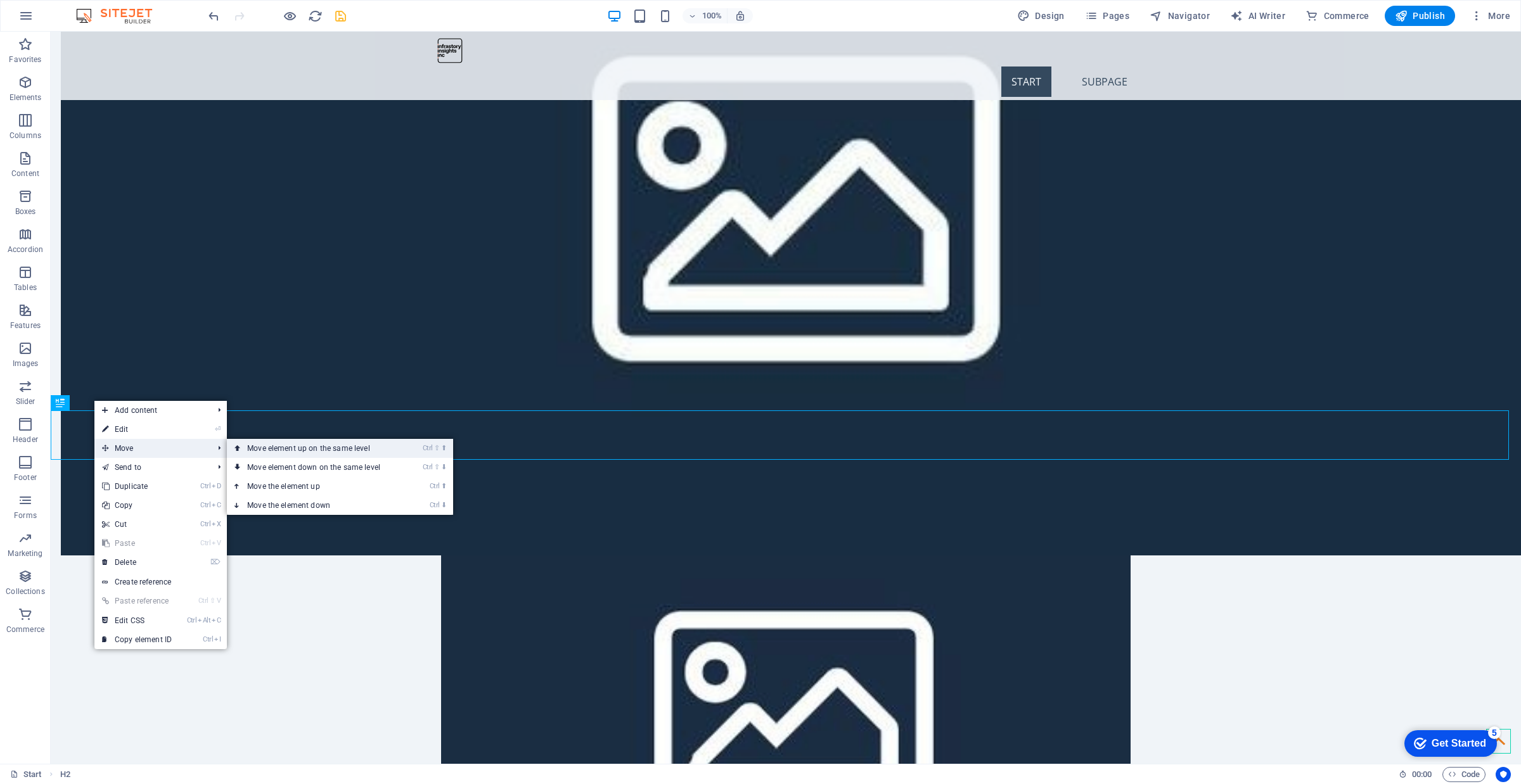
click at [298, 450] on link "Ctrl ⇧ ⬆ Move element up on the same level" at bounding box center [316, 449] width 179 height 19
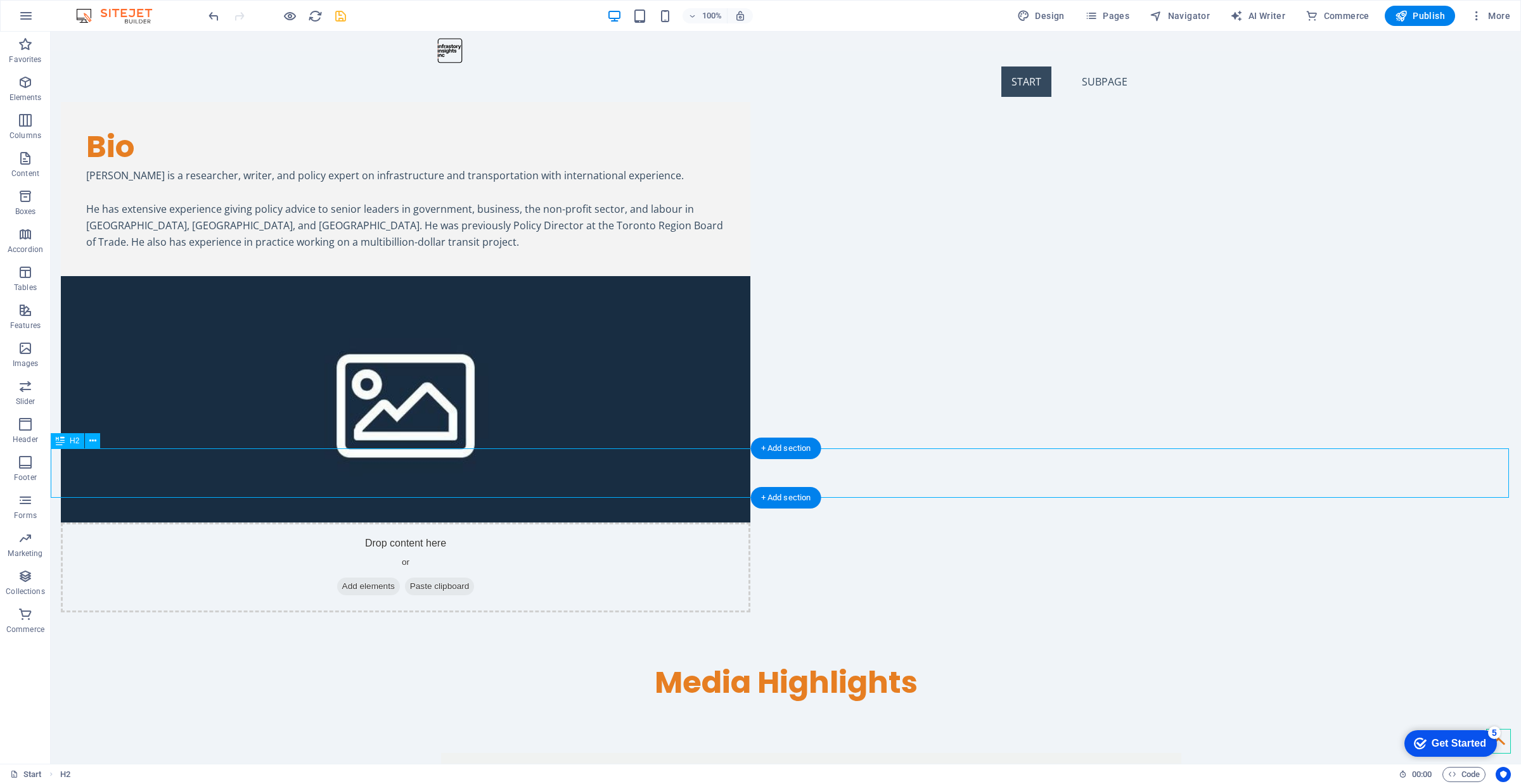
scroll to position [428, 0]
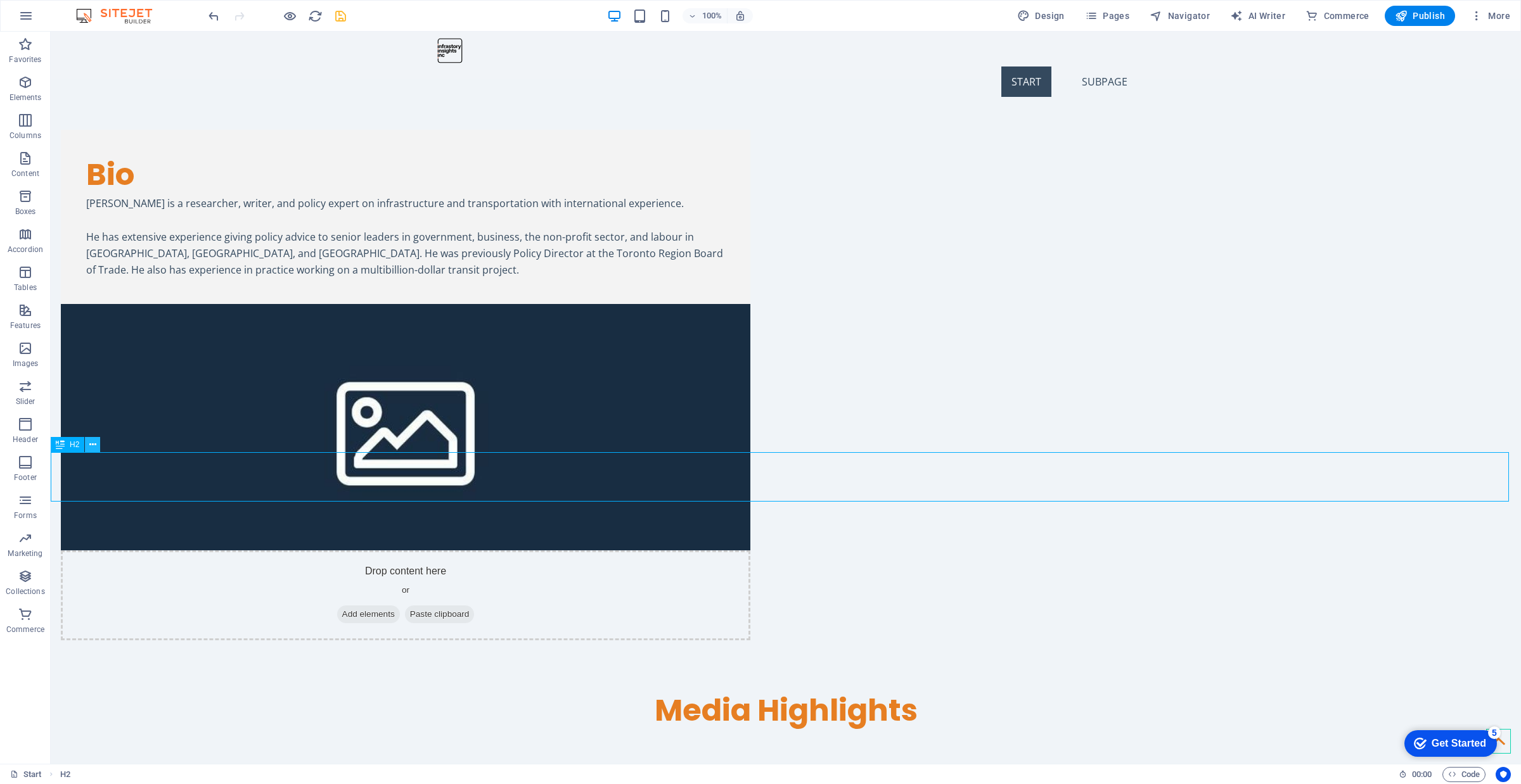
click at [92, 446] on icon at bounding box center [92, 445] width 7 height 13
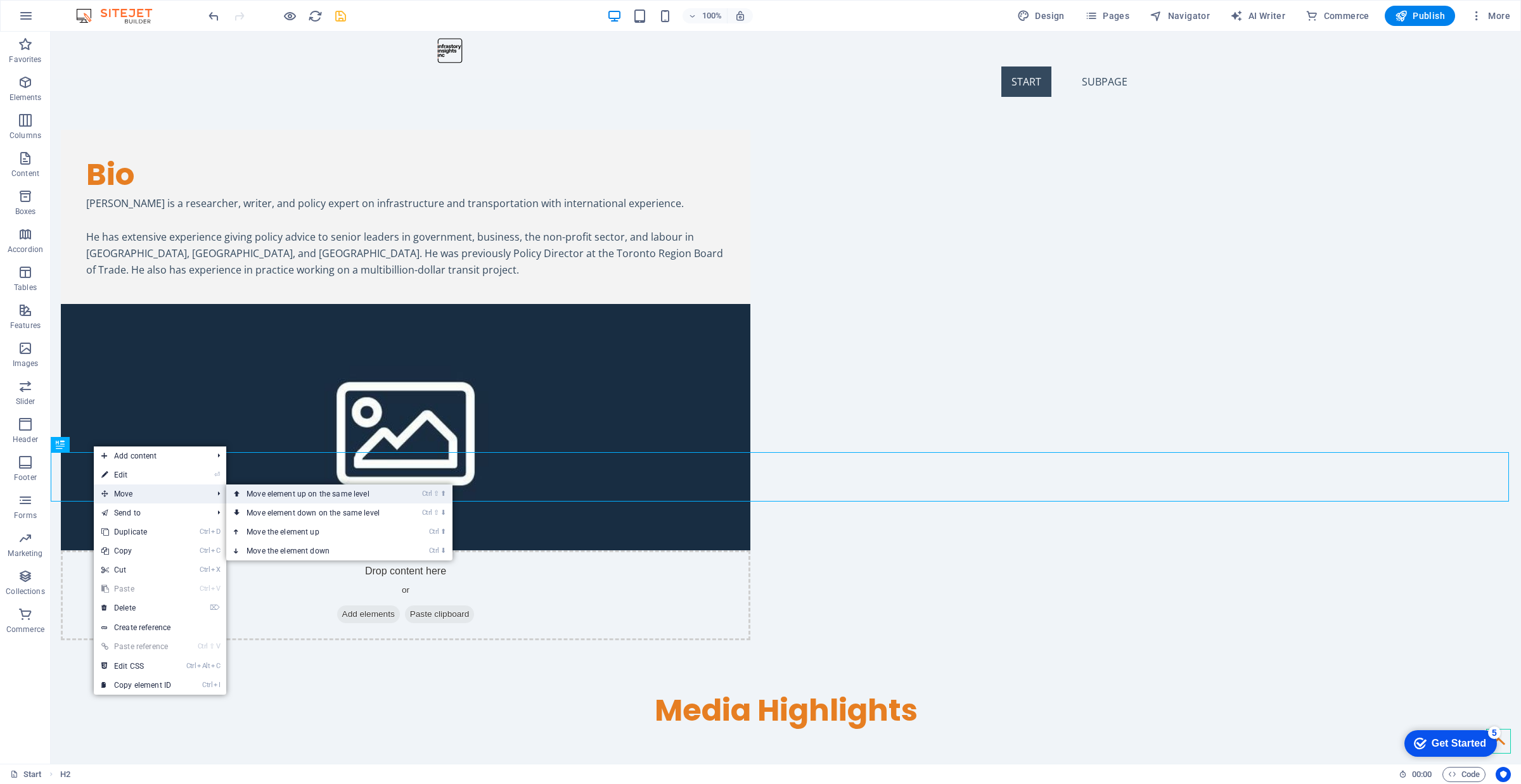
click at [281, 497] on link "Ctrl ⇧ ⬆ Move element up on the same level" at bounding box center [316, 494] width 179 height 19
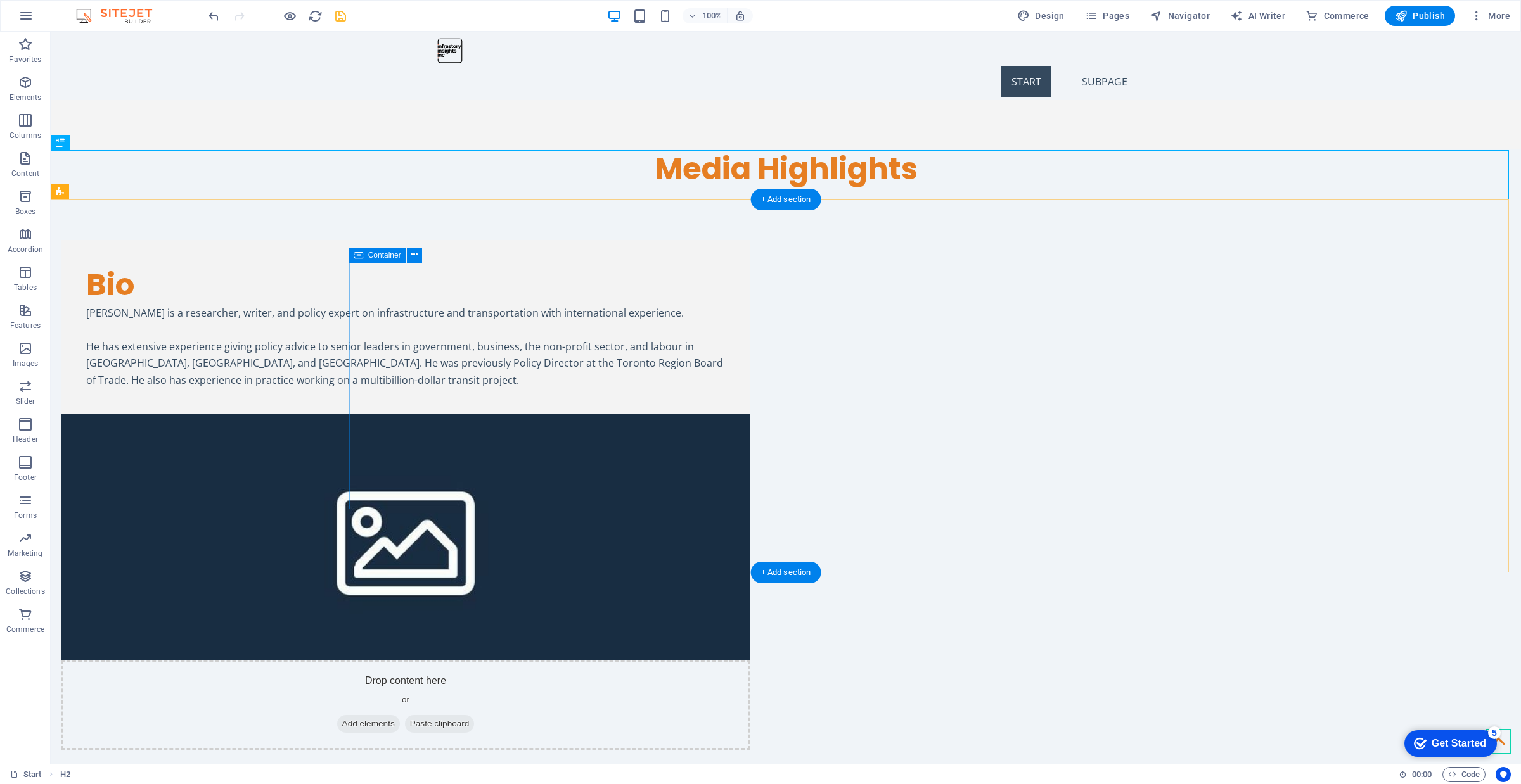
scroll to position [270, 0]
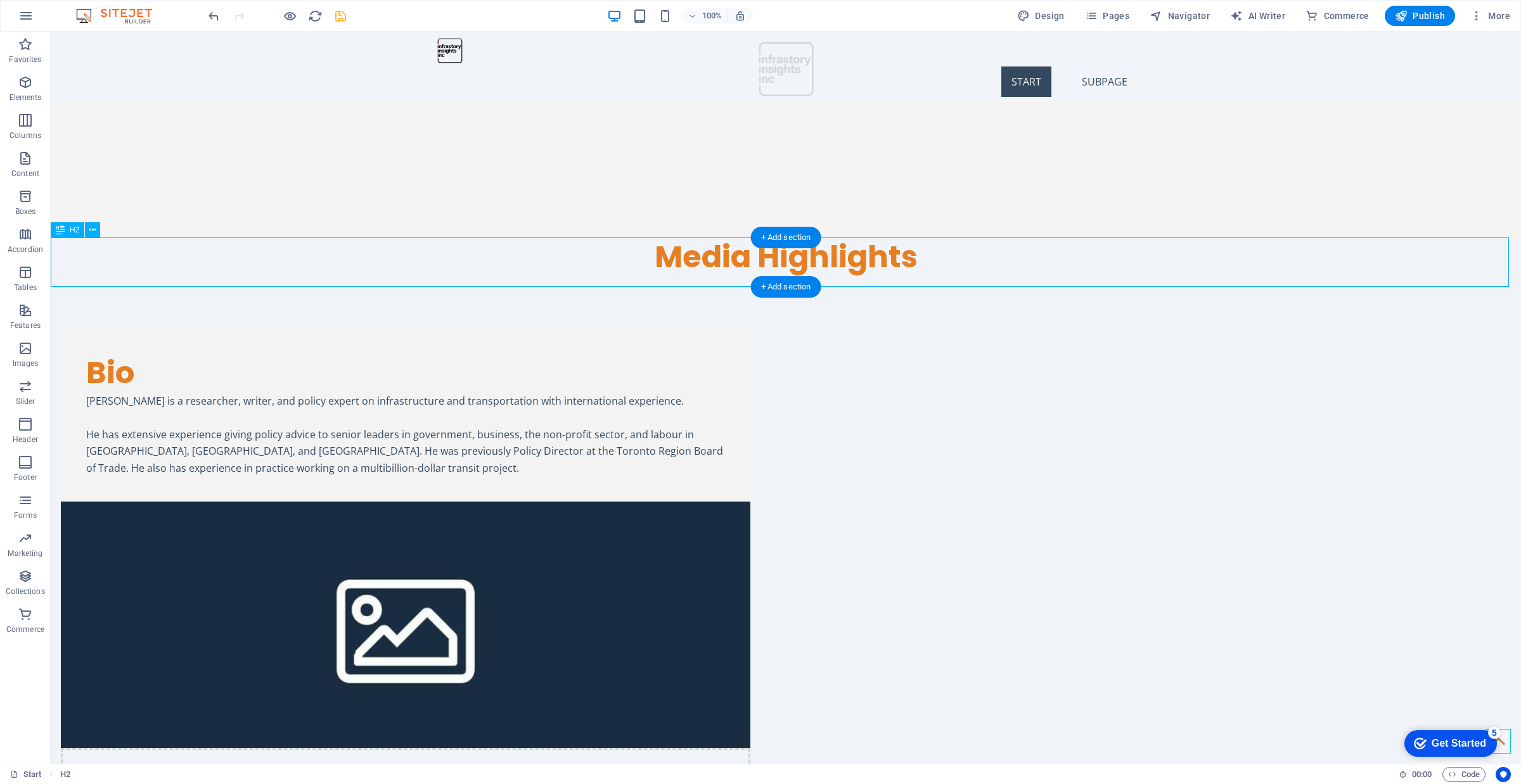
click at [115, 251] on div "Media Highlights" at bounding box center [785, 258] width 1470 height 40
click at [92, 233] on icon at bounding box center [92, 230] width 7 height 13
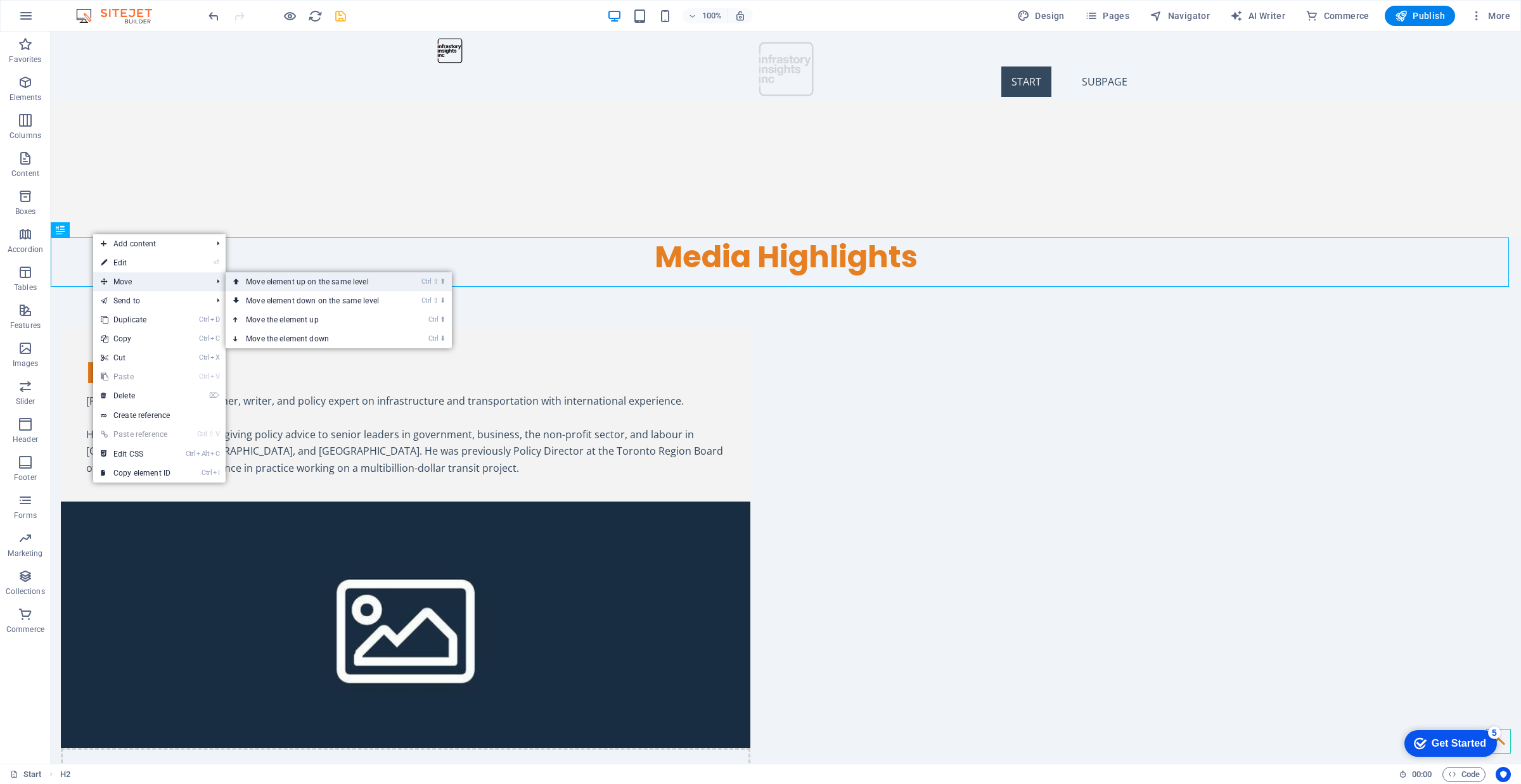
click at [286, 288] on link "Ctrl ⇧ ⬆ Move element up on the same level" at bounding box center [315, 282] width 179 height 19
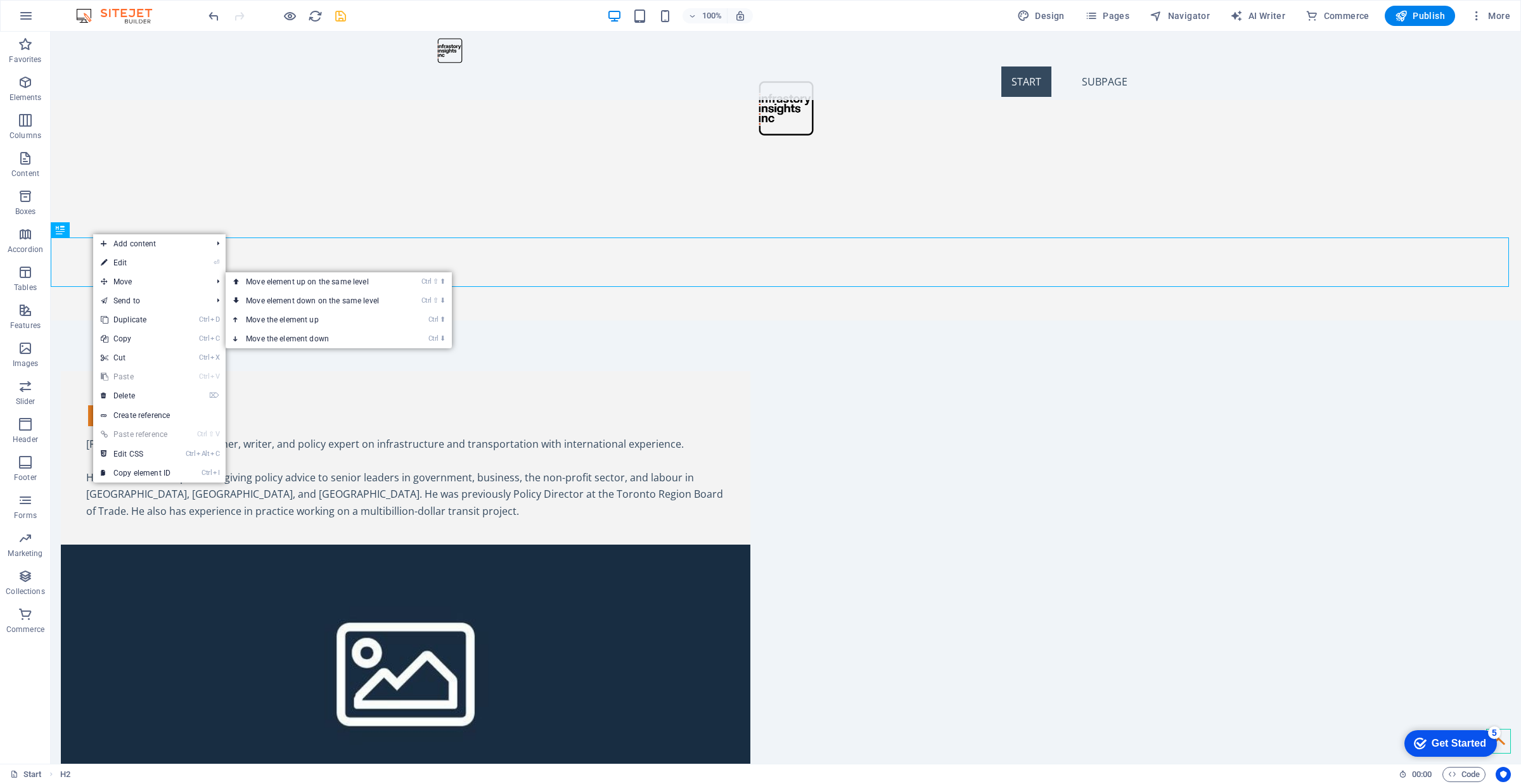
scroll to position [0, 0]
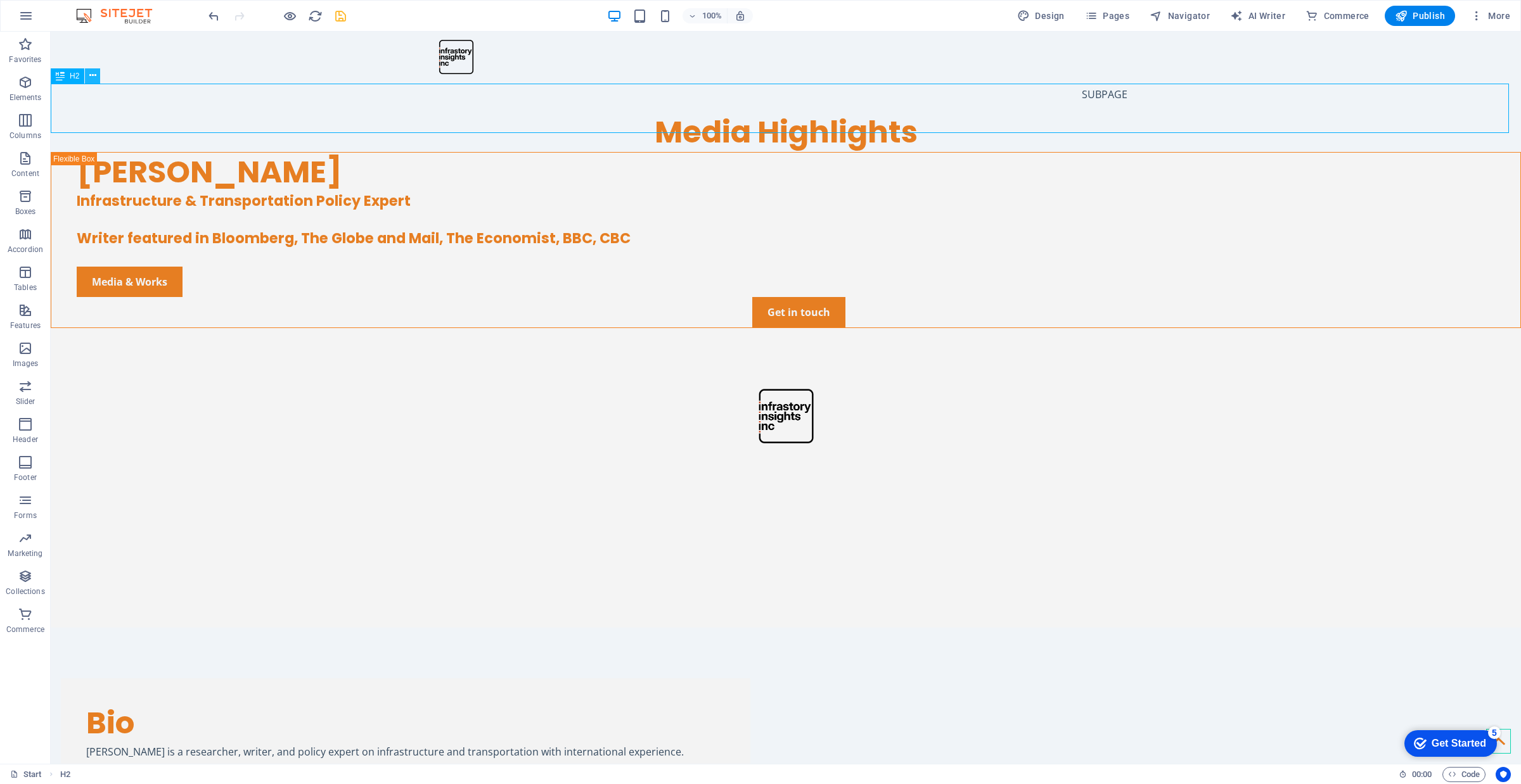
click at [92, 76] on icon at bounding box center [92, 75] width 7 height 13
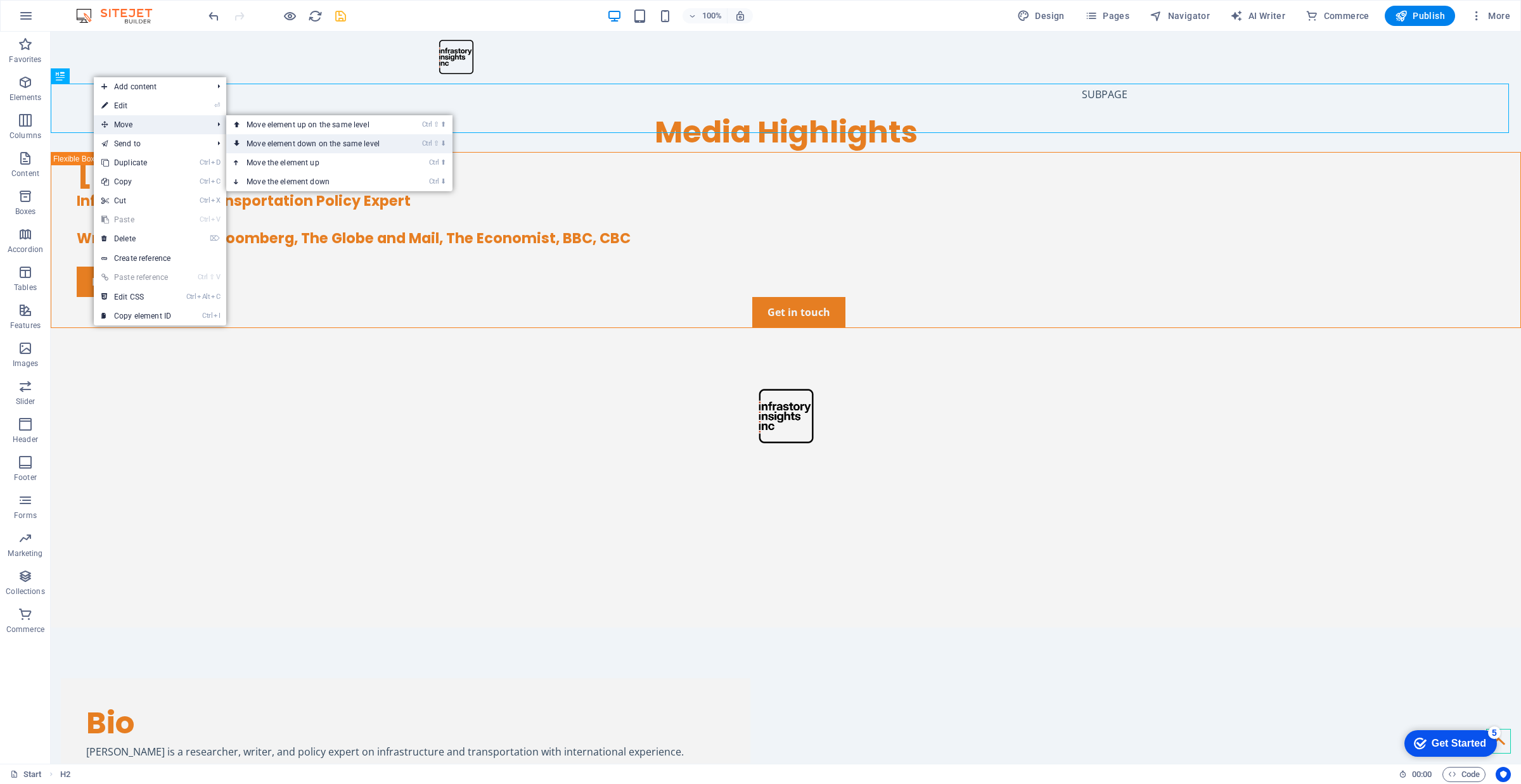
click at [287, 143] on link "Ctrl ⇧ ⬇ Move element down on the same level" at bounding box center [316, 144] width 179 height 19
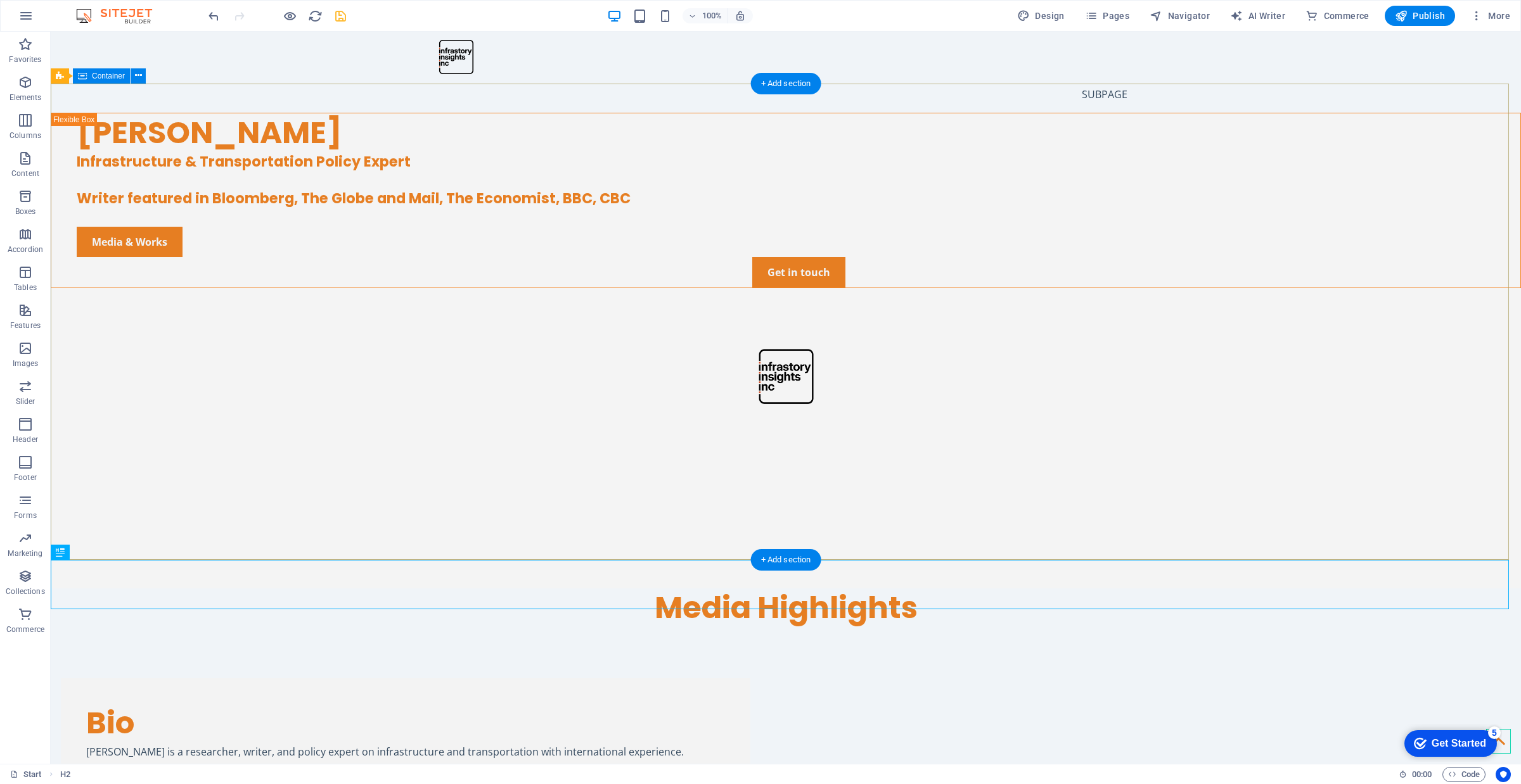
click at [420, 361] on div "[PERSON_NAME] Infrastructure & Transportation Policy Expert Writer featured in …" at bounding box center [785, 237] width 1470 height 249
click at [110, 74] on span "Container" at bounding box center [108, 76] width 33 height 8
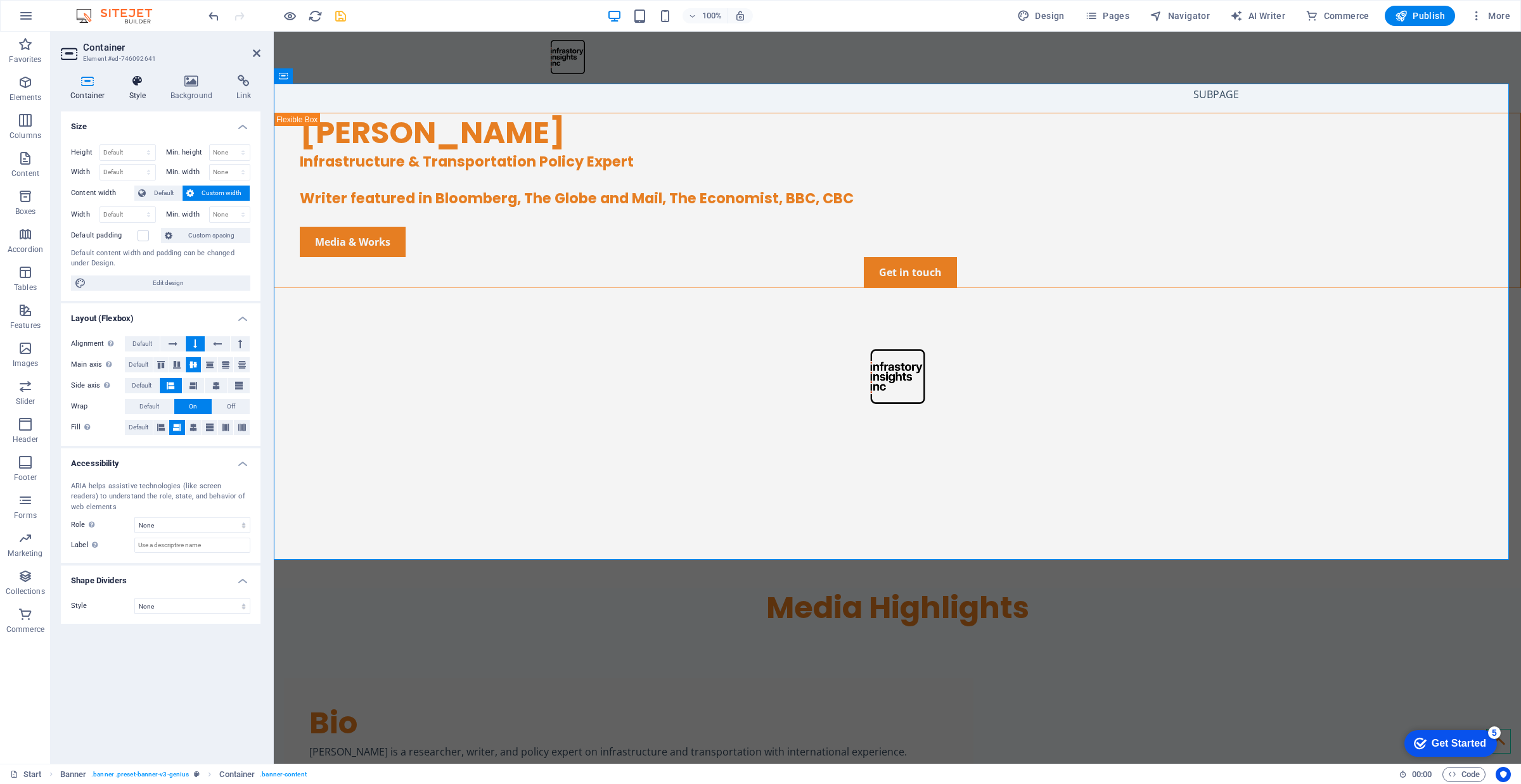
click at [132, 92] on h4 "Style" at bounding box center [140, 88] width 41 height 27
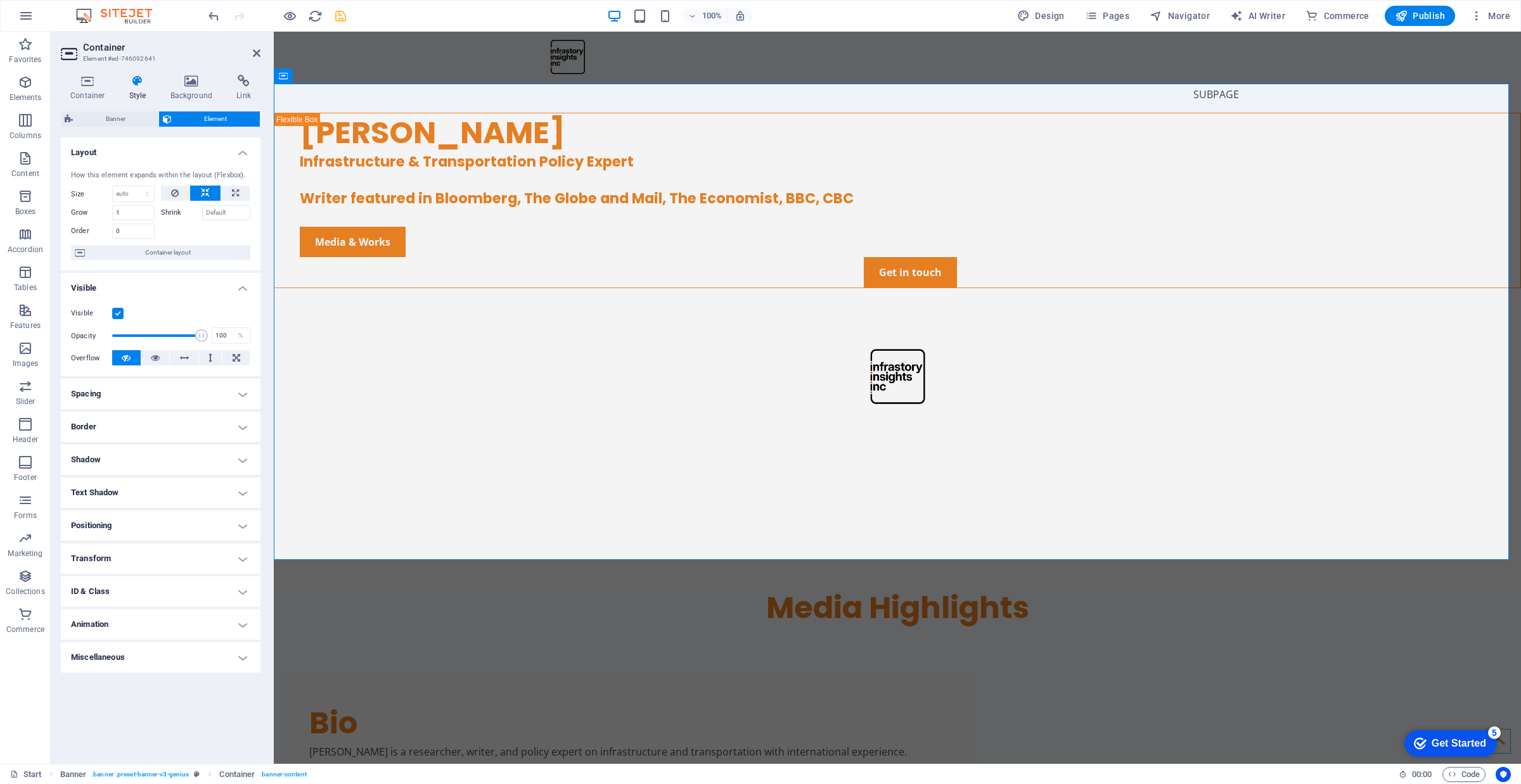
click at [177, 393] on h4 "Spacing" at bounding box center [160, 394] width 200 height 31
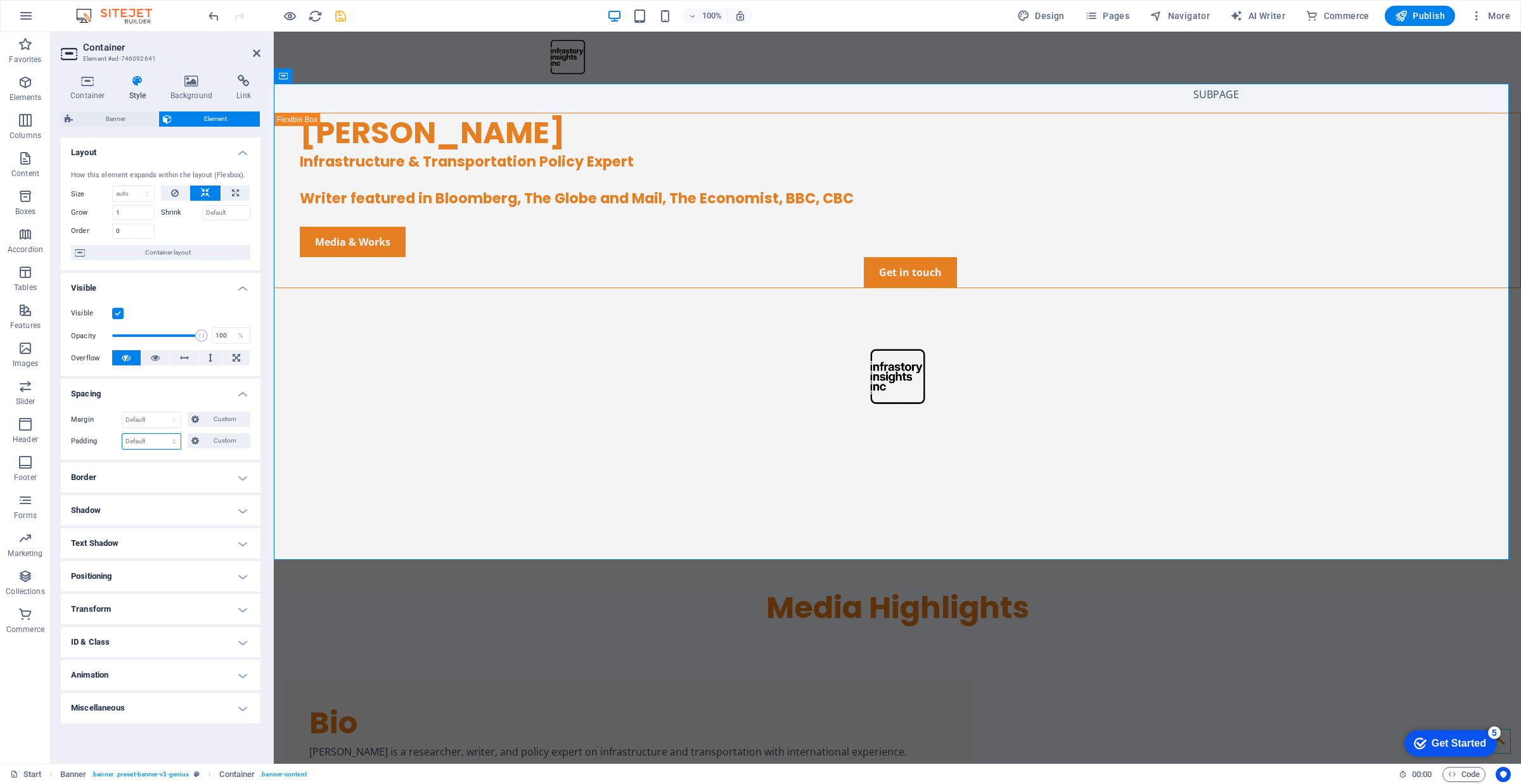
click at [151, 444] on select "Default px rem % vh vw Custom" at bounding box center [151, 442] width 58 height 15
click at [201, 444] on button "Custom" at bounding box center [219, 441] width 62 height 15
click at [160, 486] on input "number" at bounding box center [168, 484] width 38 height 15
click at [163, 468] on input "number" at bounding box center [168, 463] width 38 height 15
type input "100"
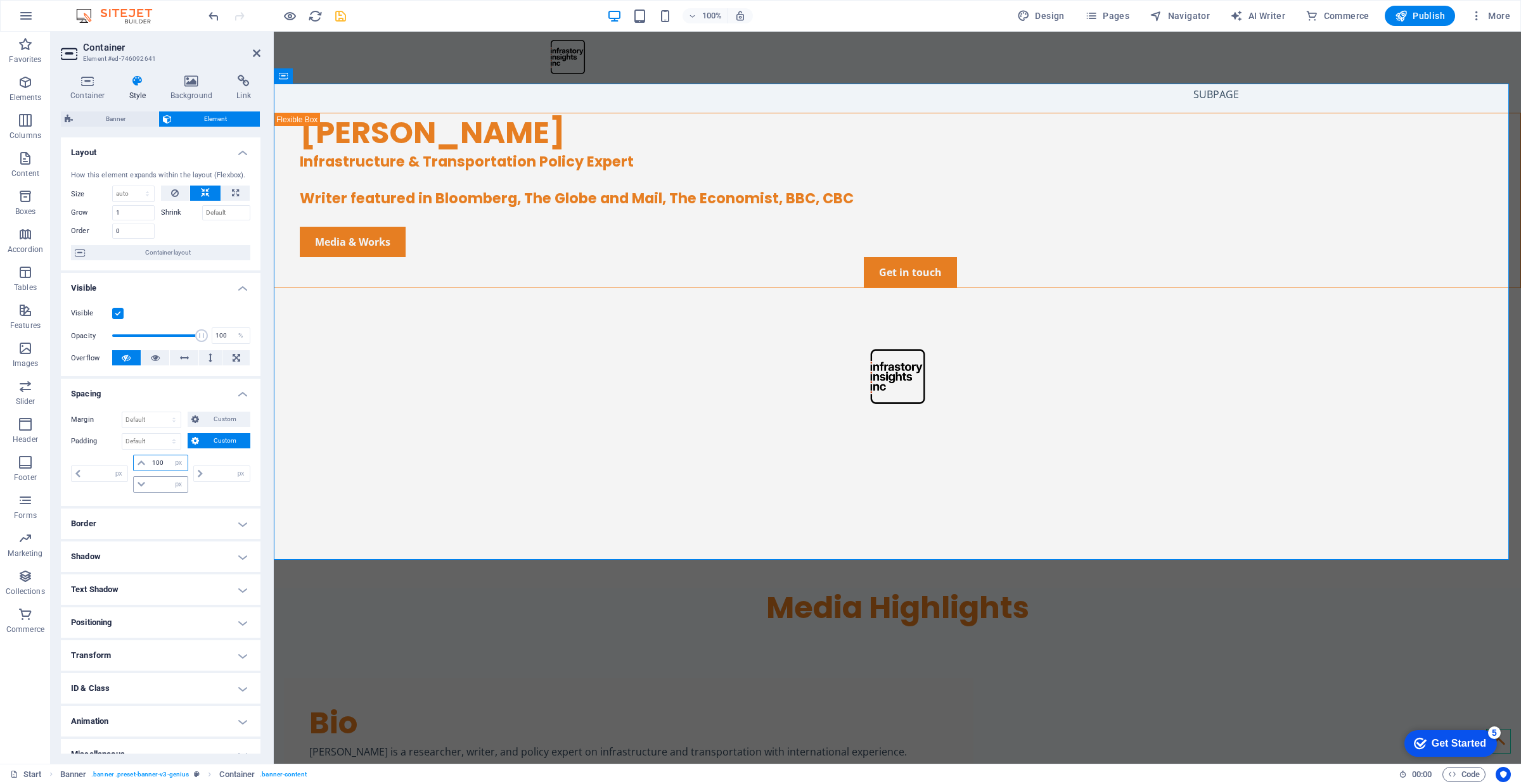
type input "0"
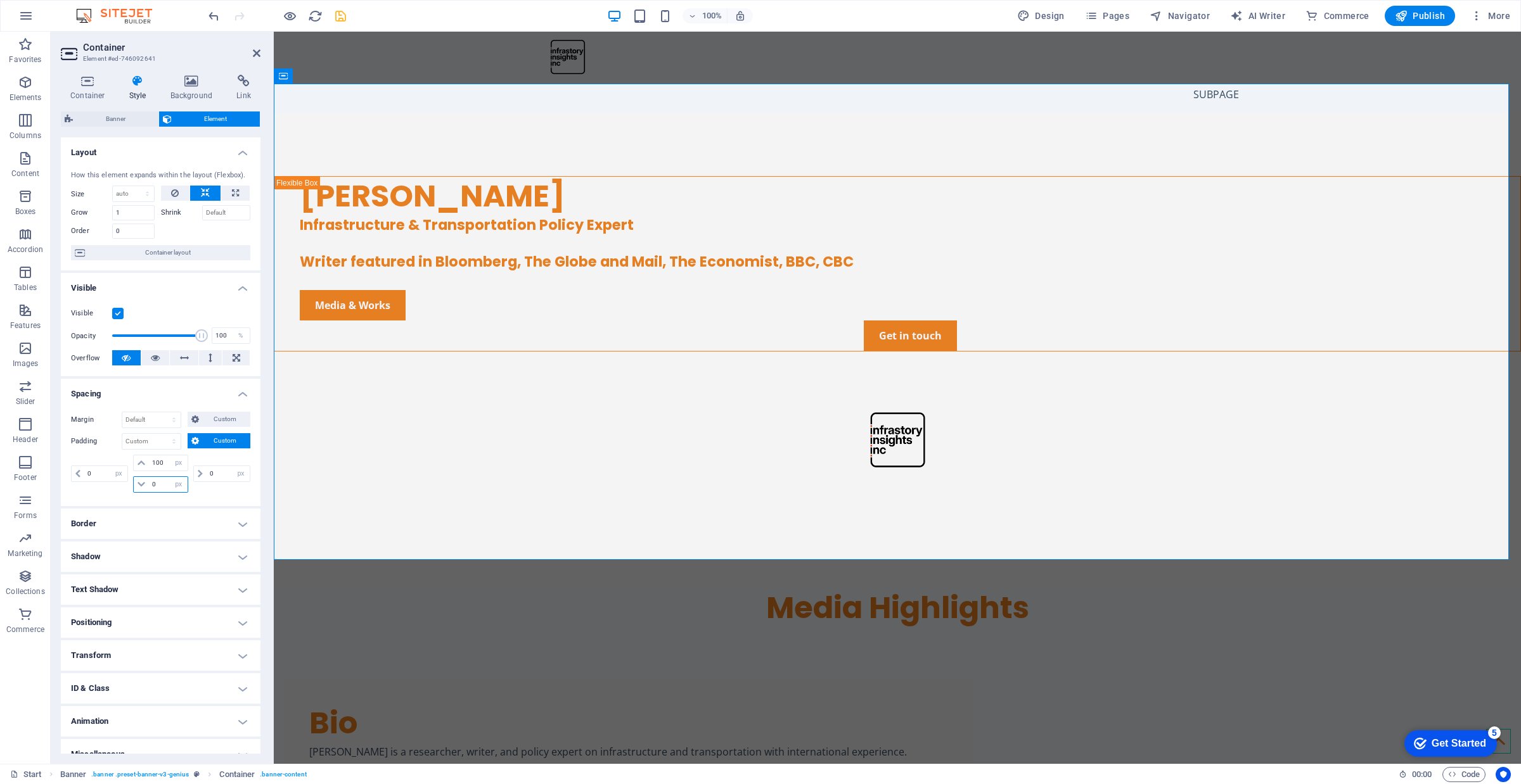
click at [163, 482] on input "0" at bounding box center [168, 484] width 38 height 15
click at [166, 460] on input "100" at bounding box center [168, 463] width 38 height 15
type input "1"
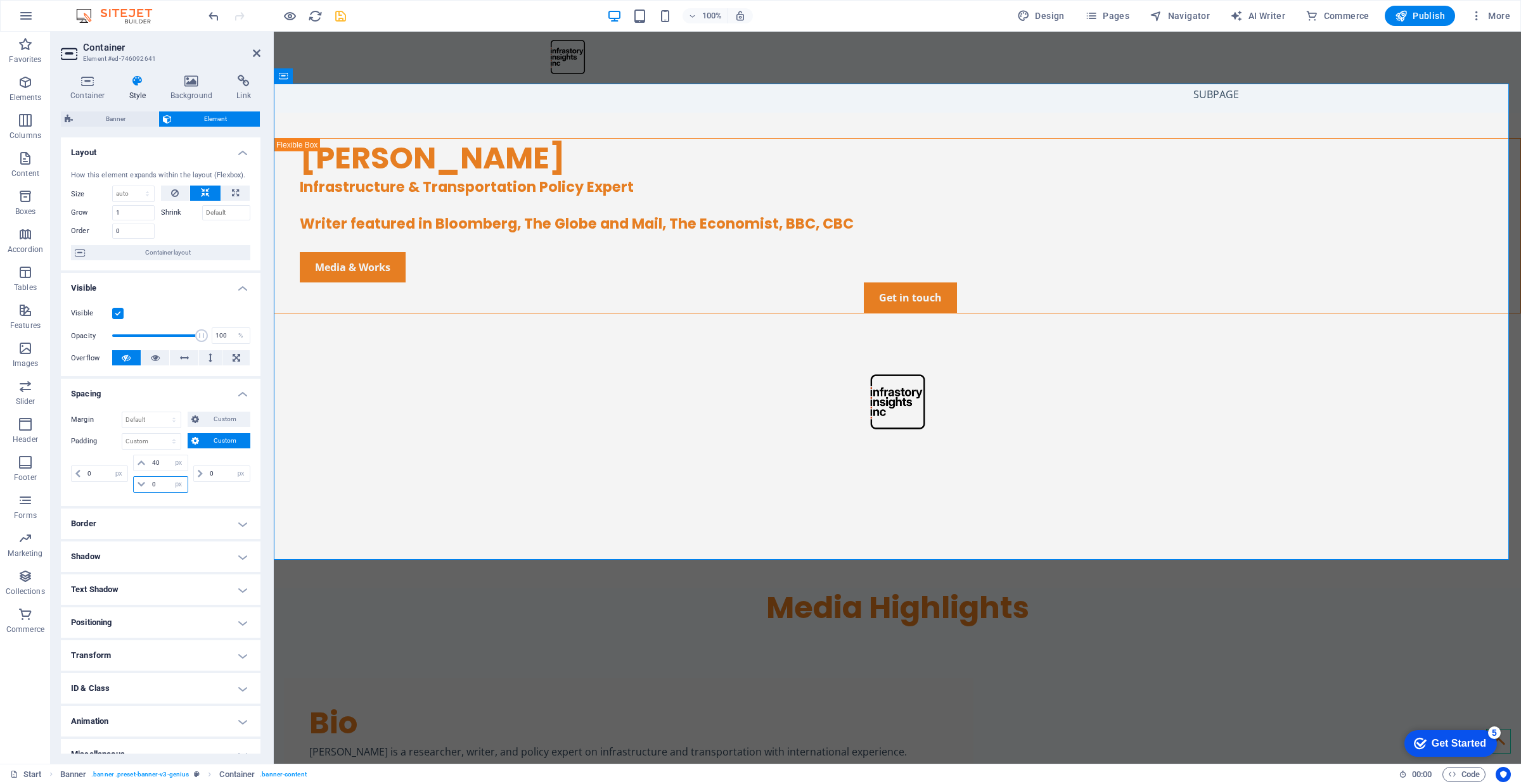
click at [161, 483] on input "0" at bounding box center [168, 484] width 38 height 15
click at [159, 467] on input "40" at bounding box center [168, 463] width 38 height 15
type input "4"
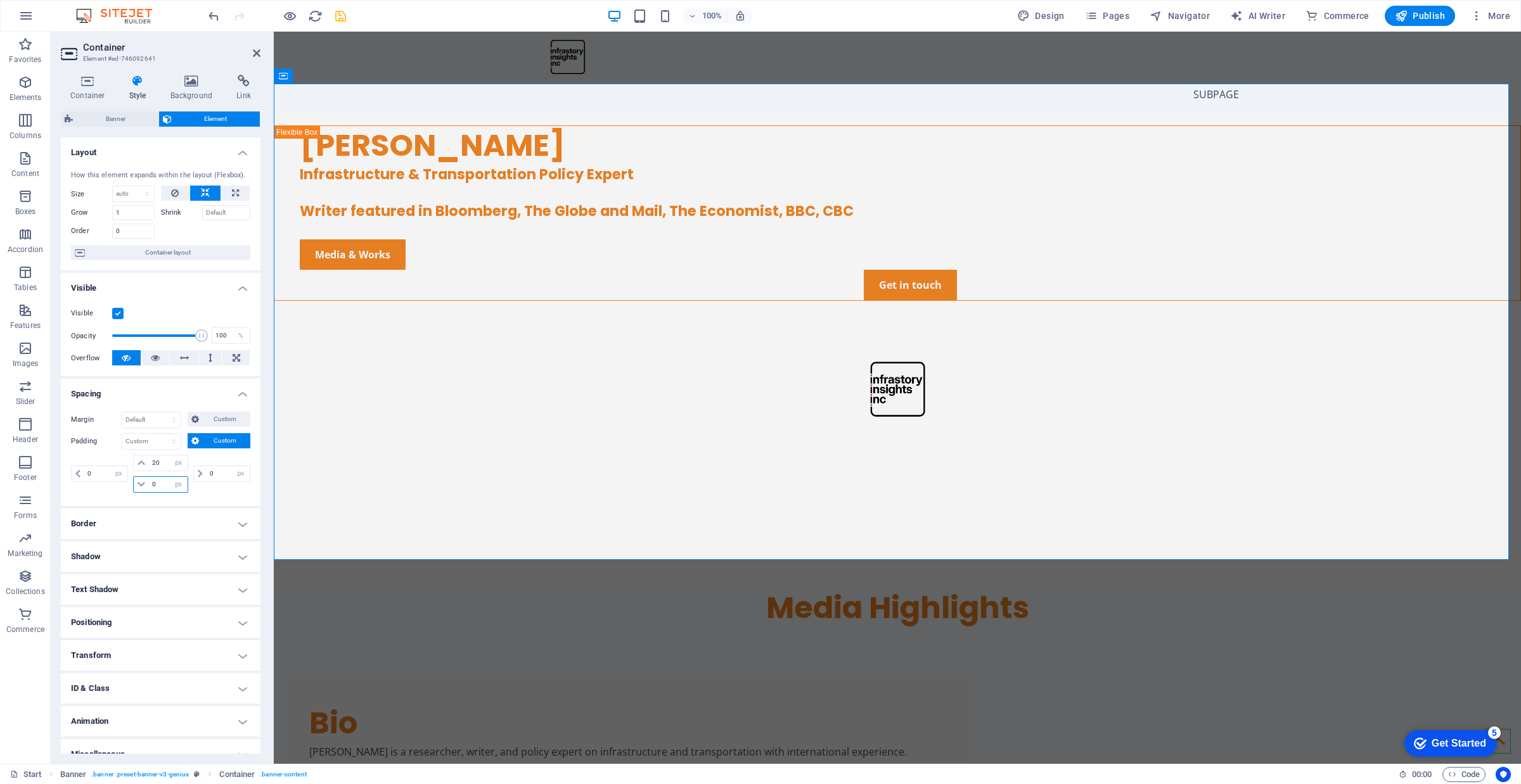
click at [162, 482] on input "0" at bounding box center [168, 484] width 38 height 15
click at [163, 463] on input "20" at bounding box center [168, 463] width 38 height 15
type input "2"
type input "0"
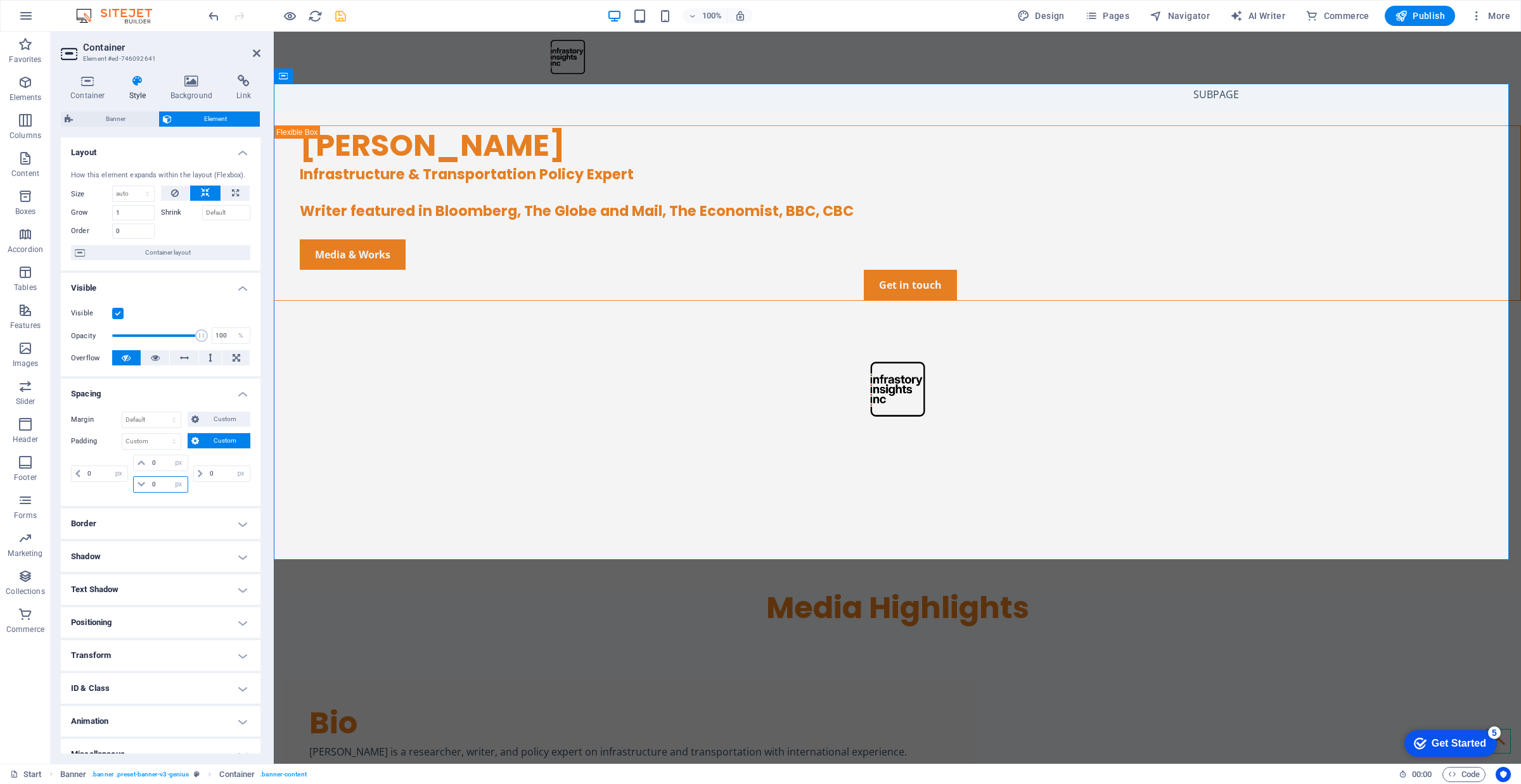
select select "px"
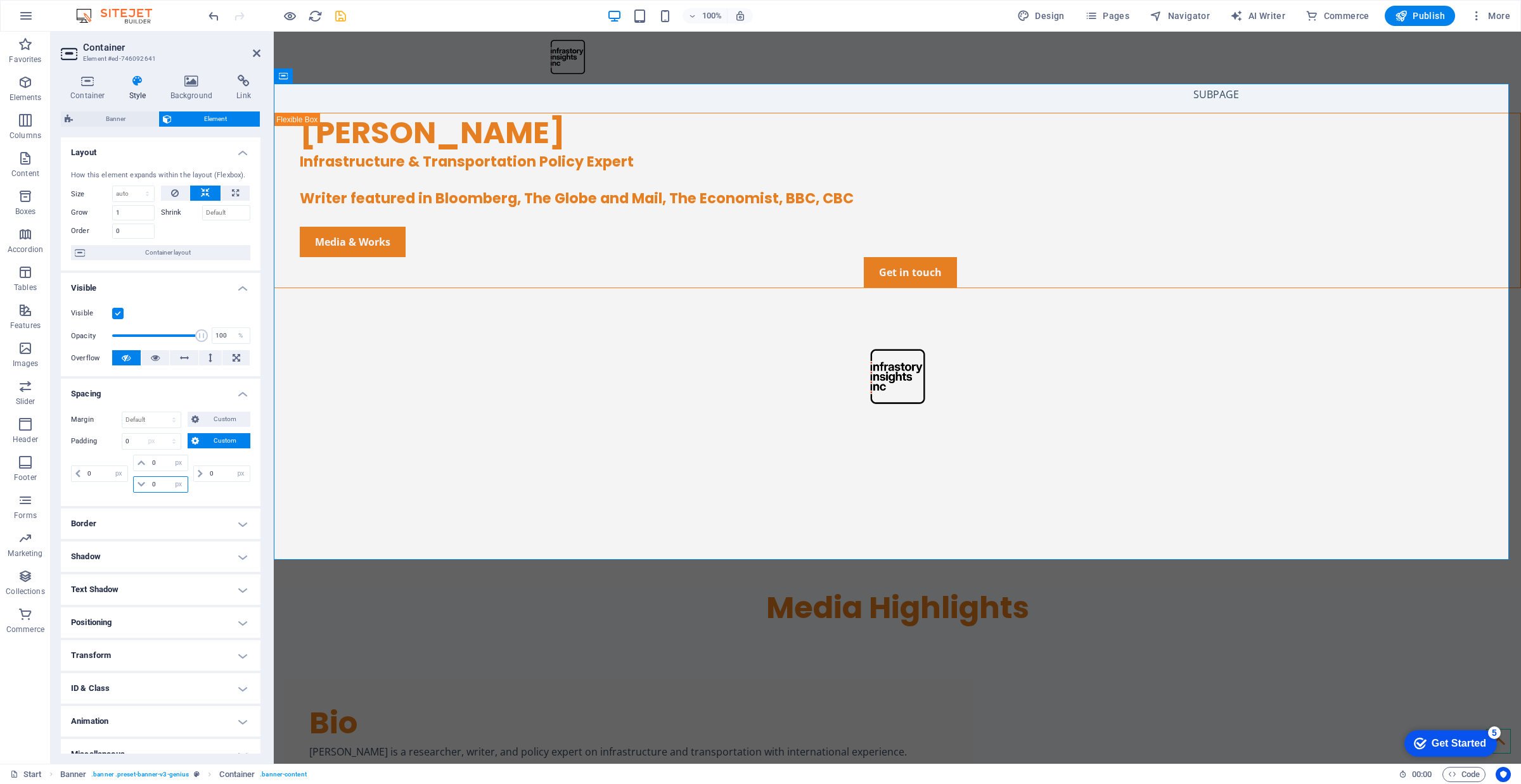
click at [156, 481] on input "0" at bounding box center [168, 484] width 38 height 15
click at [145, 423] on select "Default auto px % rem vw vh Custom" at bounding box center [151, 420] width 58 height 15
click at [122, 412] on select "Default auto px % rem vw vh Custom" at bounding box center [151, 420] width 58 height 15
click at [149, 423] on select "Default auto px % rem vw vh Custom" at bounding box center [151, 420] width 58 height 15
click at [152, 419] on select "Default auto px % rem vw vh Custom" at bounding box center [151, 420] width 58 height 15
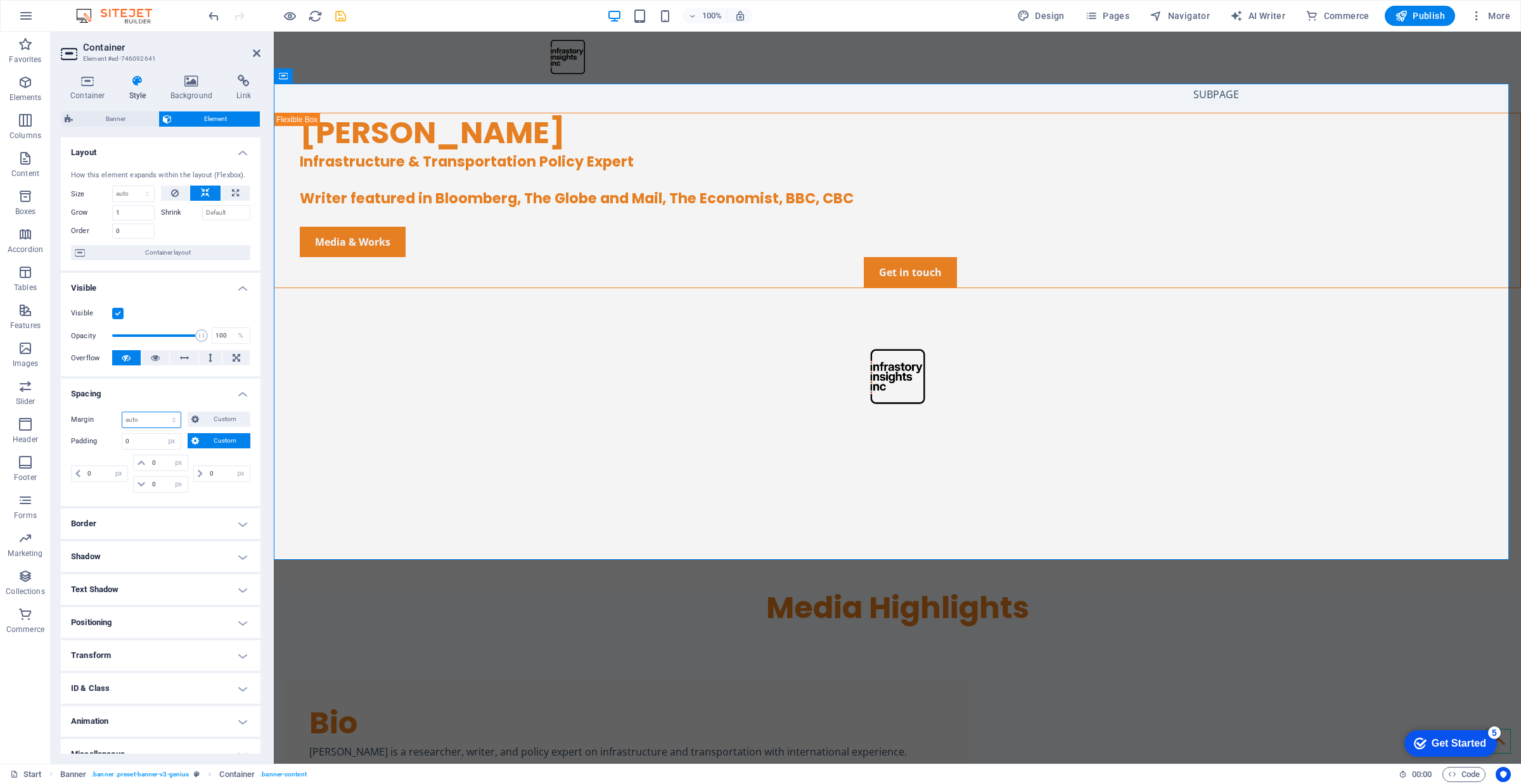
click at [152, 419] on select "Default auto px % rem vw vh Custom" at bounding box center [151, 420] width 58 height 15
select select "px"
click at [161, 412] on select "Default auto px % rem vw vh Custom" at bounding box center [151, 420] width 58 height 15
type input "1"
click at [147, 442] on input "0" at bounding box center [151, 442] width 58 height 15
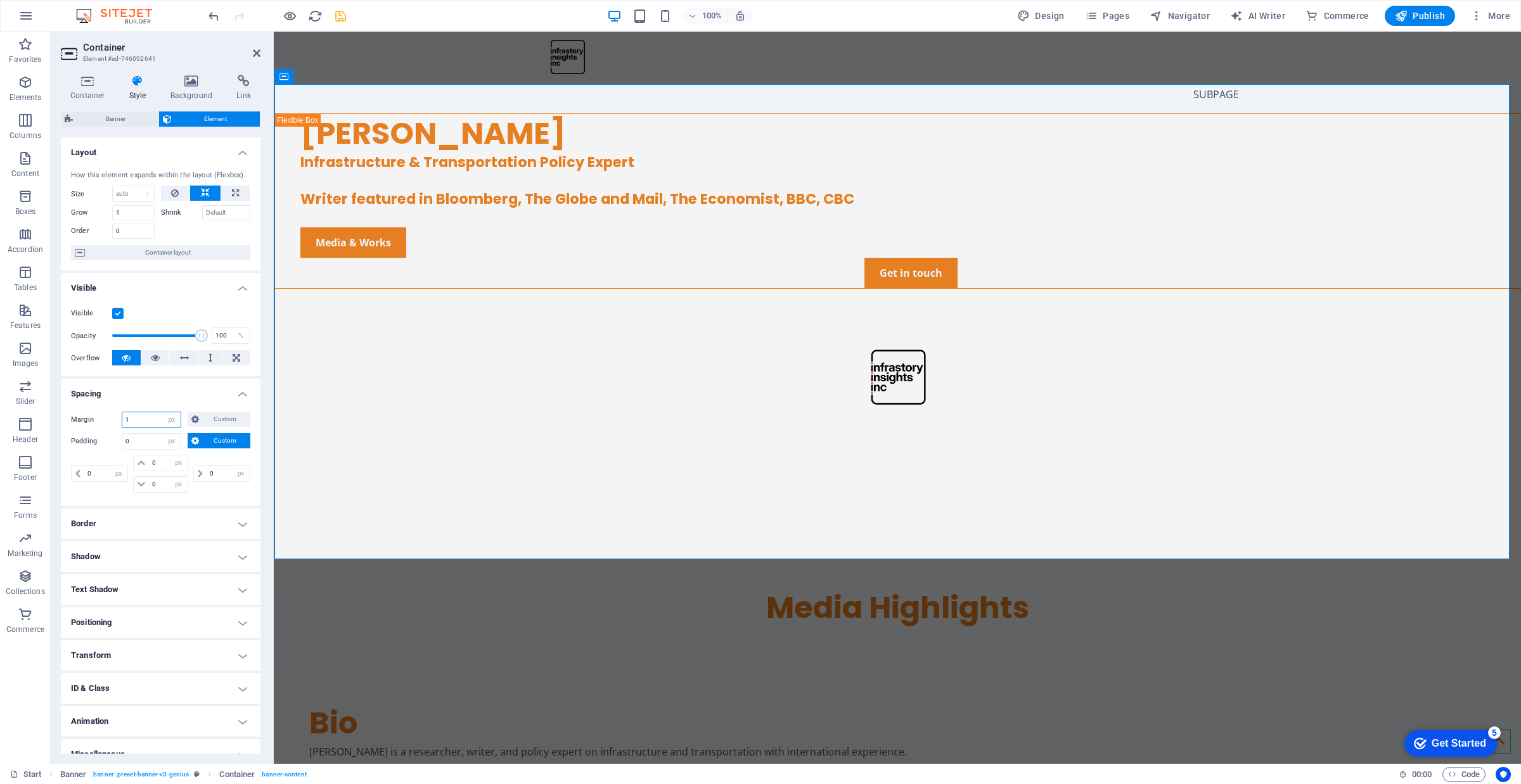
click at [147, 423] on input "1" at bounding box center [151, 420] width 58 height 15
type input "0"
click at [145, 442] on input "0" at bounding box center [151, 442] width 58 height 15
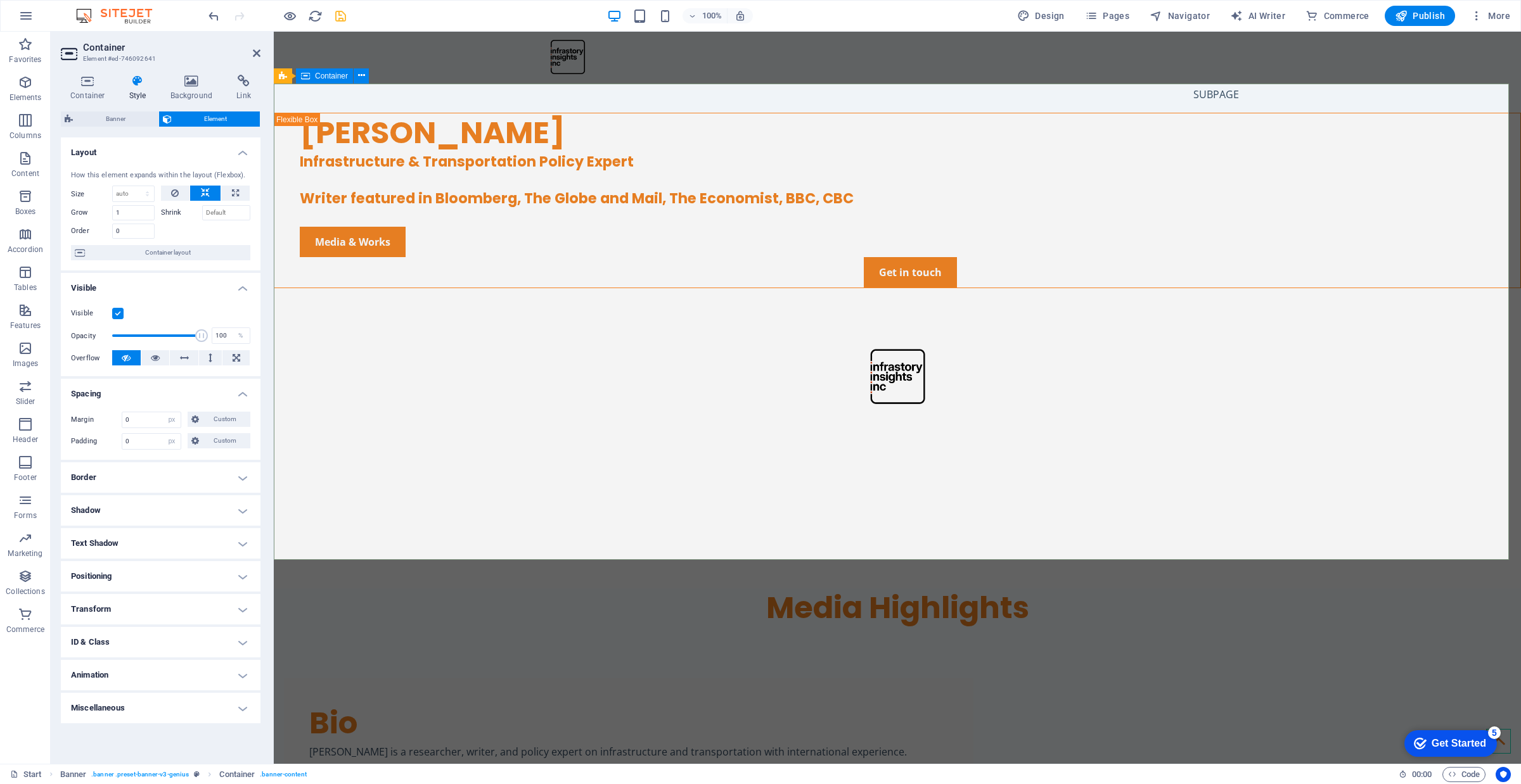
click at [1034, 187] on div "[PERSON_NAME] Infrastructure & Transportation Policy Expert Writer featured in …" at bounding box center [897, 237] width 1247 height 249
click at [365, 77] on button at bounding box center [361, 76] width 15 height 15
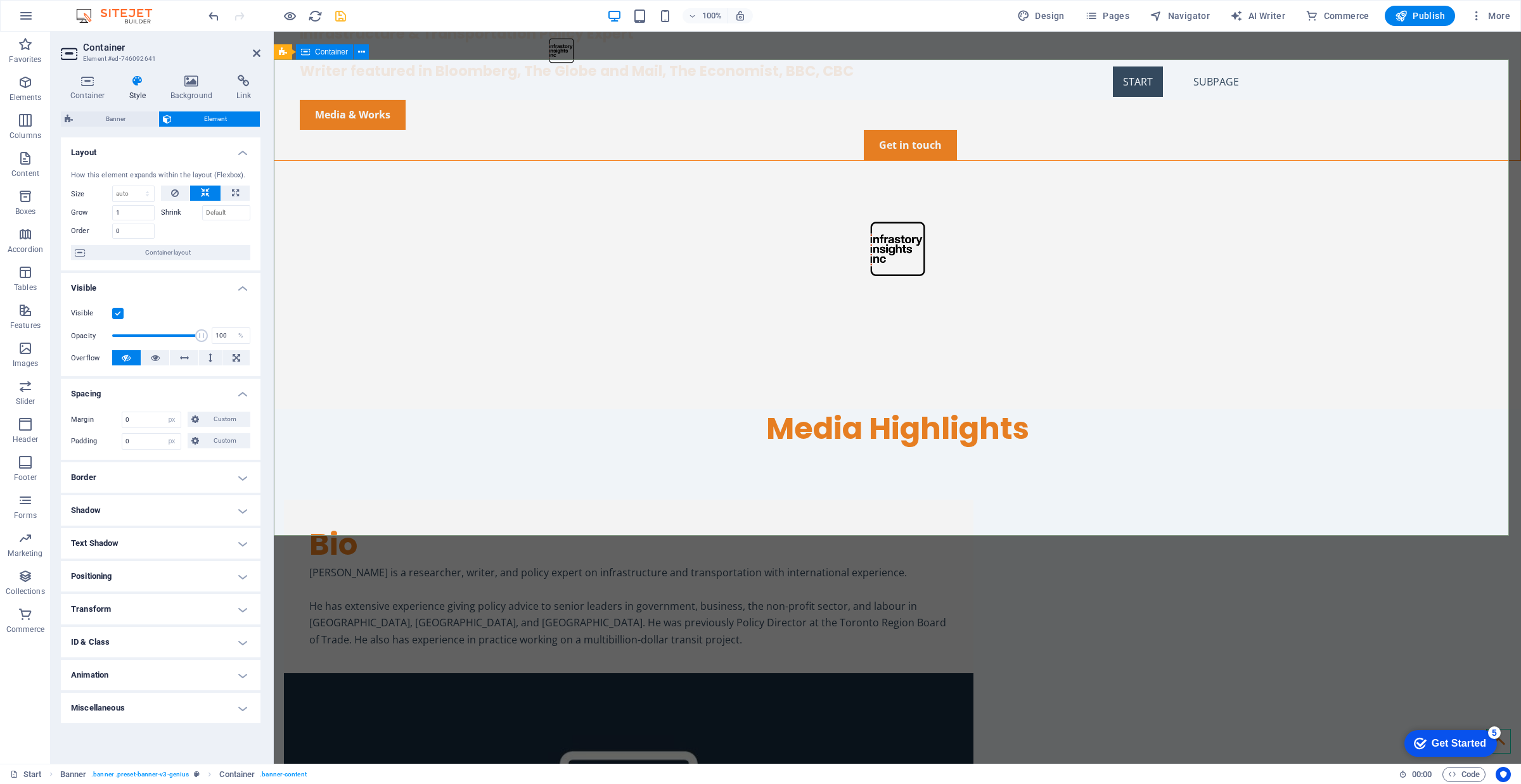
scroll to position [153, 0]
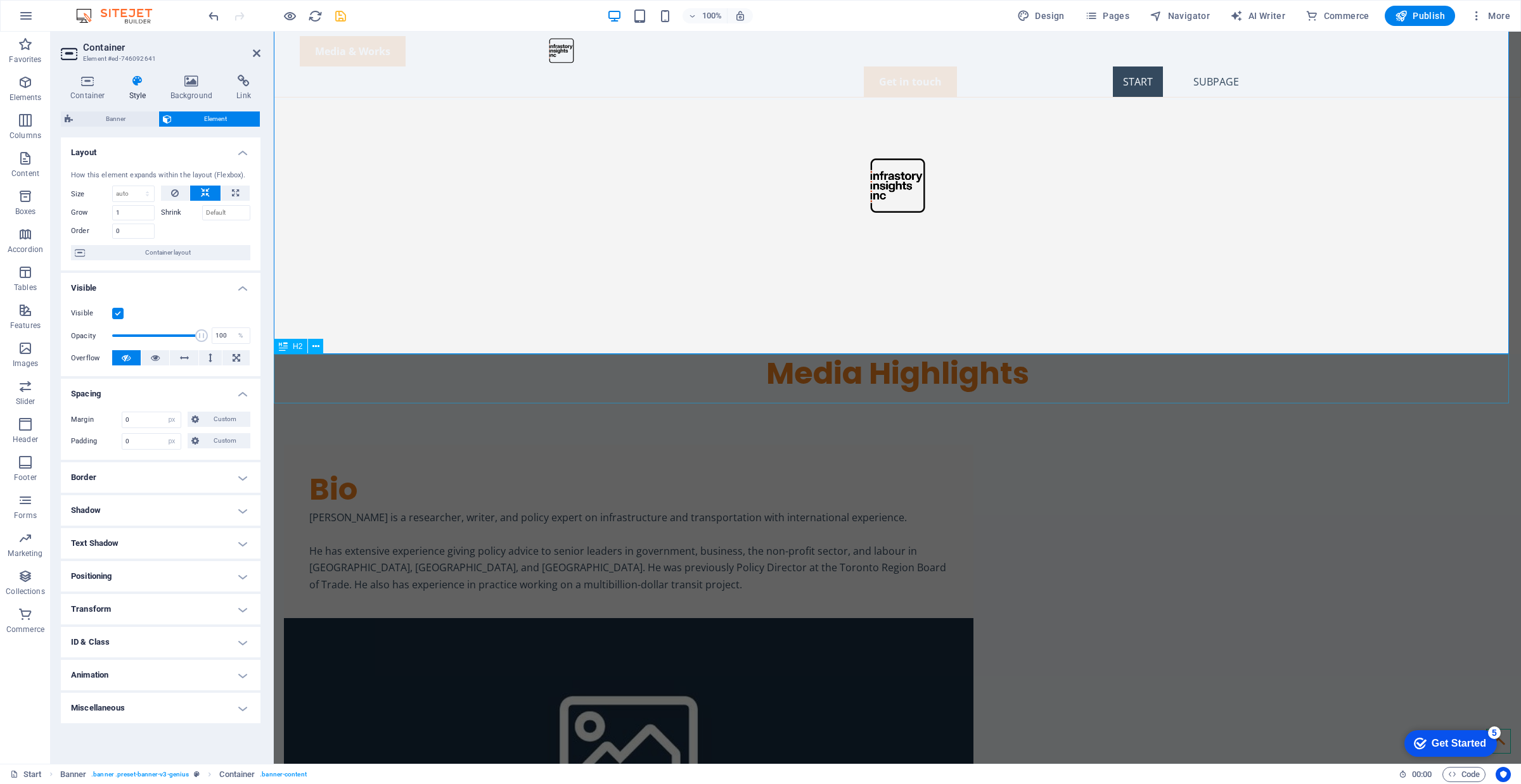
click at [524, 393] on div "Media Highlights" at bounding box center [897, 374] width 1247 height 40
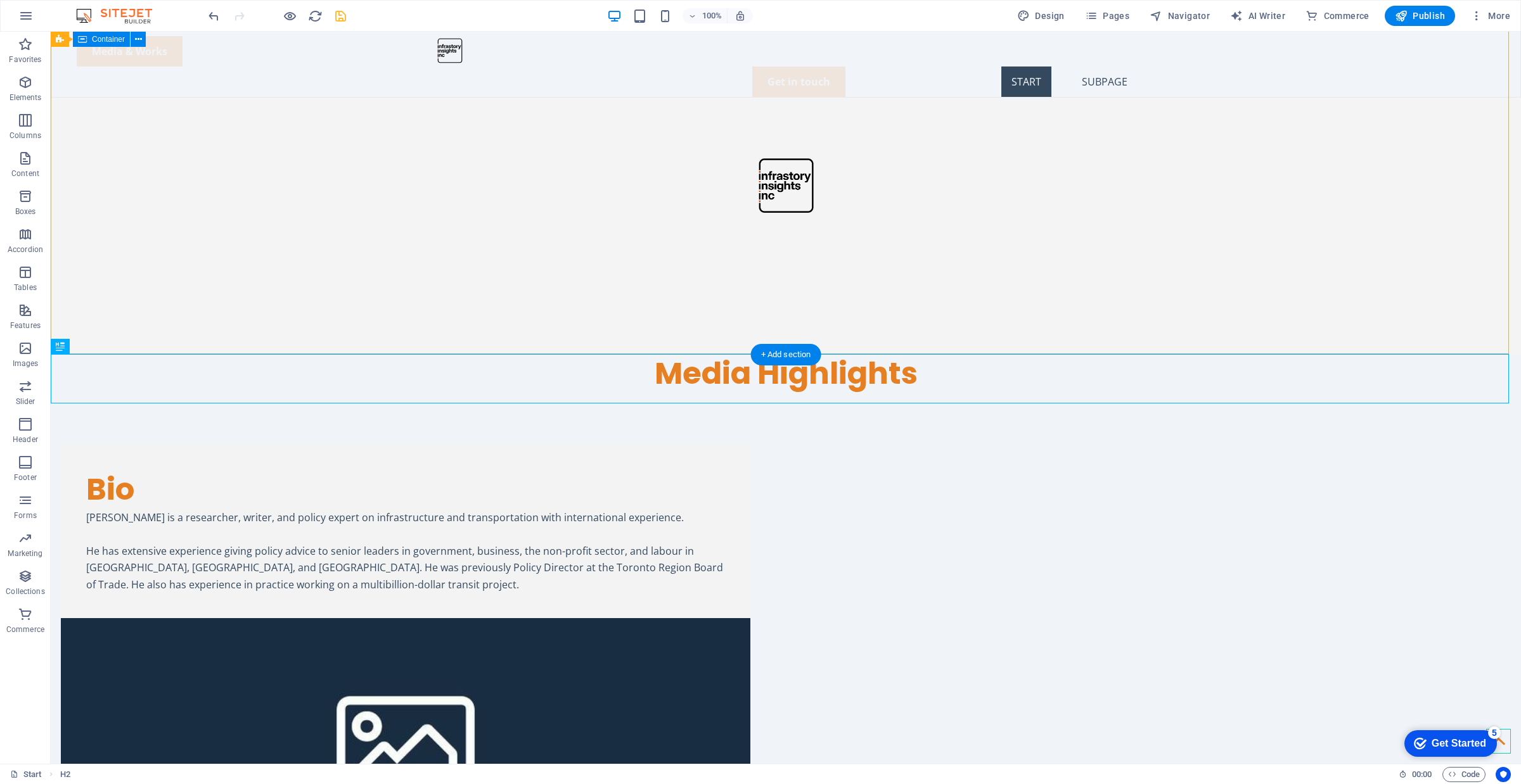
click at [511, 170] on div "[PERSON_NAME] Infrastructure & Transportation Policy Expert Writer featured in …" at bounding box center [785, 46] width 1470 height 249
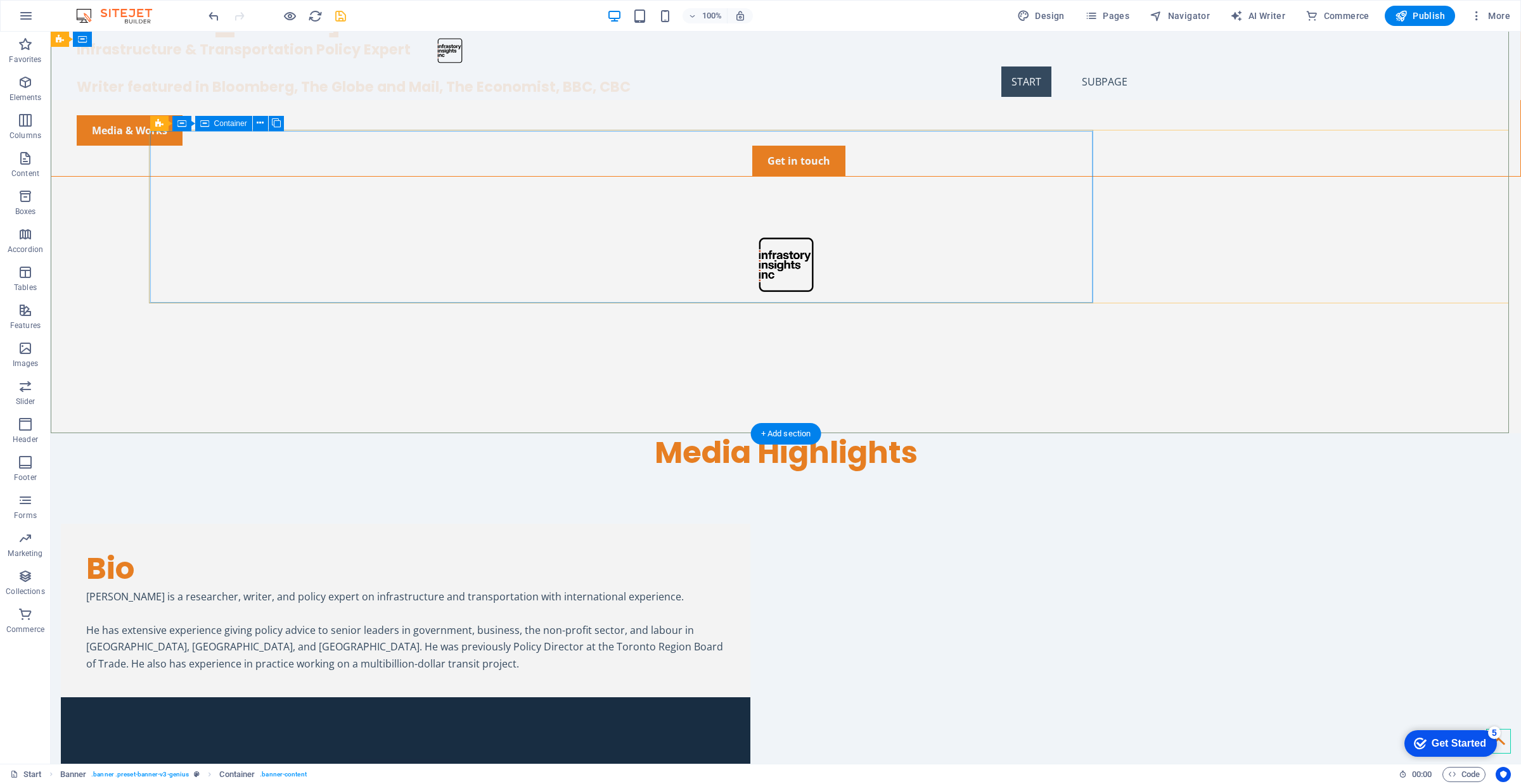
scroll to position [0, 0]
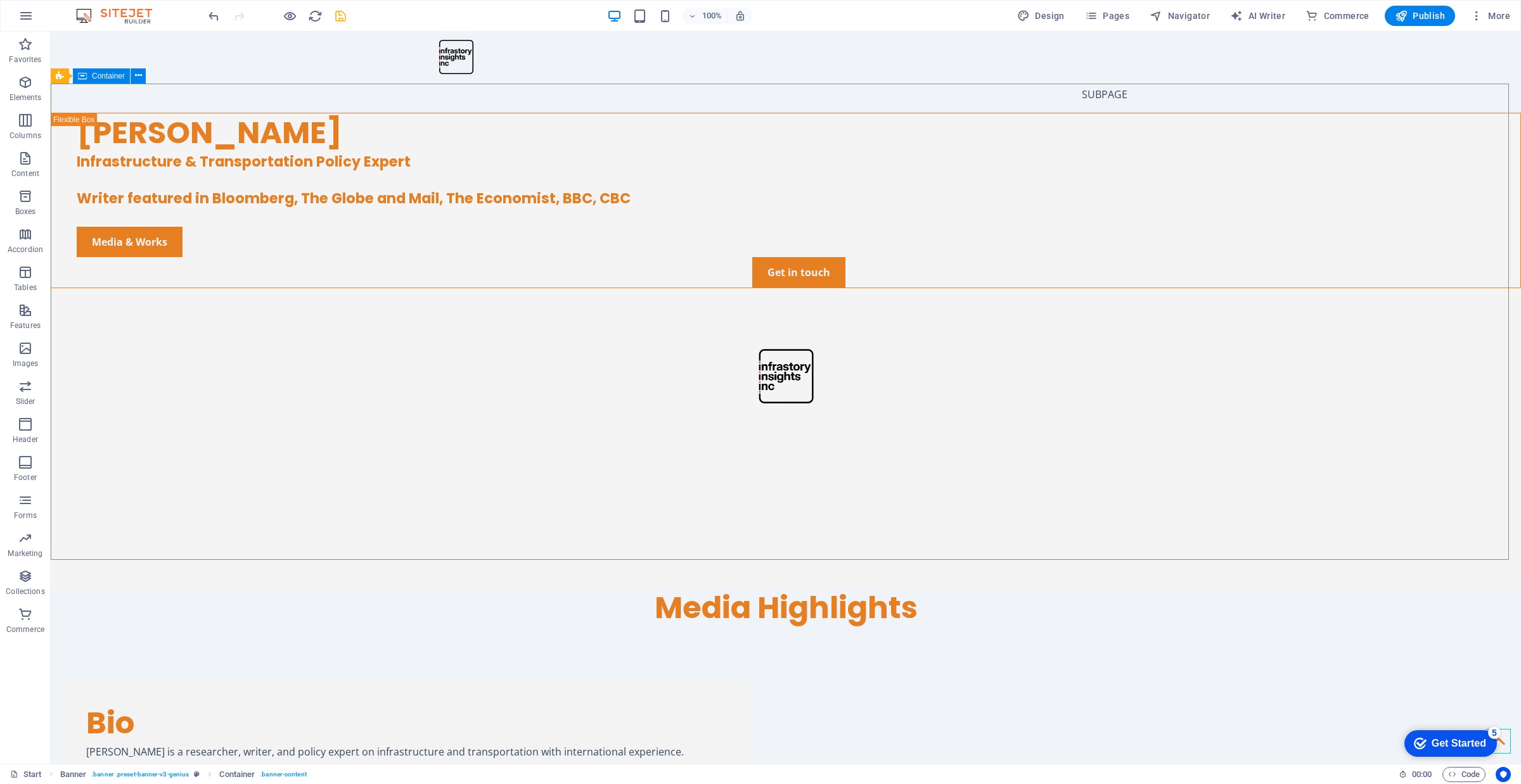
click at [93, 74] on span "Container" at bounding box center [108, 76] width 33 height 8
select select "px"
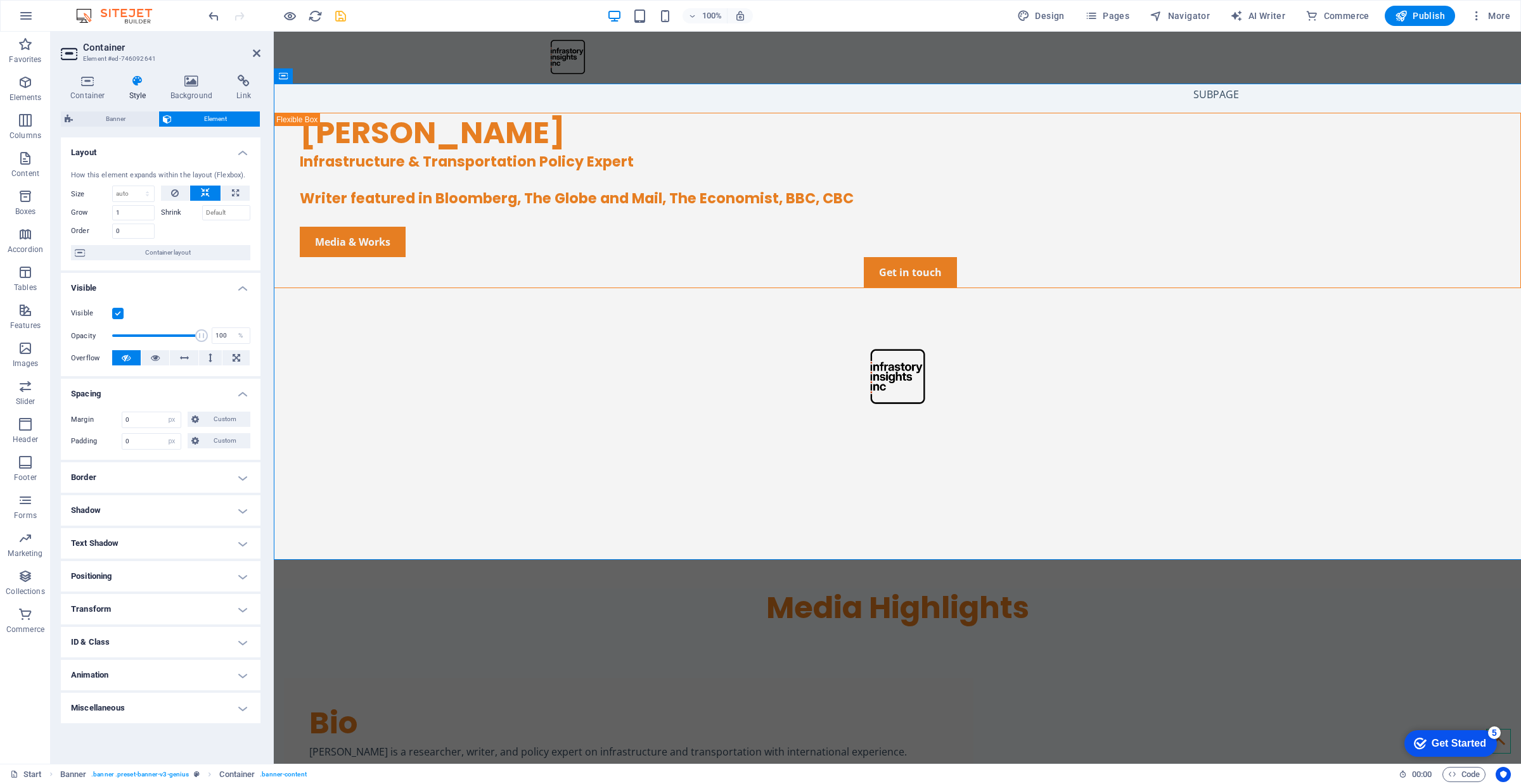
click at [93, 75] on icon at bounding box center [87, 81] width 54 height 13
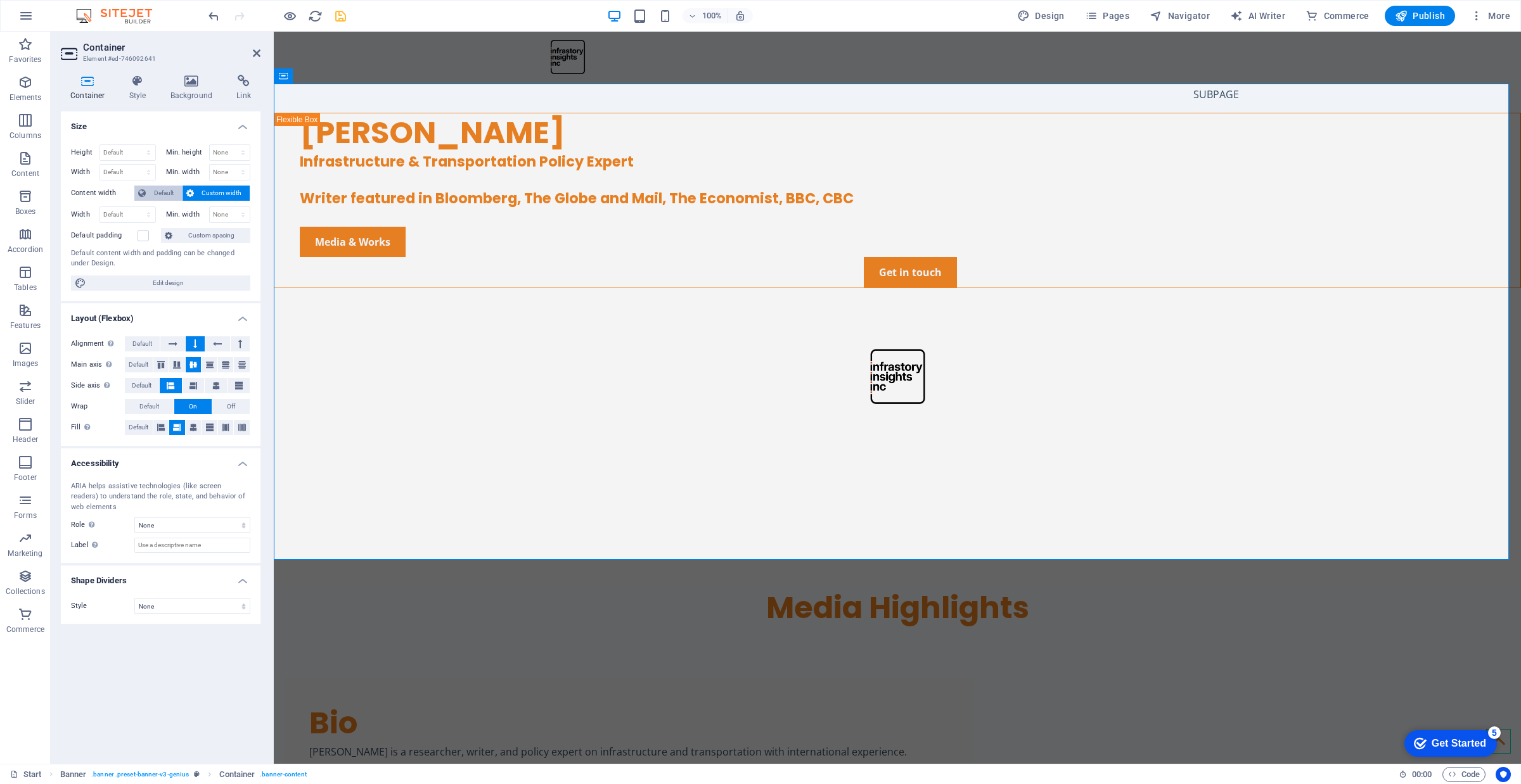
click at [170, 193] on span "Default" at bounding box center [164, 193] width 29 height 15
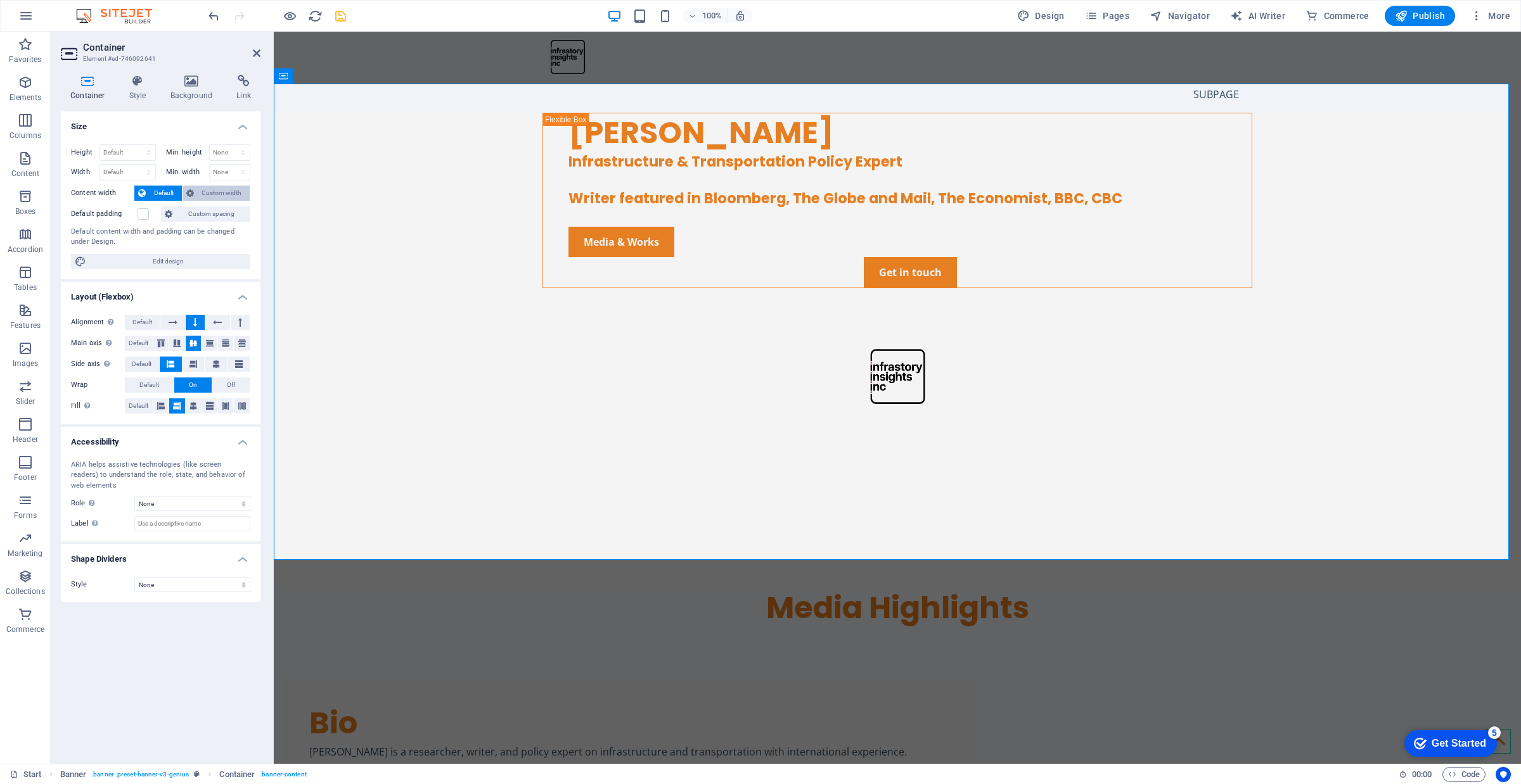
click at [210, 191] on span "Custom width" at bounding box center [222, 193] width 49 height 15
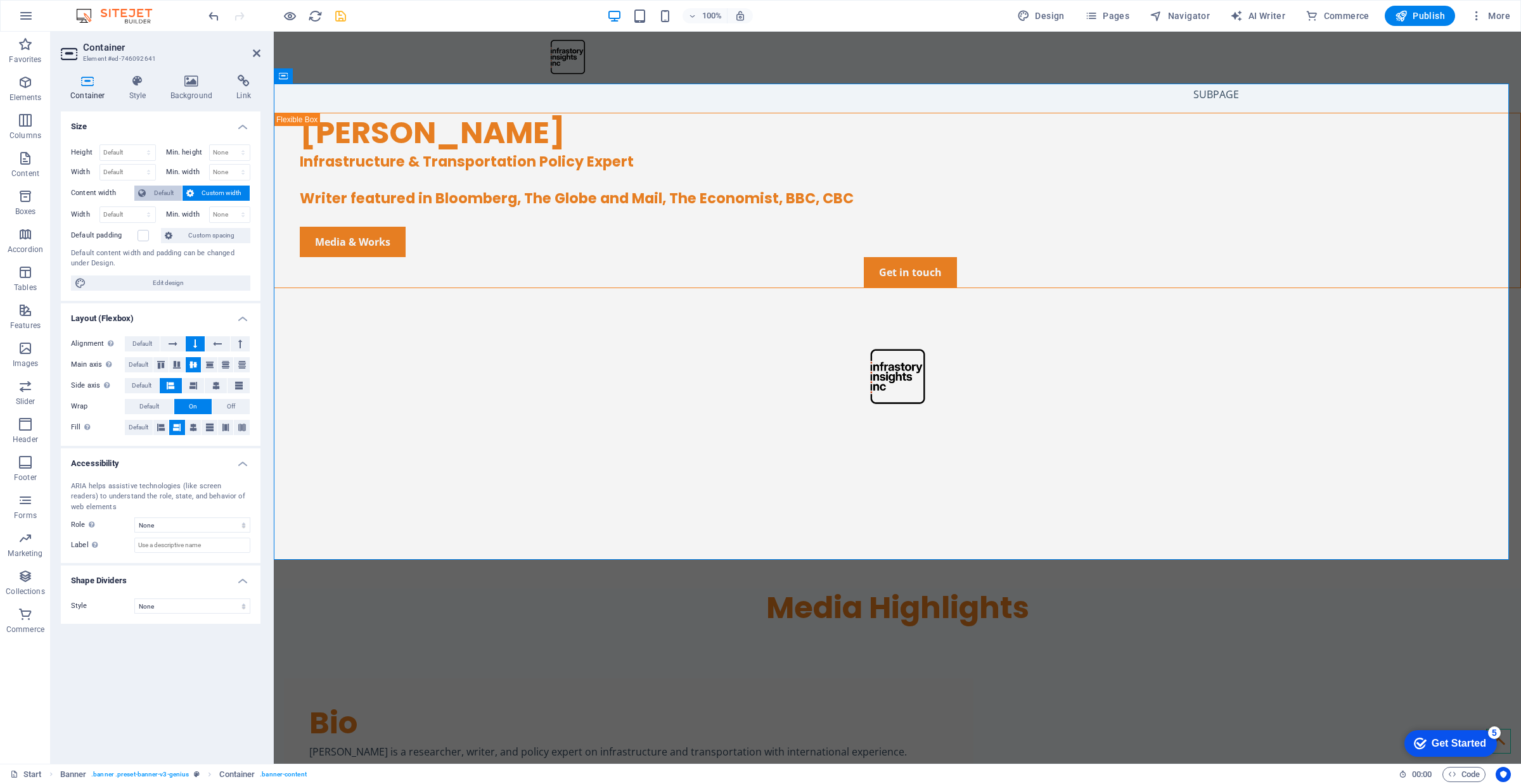
click at [162, 195] on span "Default" at bounding box center [164, 193] width 29 height 15
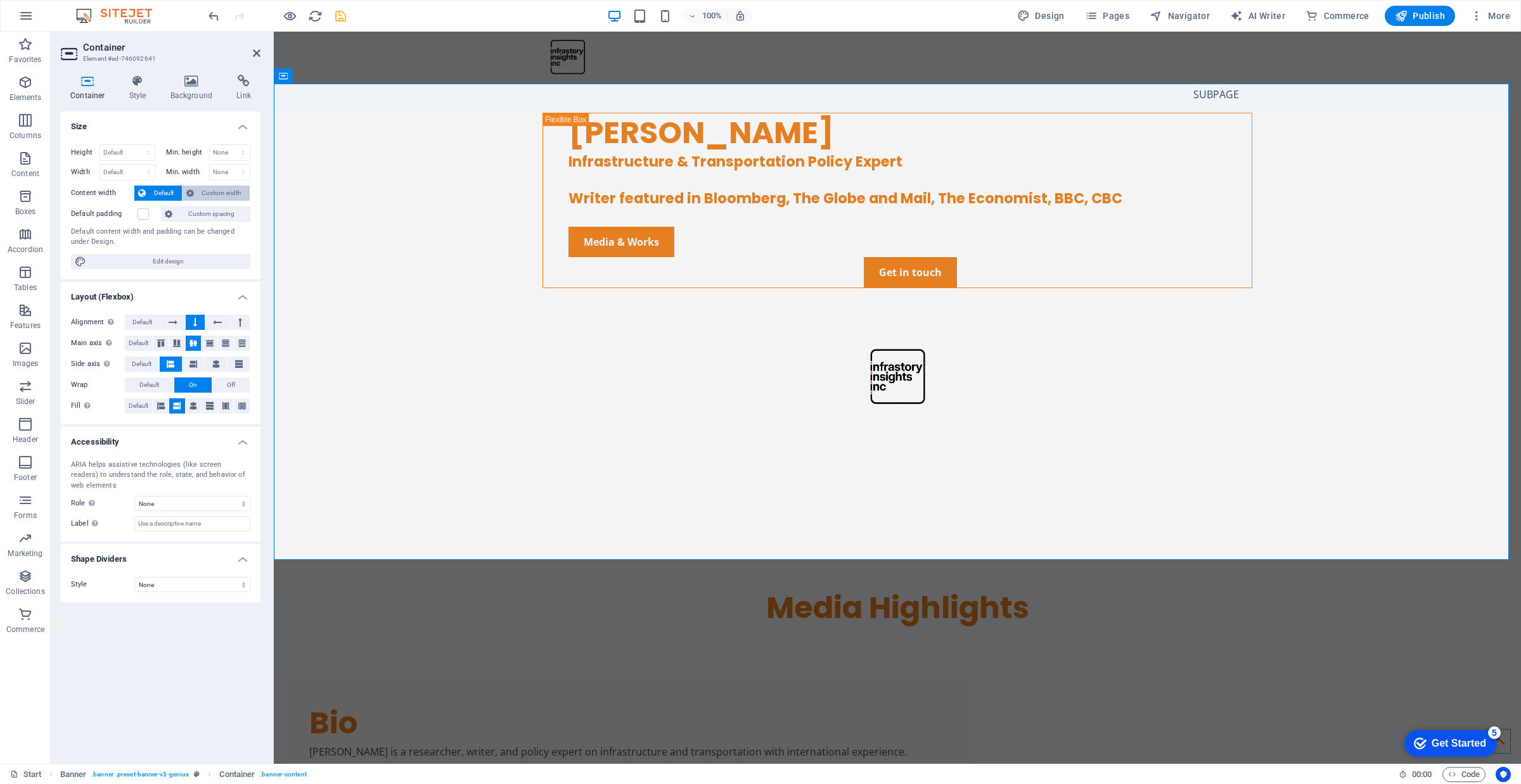
click at [202, 194] on span "Custom width" at bounding box center [222, 193] width 49 height 15
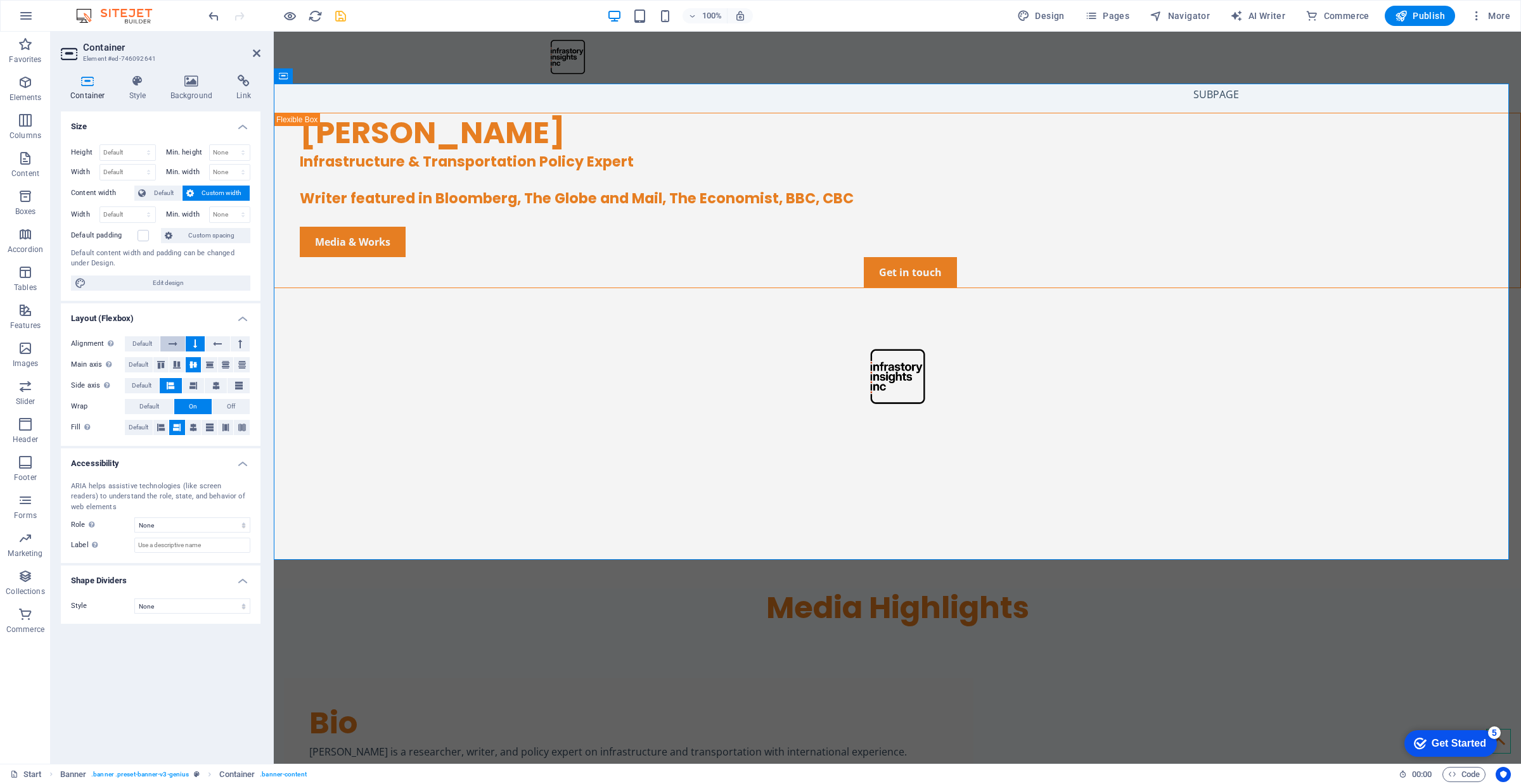
click at [176, 345] on icon at bounding box center [173, 344] width 9 height 15
click at [191, 345] on button at bounding box center [195, 344] width 19 height 15
click at [172, 367] on icon at bounding box center [177, 365] width 15 height 8
click at [191, 365] on icon at bounding box center [193, 365] width 15 height 8
click at [159, 365] on icon at bounding box center [161, 365] width 15 height 8
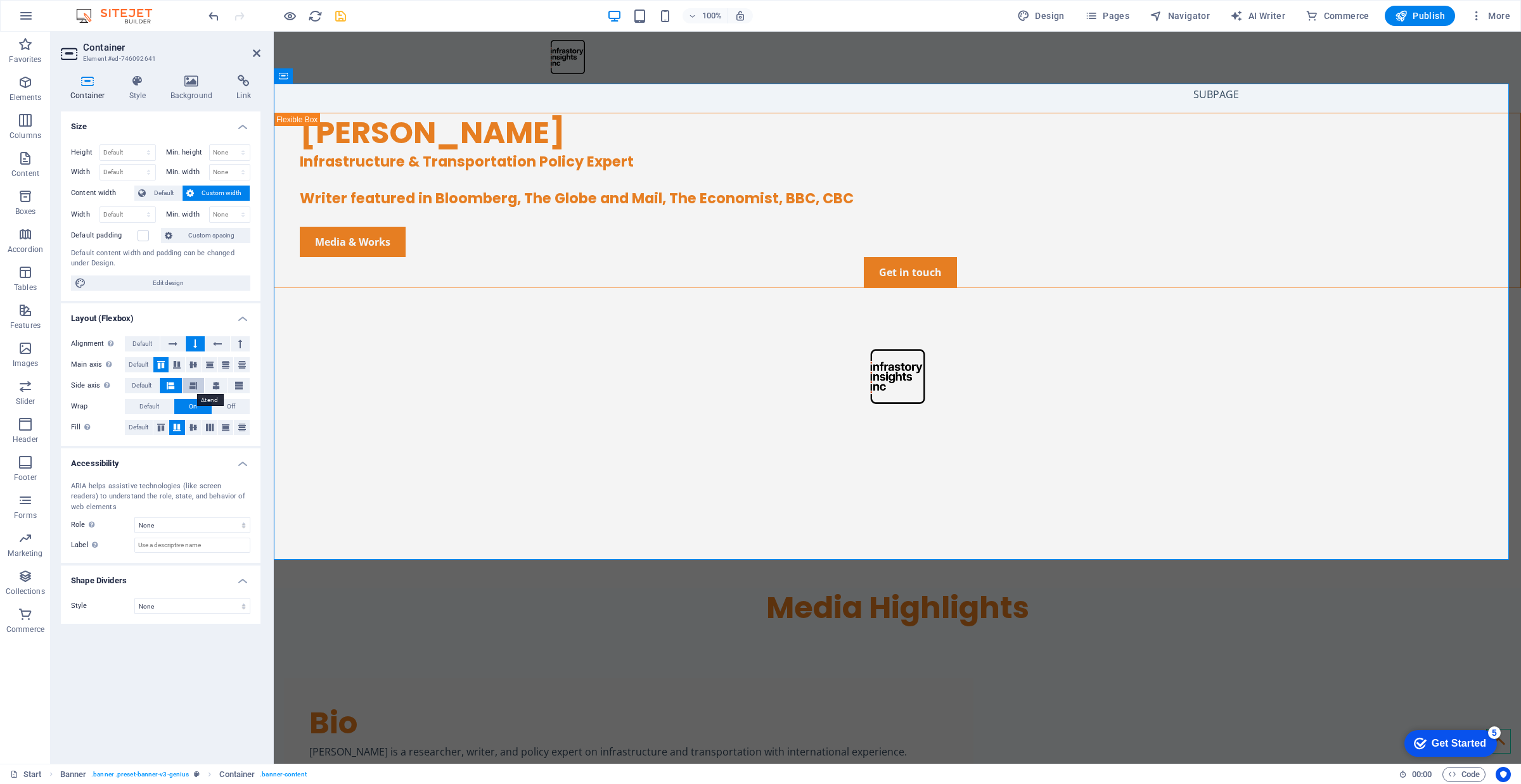
click at [189, 388] on icon at bounding box center [193, 386] width 8 height 15
click at [168, 388] on icon at bounding box center [170, 386] width 8 height 15
click at [156, 426] on icon at bounding box center [161, 428] width 15 height 8
click at [178, 428] on icon at bounding box center [177, 428] width 15 height 8
click at [187, 425] on icon at bounding box center [193, 428] width 15 height 8
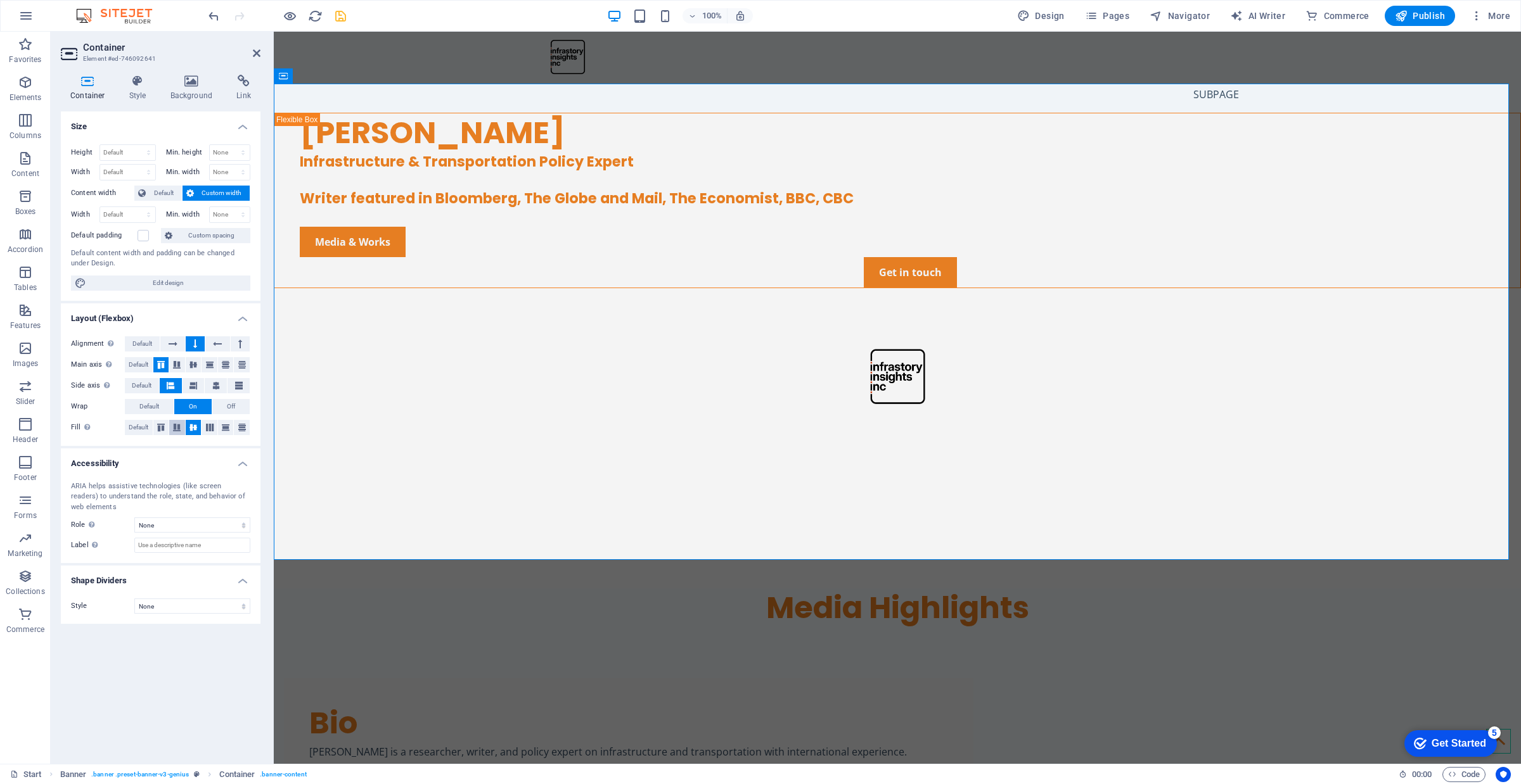
click at [171, 432] on button at bounding box center [177, 428] width 16 height 15
click at [151, 405] on span "Default" at bounding box center [149, 407] width 20 height 15
click at [184, 407] on button "On" at bounding box center [193, 407] width 38 height 15
click at [217, 341] on icon at bounding box center [217, 344] width 9 height 15
click at [197, 346] on icon at bounding box center [195, 344] width 4 height 15
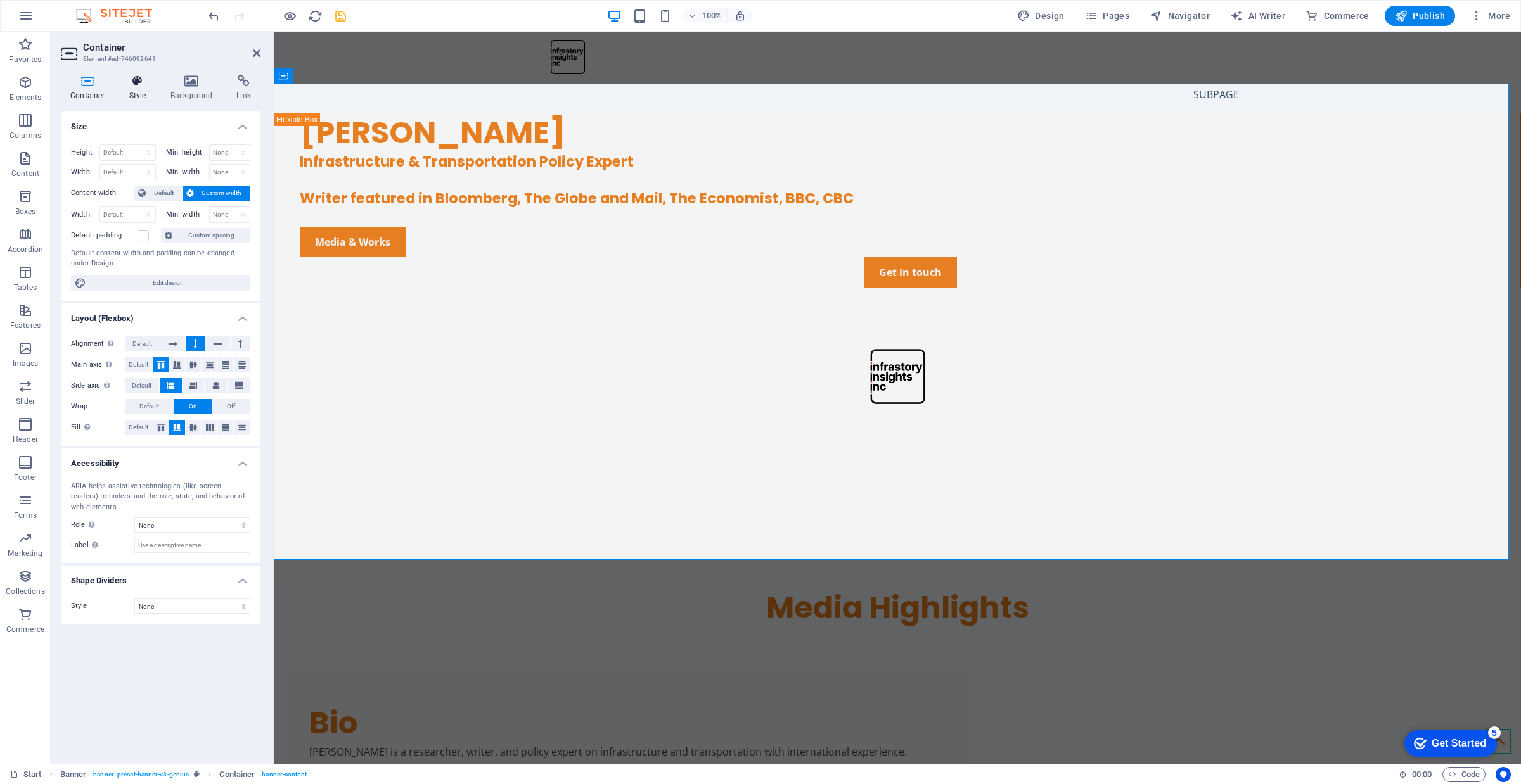
click at [138, 78] on icon at bounding box center [138, 81] width 36 height 13
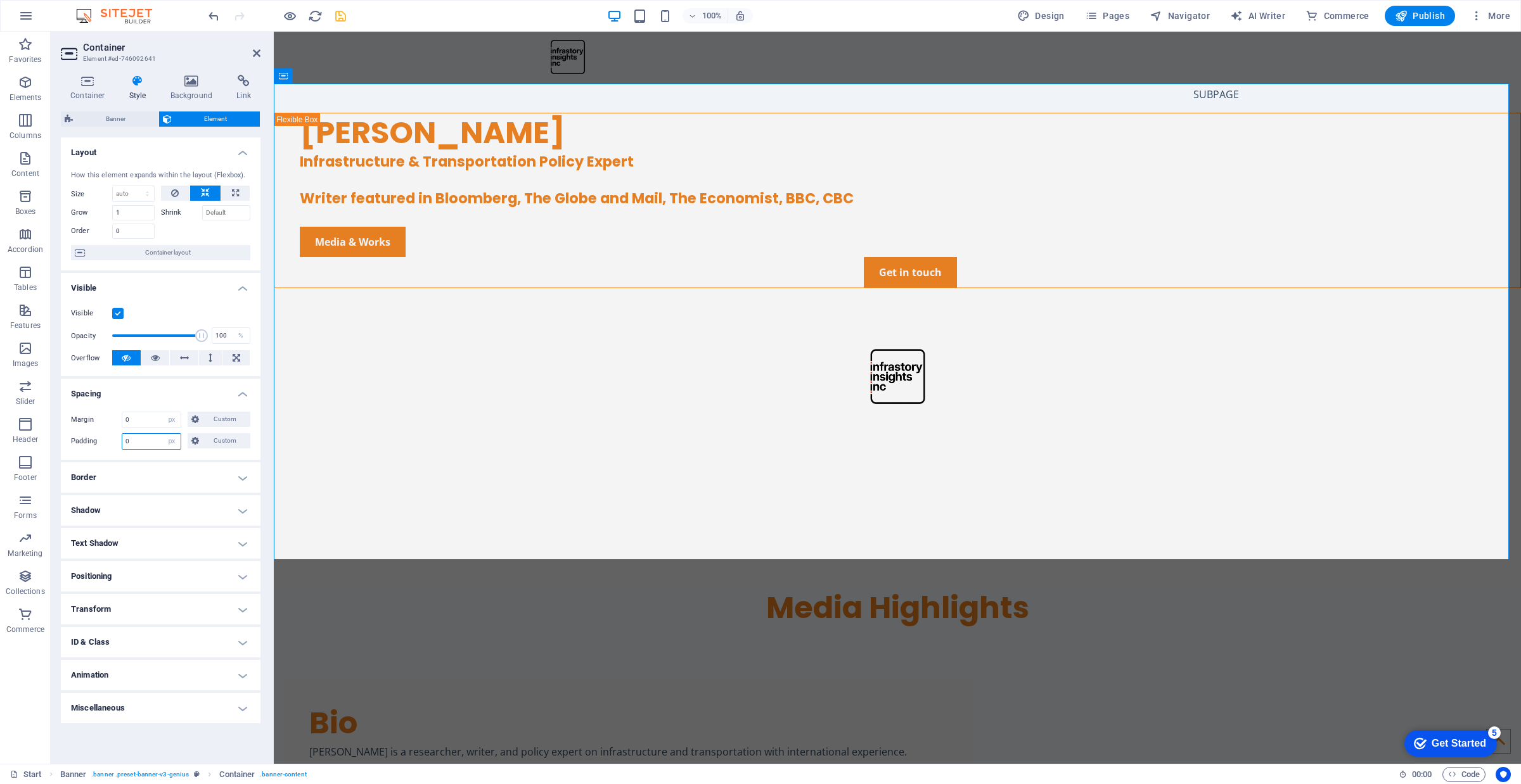
click at [143, 435] on input "0" at bounding box center [151, 442] width 58 height 15
click at [647, 361] on div "[PERSON_NAME] Infrastructure & Transportation Policy Expert Writer featured in …" at bounding box center [897, 237] width 1247 height 249
click at [142, 214] on input "1" at bounding box center [133, 213] width 43 height 15
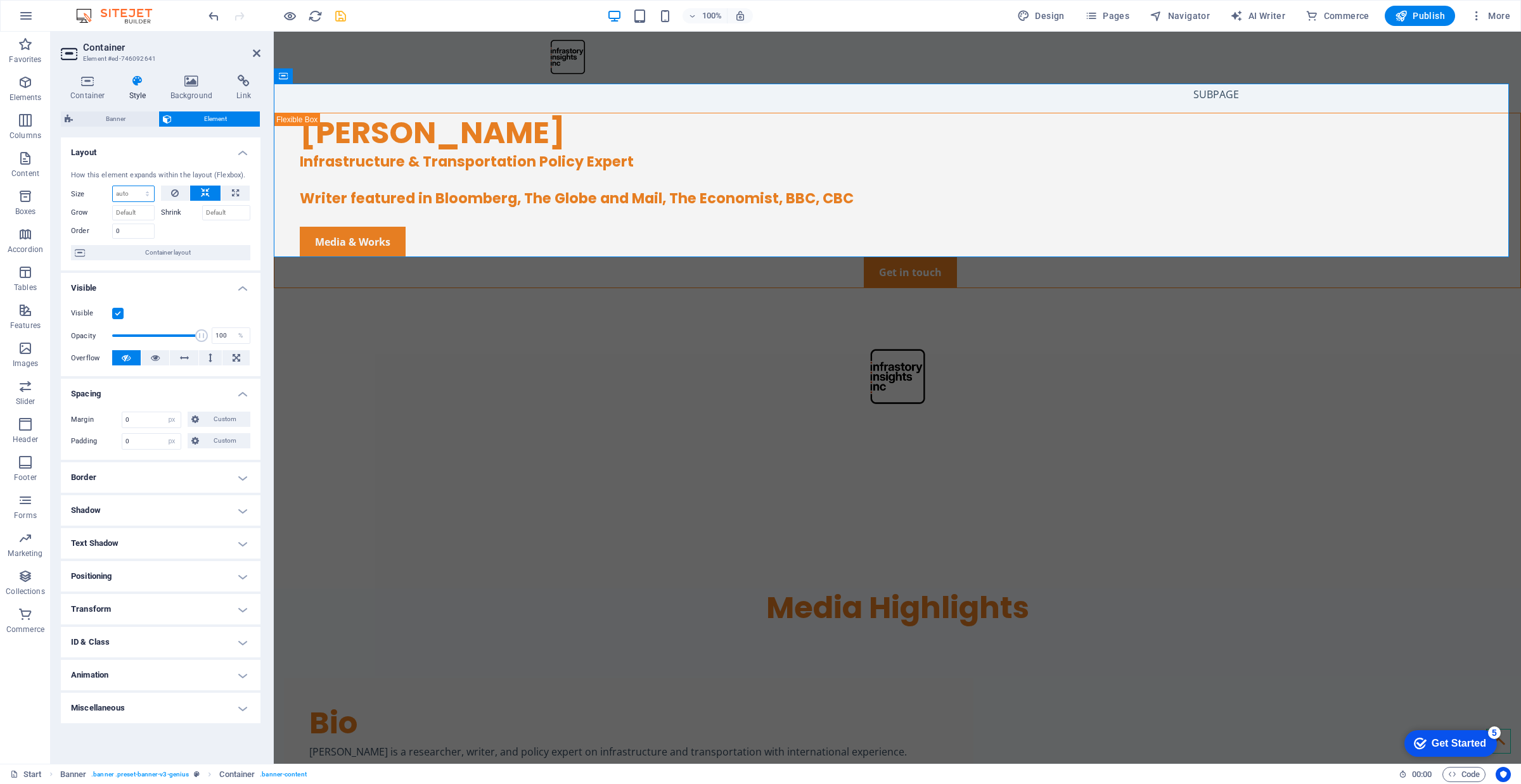
click at [138, 196] on select "Default auto px % 1/1 1/2 1/3 1/4 1/5 1/6 1/7 1/8 1/9 1/10" at bounding box center [133, 194] width 41 height 15
click at [207, 227] on div at bounding box center [205, 229] width 90 height 18
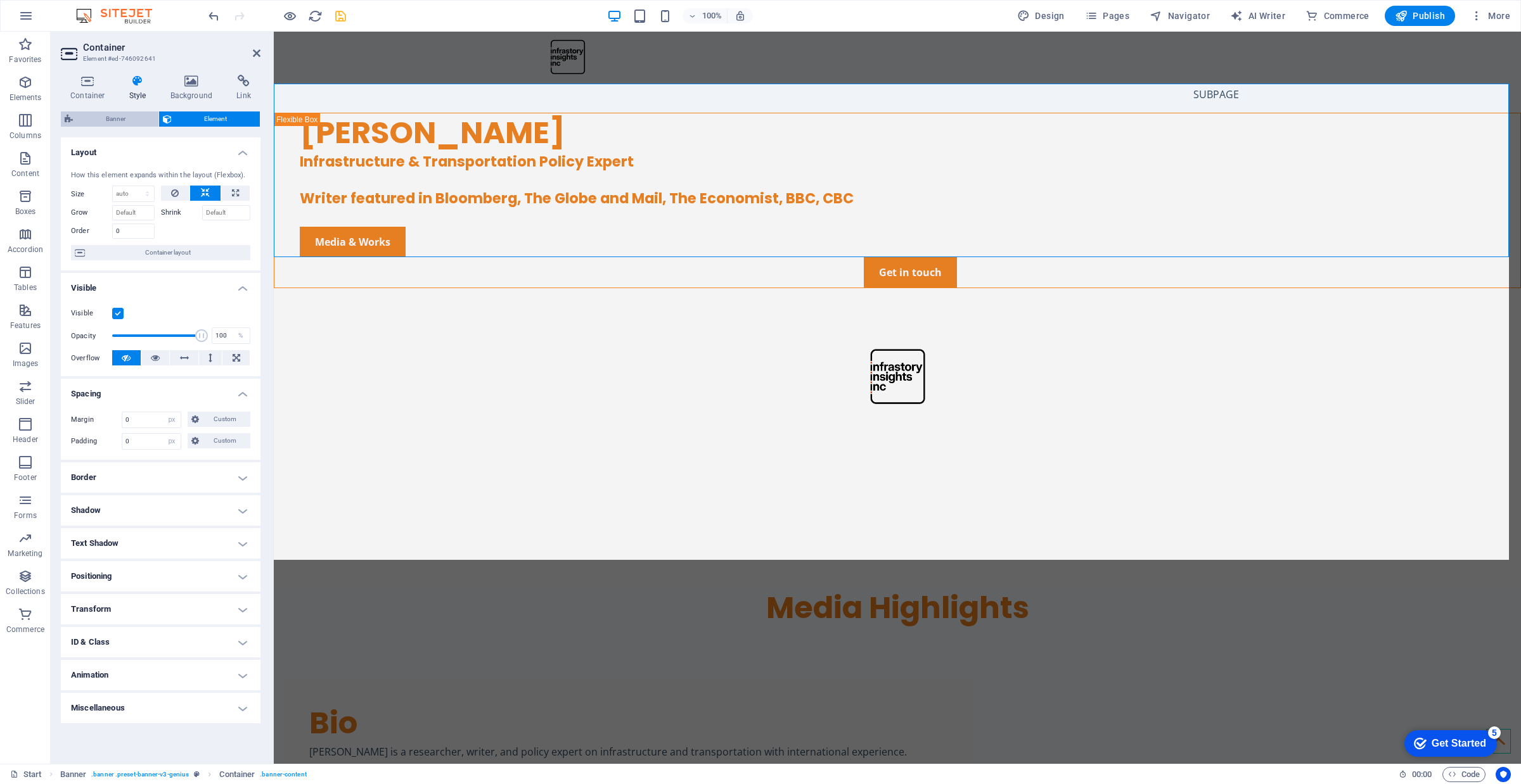
click at [92, 121] on span "Banner" at bounding box center [115, 119] width 78 height 15
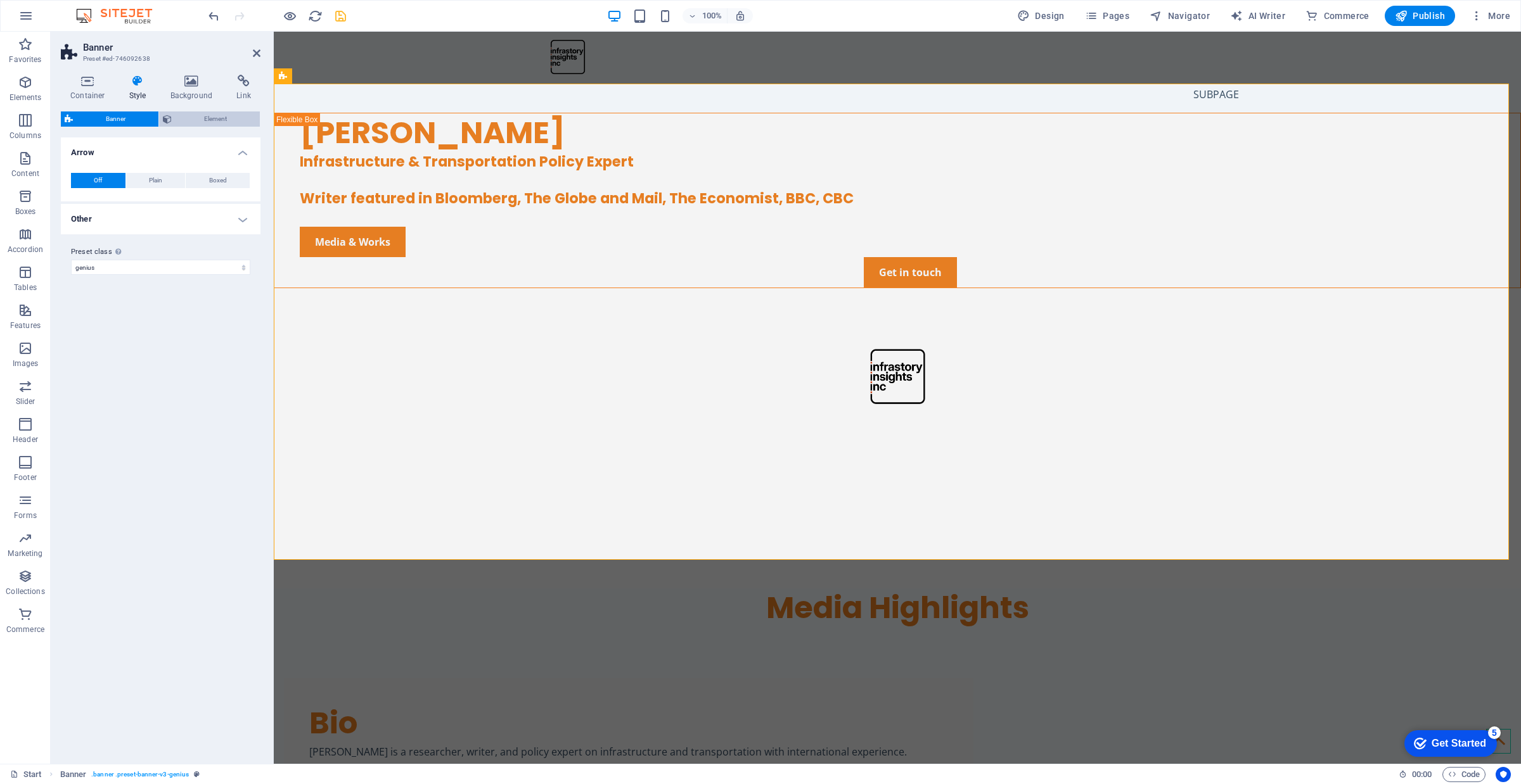
click at [192, 114] on span "Element" at bounding box center [216, 119] width 81 height 15
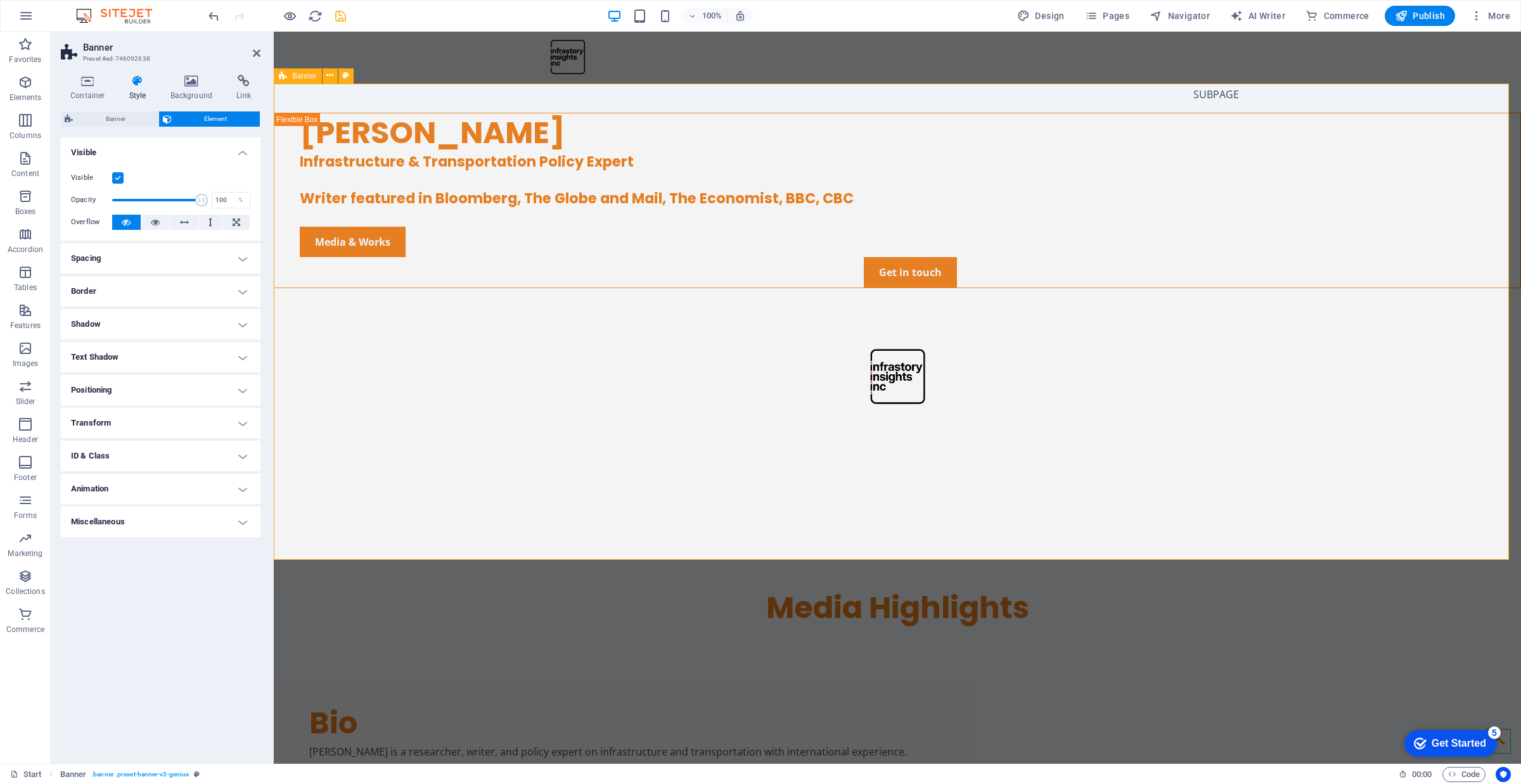
click at [469, 372] on div "[PERSON_NAME] Infrastructure & Transportation Policy Expert Writer featured in …" at bounding box center [897, 351] width 1247 height 475
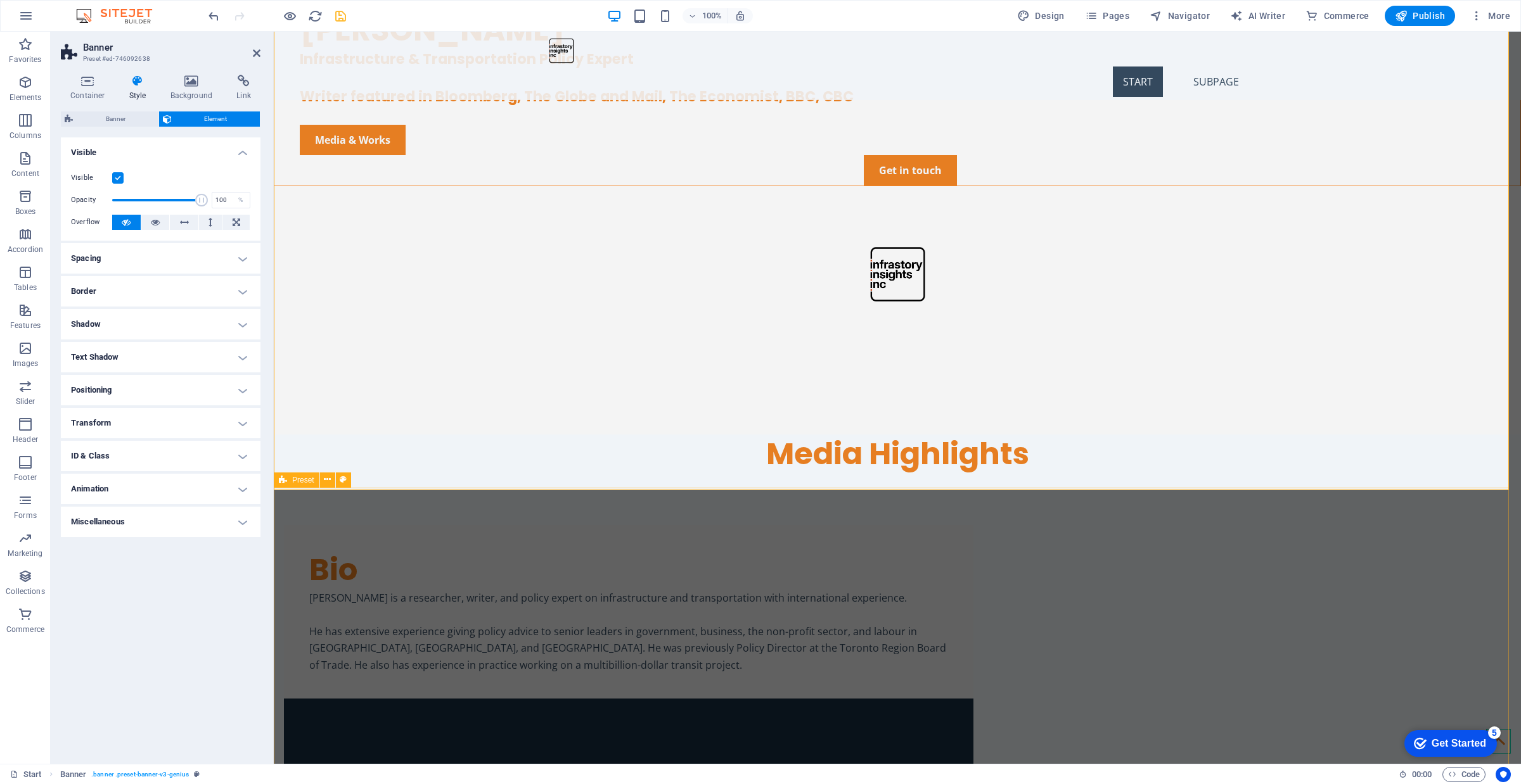
scroll to position [69, 0]
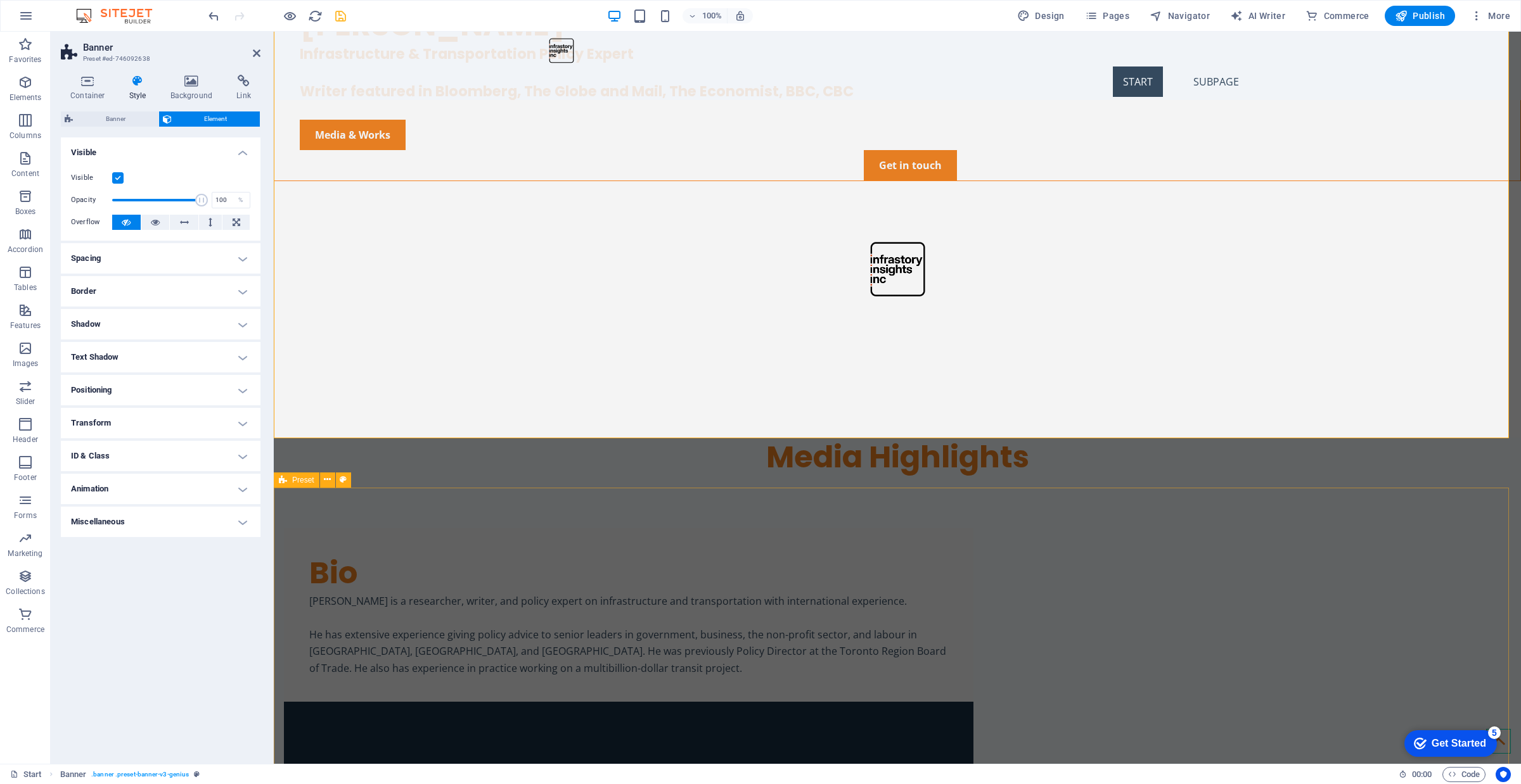
click at [562, 470] on div "Media Highlights" at bounding box center [897, 458] width 1247 height 40
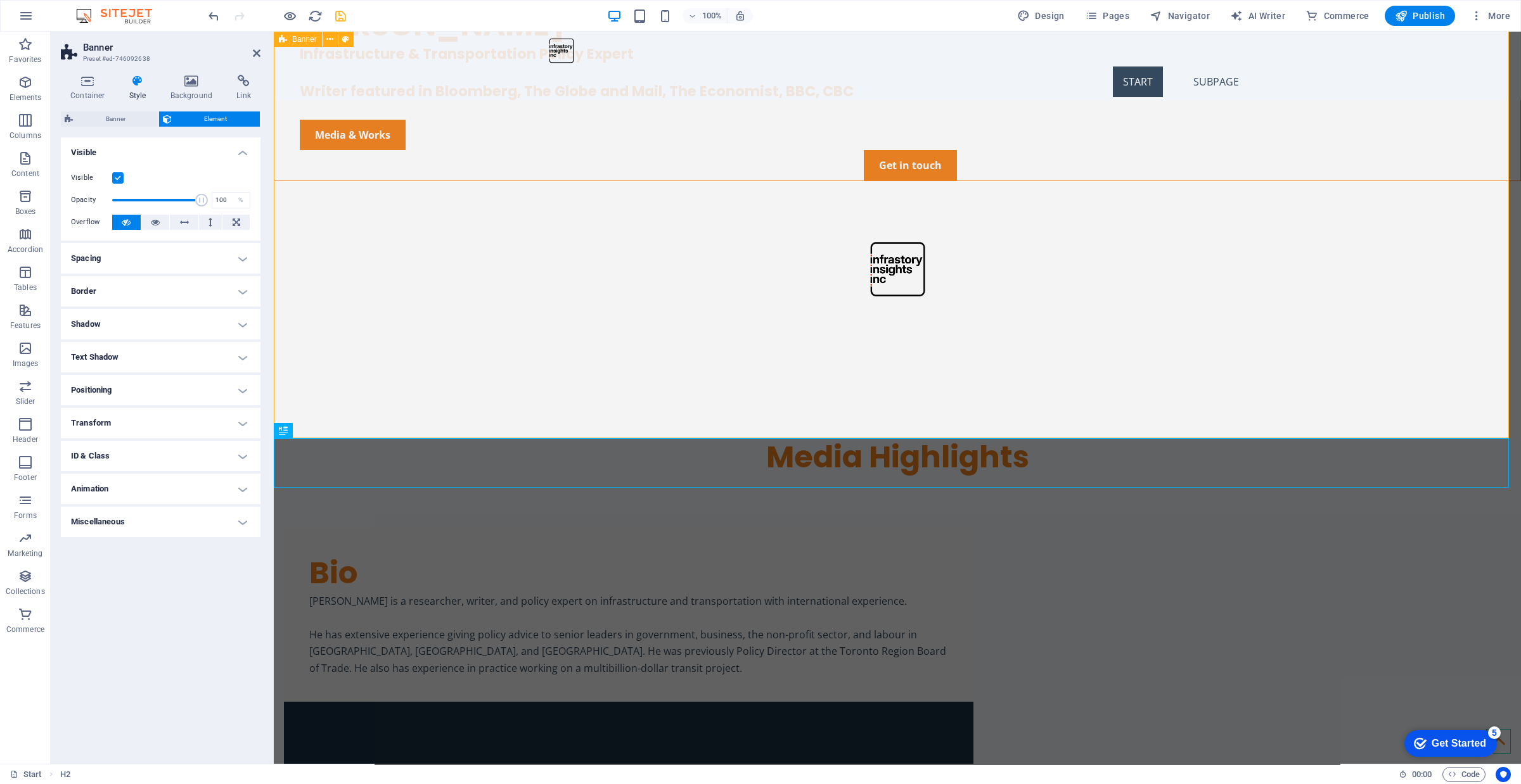
click at [795, 312] on div "[PERSON_NAME] Infrastructure & Transportation Policy Expert Writer featured in …" at bounding box center [897, 200] width 1247 height 475
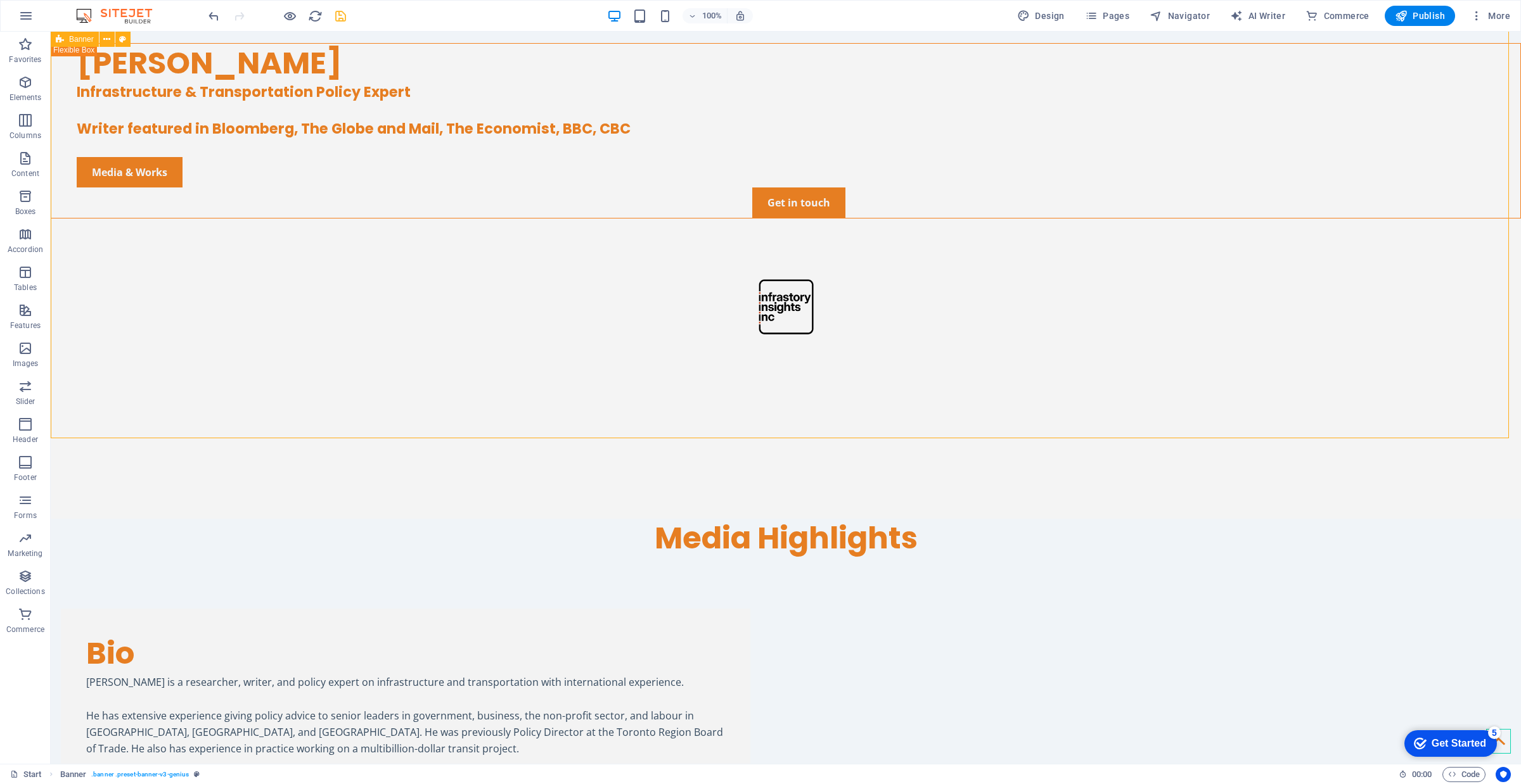
scroll to position [0, 0]
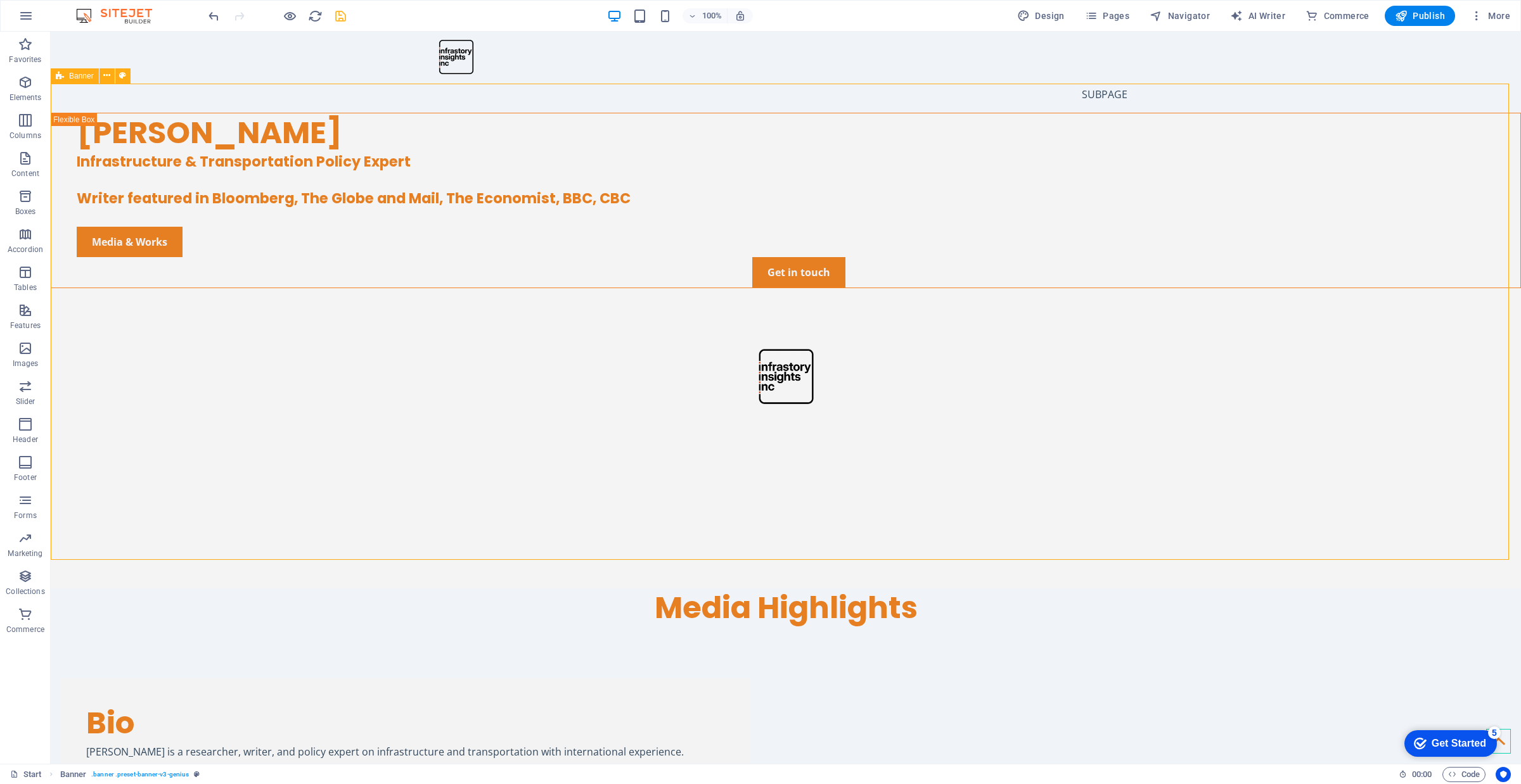
click at [431, 346] on div "[PERSON_NAME] Infrastructure & Transportation Policy Expert Writer featured in …" at bounding box center [785, 351] width 1470 height 475
click at [371, 352] on div "[PERSON_NAME] Infrastructure & Transportation Policy Expert Writer featured in …" at bounding box center [785, 351] width 1470 height 475
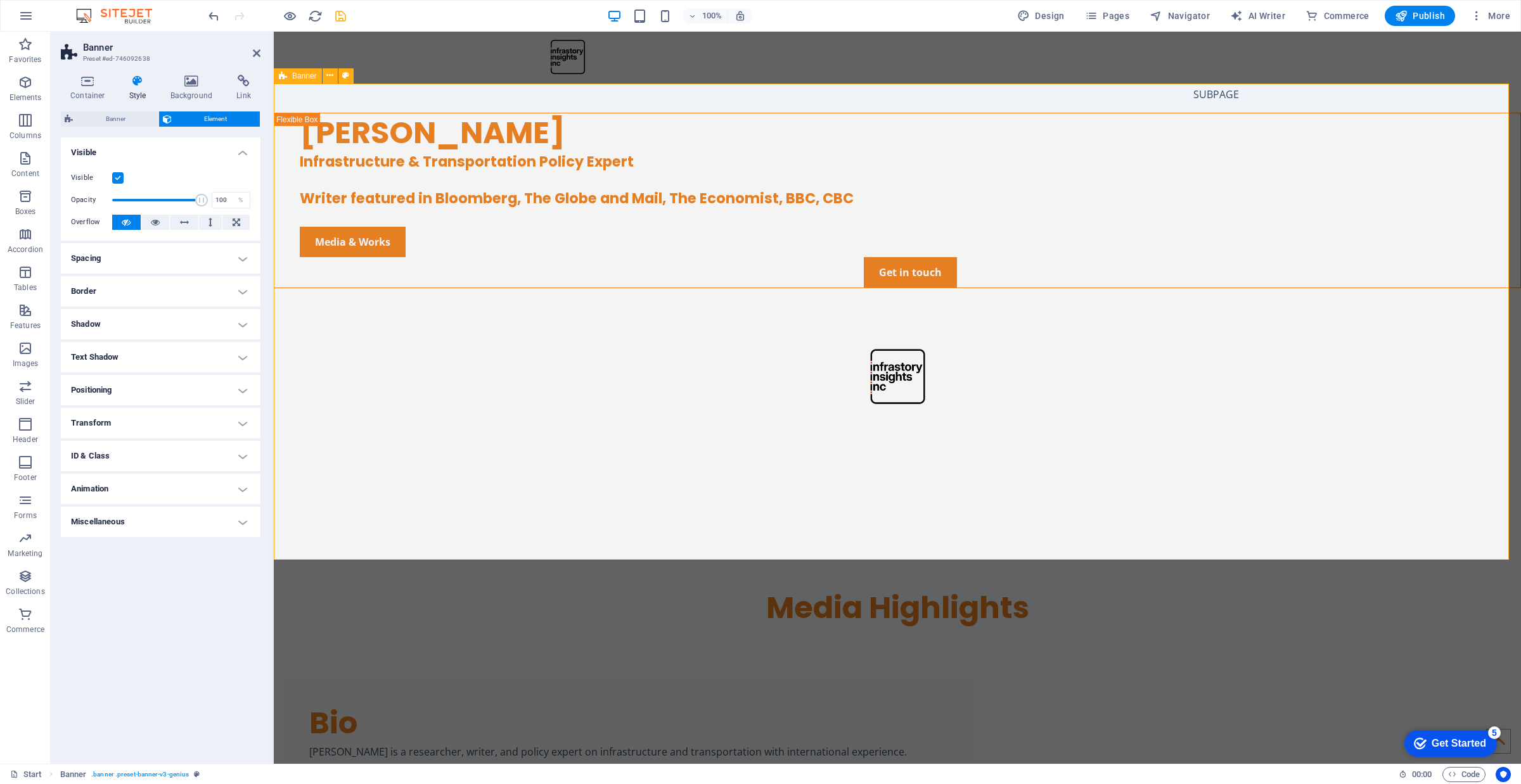
click at [327, 385] on div "[PERSON_NAME] Infrastructure & Transportation Policy Expert Writer featured in …" at bounding box center [897, 351] width 1247 height 475
click at [149, 226] on button at bounding box center [156, 222] width 29 height 15
click at [134, 224] on button at bounding box center [126, 222] width 29 height 15
click at [143, 253] on h4 "Spacing" at bounding box center [160, 259] width 200 height 31
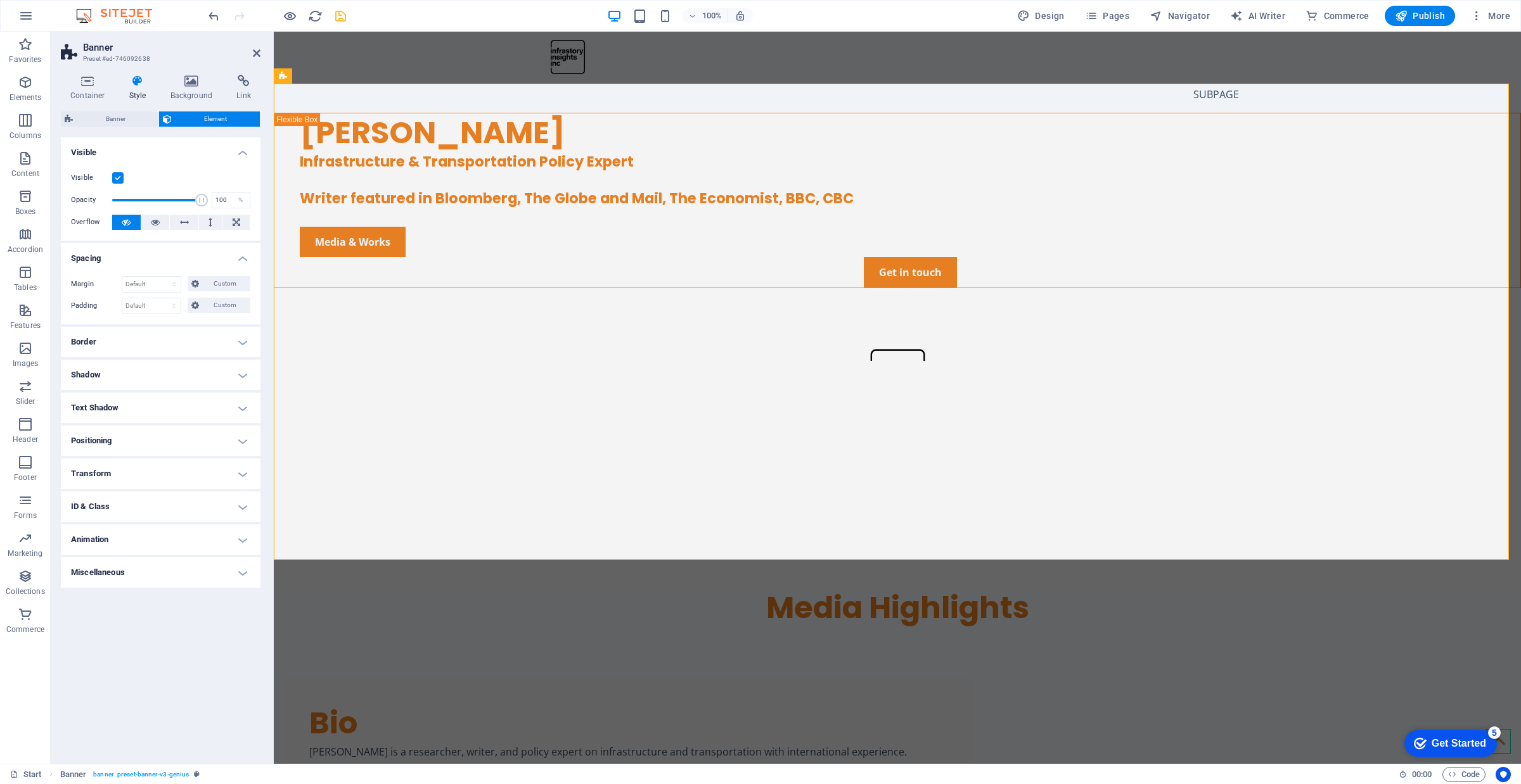
click at [136, 339] on h4 "Border" at bounding box center [160, 342] width 200 height 31
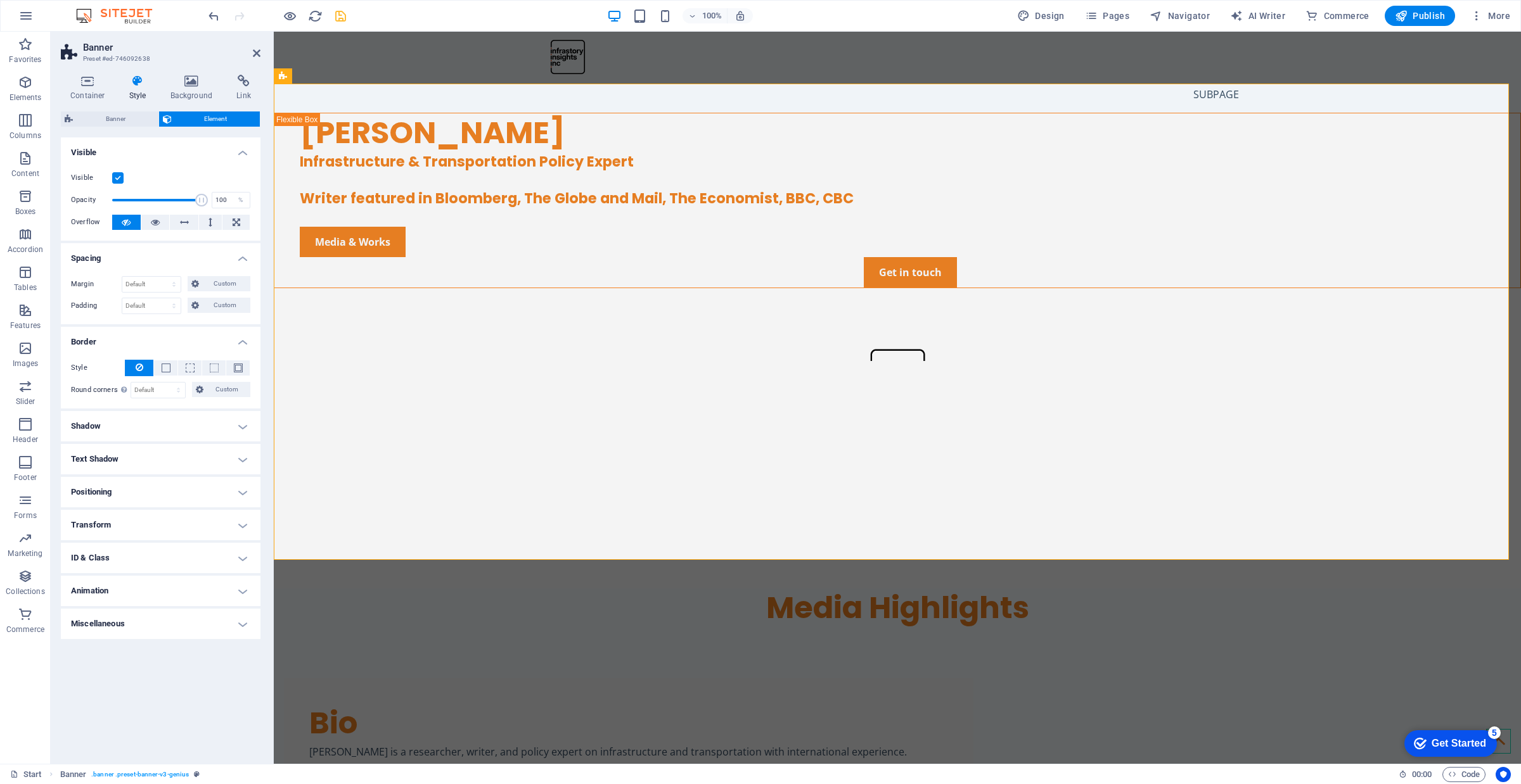
click at [137, 339] on h4 "Border" at bounding box center [160, 338] width 200 height 23
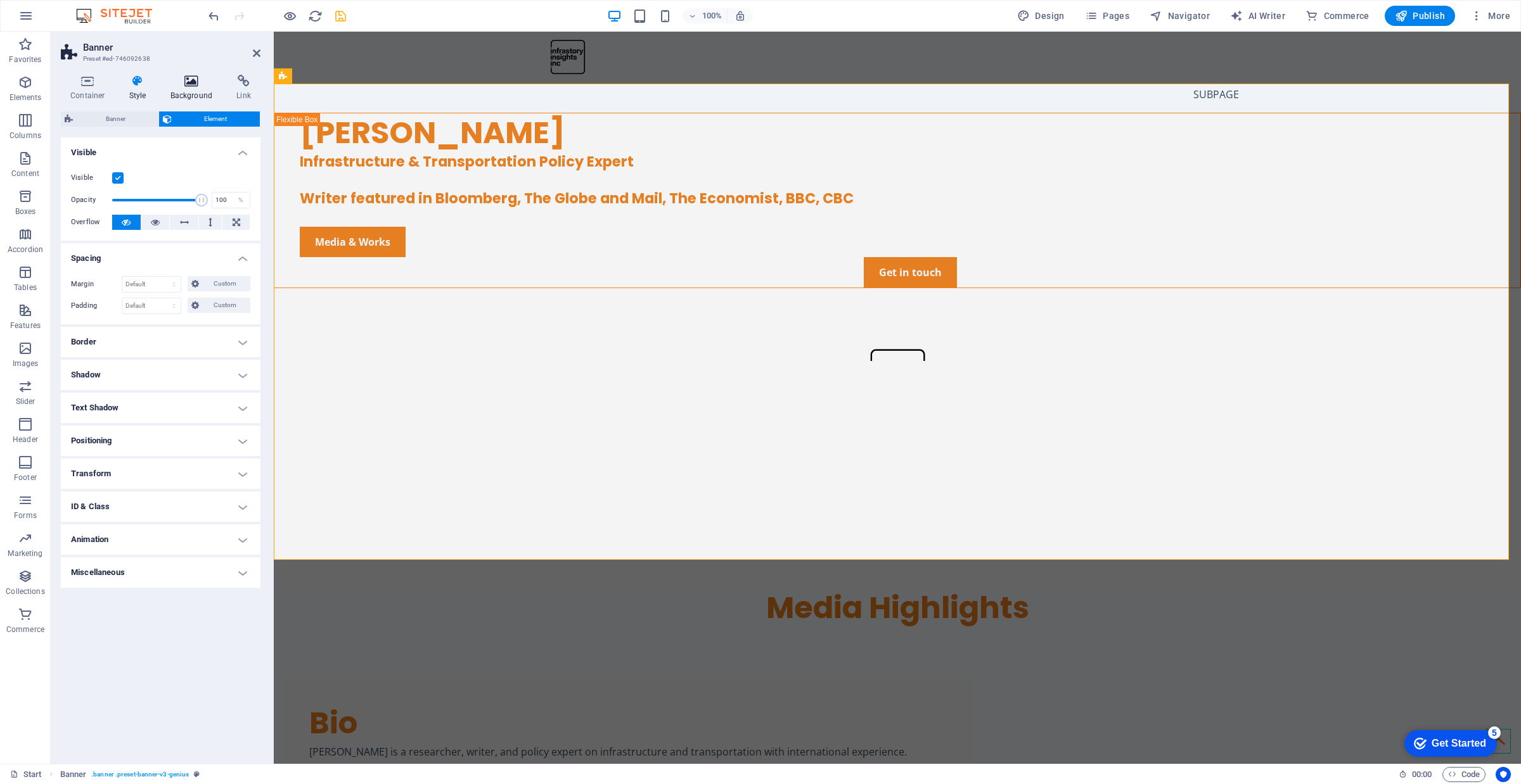
click at [196, 96] on h4 "Background" at bounding box center [194, 88] width 66 height 27
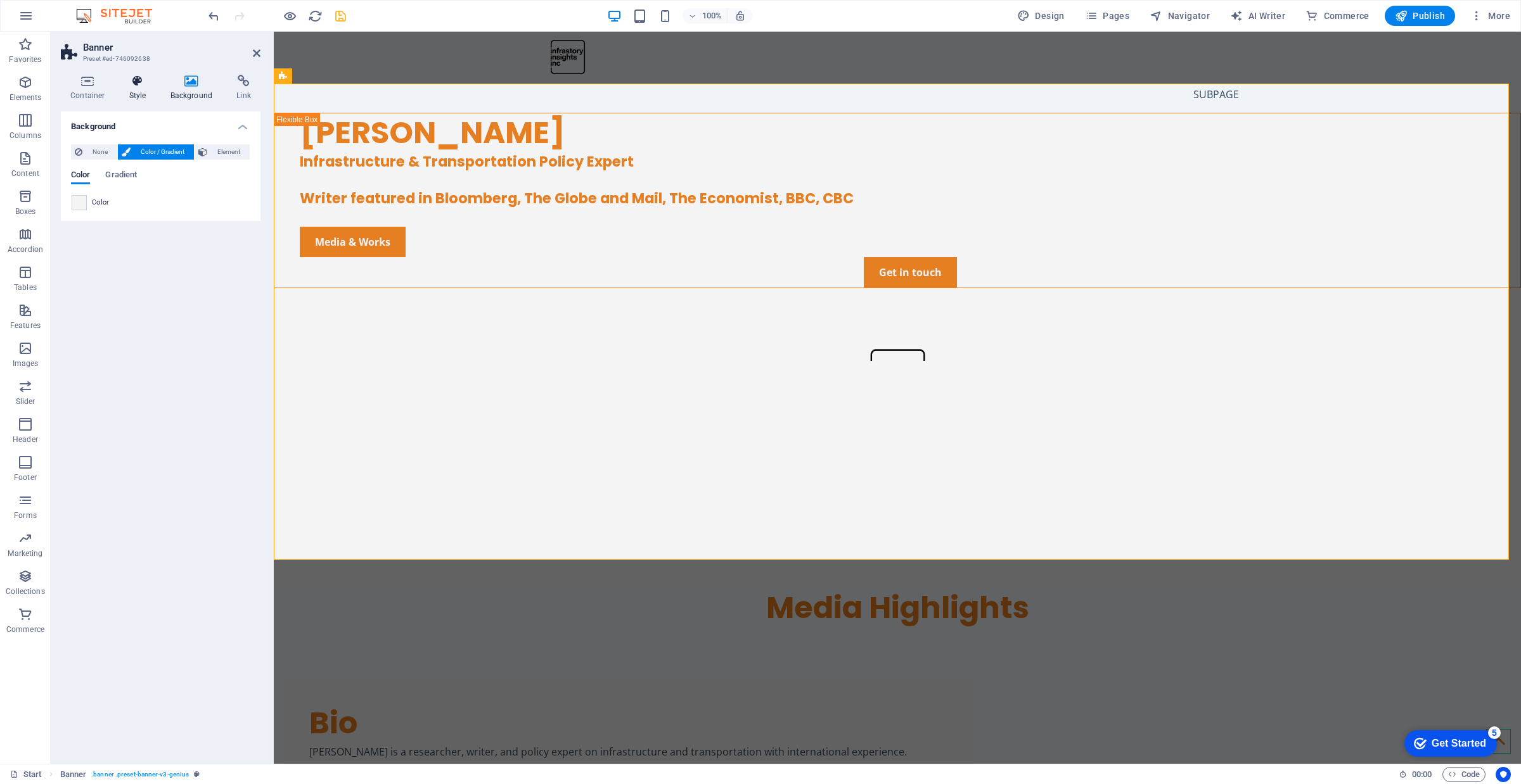
click at [138, 96] on h4 "Style" at bounding box center [140, 88] width 41 height 27
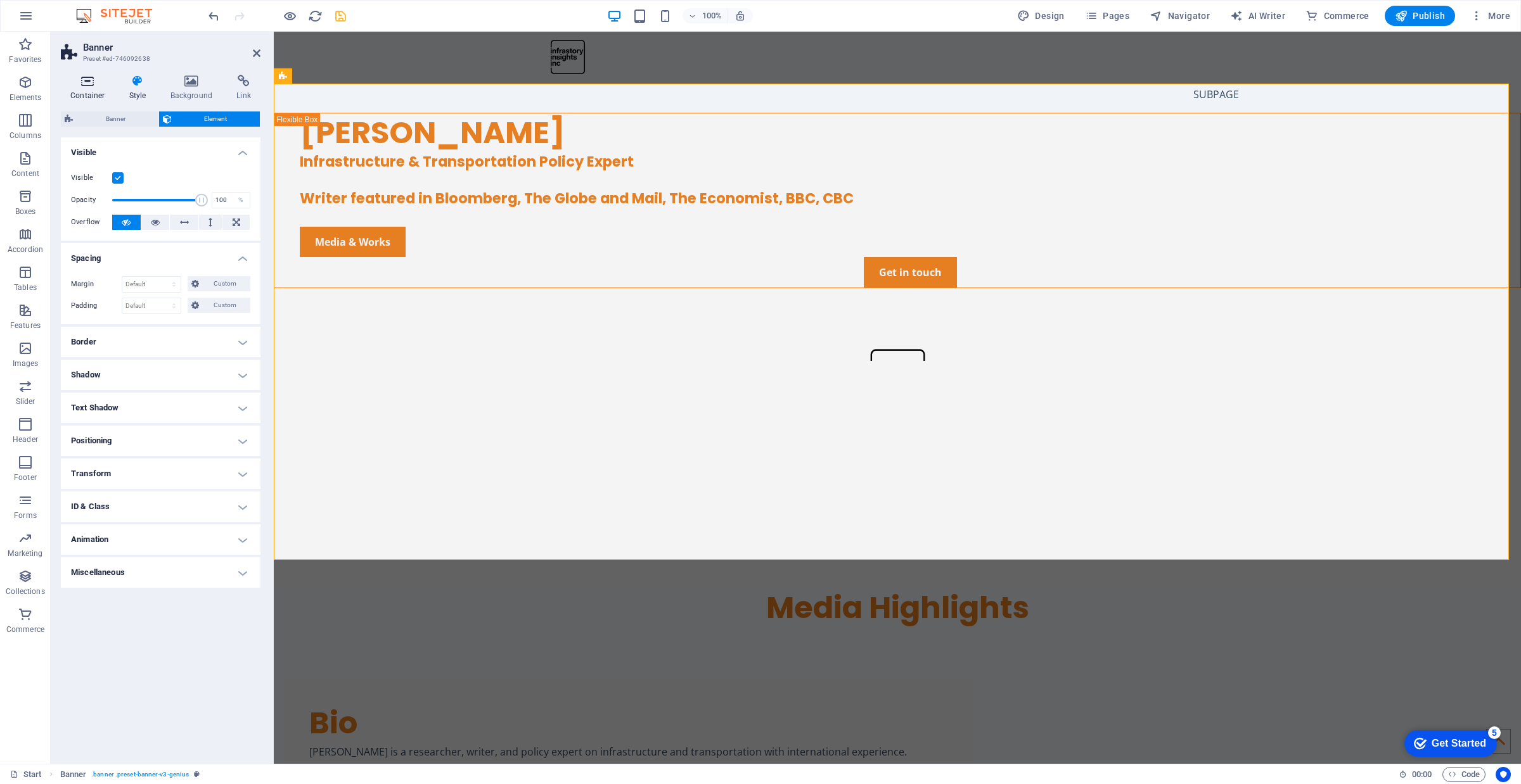
click at [89, 95] on h4 "Container" at bounding box center [90, 88] width 59 height 27
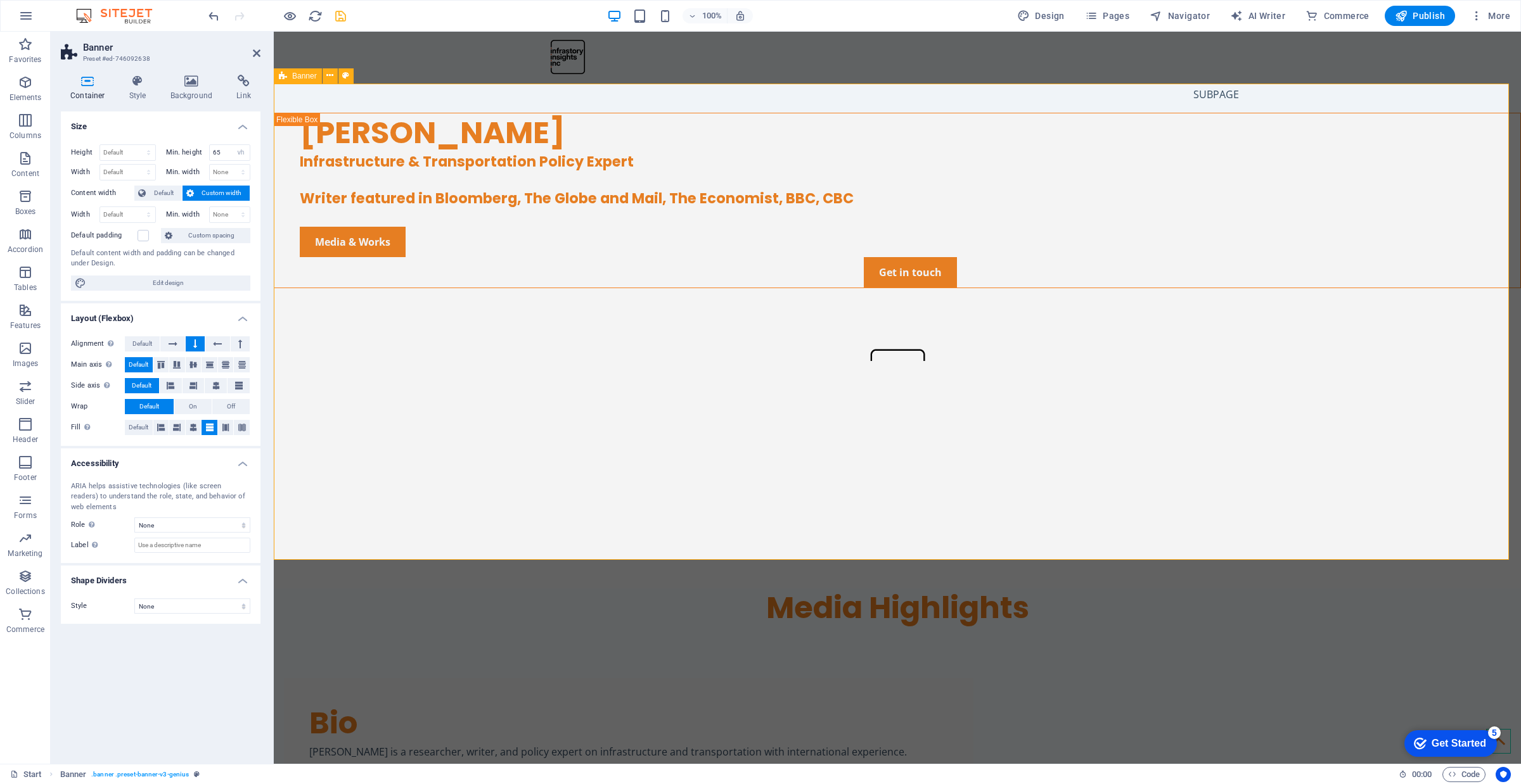
click at [425, 375] on div "[PERSON_NAME] Infrastructure & Transportation Policy Expert Writer featured in …" at bounding box center [897, 351] width 1247 height 475
click at [146, 236] on label at bounding box center [143, 236] width 11 height 11
click at [0, 0] on input "Default padding" at bounding box center [0, 0] width 0 height 0
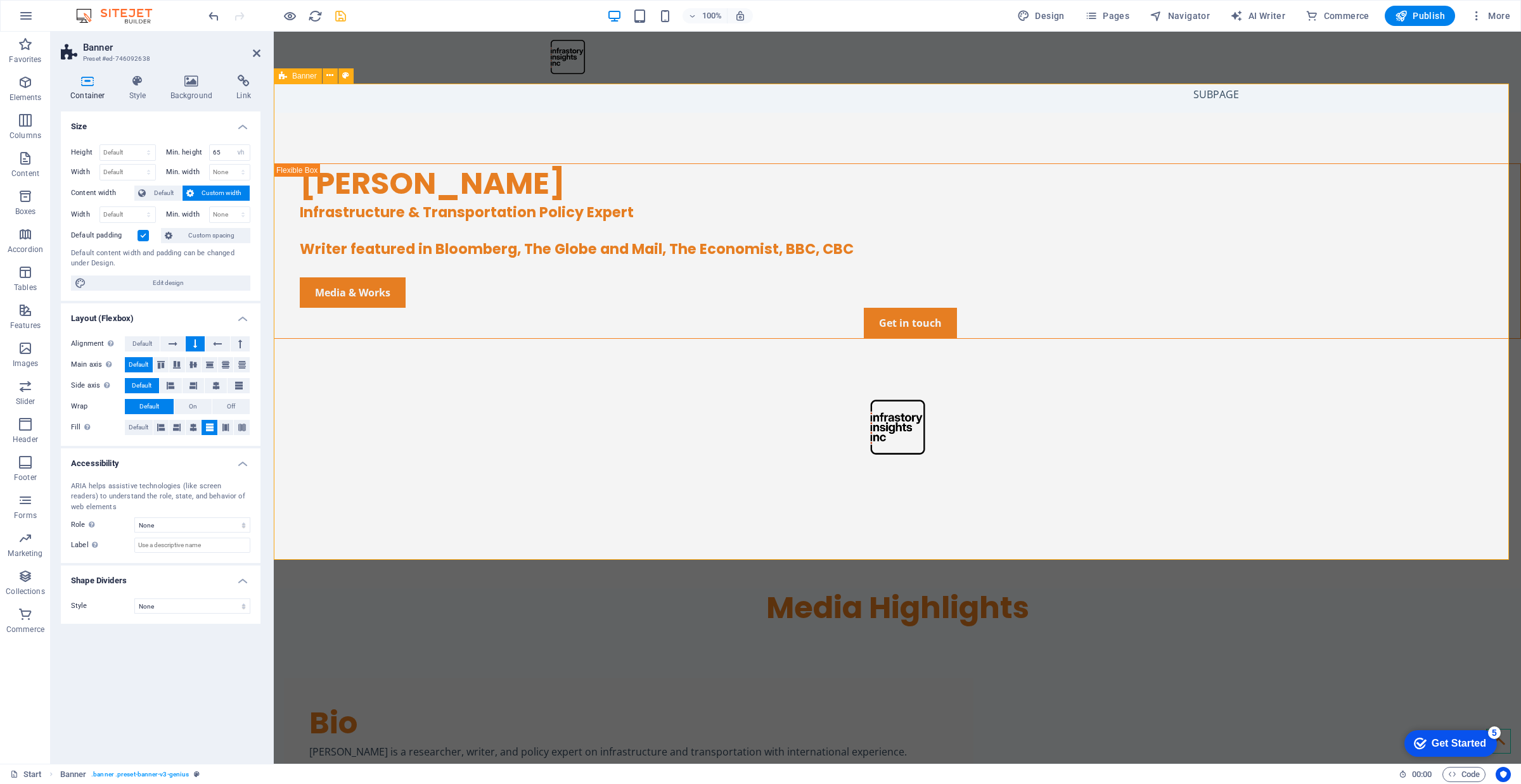
click at [781, 372] on div "[PERSON_NAME] Infrastructure & Transportation Policy Expert Writer featured in …" at bounding box center [897, 351] width 1247 height 475
click at [544, 423] on div "[PERSON_NAME] Infrastructure & Transportation Policy Expert Writer featured in …" at bounding box center [897, 351] width 1247 height 475
click at [330, 73] on icon at bounding box center [330, 75] width 7 height 13
click at [147, 90] on h4 "Style" at bounding box center [140, 88] width 41 height 27
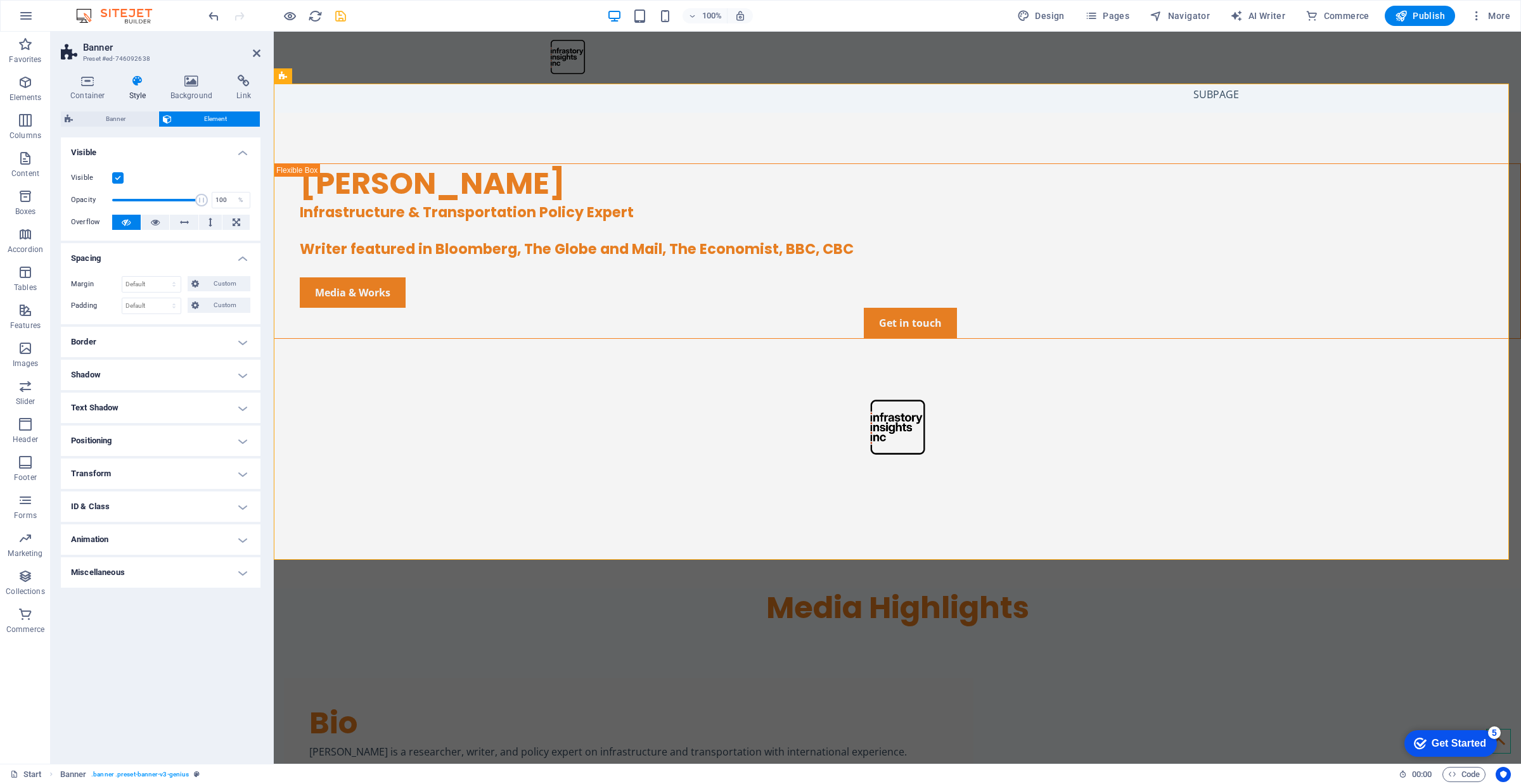
click at [178, 442] on h4 "Positioning" at bounding box center [160, 441] width 200 height 31
click at [176, 441] on h4 "Positioning" at bounding box center [160, 437] width 200 height 23
click at [157, 467] on h4 "Transform" at bounding box center [160, 474] width 200 height 31
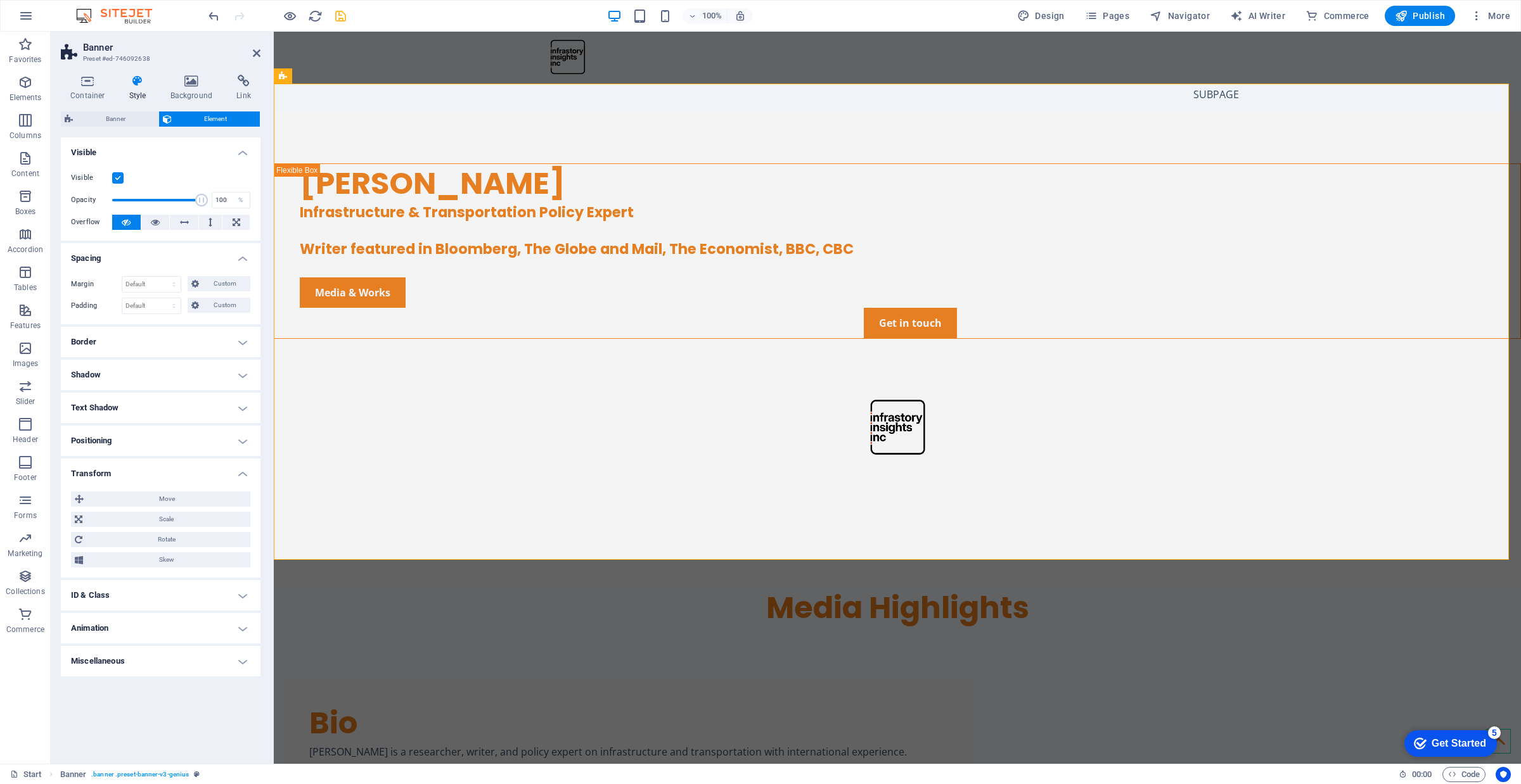
click at [156, 467] on h4 "Transform" at bounding box center [160, 470] width 200 height 23
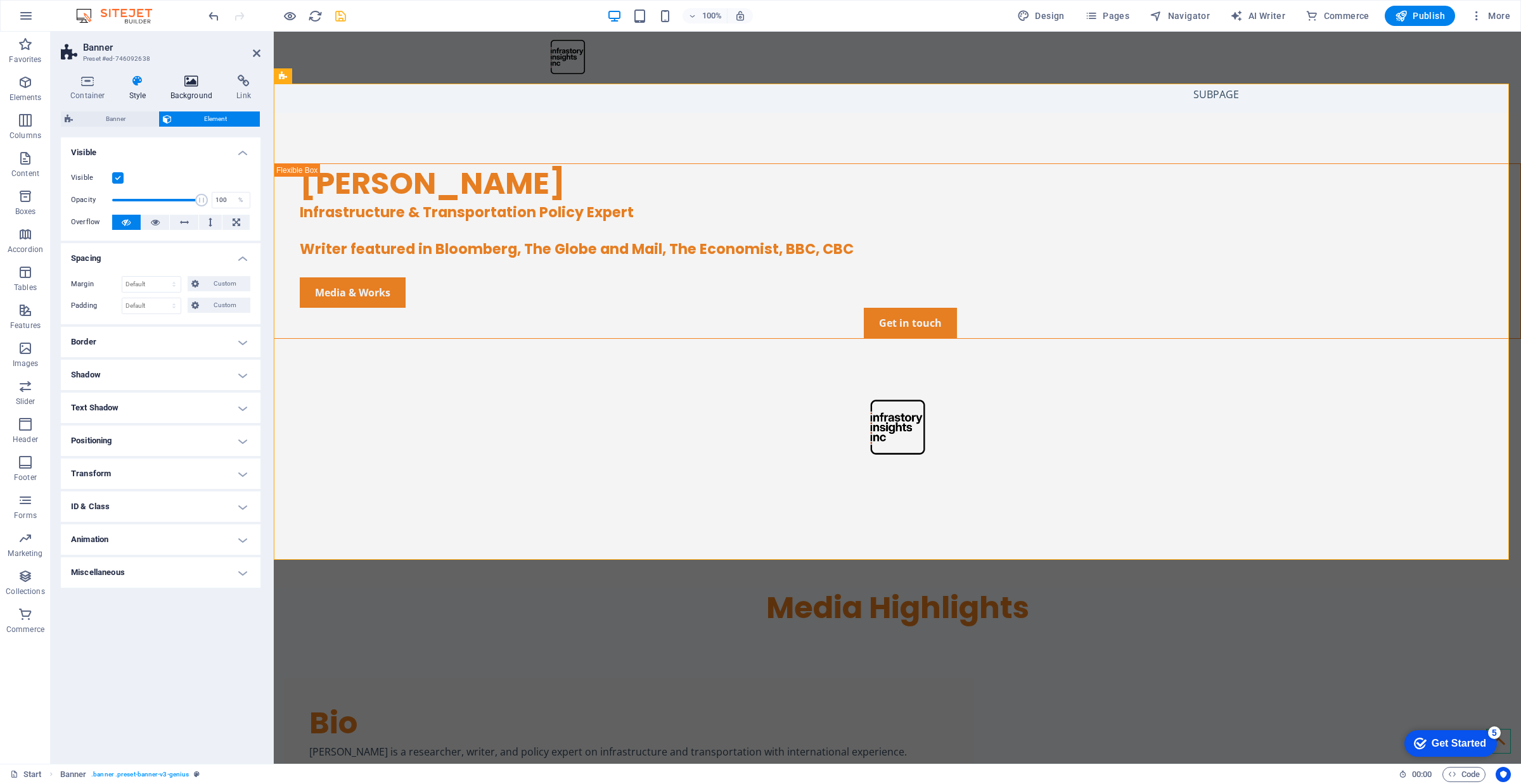
click at [181, 80] on icon at bounding box center [191, 81] width 61 height 13
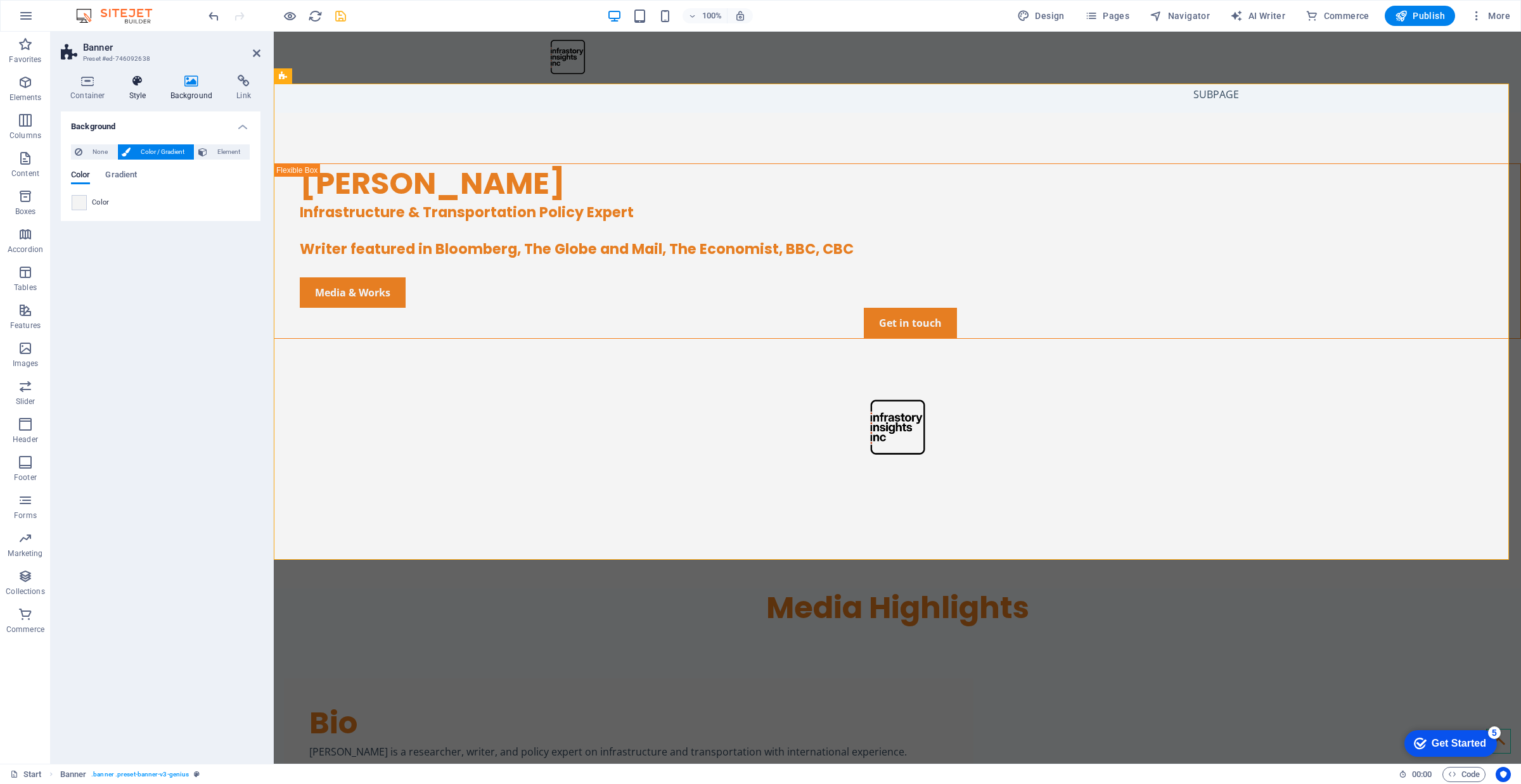
click at [130, 84] on icon at bounding box center [138, 81] width 36 height 13
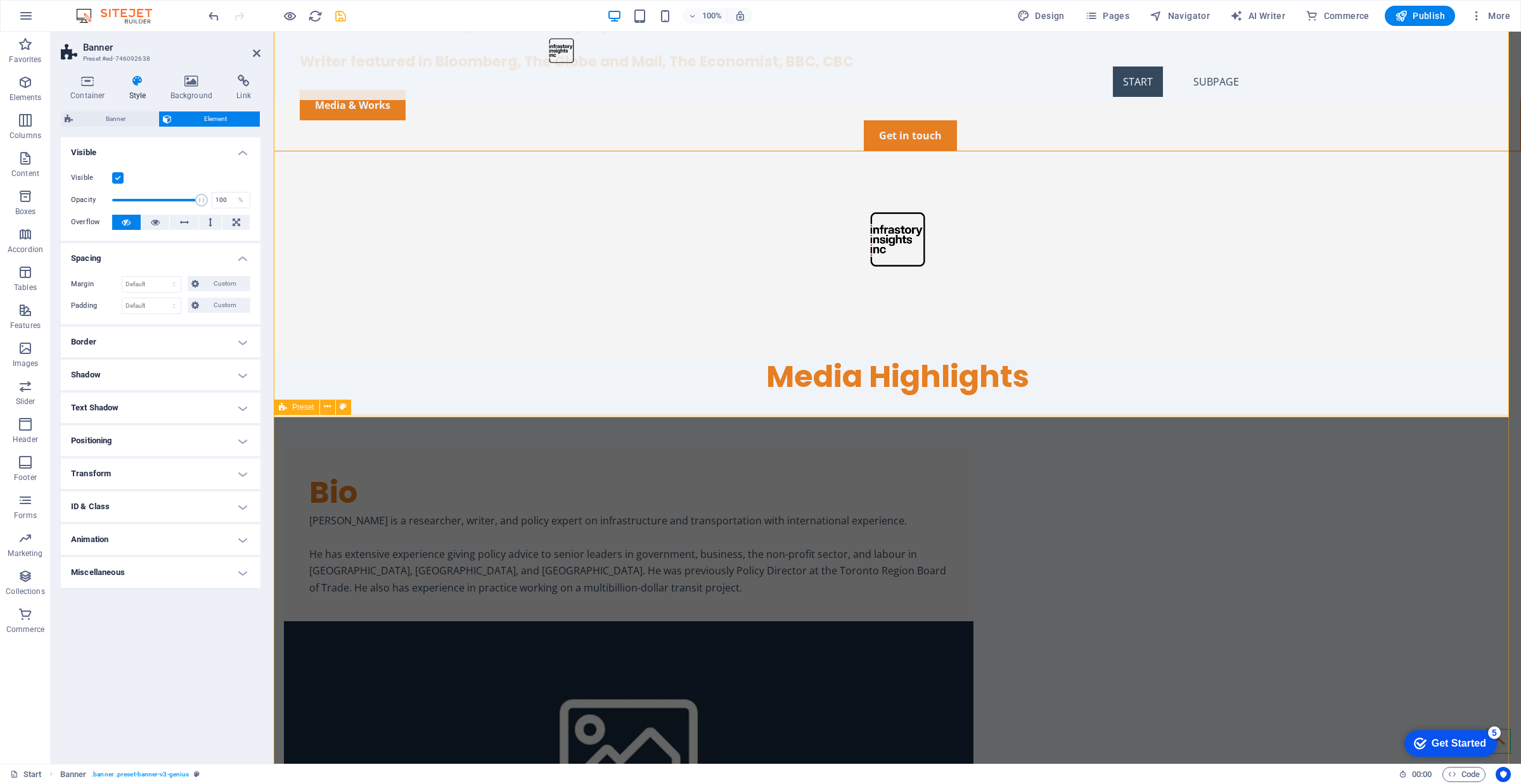
scroll to position [149, 0]
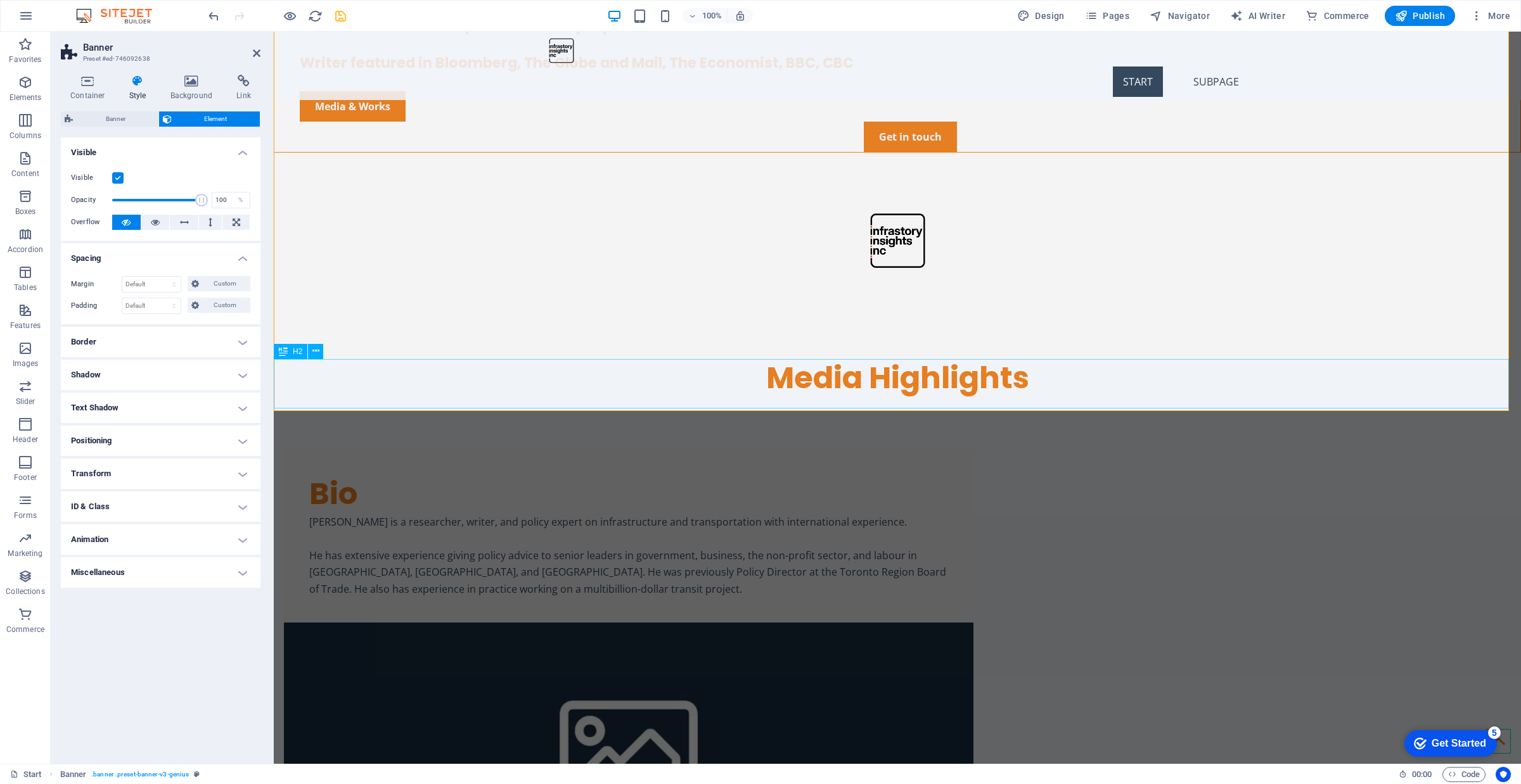
click at [605, 372] on div "Media Highlights" at bounding box center [897, 378] width 1247 height 40
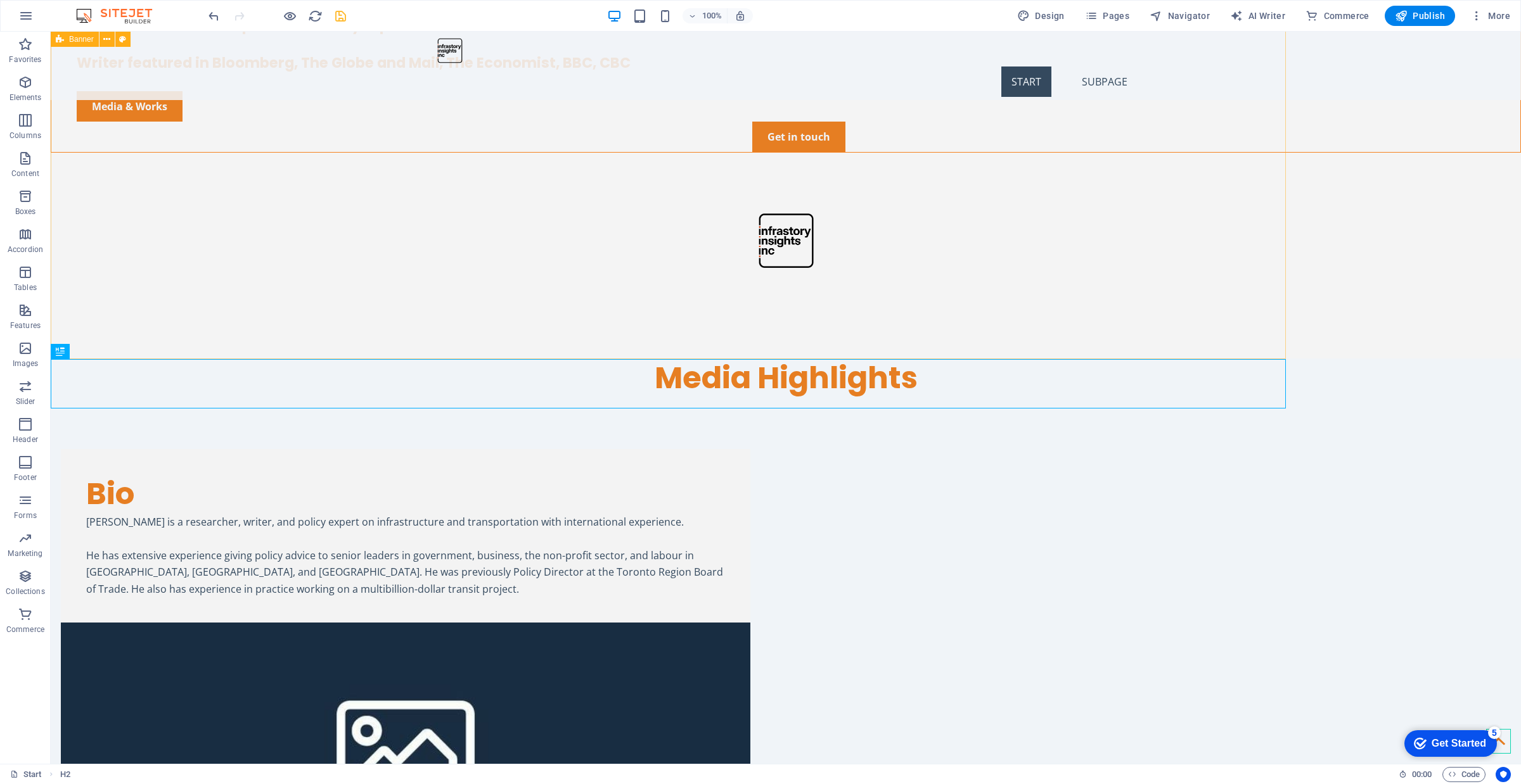
click at [640, 280] on div "[PERSON_NAME] Infrastructure & Transportation Policy Expert Writer featured in …" at bounding box center [785, 120] width 1470 height 475
click at [587, 444] on div "Bio [PERSON_NAME] is a researcher, writer, and policy expert on infrastructure …" at bounding box center [785, 704] width 1470 height 611
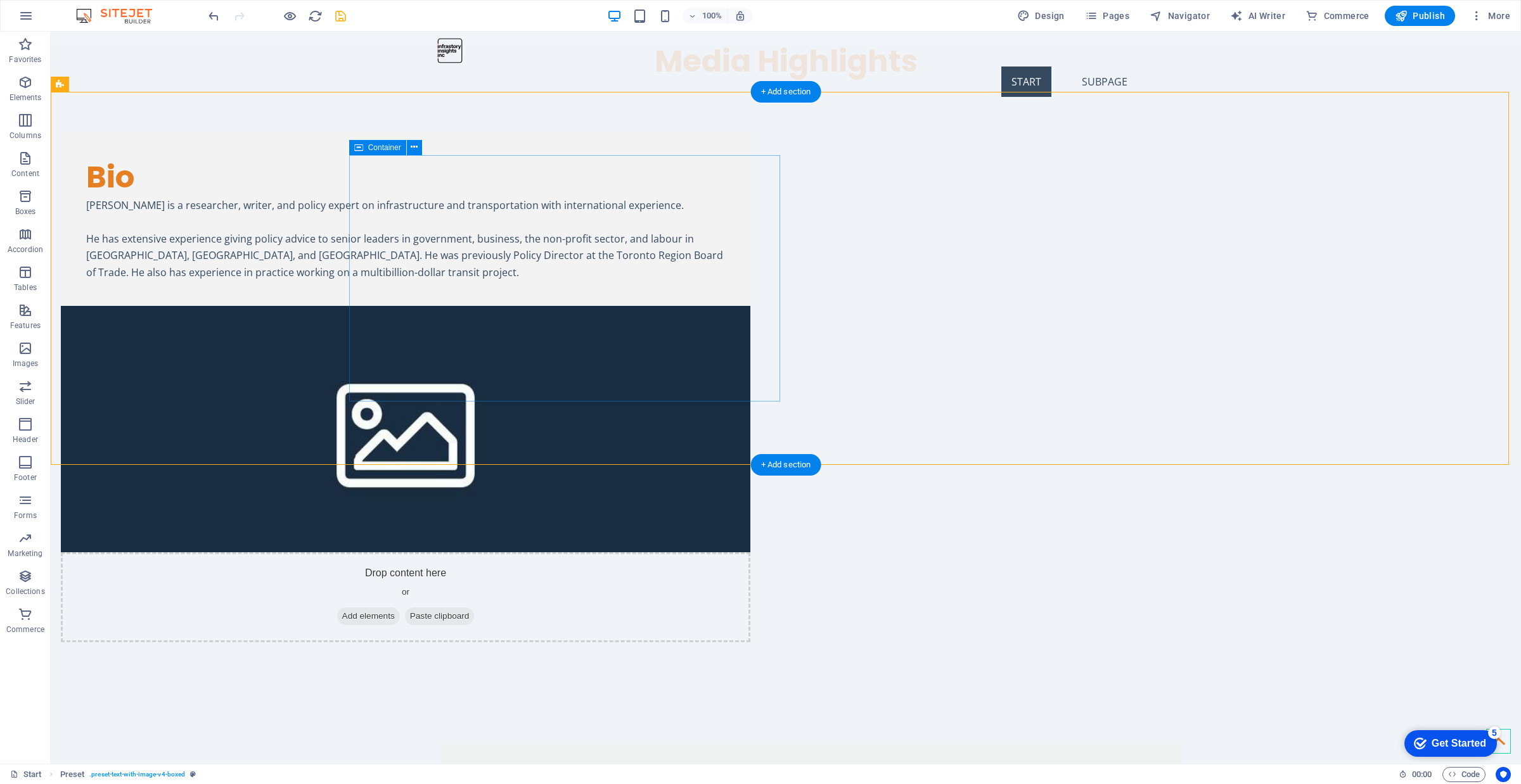
scroll to position [0, 0]
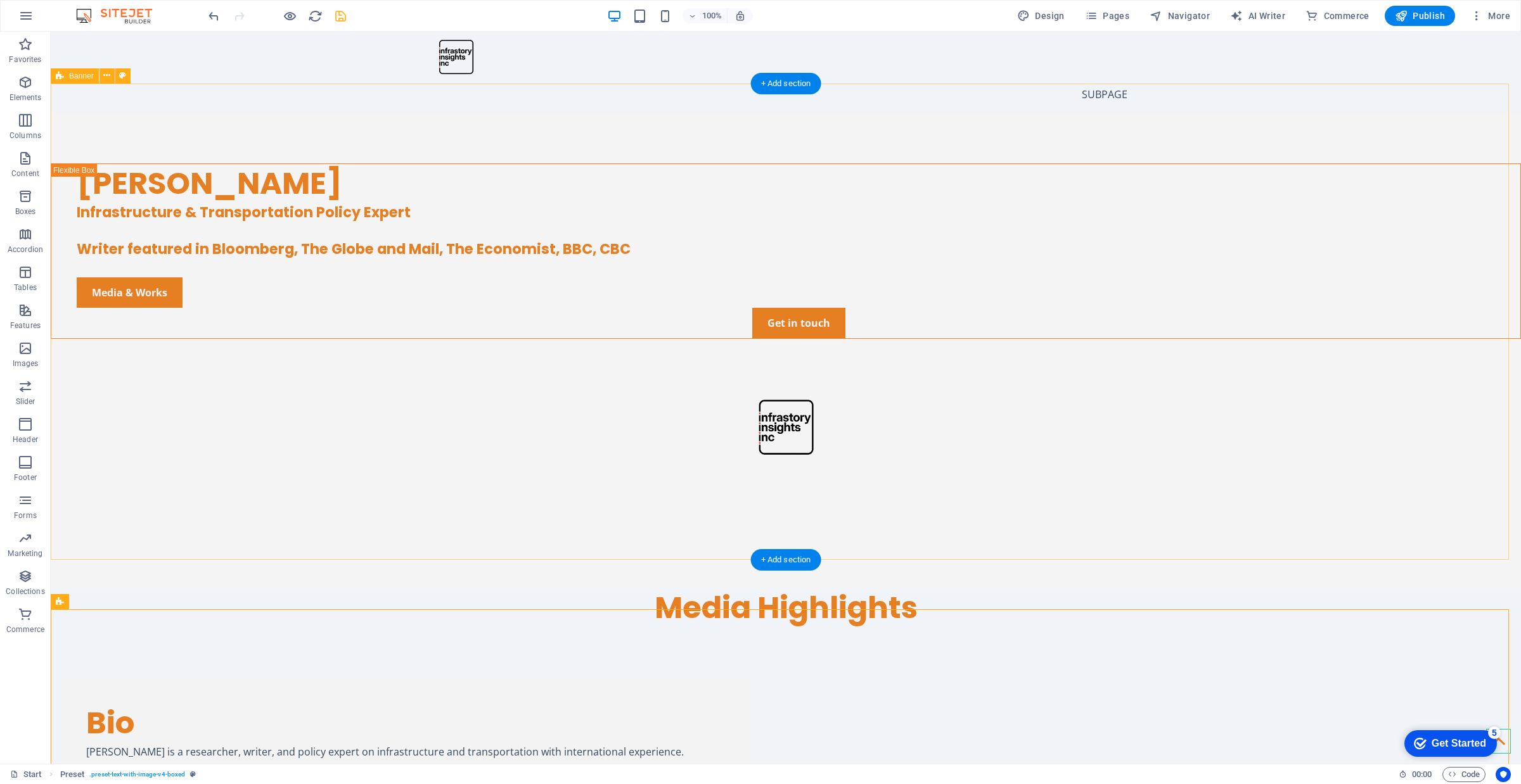
click at [759, 356] on div "[PERSON_NAME] Infrastructure & Transportation Policy Expert Writer featured in …" at bounding box center [785, 351] width 1470 height 475
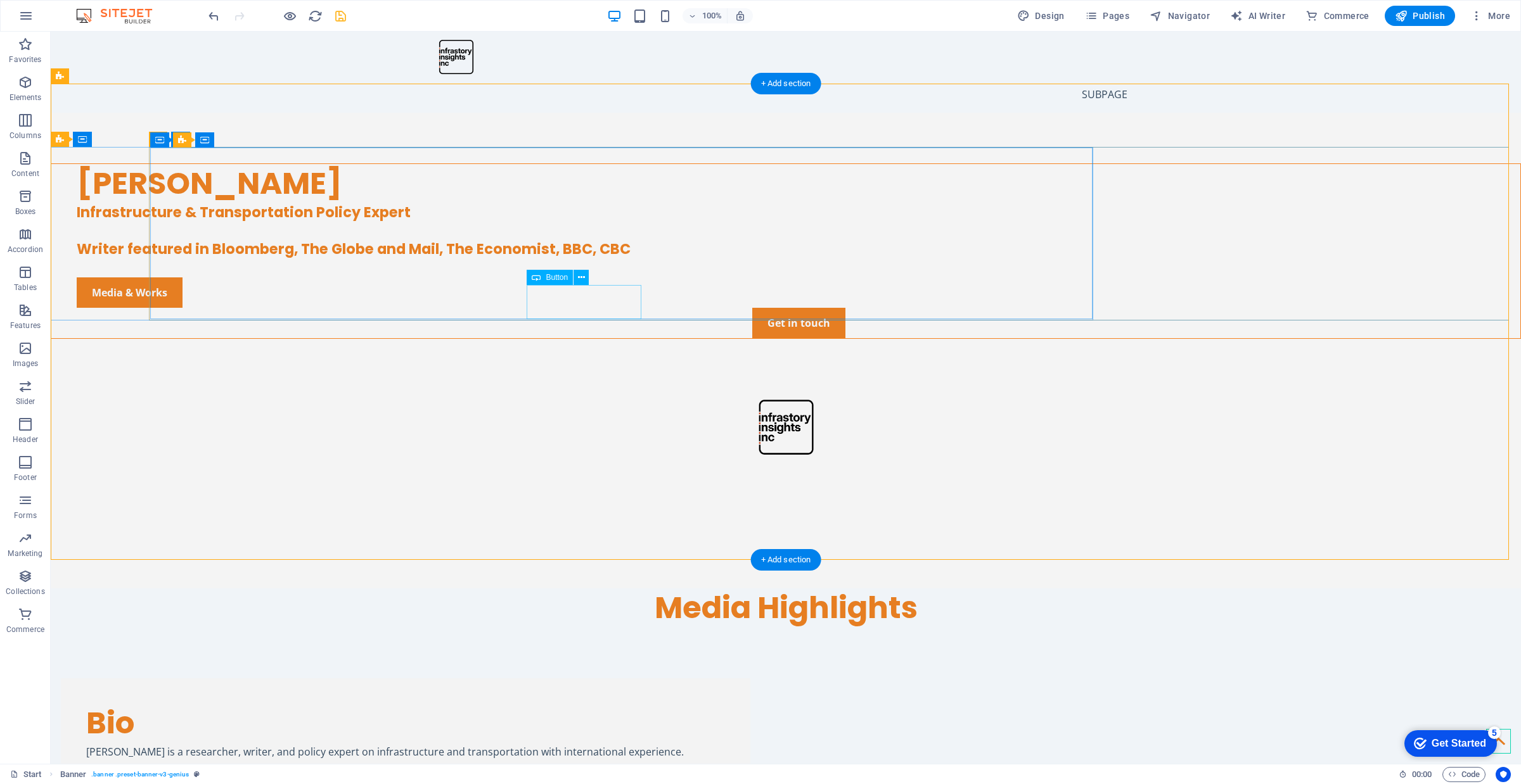
click at [584, 291] on div "Media & Works" at bounding box center [798, 293] width 1444 height 31
click at [390, 302] on div "[PERSON_NAME] Infrastructure & Transportation Policy Expert Writer featured in …" at bounding box center [785, 251] width 1469 height 175
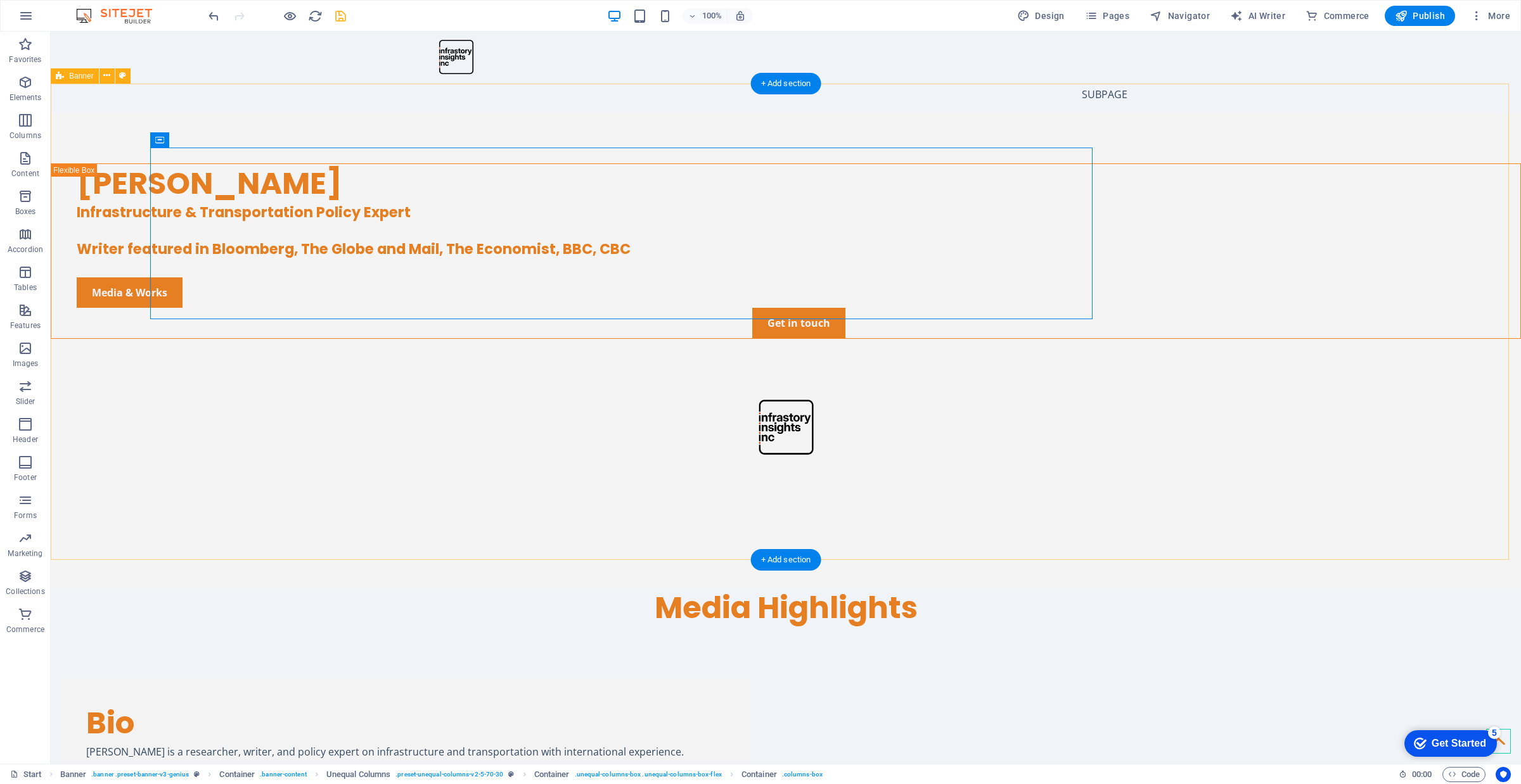
click at [330, 362] on div "[PERSON_NAME] Infrastructure & Transportation Policy Expert Writer featured in …" at bounding box center [785, 351] width 1470 height 475
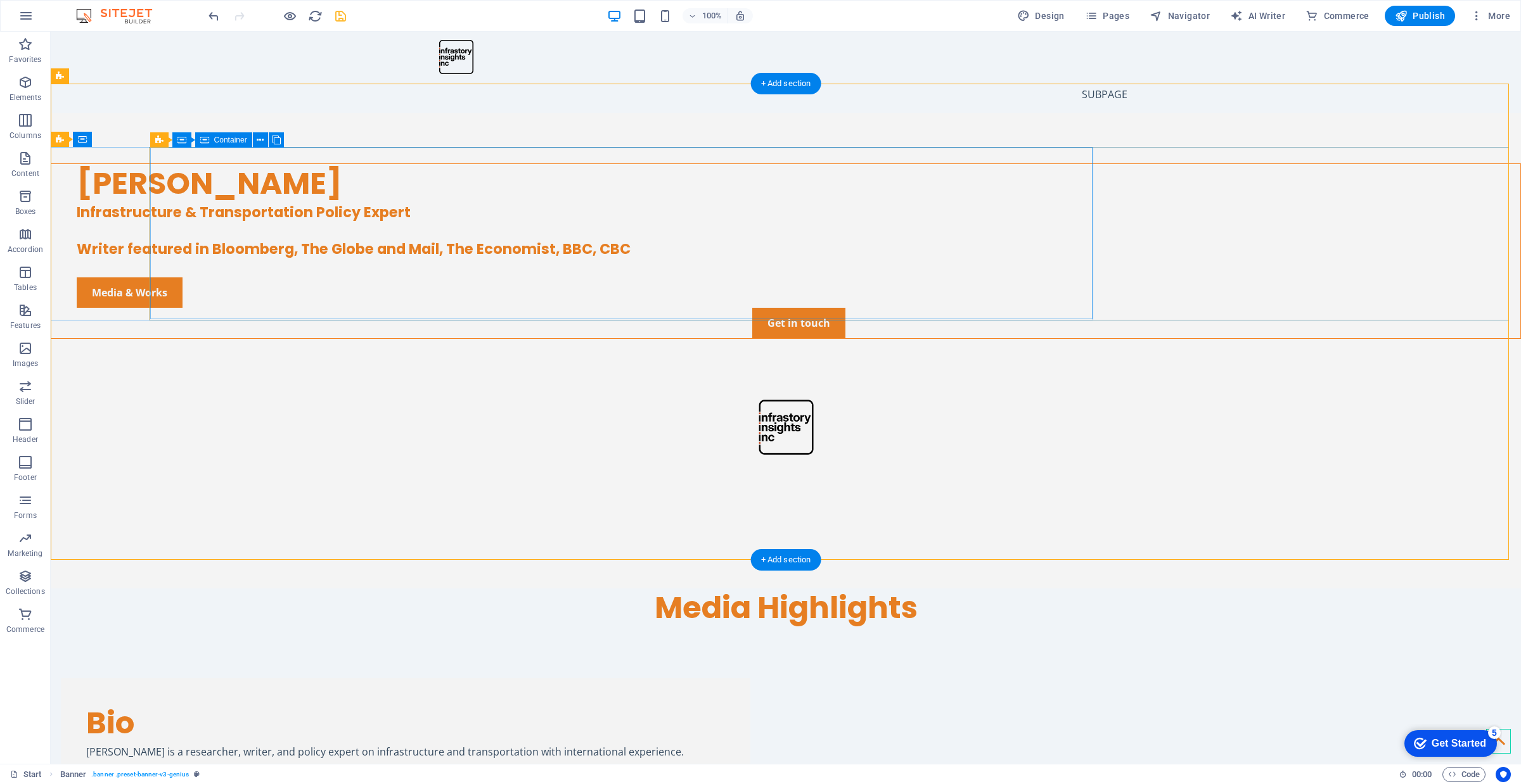
click at [362, 301] on div "[PERSON_NAME] Infrastructure & Transportation Policy Expert Writer featured in …" at bounding box center [785, 251] width 1469 height 175
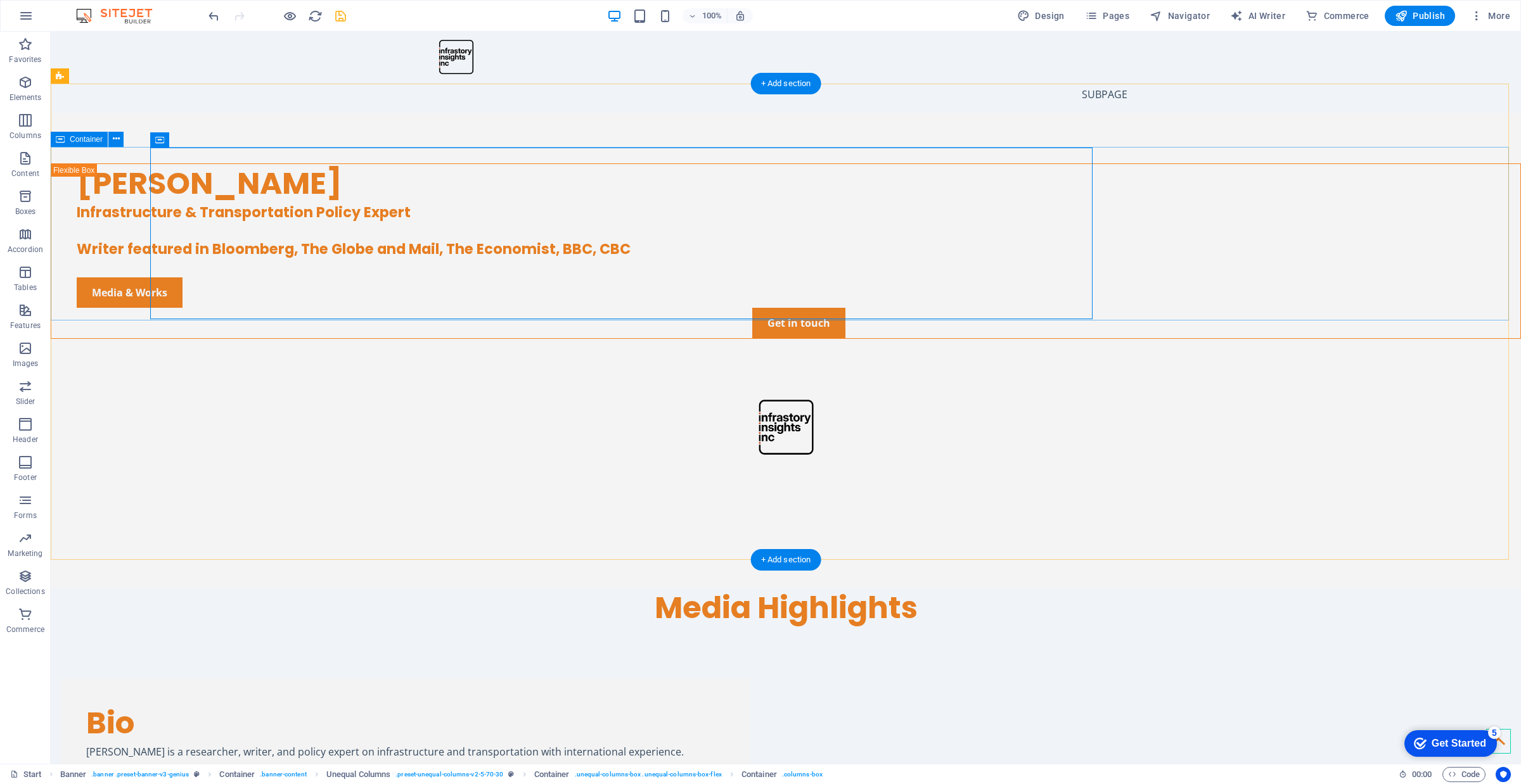
click at [86, 266] on div "[PERSON_NAME] Infrastructure & Transportation Policy Expert Writer featured in …" at bounding box center [785, 287] width 1470 height 249
click at [279, 299] on div "[PERSON_NAME] Infrastructure & Transportation Policy Expert Writer featured in …" at bounding box center [785, 251] width 1469 height 175
click at [96, 286] on div "[PERSON_NAME] Infrastructure & Transportation Policy Expert Writer featured in …" at bounding box center [785, 287] width 1470 height 249
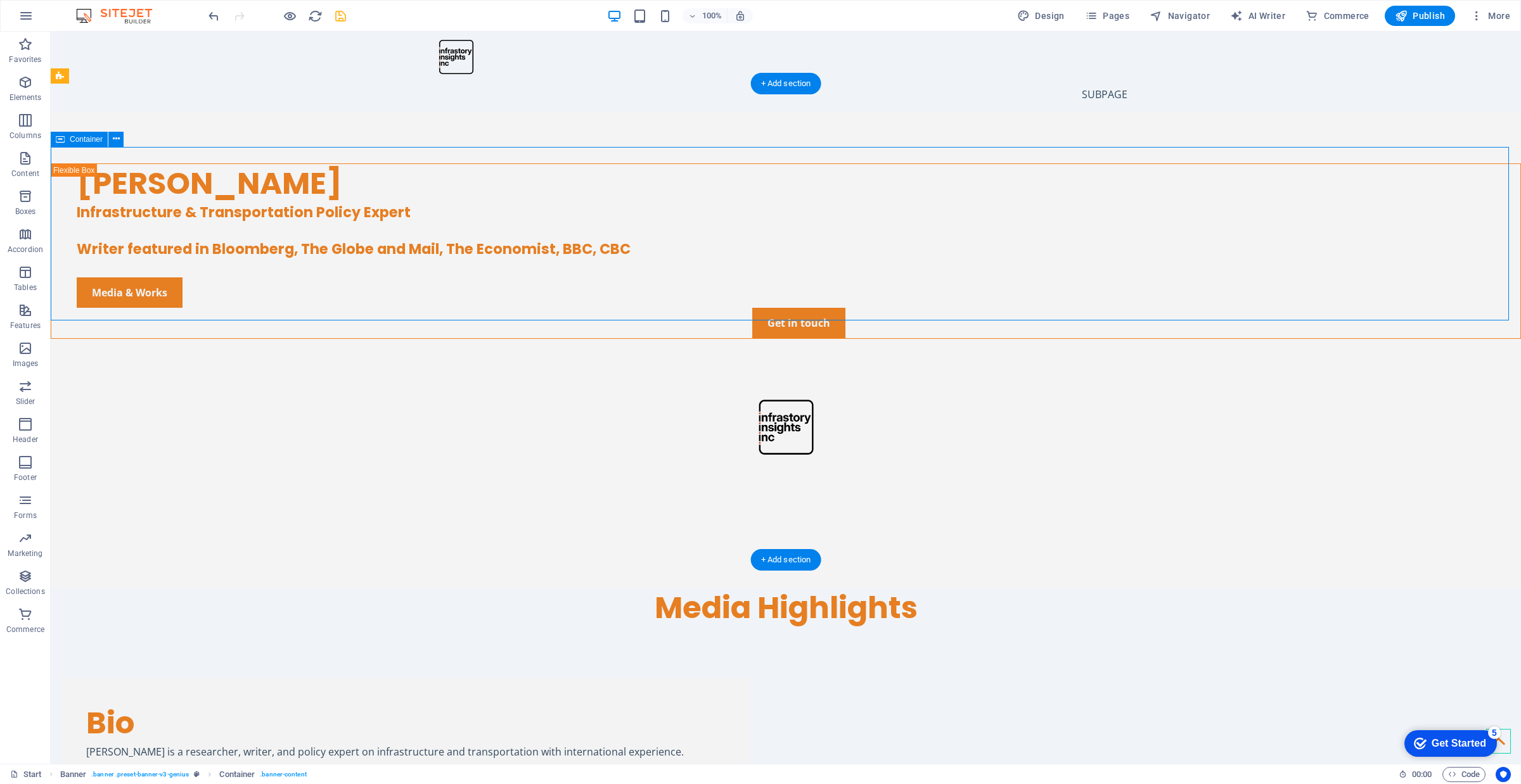
select select "px"
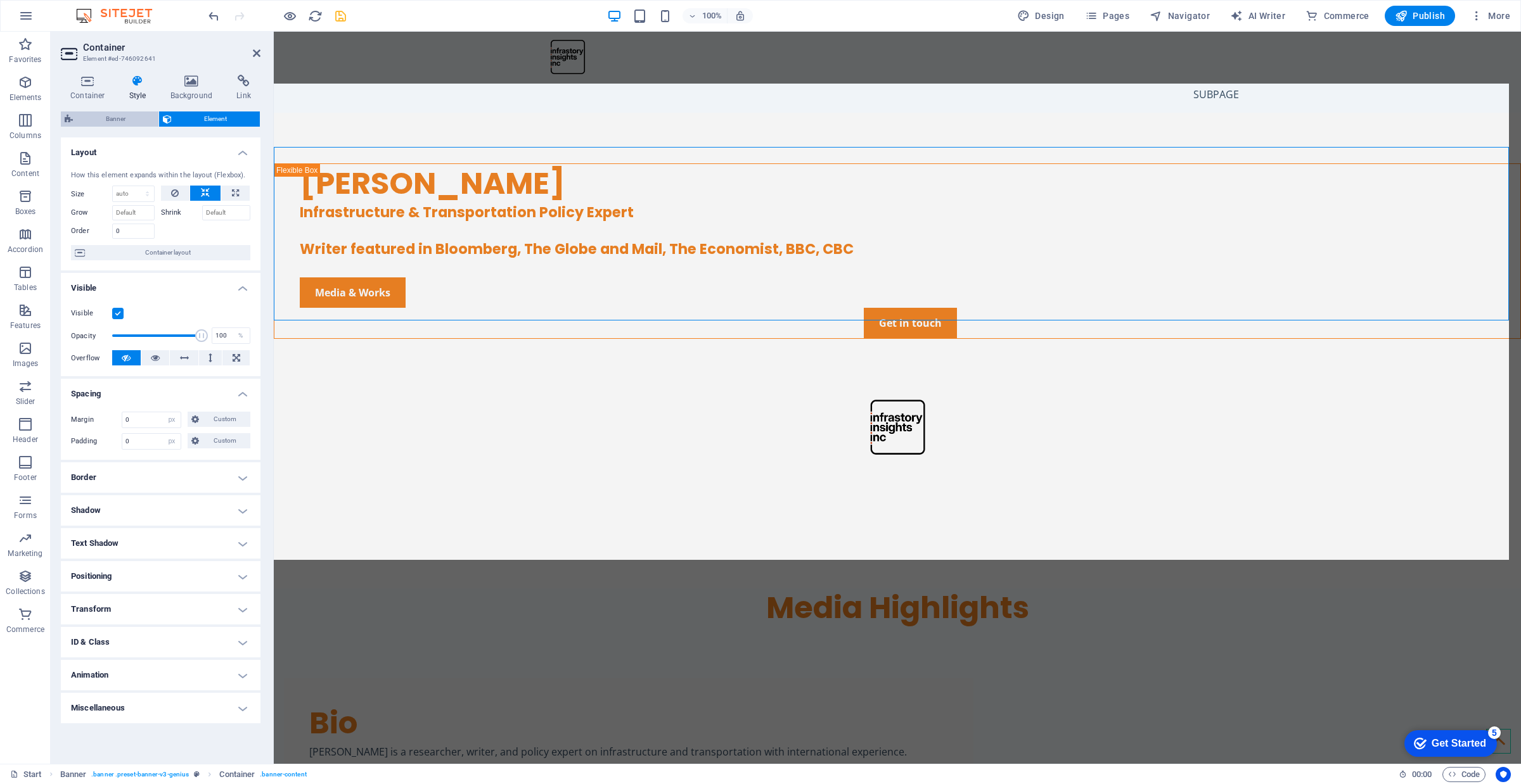
click at [115, 119] on span "Banner" at bounding box center [115, 119] width 78 height 15
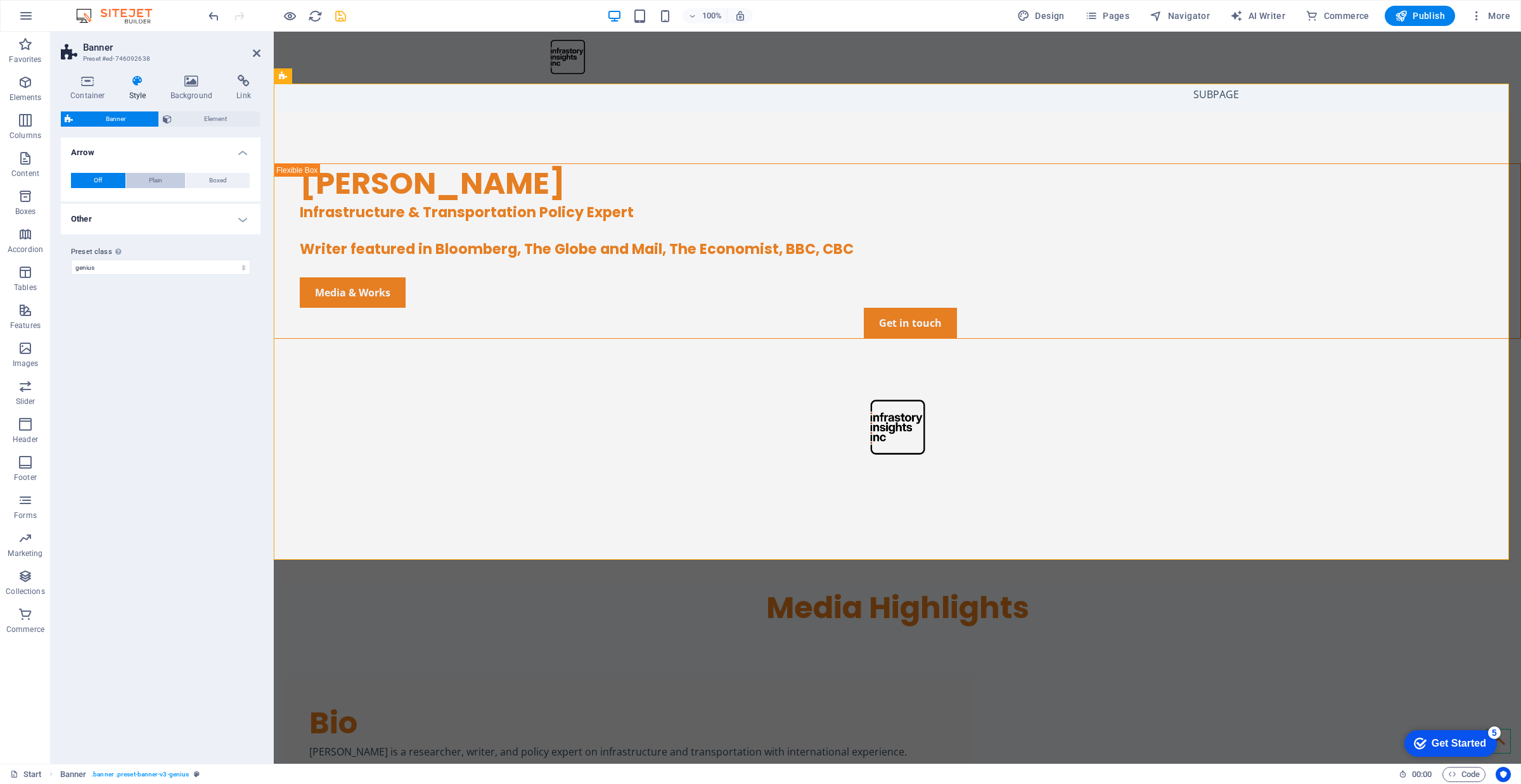
click at [165, 184] on button "Plain" at bounding box center [156, 180] width 59 height 15
click at [92, 182] on button "Off" at bounding box center [98, 180] width 54 height 15
click at [172, 266] on select "genius Add preset class" at bounding box center [160, 267] width 179 height 15
click at [92, 77] on icon at bounding box center [87, 81] width 54 height 13
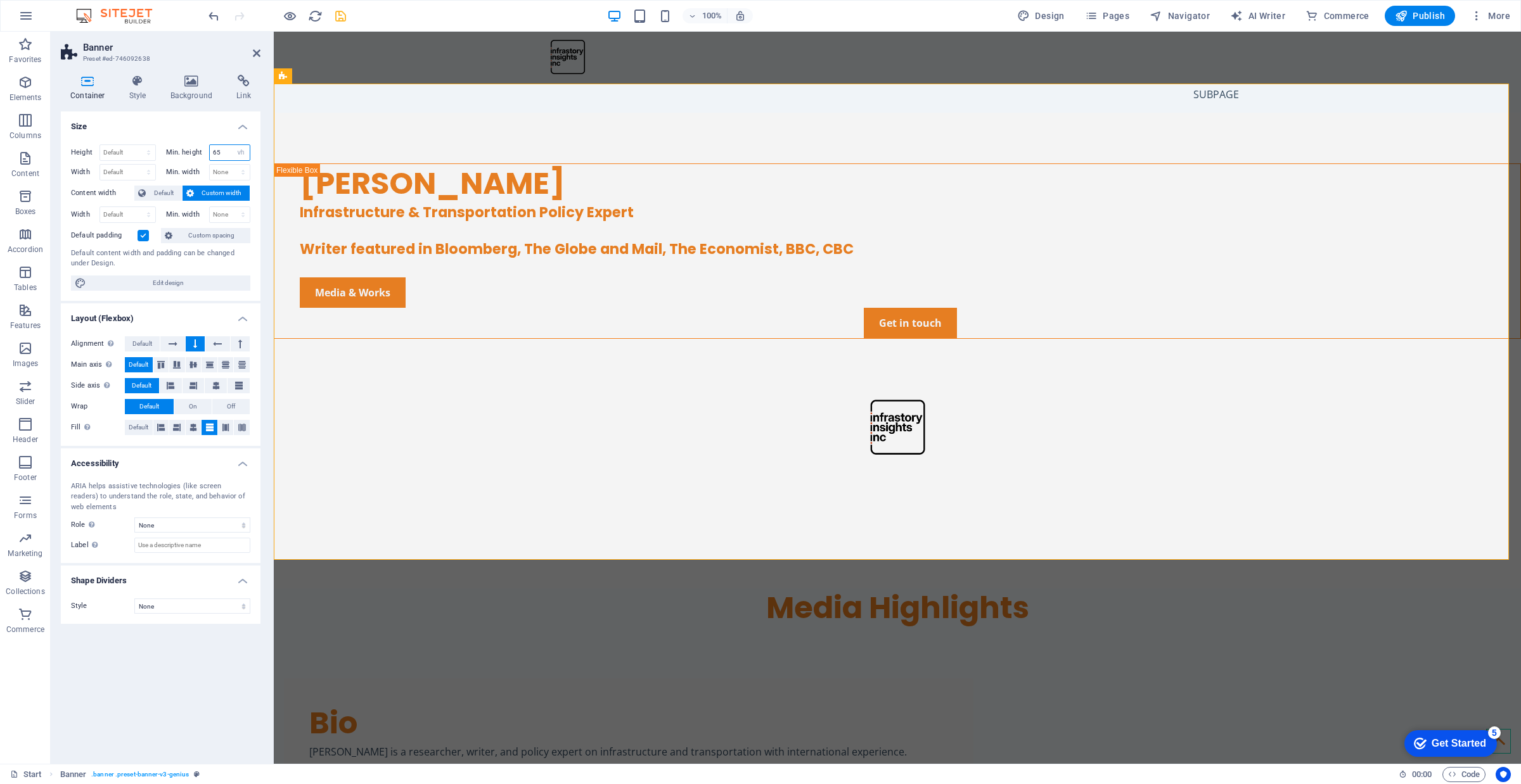
click at [223, 154] on input "65" at bounding box center [230, 153] width 41 height 15
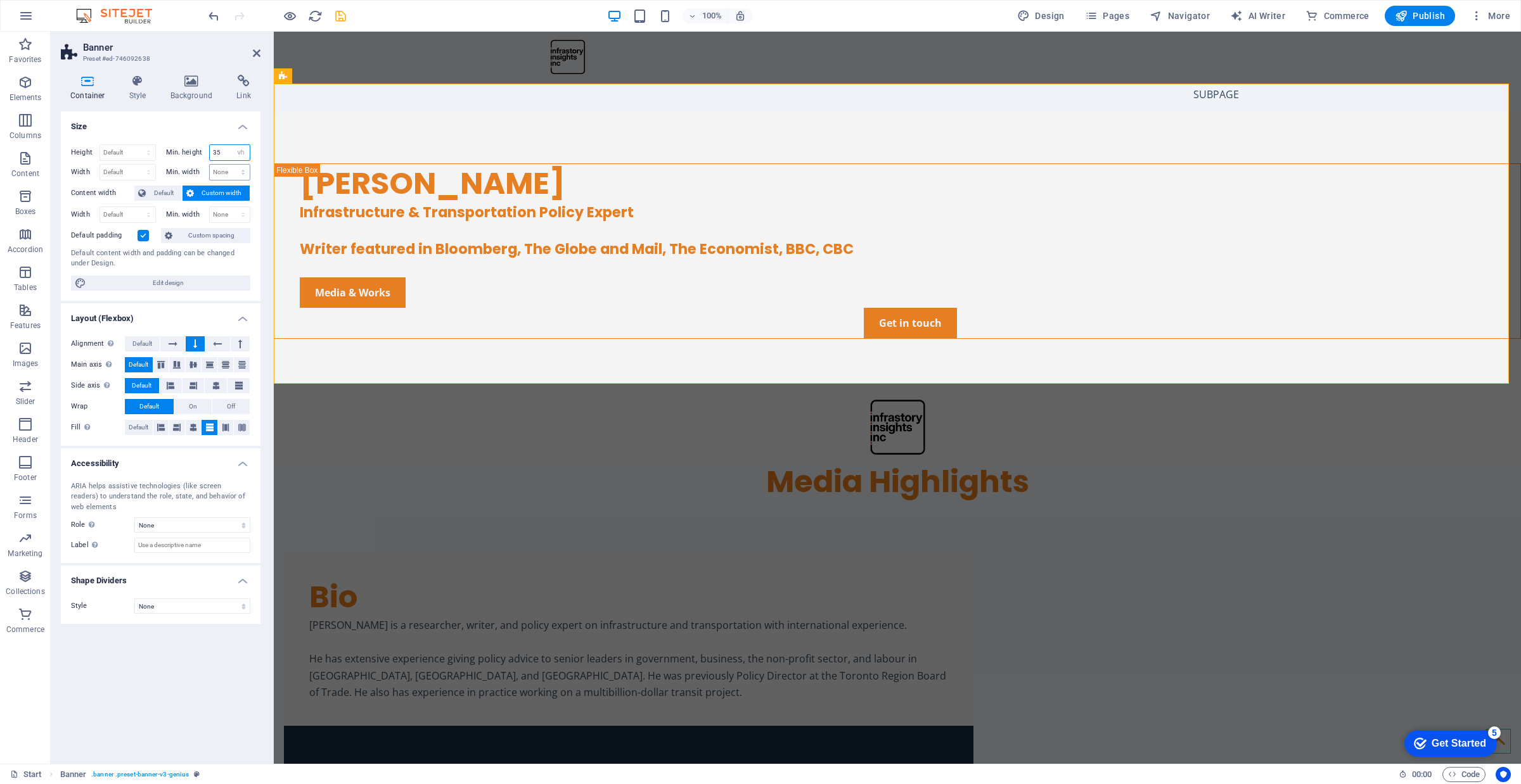
type input "35"
click at [223, 171] on select "None px rem % vh vw" at bounding box center [230, 172] width 41 height 15
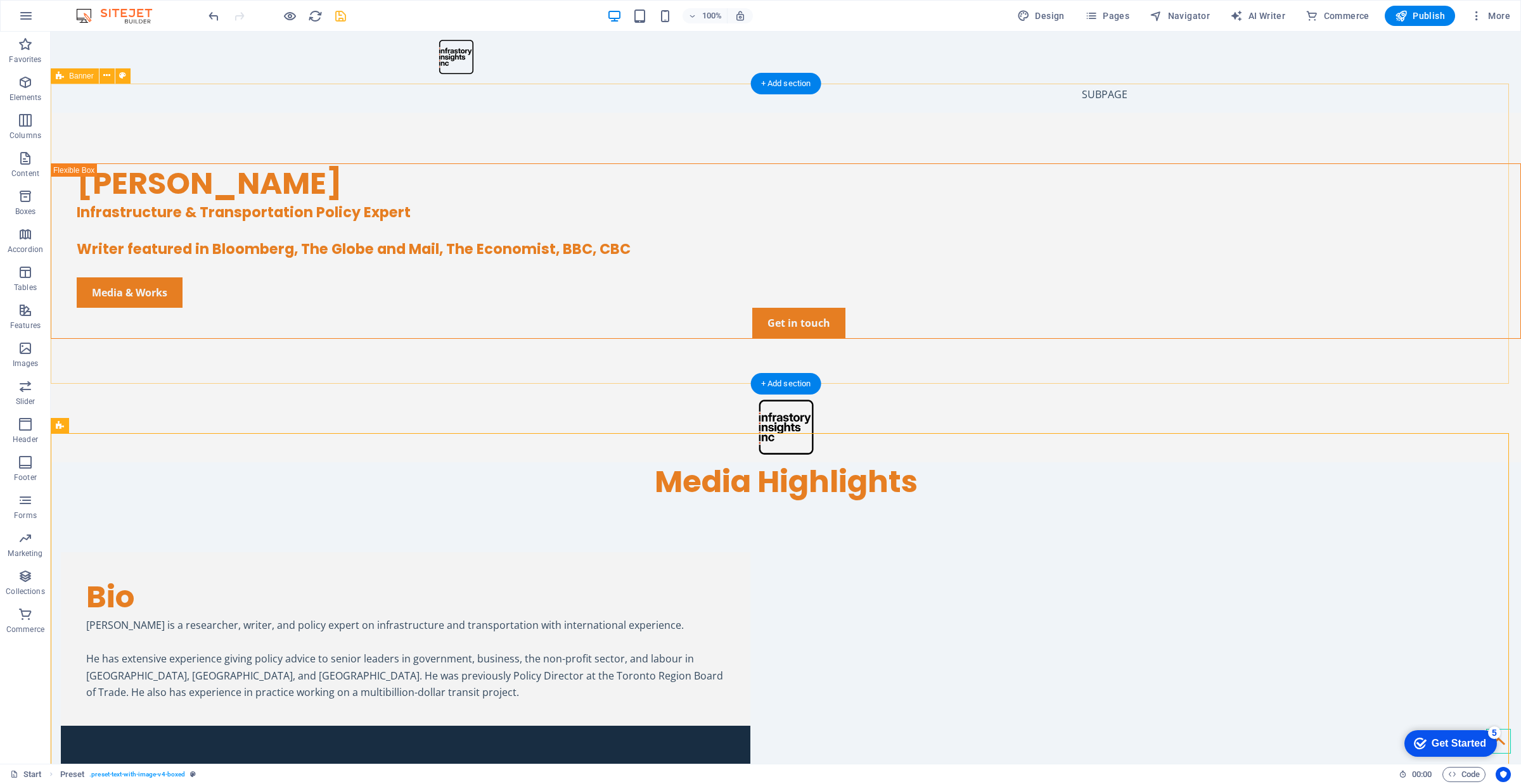
click at [425, 358] on div "[PERSON_NAME] Infrastructure & Transportation Policy Expert Writer featured in …" at bounding box center [785, 287] width 1470 height 349
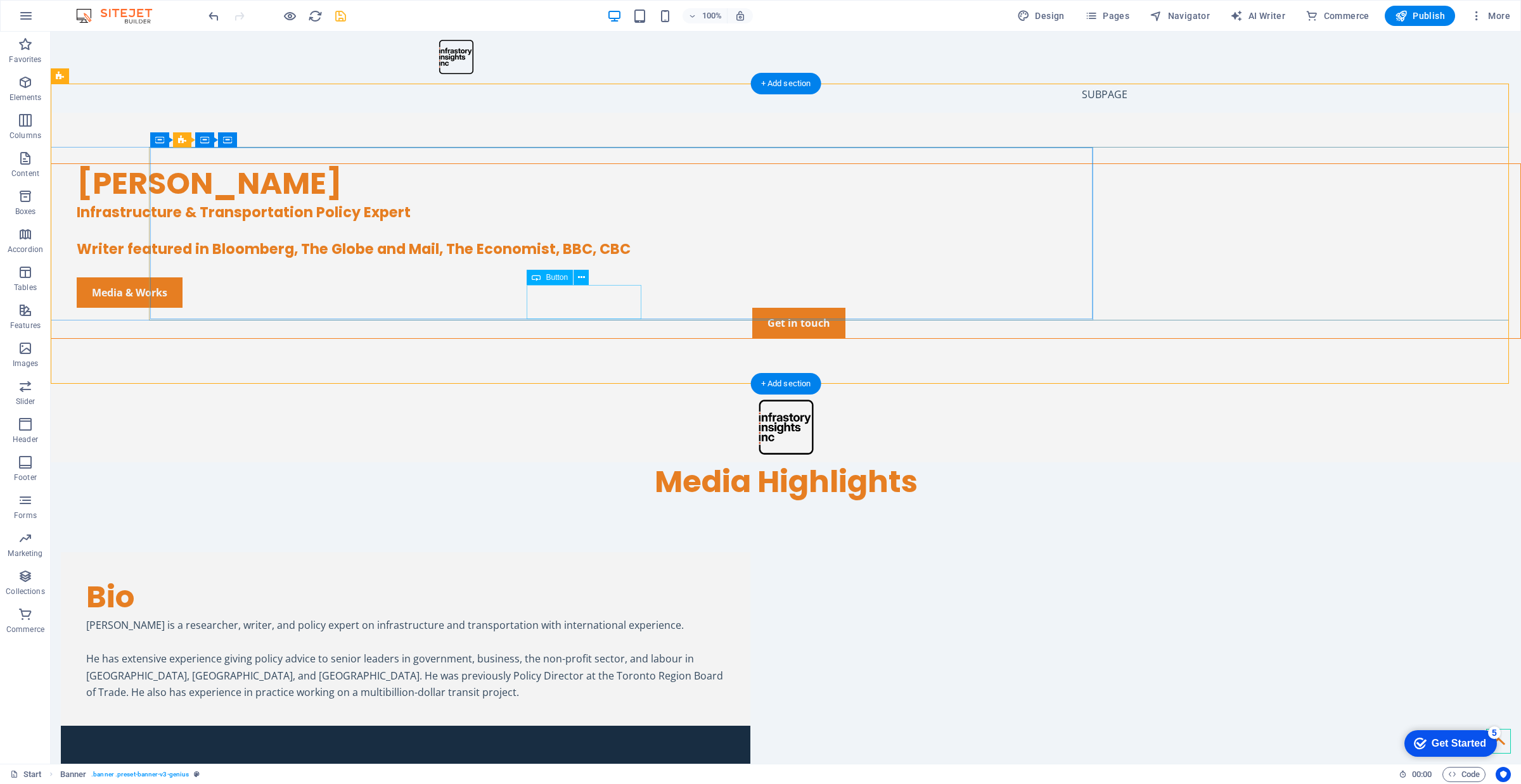
click at [584, 302] on div "Media & Works" at bounding box center [798, 293] width 1444 height 31
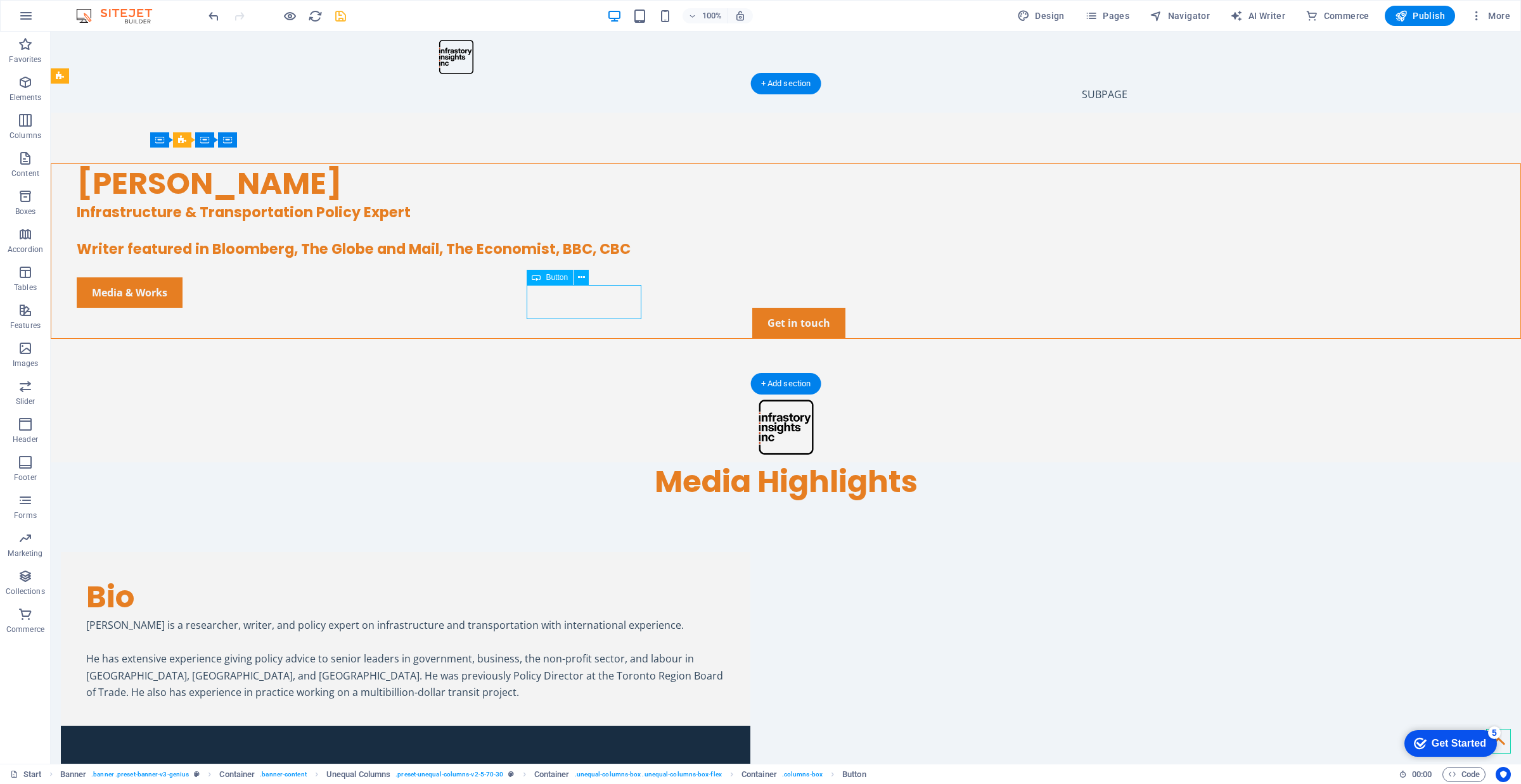
click at [584, 302] on div "Media & Works" at bounding box center [798, 293] width 1444 height 31
select select "px"
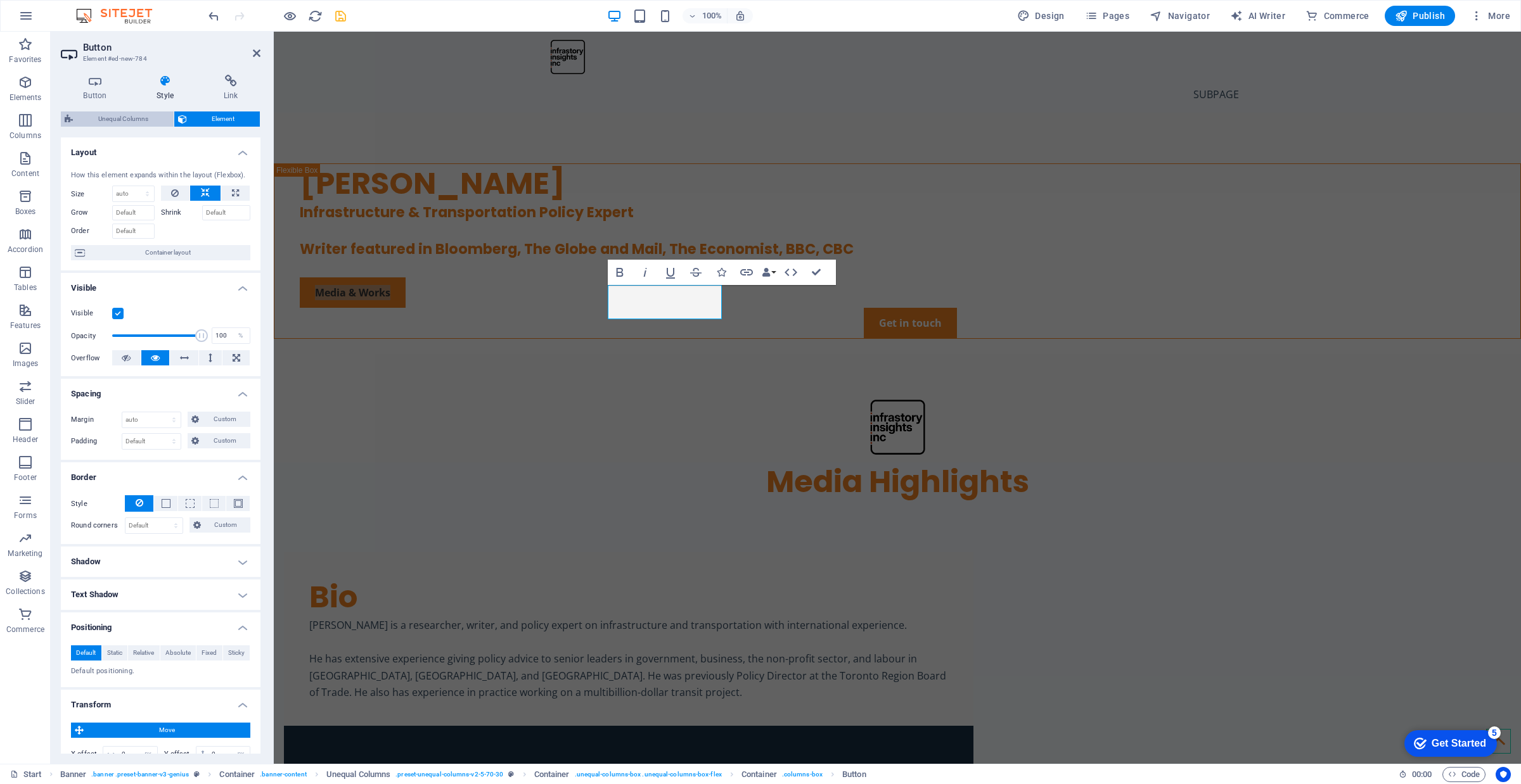
click at [136, 112] on span "Unequal Columns" at bounding box center [123, 119] width 93 height 15
select select "%"
select select "rem"
select select "preset-unequal-columns-v2-5-70-30"
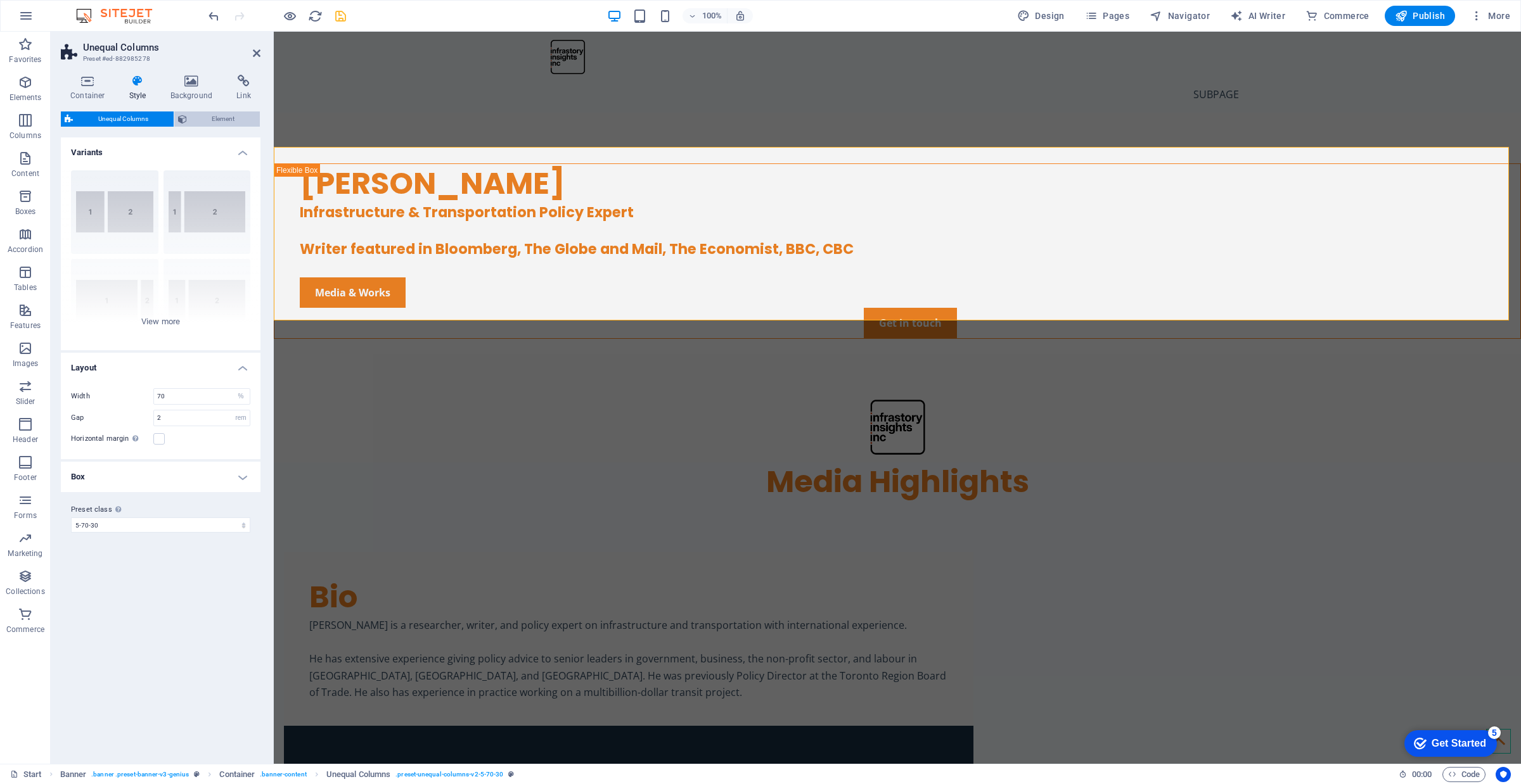
click at [216, 117] on span "Element" at bounding box center [223, 119] width 66 height 15
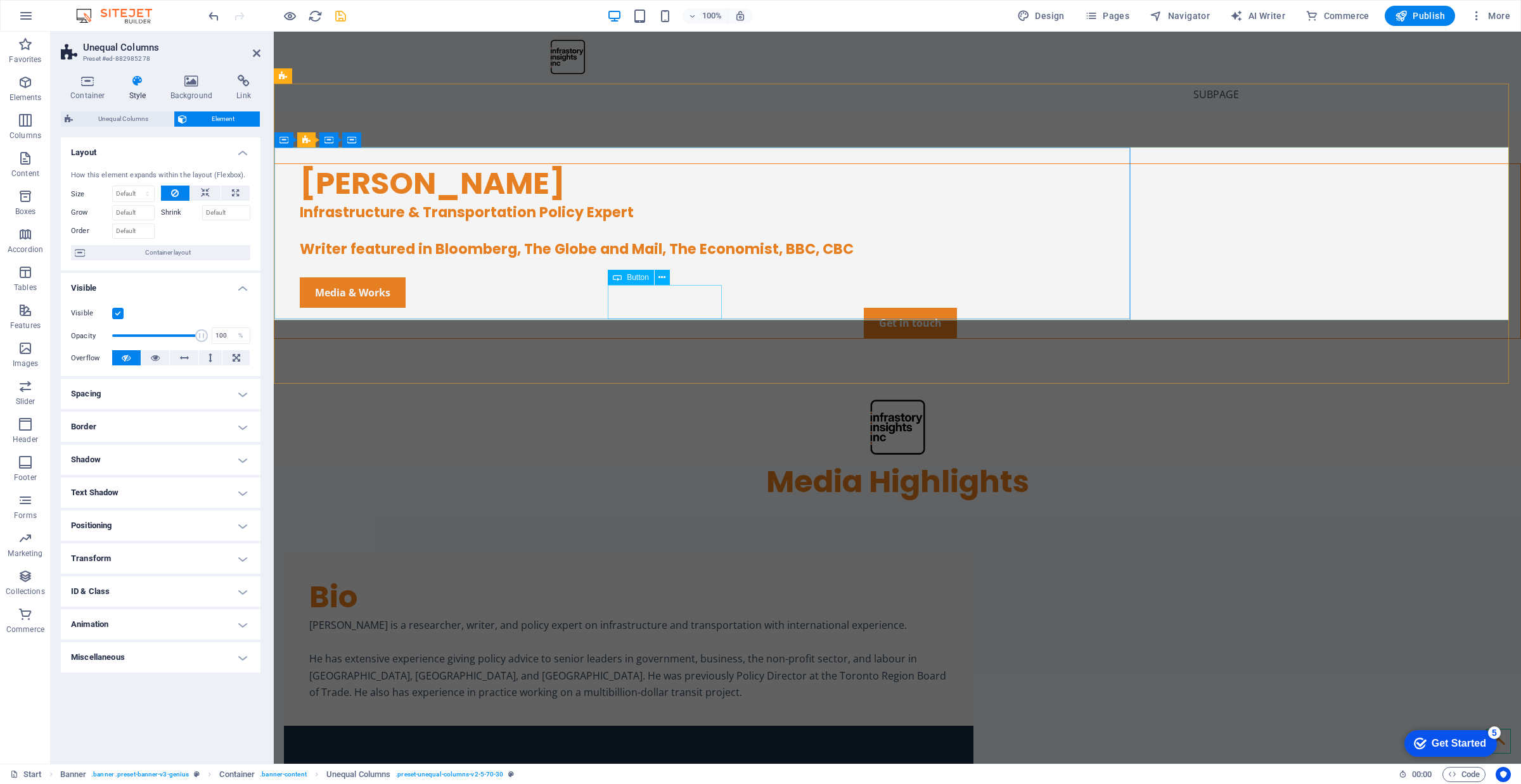
click at [638, 308] on div "Media & Works" at bounding box center [910, 293] width 1221 height 31
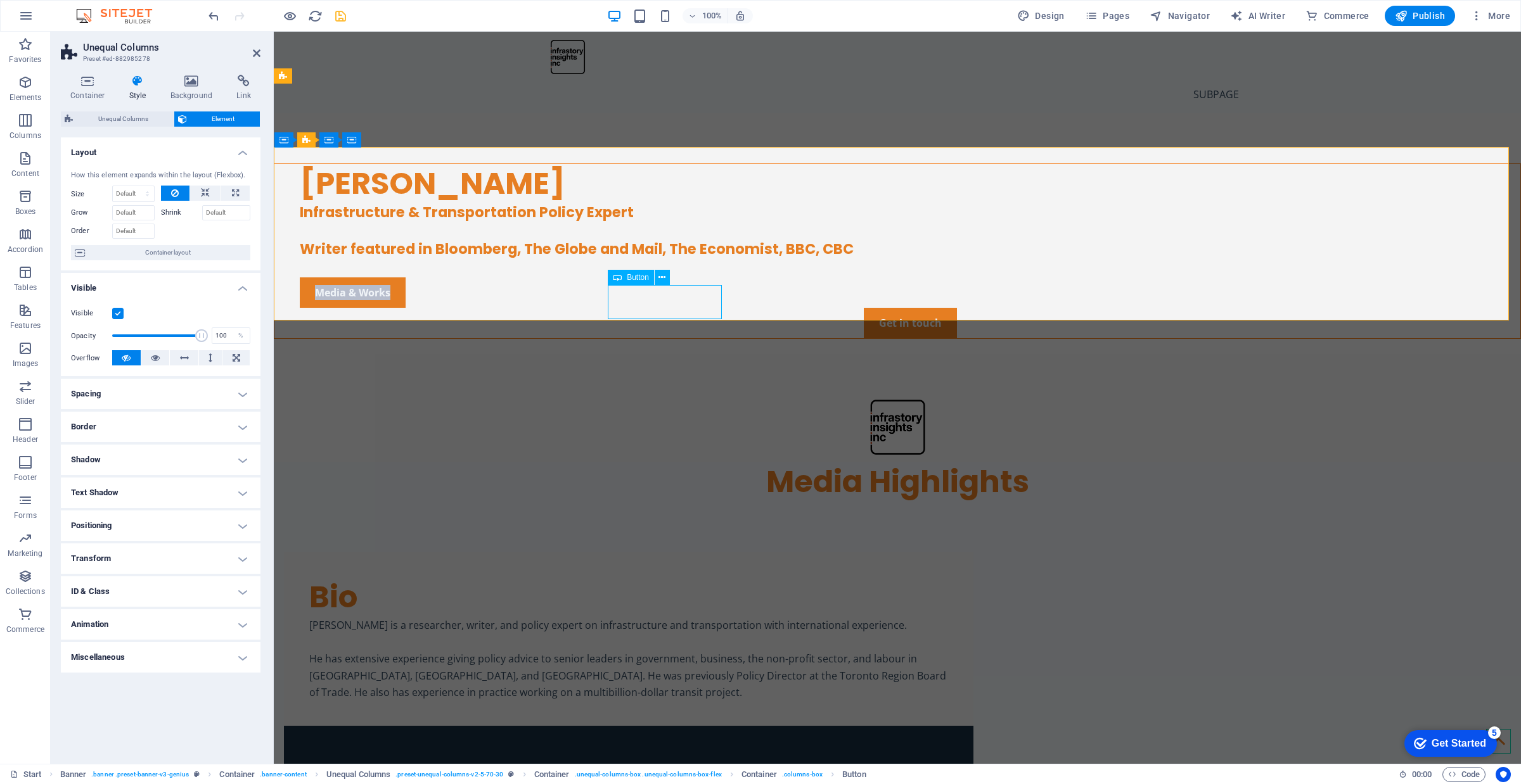
select select "px"
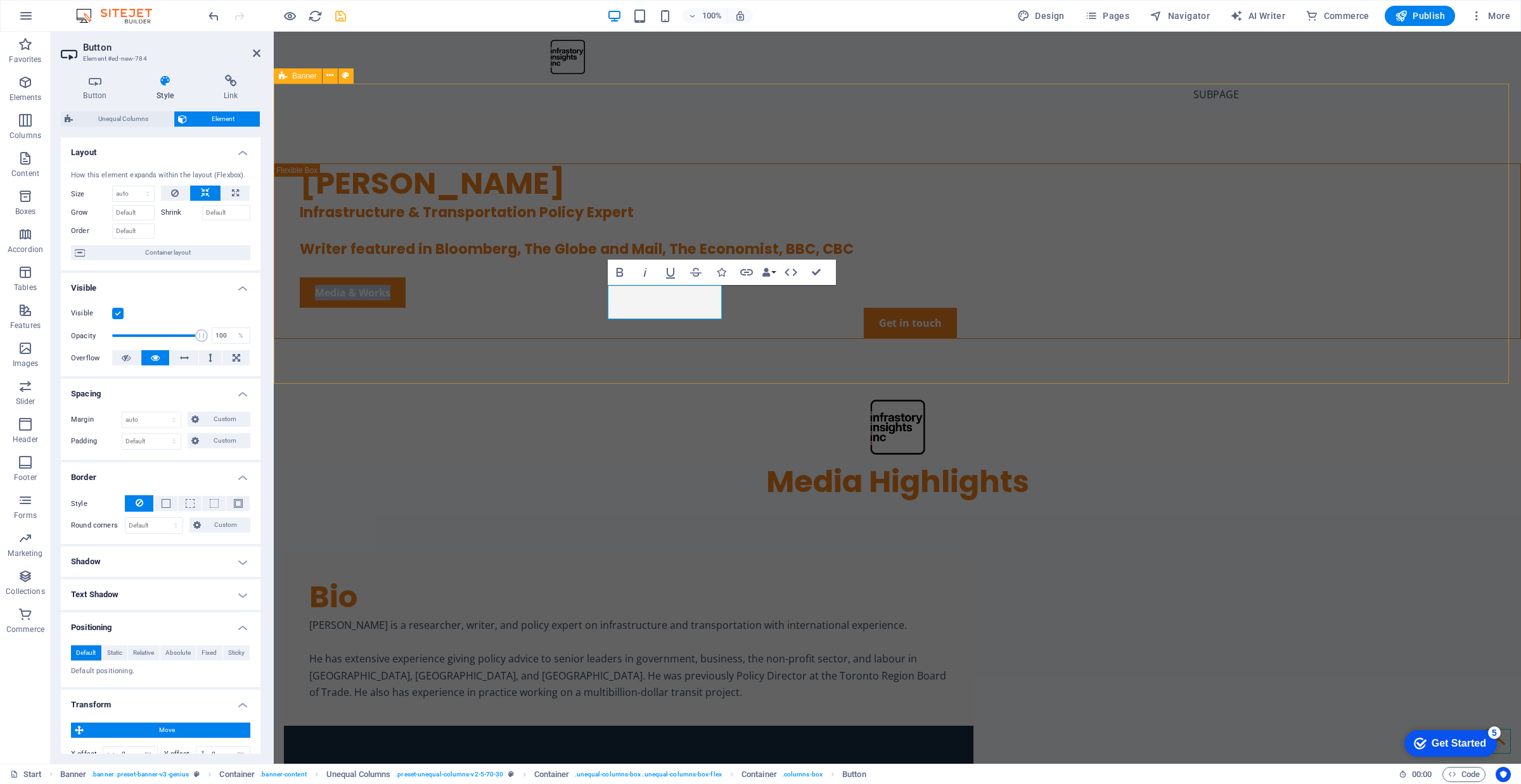
click at [503, 352] on div "[PERSON_NAME] Infrastructure & Transportation Policy Expert Writer featured in …" at bounding box center [897, 287] width 1247 height 349
select select "vh"
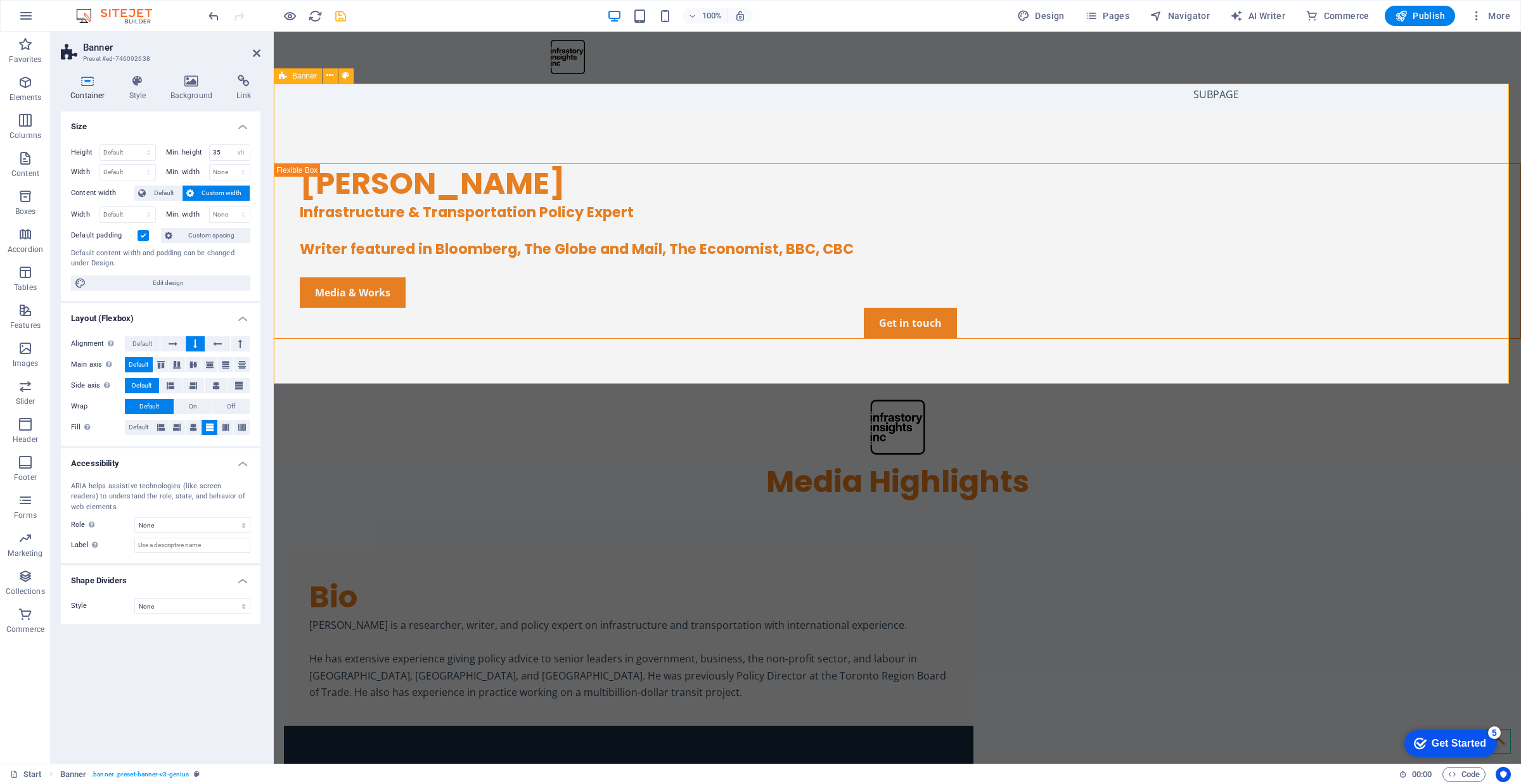
click at [506, 361] on div "[PERSON_NAME] Infrastructure & Transportation Policy Expert Writer featured in …" at bounding box center [897, 287] width 1247 height 349
click at [502, 462] on div "Media Highlights" at bounding box center [897, 482] width 1247 height 40
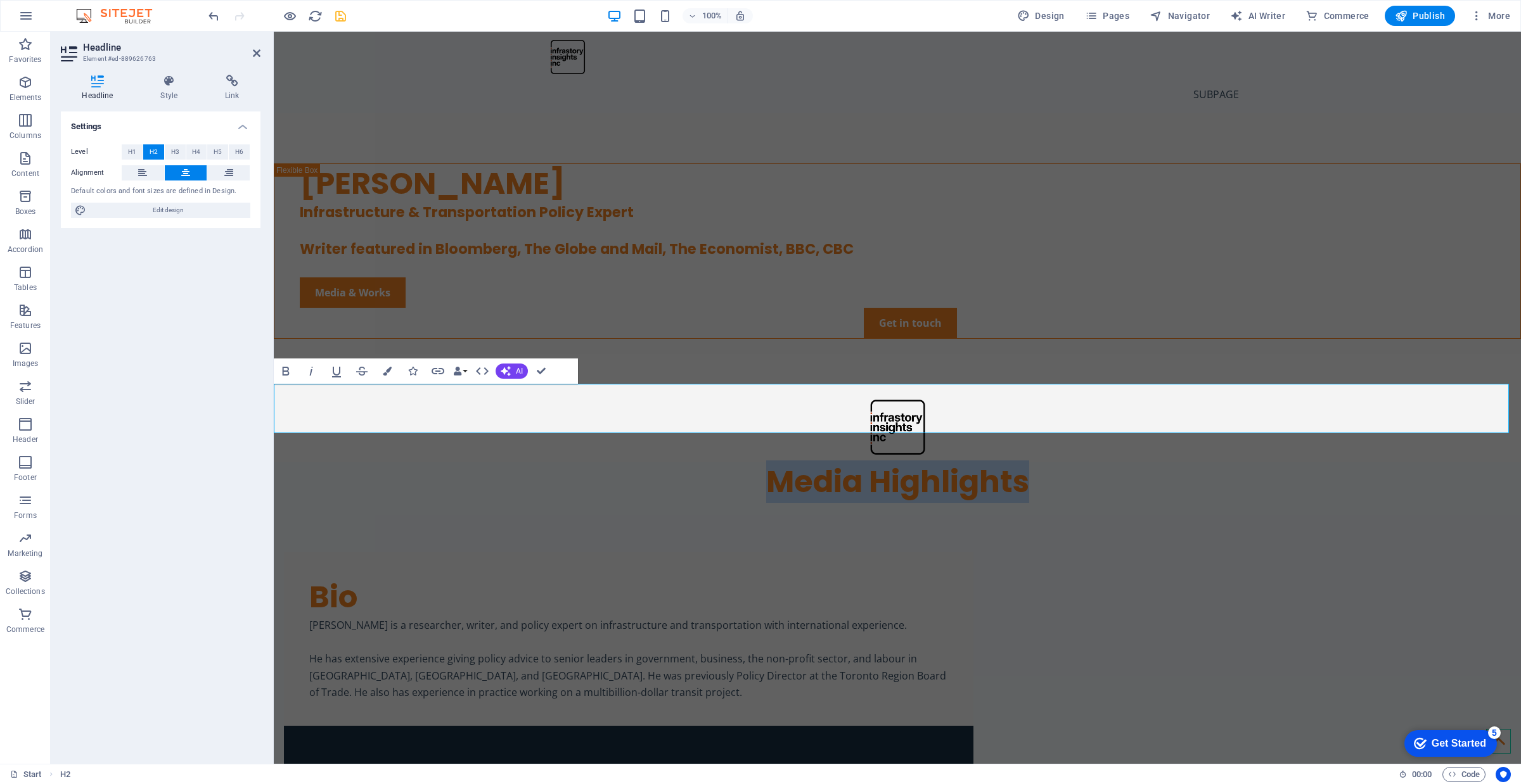
click at [502, 462] on h2 "Media Highlights" at bounding box center [897, 482] width 1247 height 40
click at [425, 462] on h2 "Media Highlights" at bounding box center [897, 482] width 1247 height 40
click at [425, 462] on h2 "Media Highlights" at bounding box center [897, 482] width 1247 height 40
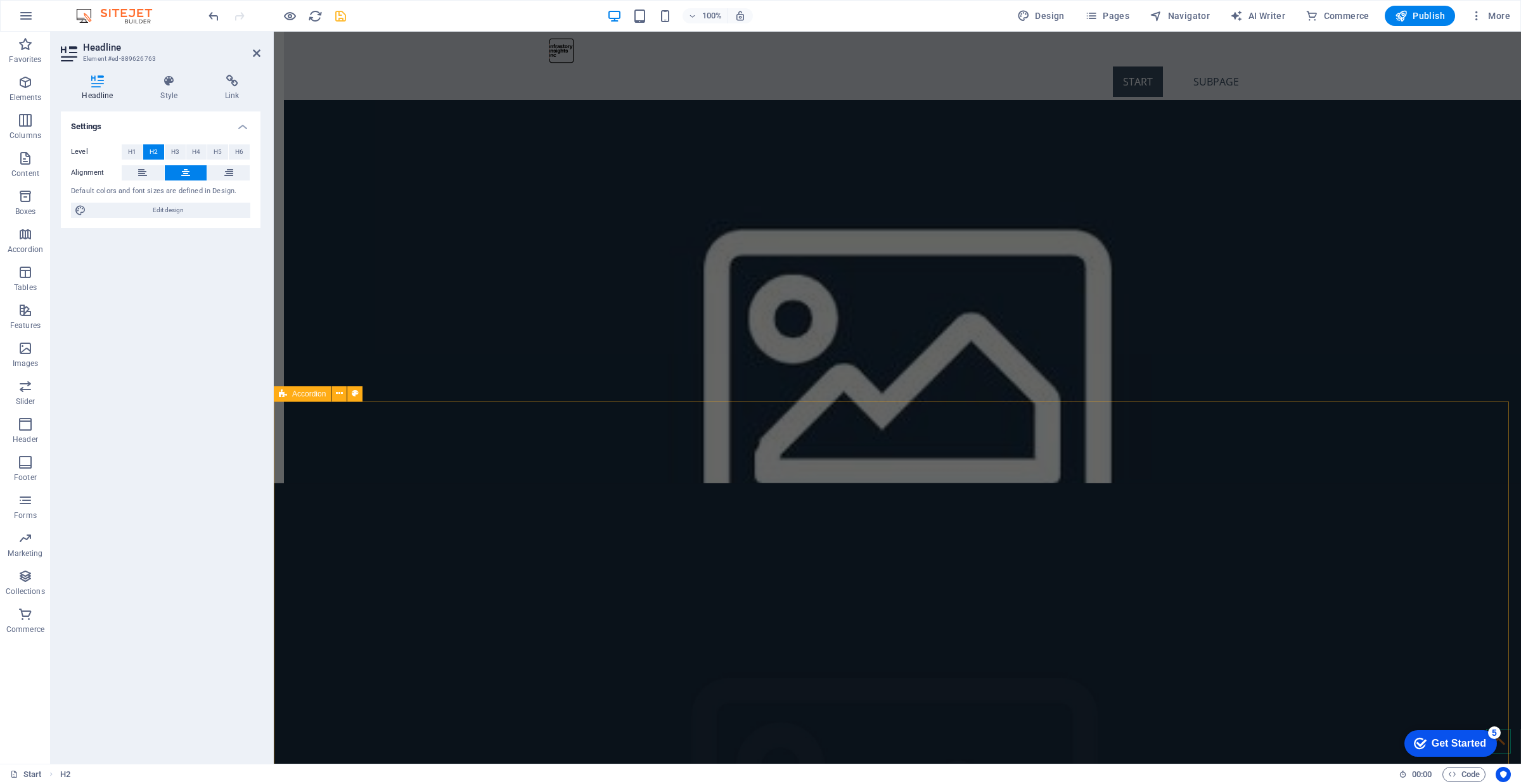
scroll to position [2603, 0]
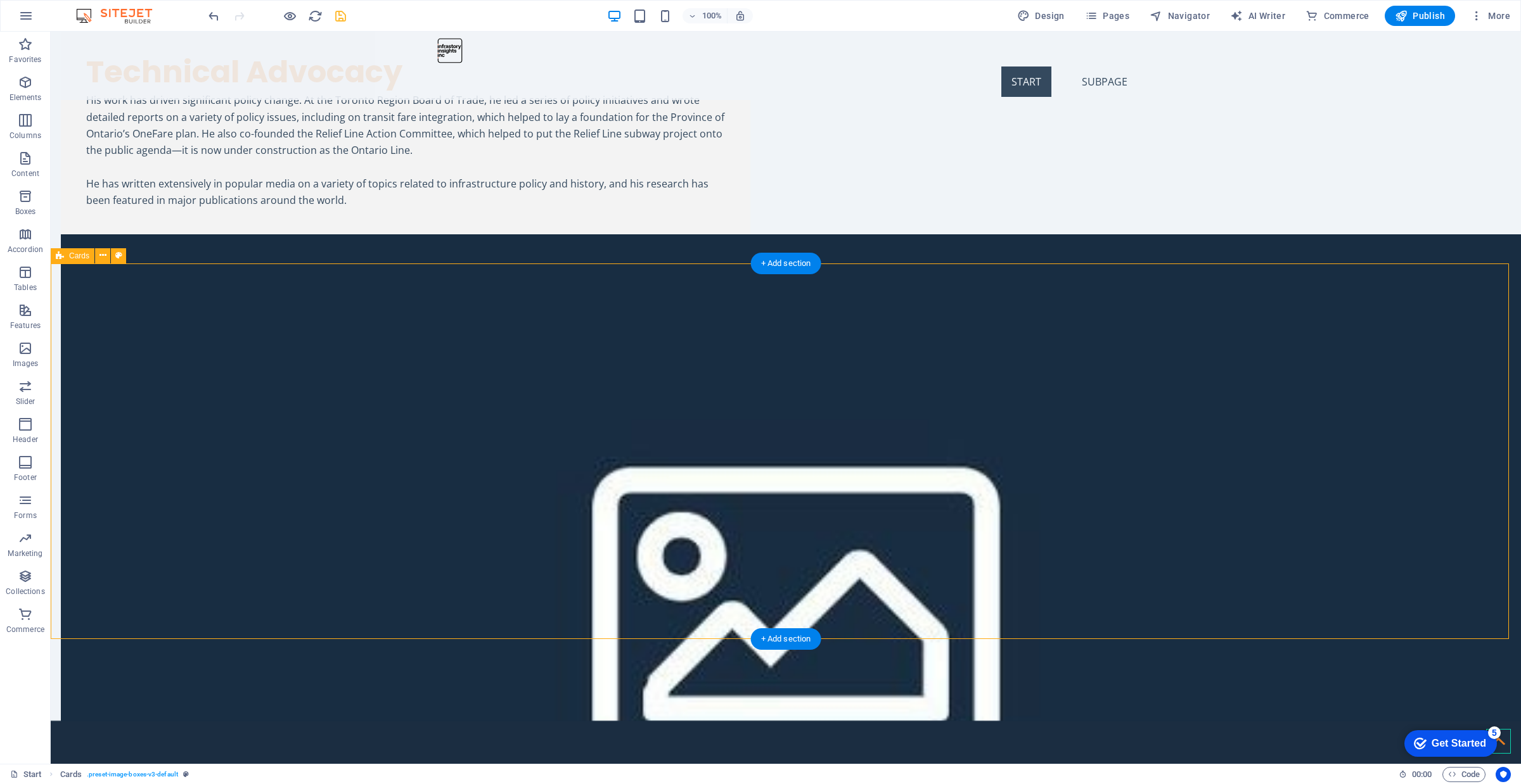
scroll to position [2524, 0]
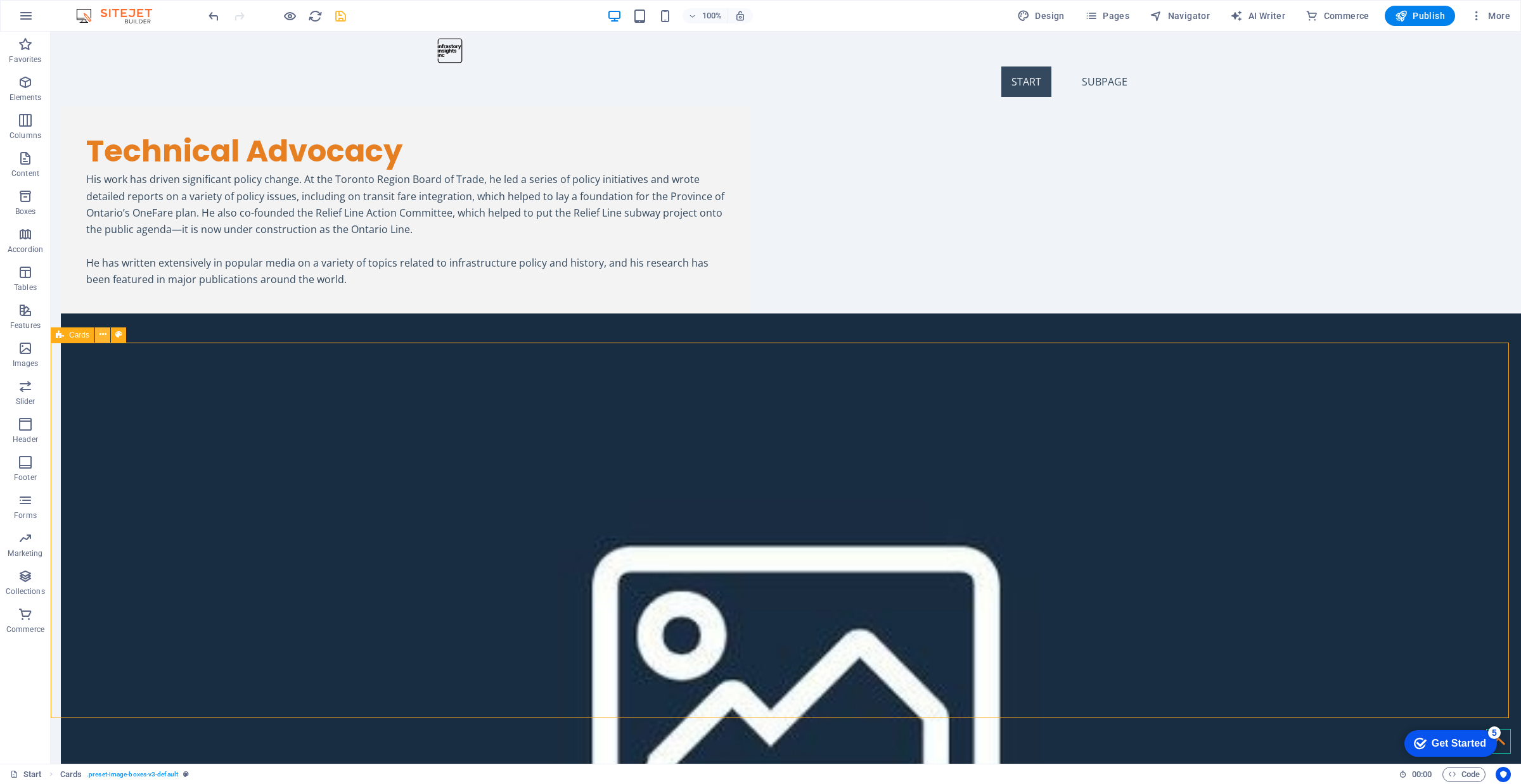
click at [102, 336] on icon at bounding box center [103, 335] width 7 height 13
click at [106, 333] on button at bounding box center [103, 335] width 15 height 15
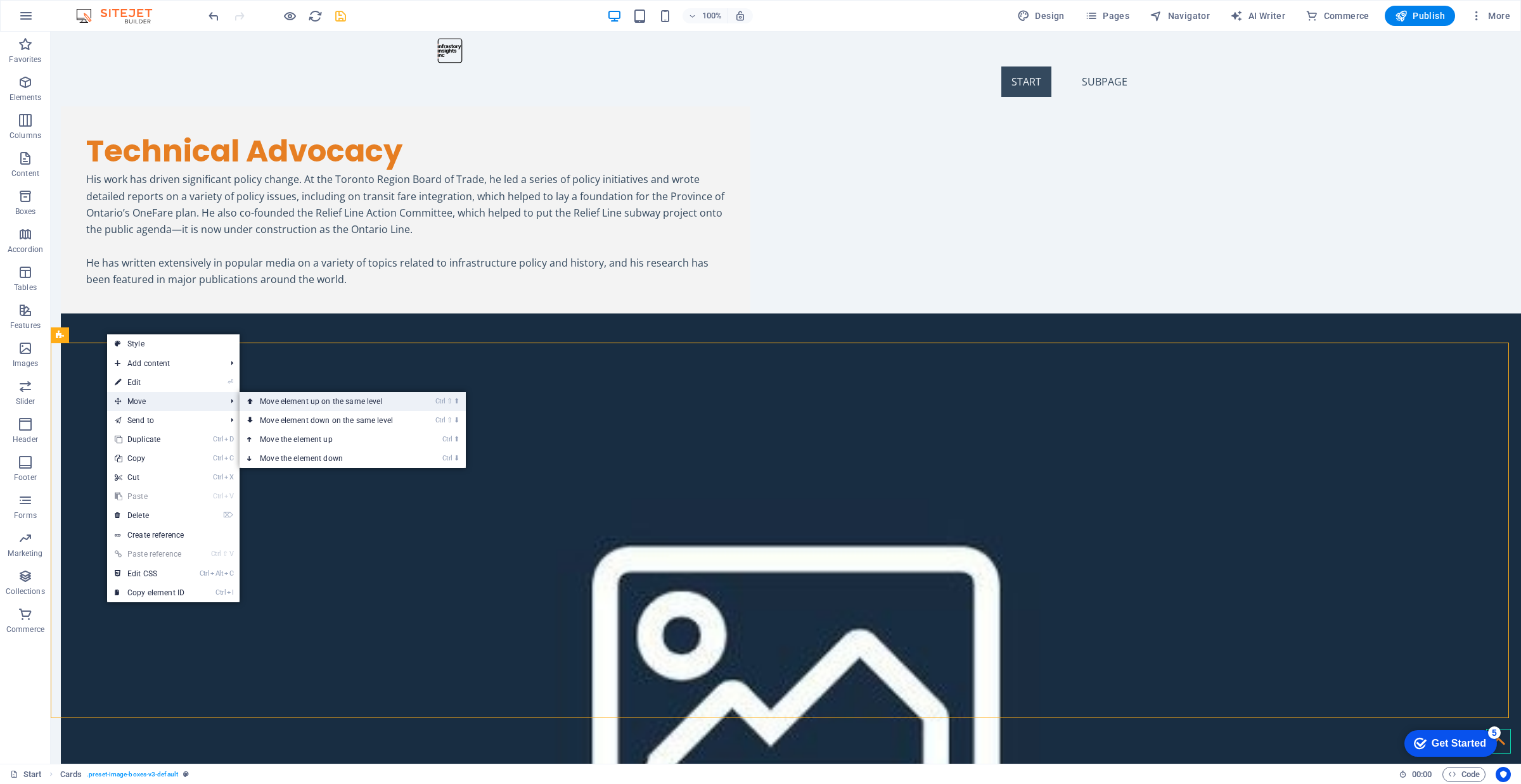
click at [286, 401] on link "Ctrl ⇧ ⬆ Move element up on the same level" at bounding box center [329, 402] width 179 height 19
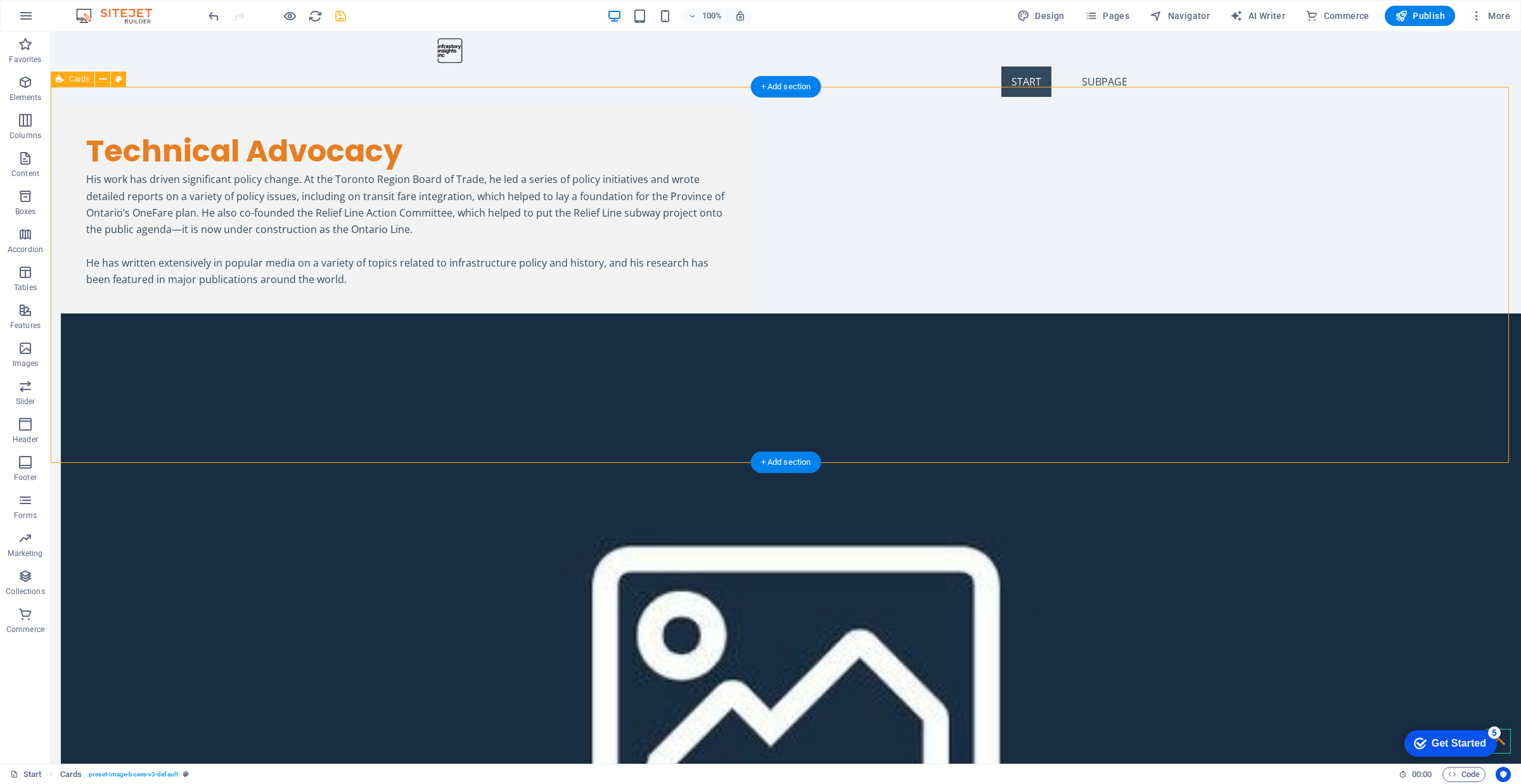
scroll to position [2365, 0]
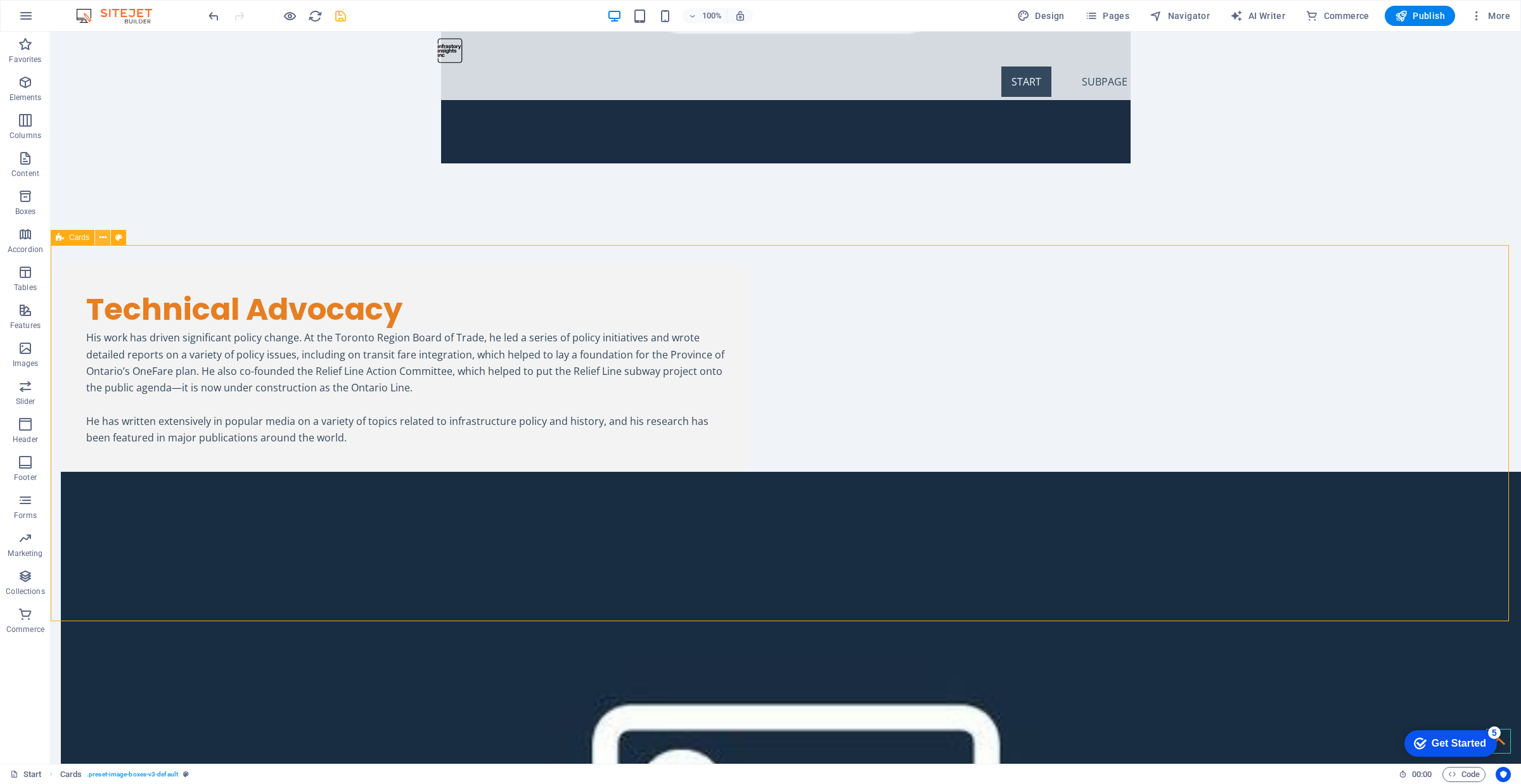
click at [103, 240] on icon at bounding box center [103, 238] width 7 height 13
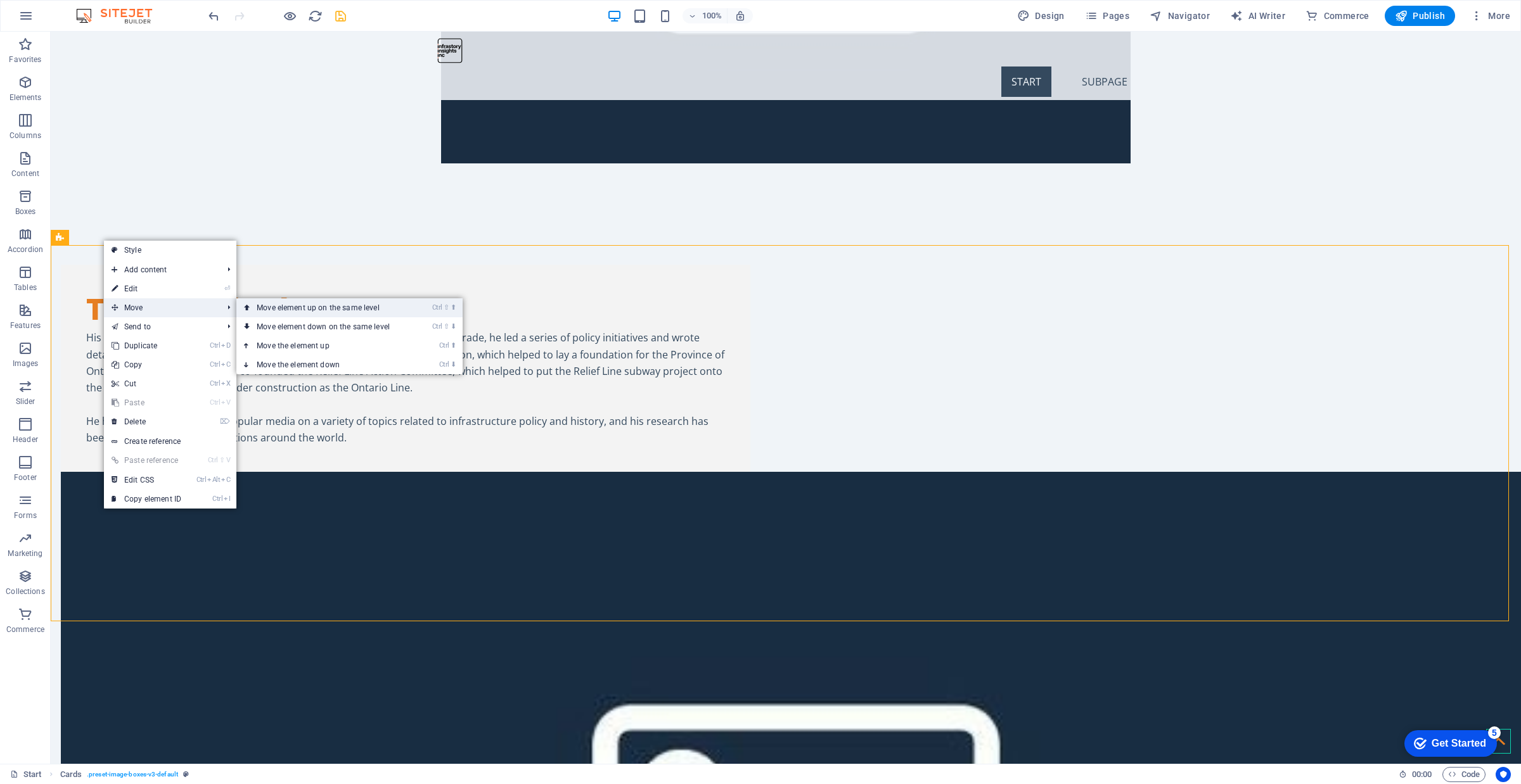
click at [276, 314] on link "Ctrl ⇧ ⬆ Move element up on the same level" at bounding box center [326, 308] width 179 height 19
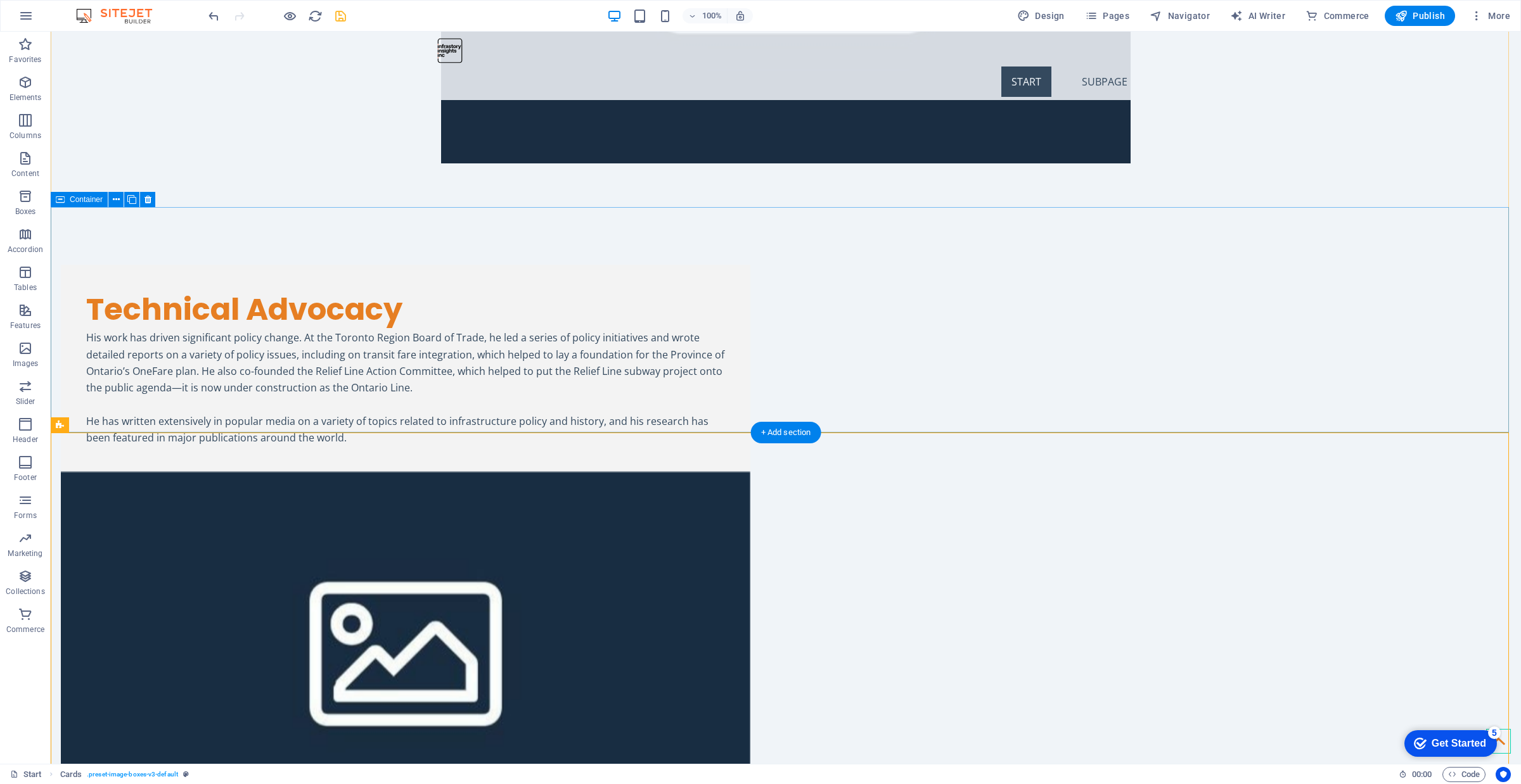
scroll to position [1970, 0]
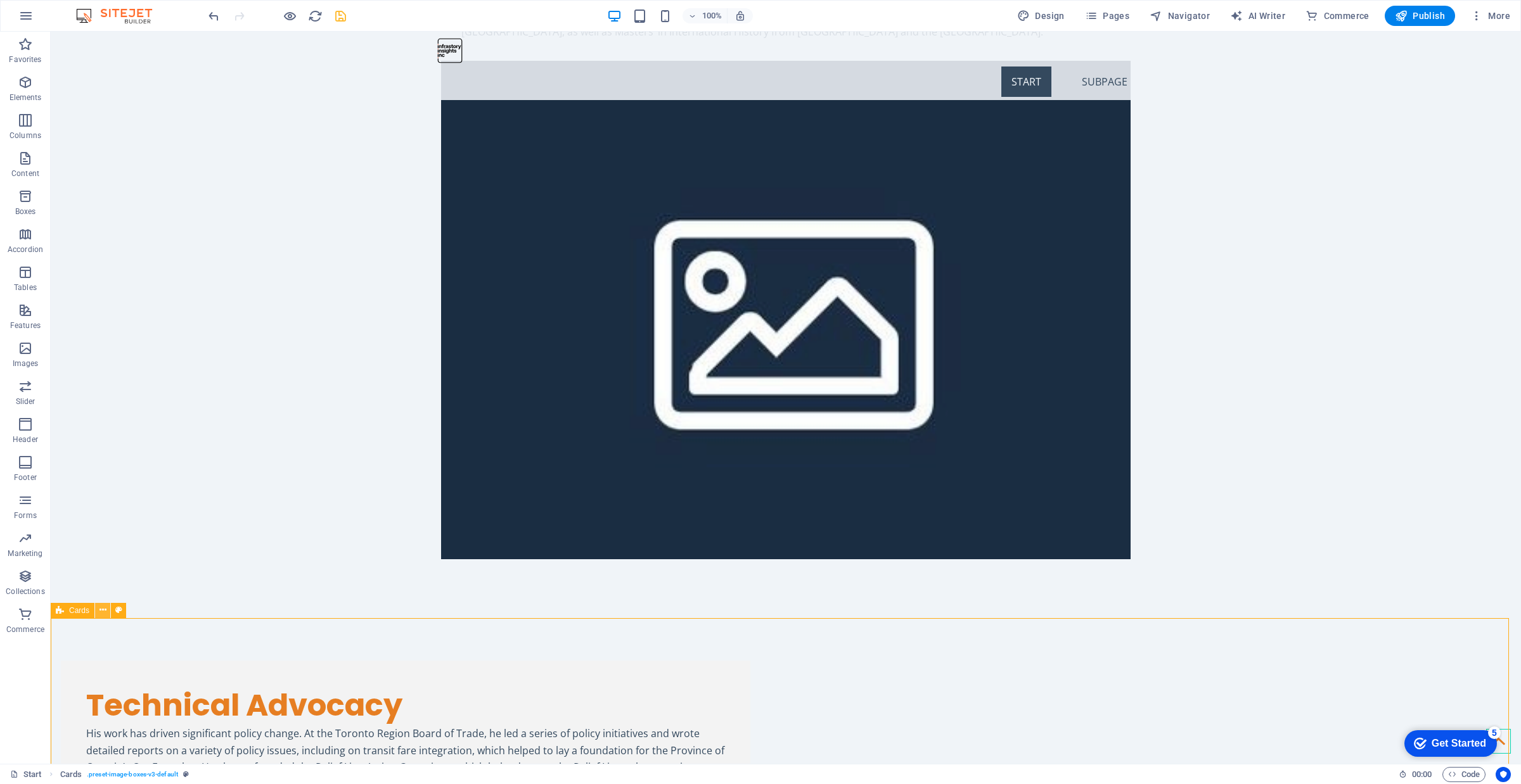
click at [102, 609] on icon at bounding box center [103, 610] width 7 height 13
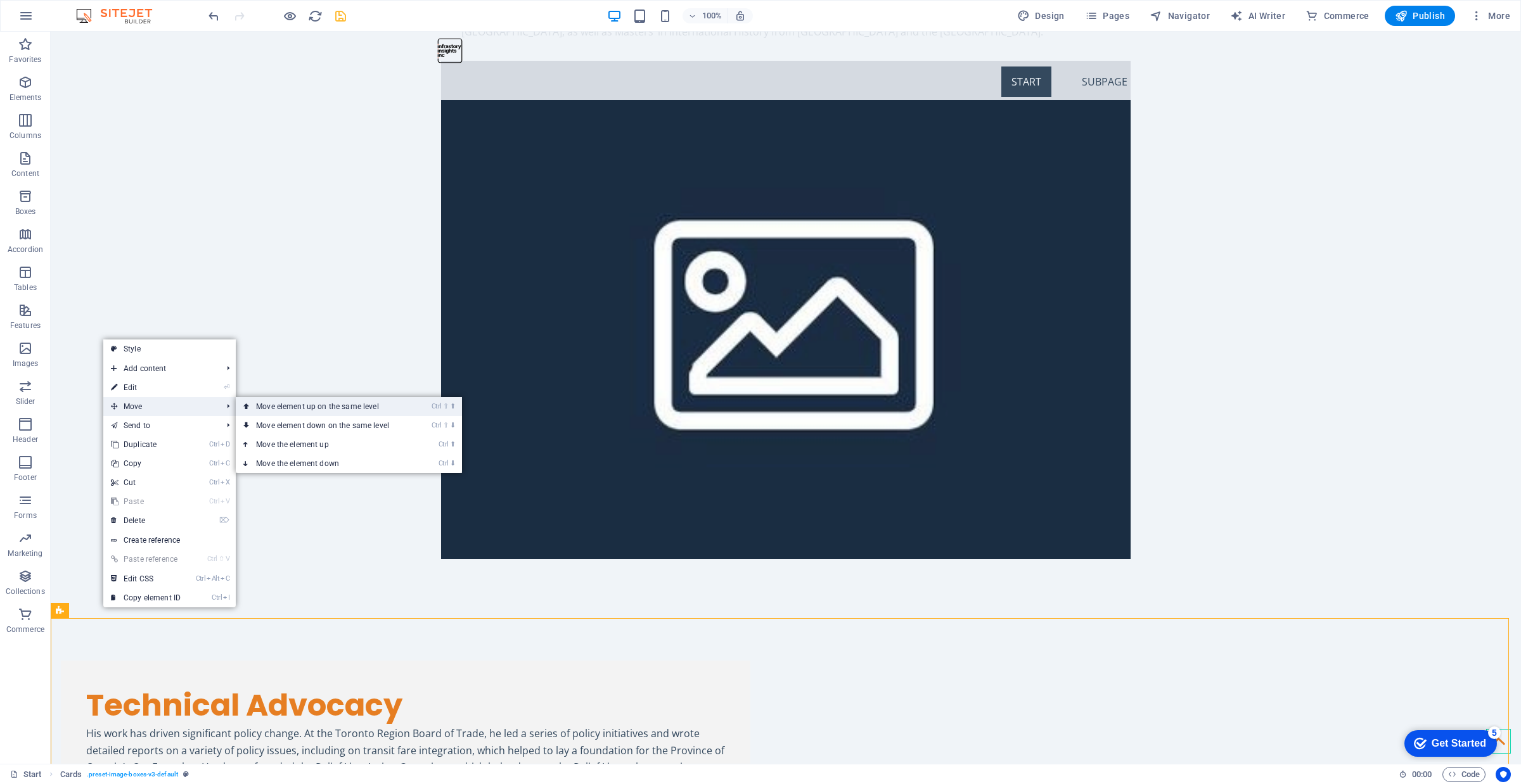
click at [331, 407] on link "Ctrl ⇧ ⬆ Move element up on the same level" at bounding box center [325, 407] width 179 height 19
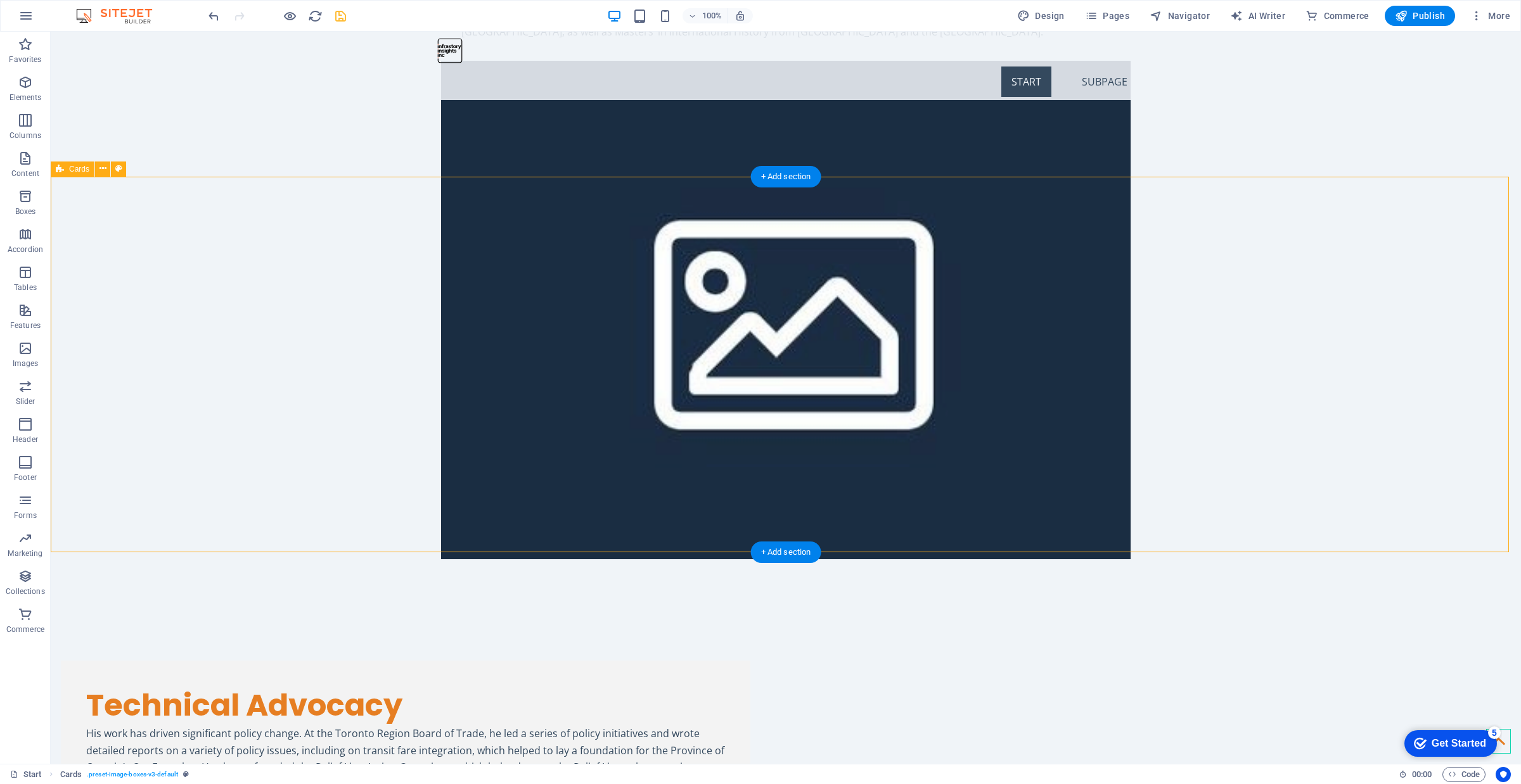
scroll to position [1811, 0]
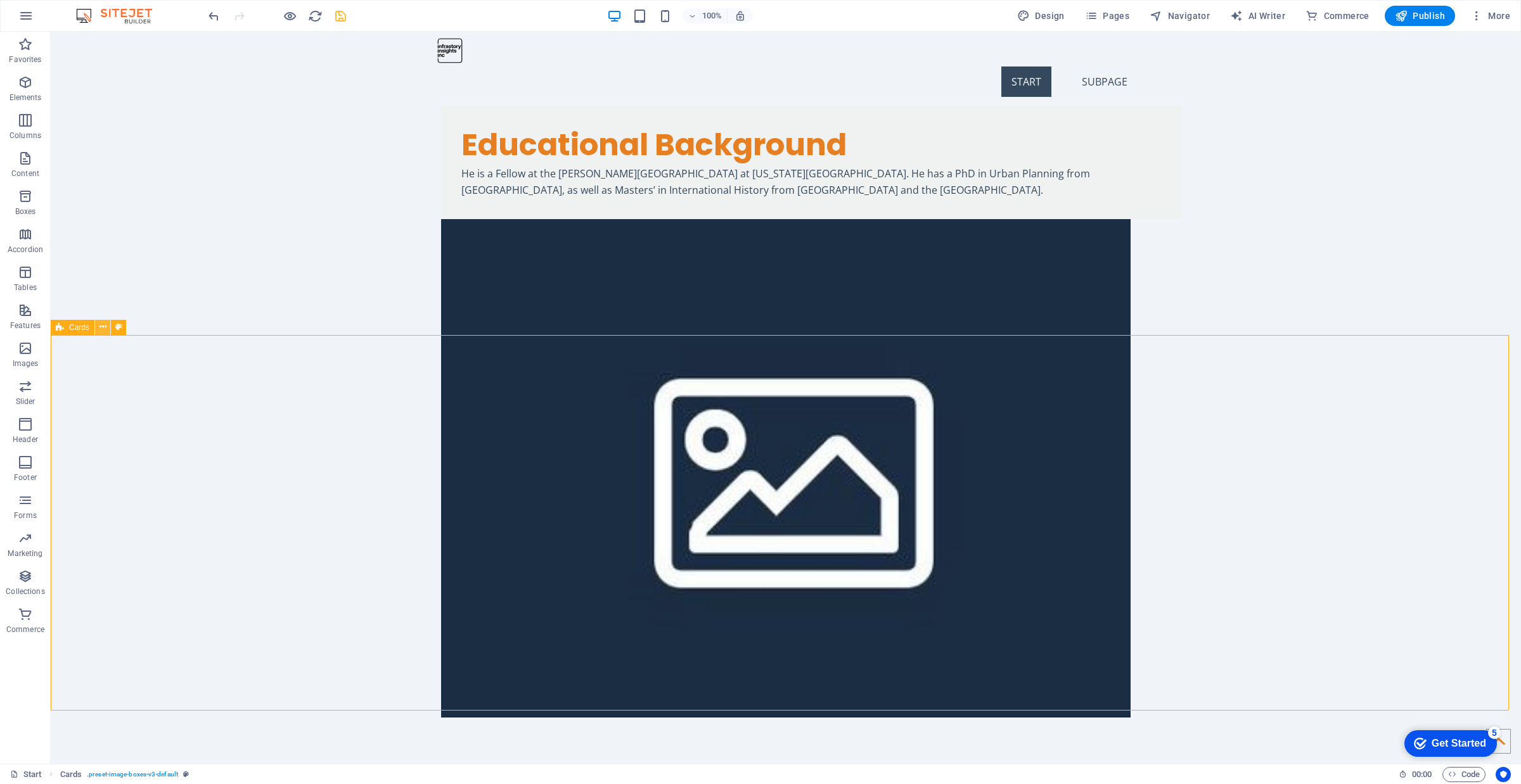
click at [98, 325] on button at bounding box center [103, 328] width 15 height 15
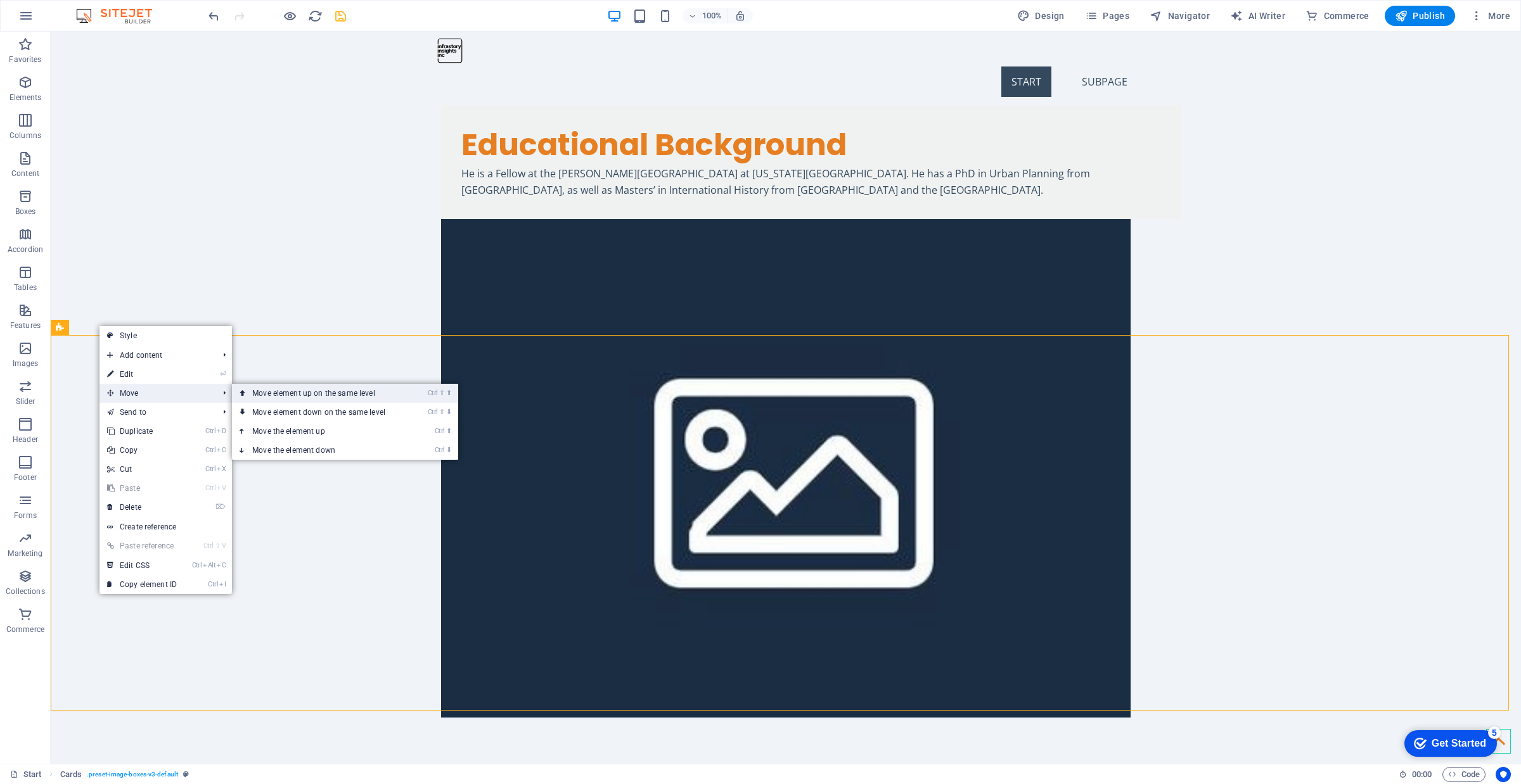
click at [250, 391] on link "Ctrl ⇧ ⬆ Move element up on the same level" at bounding box center [321, 393] width 179 height 19
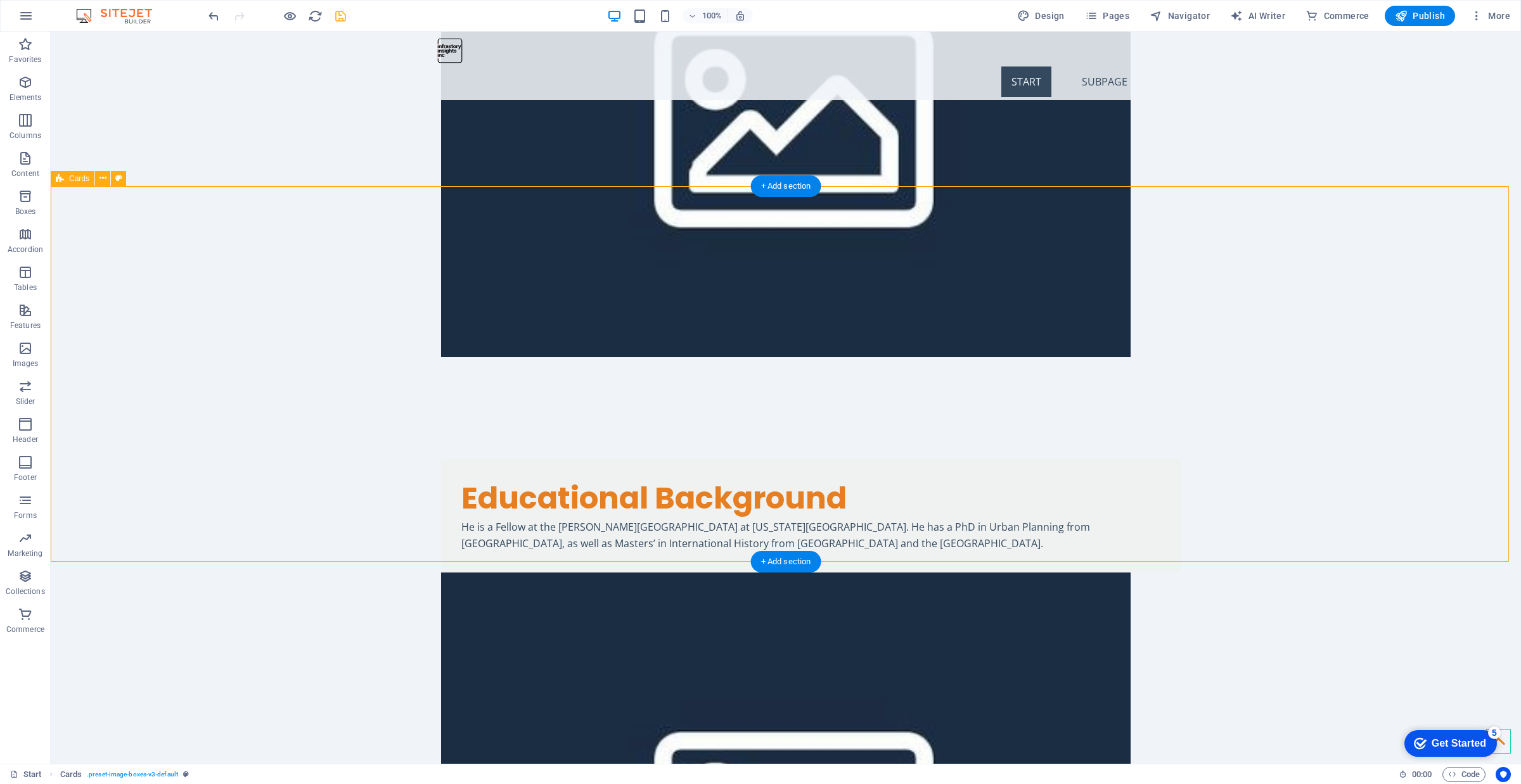
scroll to position [1306, 0]
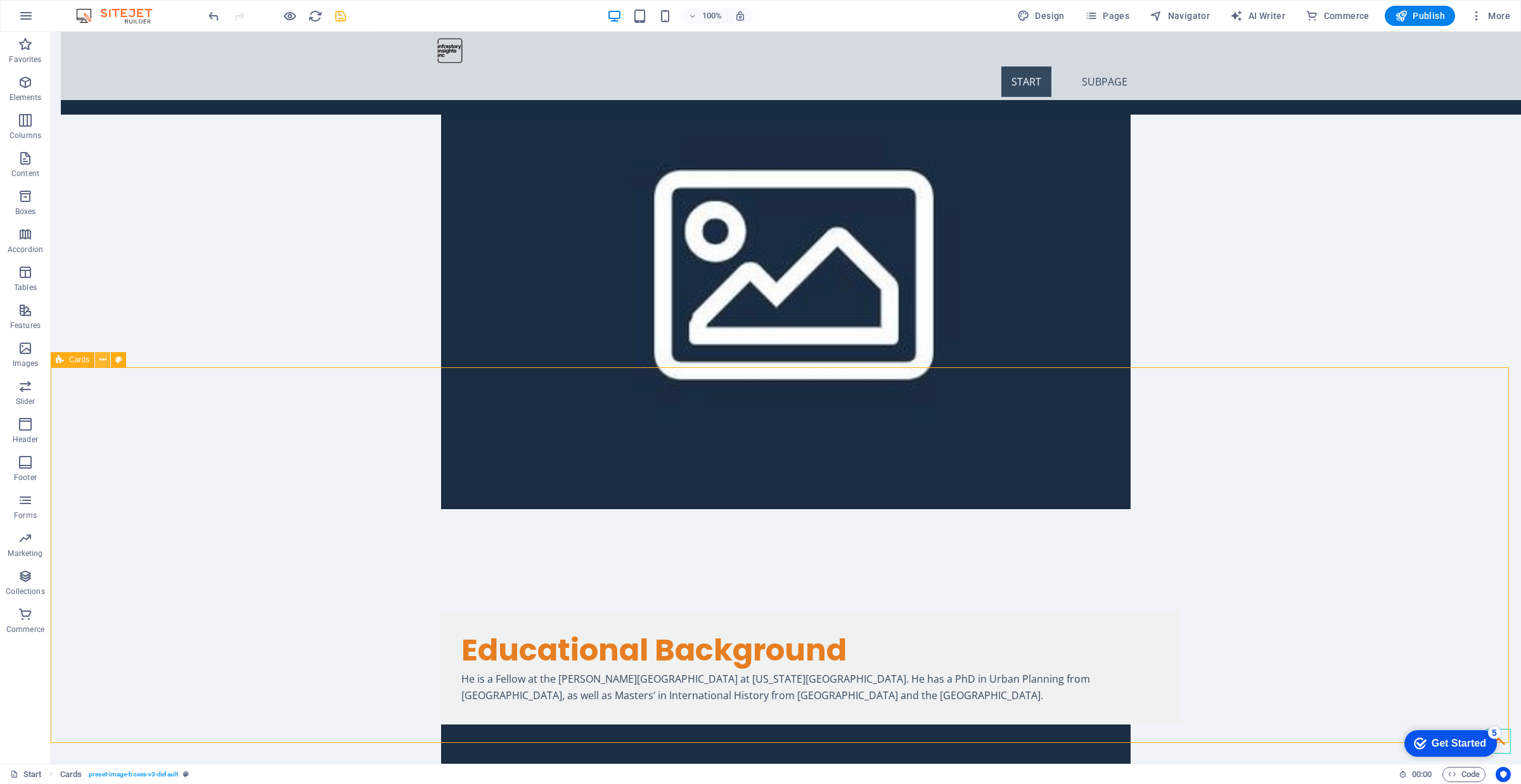
click at [100, 356] on icon at bounding box center [103, 359] width 7 height 13
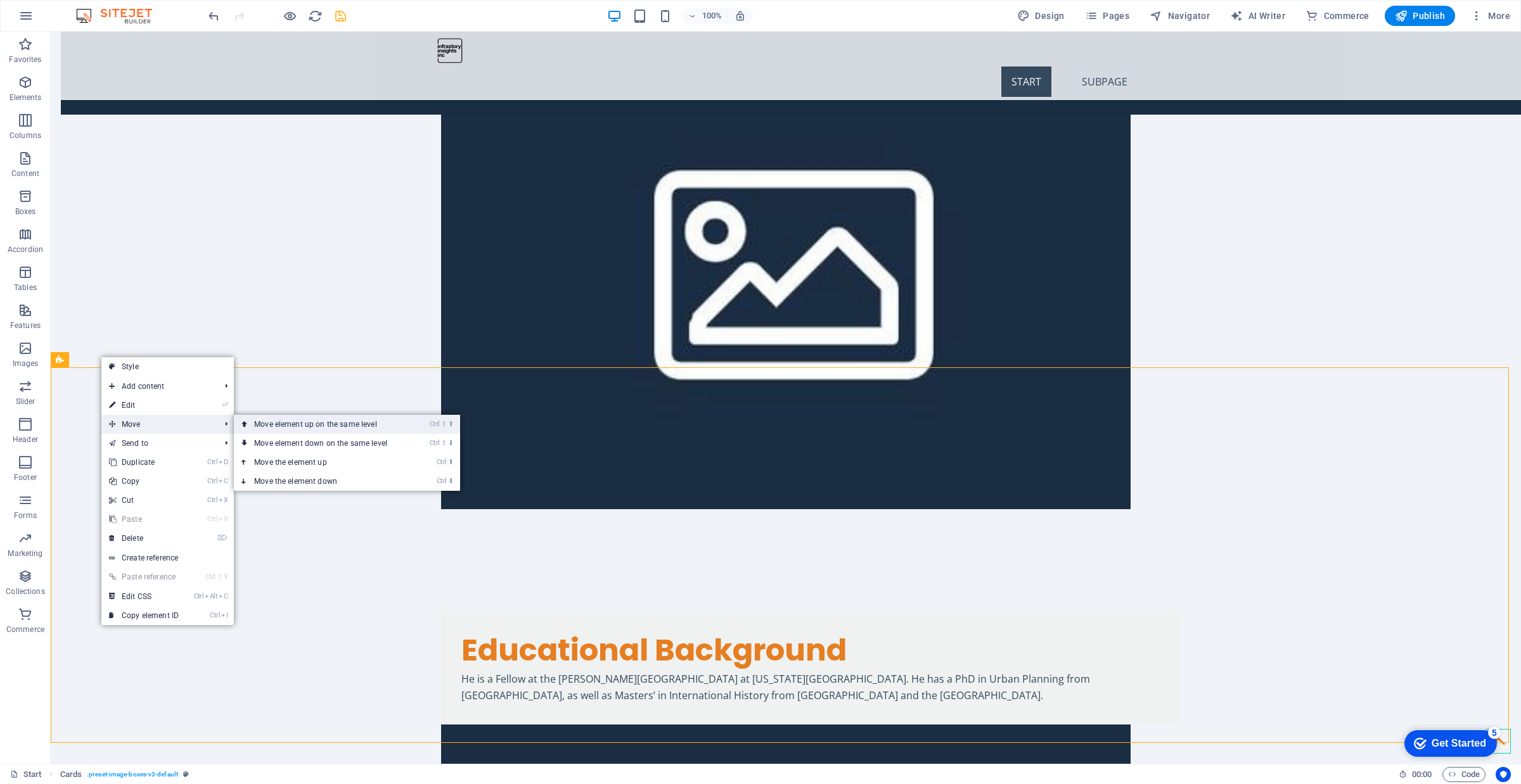
click at [257, 425] on link "Ctrl ⇧ ⬆ Move element up on the same level" at bounding box center [323, 425] width 179 height 19
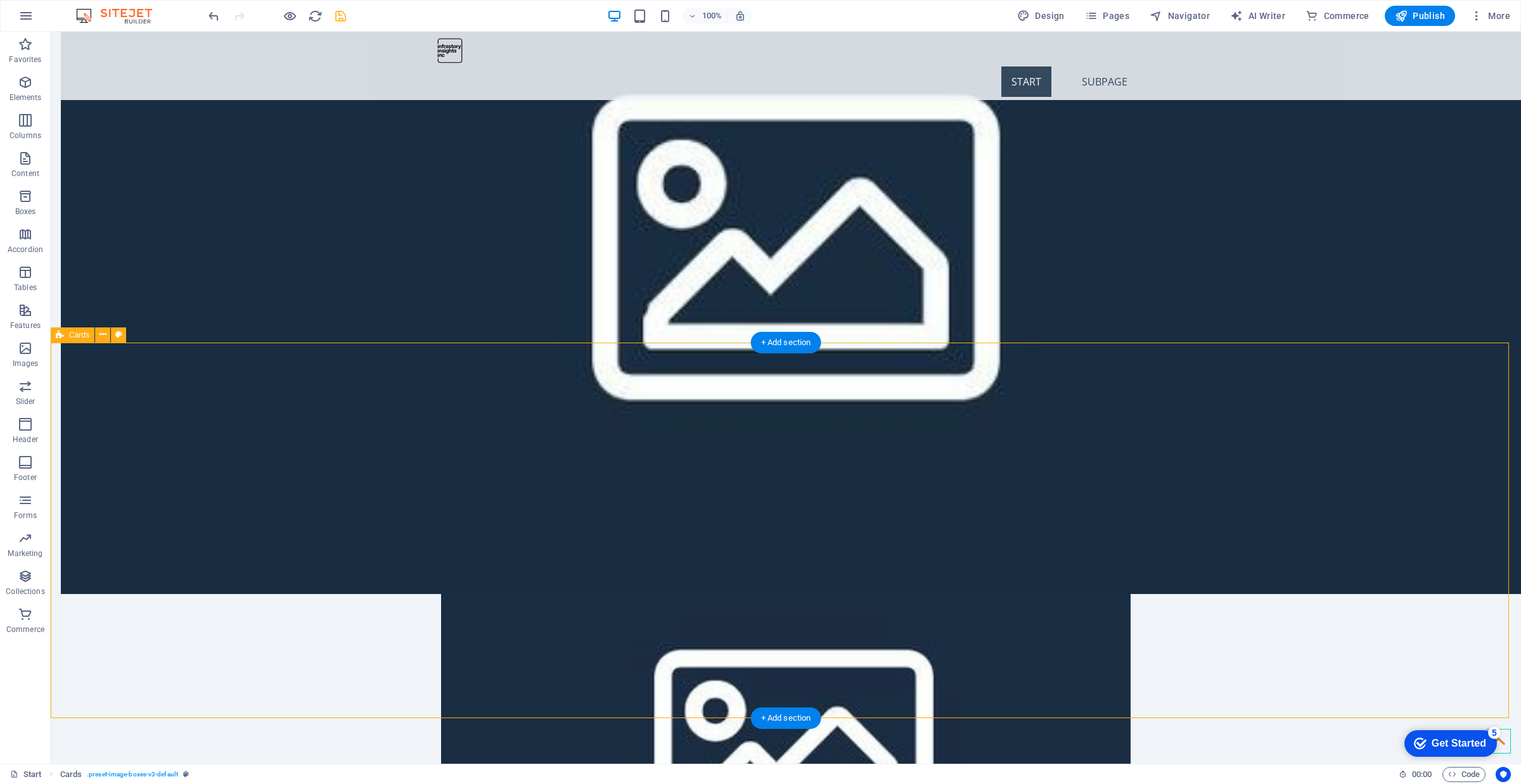
scroll to position [708, 0]
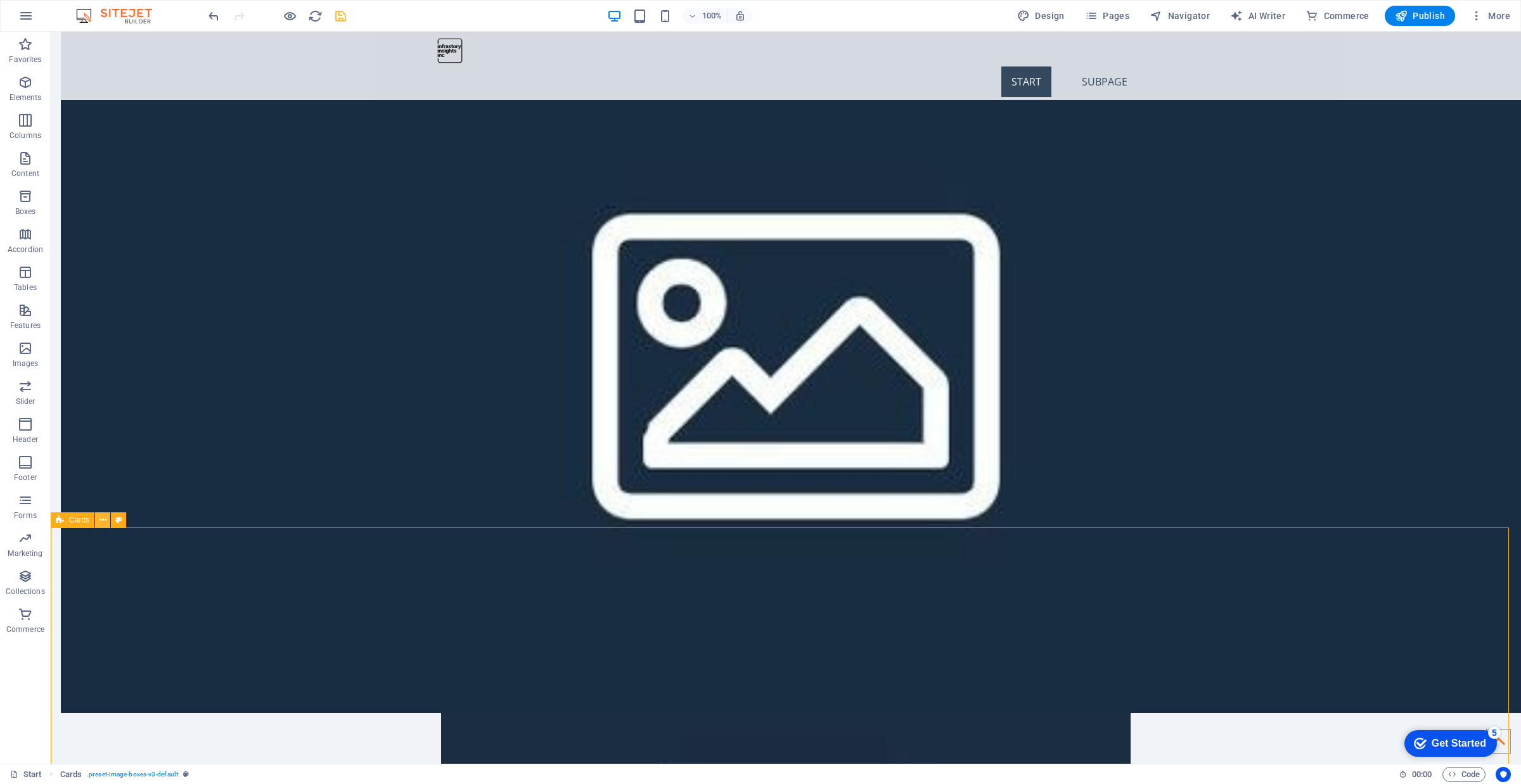
click at [106, 519] on button at bounding box center [103, 520] width 15 height 15
click at [99, 518] on icon at bounding box center [103, 520] width 7 height 13
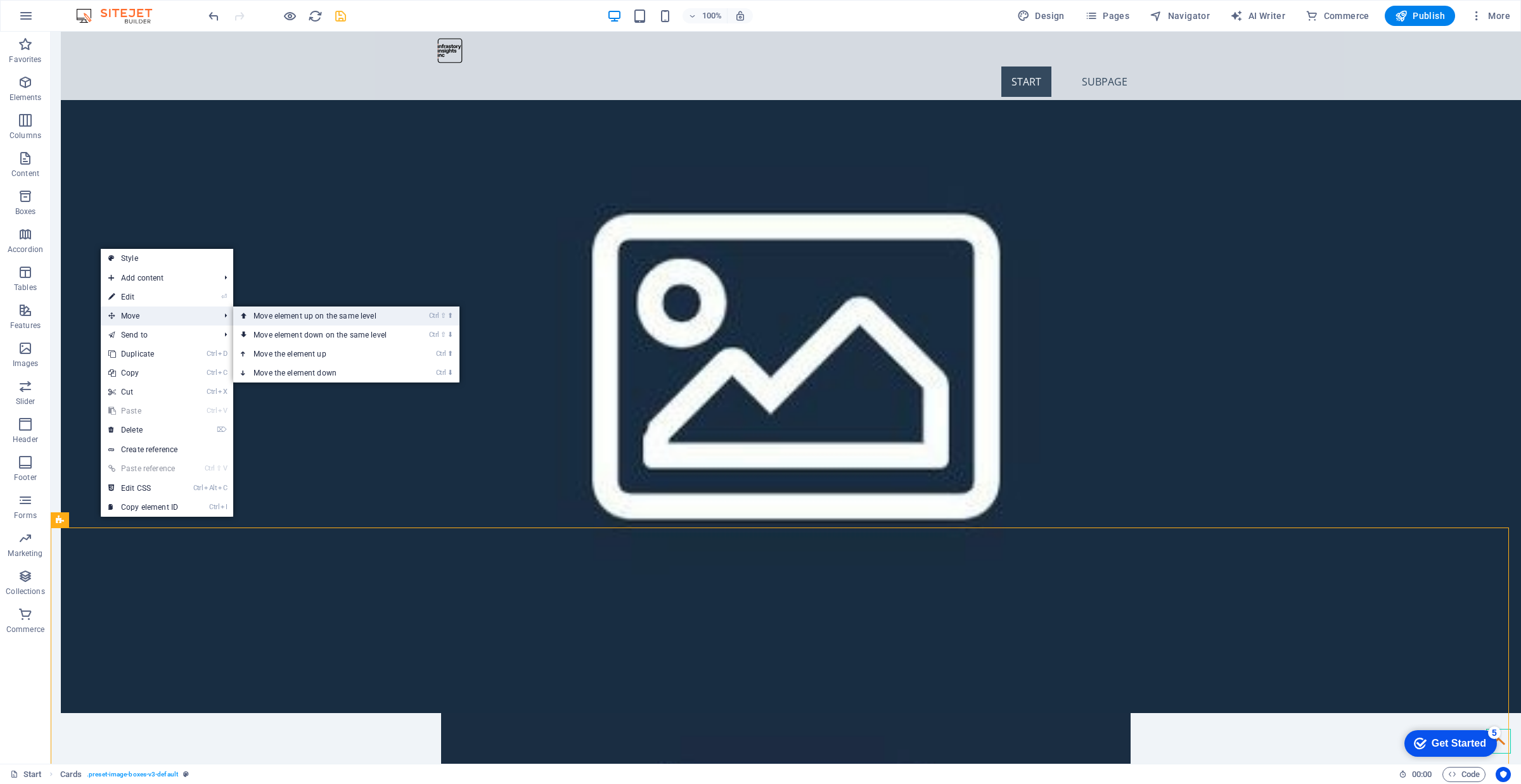
click at [279, 316] on link "Ctrl ⇧ ⬆ Move element up on the same level" at bounding box center [323, 316] width 179 height 19
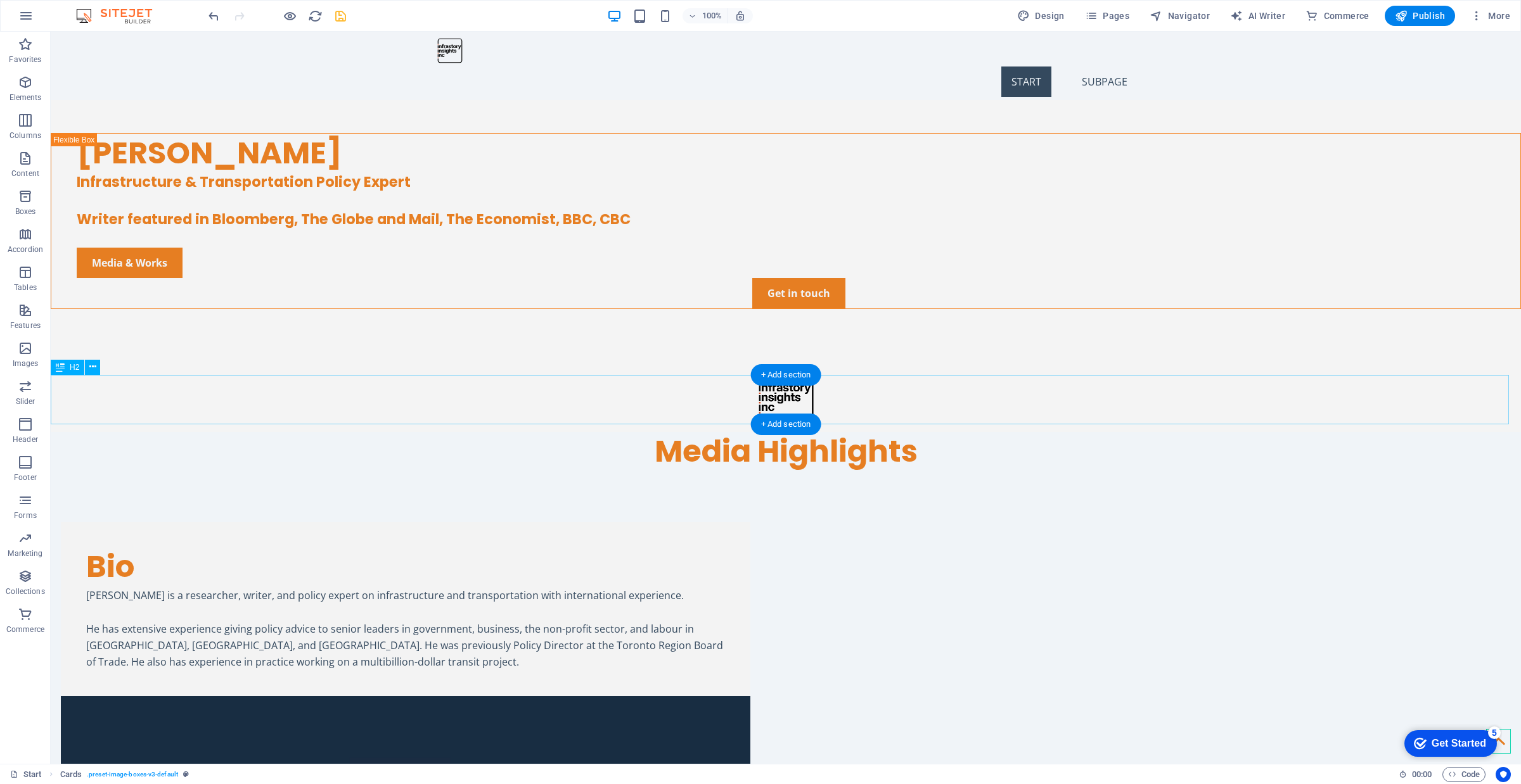
scroll to position [388, 0]
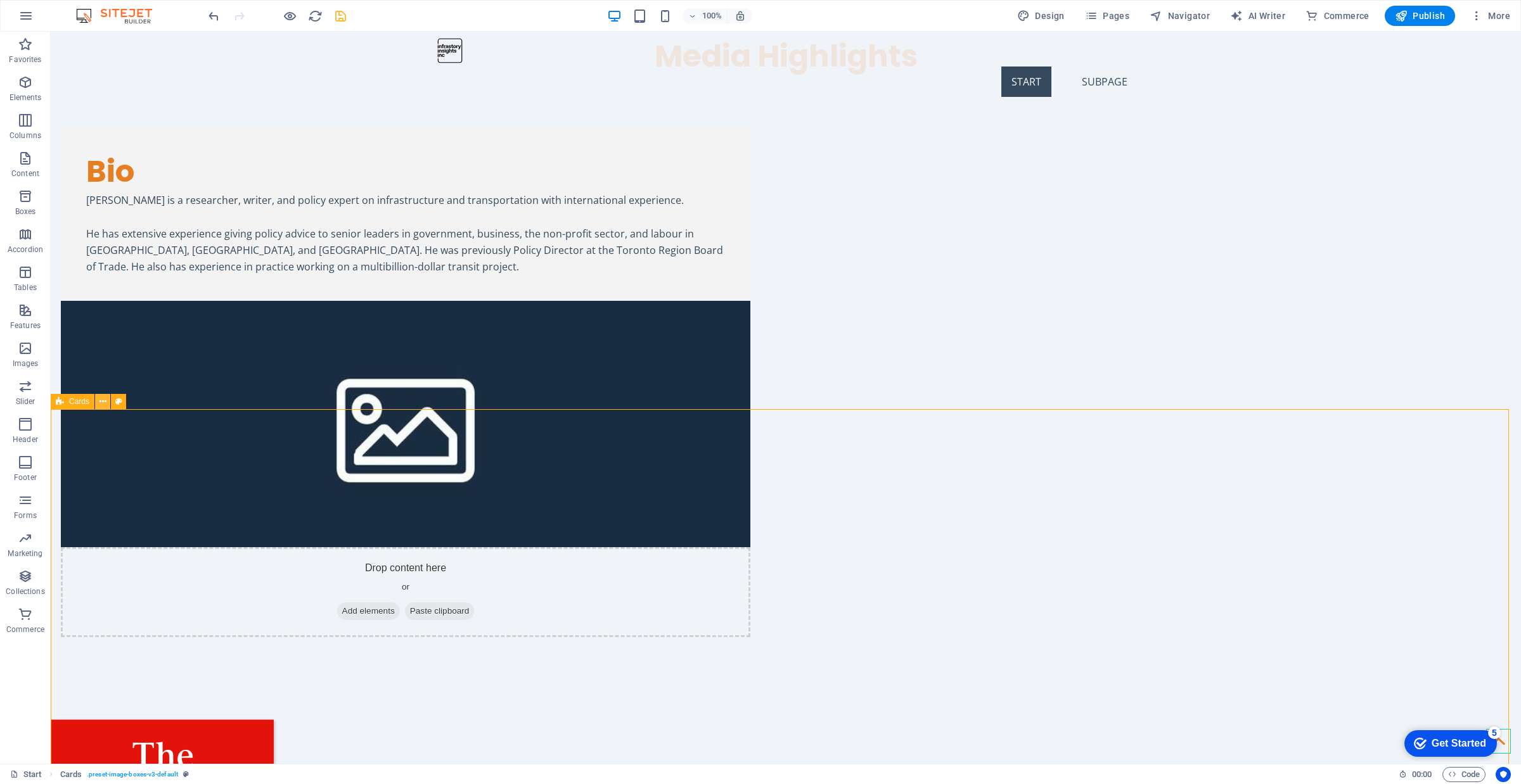
click at [100, 403] on icon at bounding box center [103, 402] width 7 height 13
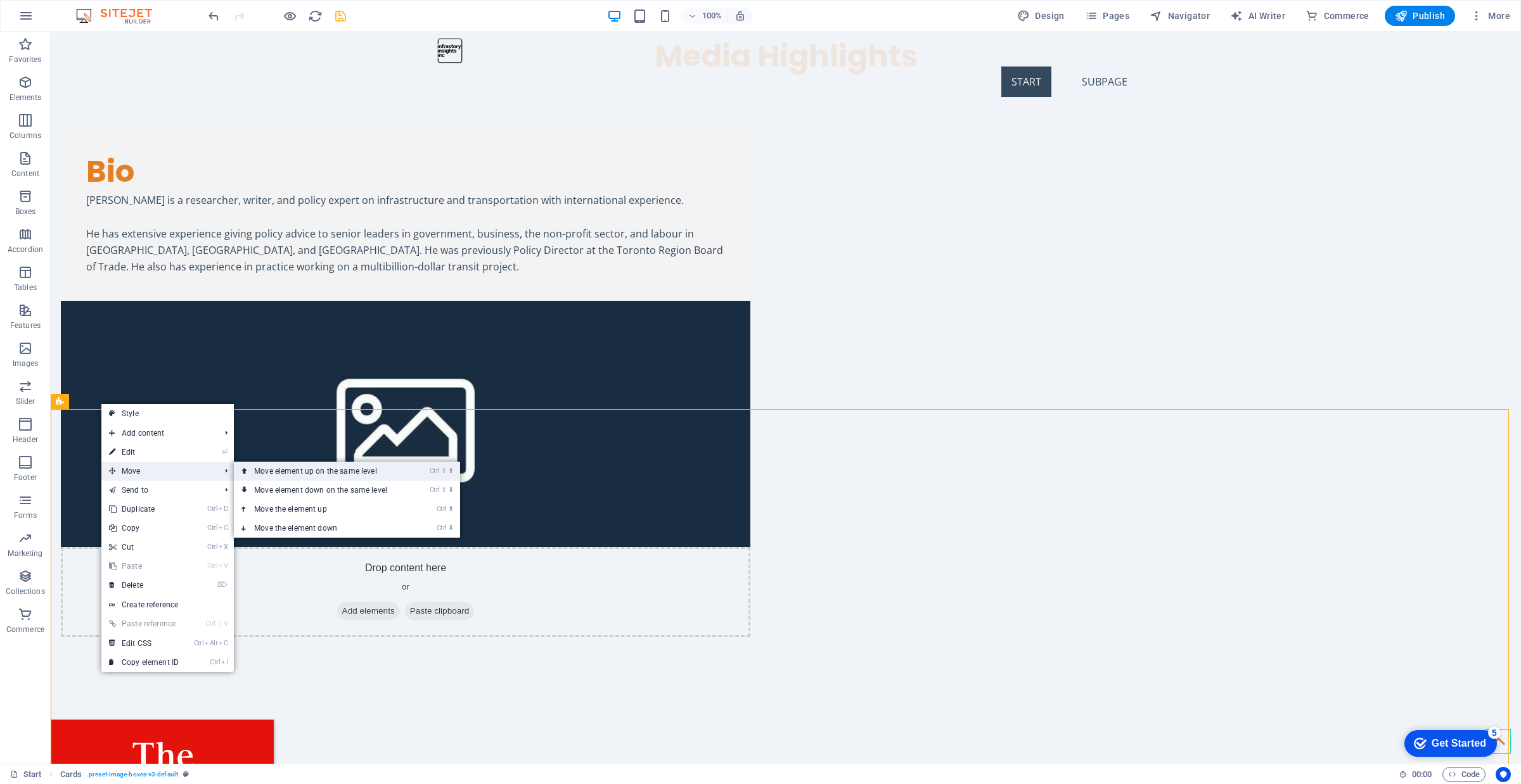
click at [280, 468] on link "Ctrl ⇧ ⬆ Move element up on the same level" at bounding box center [323, 471] width 179 height 19
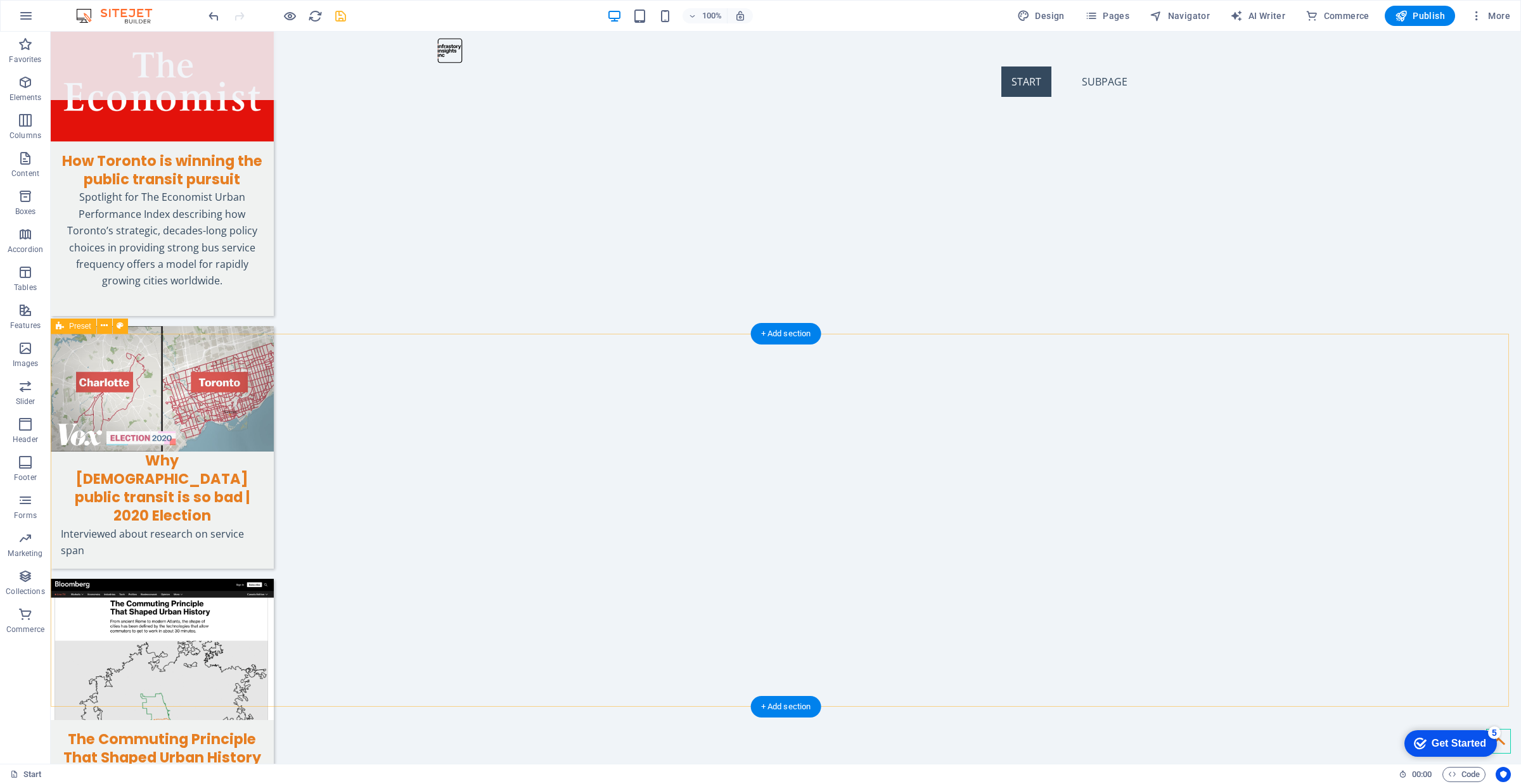
scroll to position [308, 0]
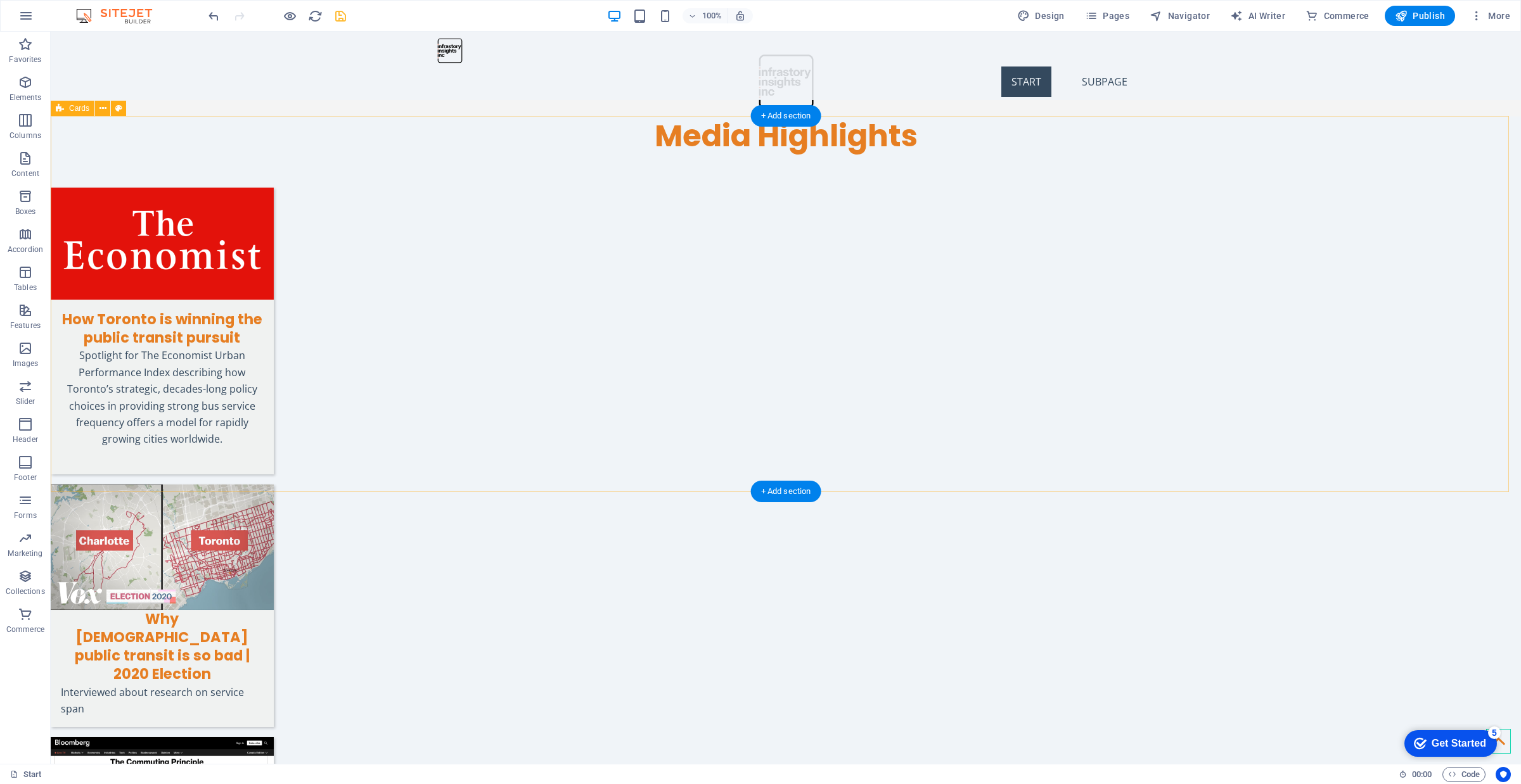
click at [239, 333] on div "How Toronto is winning the public transit pursuit Spotlight for The Economist U…" at bounding box center [785, 569] width 1470 height 828
click at [793, 490] on div "+ Add section" at bounding box center [786, 492] width 70 height 22
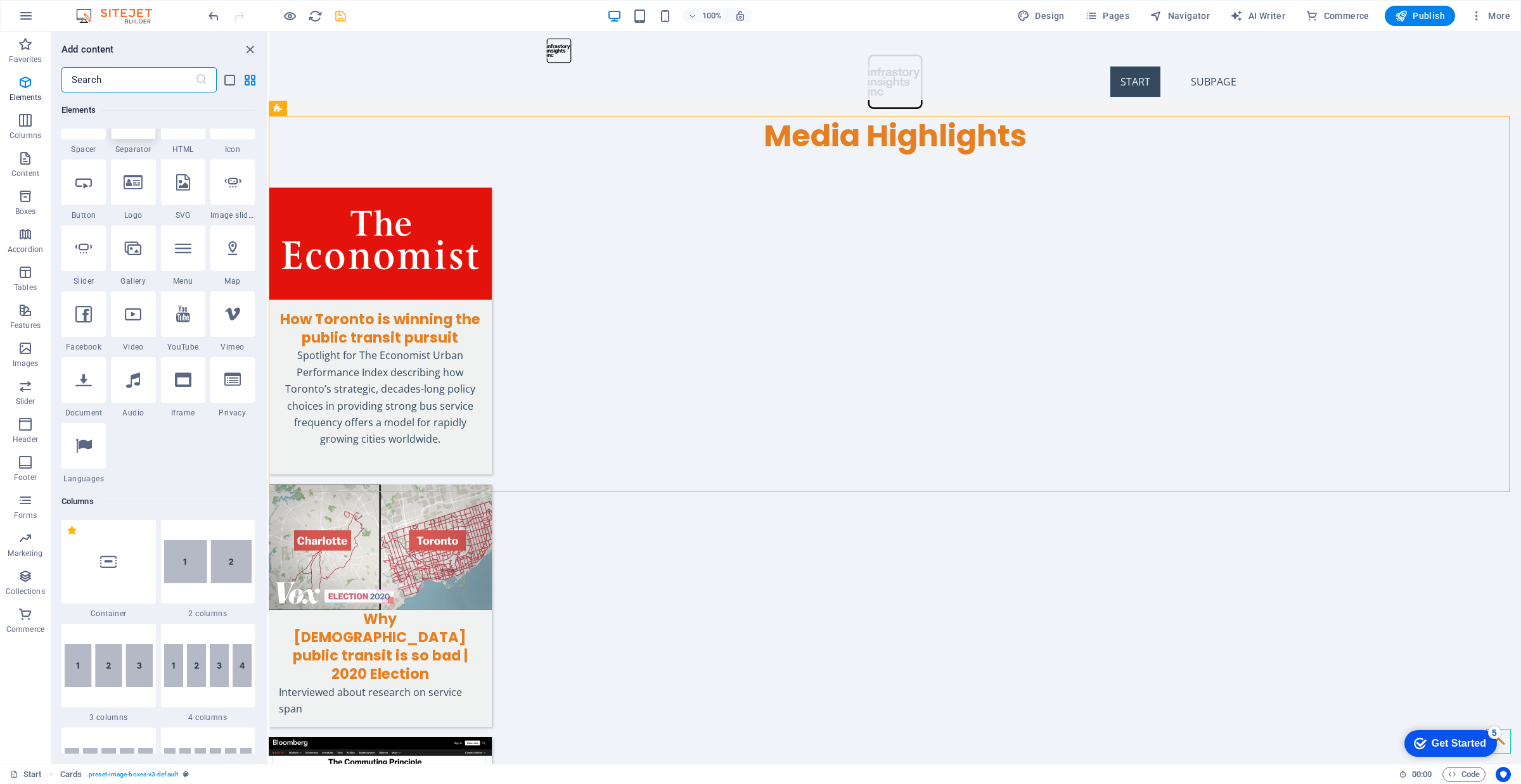
scroll to position [0, 0]
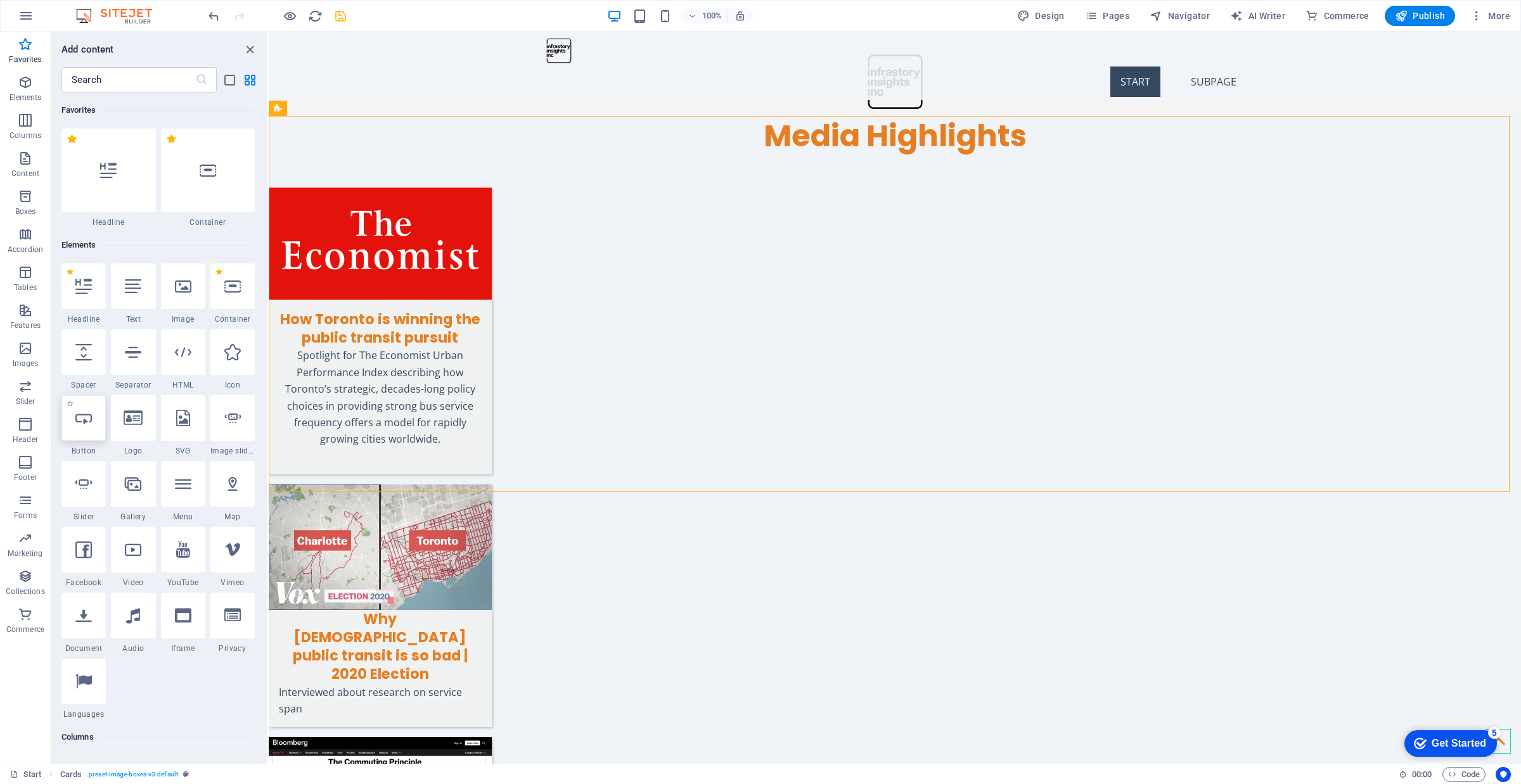
drag, startPoint x: 92, startPoint y: 420, endPoint x: 564, endPoint y: 440, distance: 472.4
click at [92, 420] on div at bounding box center [84, 418] width 45 height 46
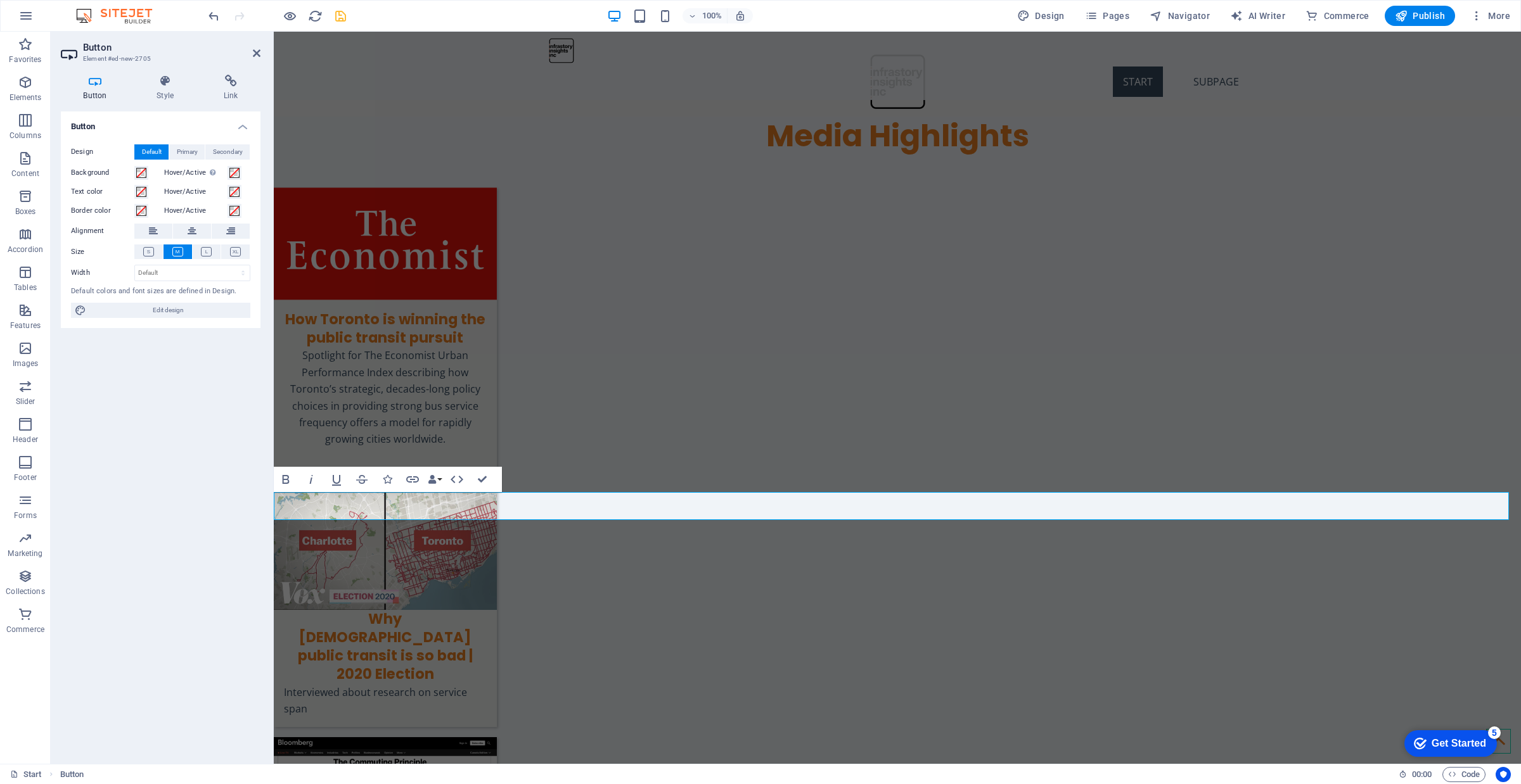
click at [235, 242] on div "Design Default Primary Secondary Background Hover/Active Switch to preview mode…" at bounding box center [160, 231] width 200 height 194
click at [233, 252] on icon at bounding box center [235, 252] width 11 height 10
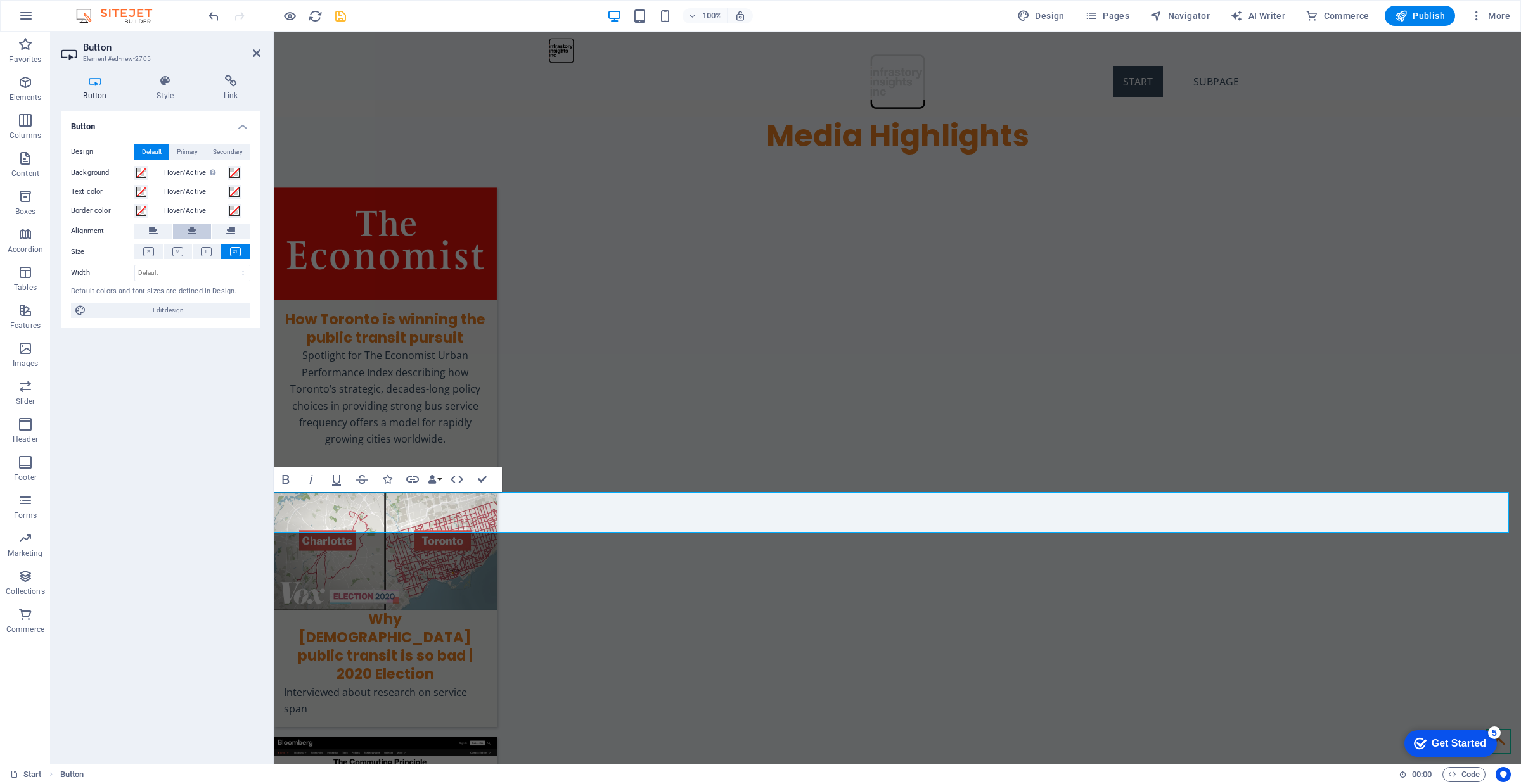
click at [188, 224] on icon at bounding box center [192, 231] width 9 height 15
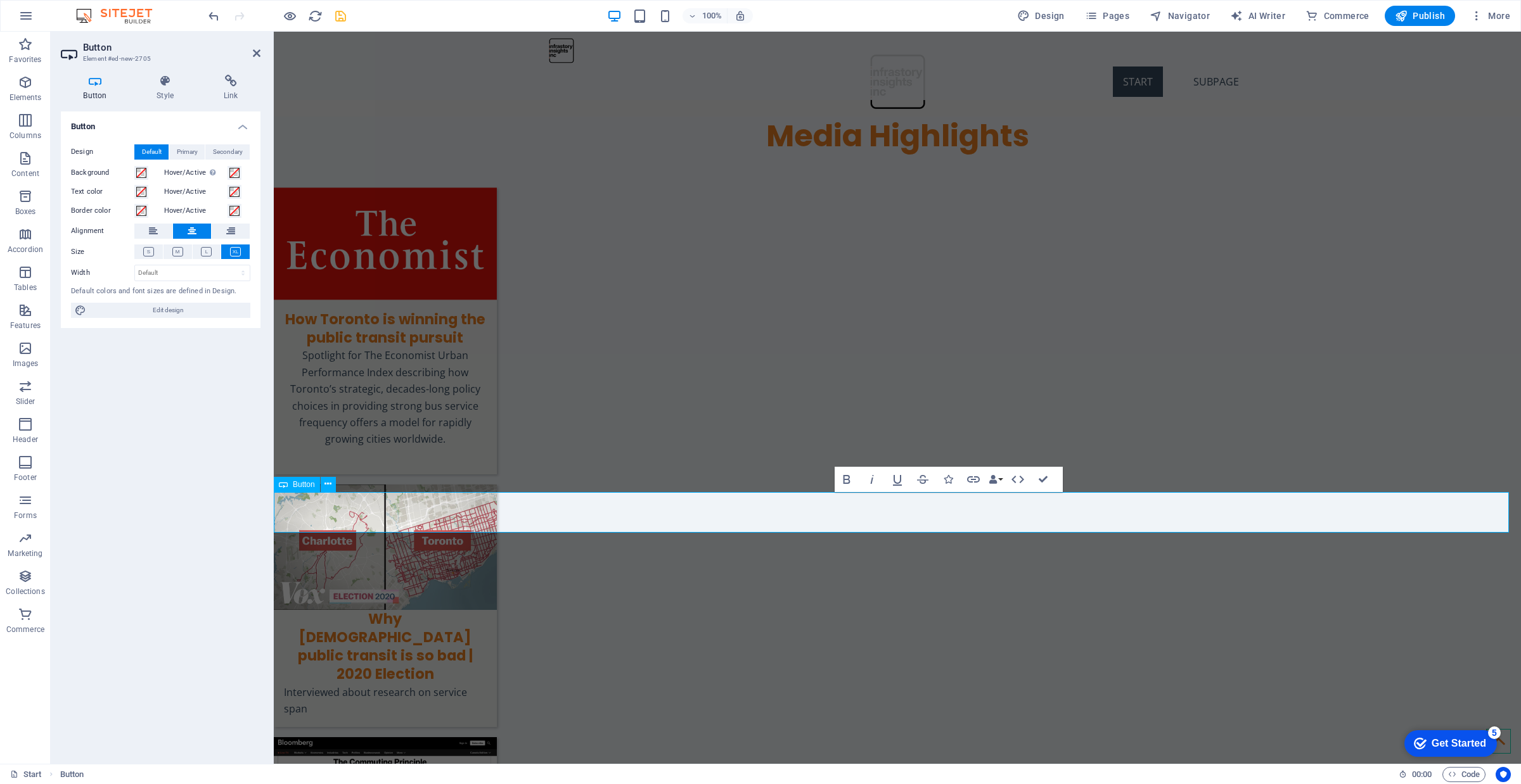
drag, startPoint x: 907, startPoint y: 512, endPoint x: 853, endPoint y: 511, distance: 54.0
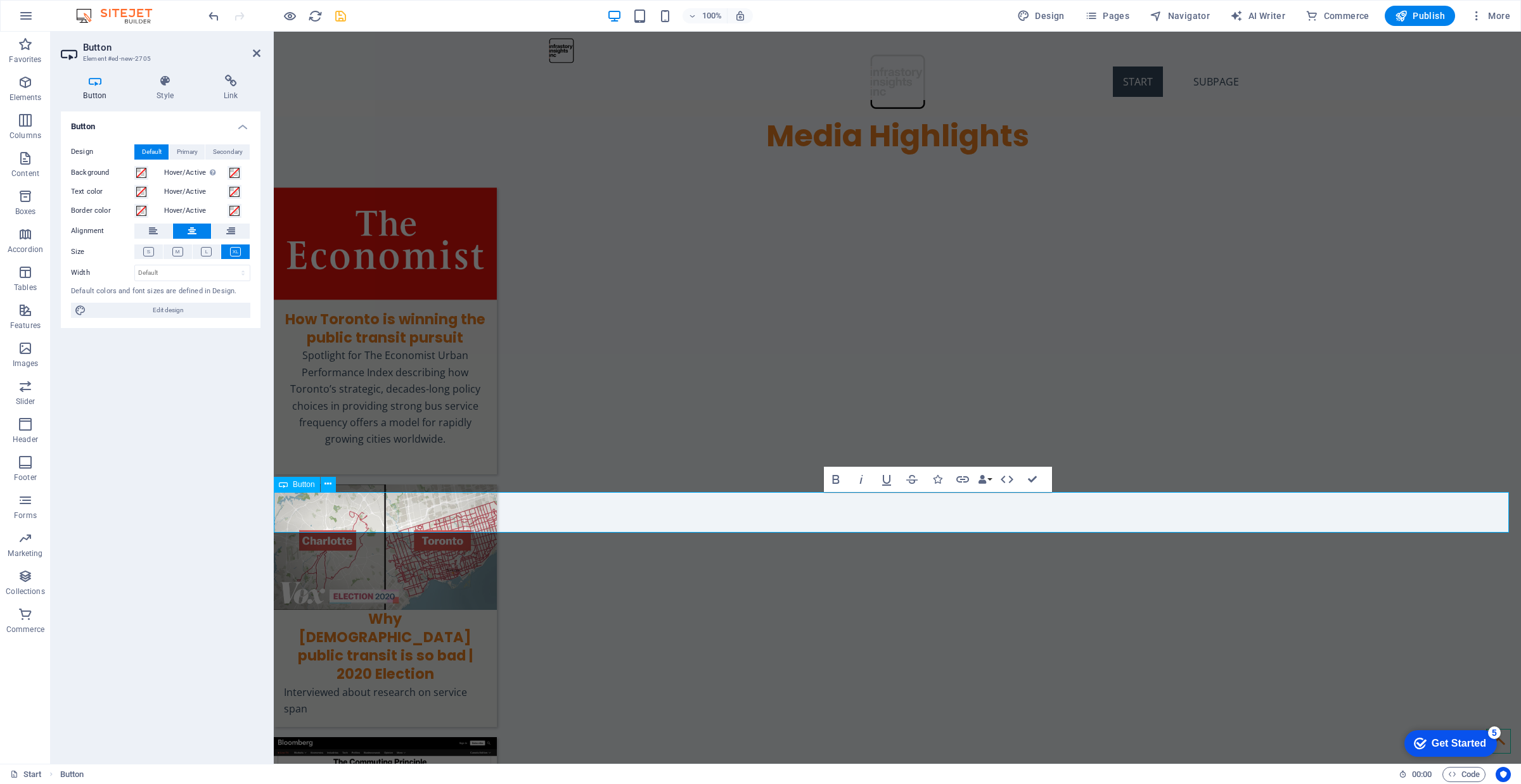
drag, startPoint x: 890, startPoint y: 514, endPoint x: 863, endPoint y: 514, distance: 27.0
drag, startPoint x: 900, startPoint y: 513, endPoint x: 849, endPoint y: 523, distance: 52.0
copy link "Addtional"
